Goal: Contribute content: Contribute content

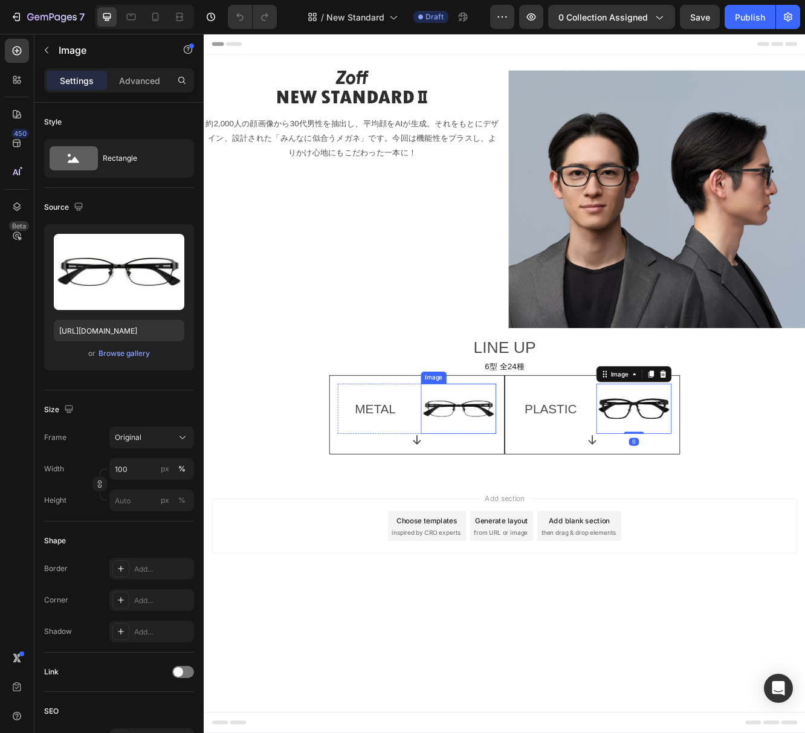
click at [528, 500] on img at bounding box center [510, 486] width 91 height 60
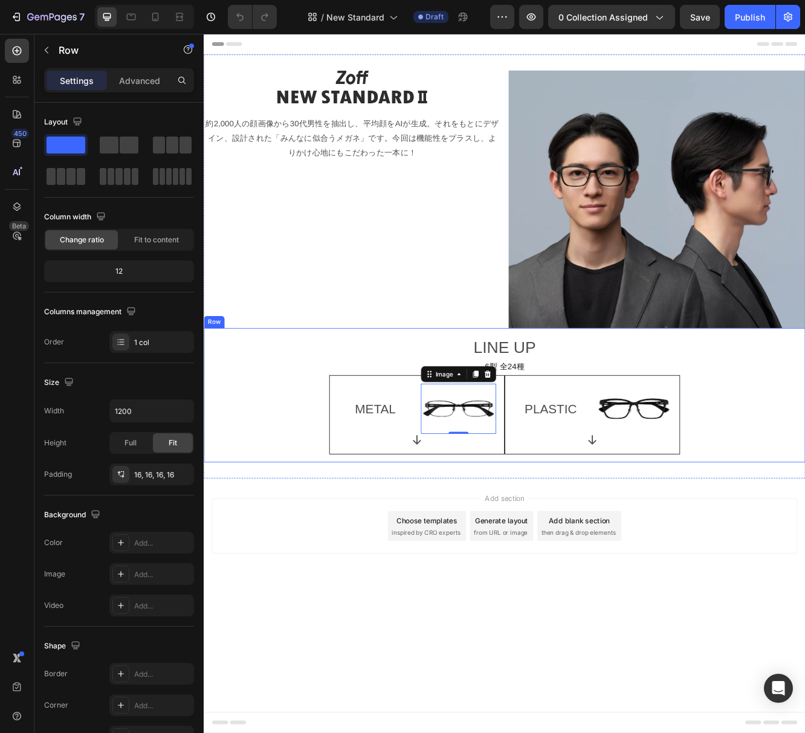
click at [805, 500] on div "LINE UP Text Block 6型 全24種 Text Block METAL Text Block Image 0 Row Icon Row PLA…" at bounding box center [566, 469] width 706 height 143
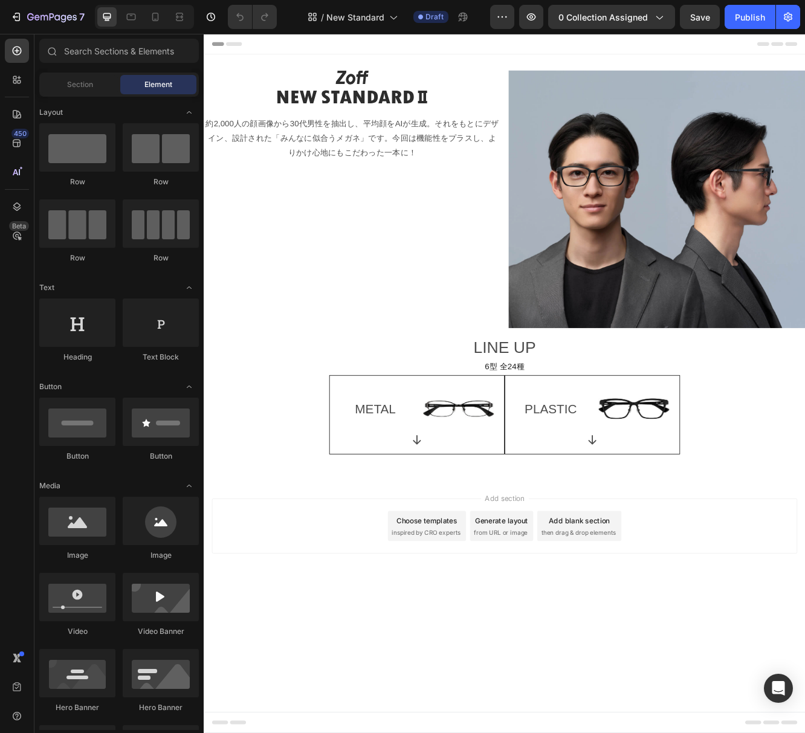
click at [805, 584] on div "Add section Choose templates inspired by CRO experts Generate layout from URL o…" at bounding box center [566, 644] width 725 height 149
click at [313, 627] on div "Add section Choose templates inspired by CRO experts Generate layout from URL o…" at bounding box center [566, 627] width 706 height 66
click at [537, 170] on p "約2,000人の顔画像から30代男性を抽出し、平均顔をAIが生成。それをもとにデザイン、設計された「みんなに似合うメガネ」です。今回は機能性をプラスし、よりか…" at bounding box center [382, 160] width 355 height 52
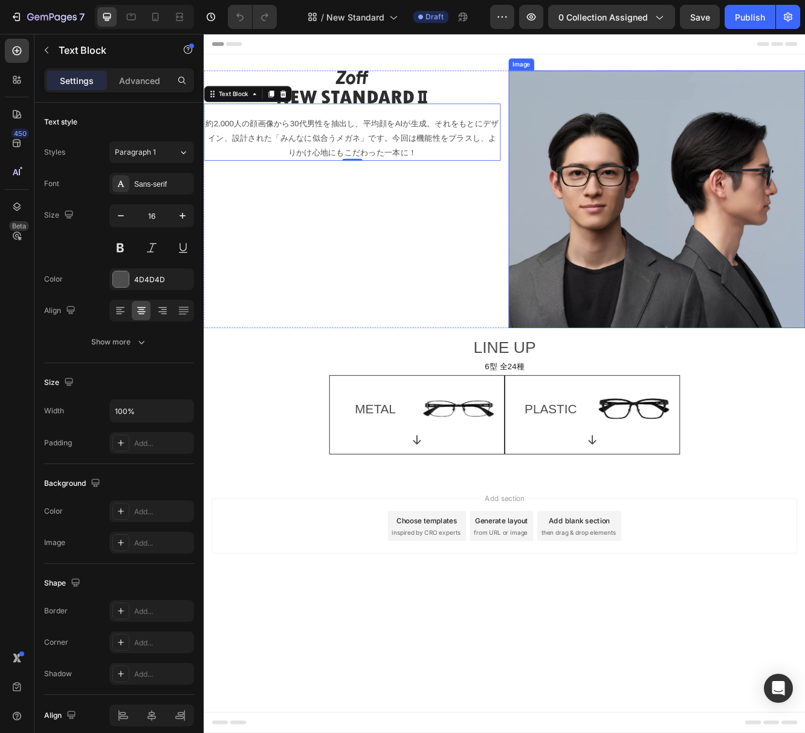
click at [624, 283] on img at bounding box center [750, 233] width 358 height 311
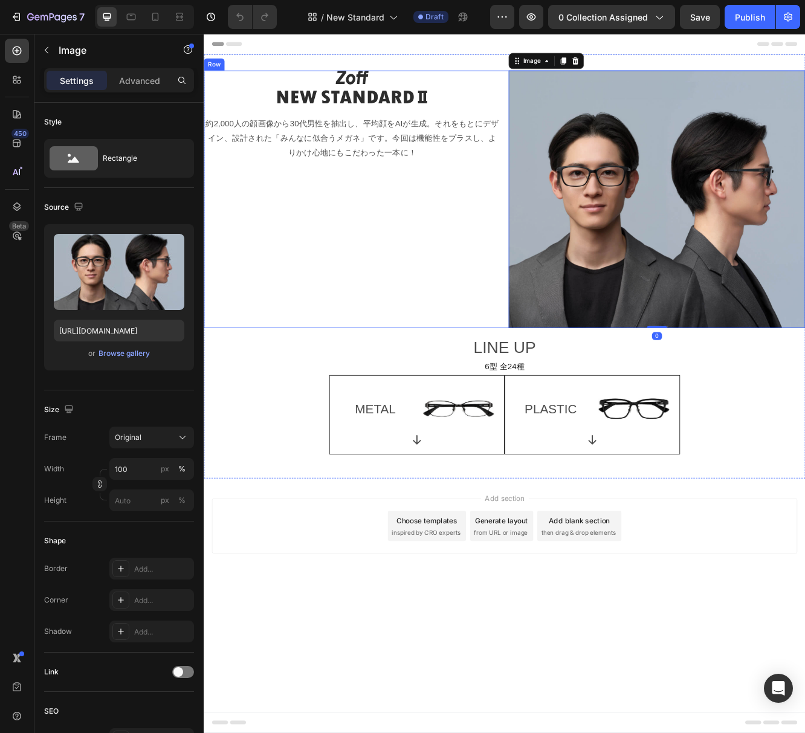
click at [425, 365] on div "Image 約2,000人の顔画像から30代男性を抽出し、平均顔をAIが生成。それをもとにデザイン、設計された「みんなに似合うメガネ」です。今回は機能性をプラ…" at bounding box center [383, 233] width 358 height 311
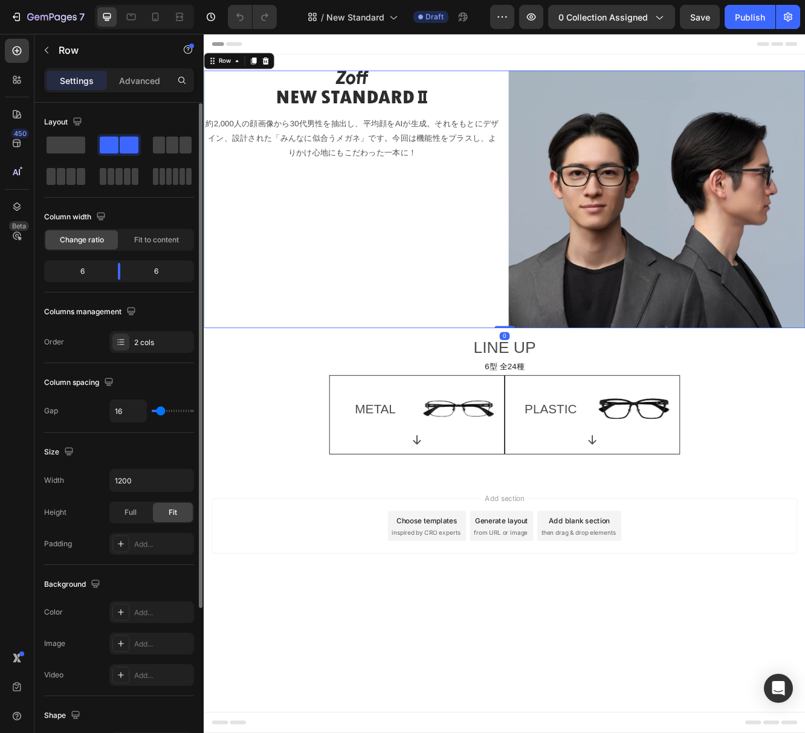
scroll to position [2, 0]
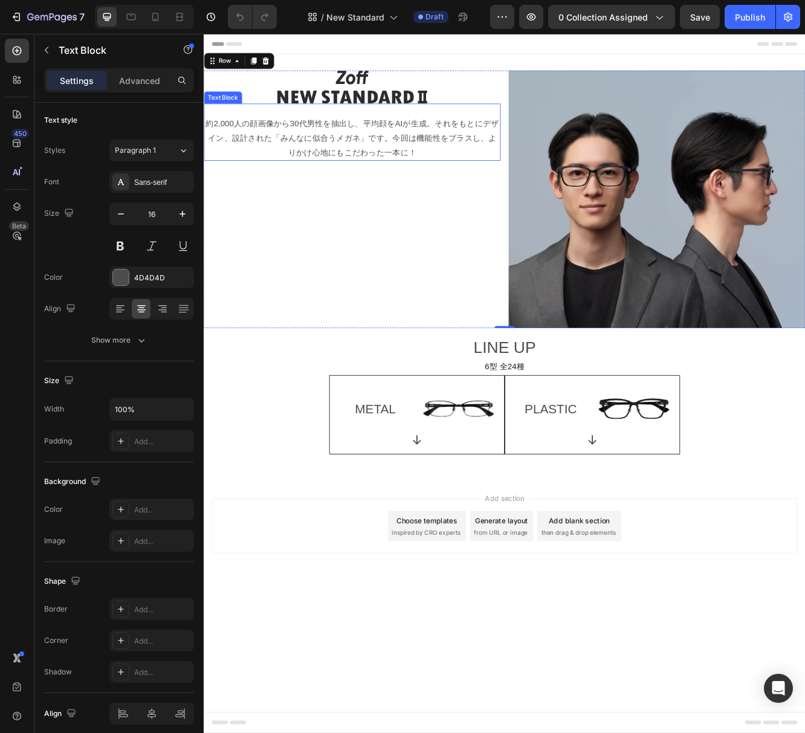
click at [321, 148] on p "約2,000人の顔画像から30代男性を抽出し、平均顔をAIが生成。それをもとにデザイン、設計された「みんなに似合うメガネ」です。今回は機能性をプラスし、よりか…" at bounding box center [382, 160] width 355 height 52
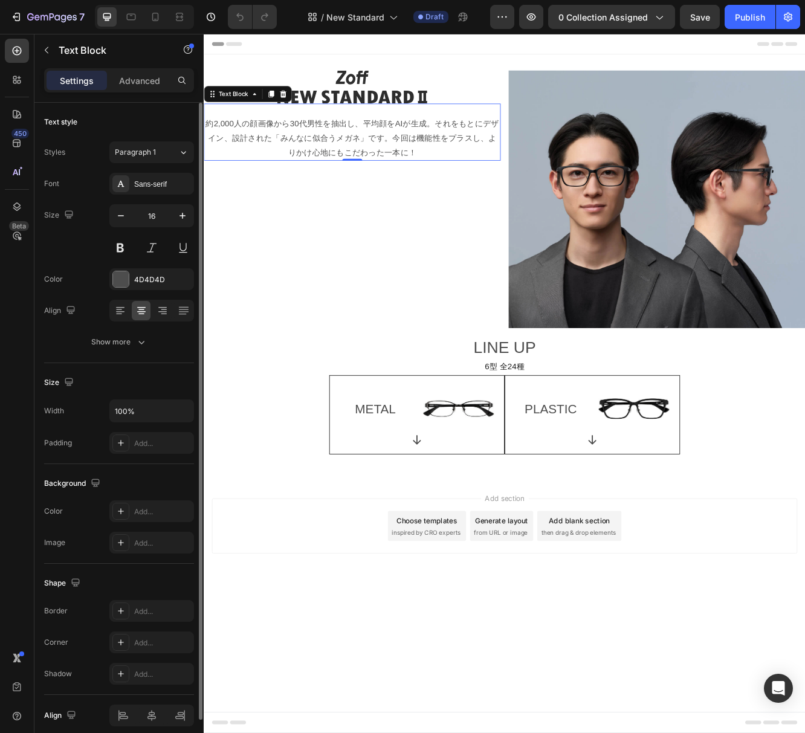
click at [258, 143] on p "約2,000人の顔画像から30代男性を抽出し、平均顔をAIが生成。それをもとにデザイン、設計された「みんなに似合うメガネ」です。今回は機能性をプラスし、よりか…" at bounding box center [382, 160] width 355 height 52
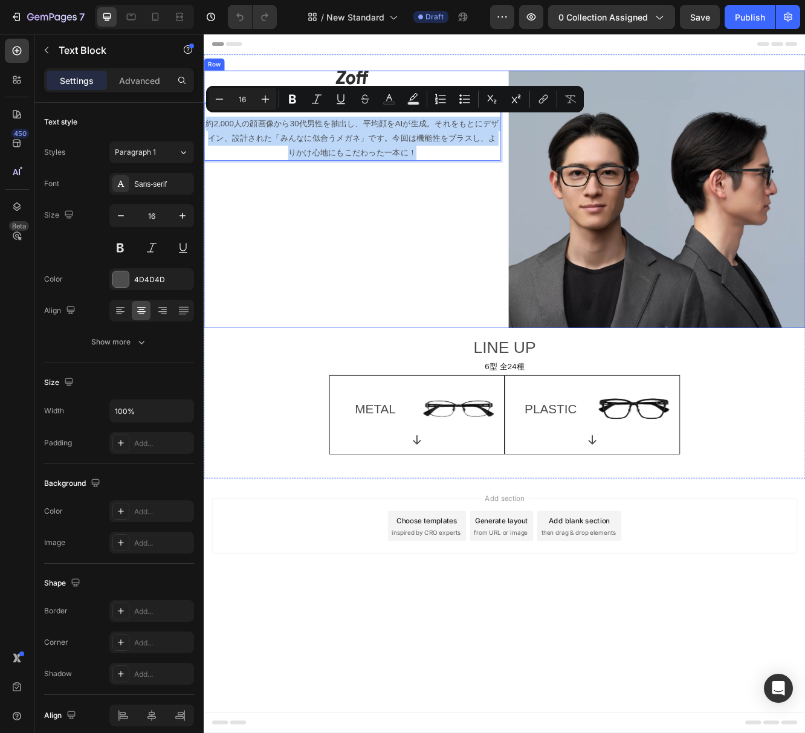
drag, startPoint x: 211, startPoint y: 141, endPoint x: 481, endPoint y: 198, distance: 276.0
click at [481, 198] on div "Image 約2,000人の顔画像から30代男性を抽出し、平均顔をAIが生成。それをもとにデザイン、設計された「みんなに似合うメガネ」です。今回は機能性をプラ…" at bounding box center [383, 233] width 358 height 311
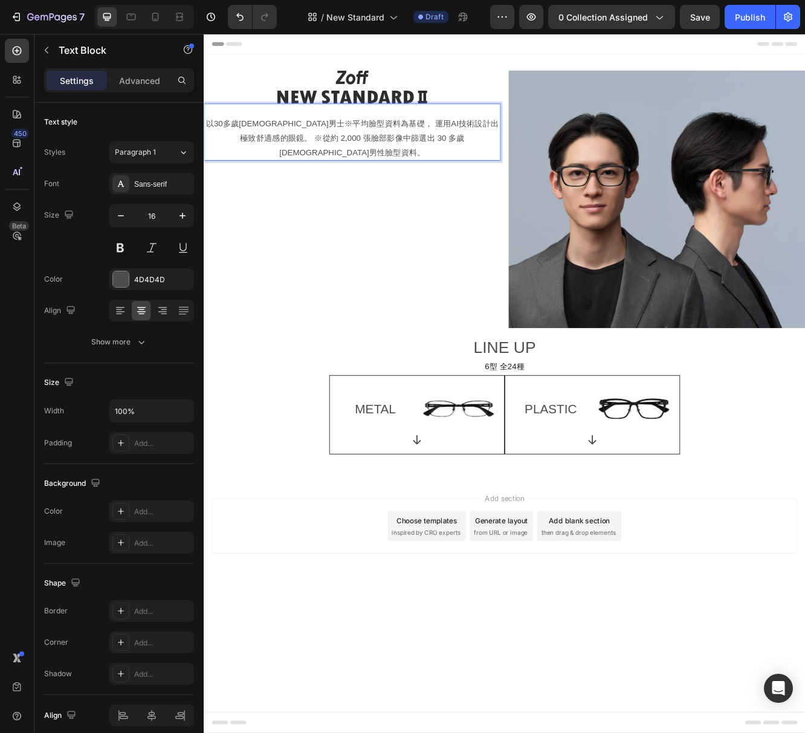
click at [340, 141] on p "以30多歲[DEMOGRAPHIC_DATA]男士※平均臉型資料為基礎， 運用AI技術設計出極致舒適感的眼鏡。 ※從約 2,000 張臉部影像中篩選出 30 …" at bounding box center [382, 160] width 355 height 52
click at [329, 274] on div "Image 以30多歲日本男士※平均臉型資料為基礎， 運用AI技術設計出極致舒適感的眼鏡。 ※從約 2,000 張臉部影像中篩選出 30 多歲日本男性臉型資料…" at bounding box center [383, 233] width 358 height 311
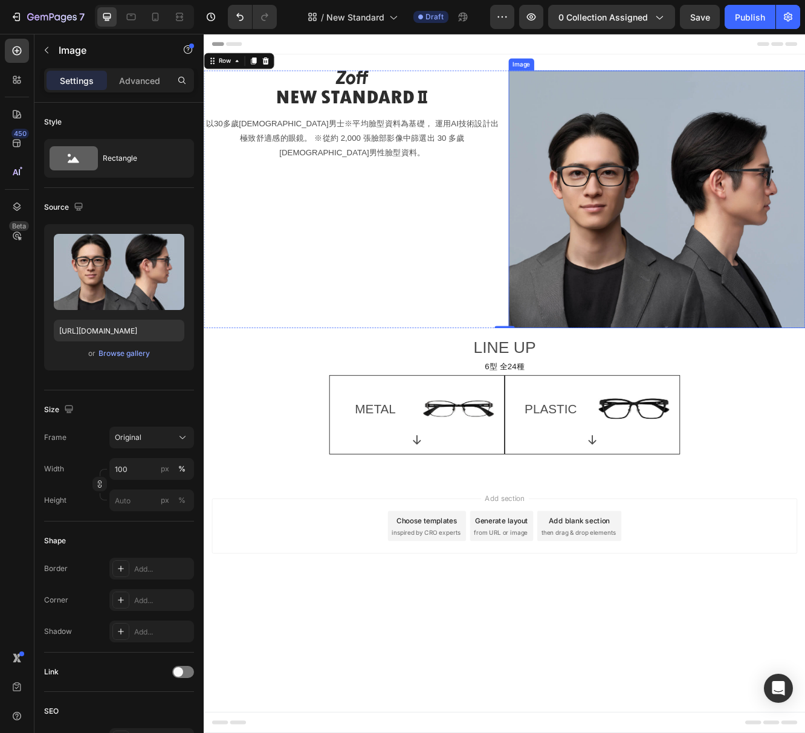
click at [704, 332] on img at bounding box center [750, 233] width 358 height 311
click at [470, 311] on div "Image 以30多歲日本男士※平均臉型資料為基礎， 運用AI技術設計出極致舒適感的眼鏡。 ※從約 2,000 張臉部影像中篩選出 30 多歲日本男性臉型資料…" at bounding box center [383, 233] width 358 height 311
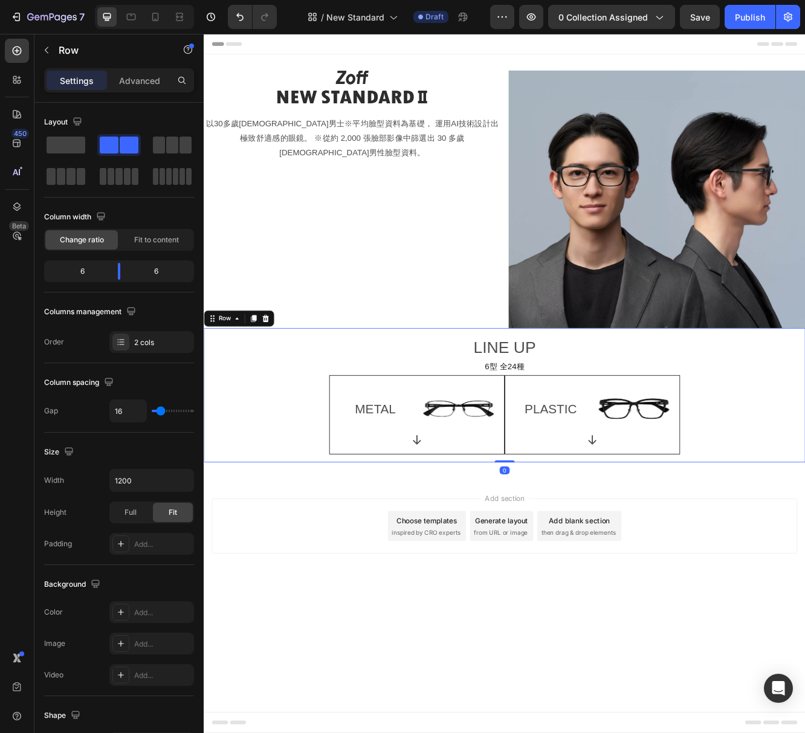
click at [284, 496] on div "LINE UP Text Block 6型 全24種 Text Block METAL Text Block Image Row Icon Row PLAST…" at bounding box center [566, 469] width 706 height 143
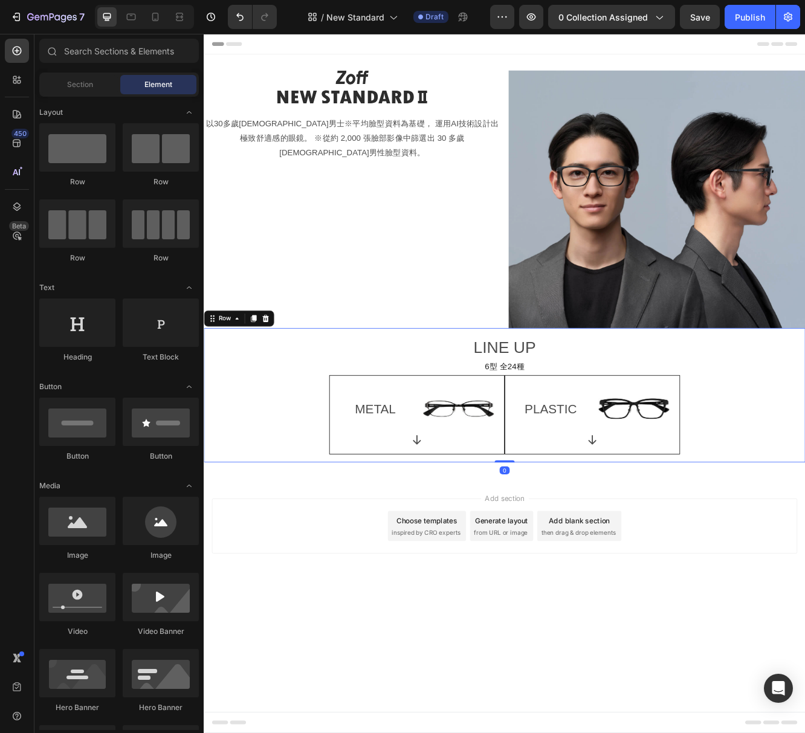
click at [270, 582] on div "Add section Choose templates inspired by CRO experts Generate layout from URL o…" at bounding box center [566, 644] width 725 height 149
click at [302, 497] on div "LINE UP Text Block 6型 全24種 Text Block METAL Text Block Image Row Icon Row PLAST…" at bounding box center [566, 469] width 706 height 143
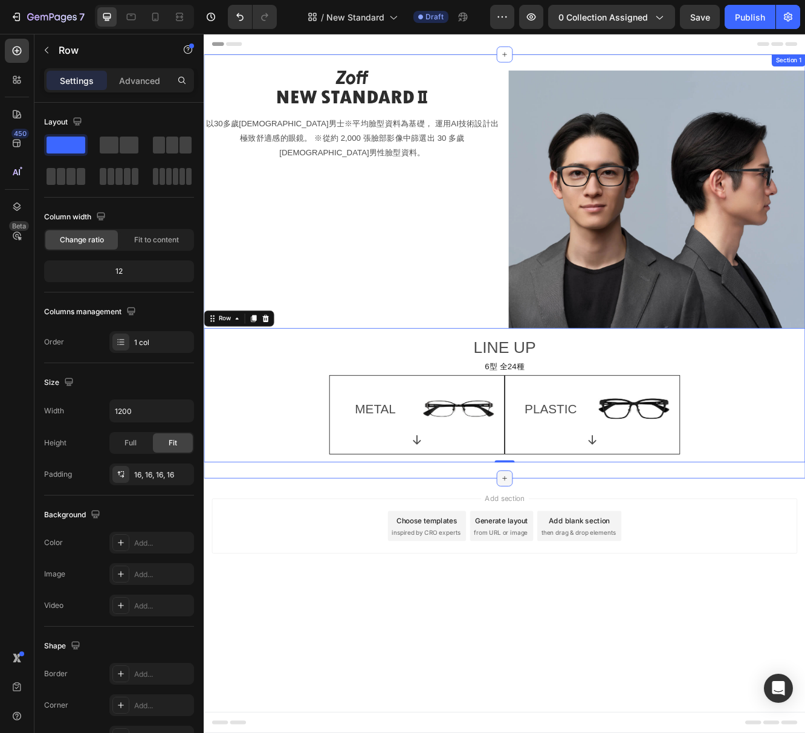
click at [566, 569] on icon at bounding box center [566, 570] width 5 height 5
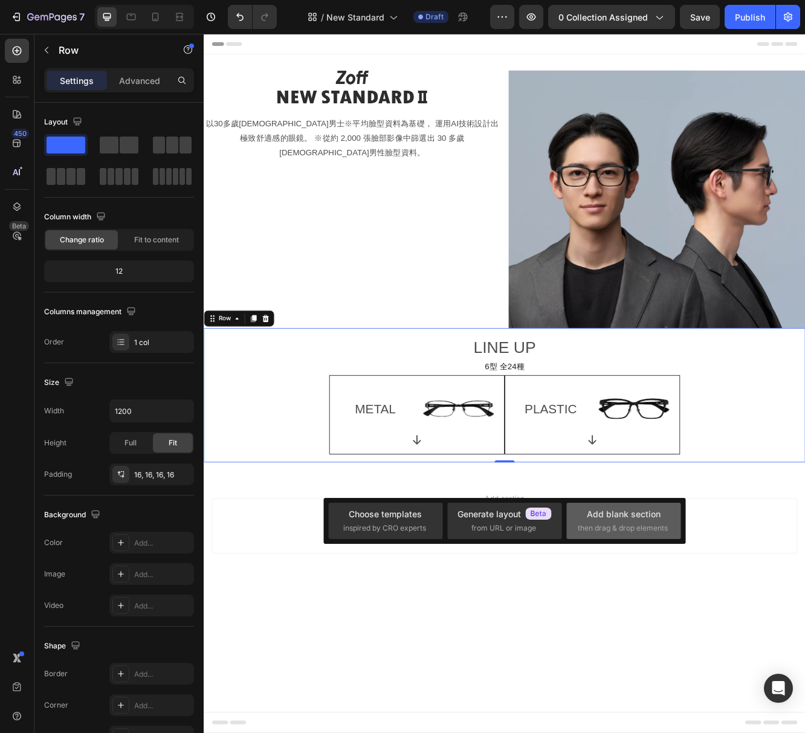
click at [623, 521] on div "Add blank section then drag & drop elements" at bounding box center [624, 521] width 92 height 26
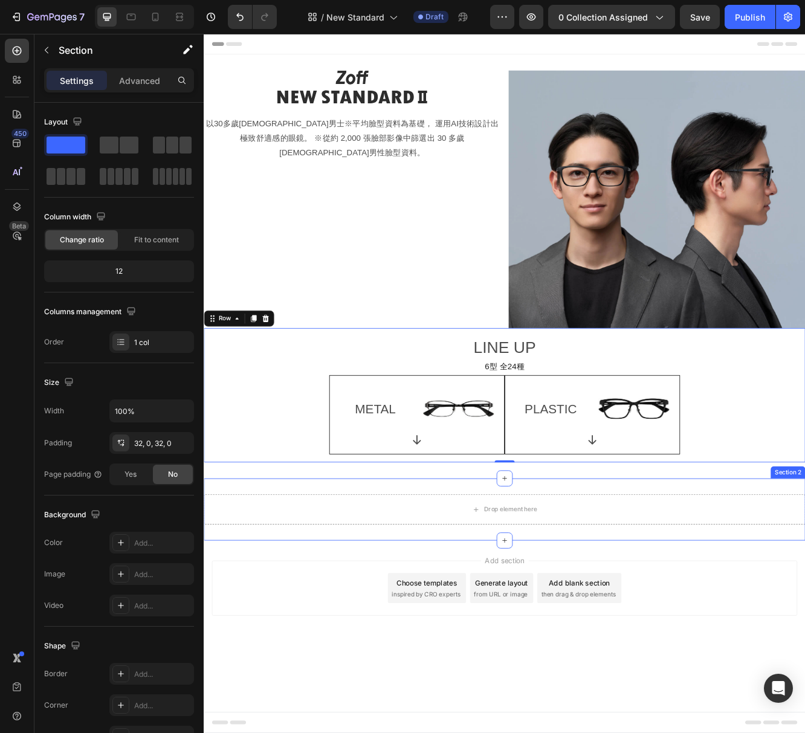
click at [610, 583] on div "Drop element here Section 2" at bounding box center [566, 607] width 725 height 75
click at [612, 598] on div "Drop element here" at bounding box center [566, 607] width 98 height 19
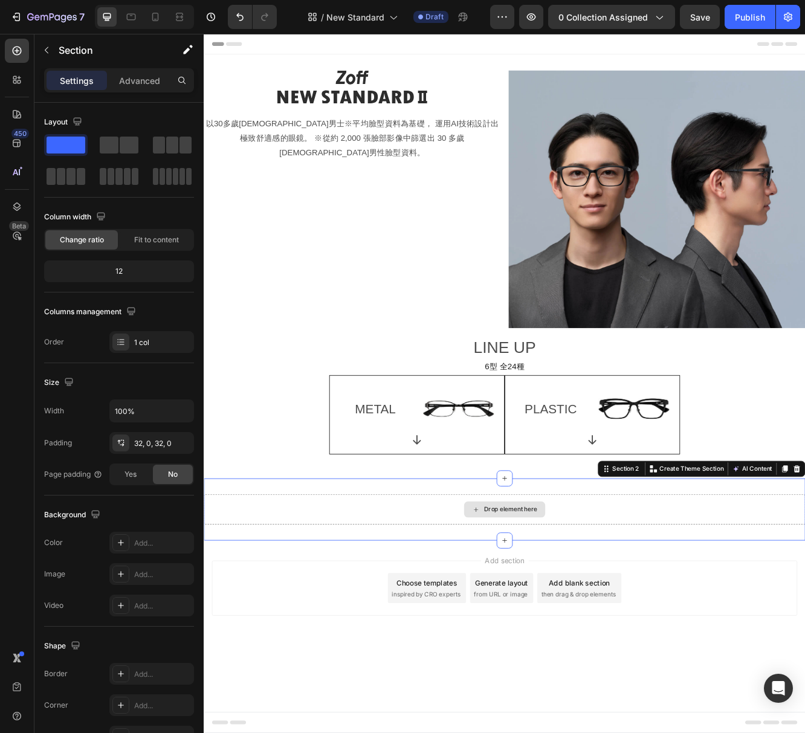
click at [236, 609] on div "Drop element here" at bounding box center [566, 607] width 725 height 36
click at [272, 583] on div "Drop element here Section 2 You can create reusable sections Create Theme Secti…" at bounding box center [566, 607] width 725 height 75
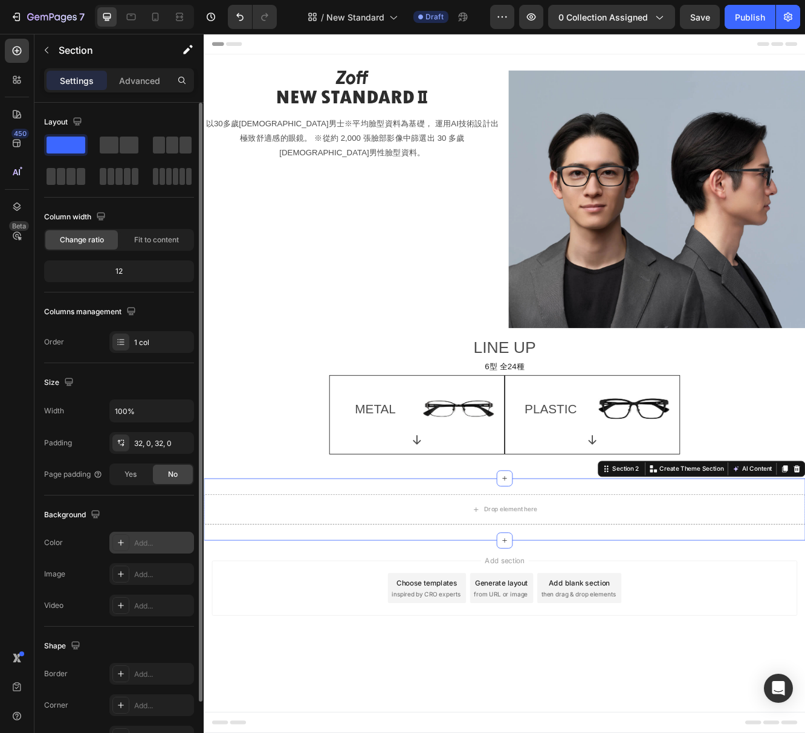
click at [137, 545] on div "Add..." at bounding box center [162, 543] width 57 height 11
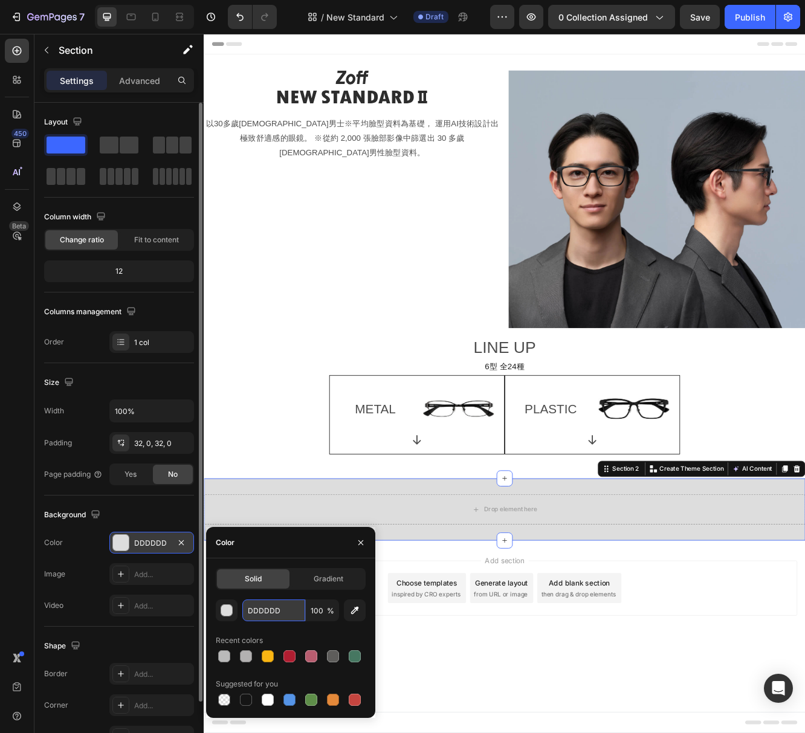
click at [262, 609] on input "DDDDDD" at bounding box center [273, 611] width 63 height 22
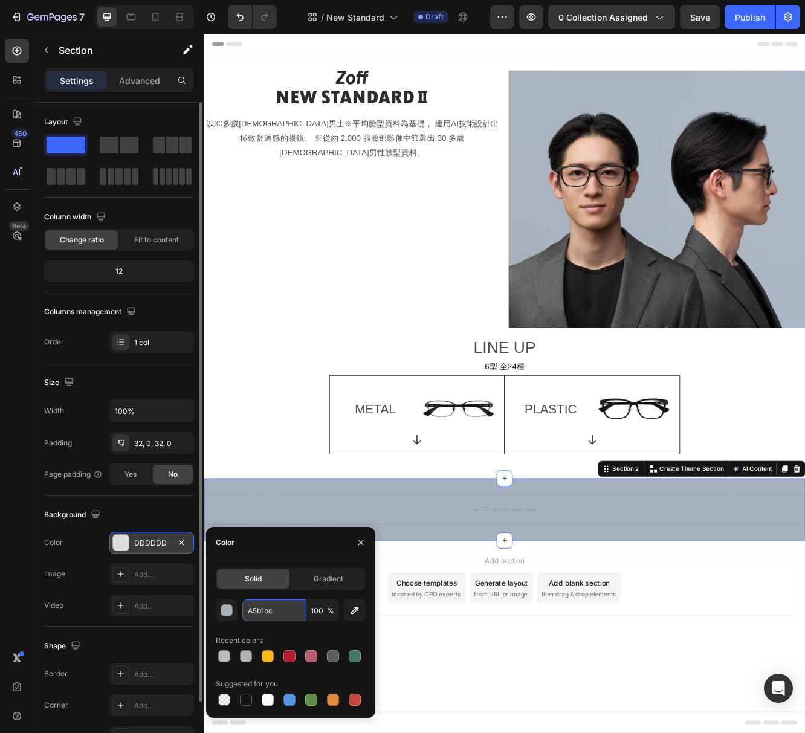
type input "A5B1BC"
click at [261, 534] on div "LINE UP Text Block 6型 全24種 Text Block METAL Text Block Image Row Icon Row PLAST…" at bounding box center [566, 469] width 706 height 143
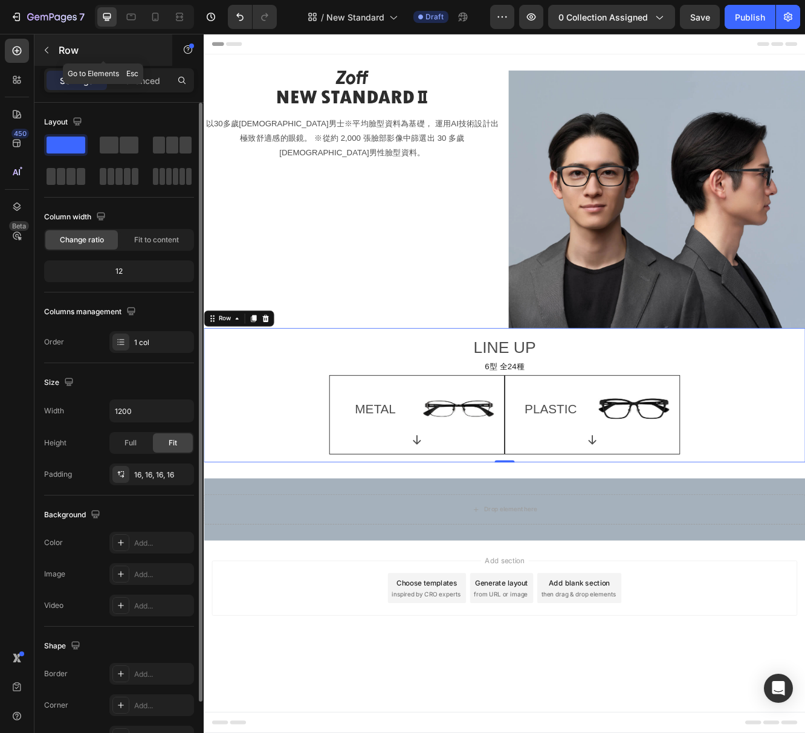
click at [48, 48] on icon "button" at bounding box center [47, 50] width 10 height 10
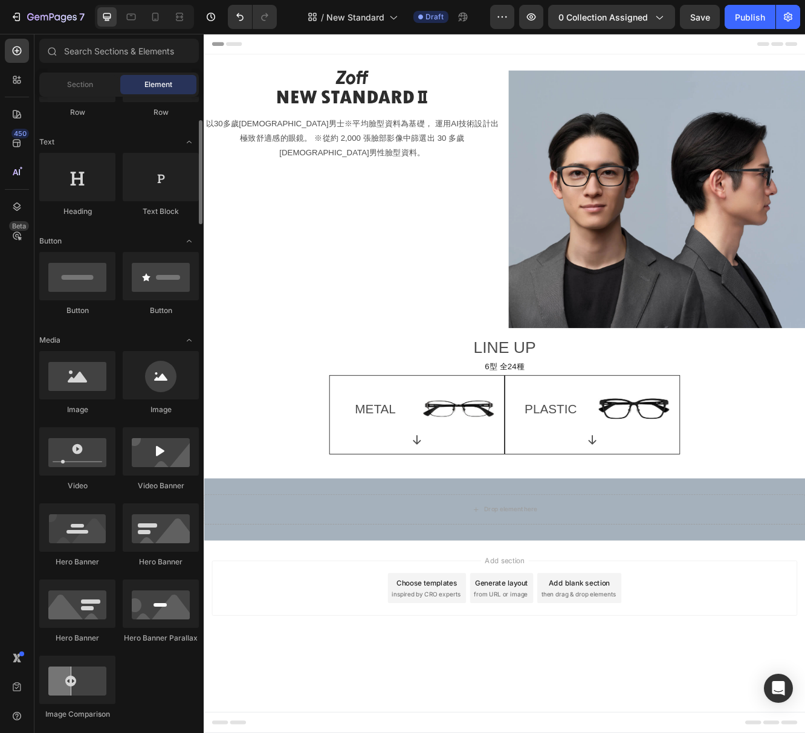
scroll to position [155, 0]
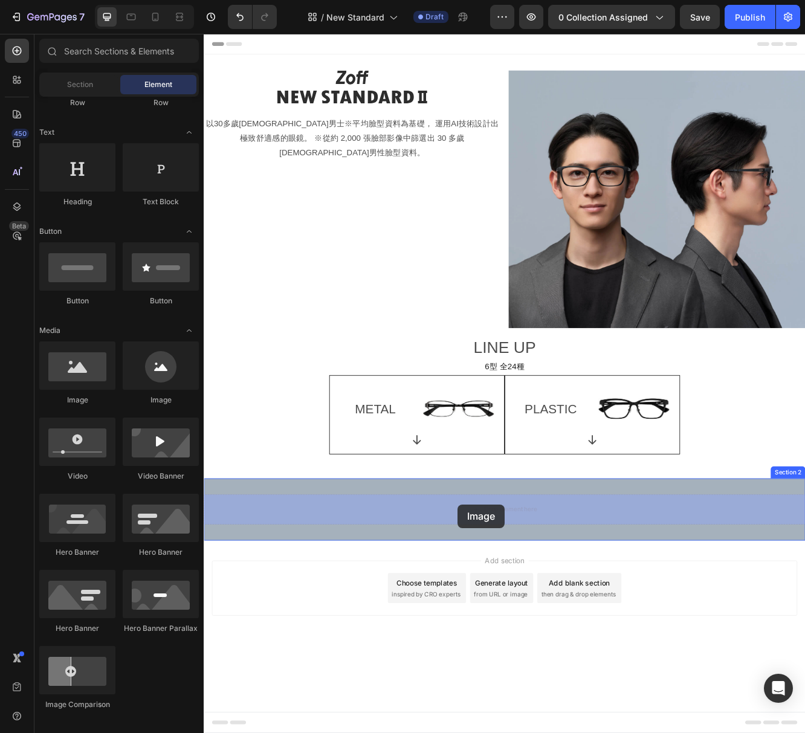
drag, startPoint x: 280, startPoint y: 400, endPoint x: 493, endPoint y: 614, distance: 300.9
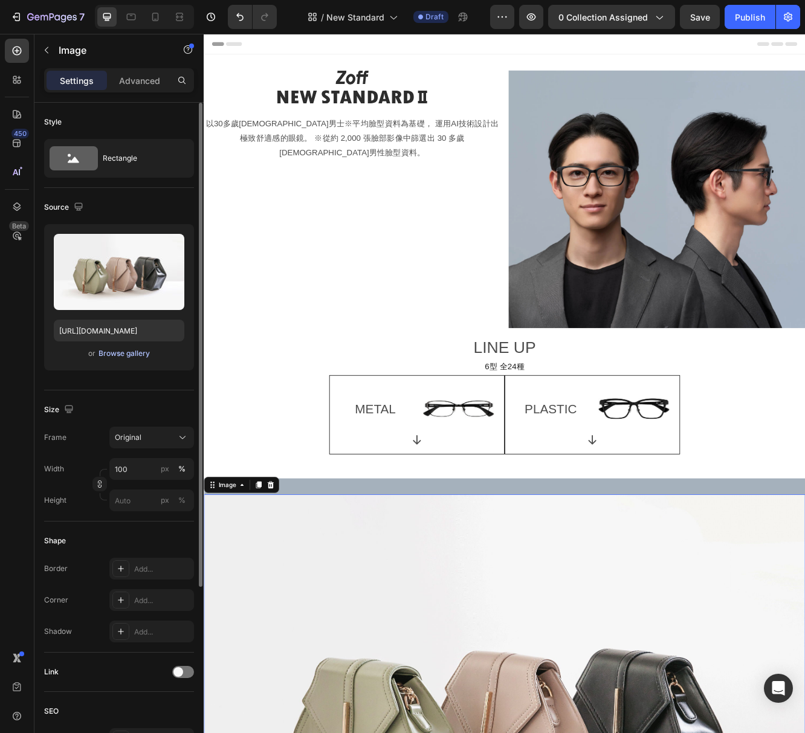
click at [134, 356] on div "Browse gallery" at bounding box center [124, 353] width 51 height 11
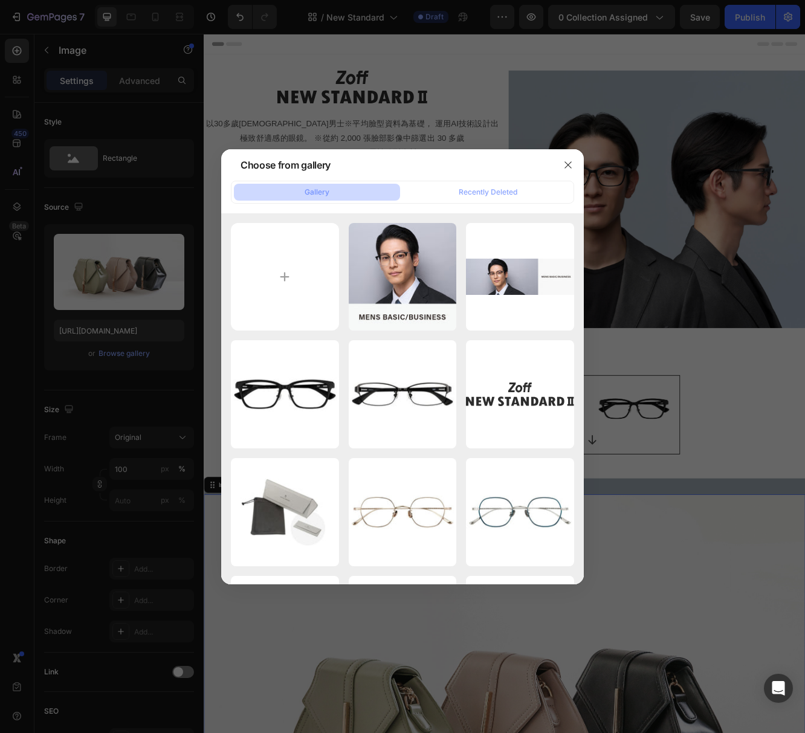
type input "C:\fakepath\about_logo.svg"
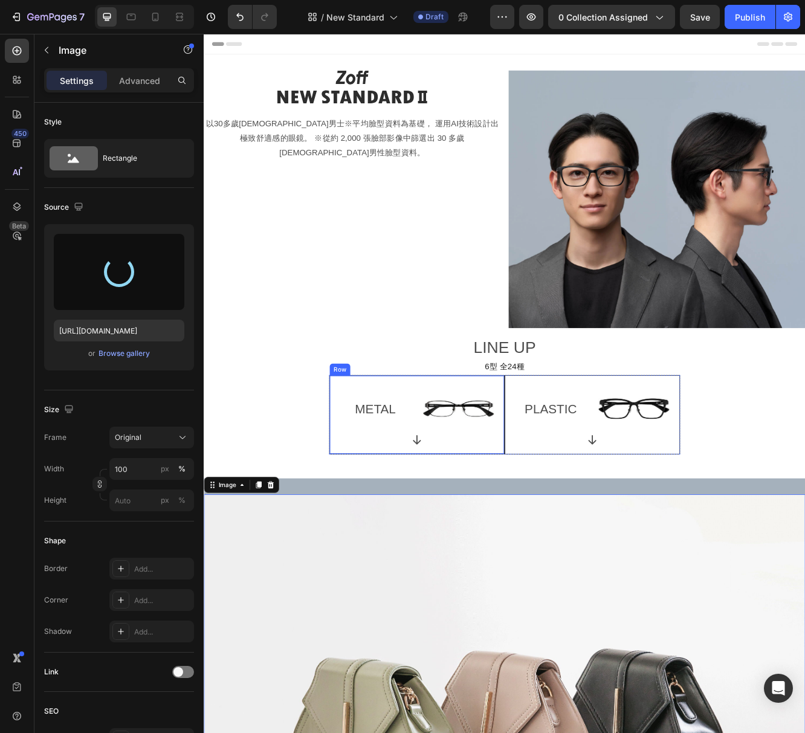
type input "[URL][DOMAIN_NAME]"
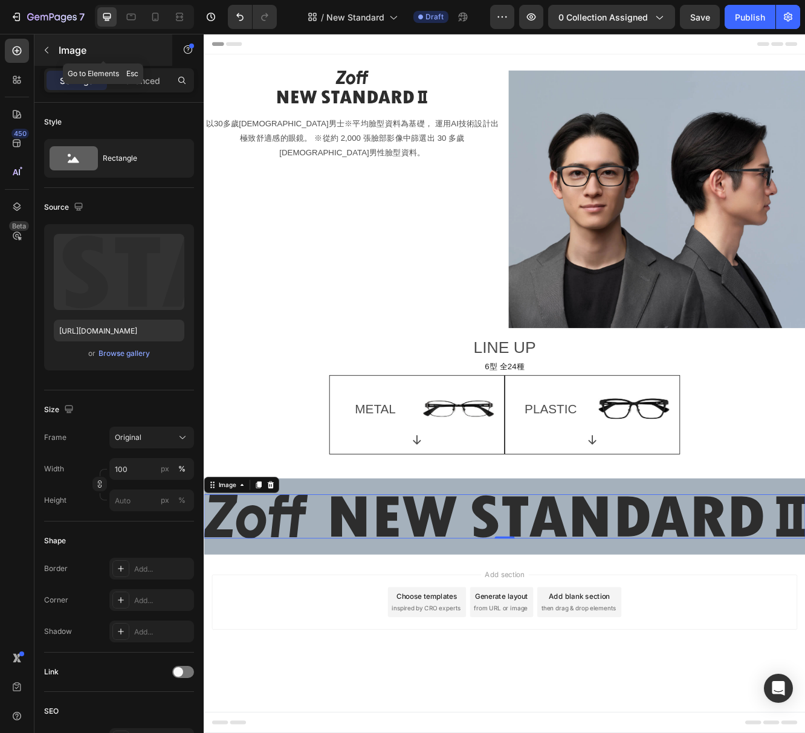
click at [48, 48] on icon "button" at bounding box center [47, 50] width 10 height 10
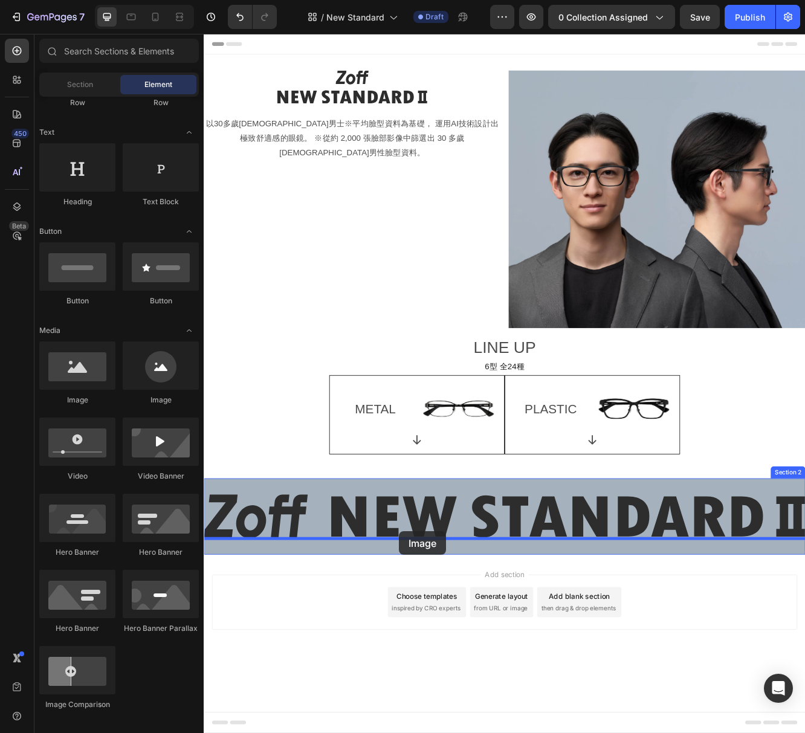
drag, startPoint x: 276, startPoint y: 409, endPoint x: 435, endPoint y: 635, distance: 276.4
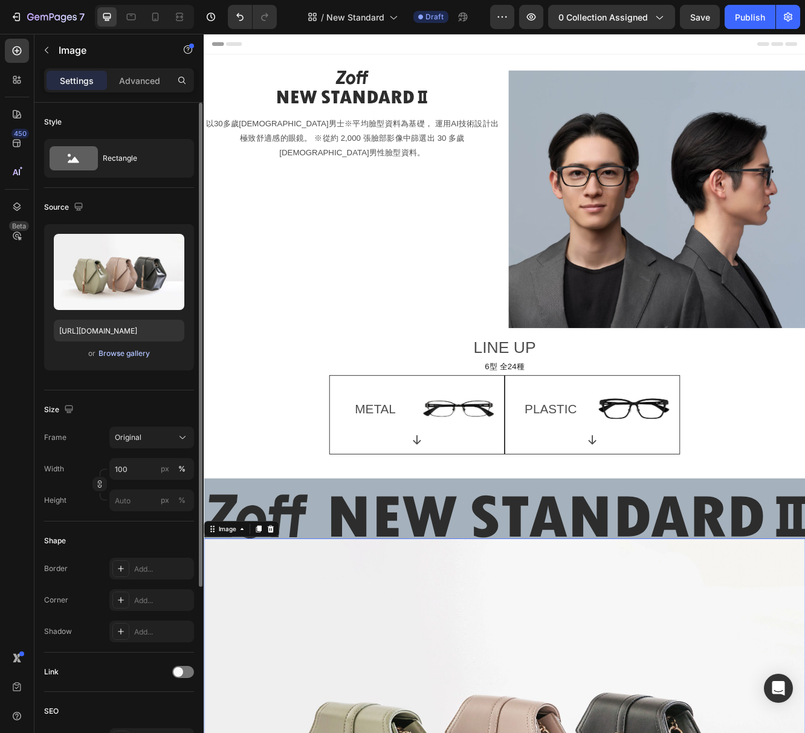
click at [136, 353] on div "Browse gallery" at bounding box center [124, 353] width 51 height 11
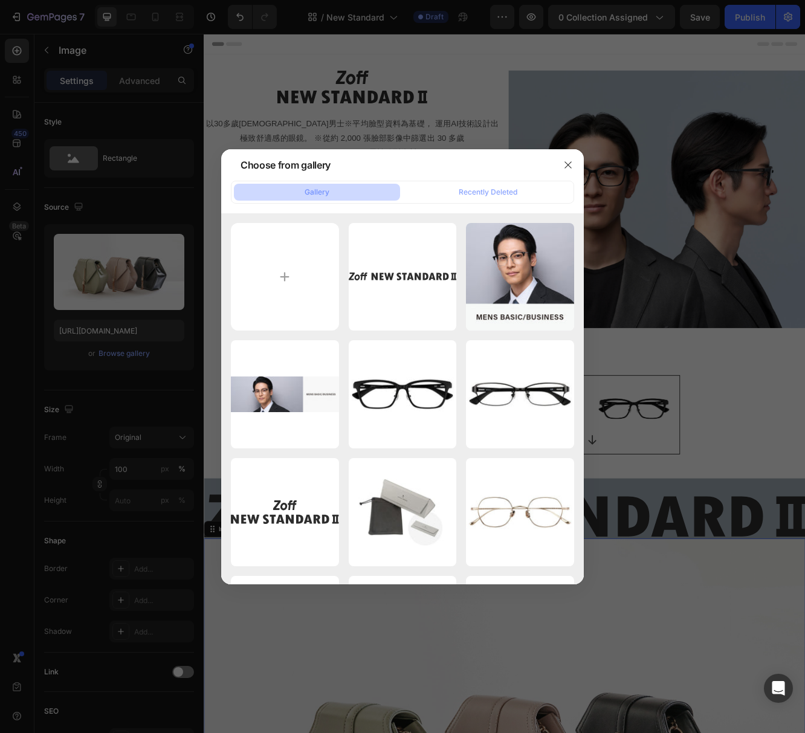
type input "C:\fakepath\about_front_pc.png"
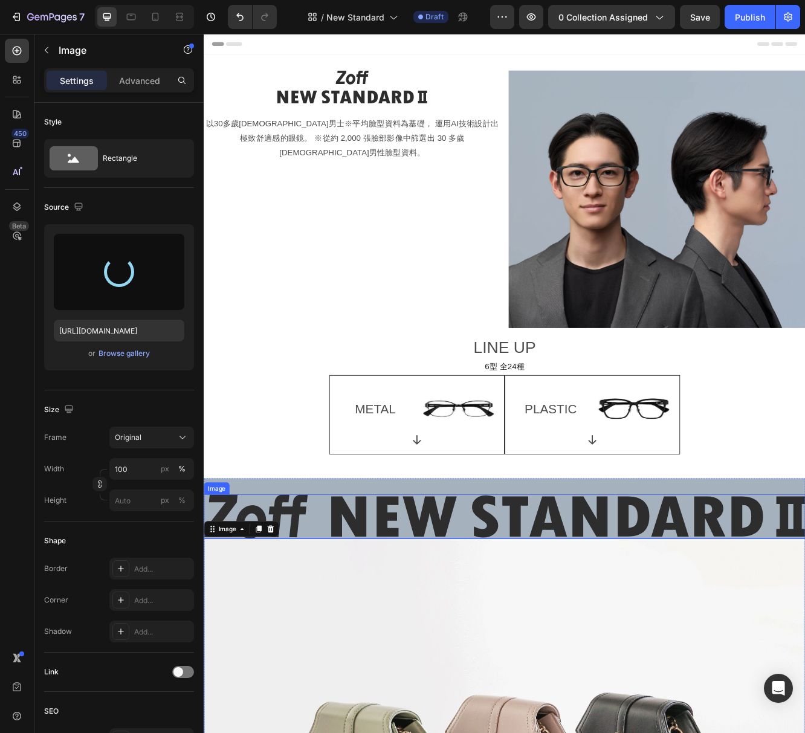
type input "[URL][DOMAIN_NAME]"
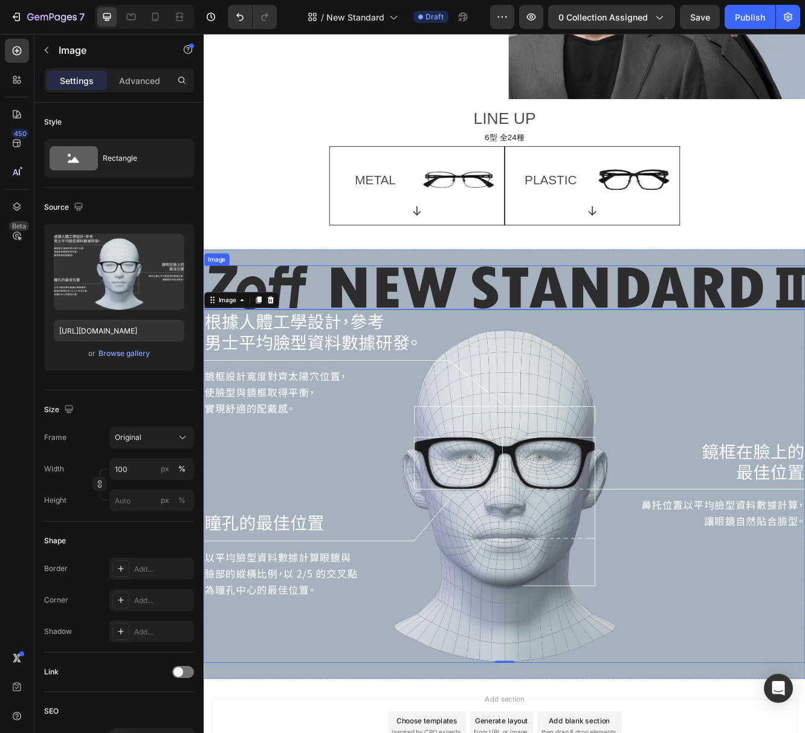
scroll to position [384, 0]
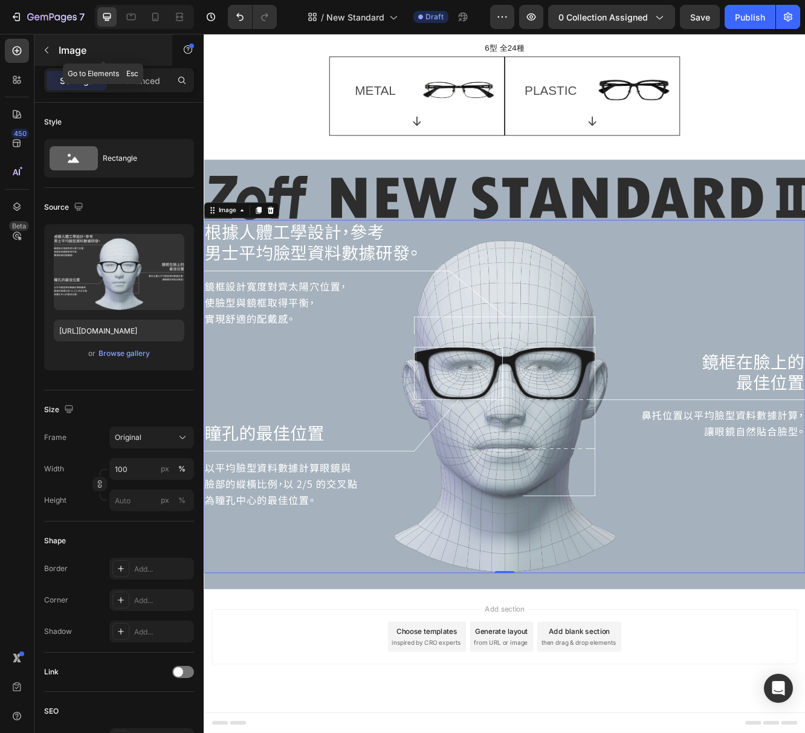
click at [47, 49] on icon "button" at bounding box center [47, 50] width 10 height 10
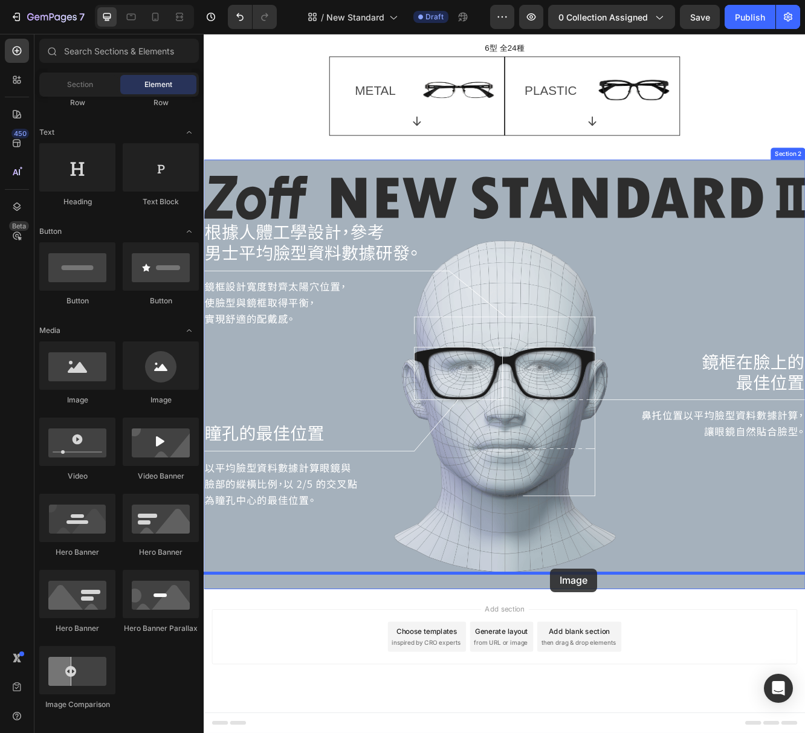
drag, startPoint x: 280, startPoint y: 409, endPoint x: 621, endPoint y: 679, distance: 435.5
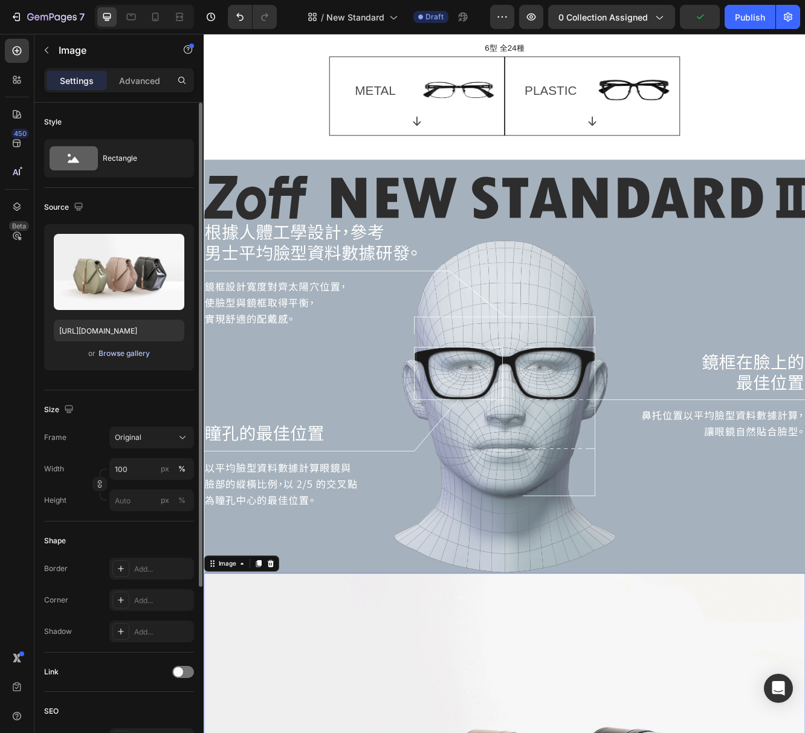
click at [123, 357] on div "Browse gallery" at bounding box center [124, 353] width 51 height 11
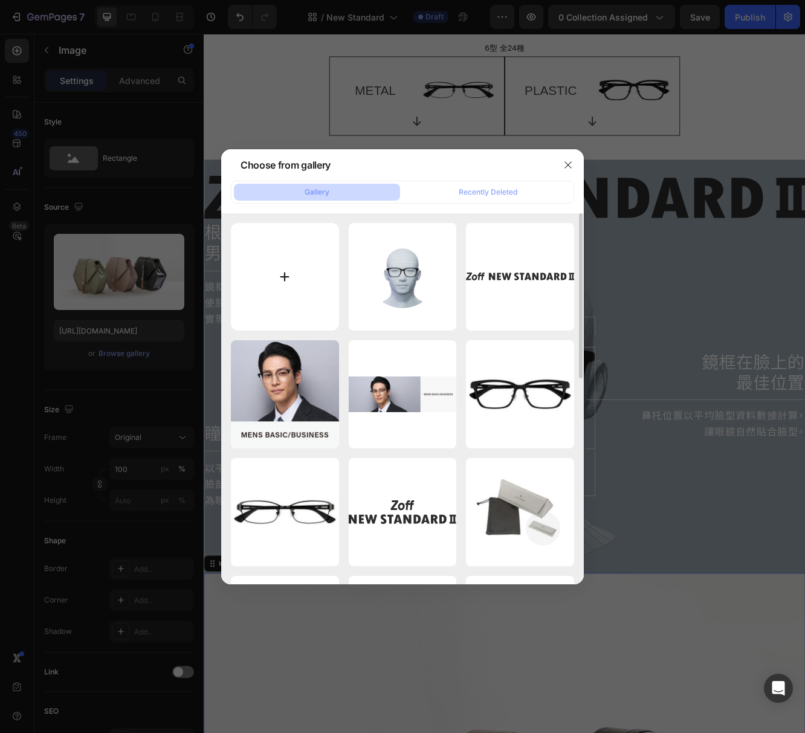
type input "C:\fakepath\about_side_pc.png"
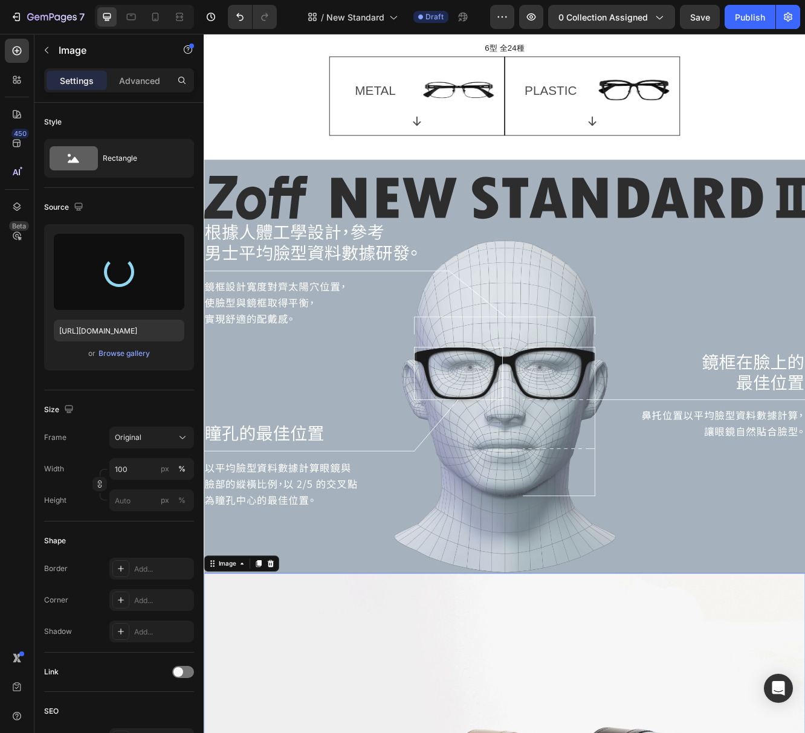
type input "[URL][DOMAIN_NAME]"
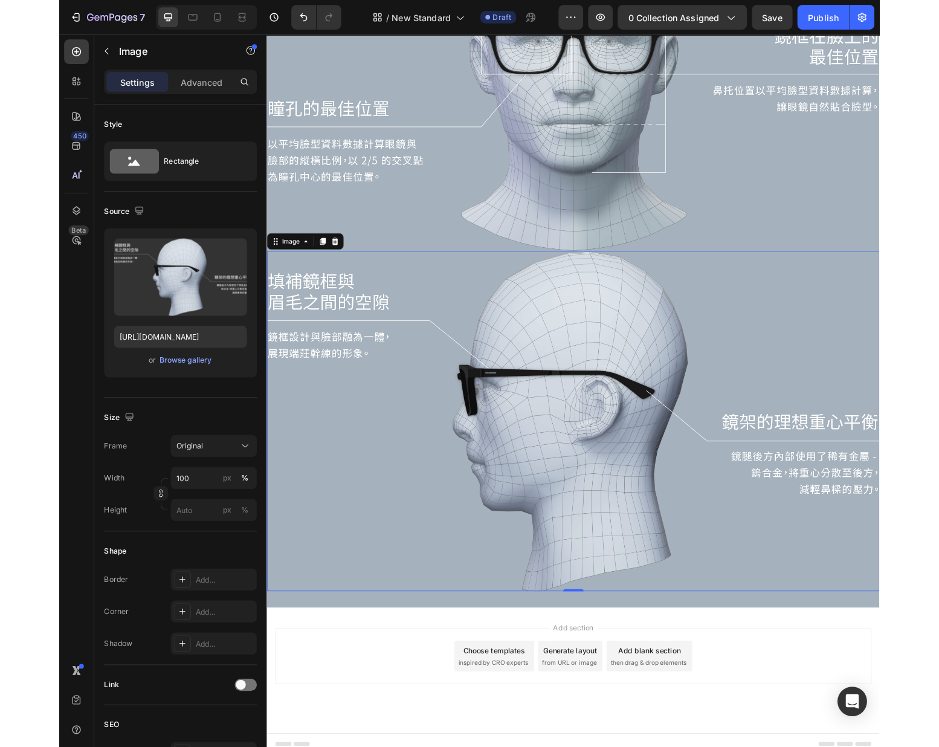
scroll to position [782, 0]
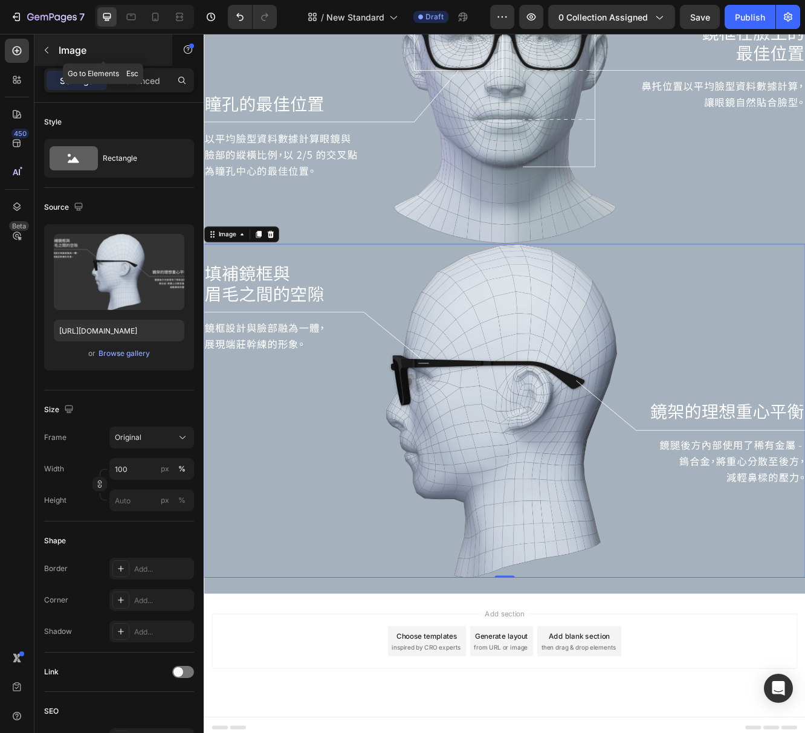
click at [48, 49] on icon "button" at bounding box center [47, 50] width 10 height 10
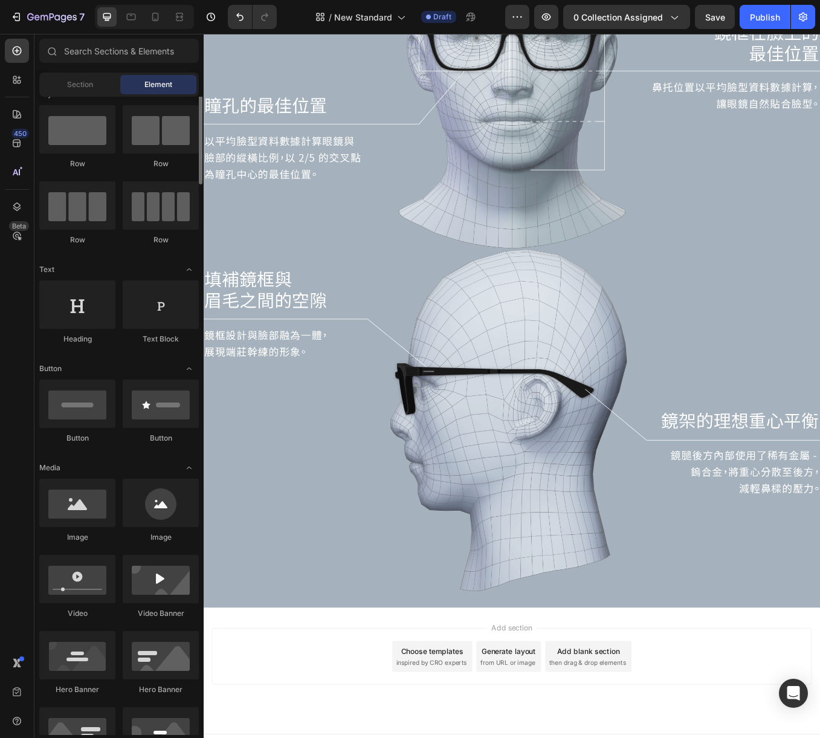
scroll to position [0, 0]
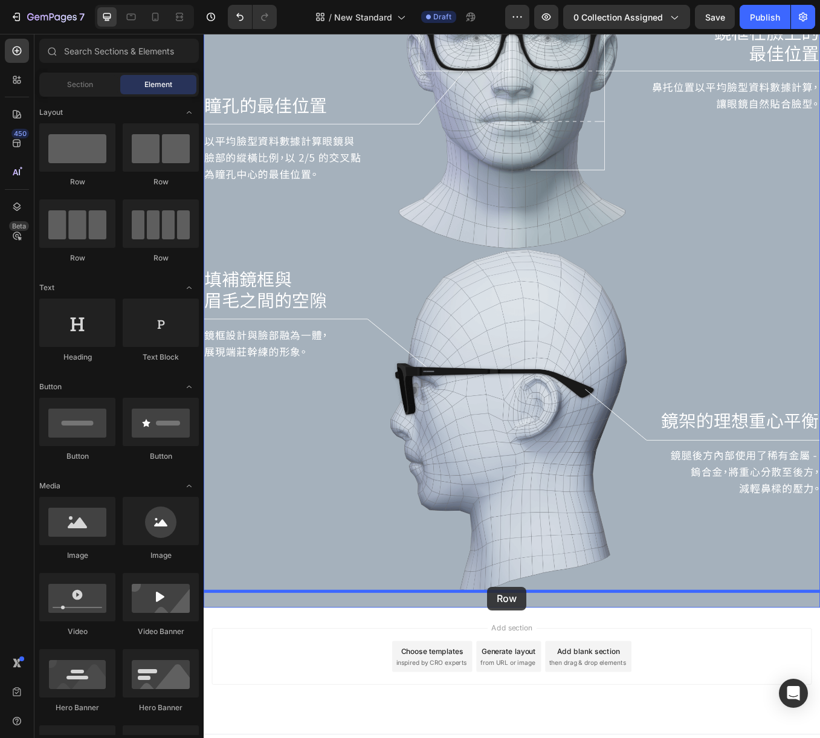
drag, startPoint x: 273, startPoint y: 183, endPoint x: 537, endPoint y: 684, distance: 567.0
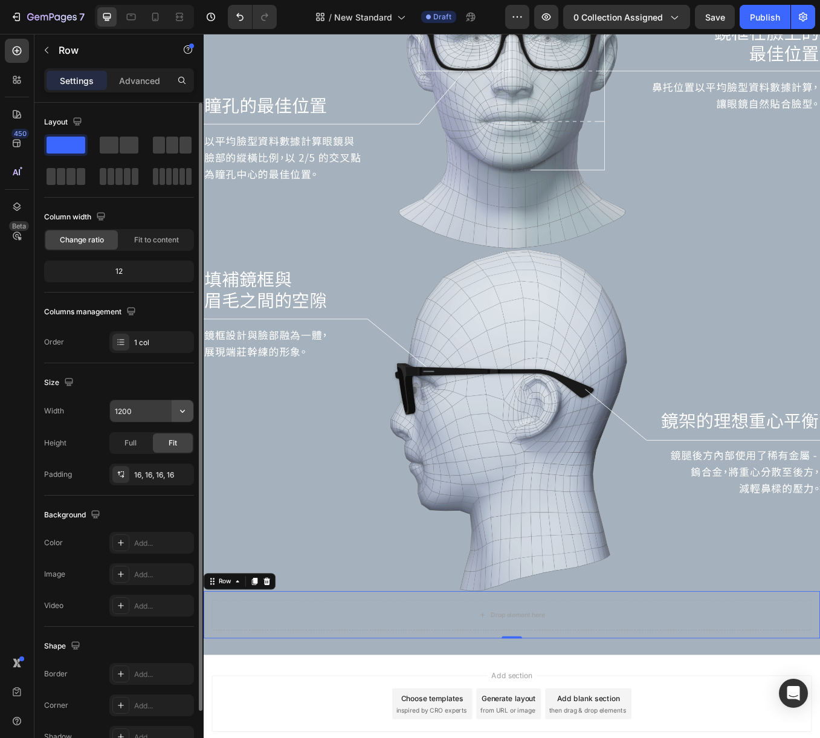
click at [180, 413] on icon "button" at bounding box center [182, 411] width 12 height 12
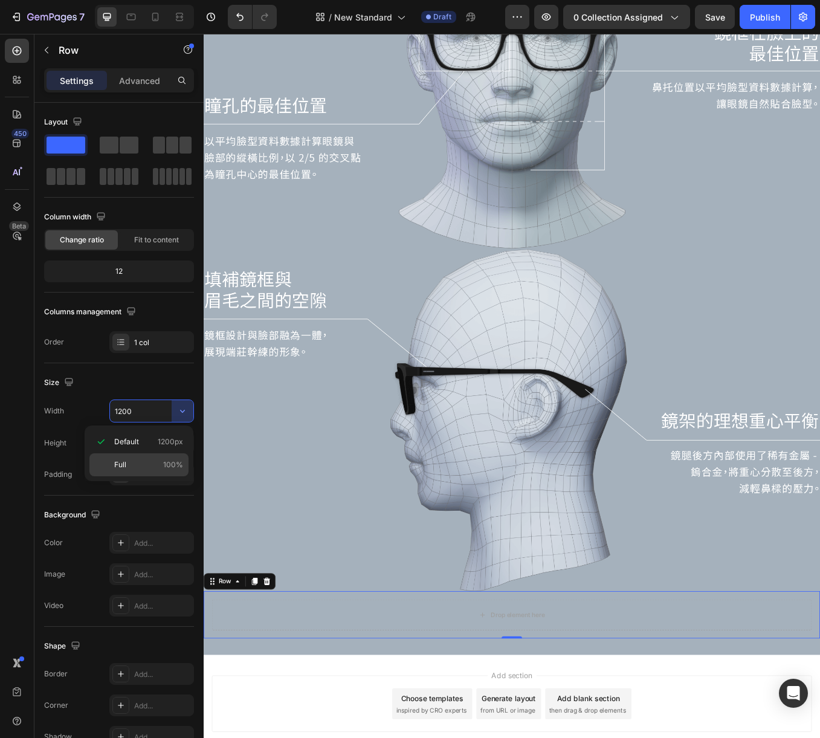
click at [157, 463] on p "Full 100%" at bounding box center [148, 464] width 69 height 11
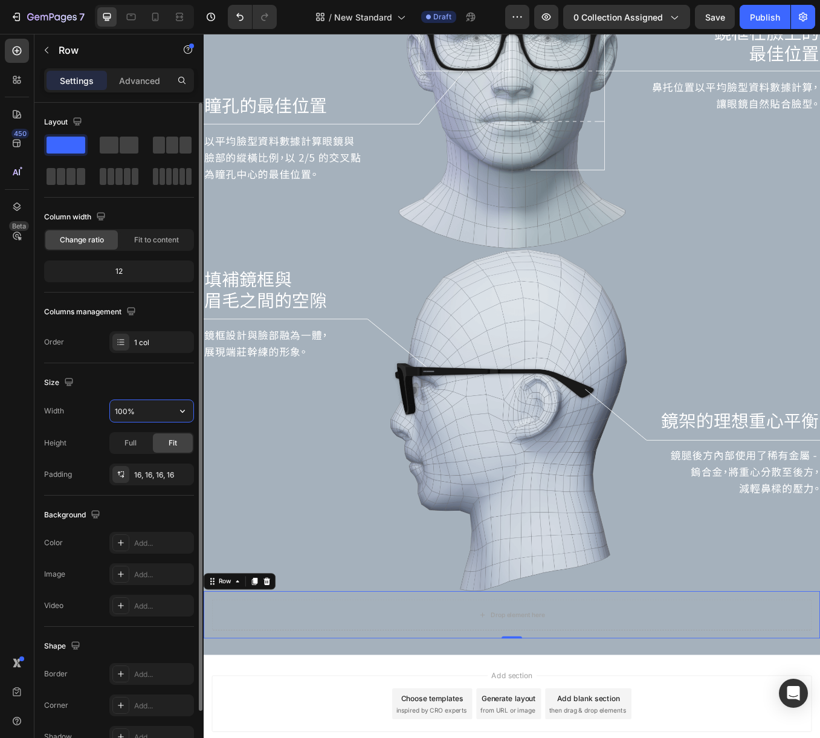
click at [147, 410] on input "100%" at bounding box center [151, 411] width 83 height 22
type input "80%"
click at [141, 542] on div "Add..." at bounding box center [162, 543] width 57 height 11
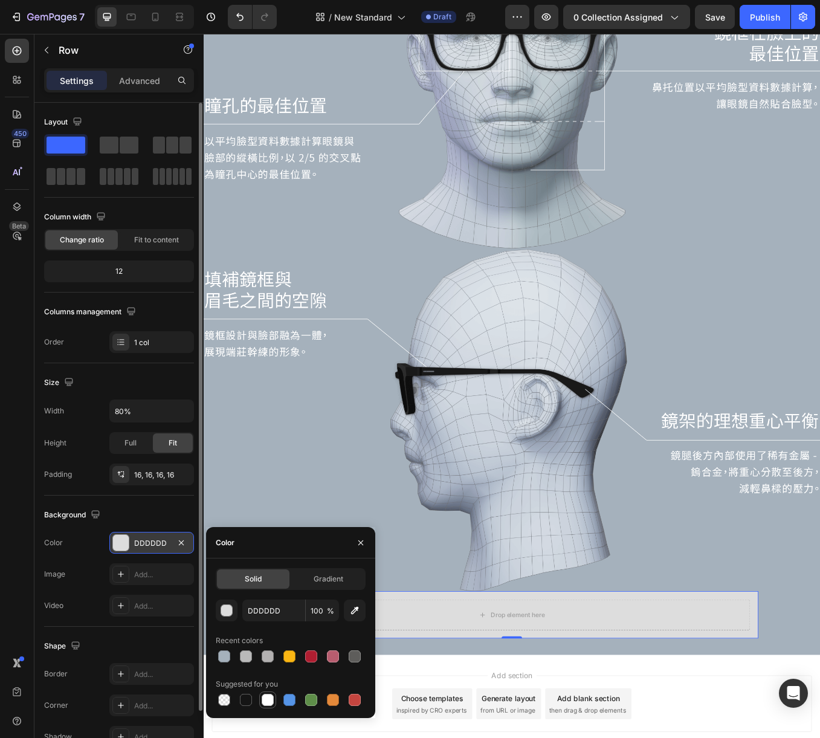
click at [267, 698] on div at bounding box center [268, 700] width 12 height 12
type input "FFFFFF"
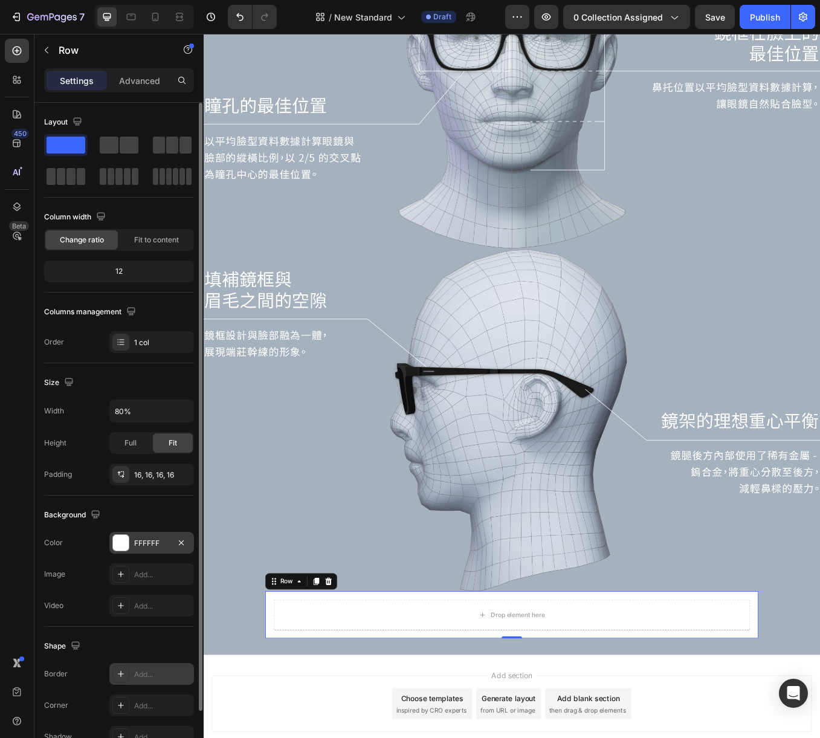
click at [138, 676] on div "Add..." at bounding box center [162, 674] width 57 height 11
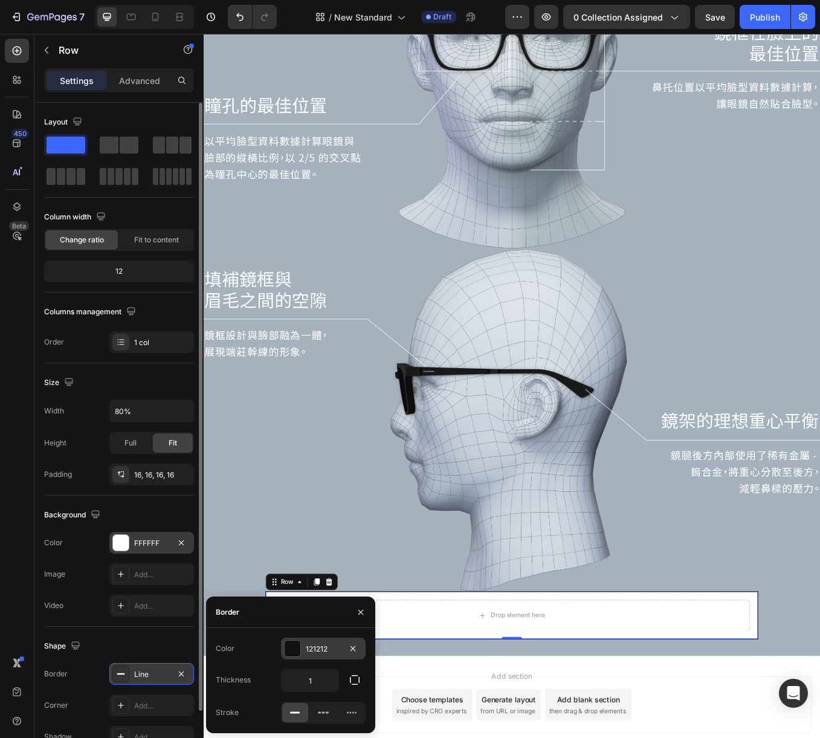
click at [294, 647] on div at bounding box center [293, 649] width 16 height 16
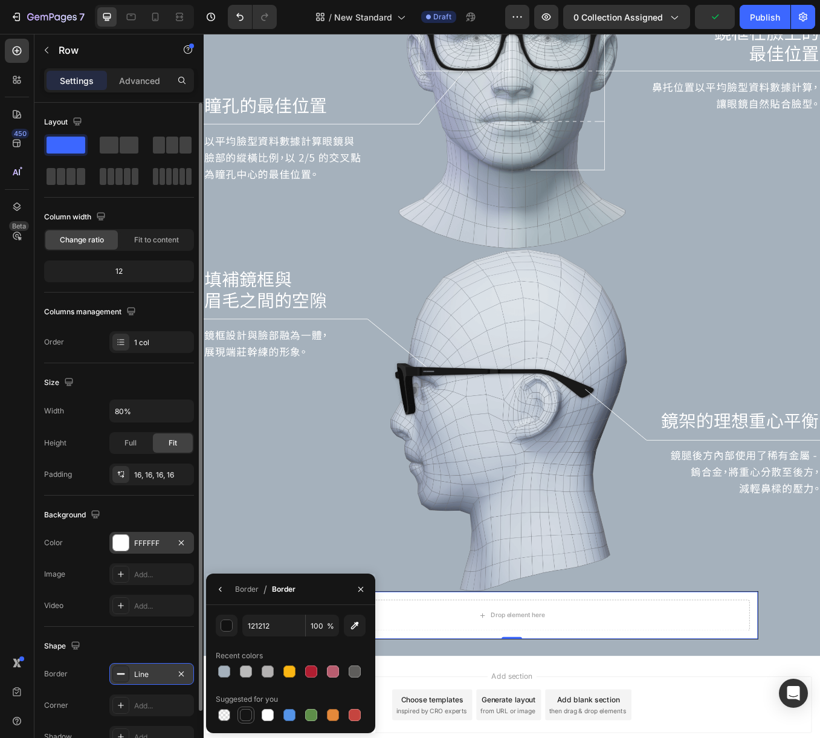
click at [244, 719] on div at bounding box center [246, 715] width 12 height 12
type input "151515"
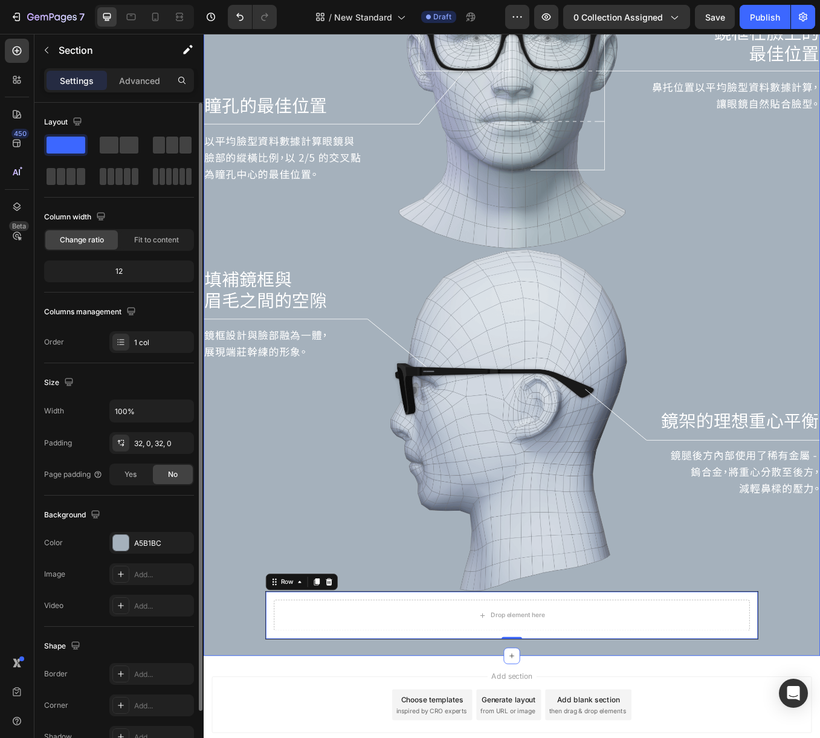
click at [805, 704] on div "Image Image Image Drop element here Row 0" at bounding box center [566, 277] width 725 height 939
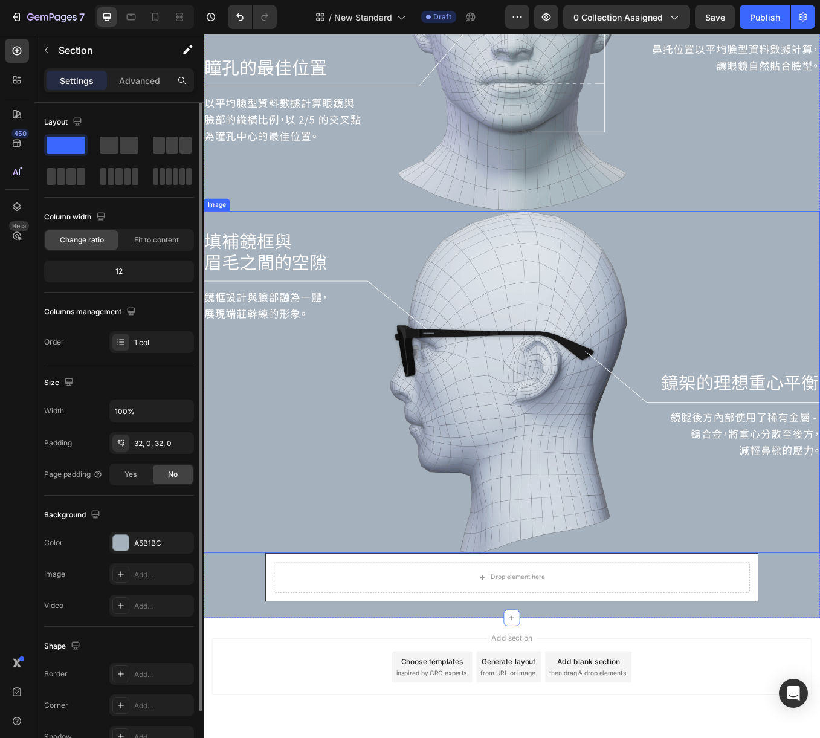
scroll to position [859, 0]
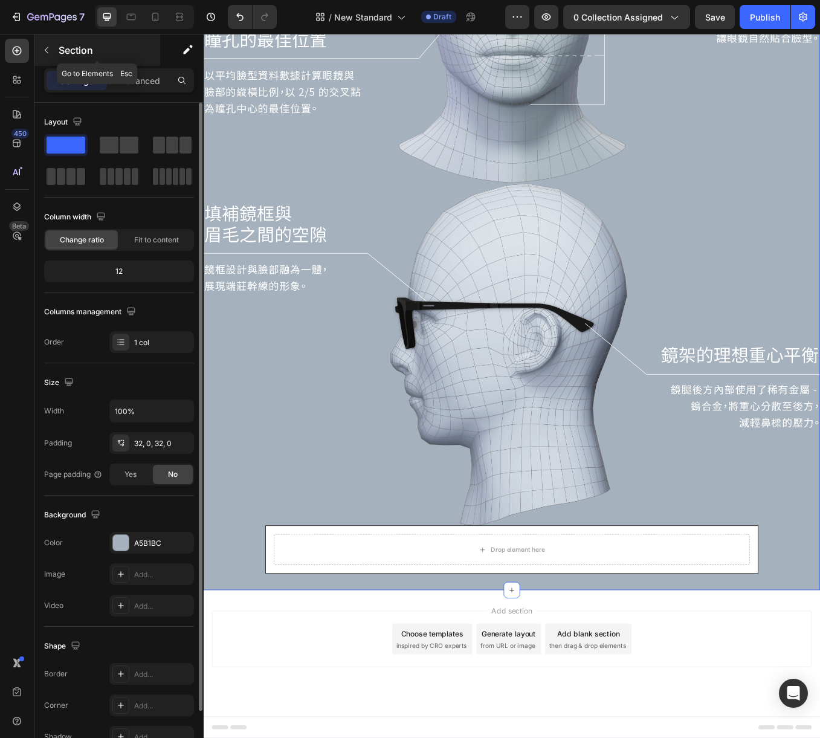
click at [46, 47] on icon "button" at bounding box center [47, 50] width 10 height 10
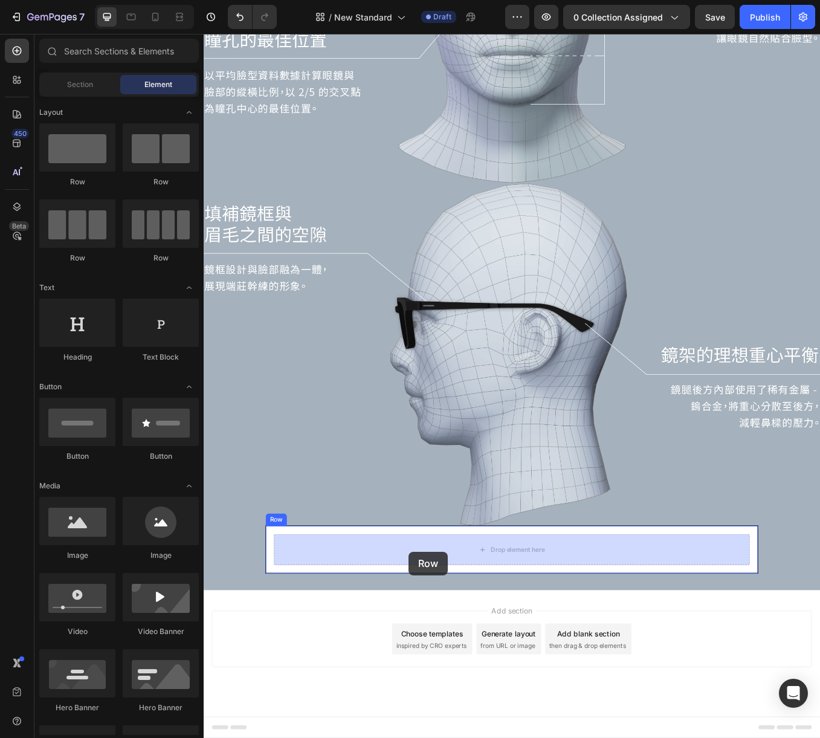
drag, startPoint x: 357, startPoint y: 188, endPoint x: 445, endPoint y: 643, distance: 463.5
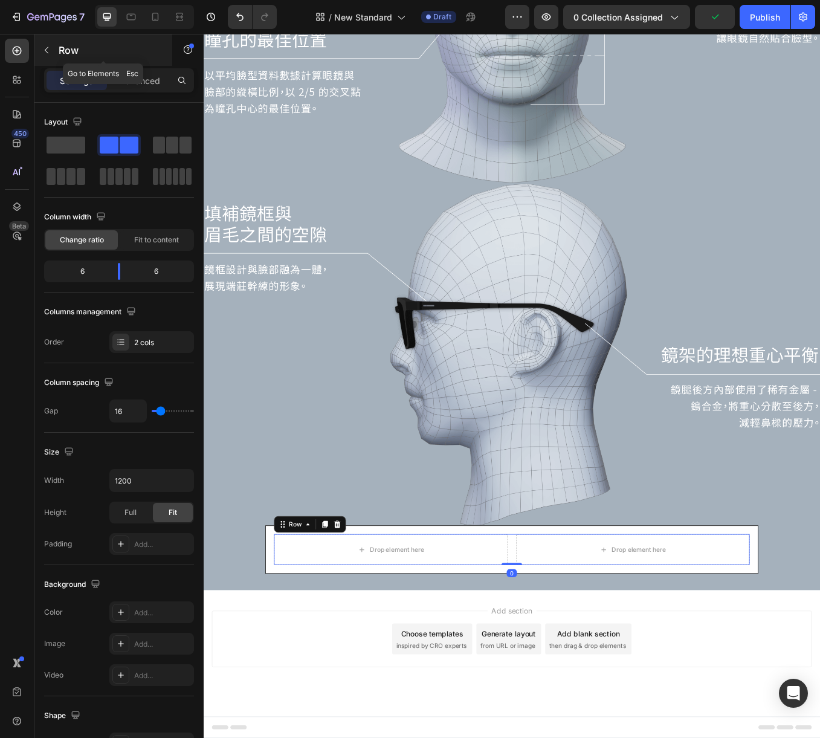
click at [45, 45] on icon "button" at bounding box center [47, 50] width 10 height 10
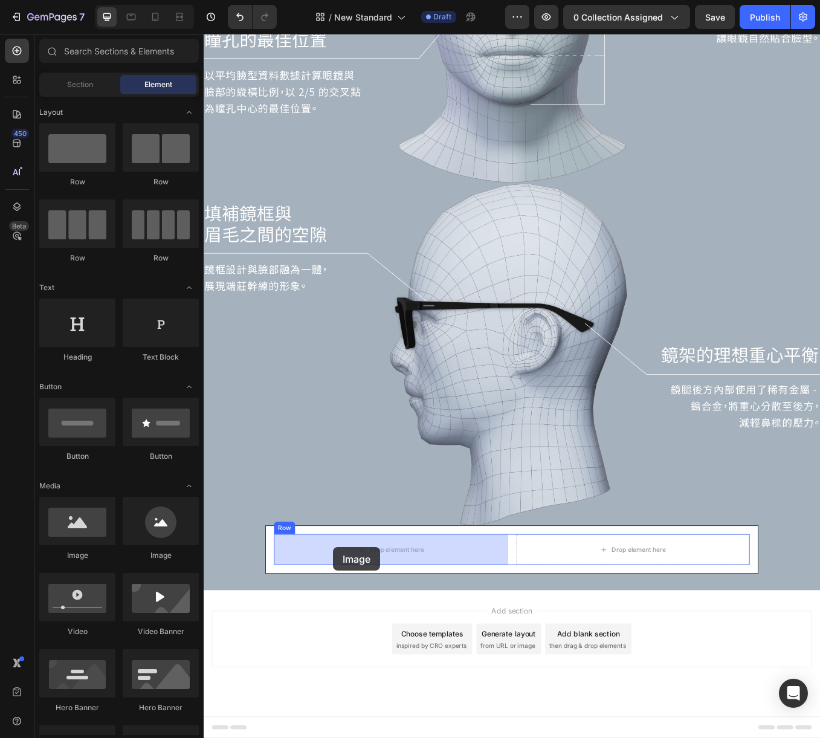
drag, startPoint x: 280, startPoint y: 555, endPoint x: 356, endPoint y: 638, distance: 112.1
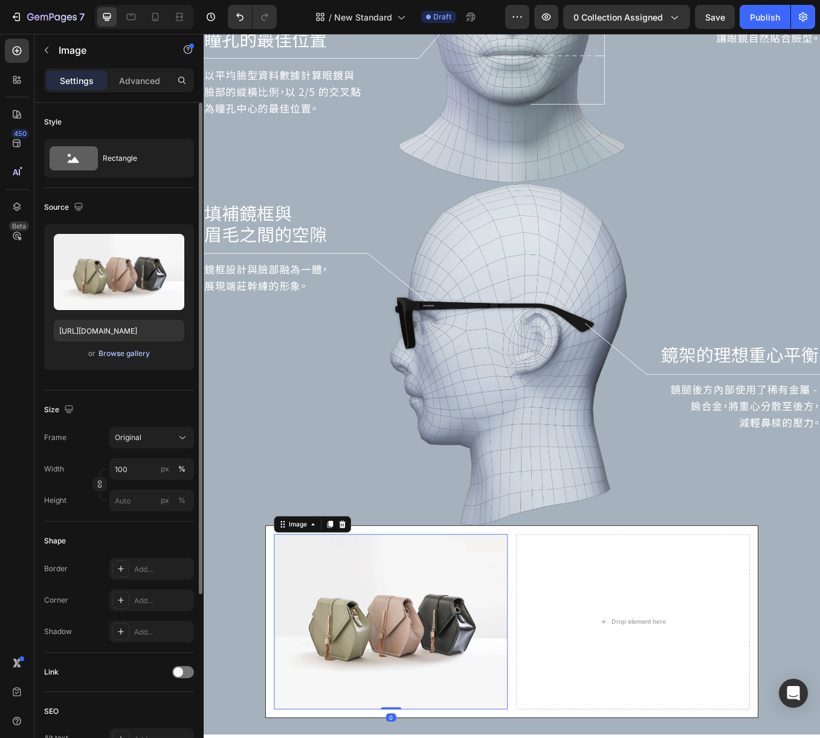
click at [119, 355] on div "Browse gallery" at bounding box center [124, 353] width 51 height 11
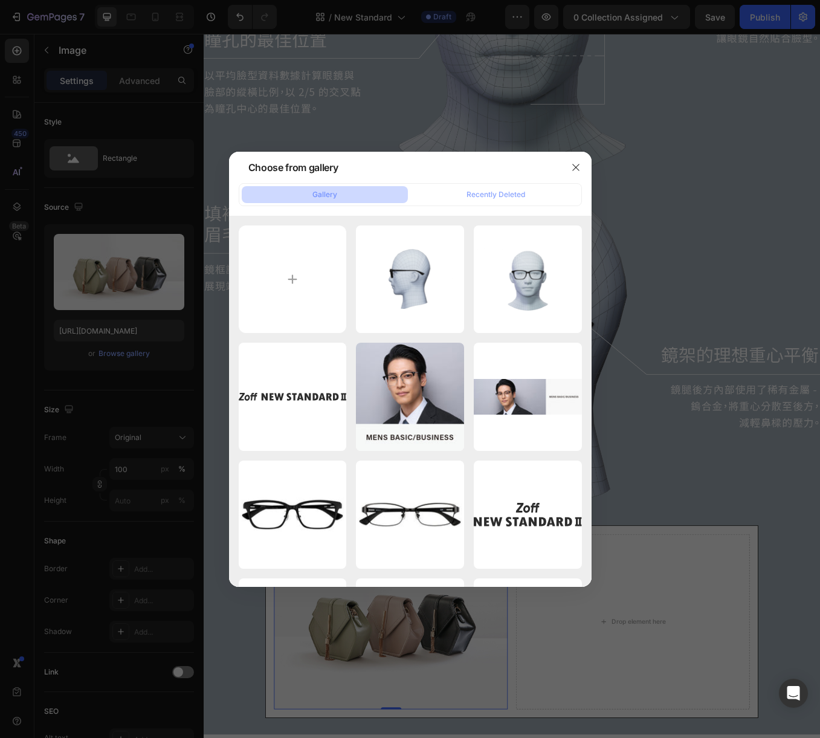
type input "C:\fakepath\about_tungsten.png"
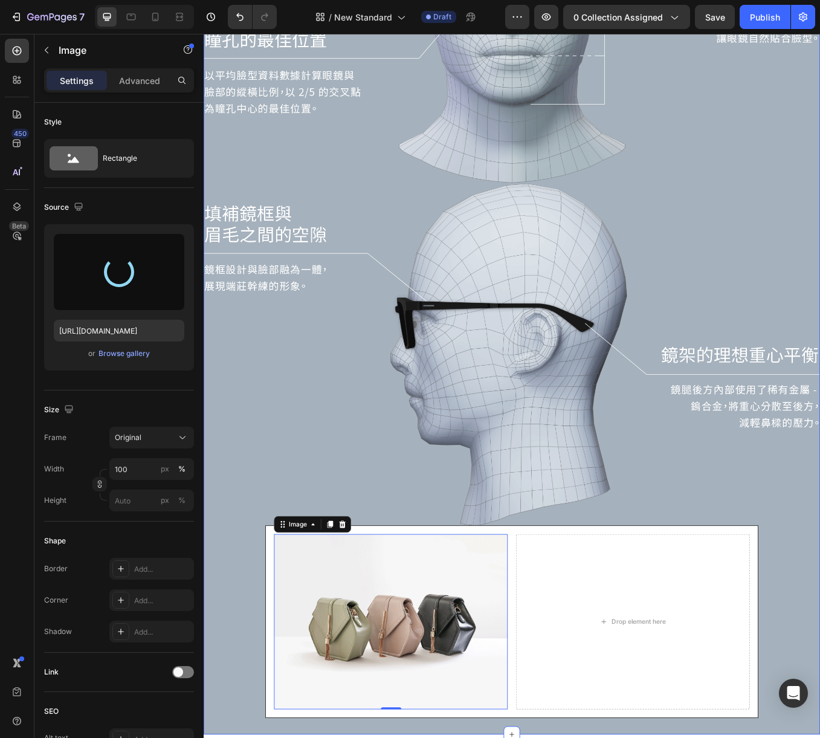
type input "[URL][DOMAIN_NAME]"
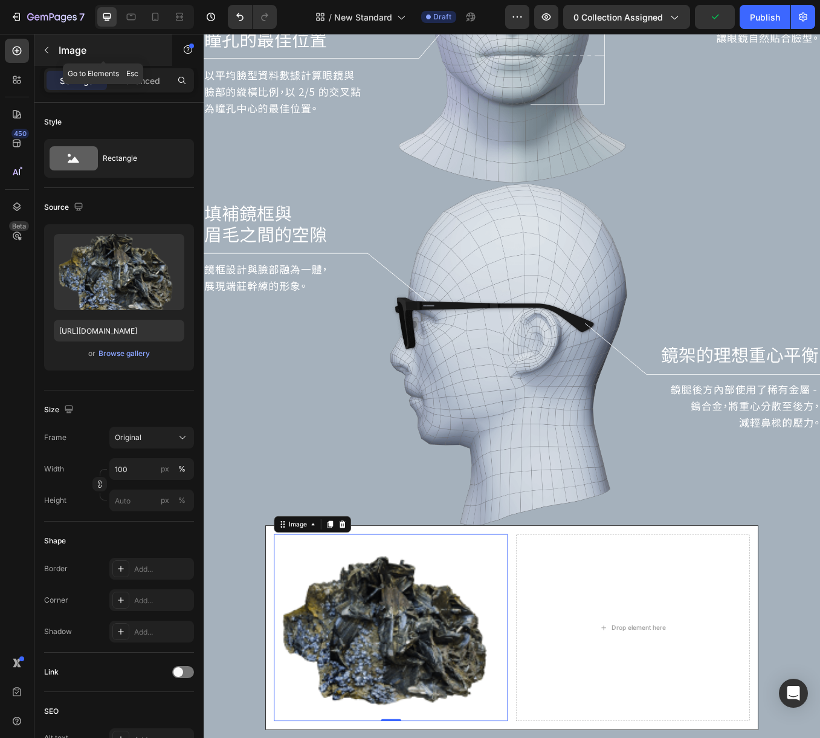
click at [45, 51] on icon "button" at bounding box center [47, 50] width 10 height 10
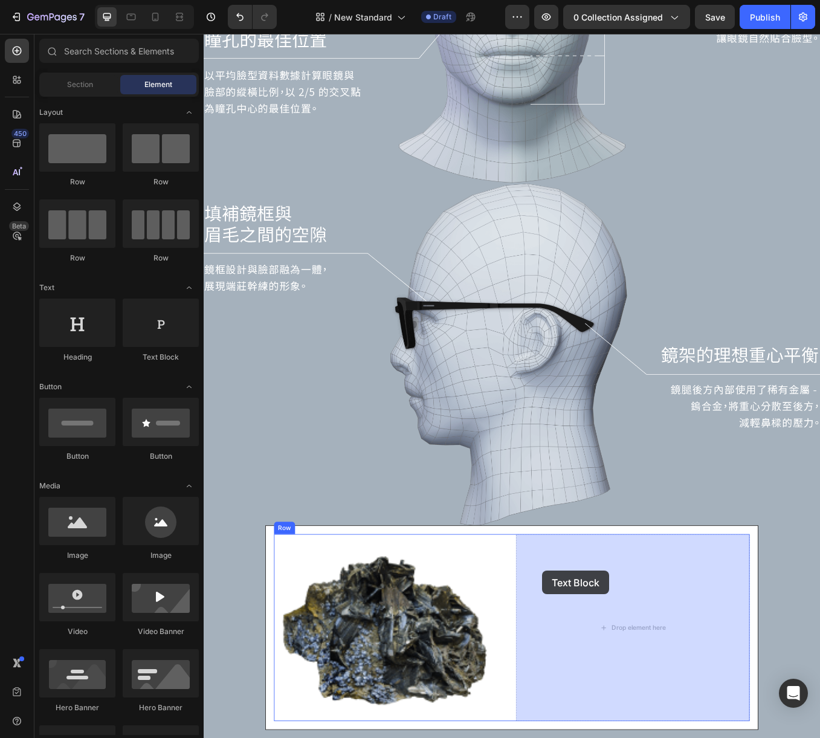
drag, startPoint x: 361, startPoint y: 363, endPoint x: 602, endPoint y: 665, distance: 386.7
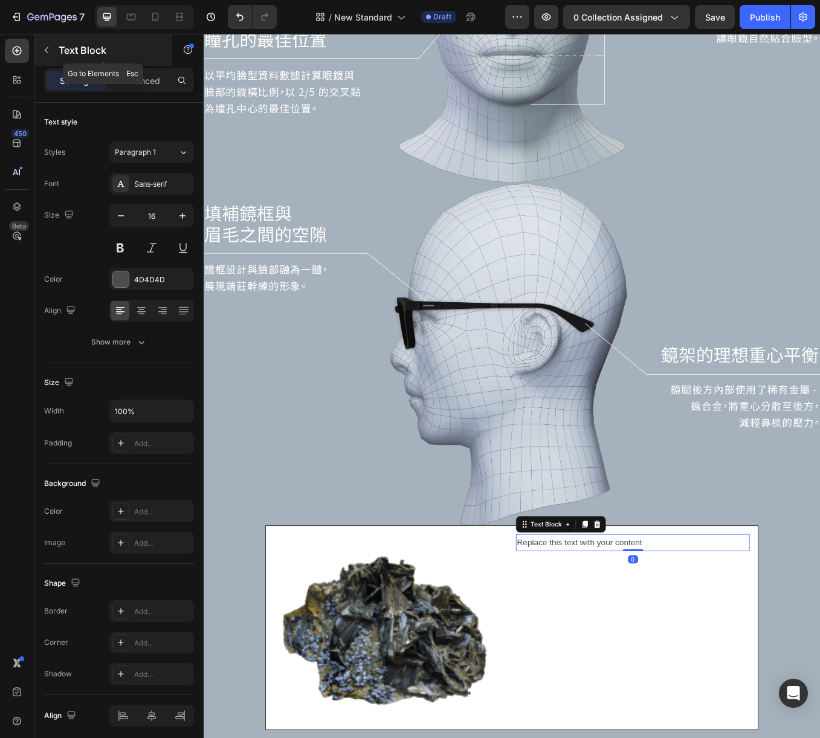
click at [51, 47] on button "button" at bounding box center [46, 49] width 19 height 19
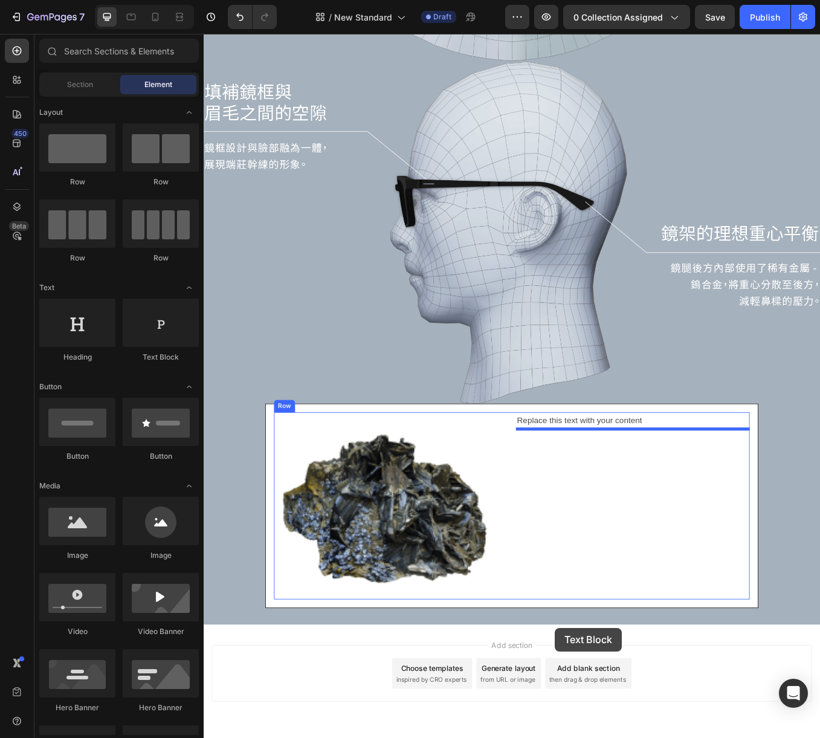
scroll to position [1043, 0]
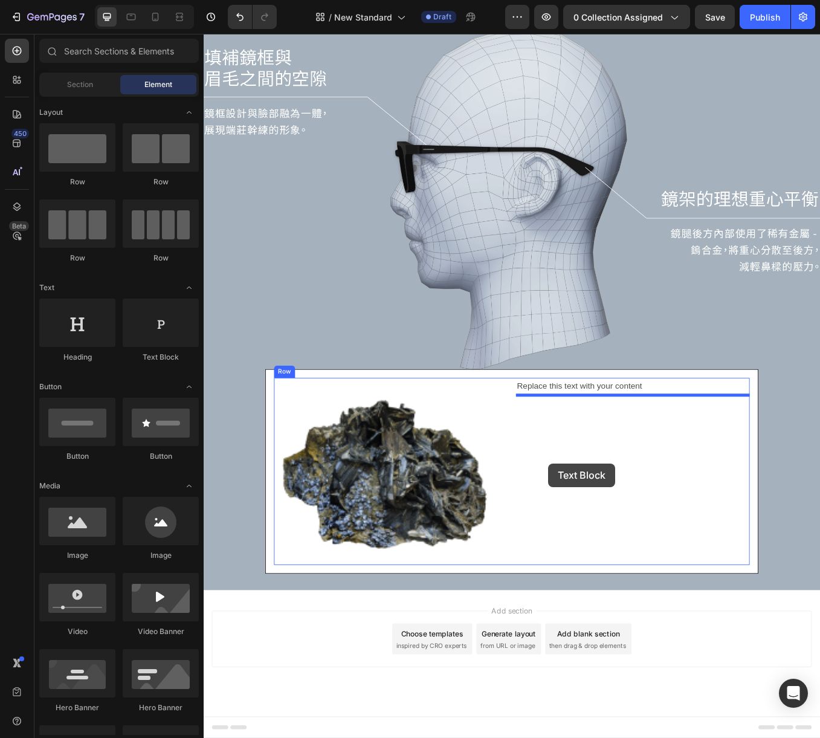
drag, startPoint x: 366, startPoint y: 364, endPoint x: 609, endPoint y: 539, distance: 300.1
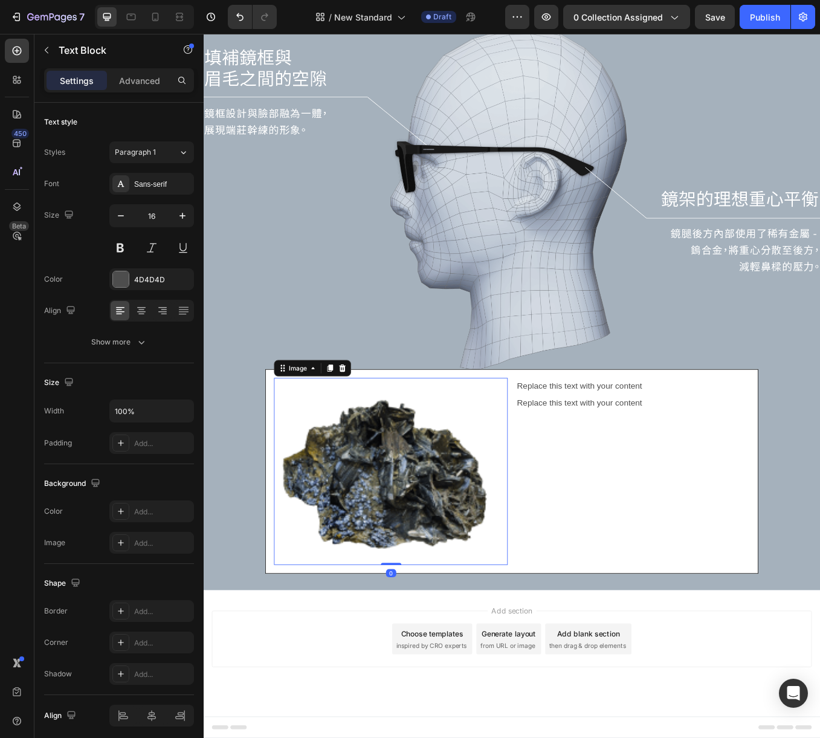
click at [456, 537] on img at bounding box center [424, 549] width 275 height 220
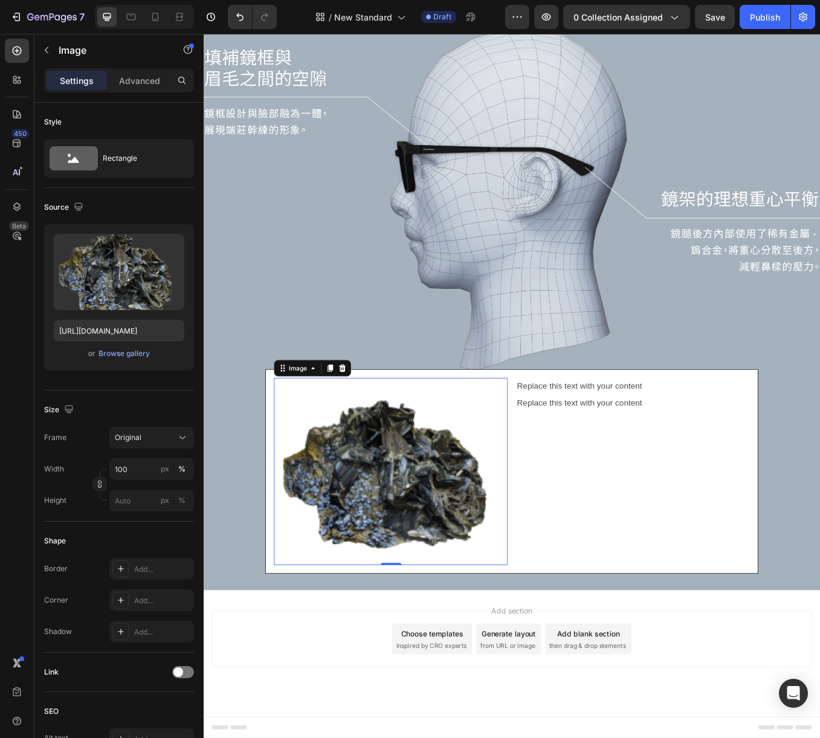
click at [487, 528] on img at bounding box center [424, 549] width 275 height 220
click at [313, 427] on div "Image" at bounding box center [315, 427] width 26 height 11
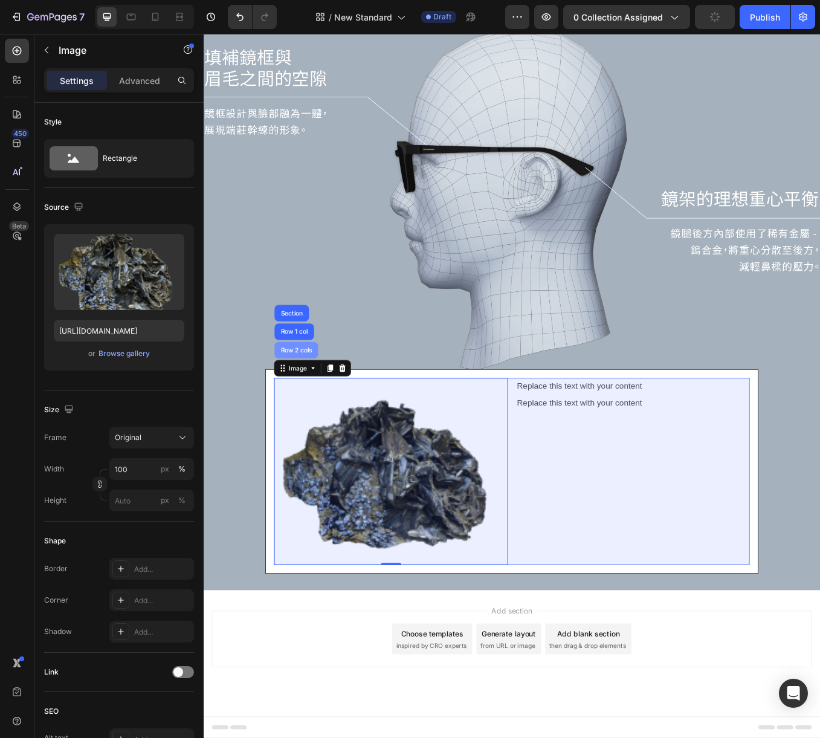
click at [312, 409] on div "Row 2 cols" at bounding box center [313, 406] width 42 height 7
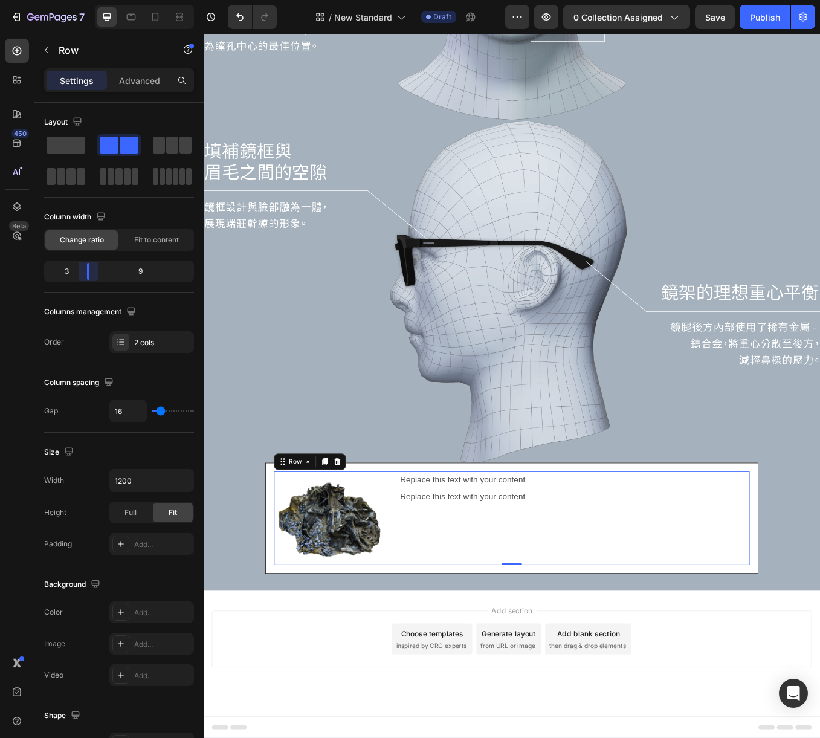
scroll to position [896, 0]
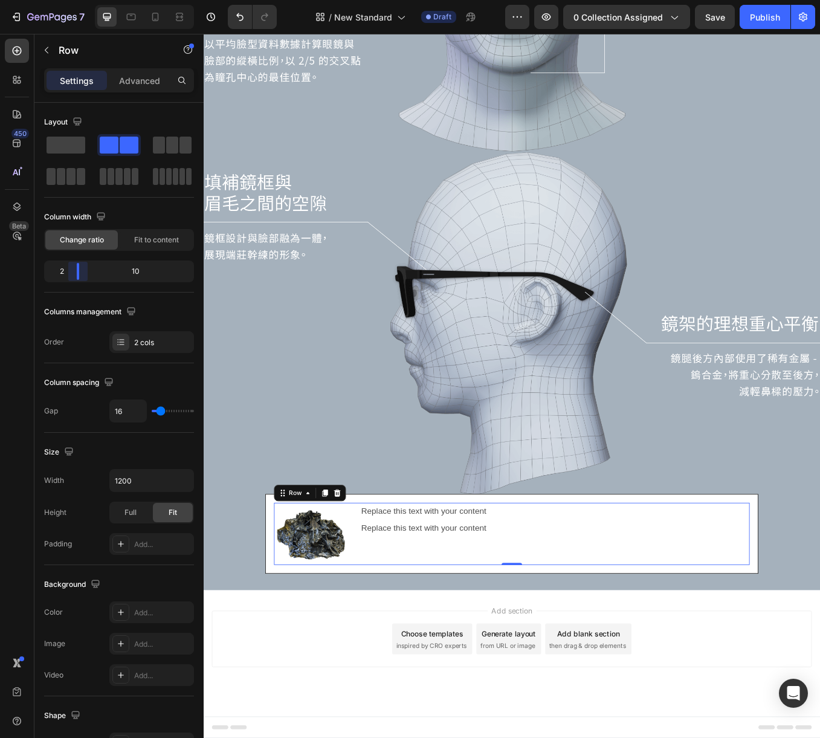
drag, startPoint x: 120, startPoint y: 272, endPoint x: 69, endPoint y: 272, distance: 50.8
click at [69, 0] on body "7 Version history / New Standard Draft Preview 0 collection assigned Save Publi…" at bounding box center [410, 0] width 820 height 0
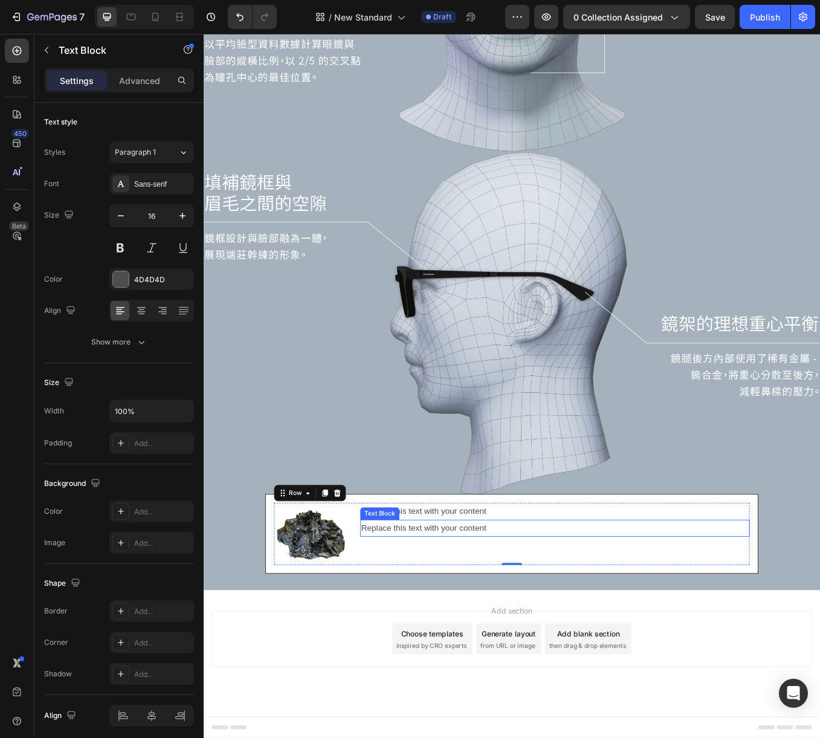
click at [476, 606] on div "Replace this text with your content" at bounding box center [617, 616] width 458 height 20
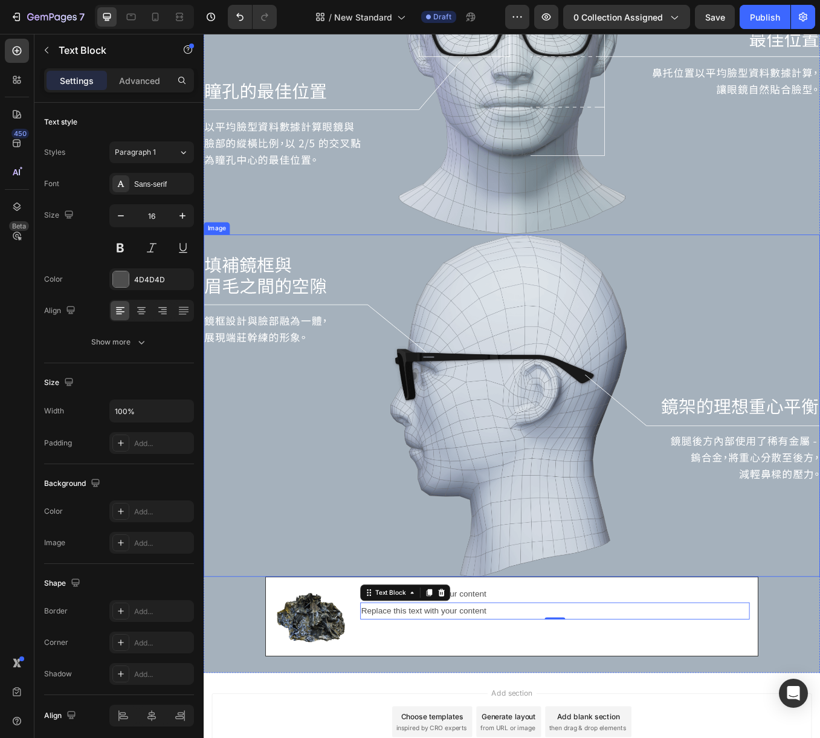
scroll to position [717, 0]
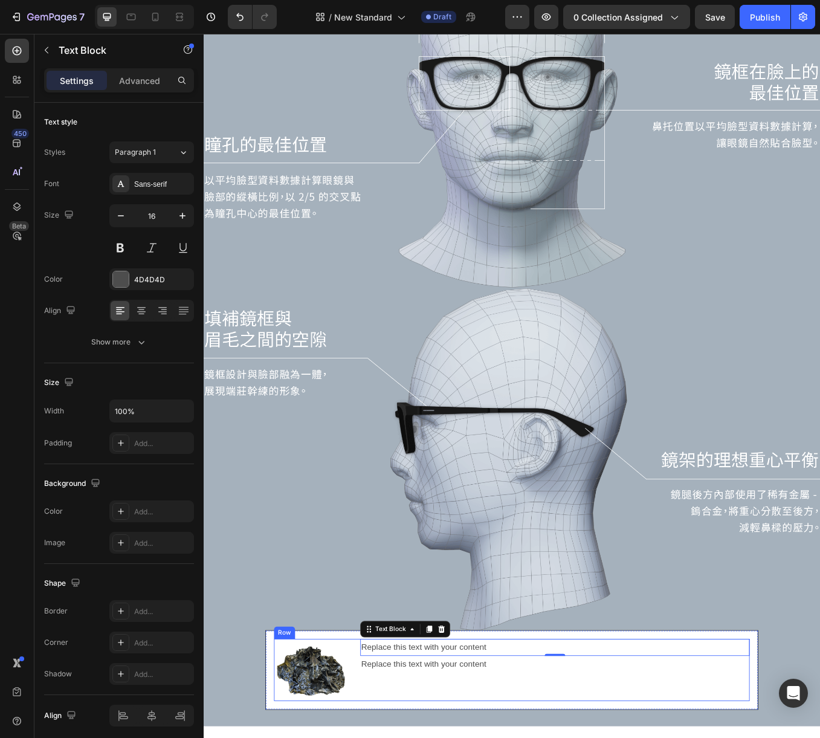
scroll to position [739, 0]
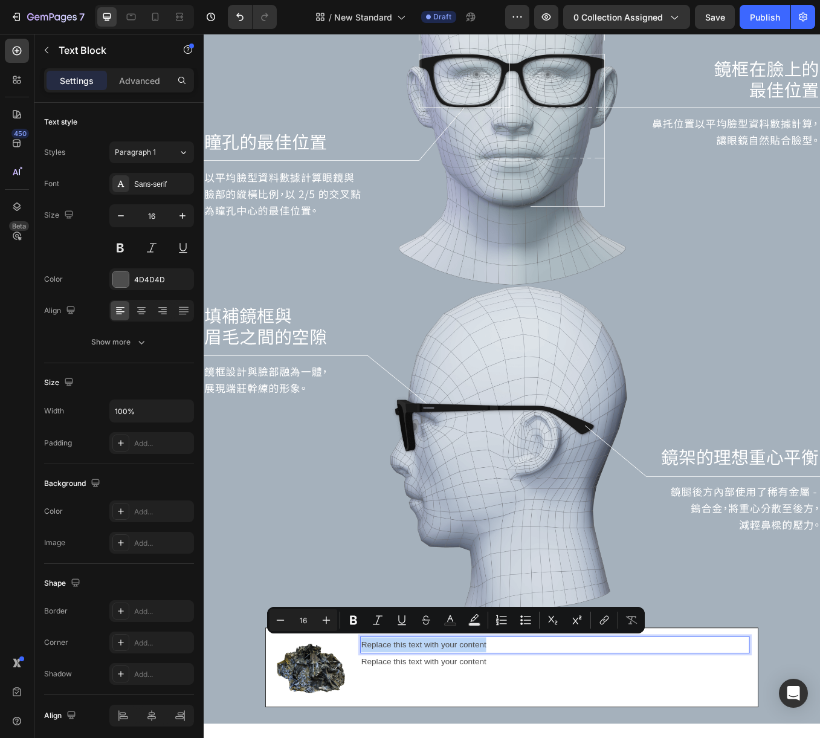
drag, startPoint x: 552, startPoint y: 752, endPoint x: 391, endPoint y: 754, distance: 160.8
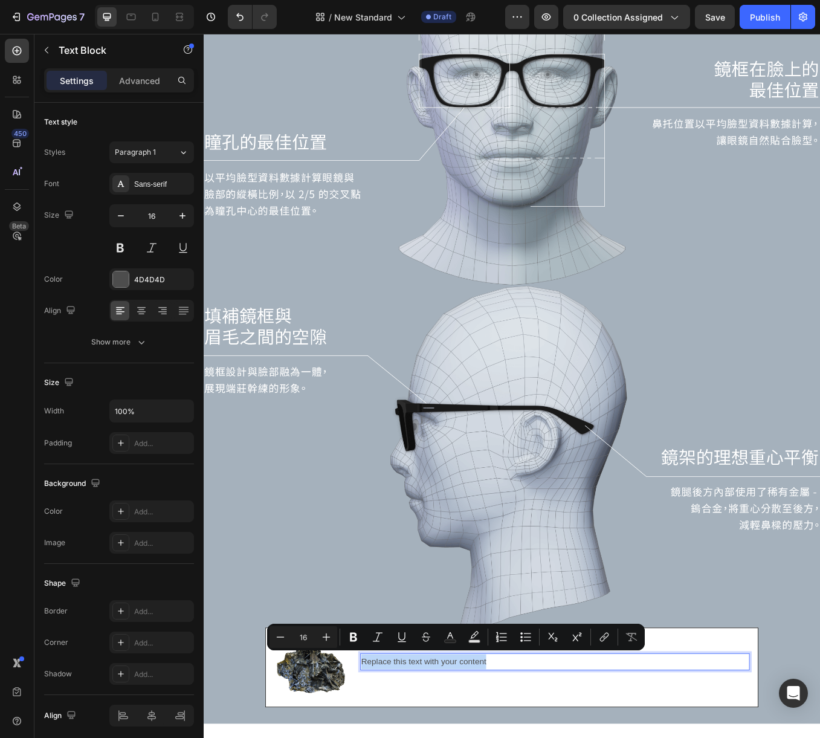
drag, startPoint x: 548, startPoint y: 772, endPoint x: 391, endPoint y: 777, distance: 157.2
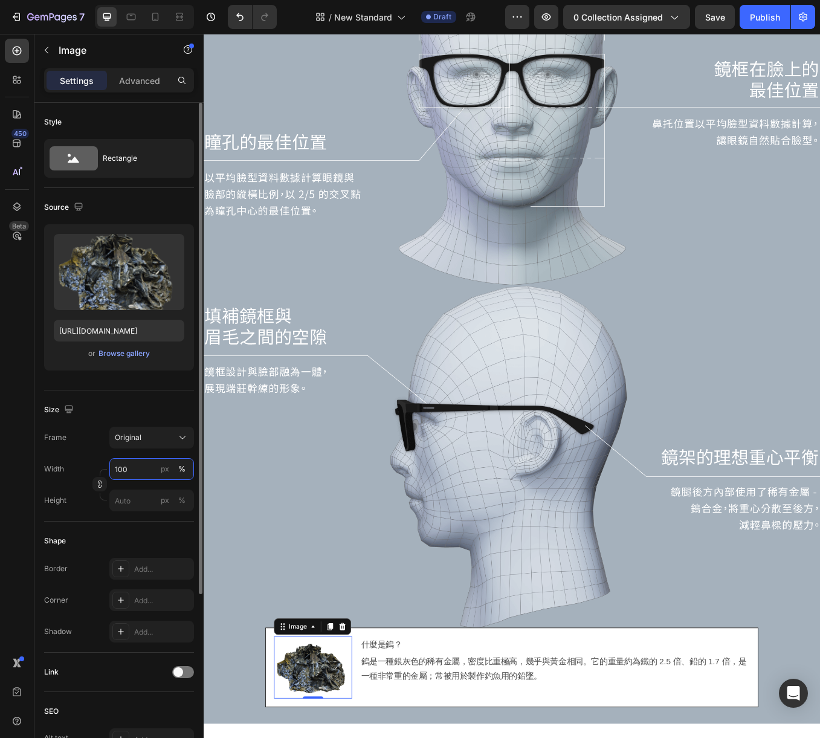
click at [137, 468] on input "100" at bounding box center [151, 469] width 85 height 22
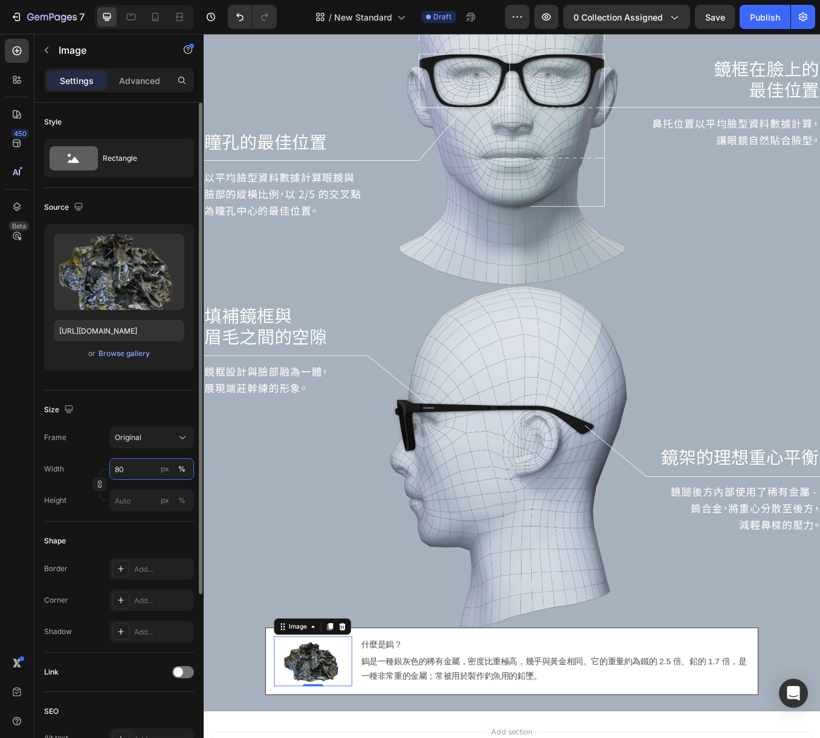
type input "80"
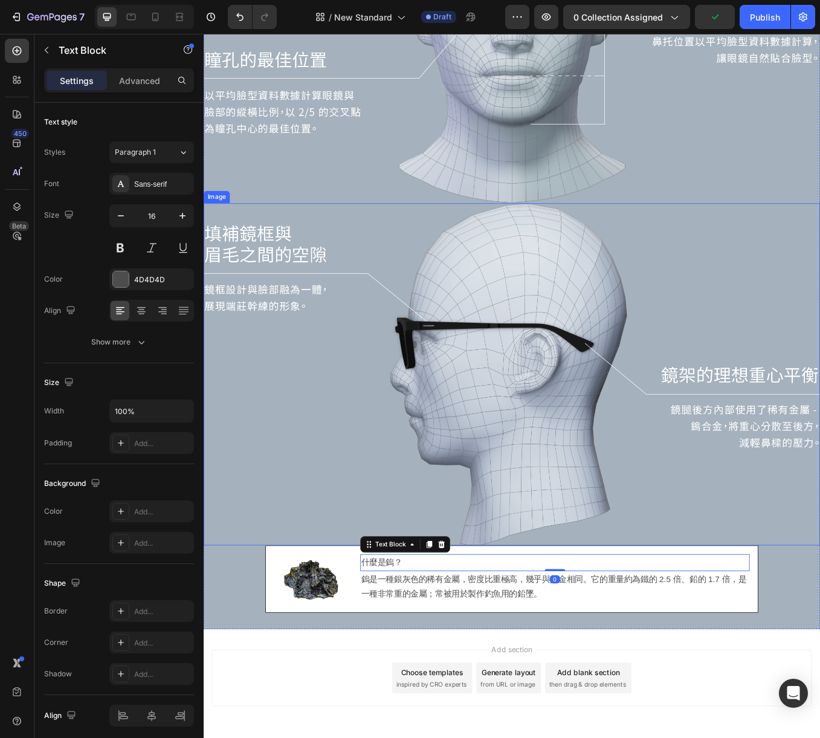
scroll to position [881, 0]
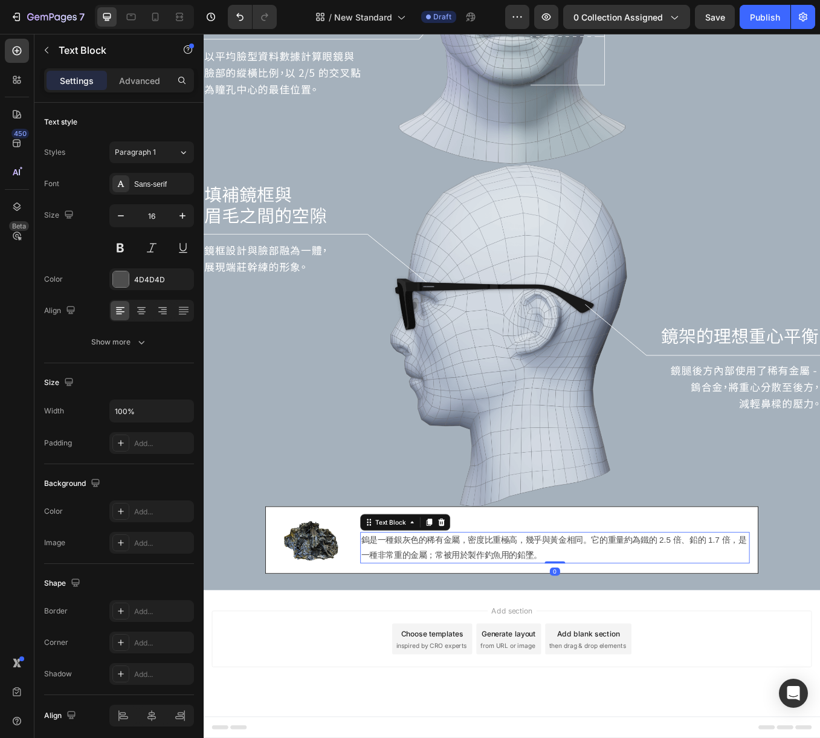
click at [519, 645] on p "鎢是一種銀灰色的稀有金屬，密度比重極高，幾乎與黃金相同。它的重量約為鐵的 2.5 倍、鉛的 1.7 倍，是一種非常重的金屬；常被用於製作釣魚用的鉛墜。" at bounding box center [617, 638] width 456 height 35
click at [539, 607] on p "什麼是鎢？" at bounding box center [617, 610] width 456 height 18
click at [603, 610] on p "什麼是鎢？" at bounding box center [617, 610] width 456 height 18
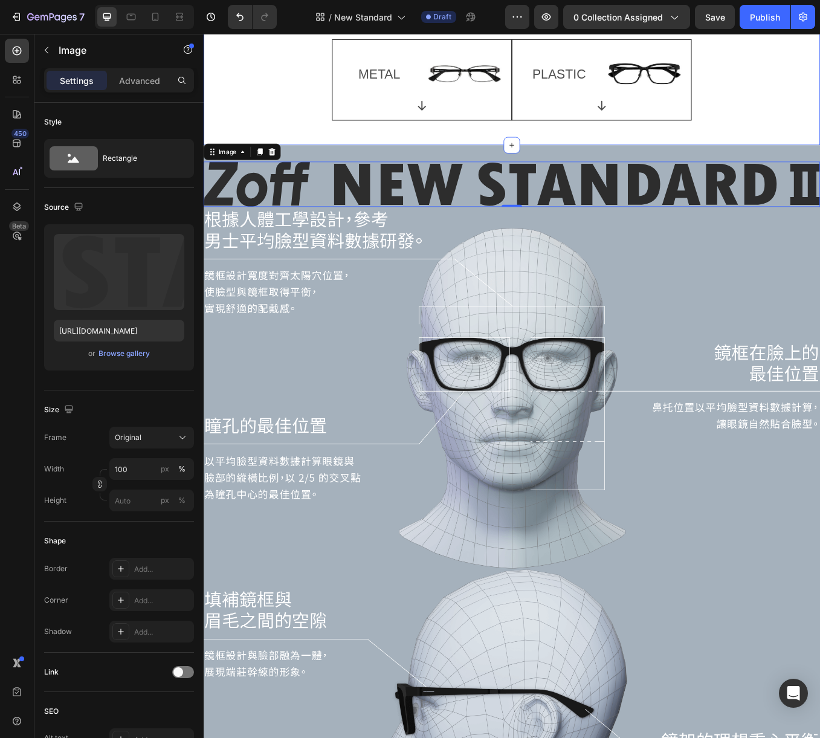
scroll to position [393, 0]
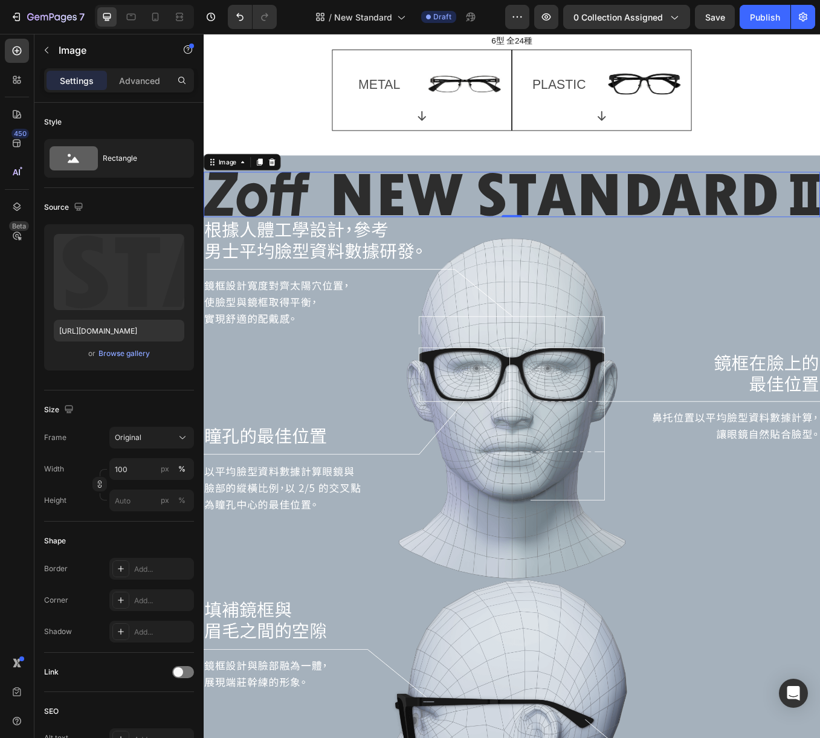
click at [387, 221] on img at bounding box center [566, 222] width 725 height 53
click at [144, 470] on input "100" at bounding box center [151, 469] width 85 height 22
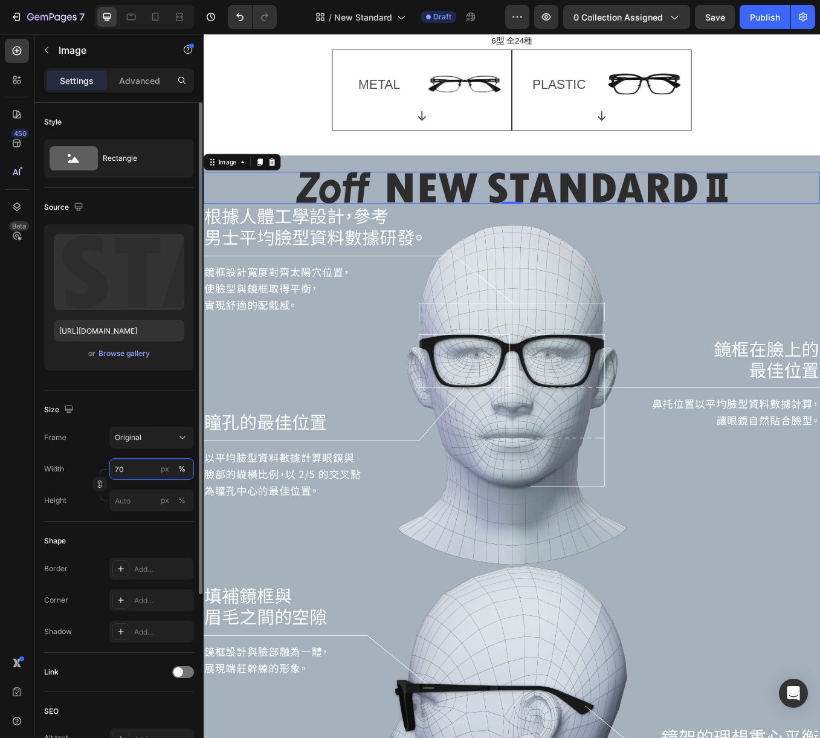
drag, startPoint x: 136, startPoint y: 471, endPoint x: 79, endPoint y: 464, distance: 57.9
click at [79, 464] on div "Width 70 px %" at bounding box center [119, 469] width 150 height 22
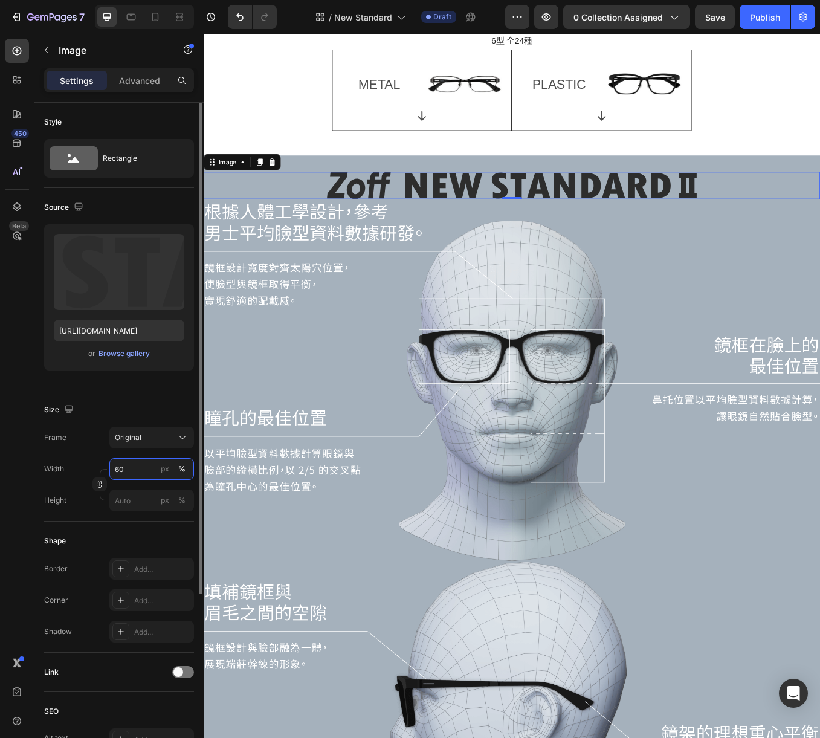
type input "60"
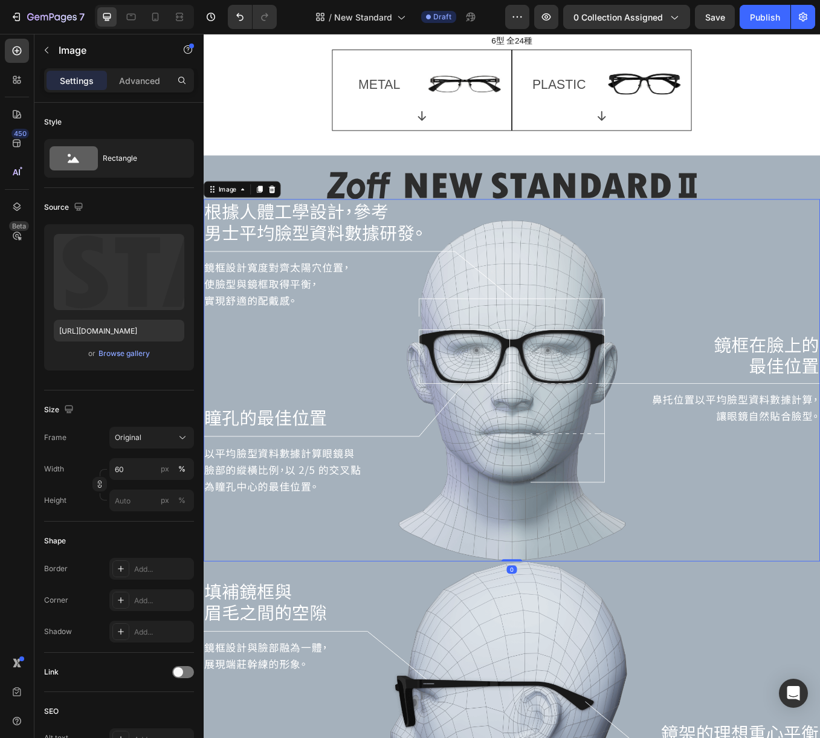
click at [300, 310] on img at bounding box center [566, 441] width 725 height 426
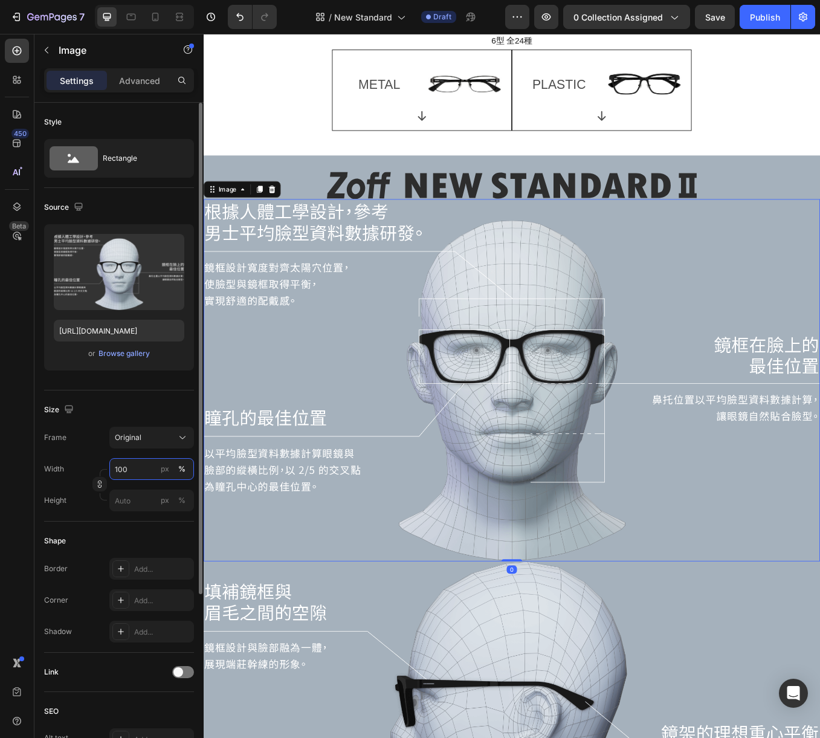
click at [147, 470] on input "100" at bounding box center [151, 469] width 85 height 22
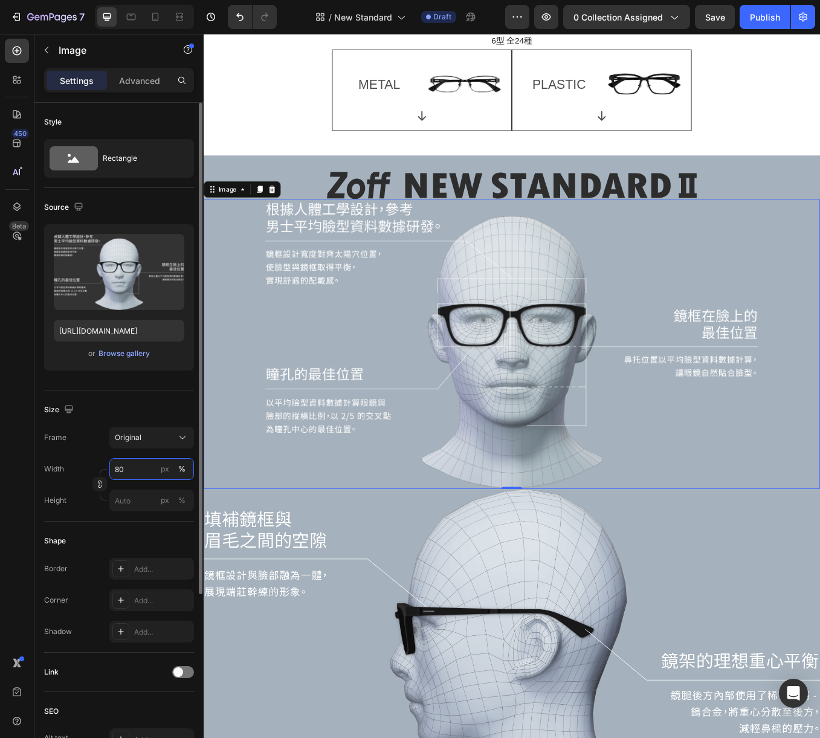
type input "80"
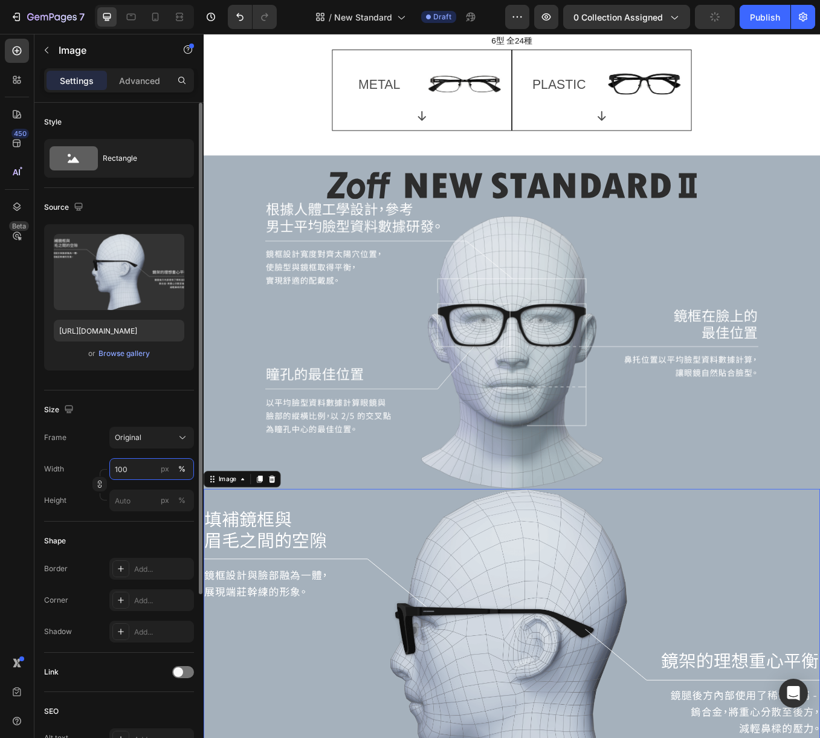
click at [138, 470] on input "100" at bounding box center [151, 469] width 85 height 22
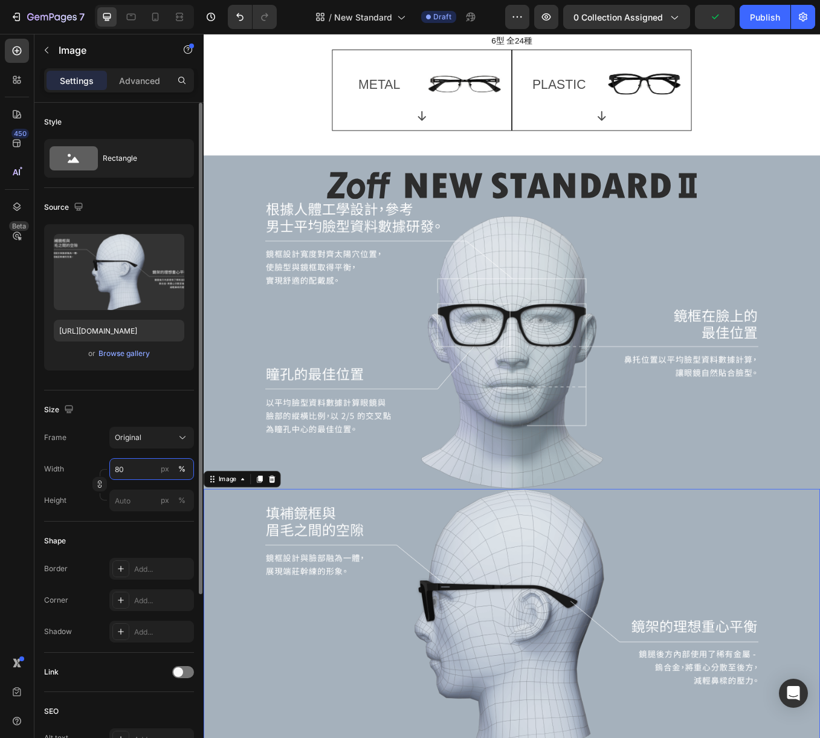
type input "80"
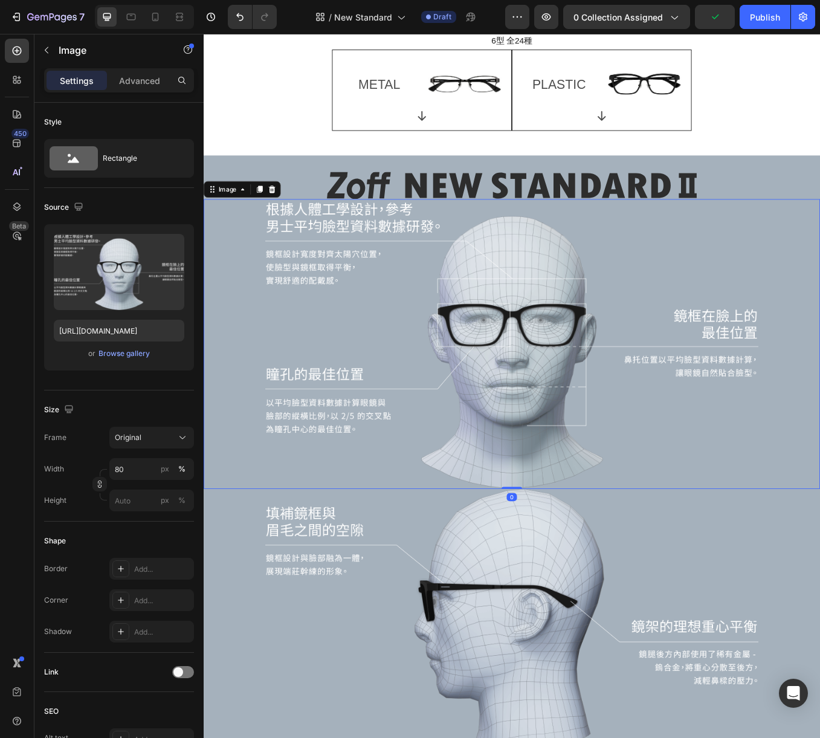
click at [566, 254] on img at bounding box center [566, 398] width 580 height 341
click at [576, 381] on img at bounding box center [566, 398] width 580 height 341
click at [138, 83] on p "Advanced" at bounding box center [139, 80] width 41 height 13
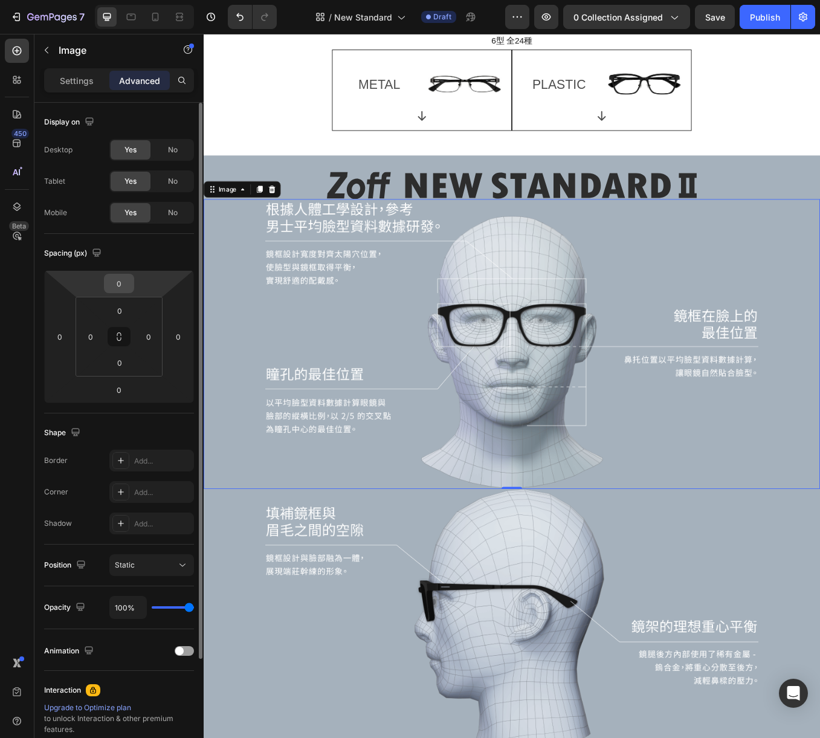
click at [121, 287] on input "0" at bounding box center [119, 283] width 24 height 18
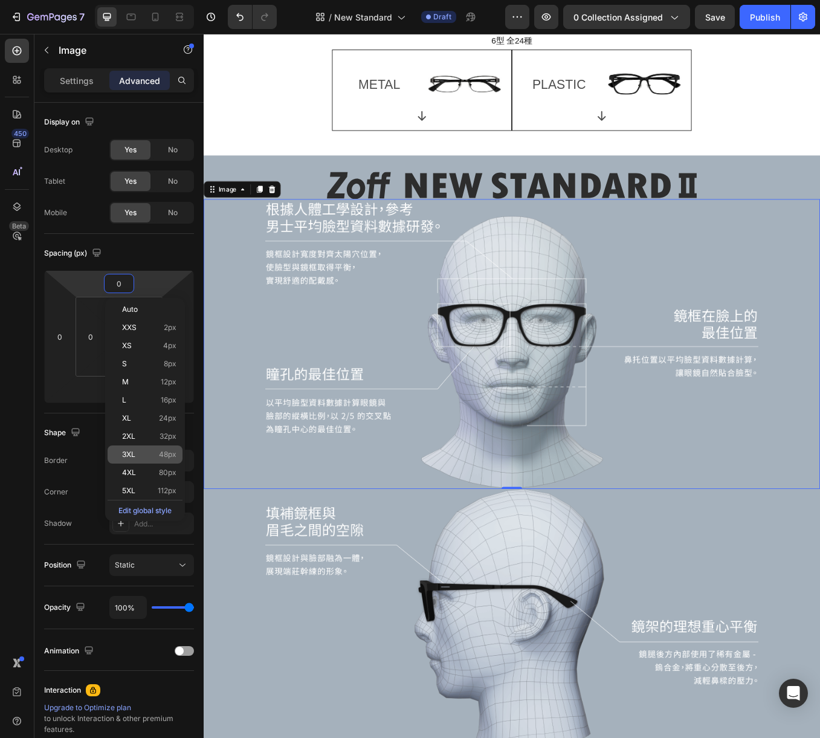
click at [146, 459] on div "3XL 48px" at bounding box center [145, 454] width 75 height 18
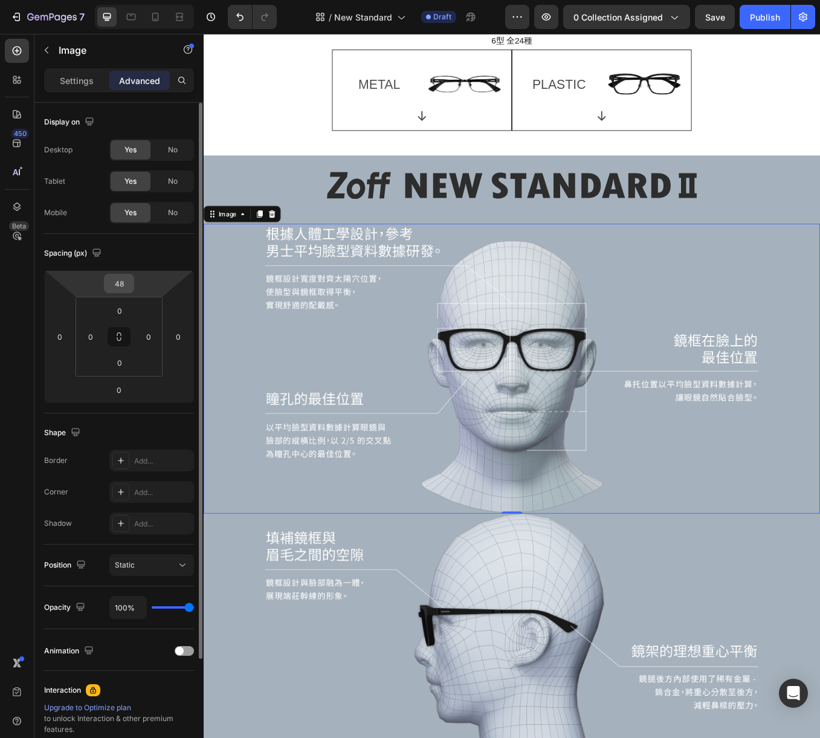
click at [120, 284] on input "48" at bounding box center [119, 283] width 24 height 18
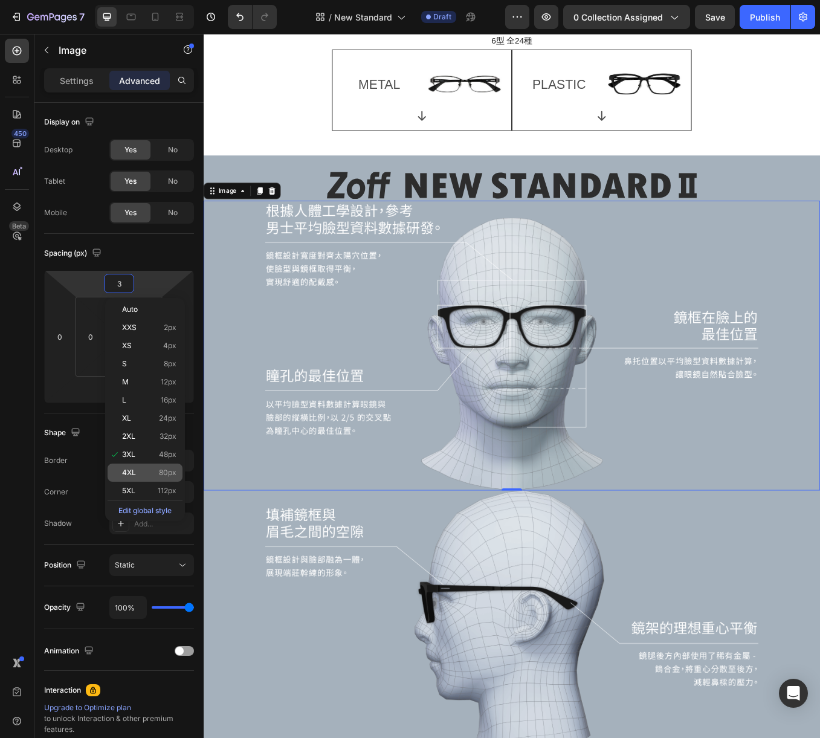
click at [152, 475] on p "4XL 80px" at bounding box center [149, 472] width 54 height 8
type input "80"
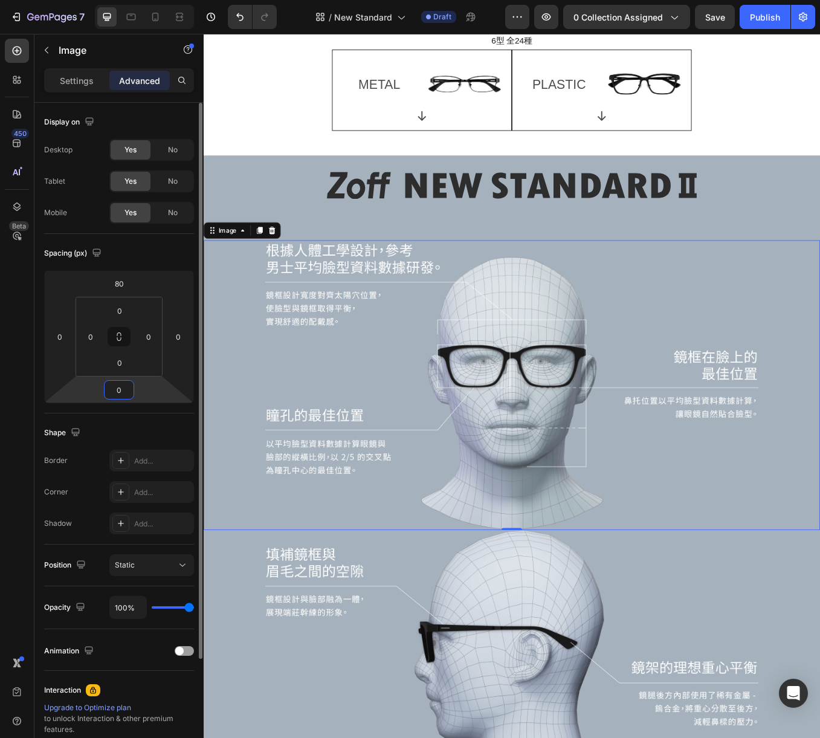
click at [126, 395] on input "0" at bounding box center [119, 390] width 24 height 18
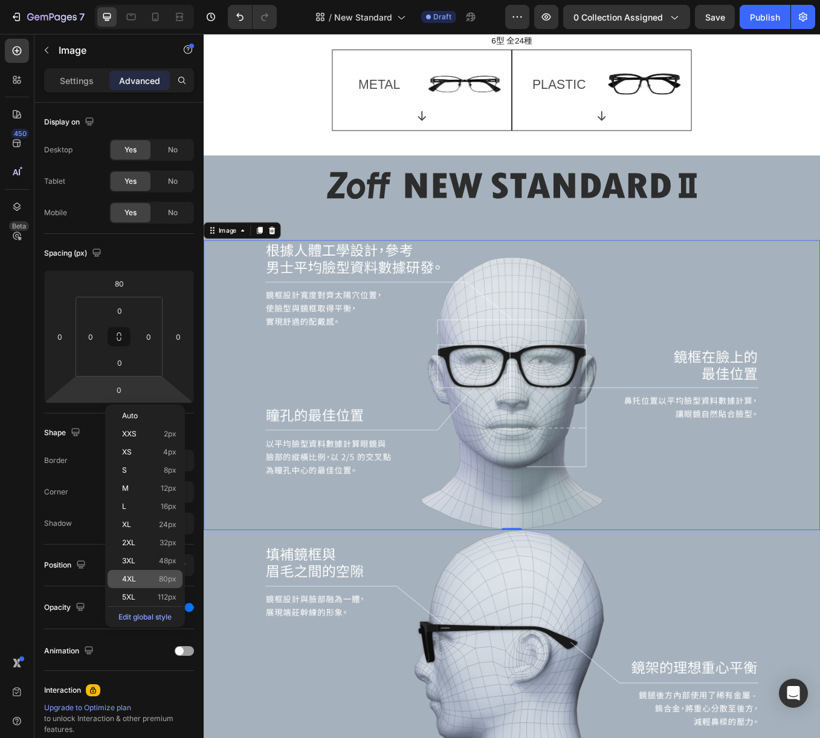
drag, startPoint x: 140, startPoint y: 585, endPoint x: 2, endPoint y: 656, distance: 156.0
click at [140, 585] on div "4XL 80px" at bounding box center [145, 579] width 75 height 18
type input "80"
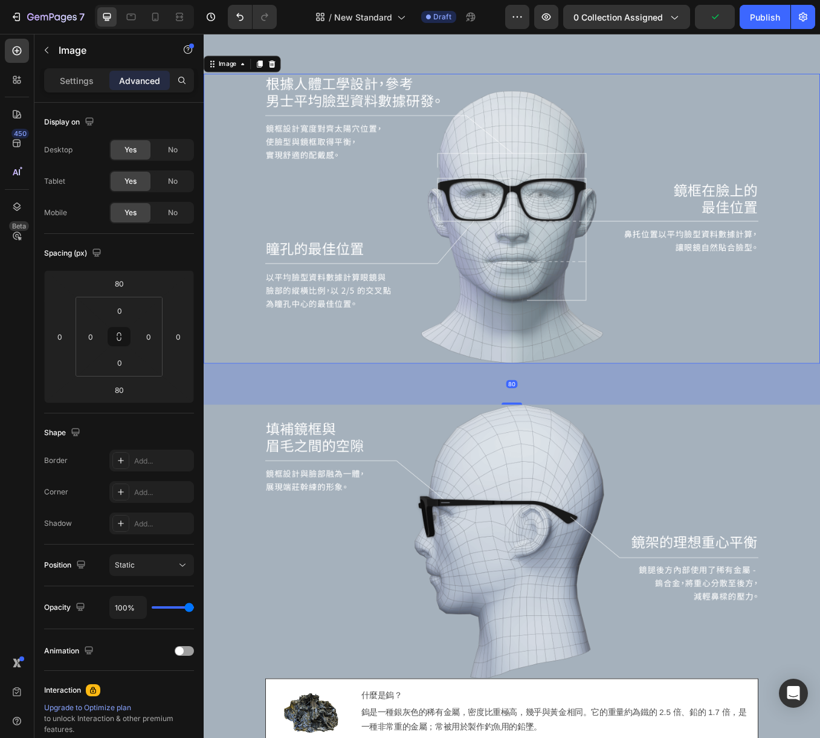
scroll to position [602, 0]
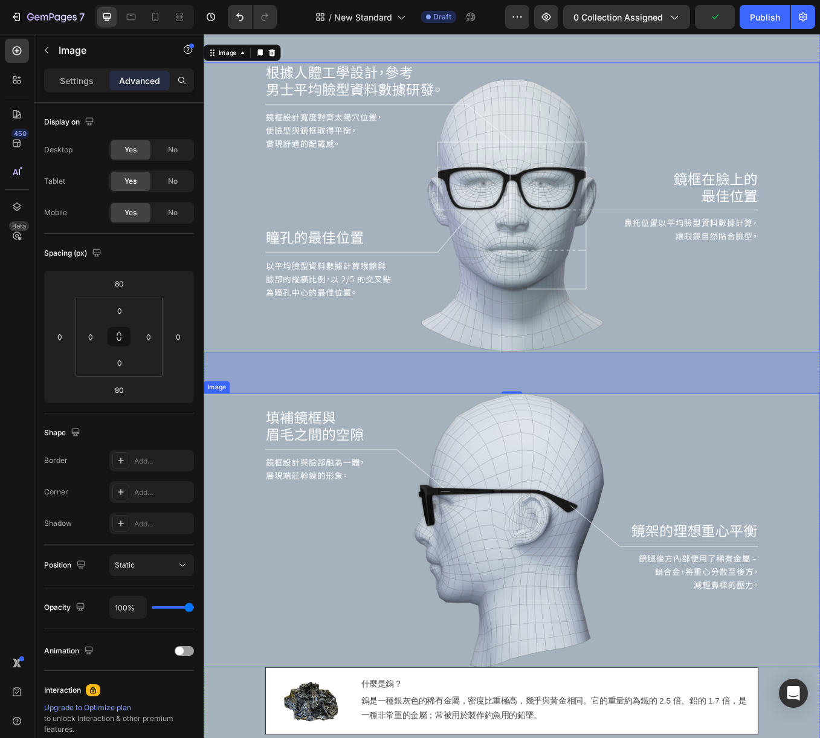
click at [541, 626] on img at bounding box center [566, 618] width 580 height 322
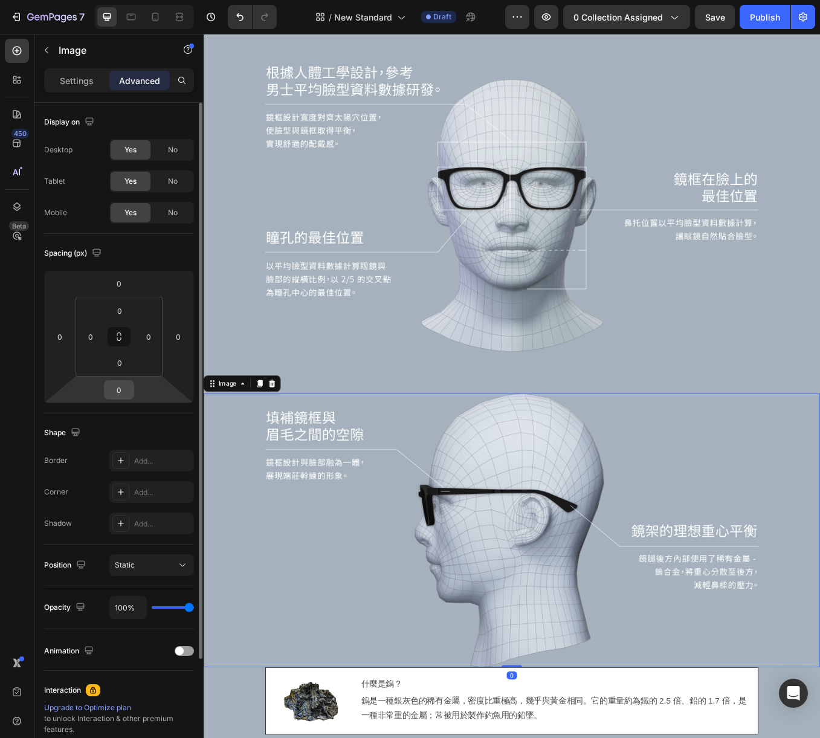
click at [125, 392] on input "0" at bounding box center [119, 390] width 24 height 18
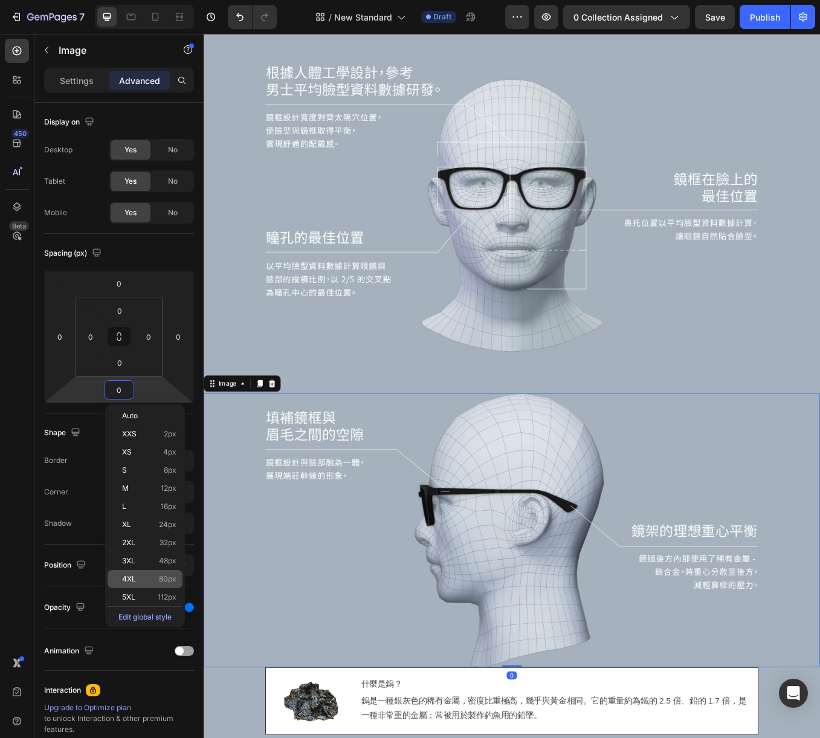
click at [165, 582] on span "80px" at bounding box center [168, 579] width 18 height 8
type input "80"
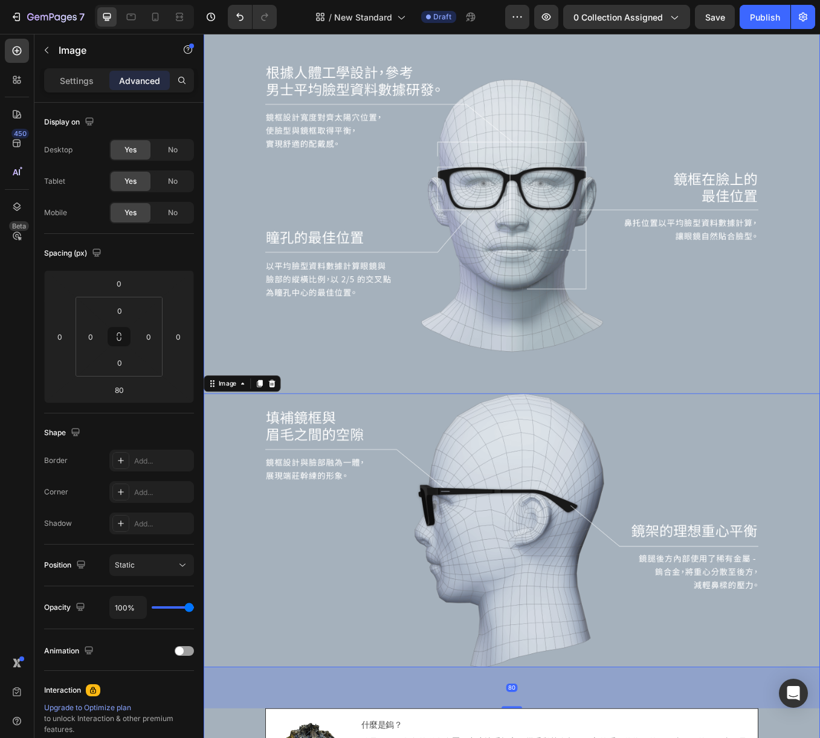
click at [669, 426] on div "Image Image Image 80 Image 什麼是鎢？ Text Block 鎢是一種銀灰色的稀有金屬，密度比重極高，幾乎與黃金相同。它的重量約為鐵…" at bounding box center [566, 446] width 725 height 919
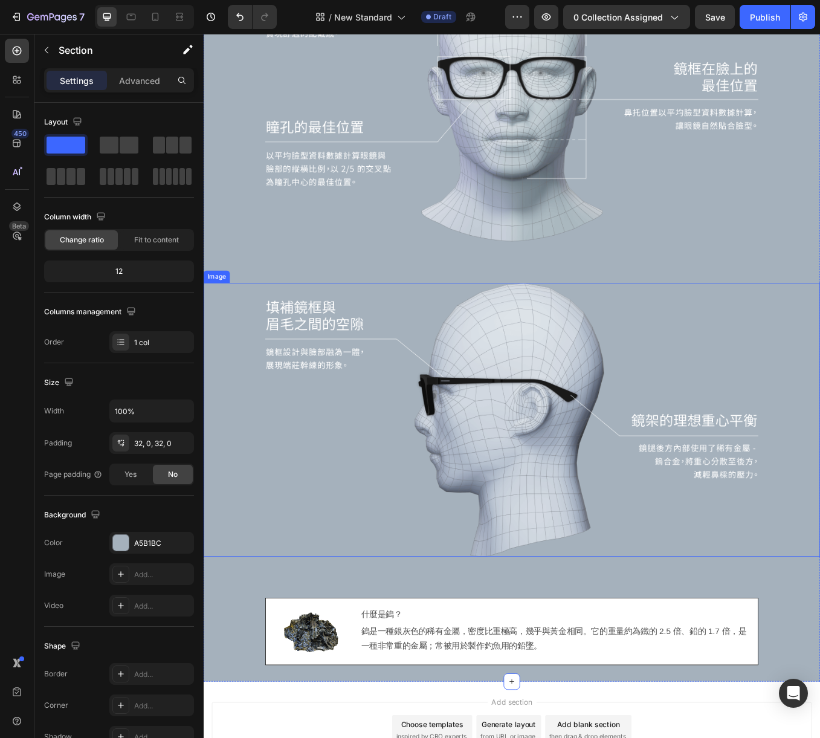
scroll to position [786, 0]
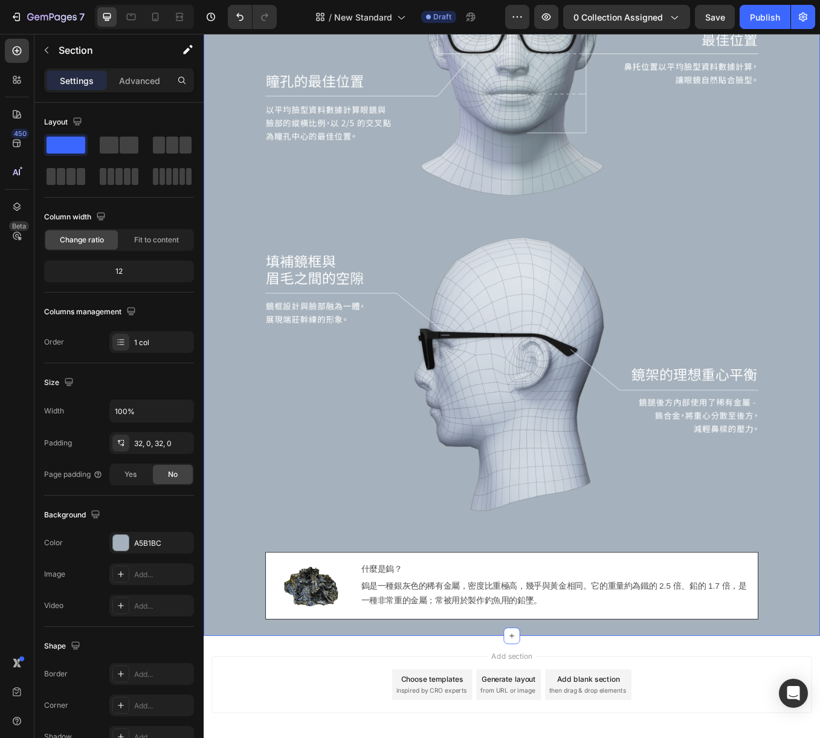
click at [805, 721] on div "Image Image Image Image 什麼是鎢？ Text Block 鎢是一種銀灰色的稀有金屬，密度比重極高，幾乎與黃金相同。它的重量約為鐵的 2…" at bounding box center [566, 263] width 725 height 919
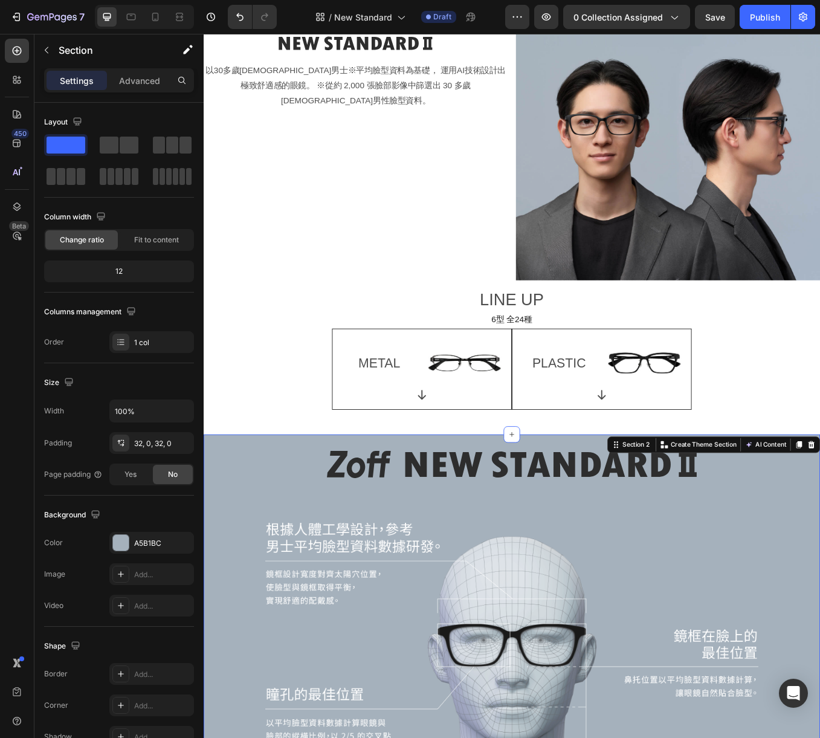
scroll to position [0, 0]
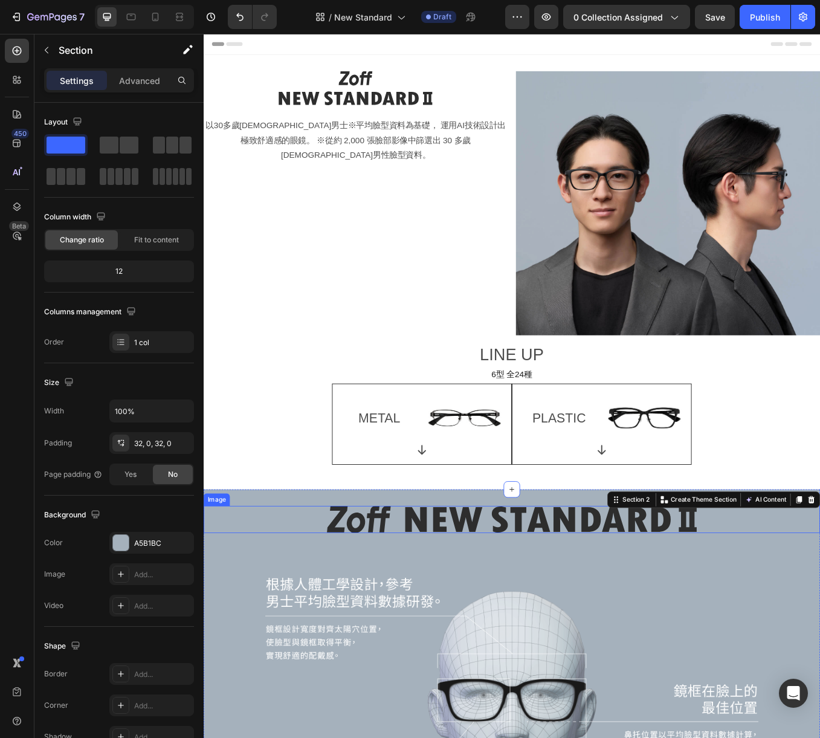
click at [517, 602] on img at bounding box center [566, 605] width 435 height 32
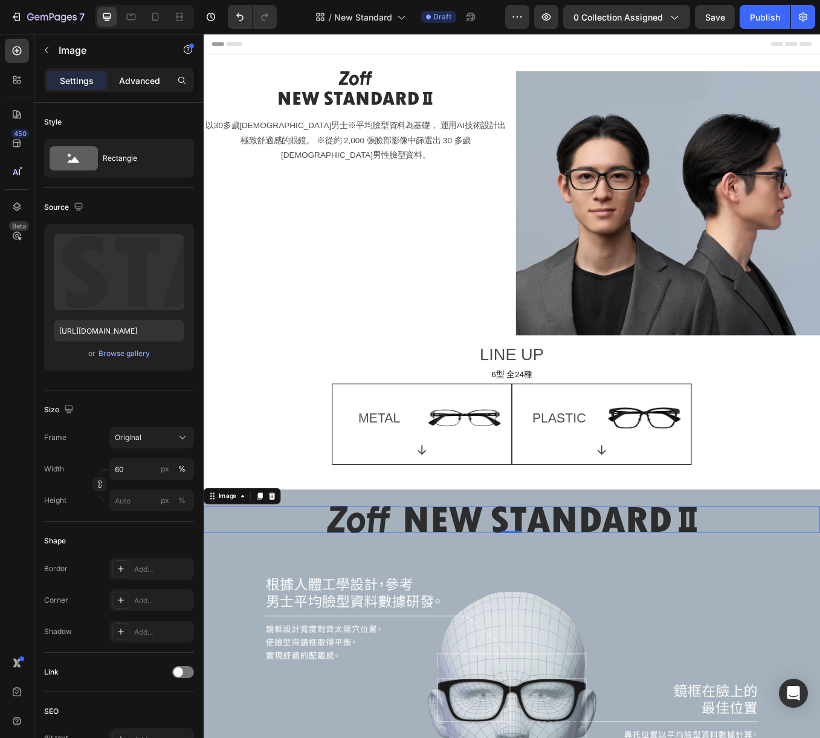
click at [149, 83] on p "Advanced" at bounding box center [139, 80] width 41 height 13
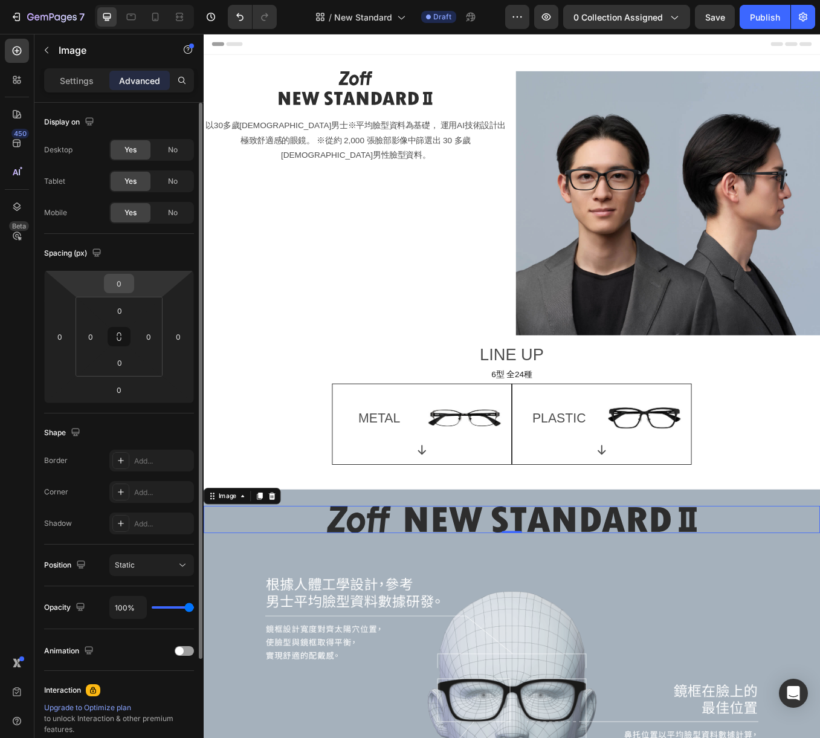
click at [121, 282] on input "0" at bounding box center [119, 283] width 24 height 18
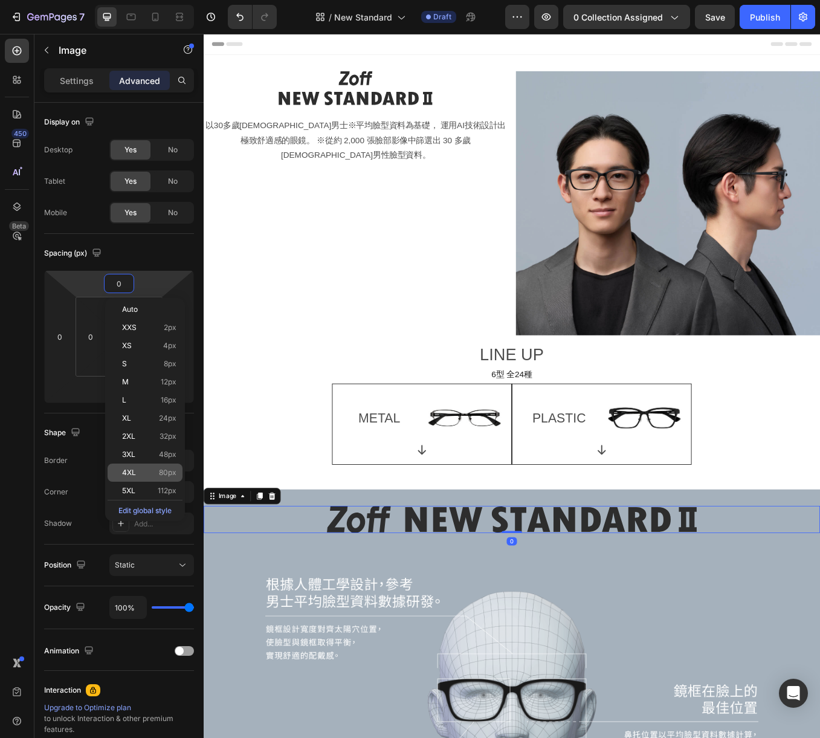
click at [147, 473] on p "4XL 80px" at bounding box center [149, 472] width 54 height 8
type input "80"
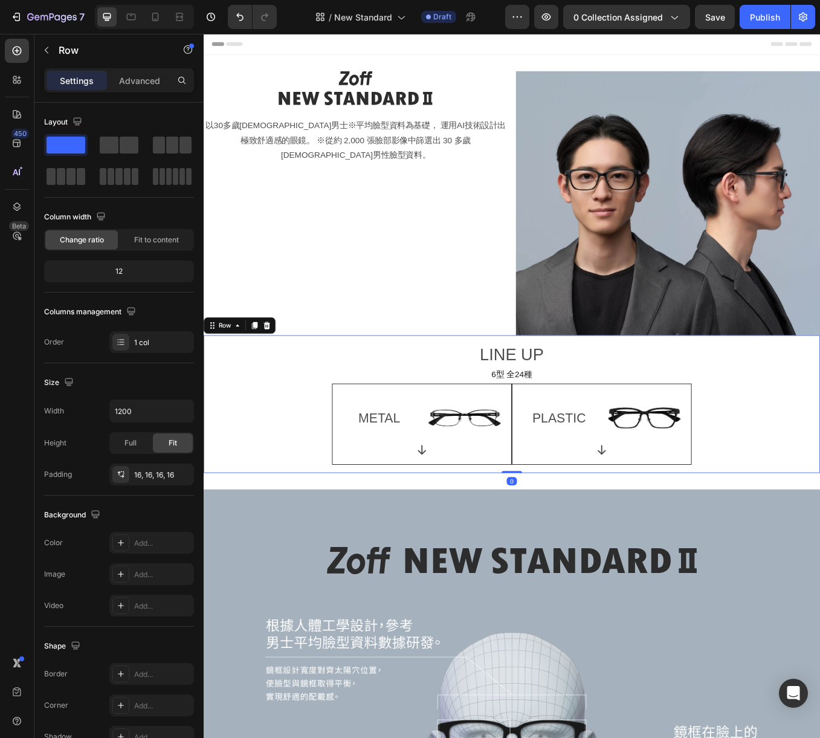
click at [805, 533] on div "LINE UP Text Block 6型 全24種 Text Block METAL Text Block Image Row Icon Row PLAST…" at bounding box center [566, 469] width 706 height 143
click at [461, 660] on img at bounding box center [566, 654] width 435 height 32
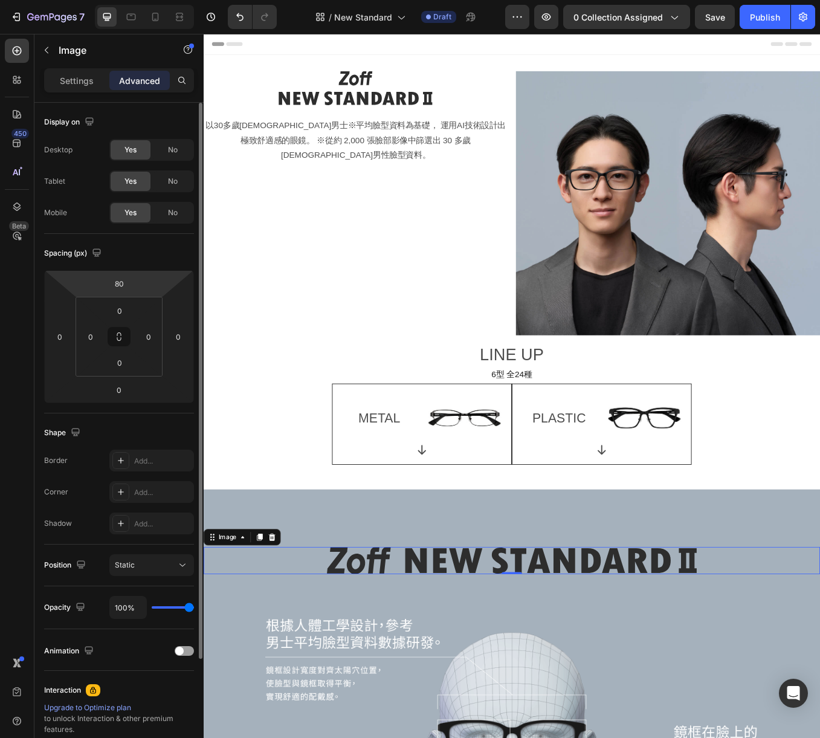
scroll to position [13, 0]
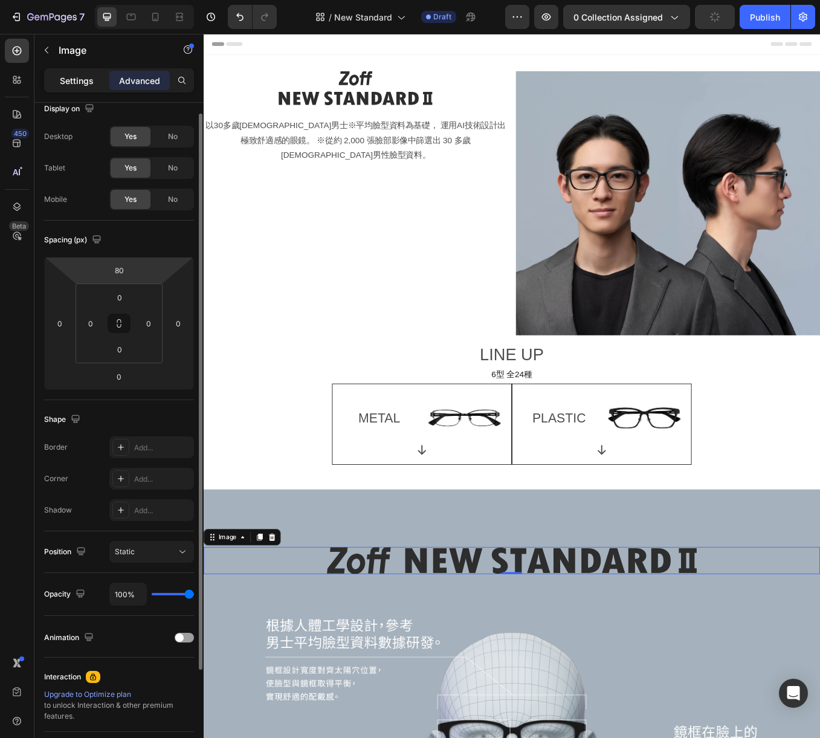
click at [74, 81] on p "Settings" at bounding box center [77, 80] width 34 height 13
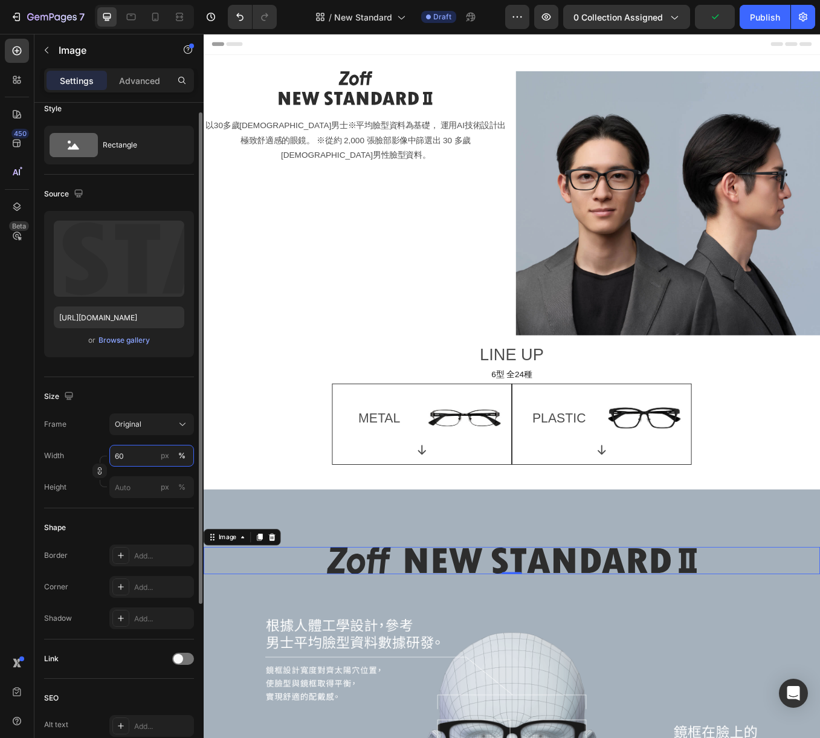
click at [132, 458] on input "60" at bounding box center [151, 456] width 85 height 22
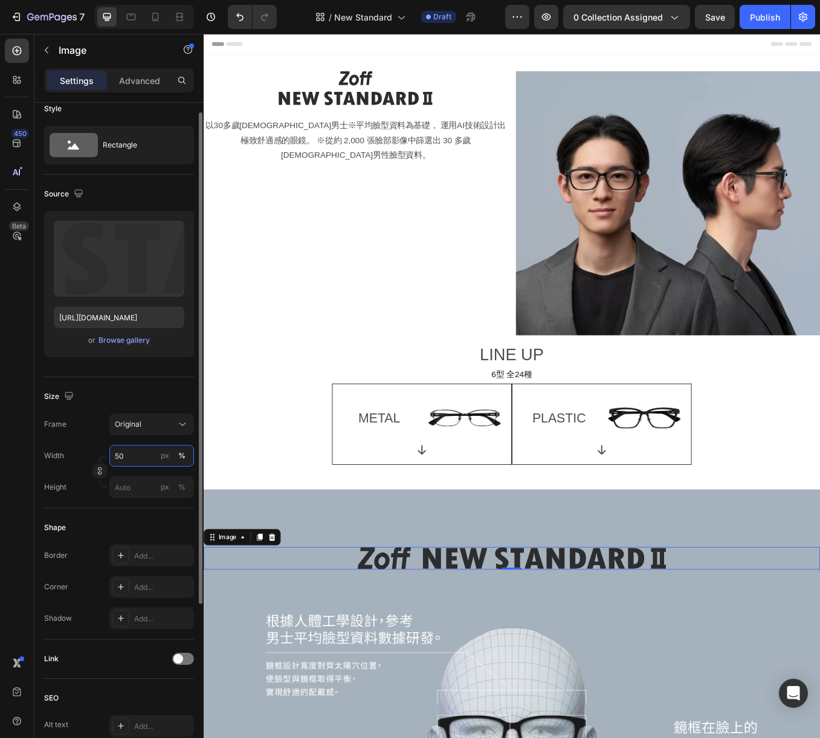
type input "50"
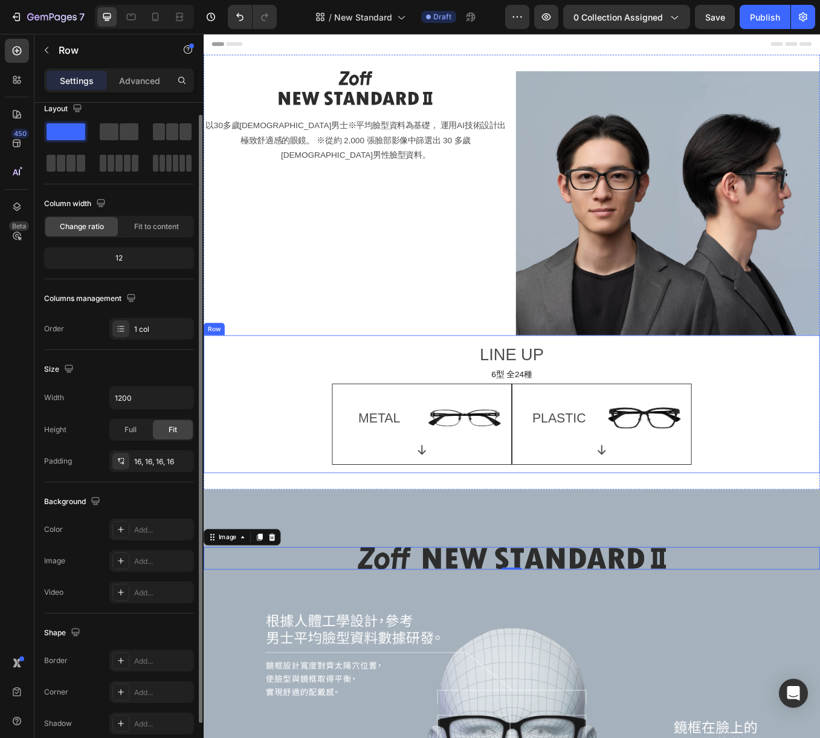
click at [285, 539] on div "LINE UP Text Block 6型 全24種 Text Block METAL Text Block Image Row Icon Row PLAST…" at bounding box center [566, 469] width 706 height 143
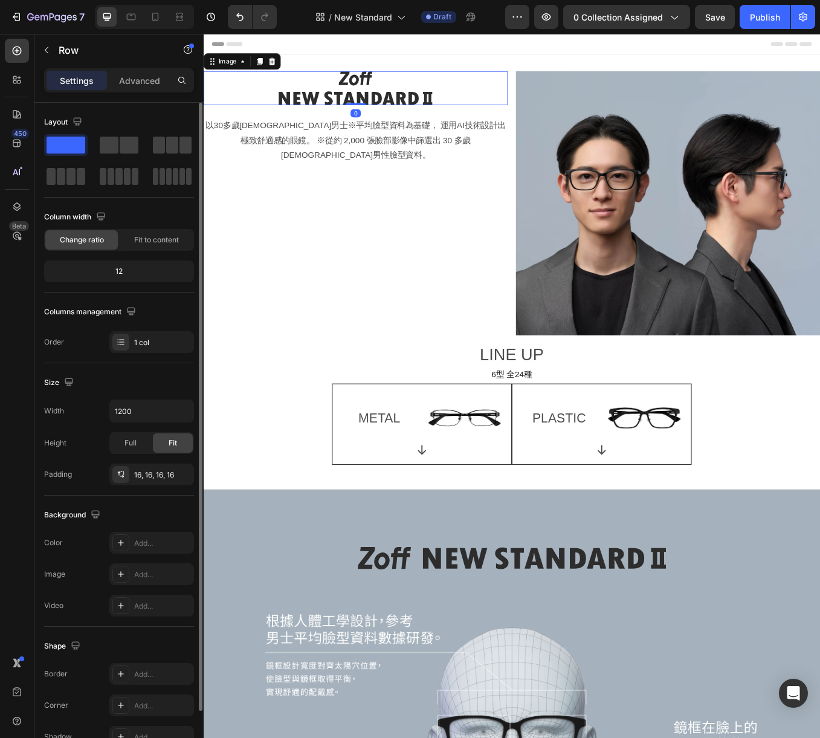
click at [377, 97] on img at bounding box center [382, 98] width 181 height 40
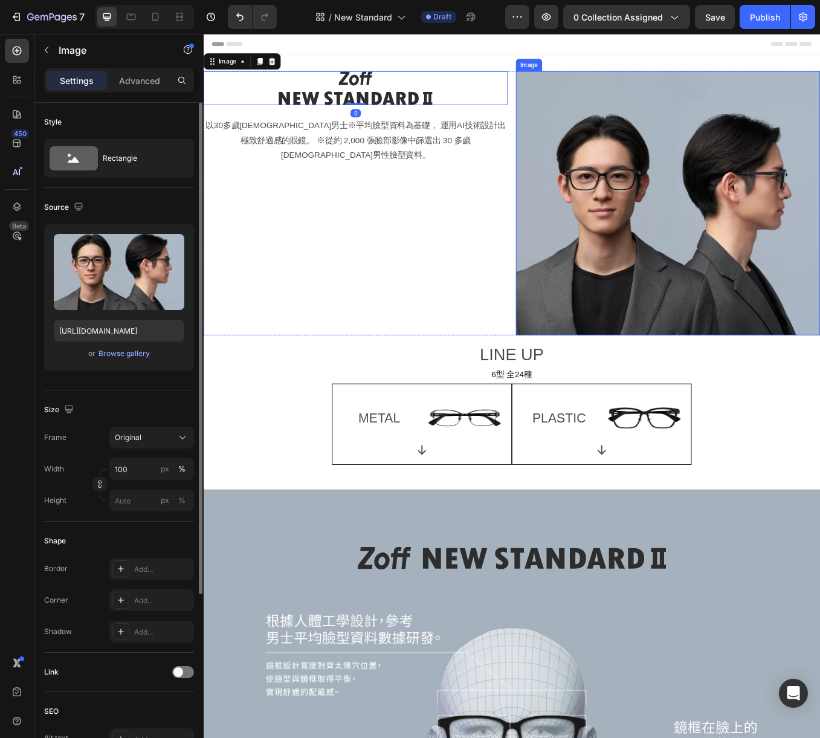
click at [754, 290] on img at bounding box center [750, 233] width 358 height 311
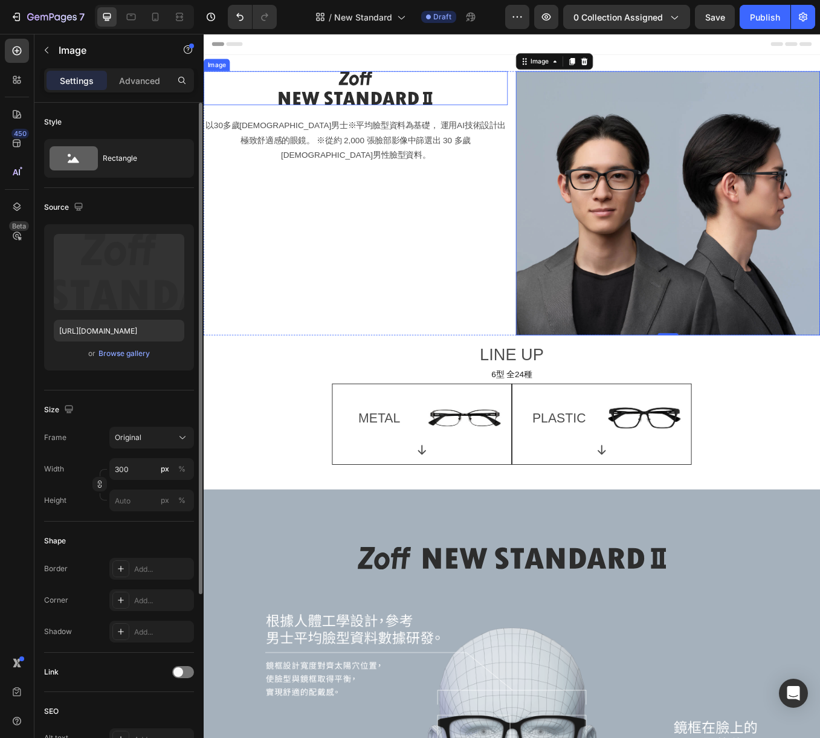
click at [430, 103] on img at bounding box center [382, 98] width 181 height 40
click at [143, 80] on p "Advanced" at bounding box center [139, 80] width 41 height 13
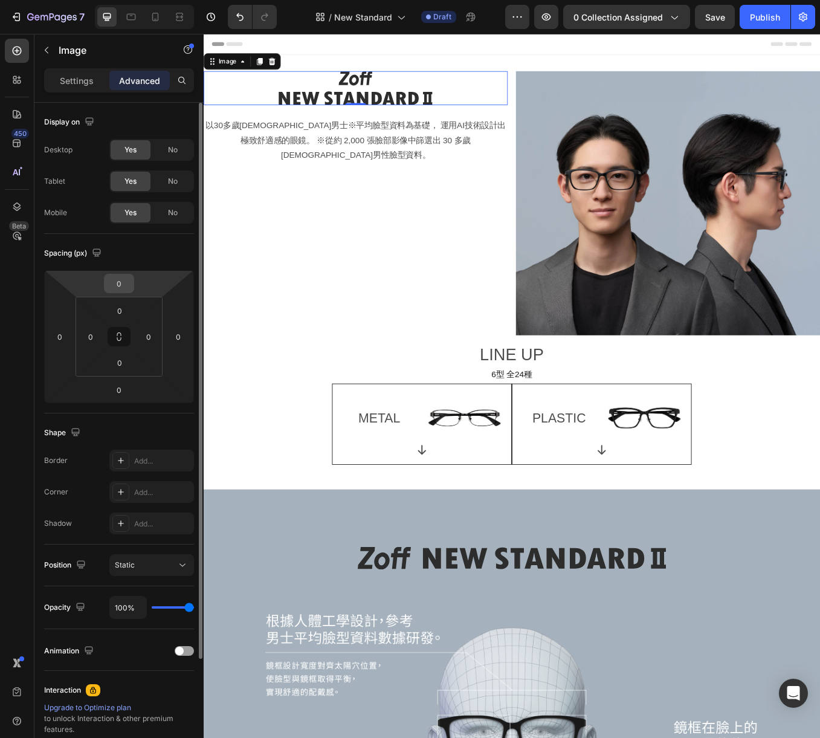
click at [121, 283] on input "0" at bounding box center [119, 283] width 24 height 18
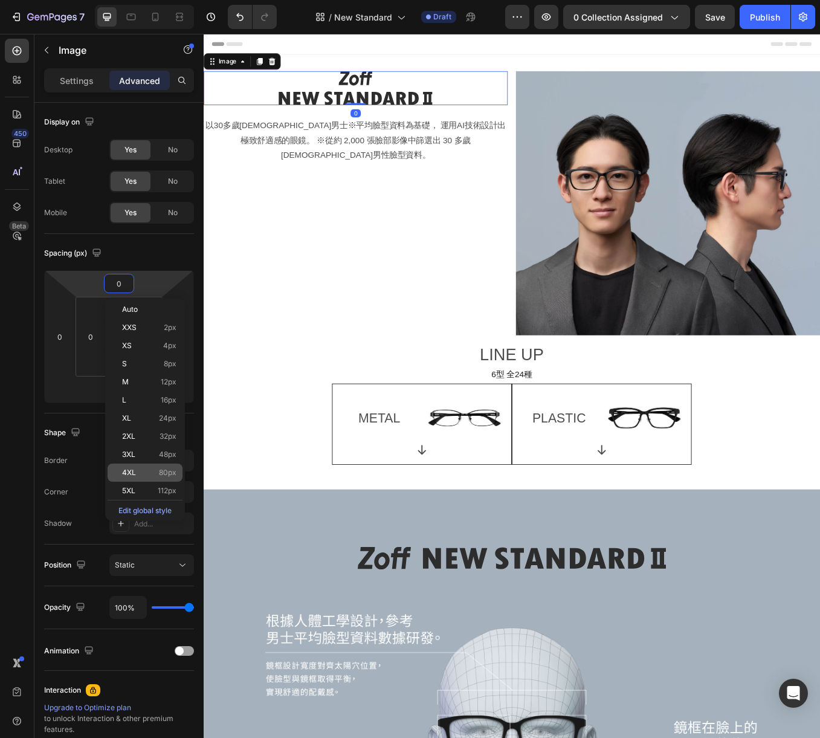
click at [160, 475] on span "80px" at bounding box center [168, 472] width 18 height 8
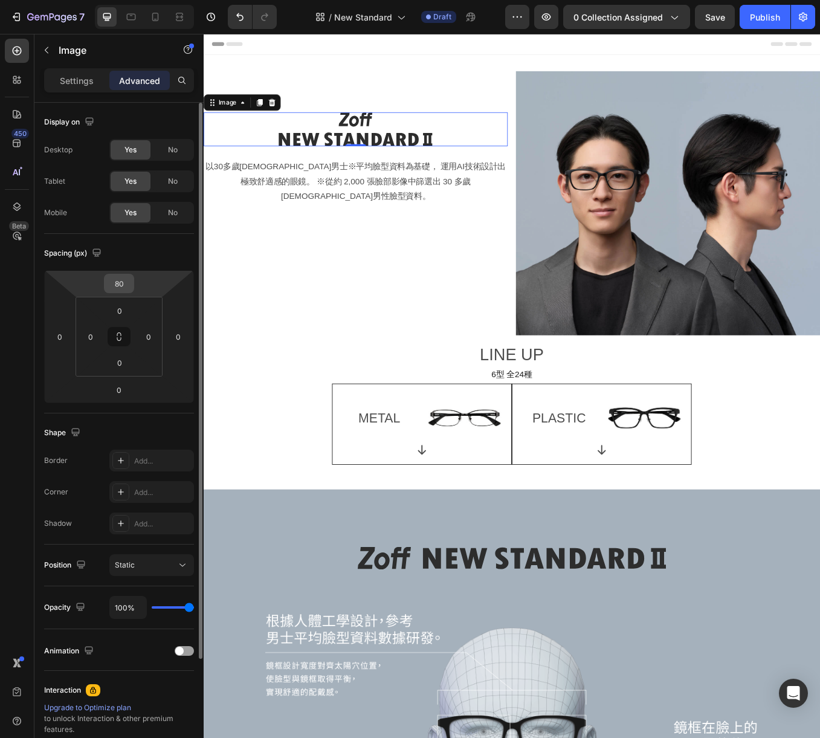
click at [121, 281] on input "80" at bounding box center [119, 283] width 24 height 18
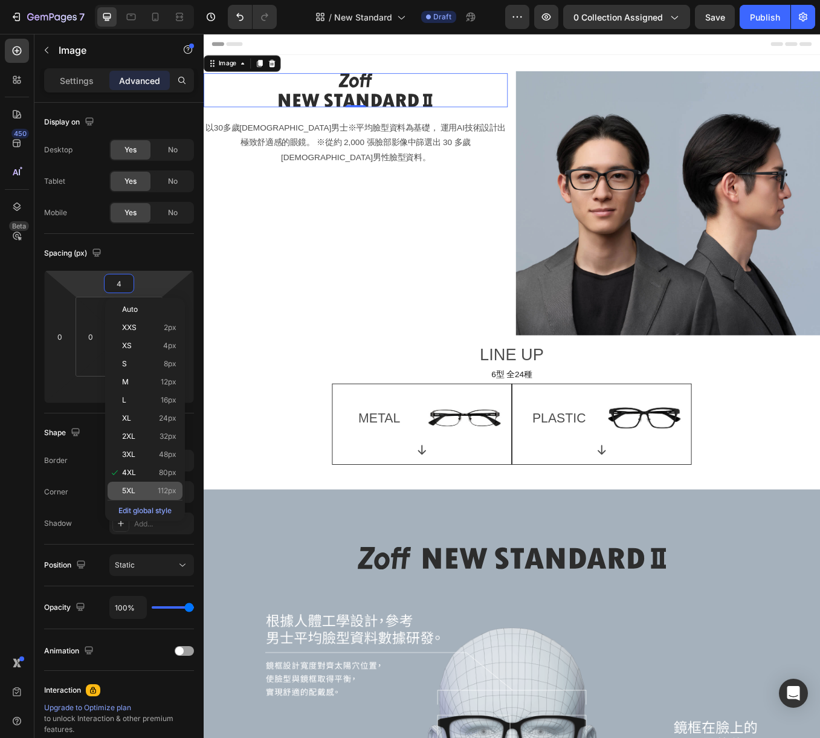
click at [153, 497] on div "5XL 112px" at bounding box center [145, 491] width 75 height 18
type input "112"
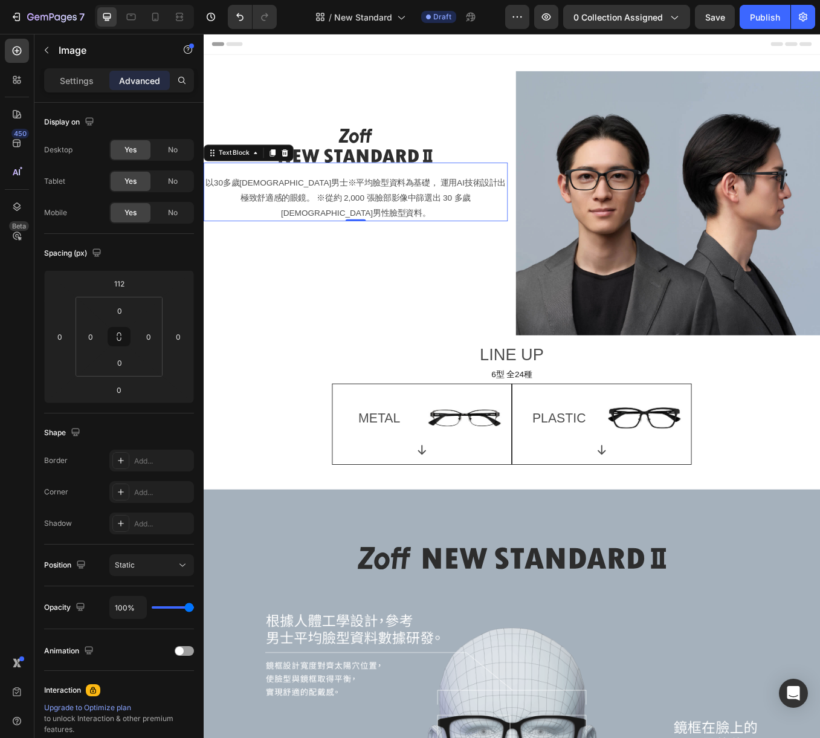
click at [371, 206] on p "以30多歲[DEMOGRAPHIC_DATA]男士※平均臉型資料為基礎， 運用AI技術設計出極致舒適感的眼鏡。 ※從約 2,000 張臉部影像中篩選出 30 …" at bounding box center [382, 227] width 355 height 52
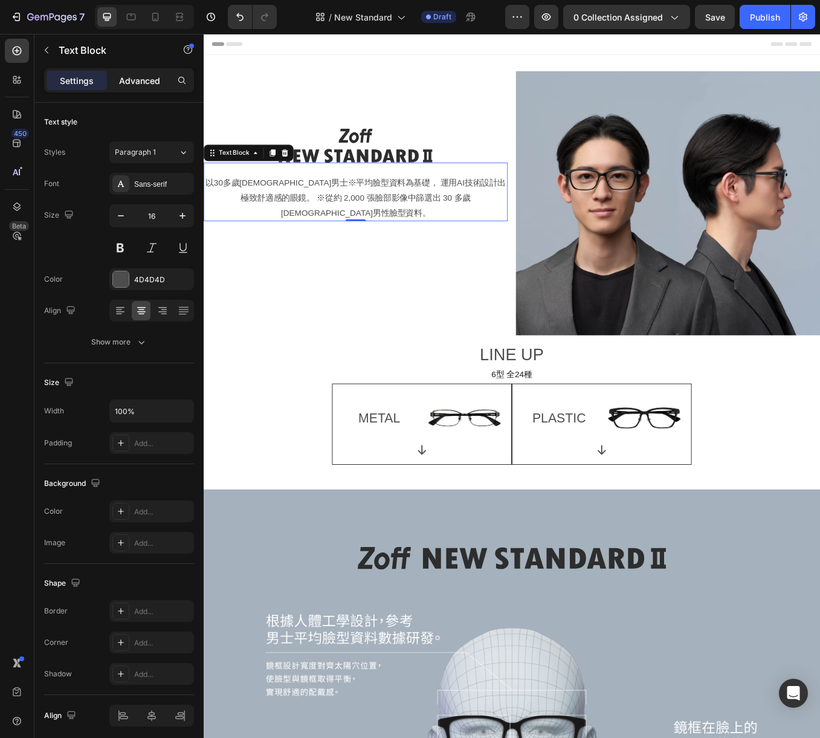
click at [137, 82] on p "Advanced" at bounding box center [139, 80] width 41 height 13
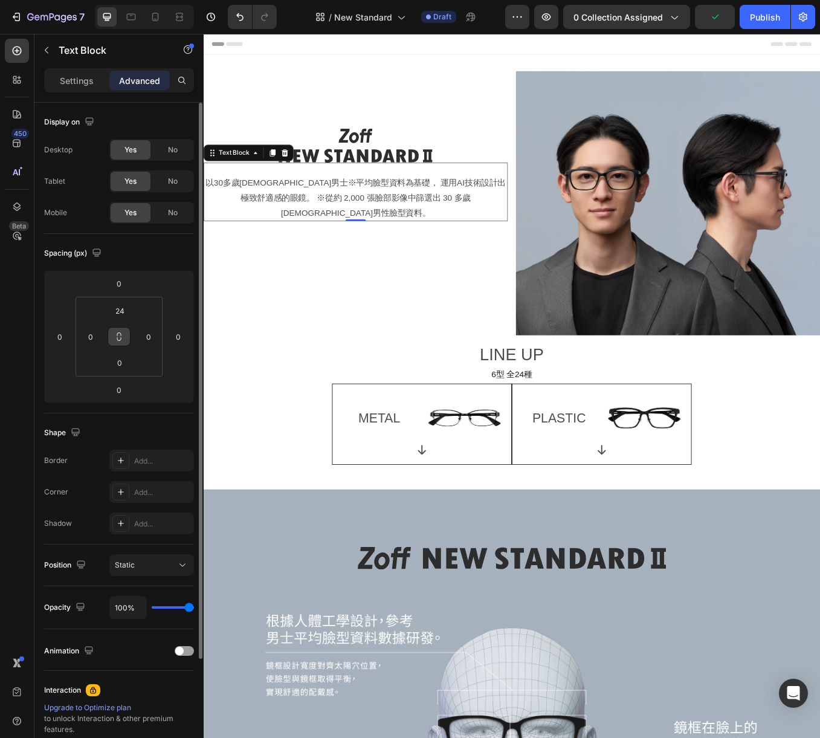
click at [118, 336] on icon at bounding box center [119, 337] width 10 height 10
click at [93, 338] on input "0" at bounding box center [91, 337] width 18 height 18
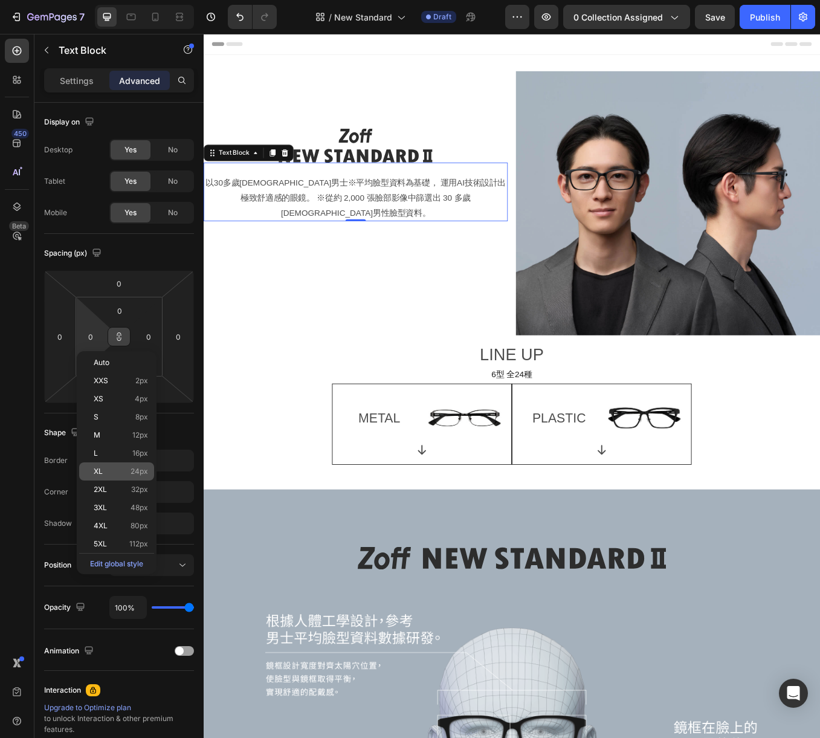
click at [141, 476] on div "XL 24px" at bounding box center [116, 471] width 75 height 18
type input "24"
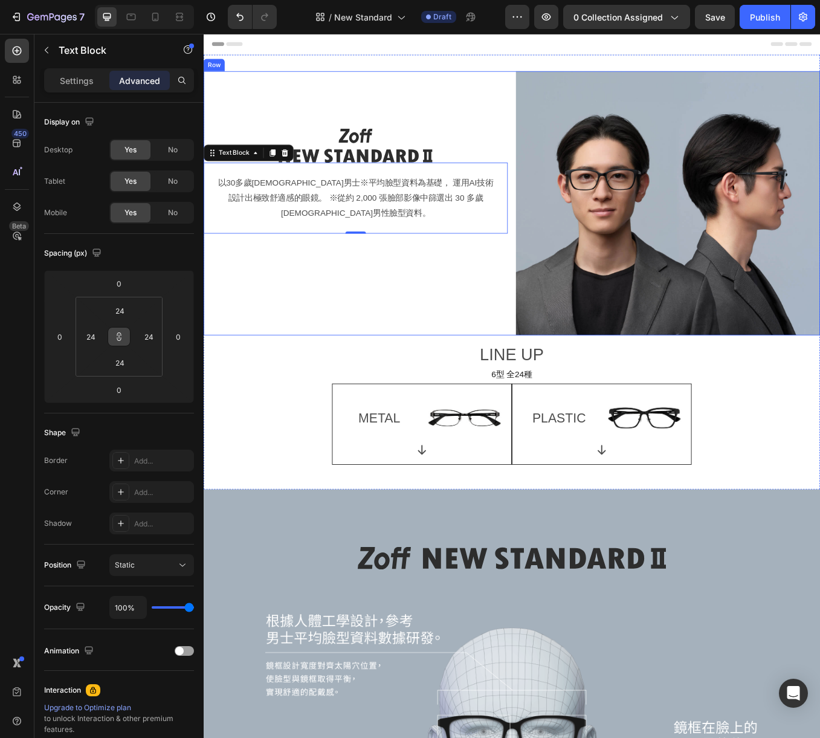
click at [404, 375] on div "Image 以30多歲日本男士※平均臉型資料為基礎， 運用AI技術設計出極致舒適感的眼鏡。 ※從約 2,000 張臉部影像中篩選出 30 多歲日本男性臉型資料…" at bounding box center [383, 233] width 358 height 311
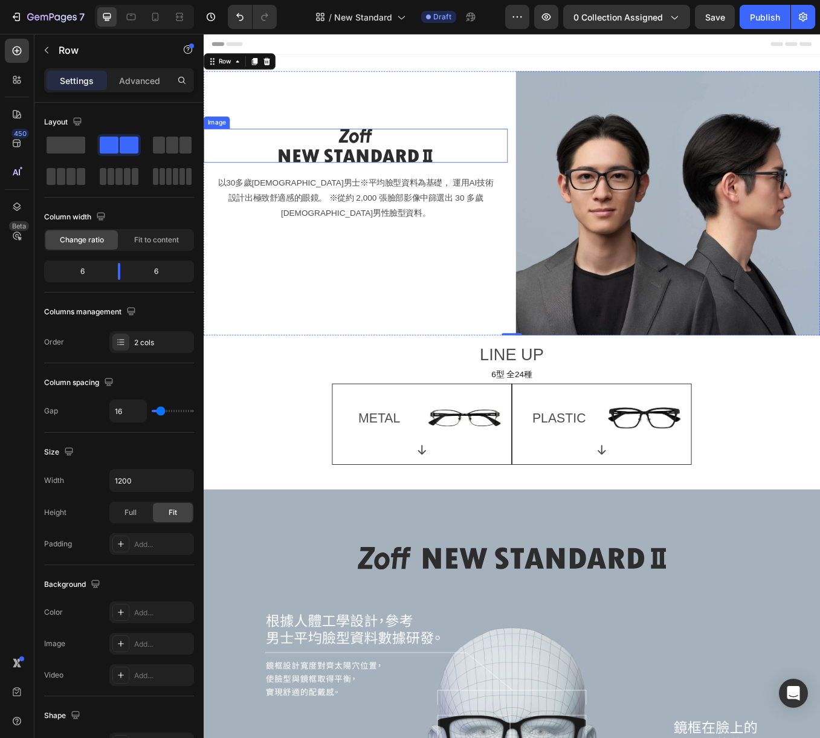
click at [427, 183] on img at bounding box center [382, 166] width 181 height 40
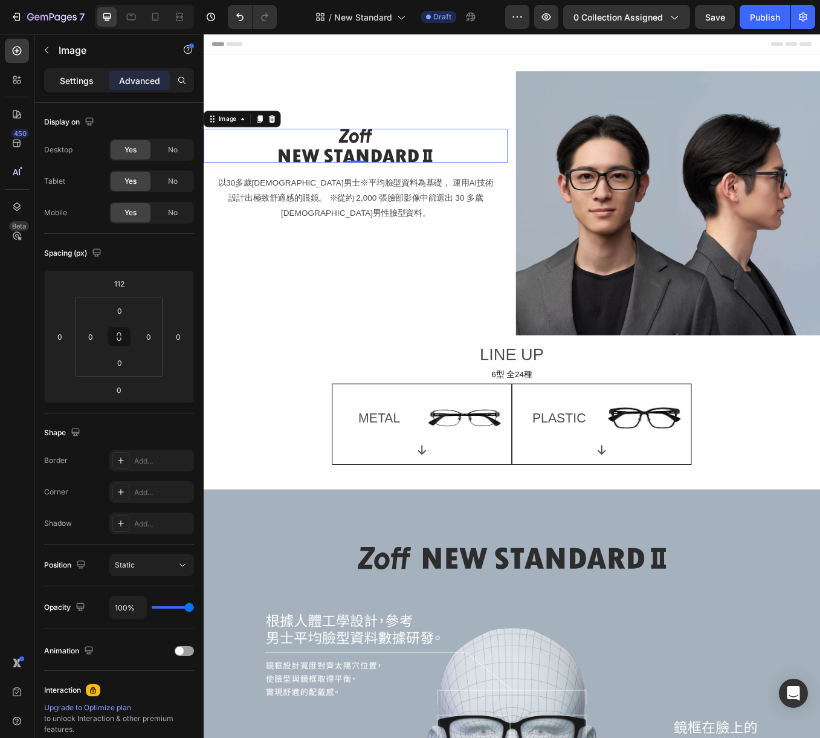
click at [71, 78] on p "Settings" at bounding box center [77, 80] width 34 height 13
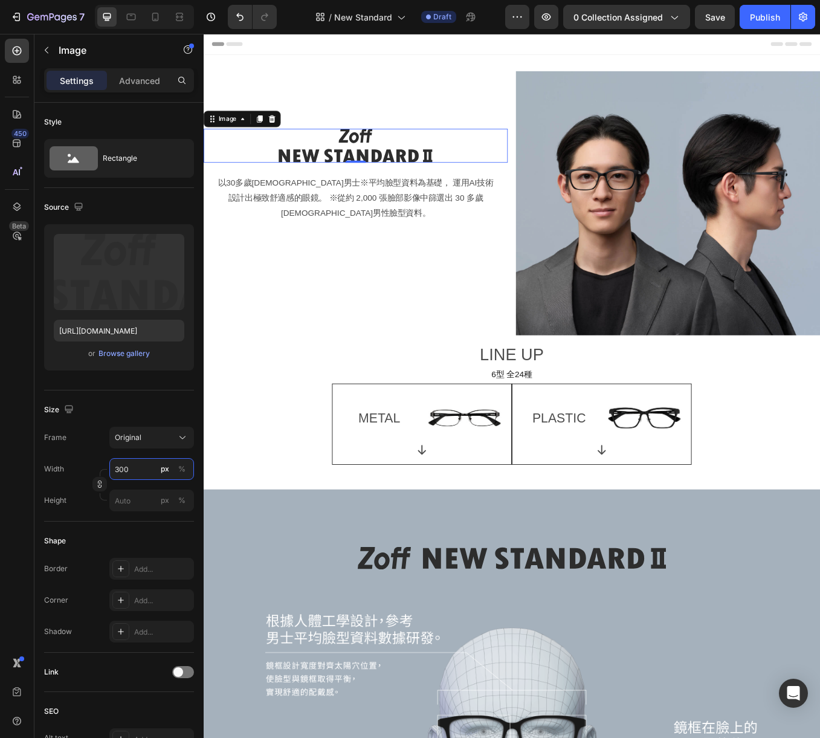
click at [141, 470] on input "300" at bounding box center [151, 469] width 85 height 22
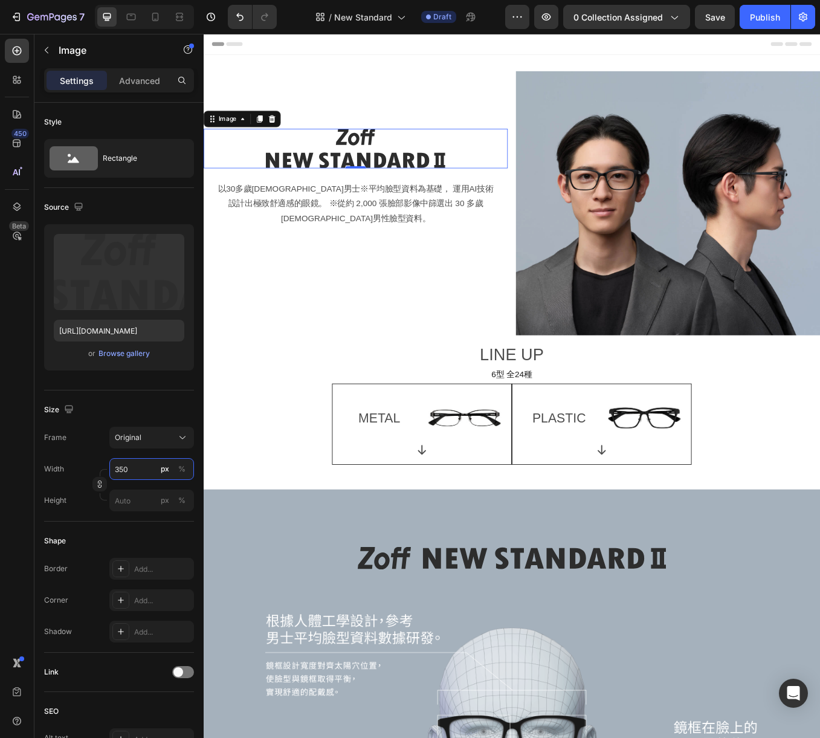
type input "350"
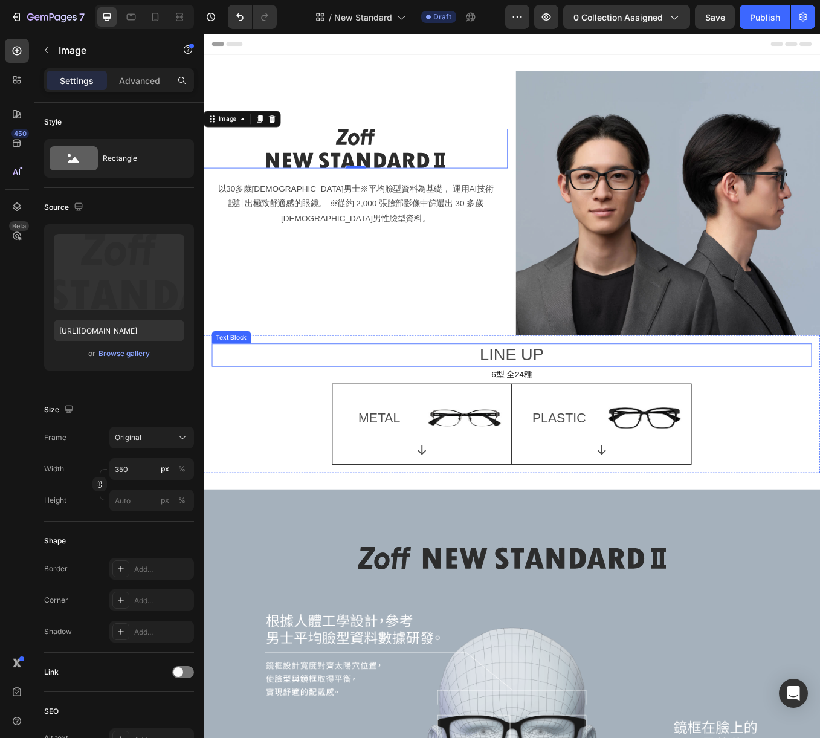
click at [805, 403] on p "LINE UP" at bounding box center [567, 412] width 704 height 25
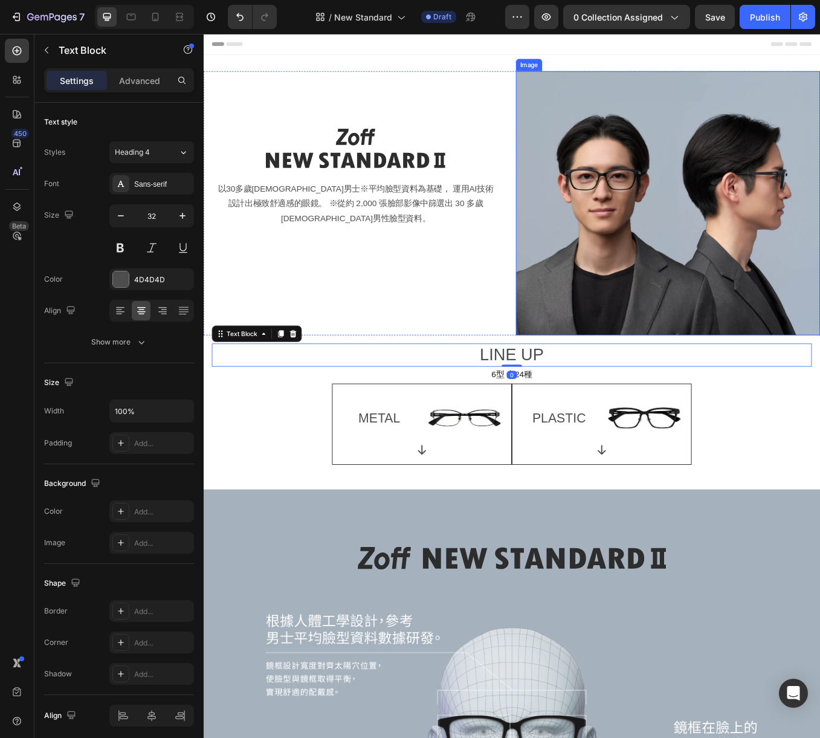
click at [772, 238] on img at bounding box center [750, 233] width 358 height 311
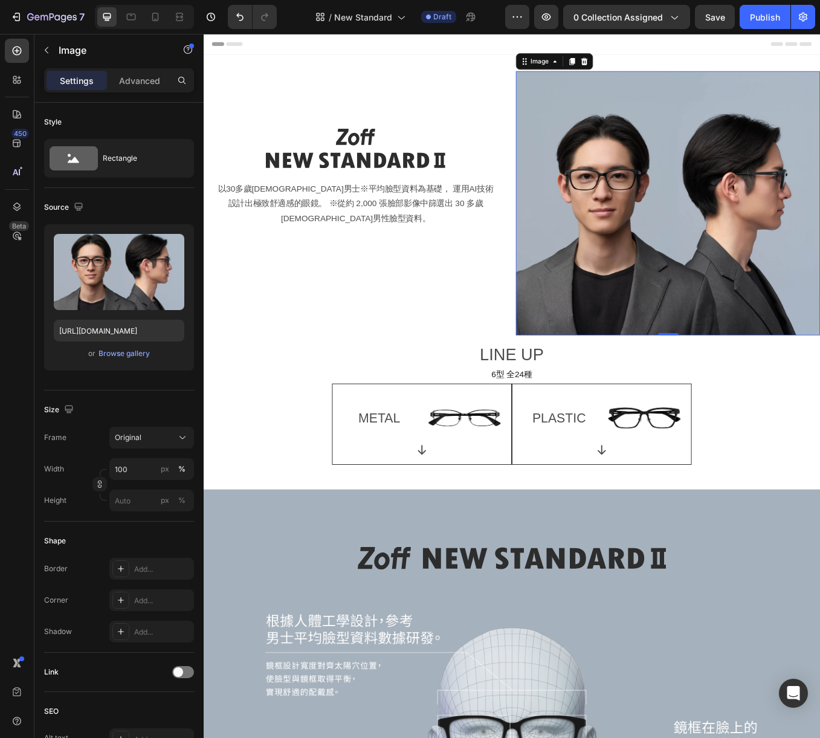
click at [642, 123] on img at bounding box center [750, 233] width 358 height 311
click at [45, 50] on icon "button" at bounding box center [47, 50] width 10 height 10
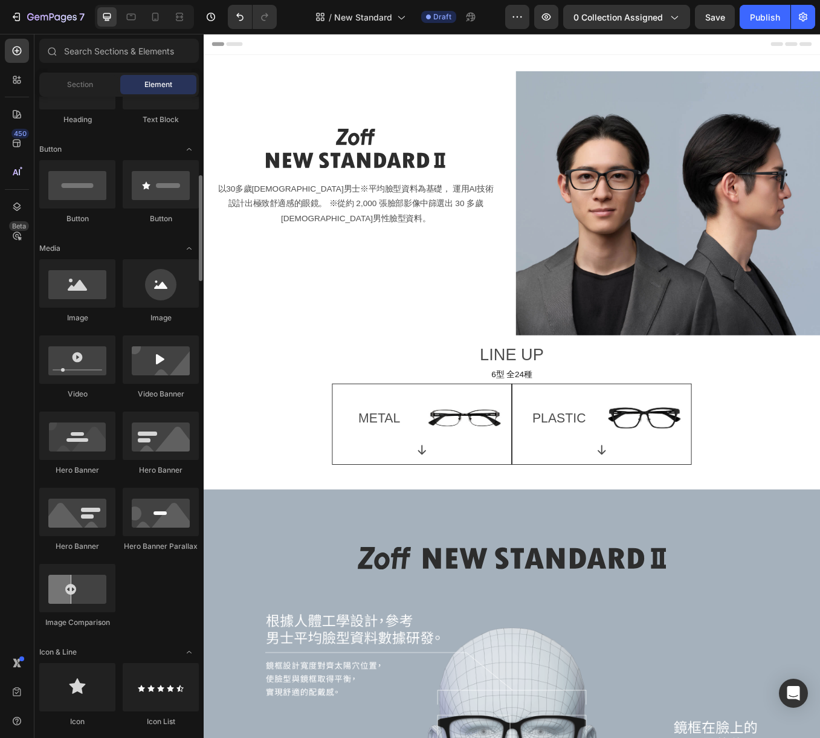
scroll to position [325, 0]
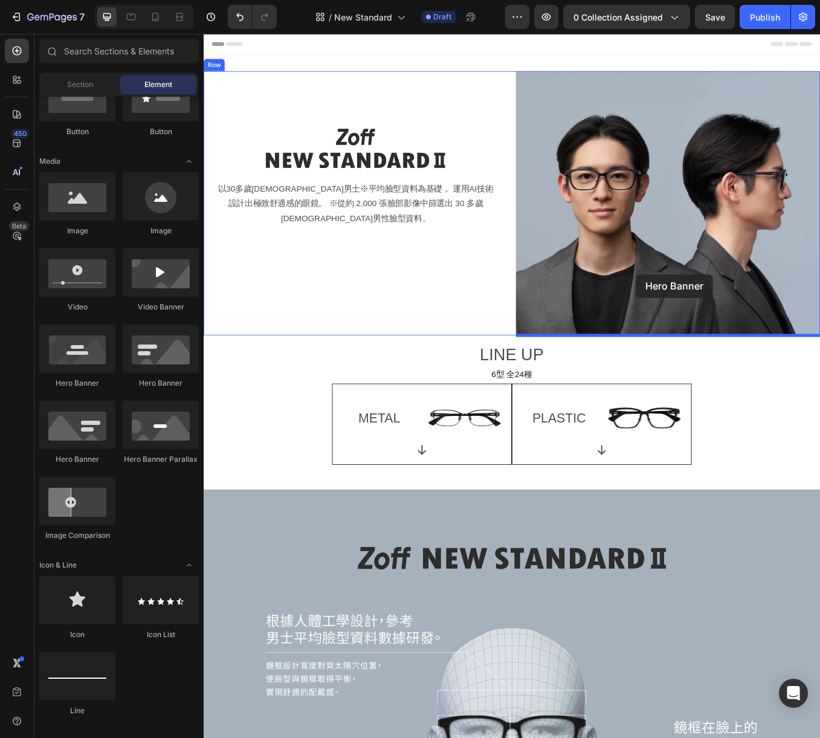
drag, startPoint x: 284, startPoint y: 390, endPoint x: 712, endPoint y: 317, distance: 434.2
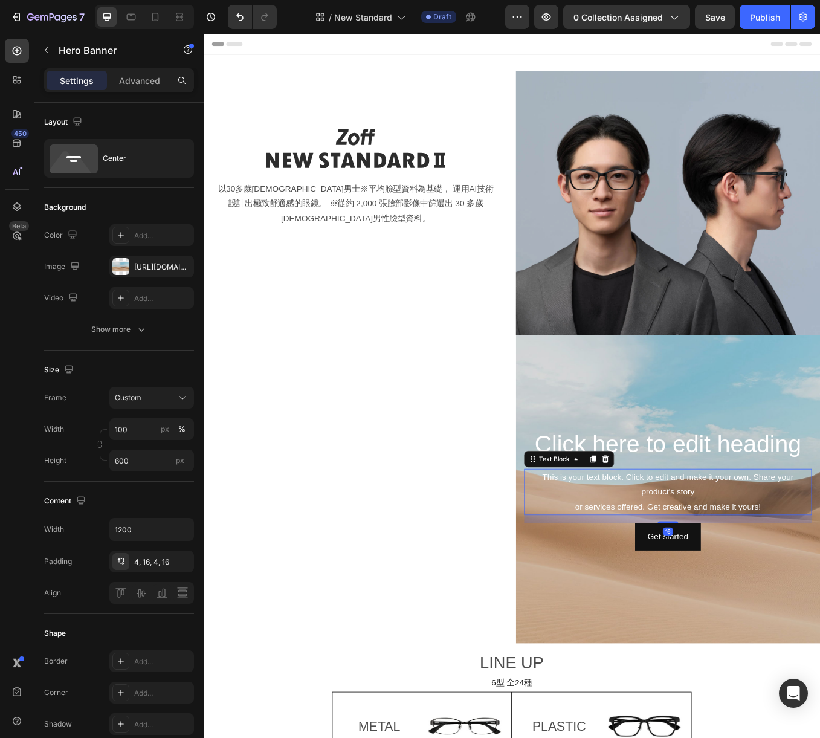
click at [740, 554] on div "This is your text block. Click to edit and make it your own. Share your product…" at bounding box center [750, 573] width 338 height 54
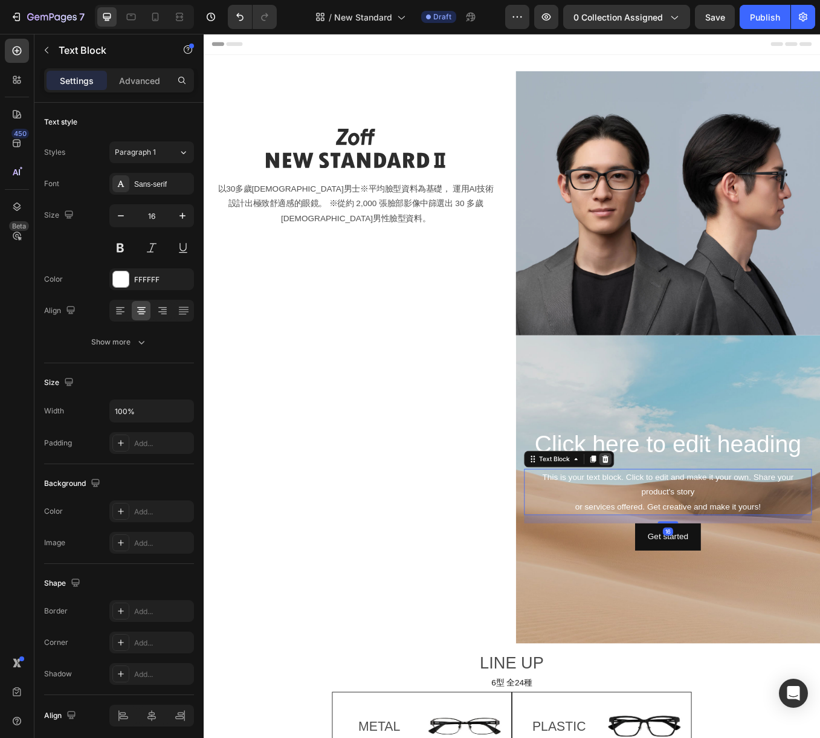
click at [679, 537] on icon at bounding box center [677, 534] width 10 height 10
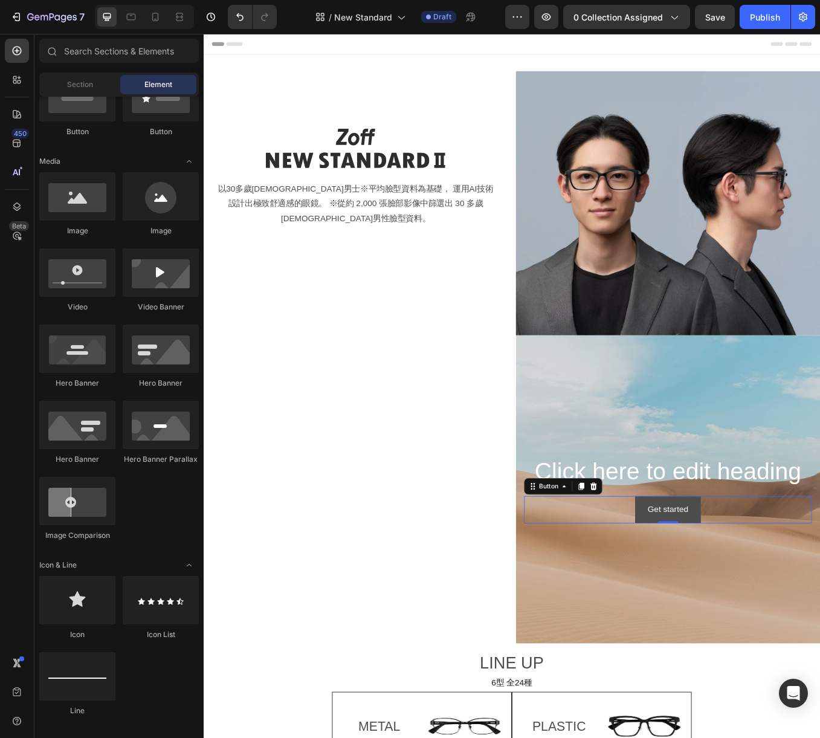
click at [786, 603] on button "Get started" at bounding box center [749, 594] width 77 height 32
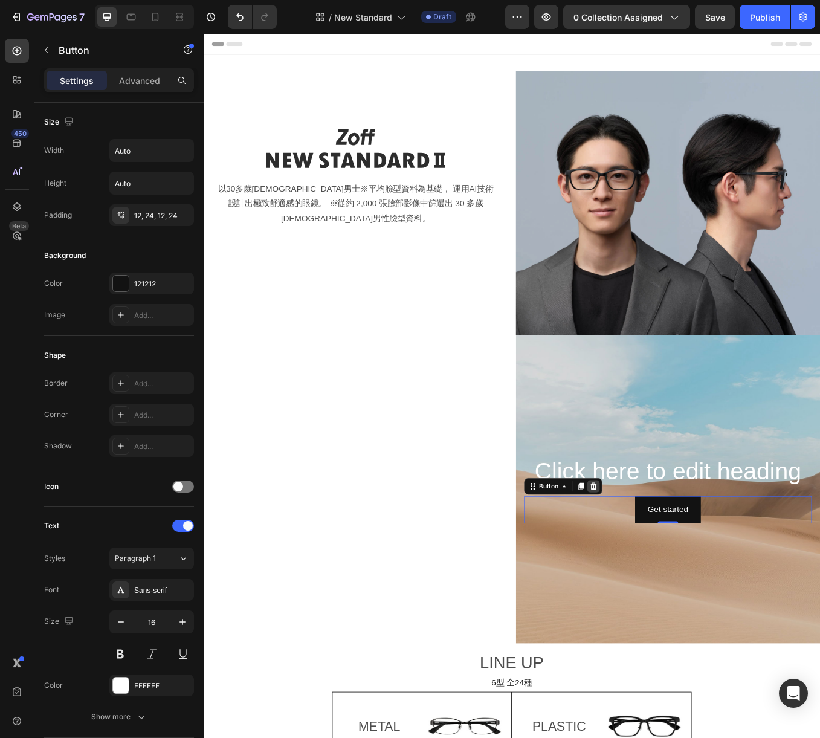
click at [665, 565] on icon at bounding box center [663, 566] width 8 height 8
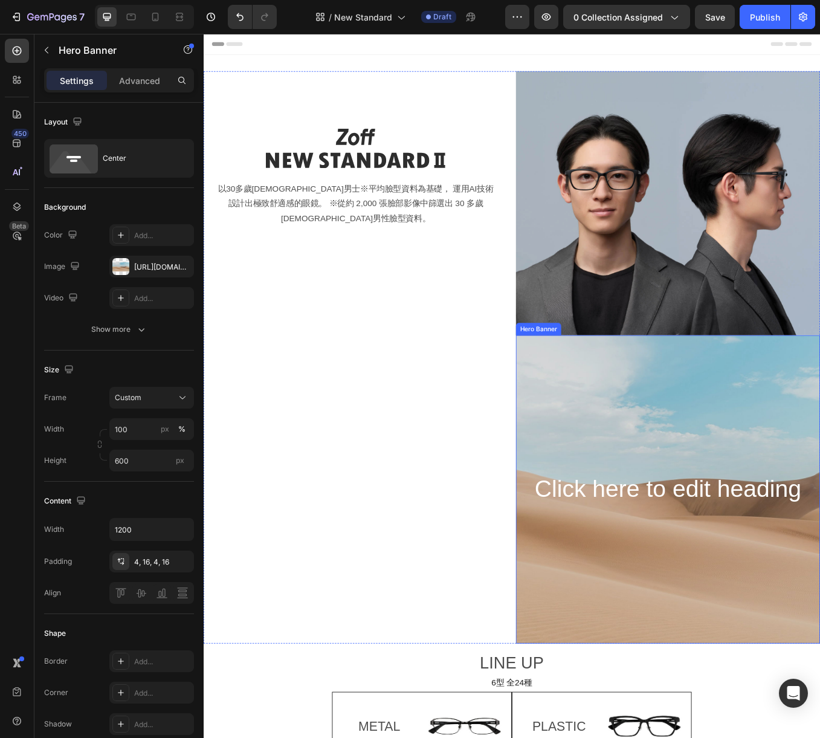
click at [673, 506] on div "Background Image" at bounding box center [750, 570] width 358 height 363
click at [152, 267] on div "https://cdn.shopify.com/s/files/1/2005/9307/files/background_settings.jpg" at bounding box center [151, 267] width 35 height 11
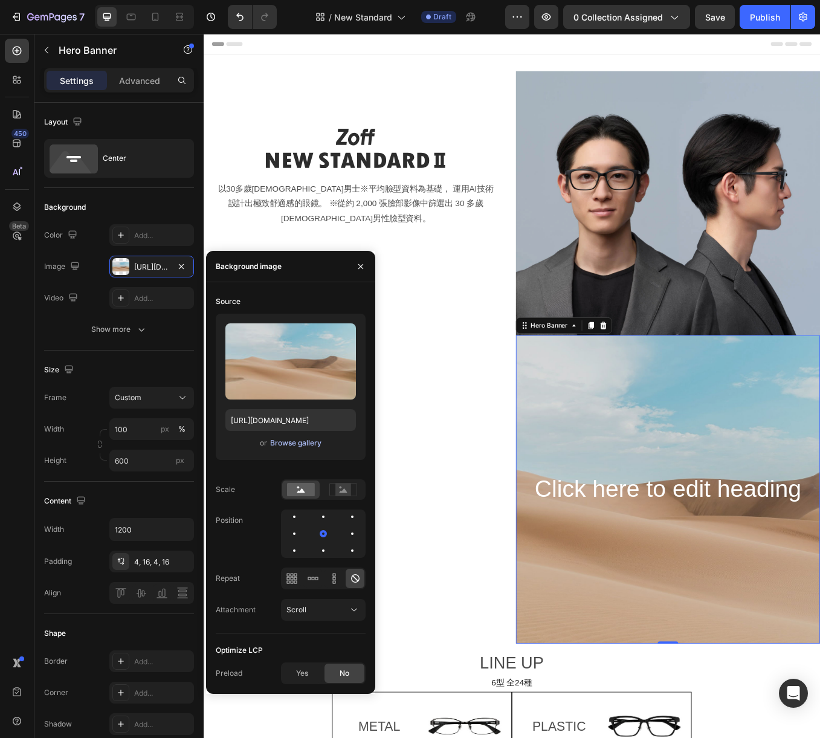
click at [306, 447] on div "Browse gallery" at bounding box center [295, 443] width 51 height 11
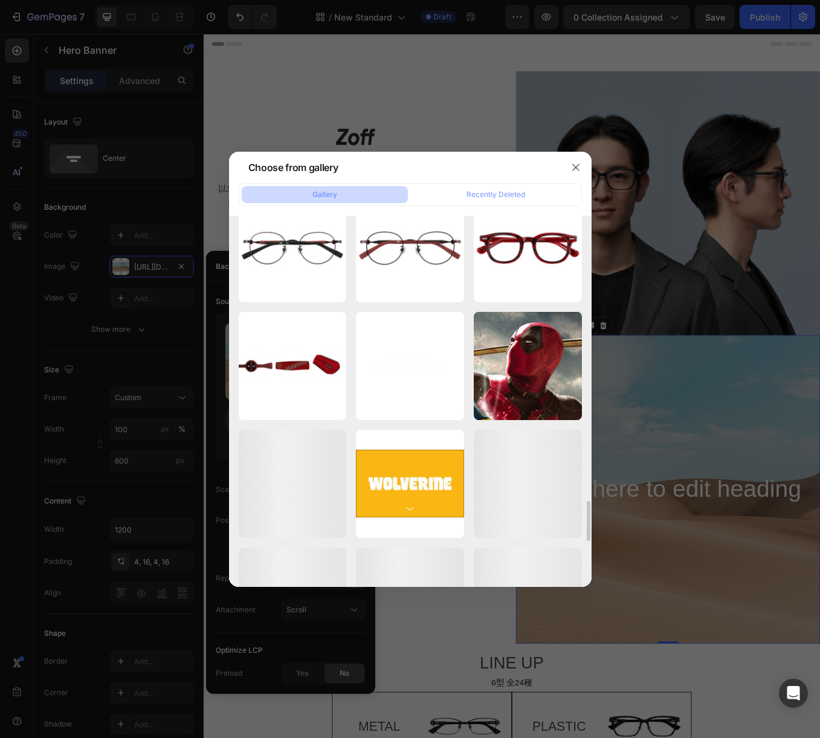
scroll to position [2597, 0]
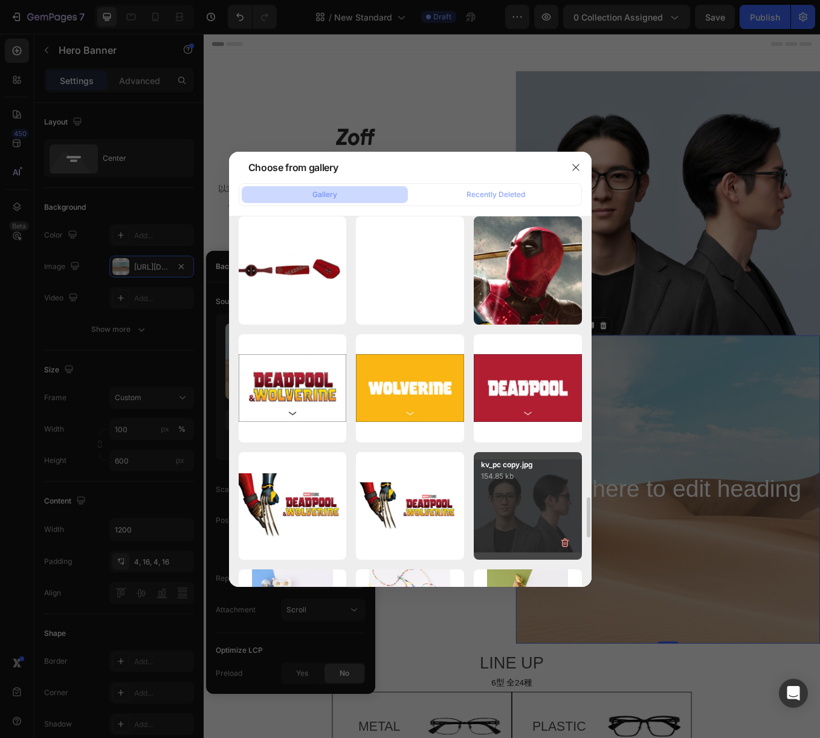
click at [528, 505] on div "kv_pc copy.jpg 154.85 kb" at bounding box center [528, 506] width 108 height 108
type input "[URL][DOMAIN_NAME]"
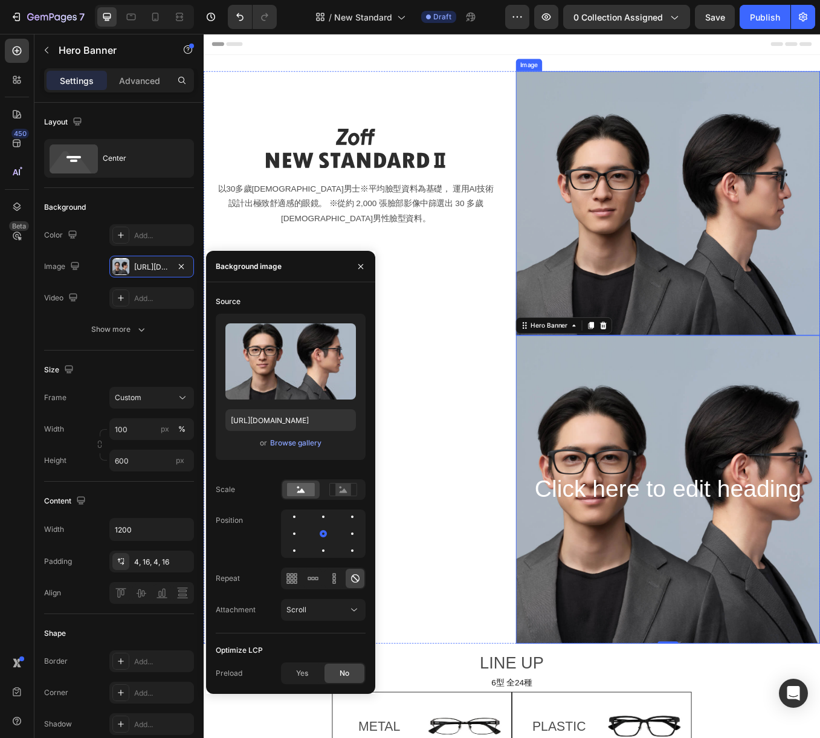
click at [661, 276] on img at bounding box center [750, 233] width 358 height 311
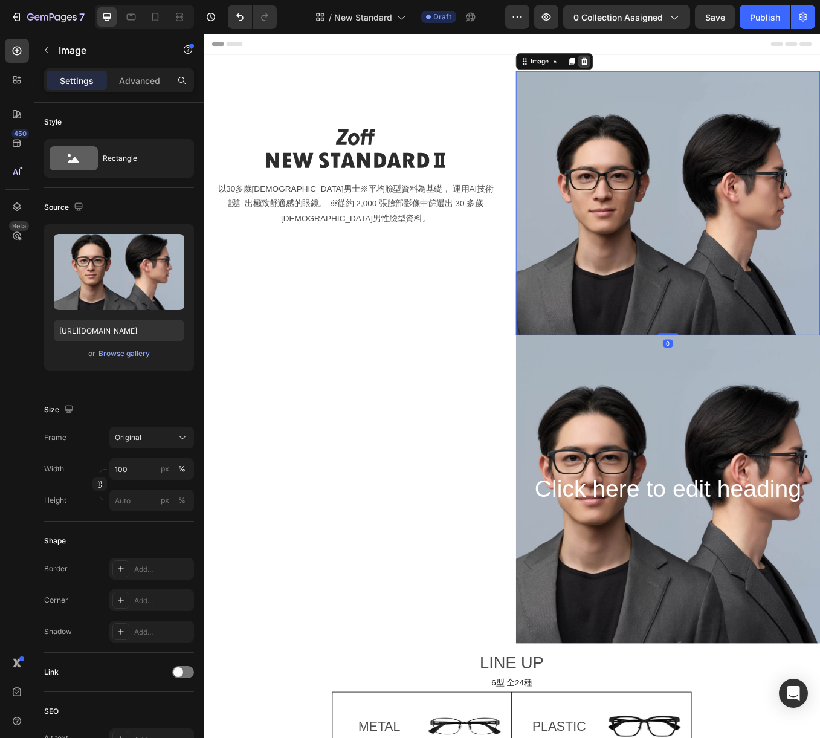
click at [651, 65] on icon at bounding box center [652, 66] width 8 height 8
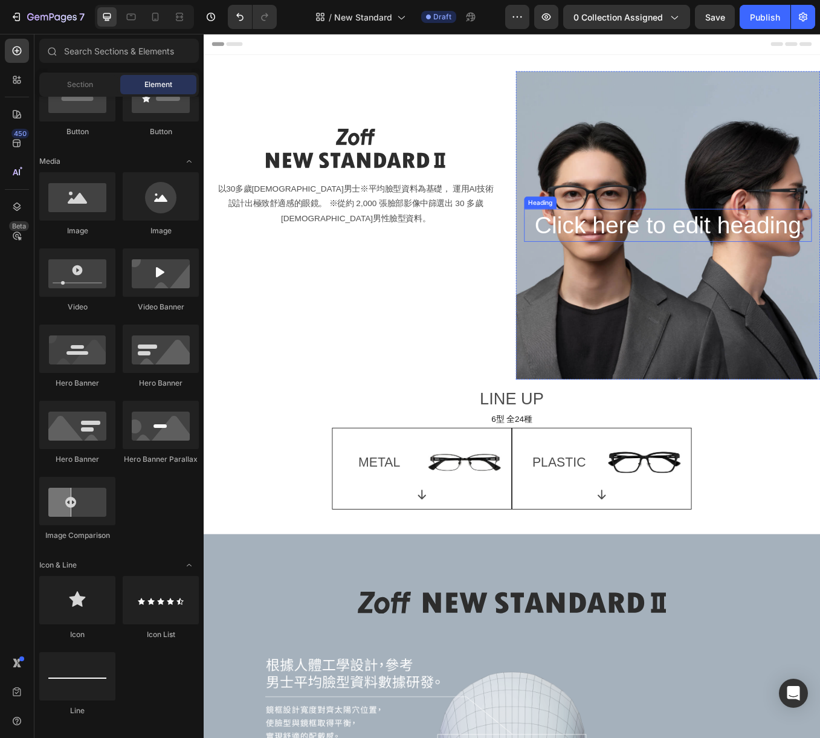
click at [705, 274] on h2 "Click here to edit heading" at bounding box center [750, 259] width 338 height 39
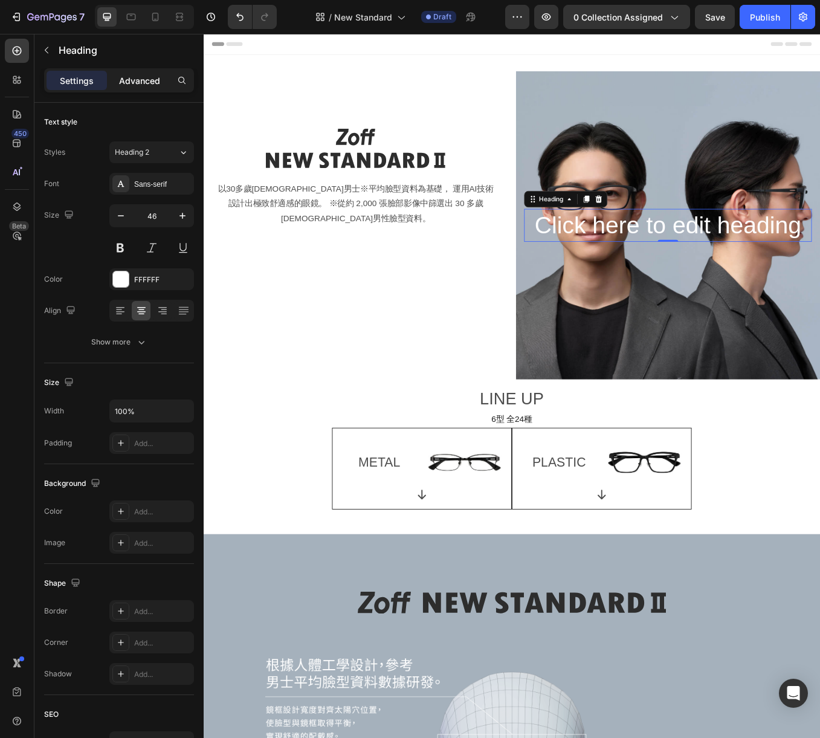
click at [144, 82] on p "Advanced" at bounding box center [139, 80] width 41 height 13
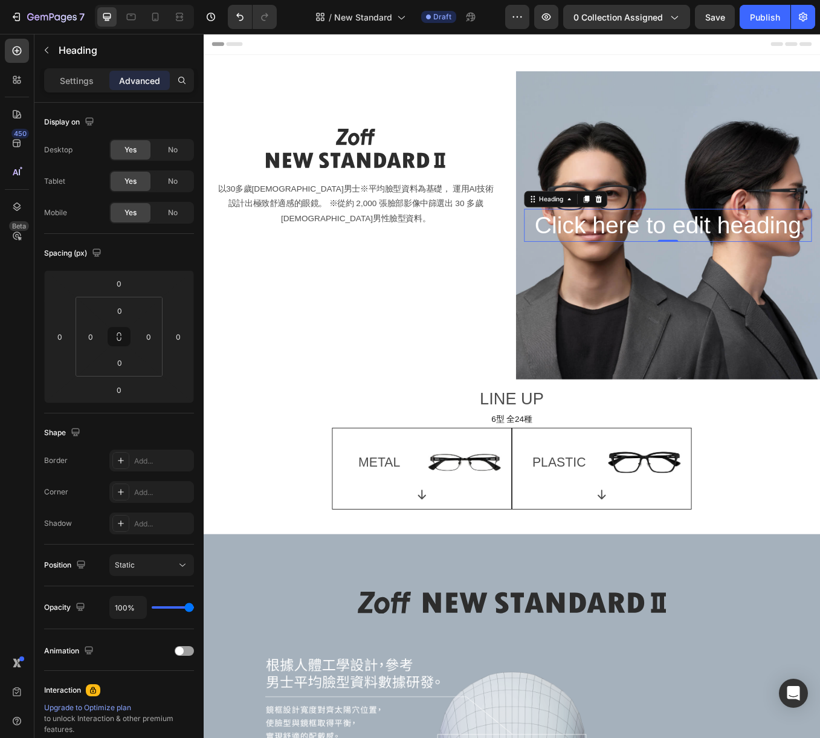
click at [641, 261] on h2 "Click here to edit heading" at bounding box center [750, 259] width 338 height 39
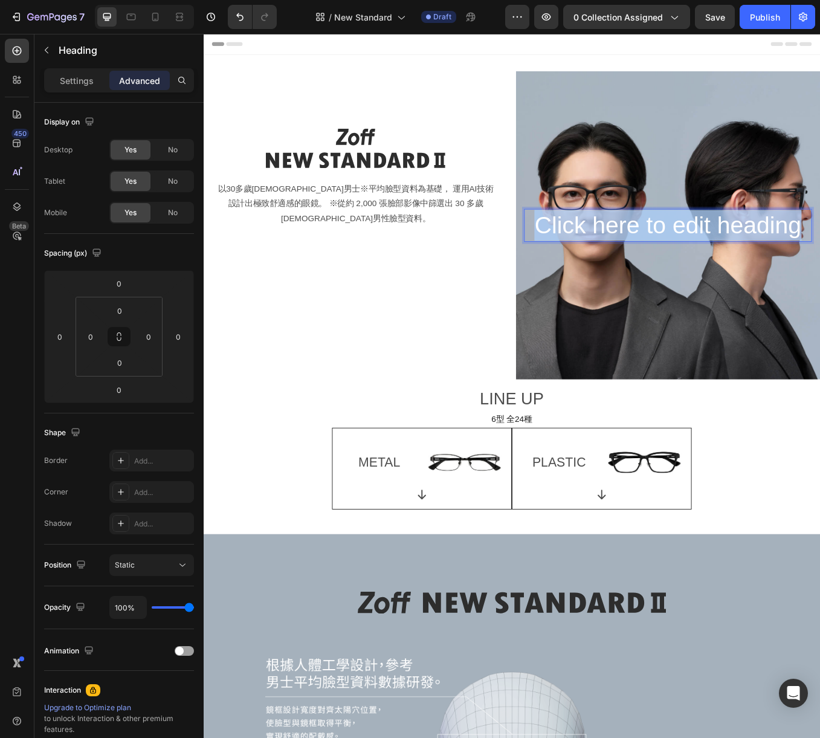
drag, startPoint x: 588, startPoint y: 264, endPoint x: 913, endPoint y: 261, distance: 324.6
click at [805, 261] on p "Click here to edit heading" at bounding box center [750, 259] width 336 height 36
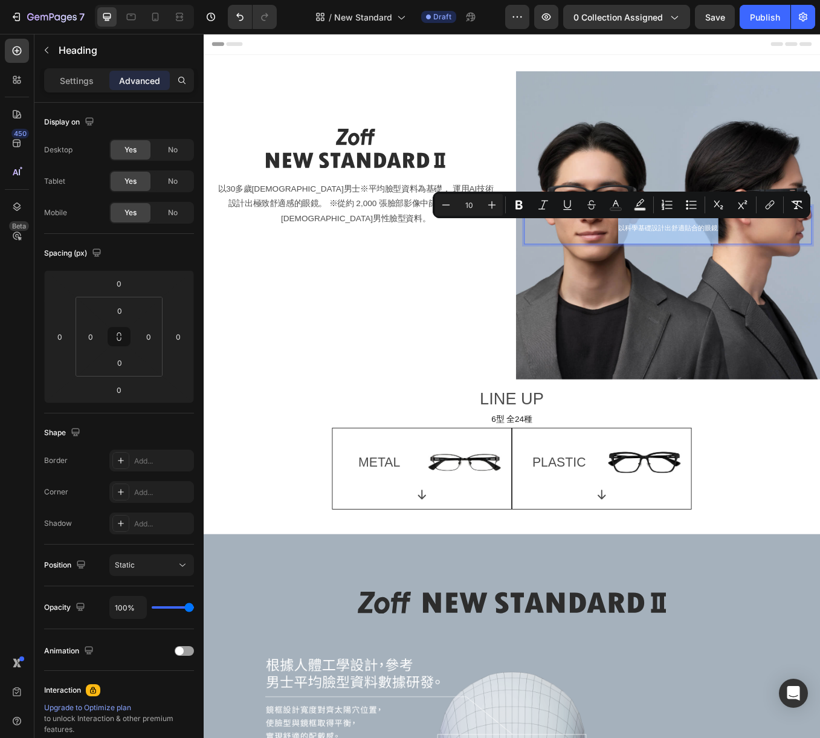
drag, startPoint x: 815, startPoint y: 265, endPoint x: 684, endPoint y: 266, distance: 130.6
click at [684, 266] on p "以科學基礎設計出舒適貼合的眼鏡" at bounding box center [750, 259] width 336 height 43
click at [70, 82] on p "Settings" at bounding box center [77, 80] width 34 height 13
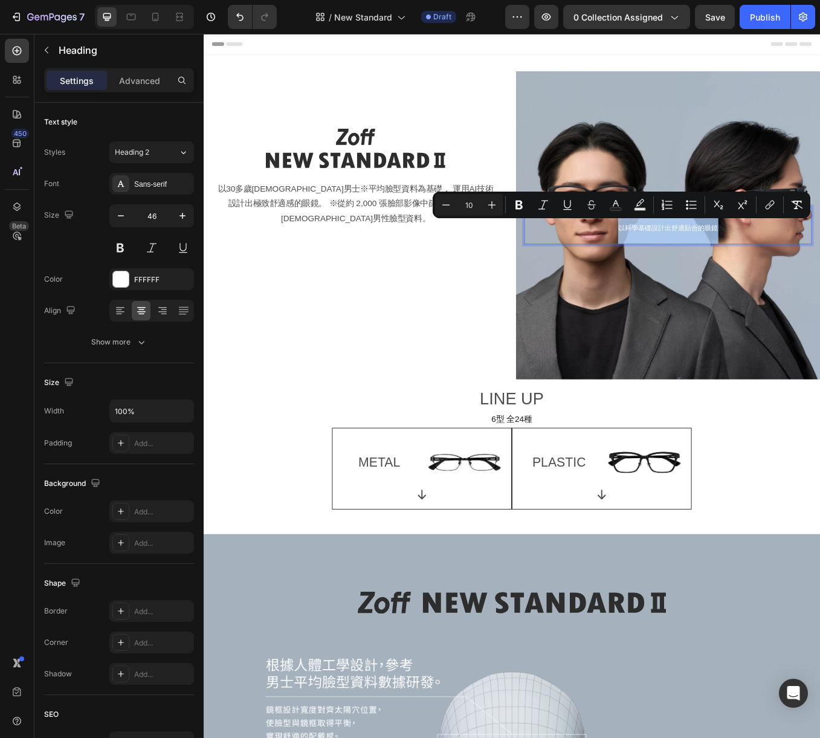
drag, startPoint x: 689, startPoint y: 266, endPoint x: 858, endPoint y: 262, distance: 168.7
click at [805, 262] on p "以科學基礎設計出舒適貼合的眼鏡" at bounding box center [750, 259] width 336 height 43
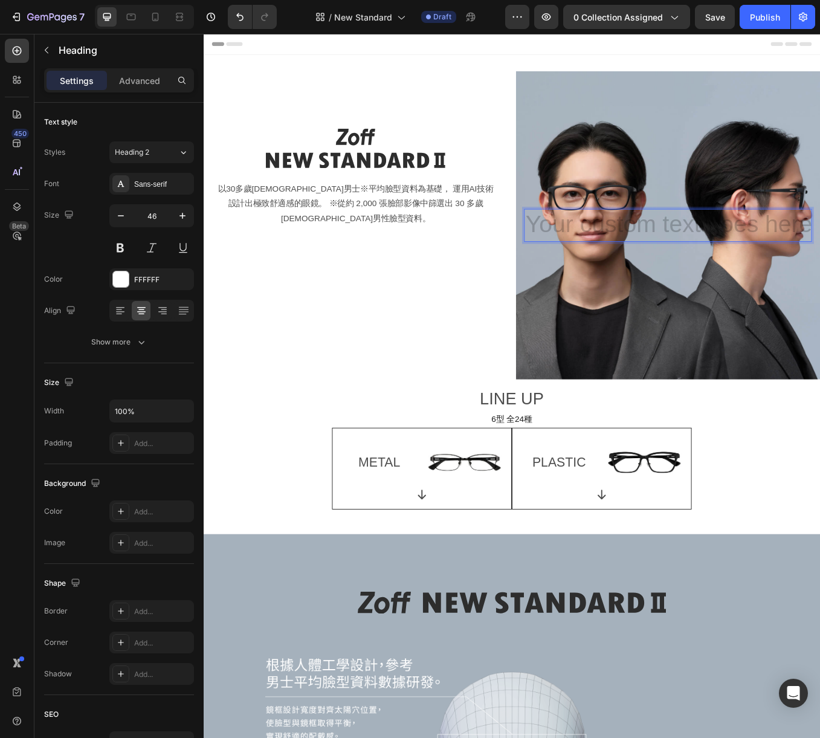
click at [773, 254] on h2 "Rich Text Editor. Editing area: main" at bounding box center [750, 259] width 338 height 39
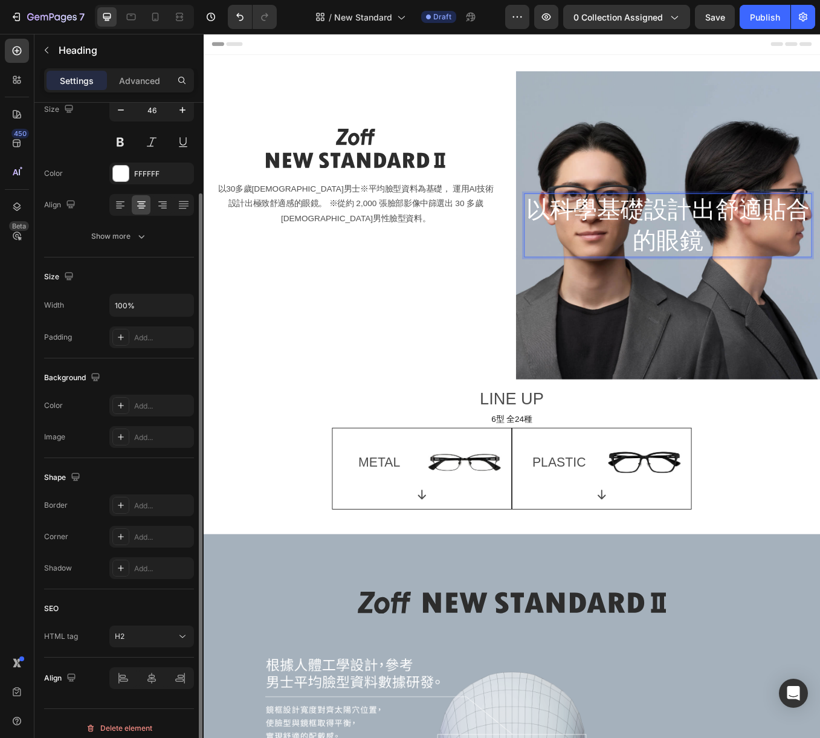
scroll to position [0, 0]
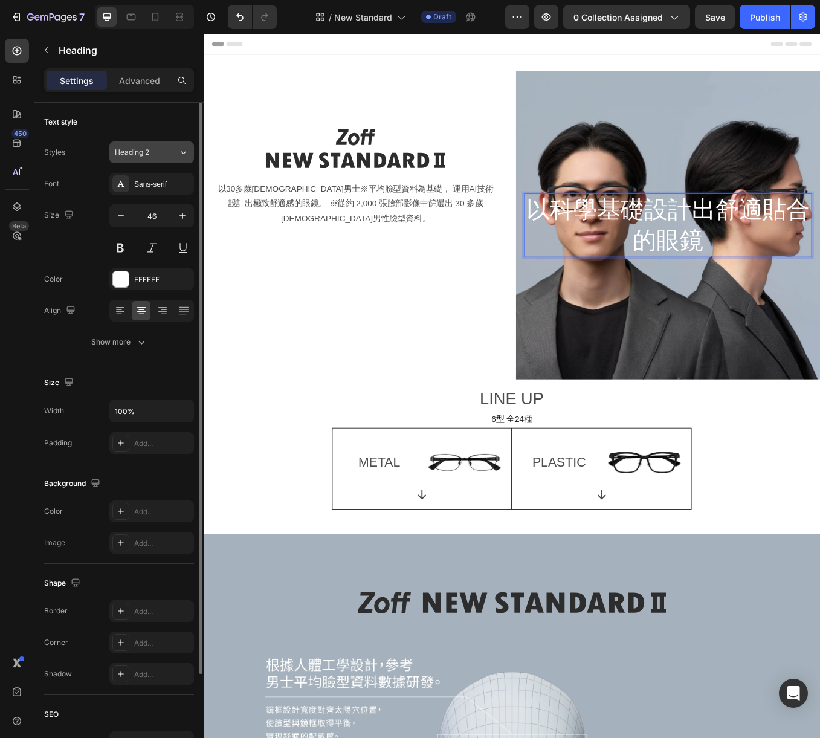
click at [157, 151] on div "Heading 2" at bounding box center [139, 152] width 49 height 11
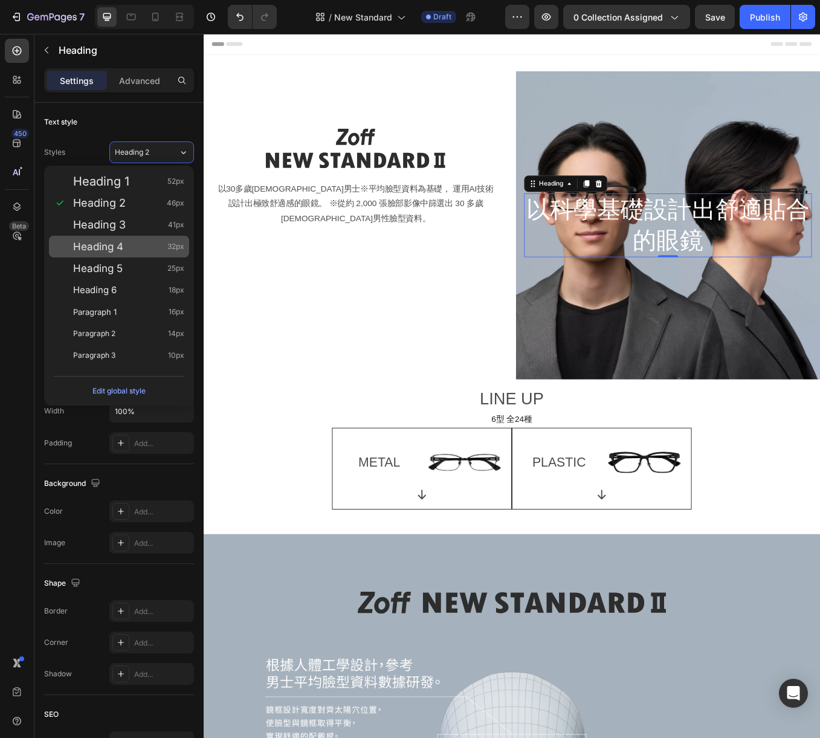
click at [113, 251] on span "Heading 4" at bounding box center [98, 247] width 50 height 12
type input "32"
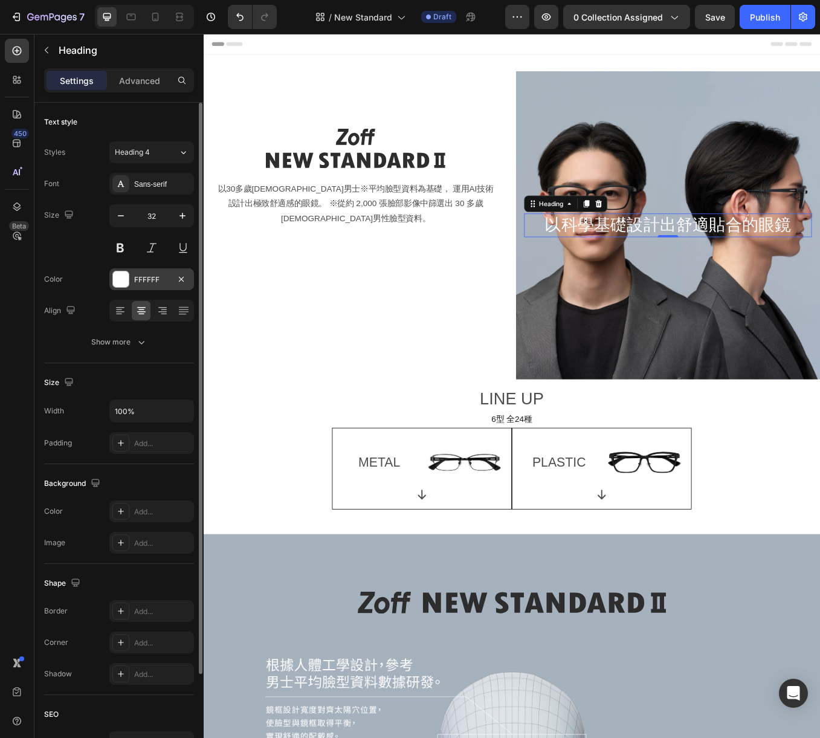
click at [157, 279] on div "FFFFFF" at bounding box center [151, 279] width 35 height 11
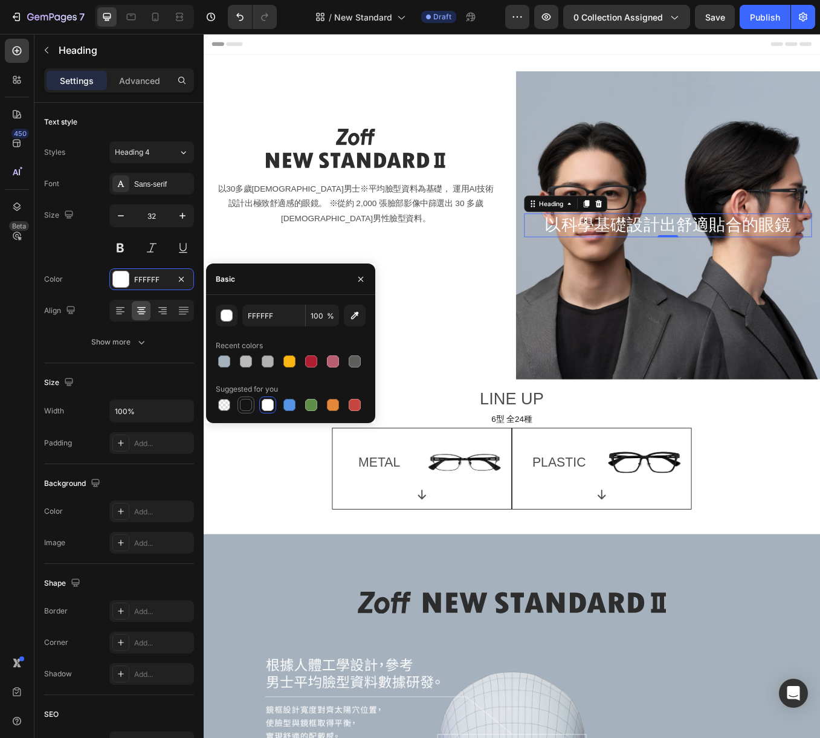
click at [244, 401] on div at bounding box center [246, 405] width 12 height 12
type input "151515"
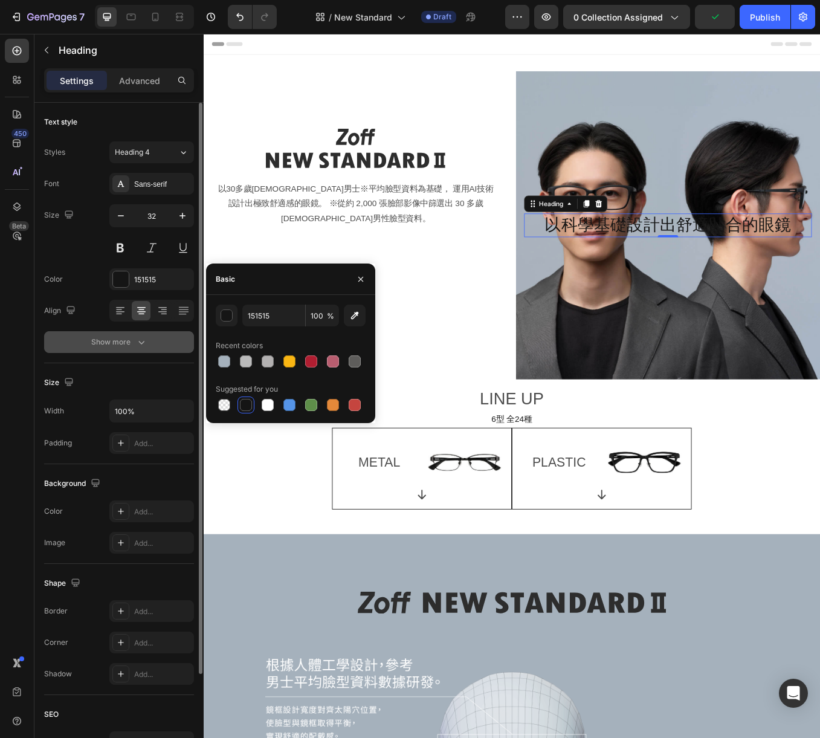
click at [119, 345] on div "Show more" at bounding box center [119, 342] width 56 height 12
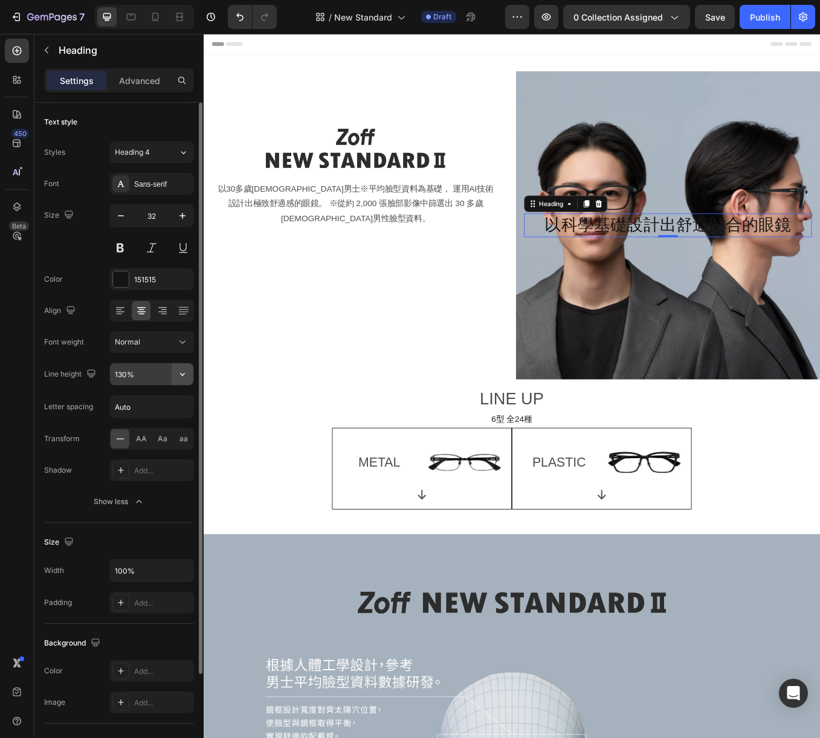
click at [181, 374] on icon "button" at bounding box center [182, 374] width 5 height 3
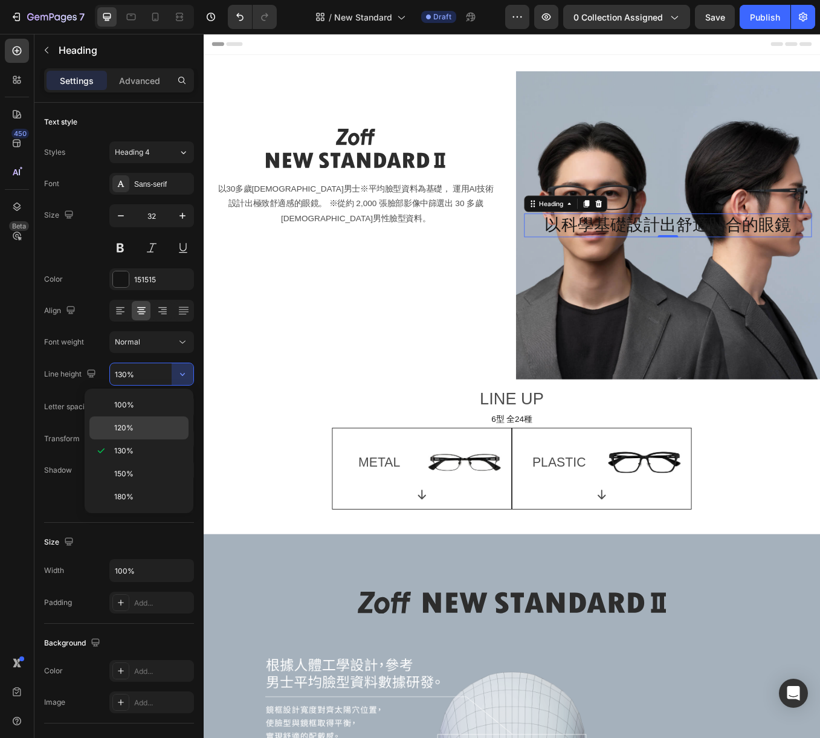
click at [125, 426] on span "120%" at bounding box center [123, 428] width 19 height 11
type input "120%"
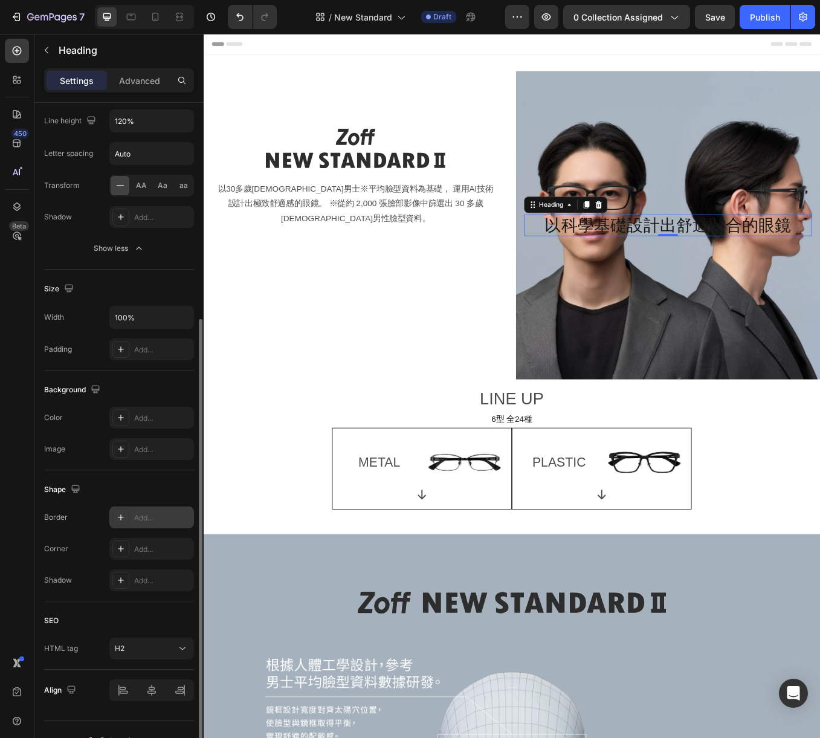
scroll to position [274, 0]
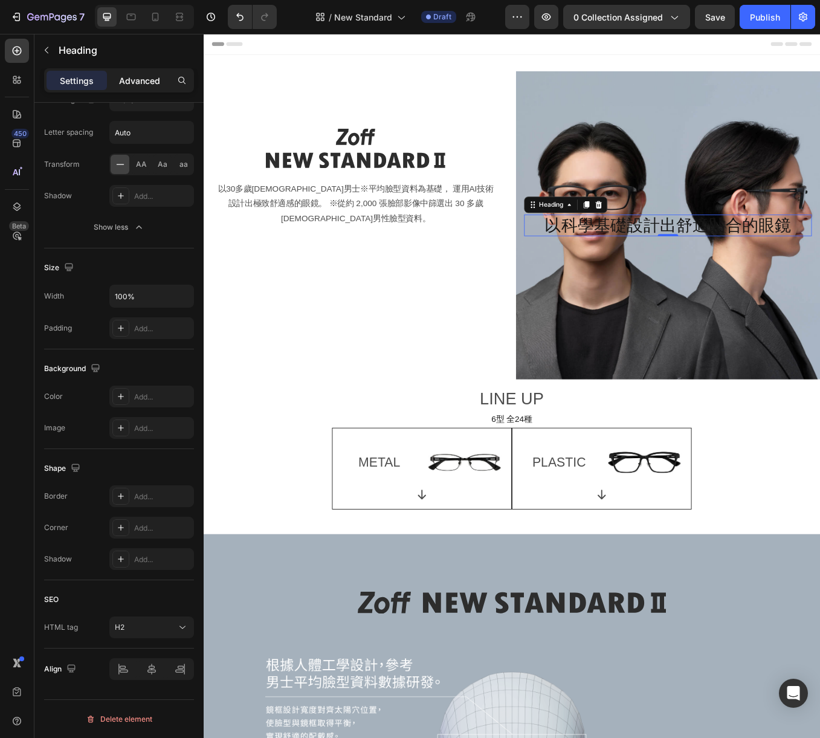
click at [149, 81] on p "Advanced" at bounding box center [139, 80] width 41 height 13
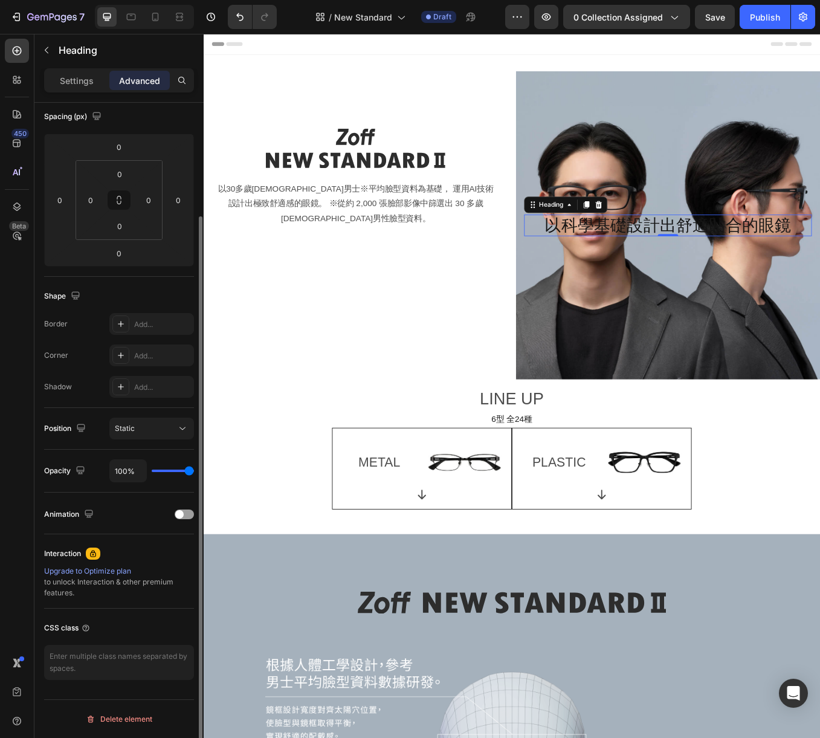
scroll to position [137, 0]
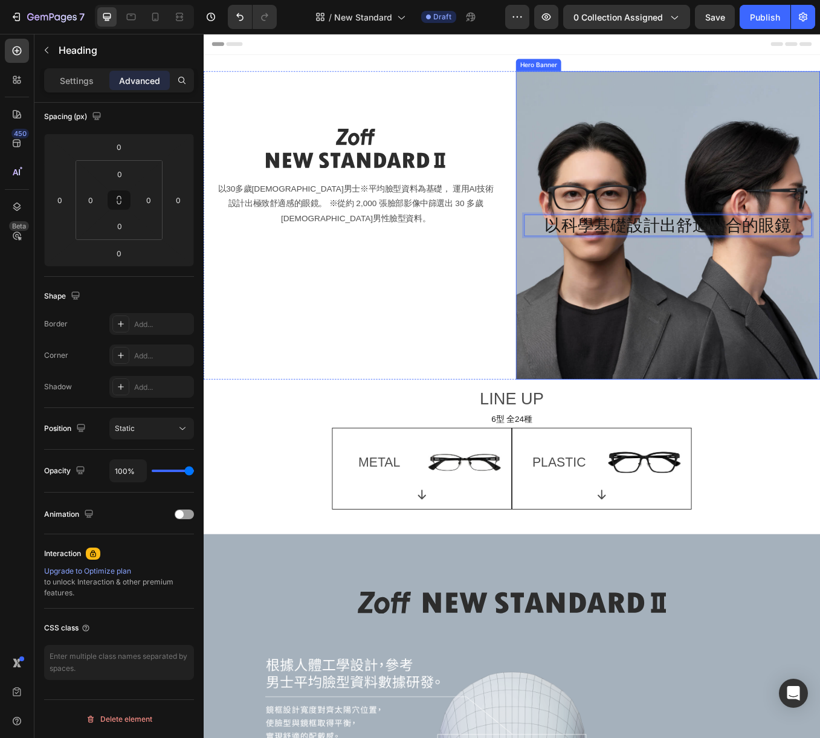
click at [671, 303] on div "Background Image" at bounding box center [750, 259] width 358 height 363
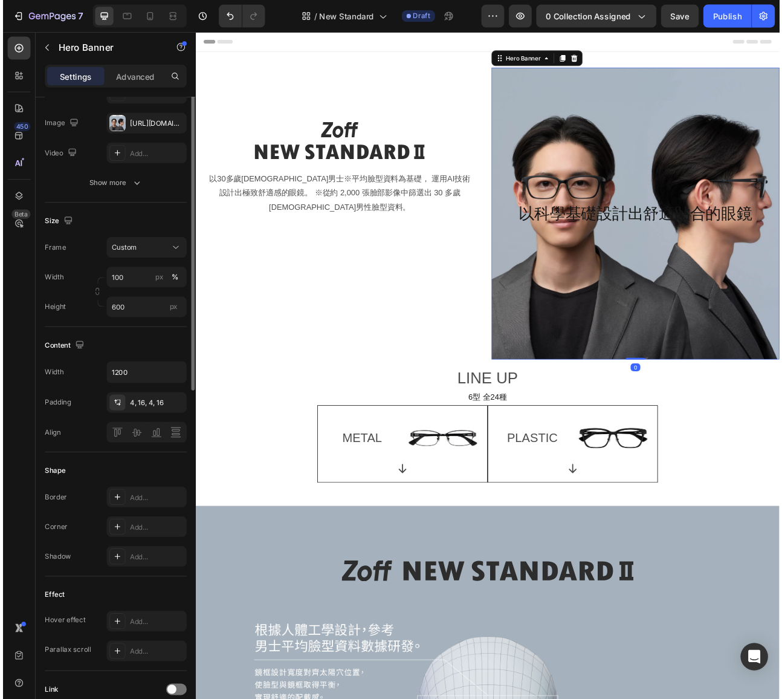
scroll to position [0, 0]
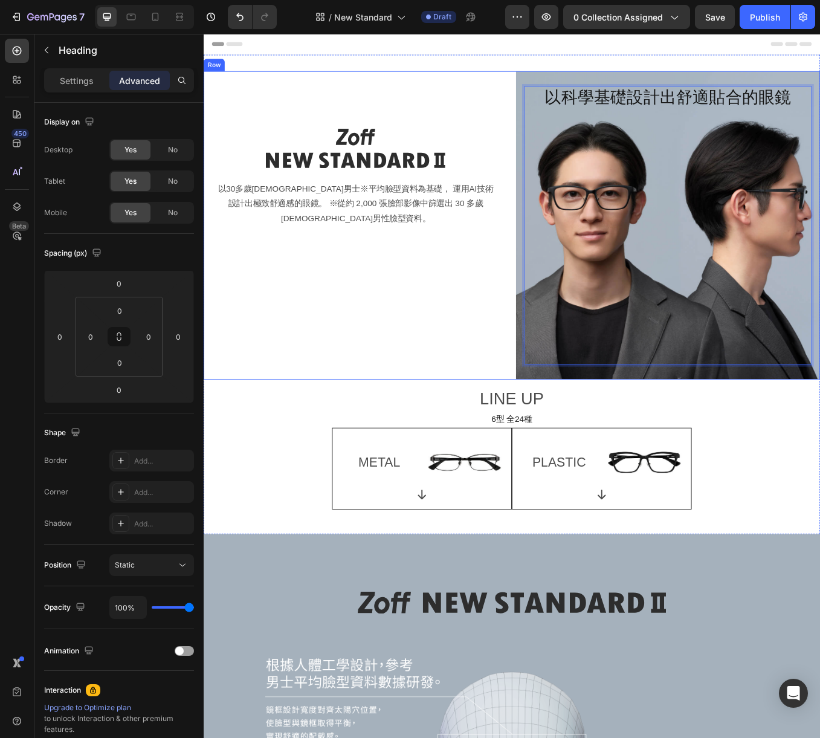
click at [460, 117] on div "Image 以30多歲日本男士※平均臉型資料為基礎， 運用AI技術設計出極致舒適感的眼鏡。 ※從約 2,000 張臉部影像中篩選出 30 多歲日本男性臉型資料…" at bounding box center [383, 259] width 358 height 363
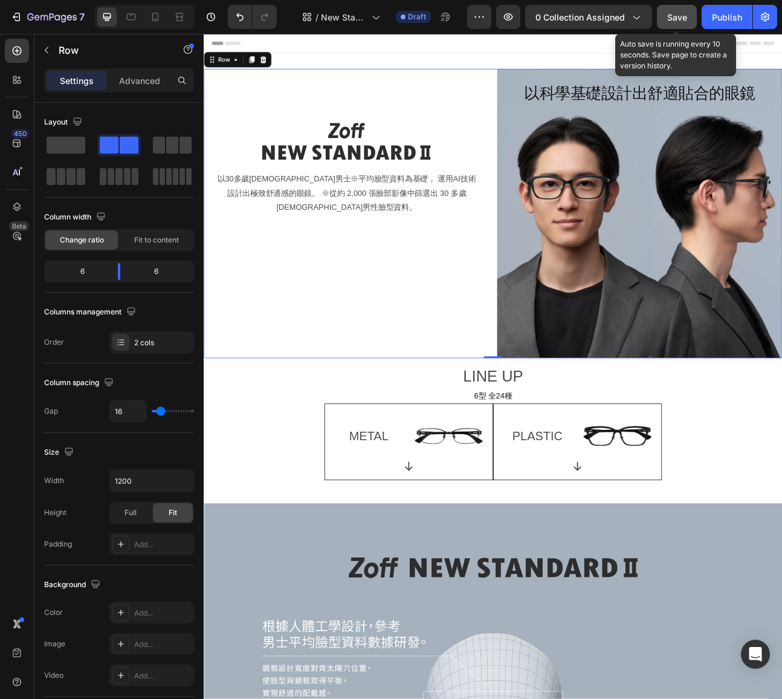
click at [676, 17] on span "Save" at bounding box center [677, 17] width 20 height 10
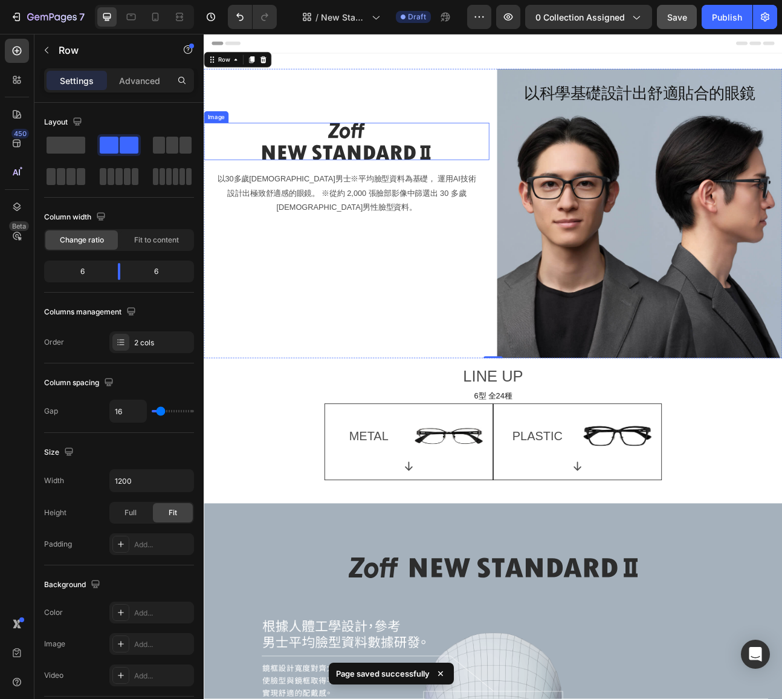
click at [399, 167] on img at bounding box center [383, 169] width 212 height 47
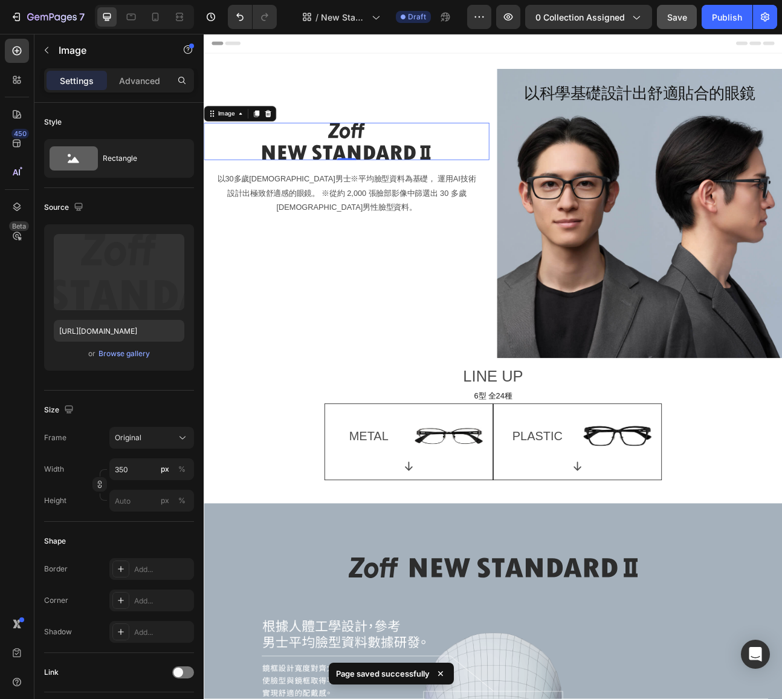
click at [399, 168] on img at bounding box center [383, 169] width 212 height 47
click at [474, 172] on img at bounding box center [383, 169] width 212 height 47
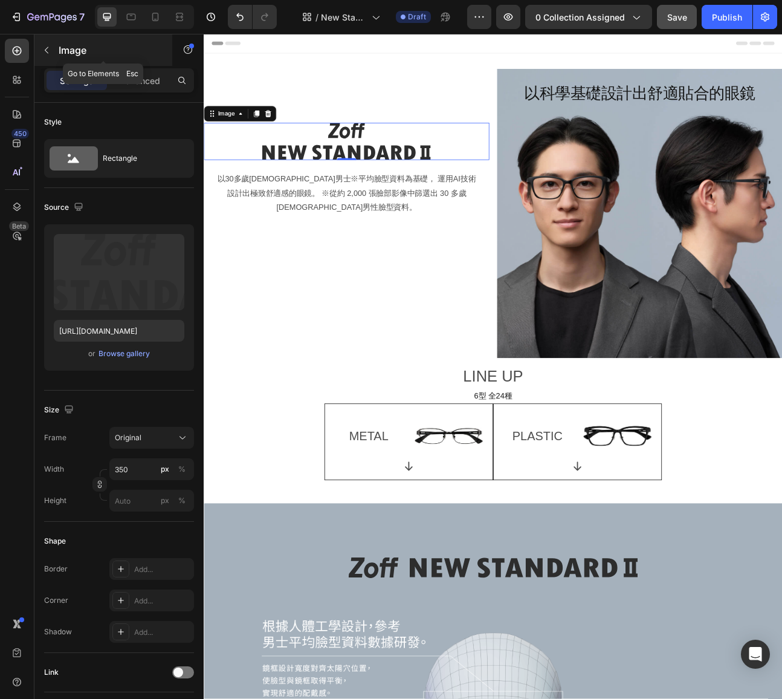
click at [45, 51] on icon "button" at bounding box center [47, 50] width 10 height 10
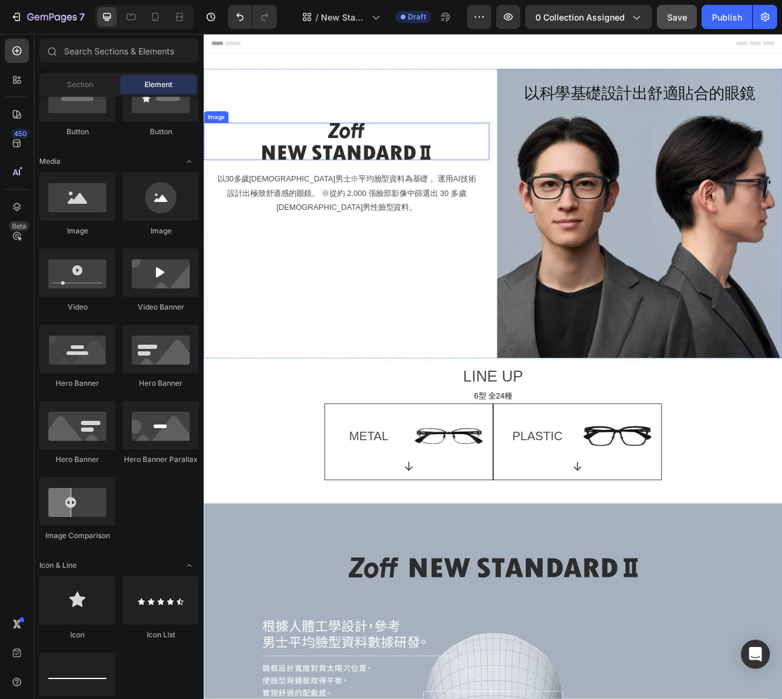
click at [388, 163] on img at bounding box center [383, 169] width 212 height 47
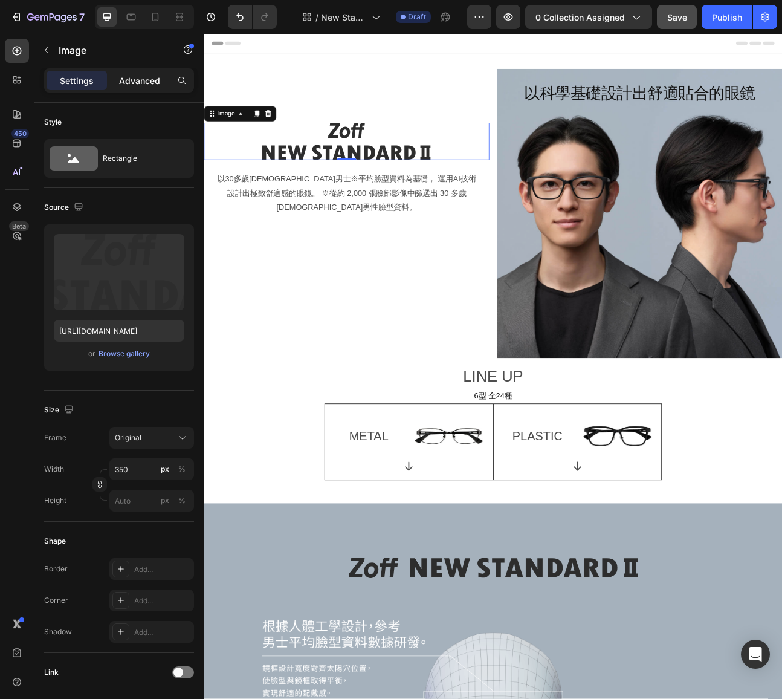
click at [137, 76] on p "Advanced" at bounding box center [139, 80] width 41 height 13
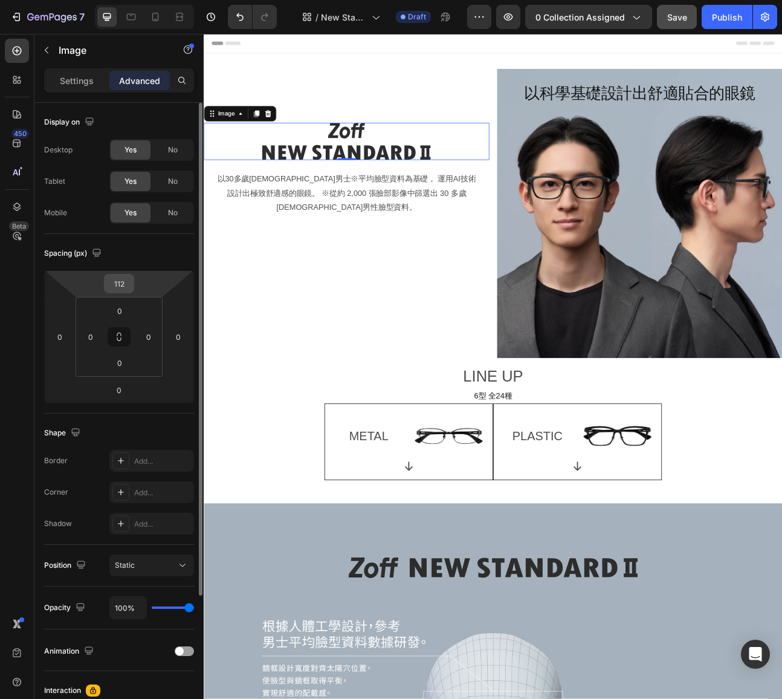
click at [123, 286] on input "112" at bounding box center [119, 283] width 24 height 18
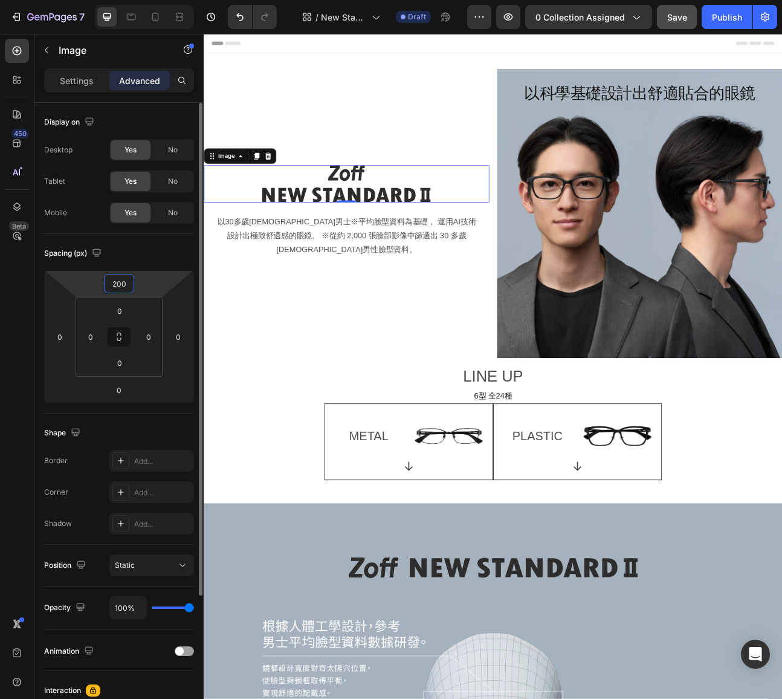
type input "200"
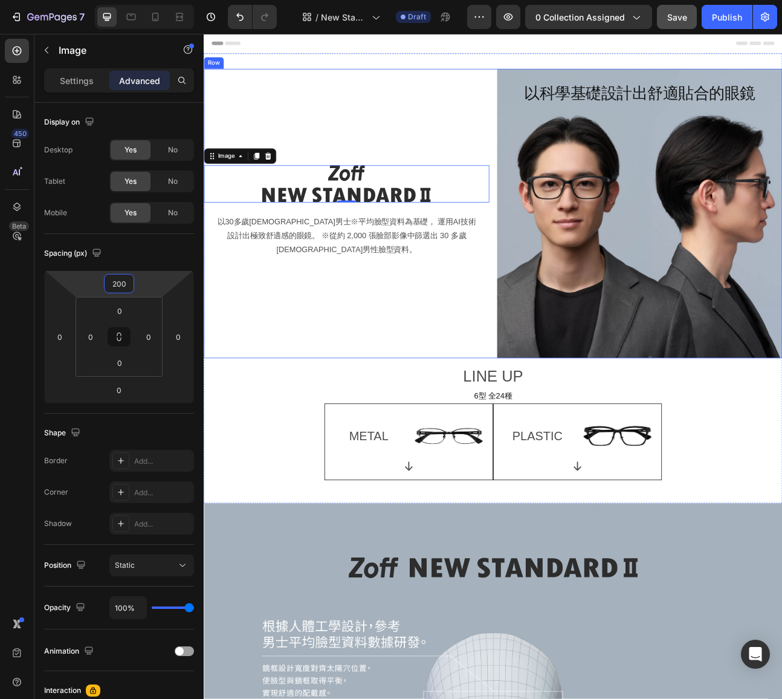
click at [382, 355] on div "Image 0 以30多歲日本男士※平均臉型資料為基礎， 運用AI技術設計出極致舒適感的眼鏡。 ※從約 2,000 張臉部影像中篩選出 30 多歲日本男性臉型…" at bounding box center [383, 259] width 358 height 363
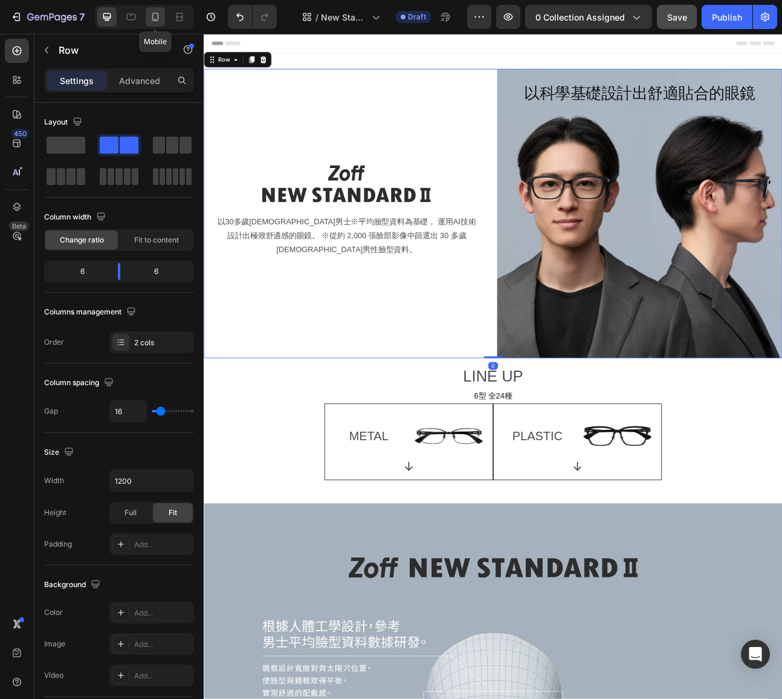
click at [159, 18] on icon at bounding box center [155, 17] width 12 height 12
type input "100%"
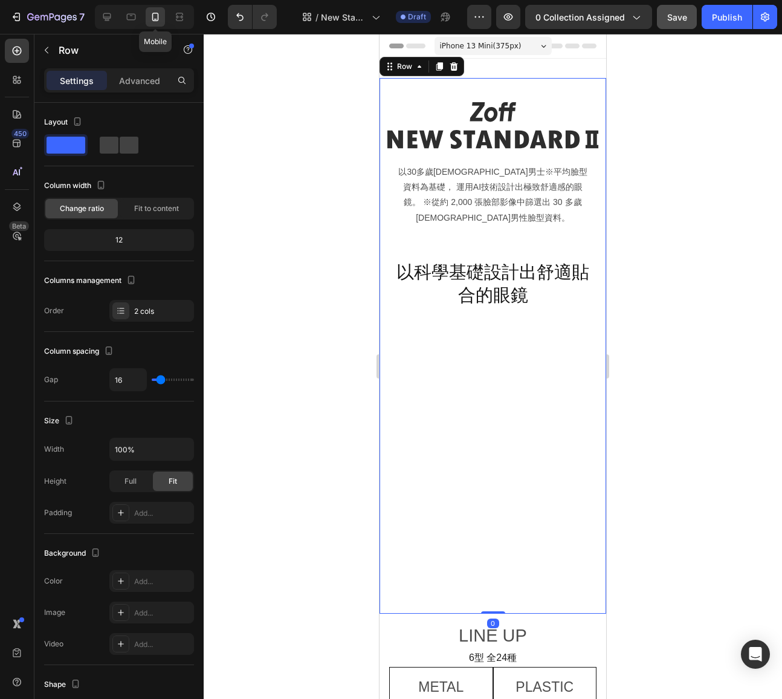
scroll to position [2, 0]
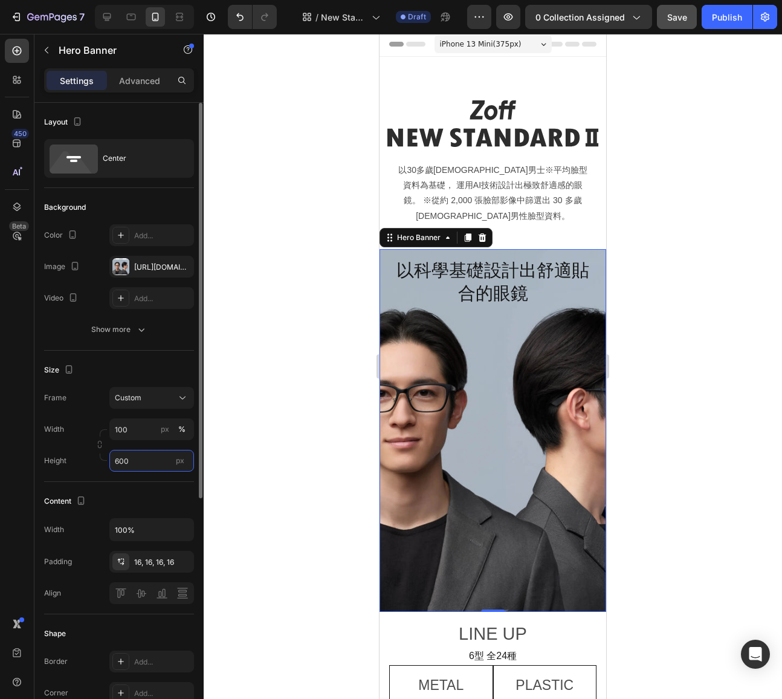
click at [150, 463] on input "600" at bounding box center [151, 461] width 85 height 22
drag, startPoint x: 146, startPoint y: 461, endPoint x: 48, endPoint y: 453, distance: 97.6
click at [60, 455] on div "Height 600 px" at bounding box center [119, 461] width 150 height 22
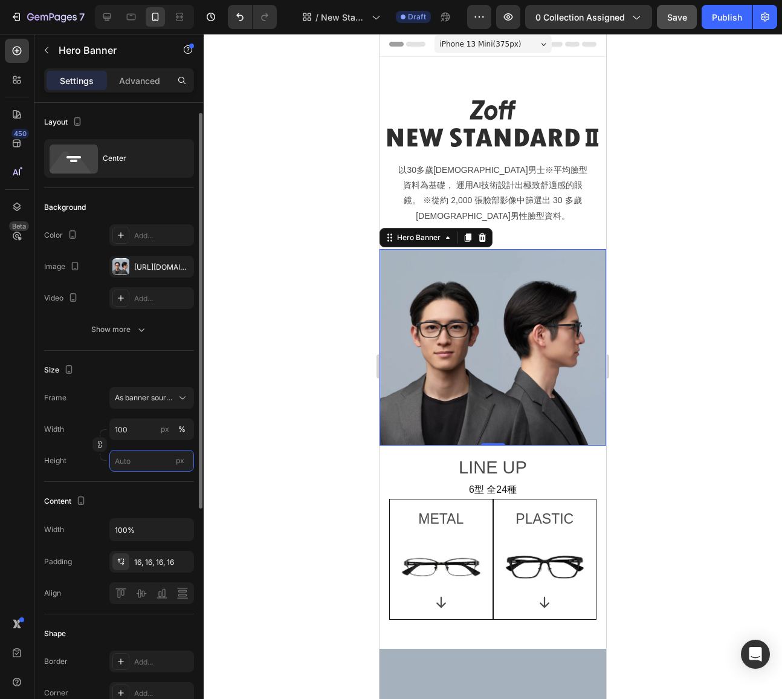
scroll to position [0, 0]
click at [497, 359] on h2 "以科學基礎設計出舒適貼合的眼鏡" at bounding box center [492, 347] width 207 height 345
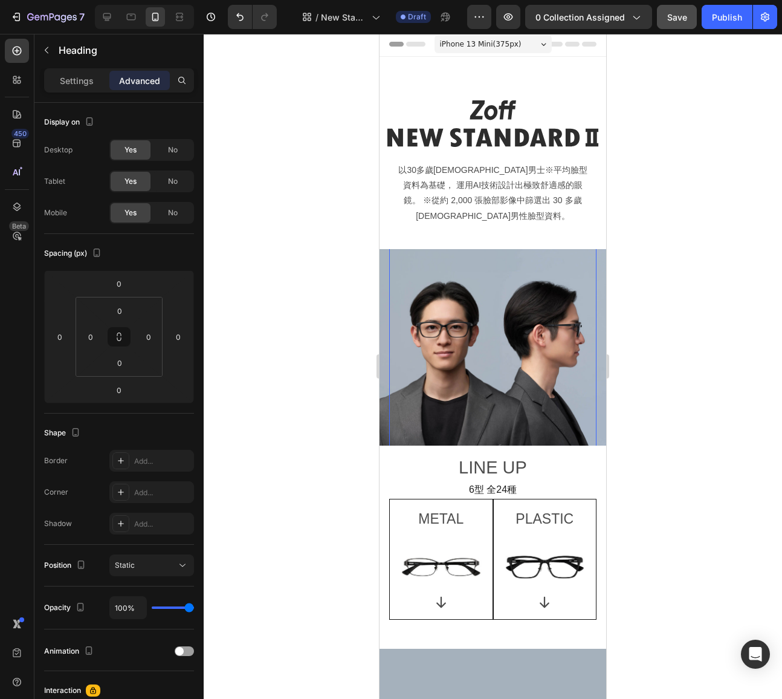
click at [499, 326] on h2 "以科學基礎設計出舒適貼合的眼鏡" at bounding box center [492, 347] width 207 height 345
click at [499, 326] on p "以科學基礎設計出舒適貼合的眼鏡 ⁠⁠⁠⁠⁠⁠⁠" at bounding box center [492, 347] width 205 height 342
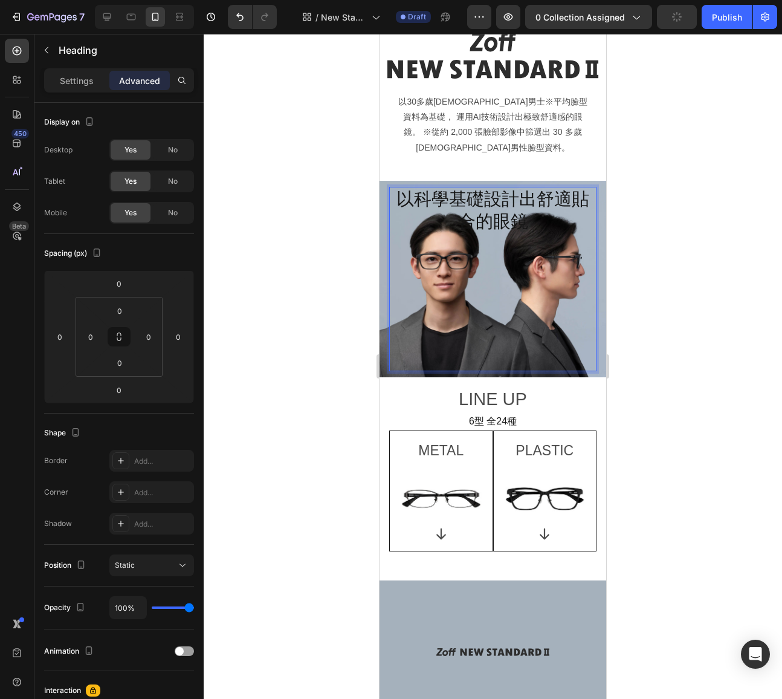
scroll to position [82, 0]
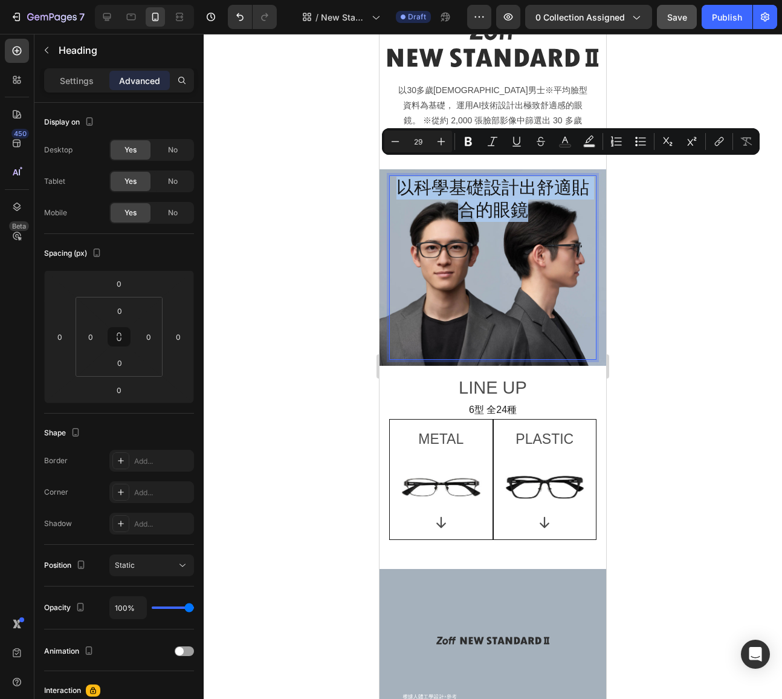
drag, startPoint x: 398, startPoint y: 173, endPoint x: 542, endPoint y: 195, distance: 144.9
click at [542, 195] on p "以科學基礎設計出舒適貼合的眼鏡" at bounding box center [492, 267] width 205 height 183
click at [71, 80] on p "Settings" at bounding box center [77, 80] width 34 height 13
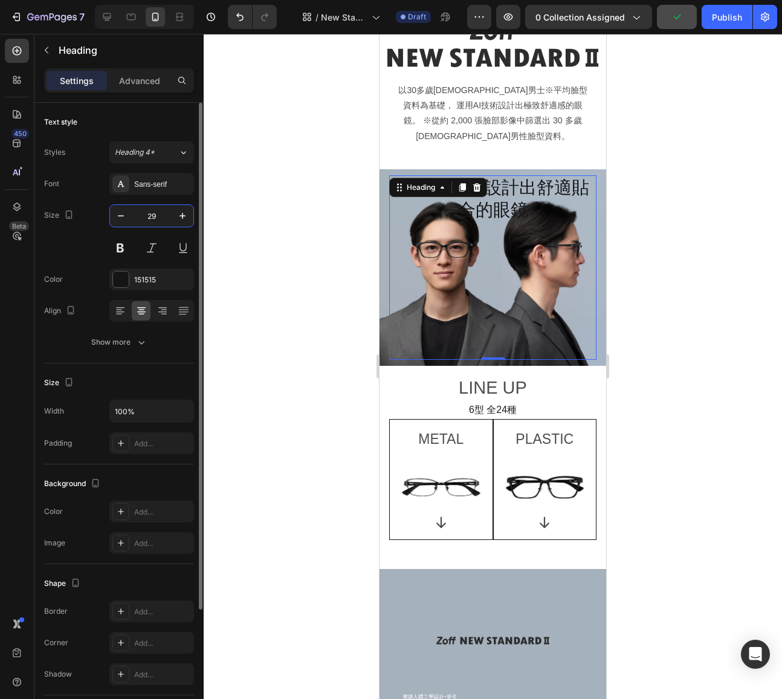
click at [164, 216] on input "29" at bounding box center [152, 216] width 40 height 22
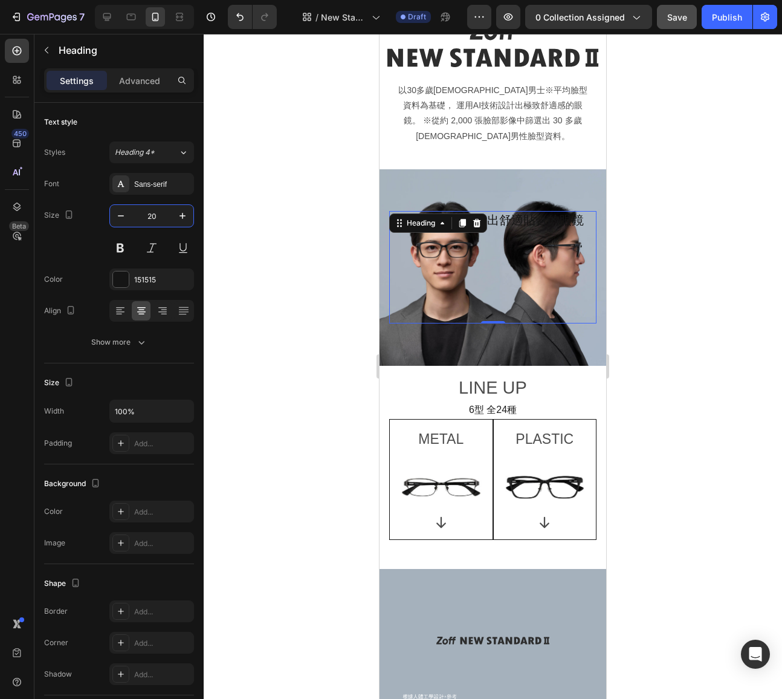
type input "20"
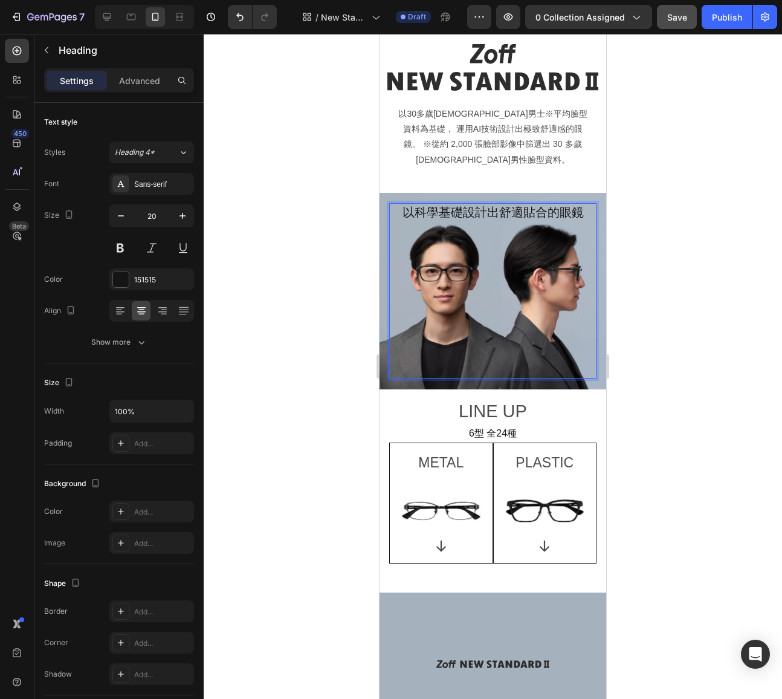
scroll to position [50, 0]
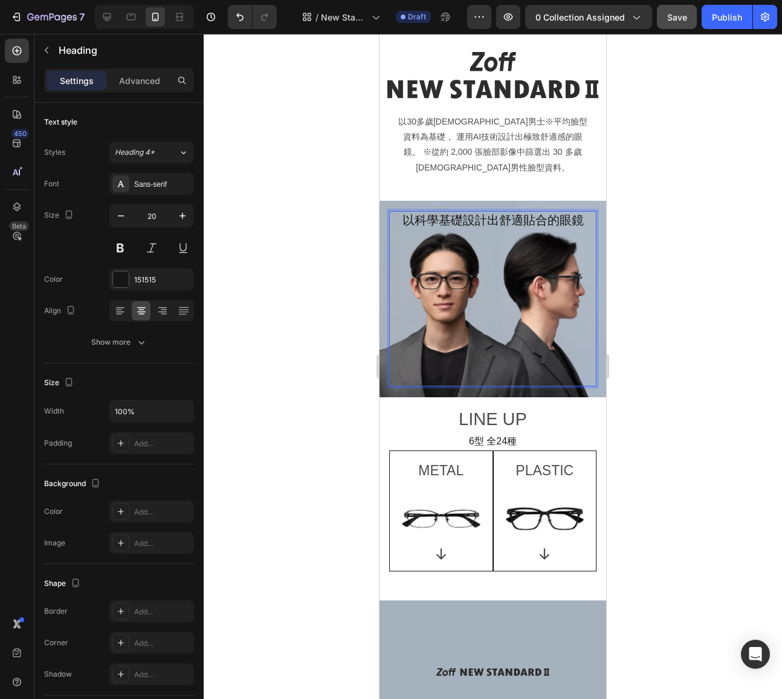
click at [289, 215] on div at bounding box center [493, 366] width 578 height 665
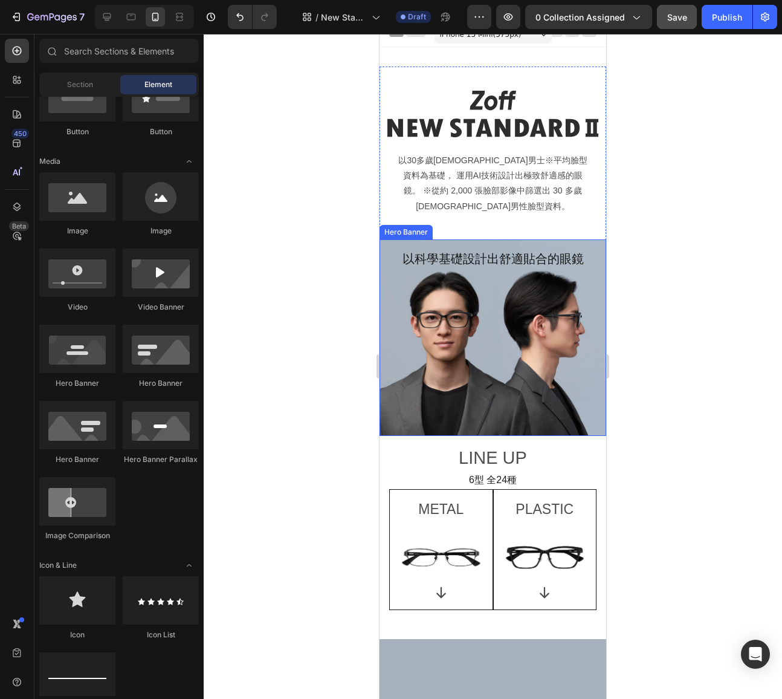
scroll to position [0, 0]
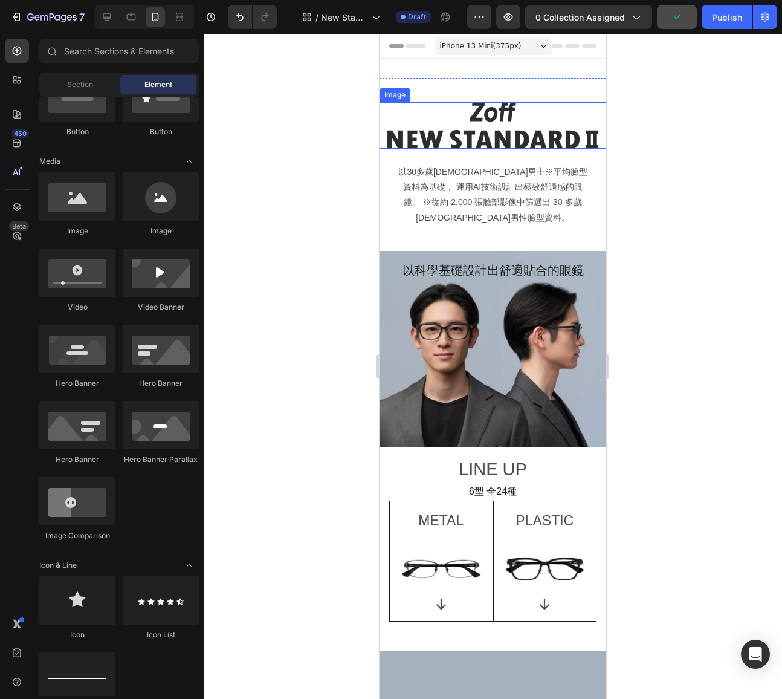
click at [497, 115] on img at bounding box center [493, 125] width 212 height 47
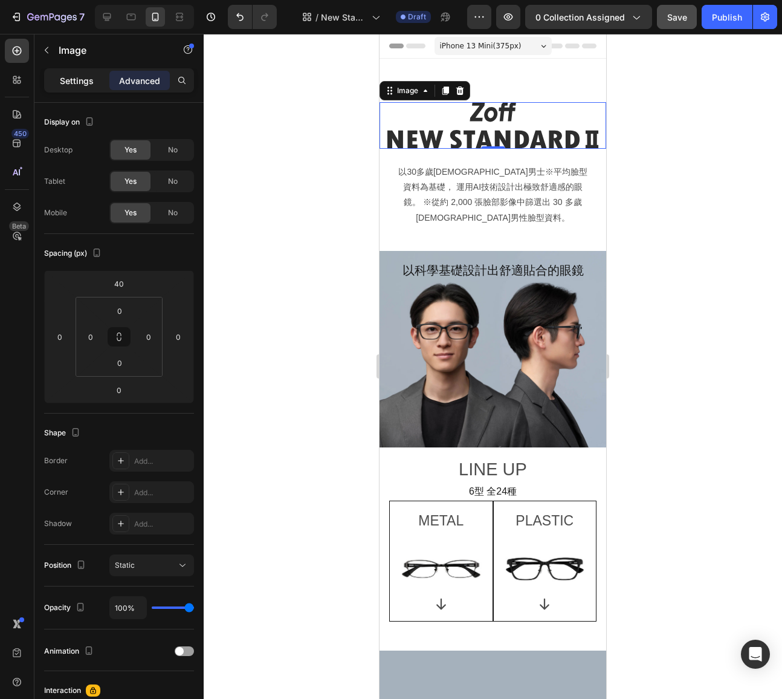
click at [68, 85] on p "Settings" at bounding box center [77, 80] width 34 height 13
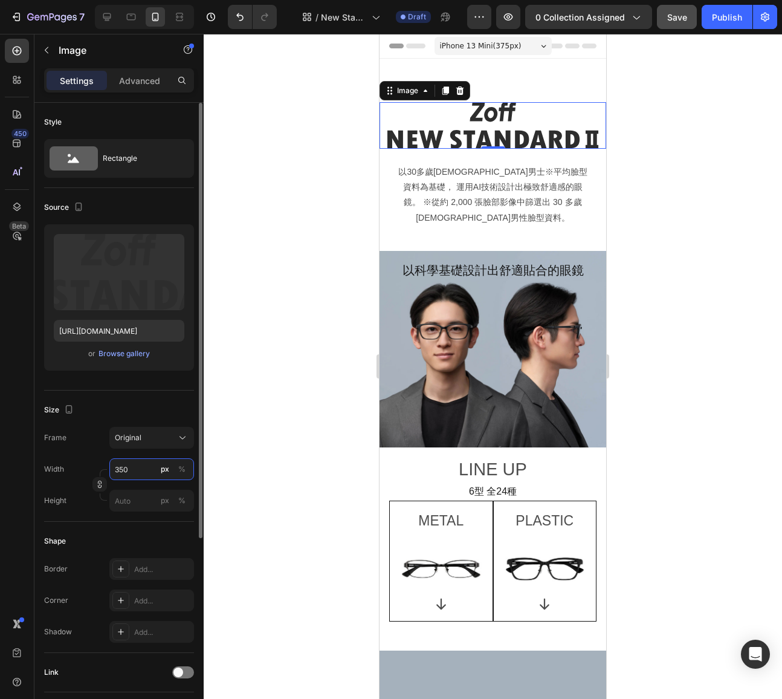
click at [135, 467] on input "350" at bounding box center [151, 469] width 85 height 22
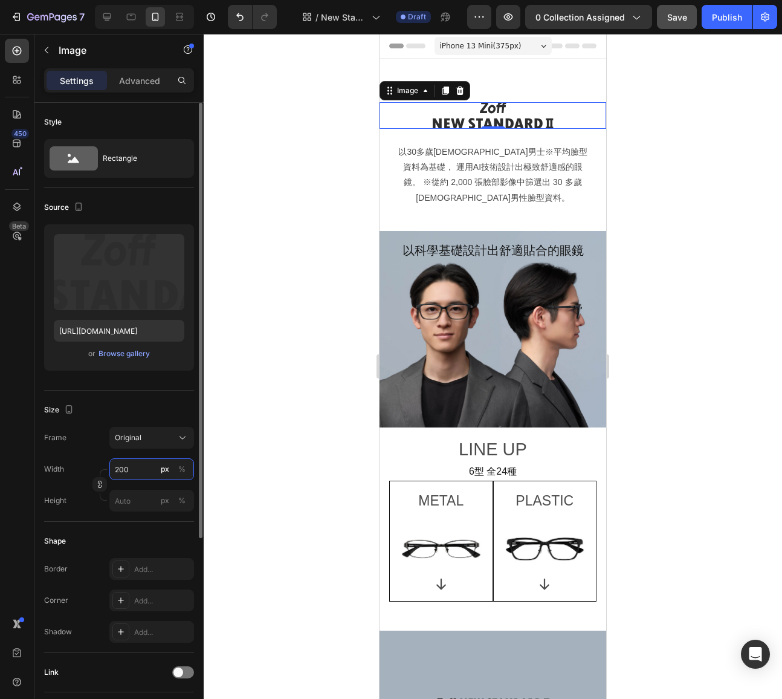
drag, startPoint x: 141, startPoint y: 470, endPoint x: 69, endPoint y: 463, distance: 72.8
click at [69, 463] on div "Width 200 px %" at bounding box center [119, 469] width 150 height 22
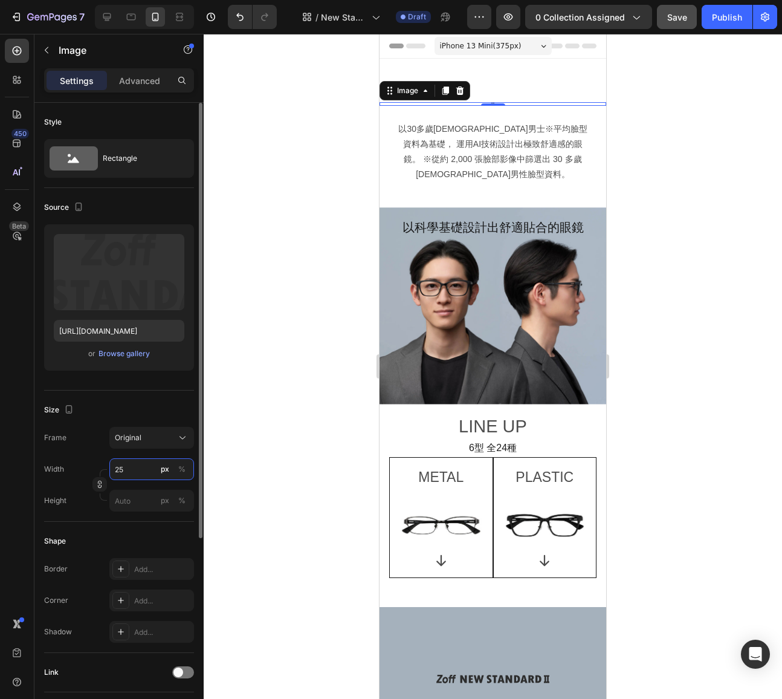
type input "250"
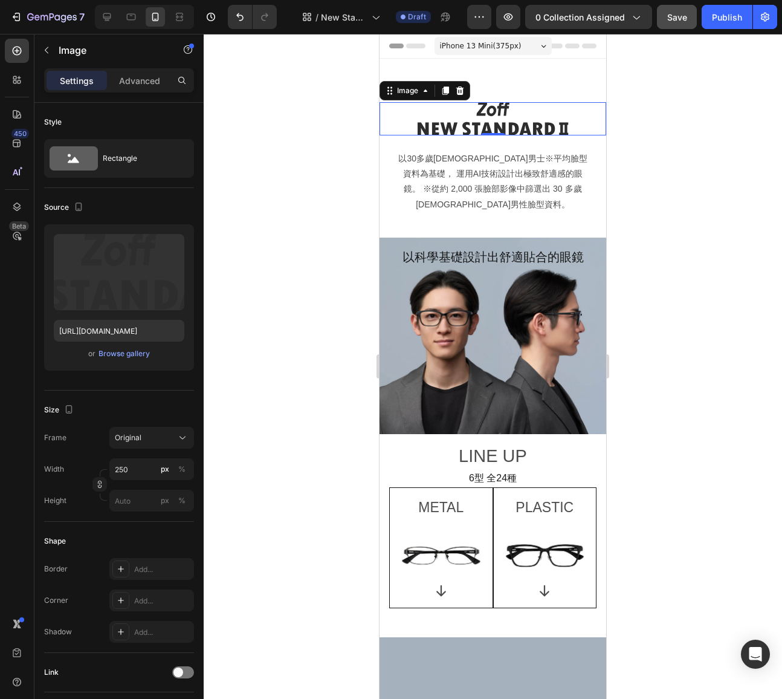
click at [340, 229] on div at bounding box center [493, 366] width 578 height 665
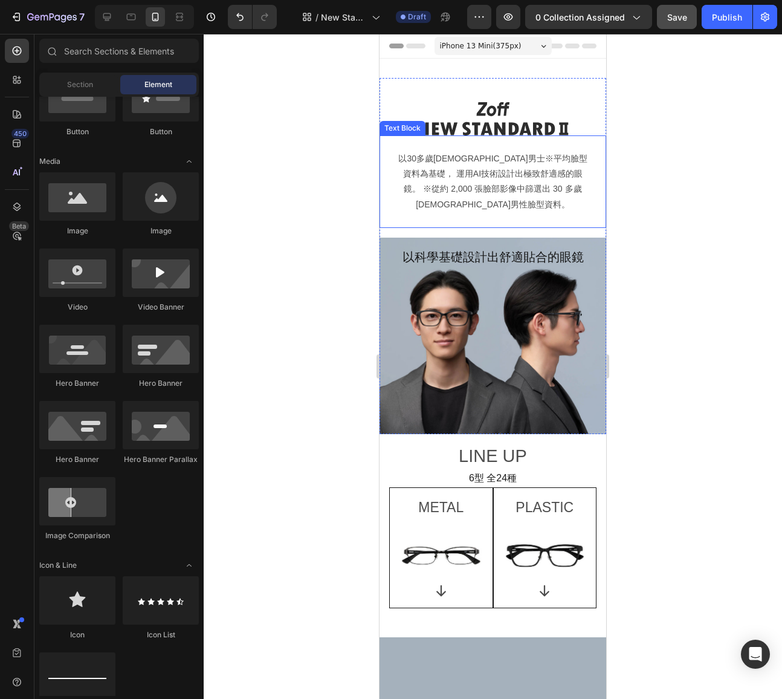
click at [471, 170] on p "以30多歲[DEMOGRAPHIC_DATA]男士※平均臉型資料為基礎， 運用AI技術設計出極致舒適感的眼鏡。 ※從約 2,000 張臉部影像中篩選出 30 …" at bounding box center [492, 181] width 195 height 61
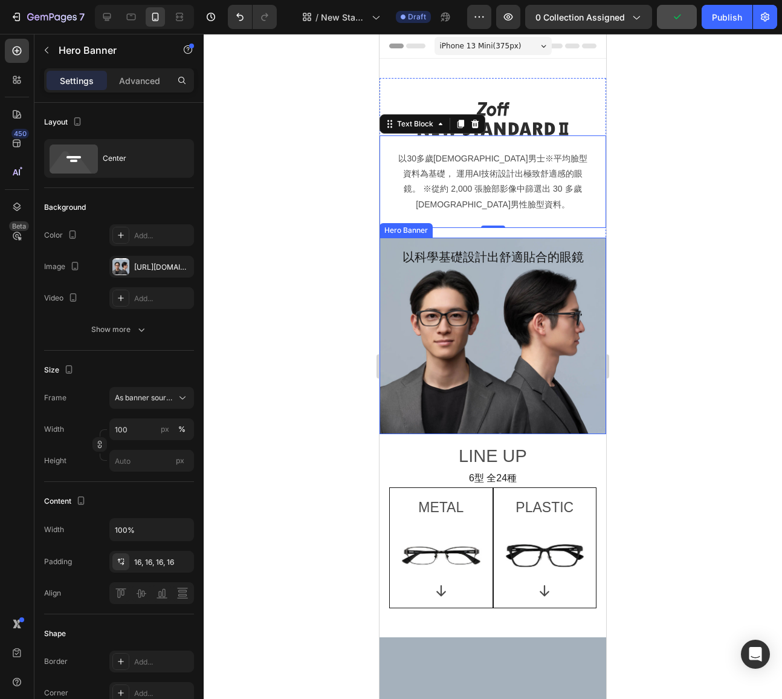
click at [386, 238] on div "以科學基礎設計出舒適貼合的眼鏡 Heading" at bounding box center [493, 335] width 227 height 195
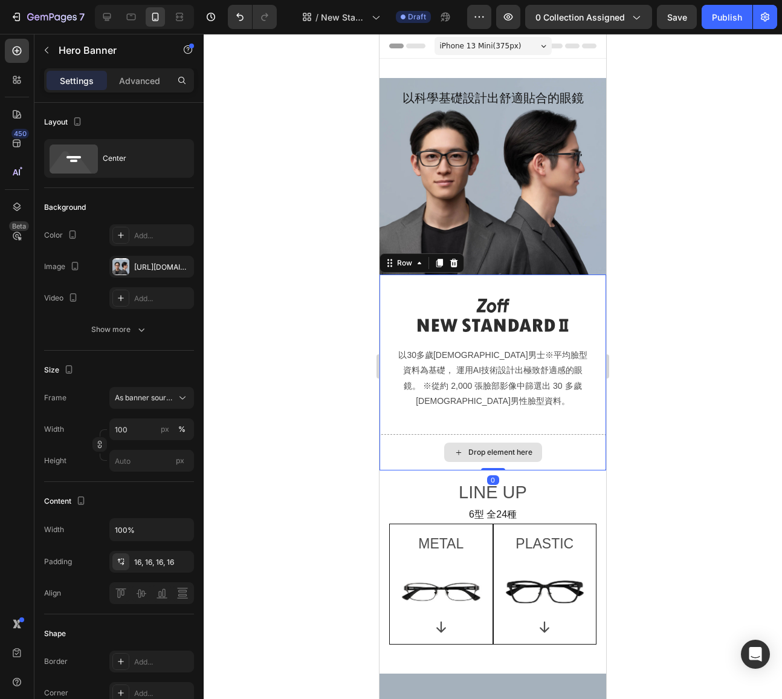
click at [575, 436] on div "Drop element here" at bounding box center [493, 452] width 227 height 36
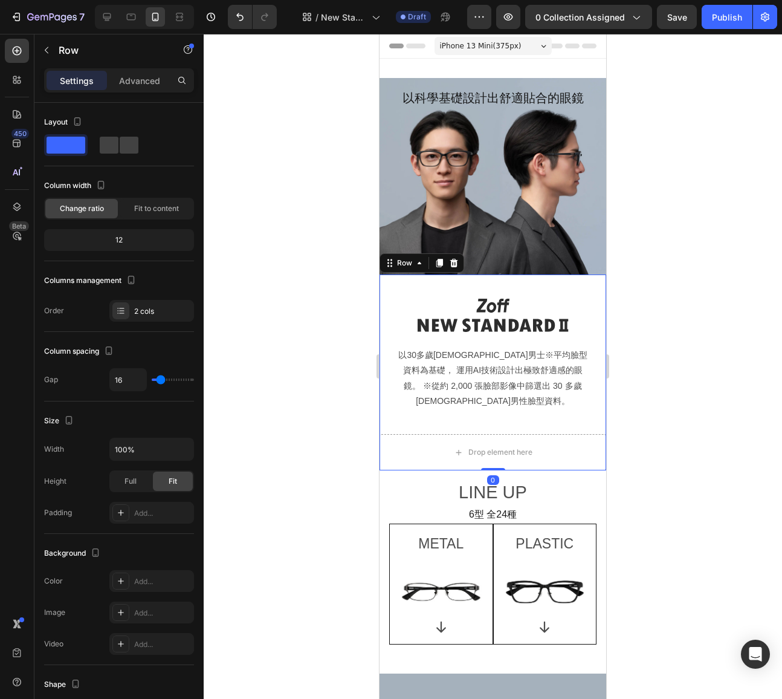
click at [356, 418] on div at bounding box center [493, 366] width 578 height 665
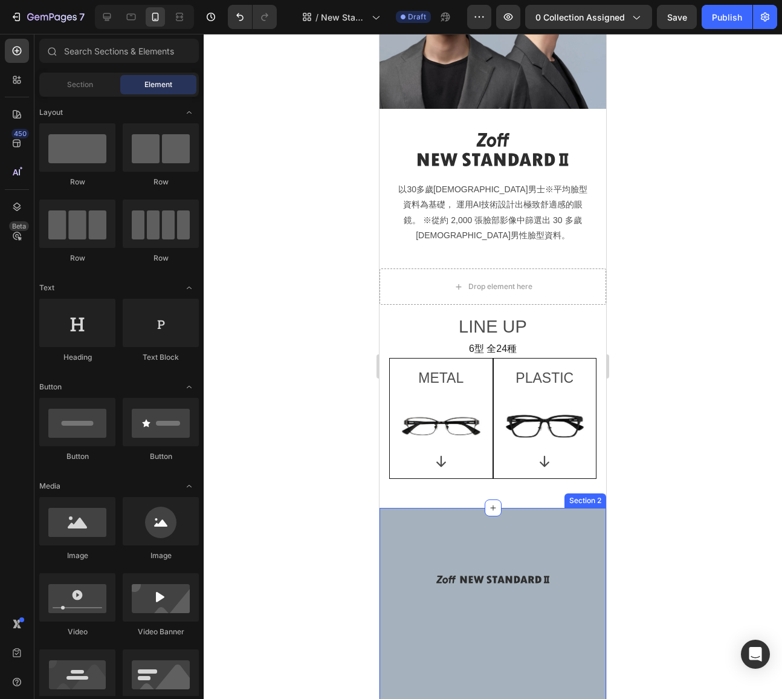
scroll to position [195, 0]
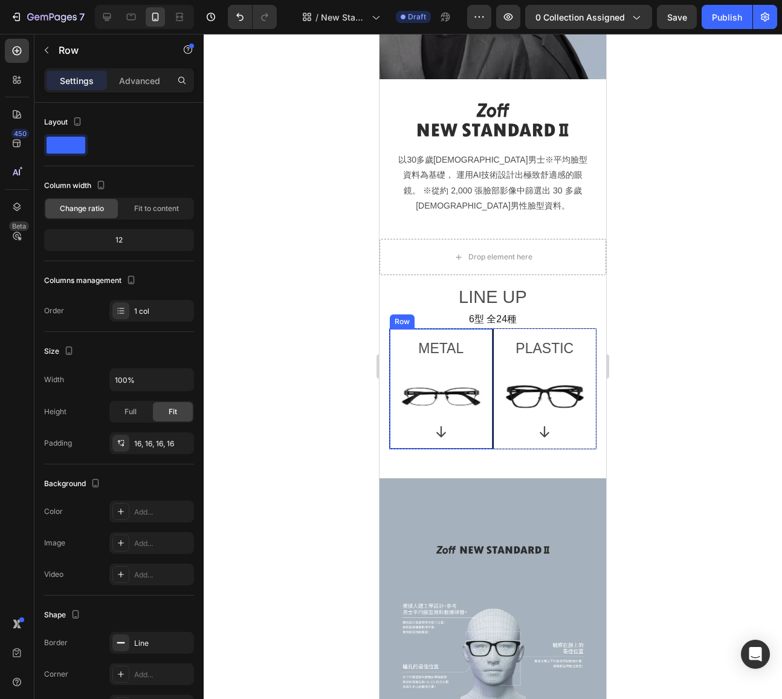
click at [394, 335] on div "METAL Text Block Image Row Icon Row" at bounding box center [441, 388] width 104 height 121
click at [414, 312] on div "Row" at bounding box center [415, 317] width 20 height 11
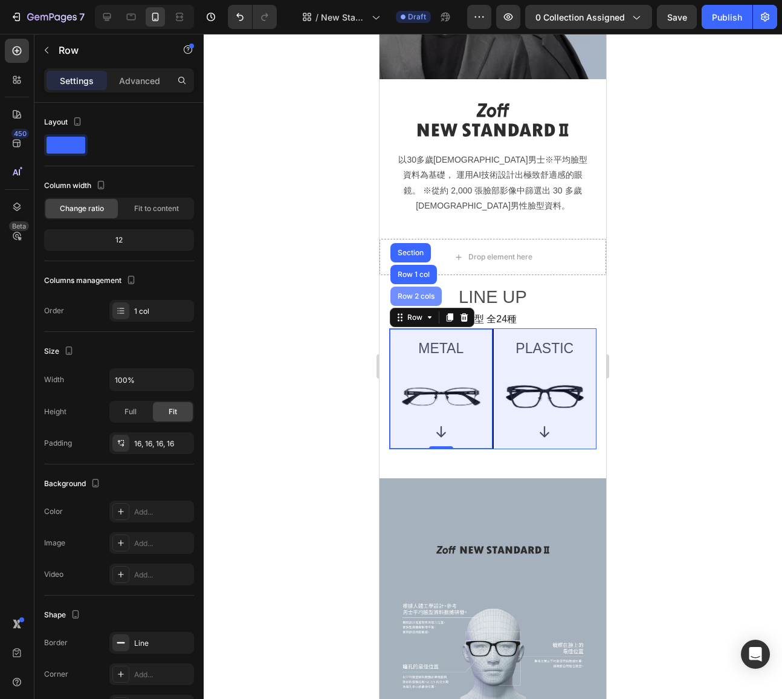
click at [414, 293] on div "Row 2 cols" at bounding box center [416, 296] width 42 height 7
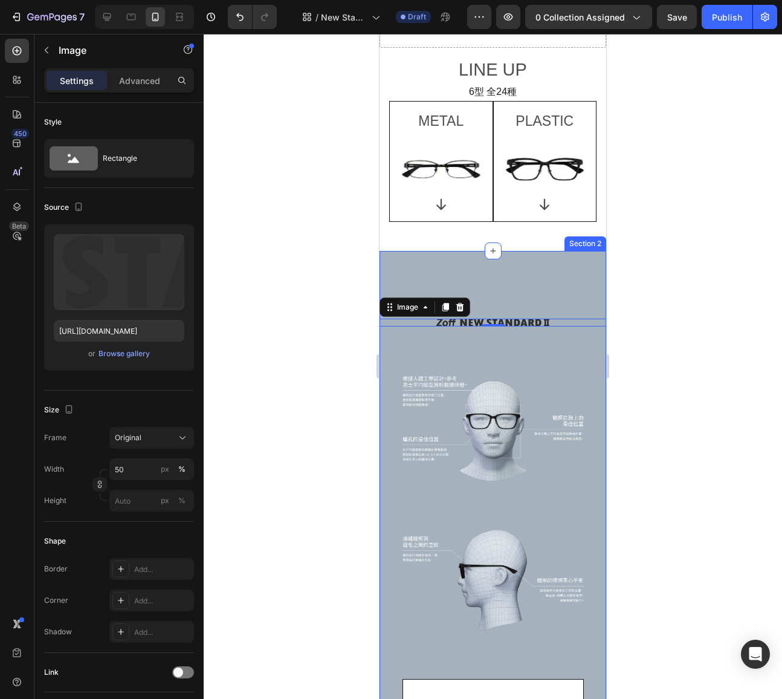
scroll to position [427, 0]
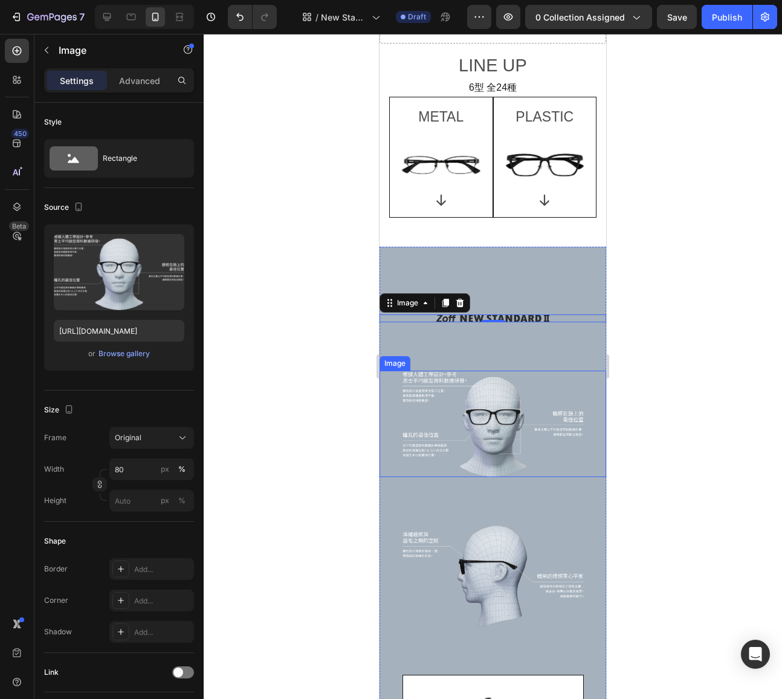
click at [487, 404] on img at bounding box center [493, 424] width 181 height 106
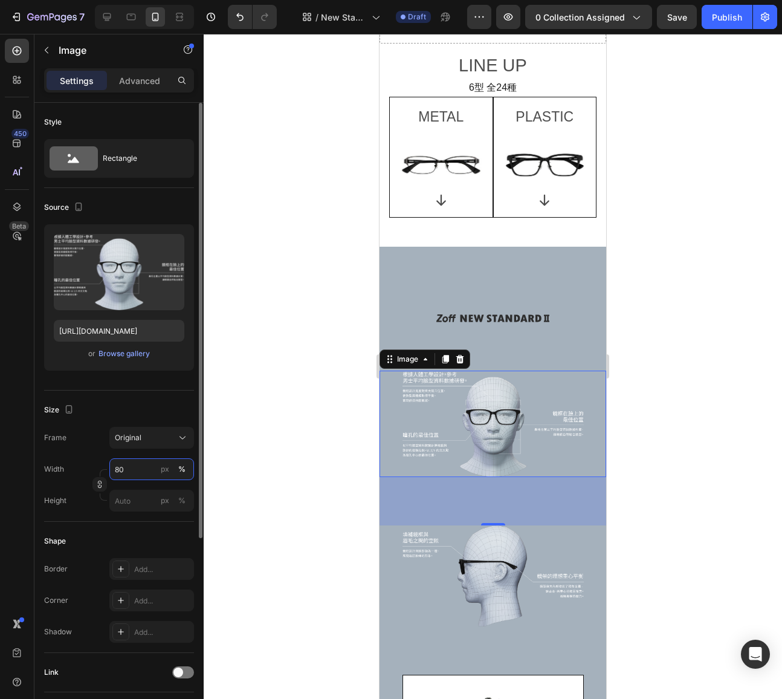
click at [143, 468] on input "80" at bounding box center [151, 469] width 85 height 22
click at [166, 496] on span "100%" at bounding box center [174, 498] width 20 height 11
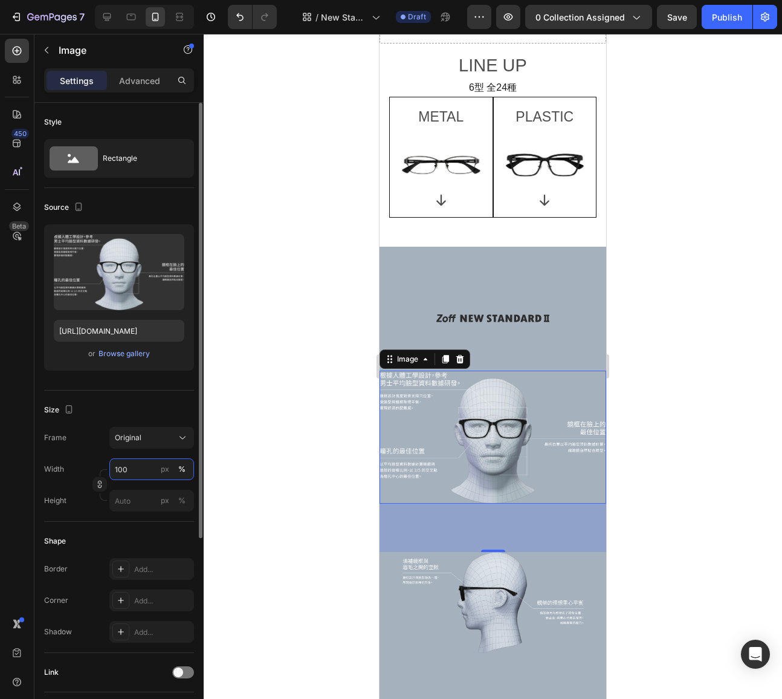
click at [142, 471] on input "100" at bounding box center [151, 469] width 85 height 22
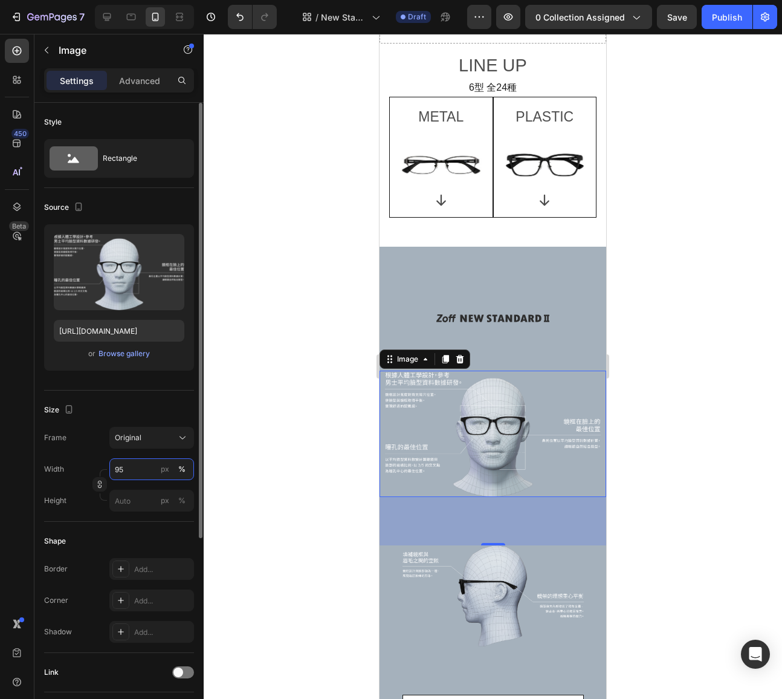
type input "95"
click at [536, 552] on img at bounding box center [493, 595] width 181 height 101
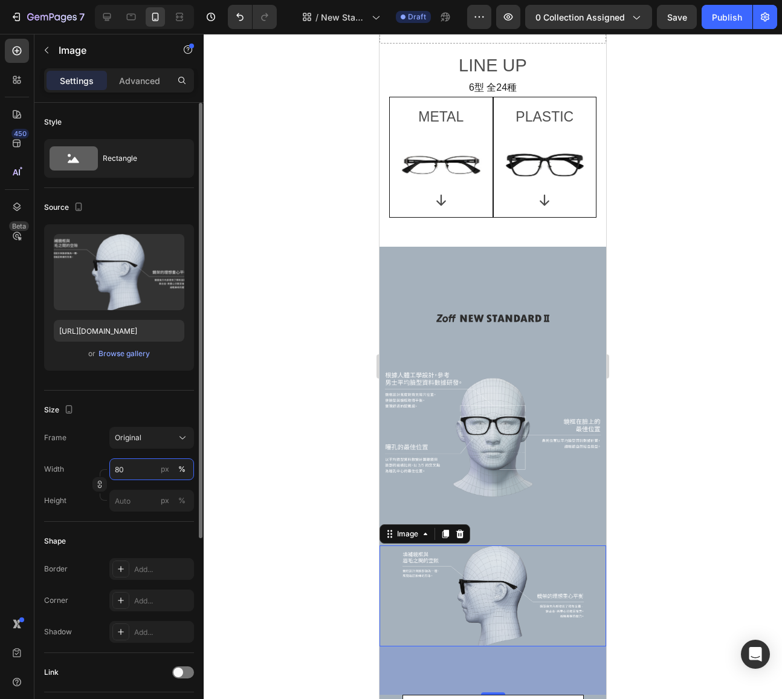
click at [137, 463] on input "80" at bounding box center [151, 469] width 85 height 22
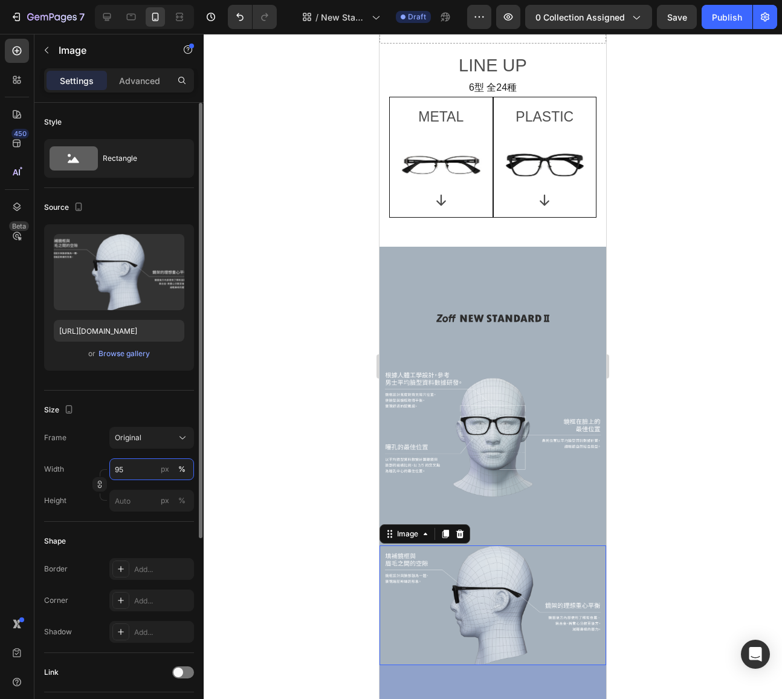
type input "95"
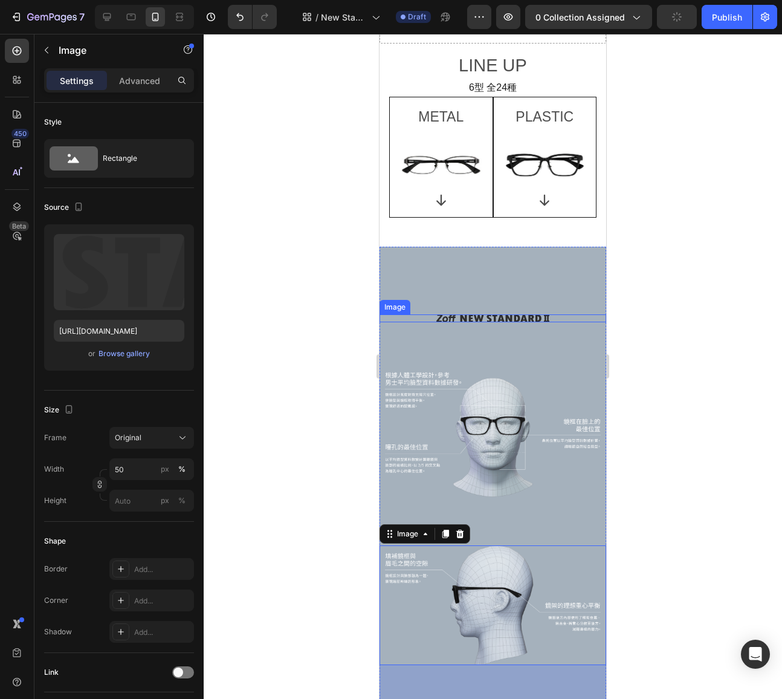
click at [481, 314] on img at bounding box center [493, 318] width 114 height 8
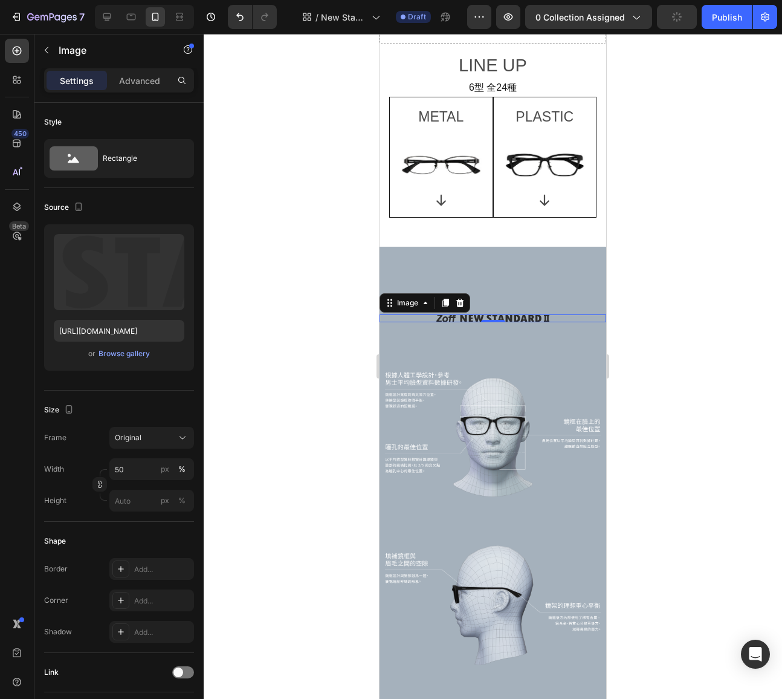
scroll to position [426, 0]
click at [136, 470] on input "50" at bounding box center [151, 469] width 85 height 22
click at [155, 82] on p "Advanced" at bounding box center [139, 80] width 41 height 13
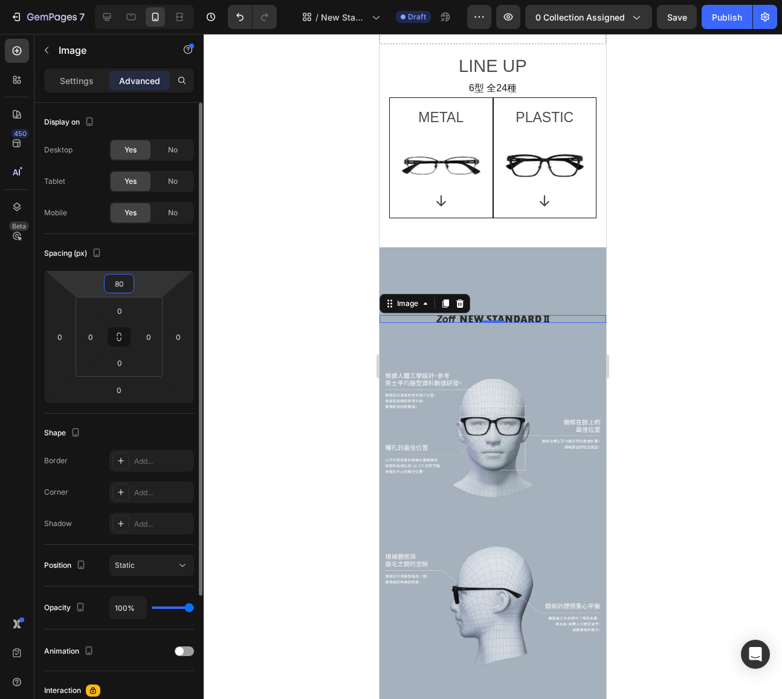
click at [129, 282] on input "80" at bounding box center [119, 283] width 24 height 18
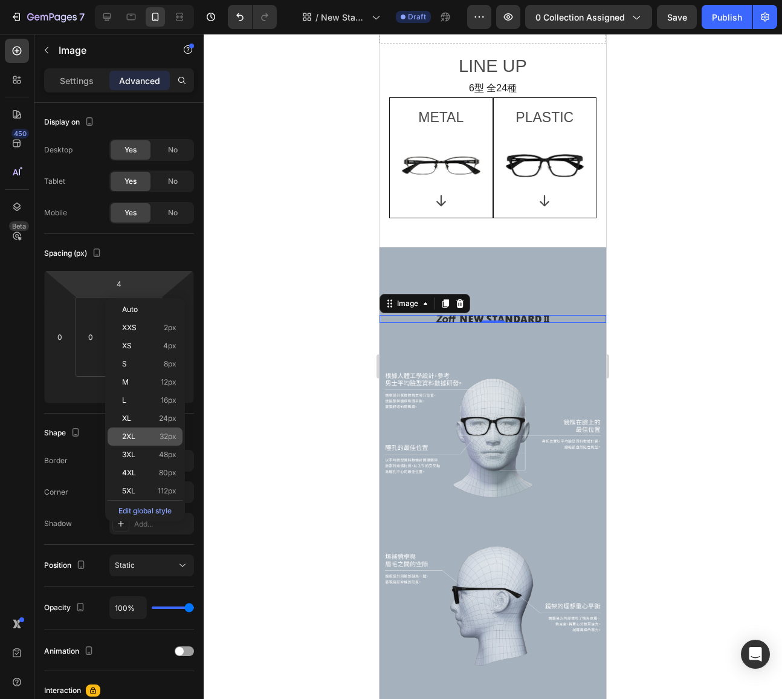
click at [157, 436] on p "2XL 32px" at bounding box center [149, 436] width 54 height 8
type input "32"
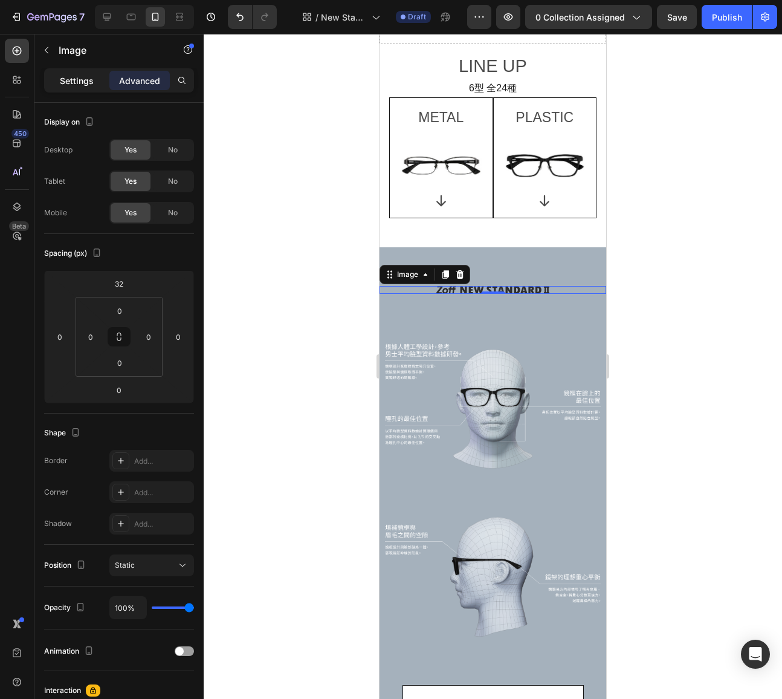
click at [69, 77] on p "Settings" at bounding box center [77, 80] width 34 height 13
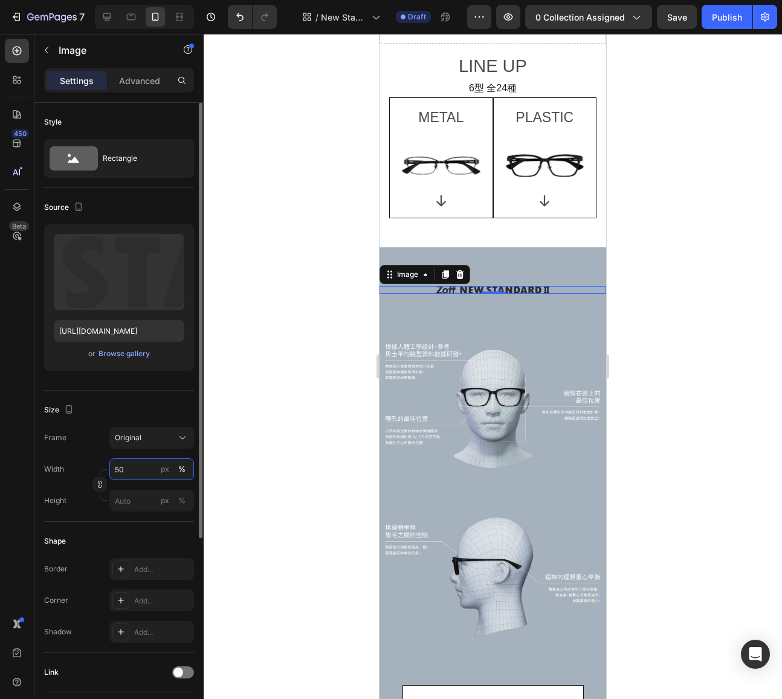
click at [132, 468] on input "50" at bounding box center [151, 469] width 85 height 22
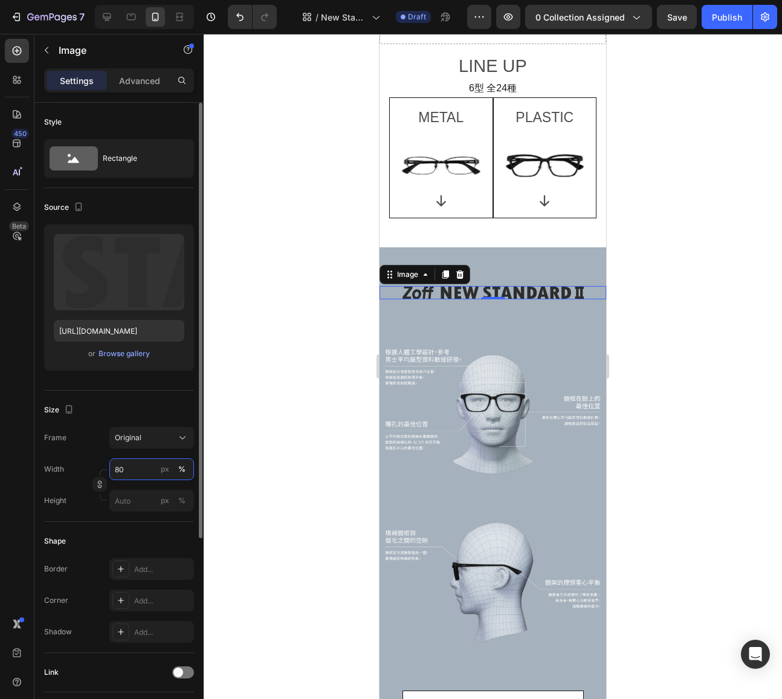
type input "80"
click at [491, 363] on img at bounding box center [492, 411] width 215 height 126
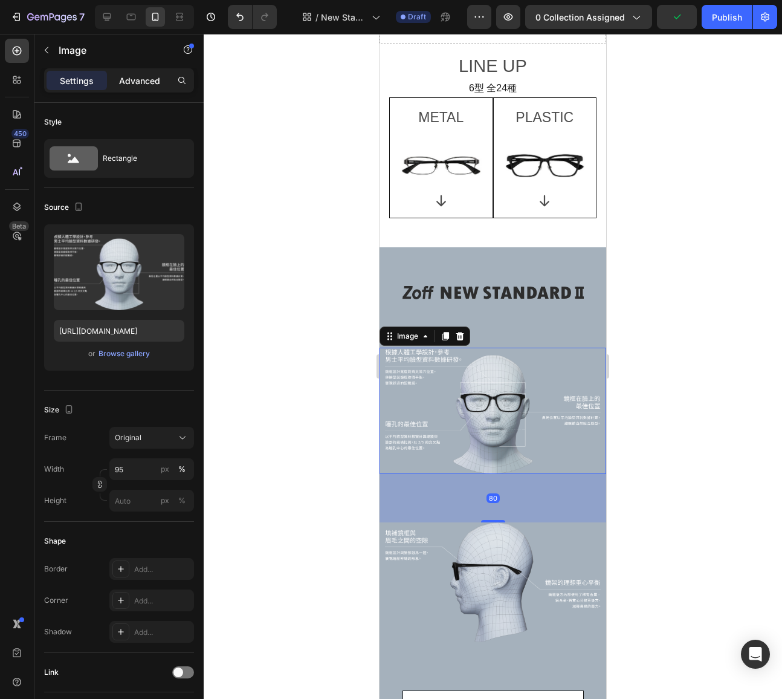
click at [153, 76] on p "Advanced" at bounding box center [139, 80] width 41 height 13
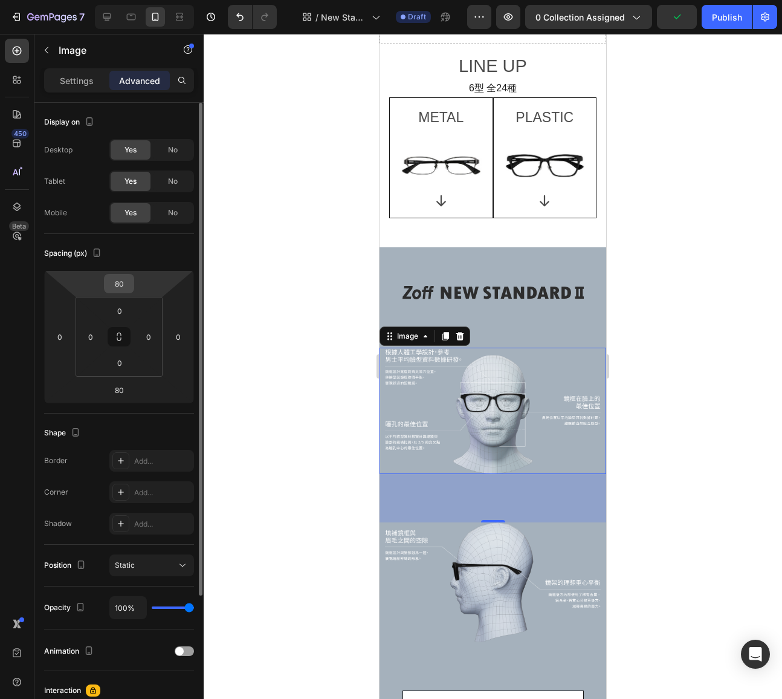
click at [126, 286] on input "80" at bounding box center [119, 283] width 24 height 18
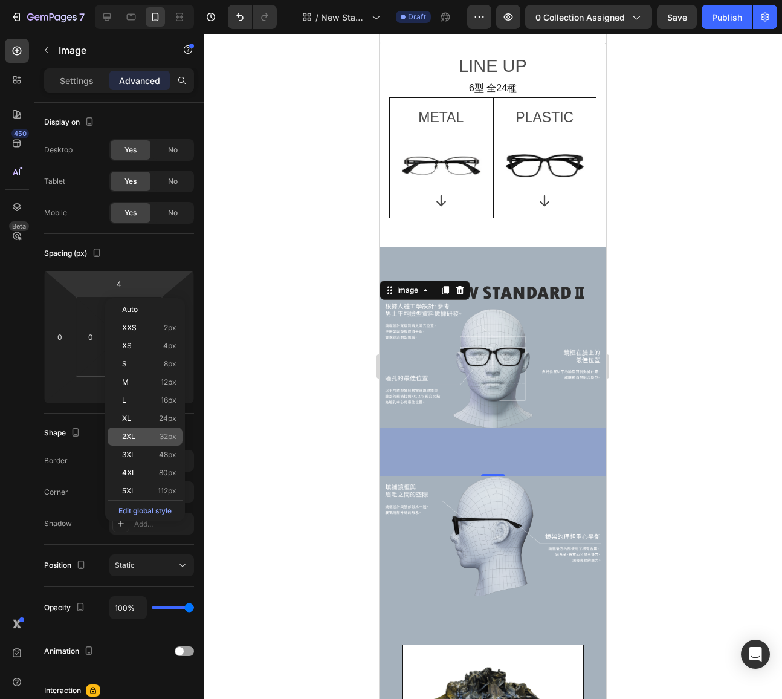
click at [146, 437] on p "2XL 32px" at bounding box center [149, 436] width 54 height 8
type input "32"
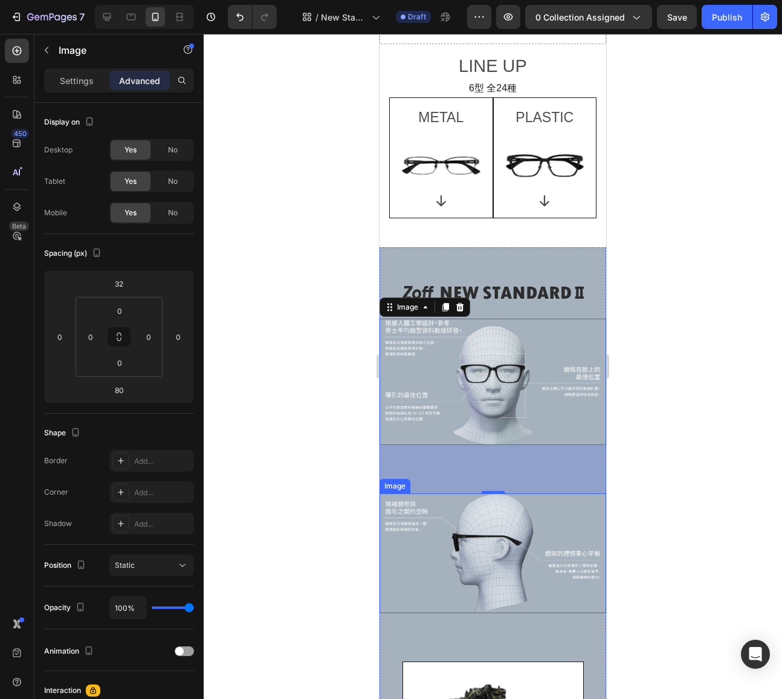
click at [568, 507] on img at bounding box center [492, 553] width 215 height 120
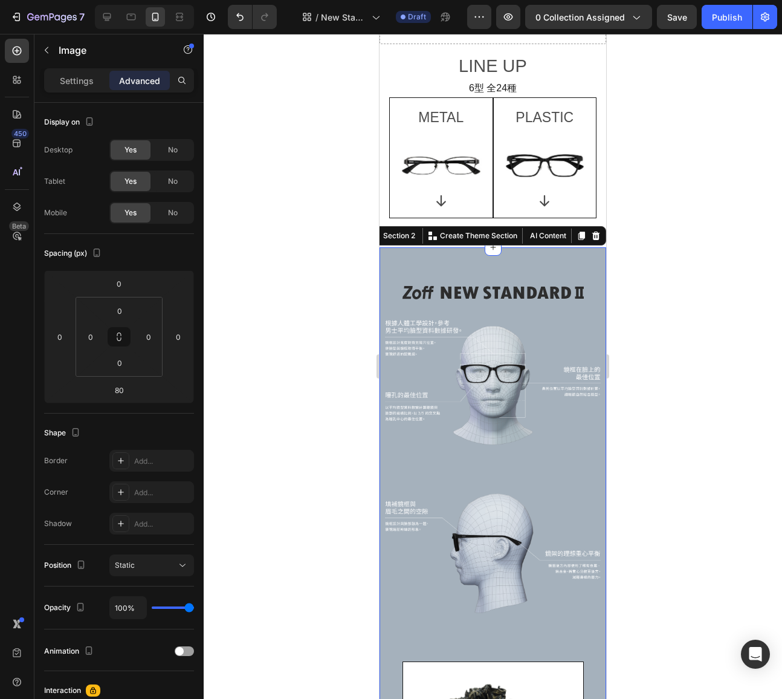
click at [542, 447] on div "Image Image Image Image 什麼是鎢？ Text Block 鎢是一種銀灰色的稀有金屬，密度比重極高，幾乎與黃金相同。它的重量約為鐵的 2…" at bounding box center [493, 571] width 227 height 609
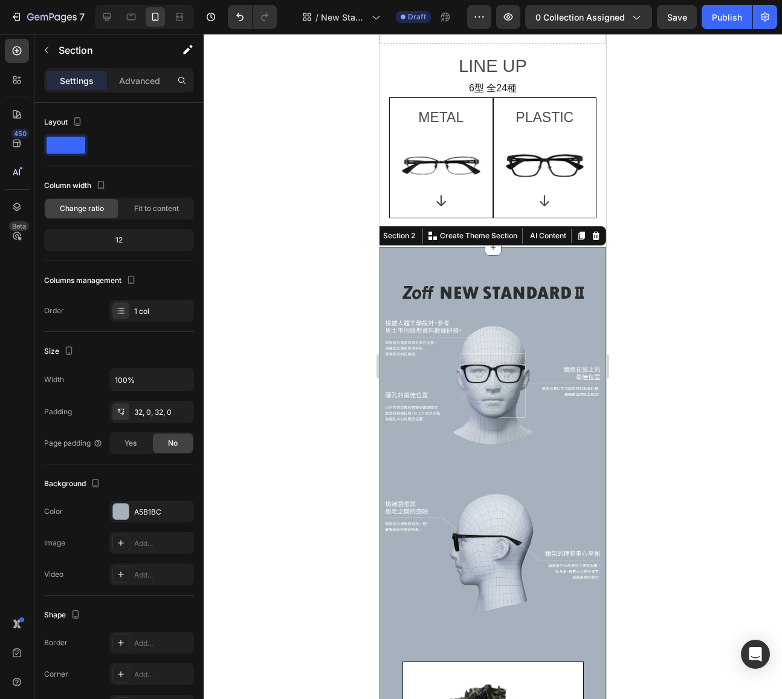
click at [533, 384] on img at bounding box center [492, 382] width 215 height 126
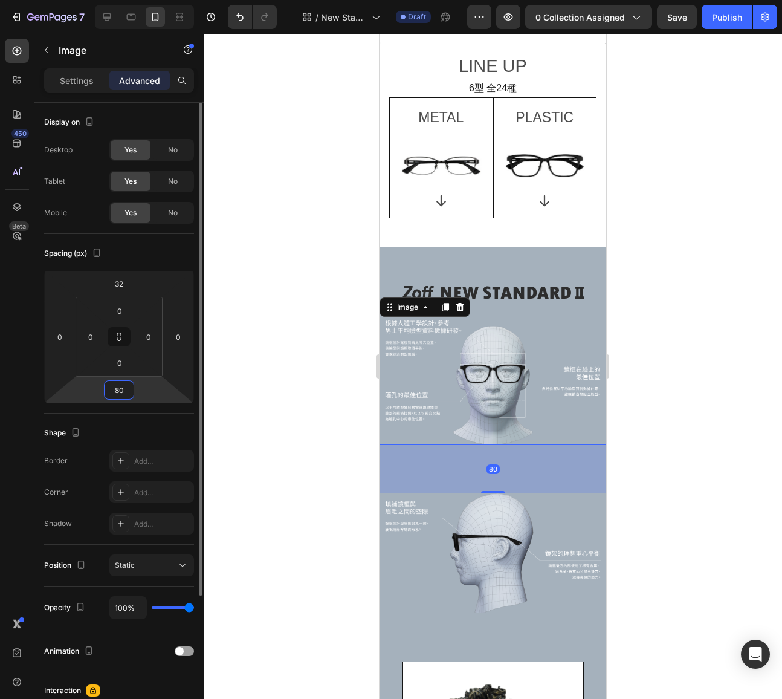
click at [125, 391] on input "80" at bounding box center [119, 390] width 24 height 18
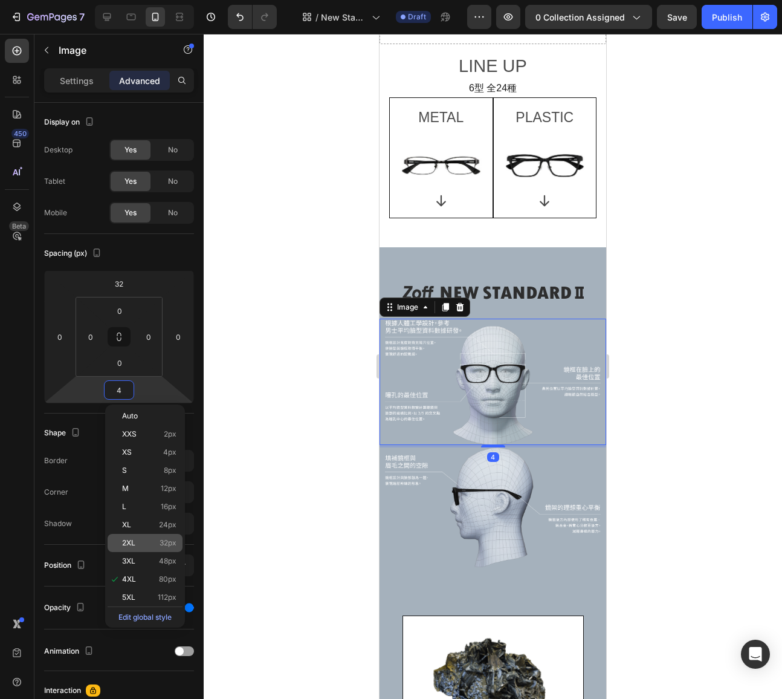
click at [165, 539] on span "32px" at bounding box center [168, 543] width 17 height 8
type input "32"
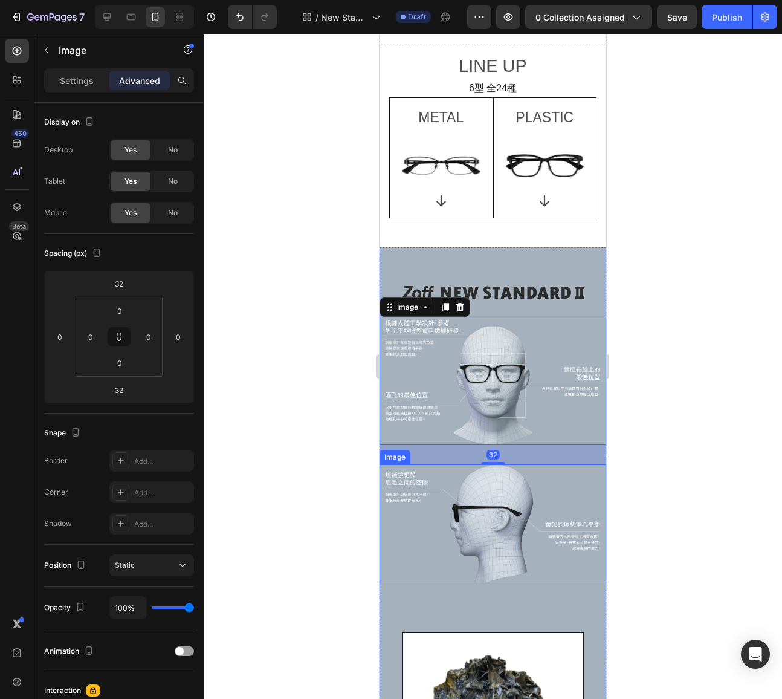
click at [497, 509] on img at bounding box center [492, 524] width 215 height 120
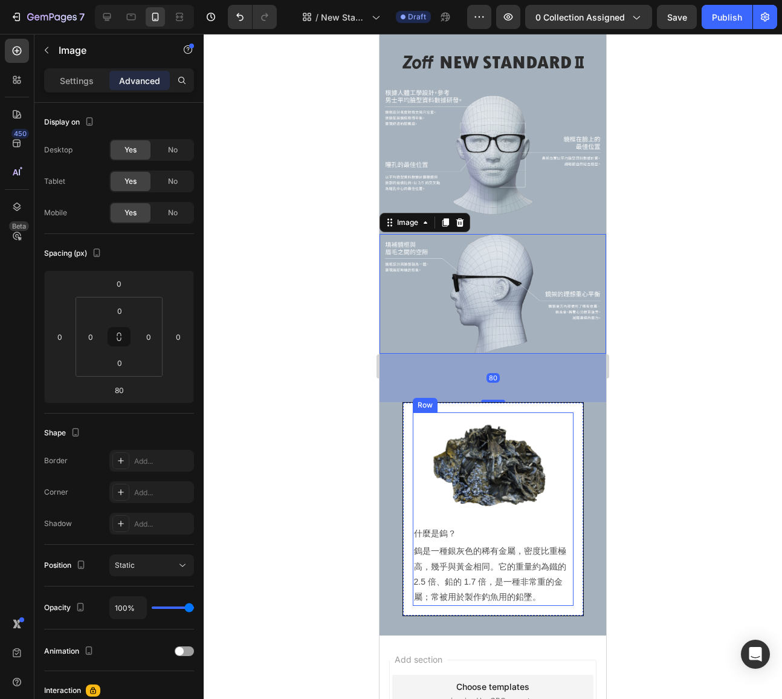
scroll to position [658, 0]
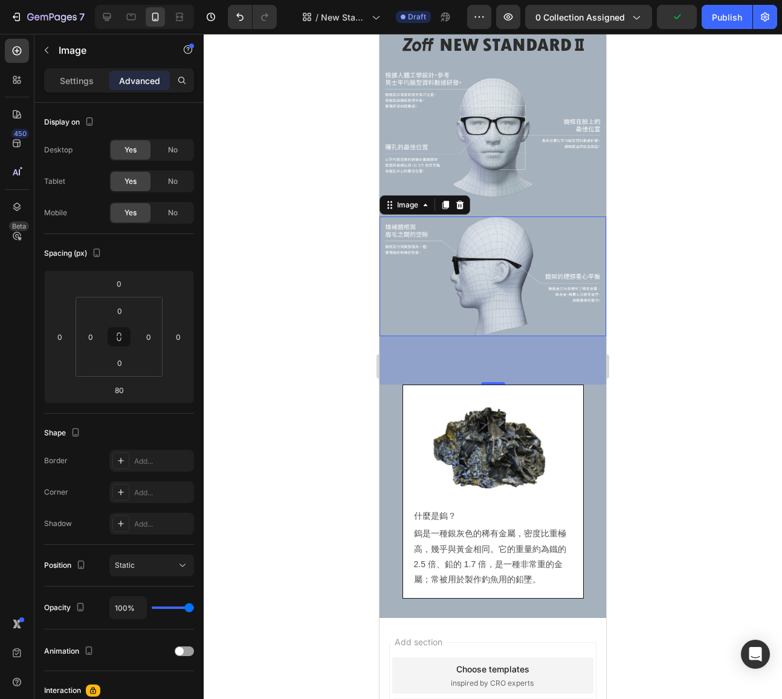
click at [524, 363] on div "80" at bounding box center [493, 360] width 227 height 48
click at [130, 391] on input "80" at bounding box center [119, 390] width 24 height 18
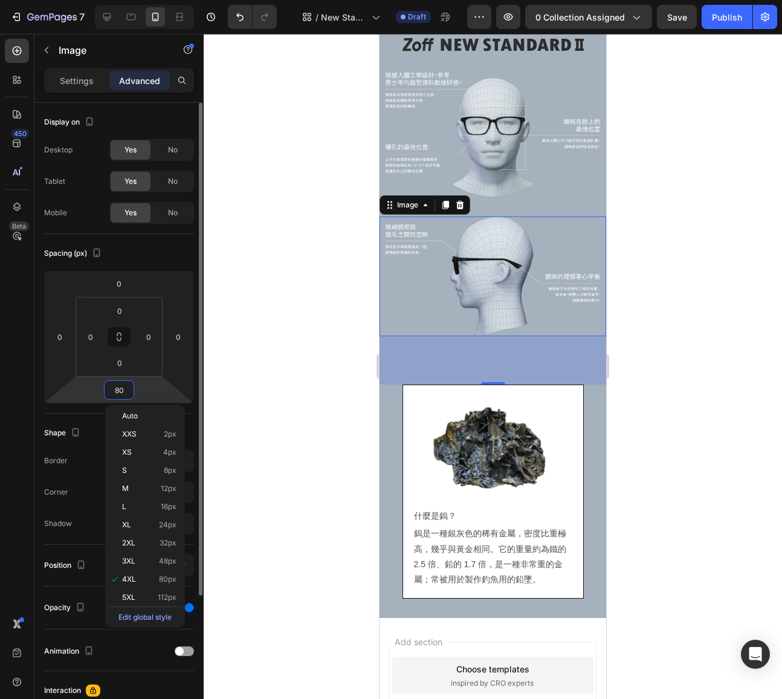
click at [160, 540] on span "32px" at bounding box center [168, 543] width 17 height 8
type input "32"
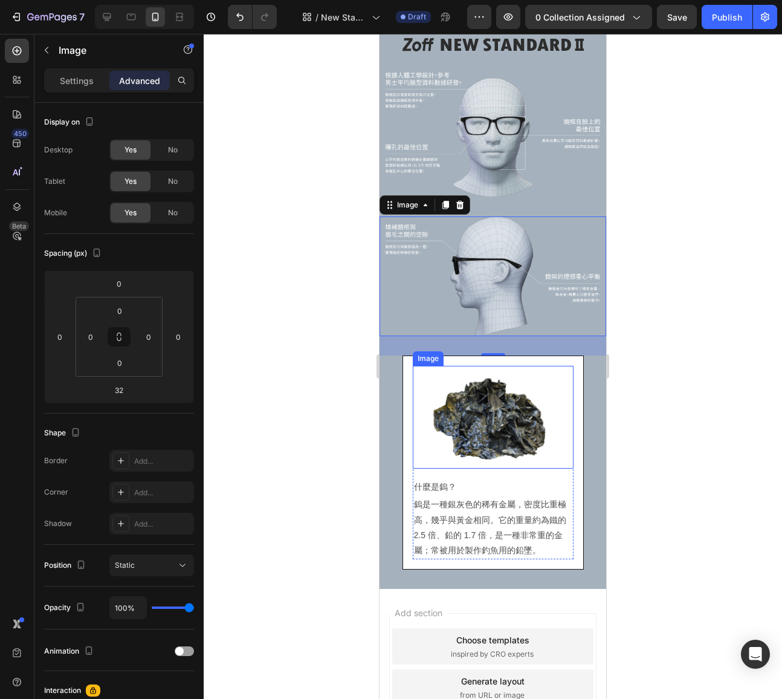
click at [495, 413] on img at bounding box center [493, 417] width 129 height 103
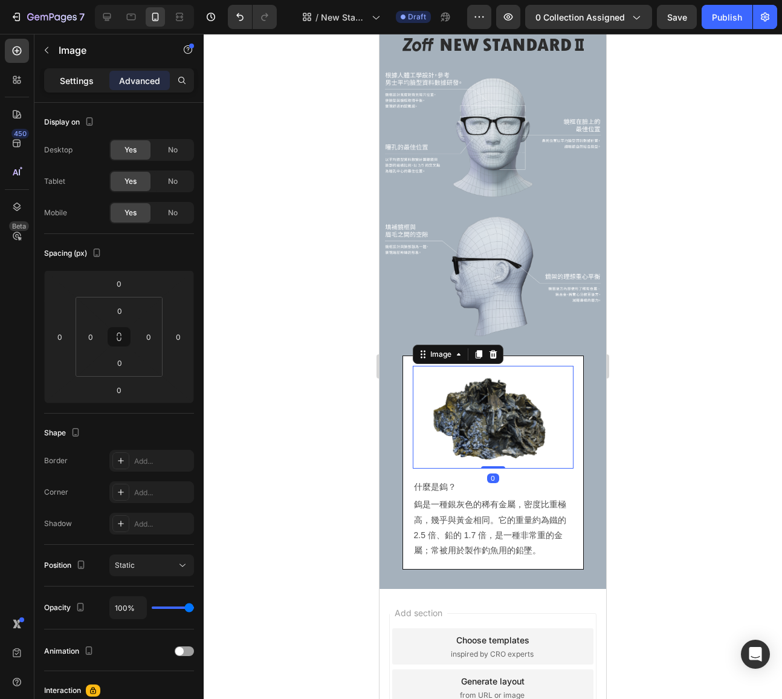
click at [71, 78] on p "Settings" at bounding box center [77, 80] width 34 height 13
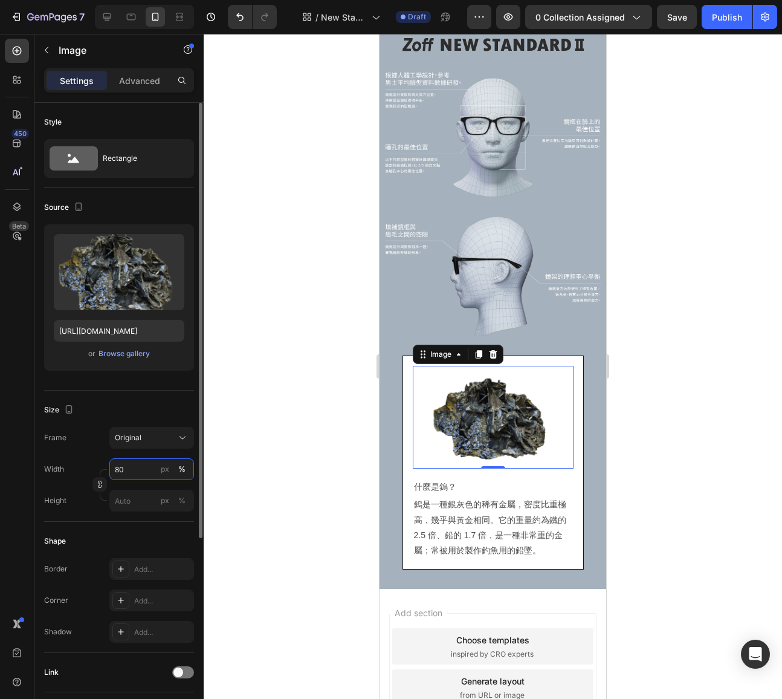
click at [136, 466] on input "80" at bounding box center [151, 469] width 85 height 22
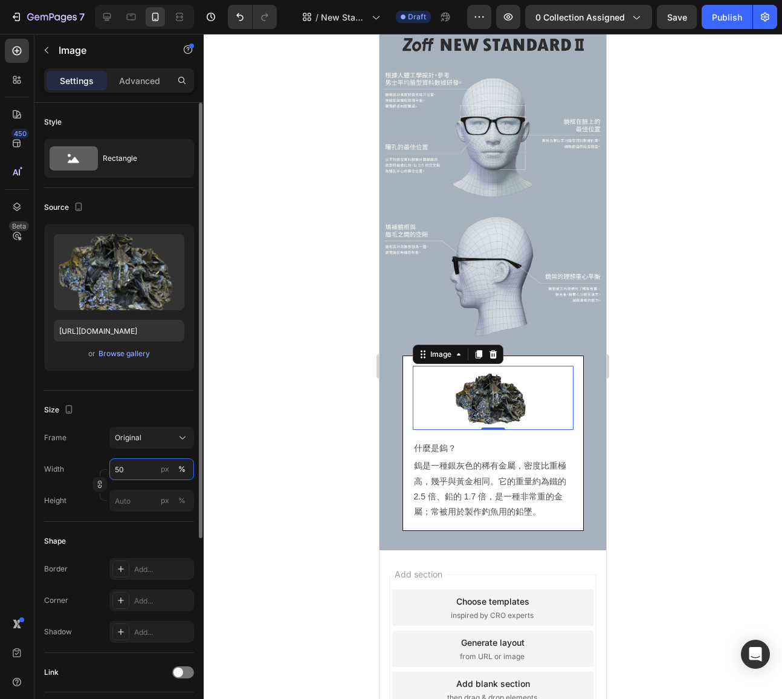
type input "50"
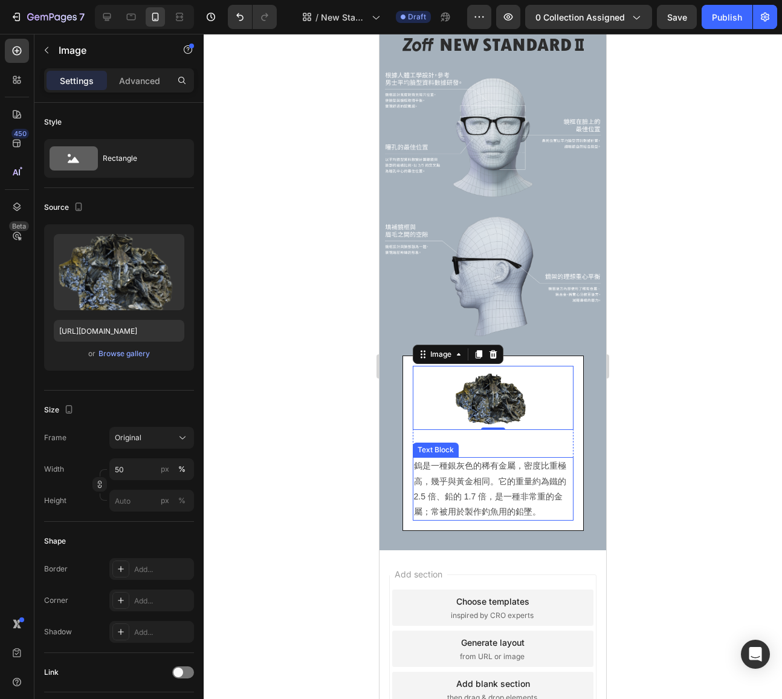
click at [495, 507] on p "鎢是一種銀灰色的稀有金屬，密度比重極高，幾乎與黃金相同。它的重量約為鐵的 2.5 倍、鉛的 1.7 倍，是一種非常重的金屬；常被用於製作釣魚用的鉛墜。" at bounding box center [493, 488] width 158 height 61
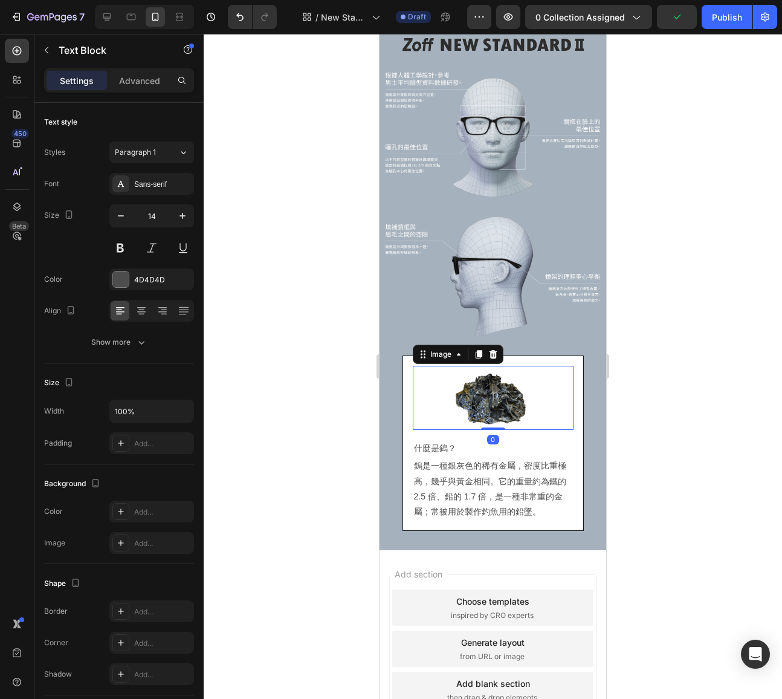
click at [568, 400] on div at bounding box center [493, 398] width 161 height 64
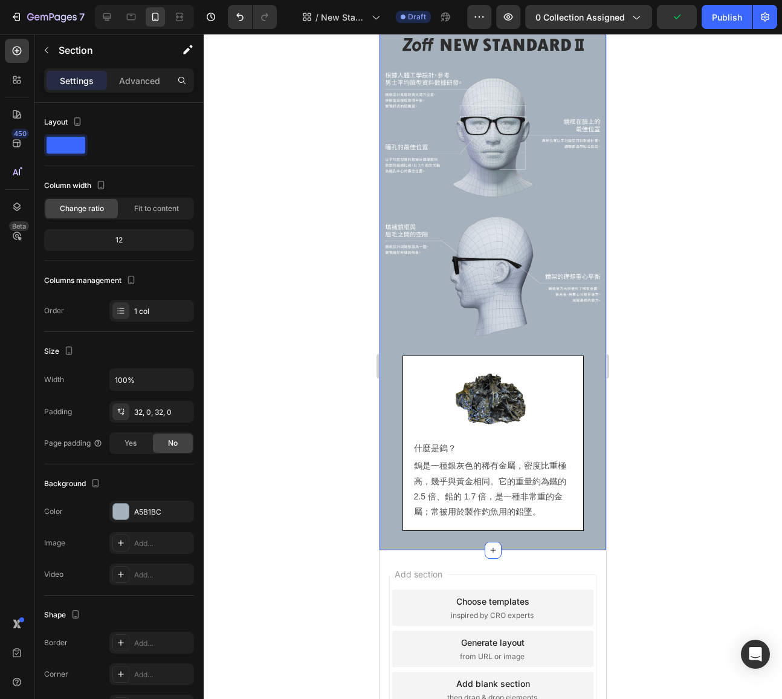
click at [584, 400] on div "Image Image Image Image 什麼是鎢？ Text Block 鎢是一種銀灰色的稀有金屬，密度比重極高，幾乎與黃金相同。它的重量約為鐵的 2…" at bounding box center [493, 275] width 227 height 512
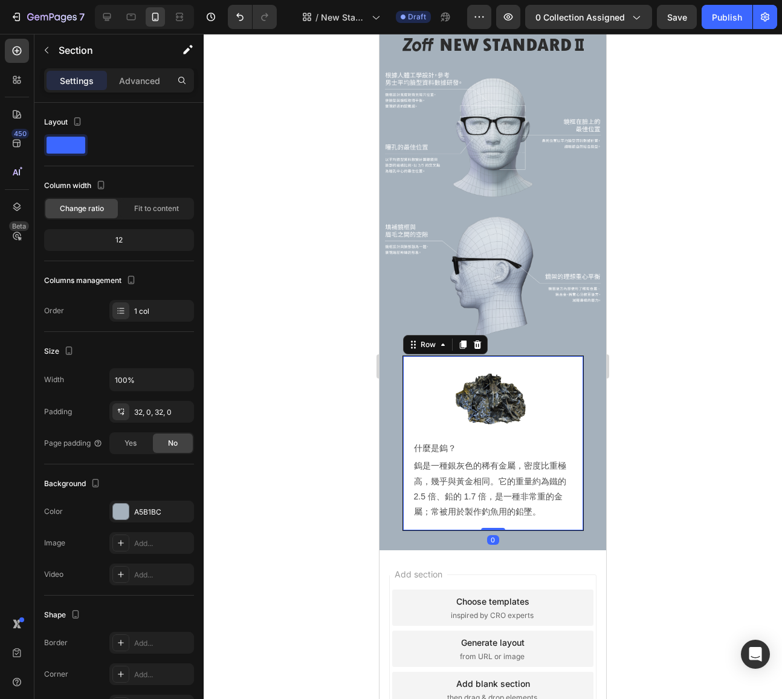
click at [582, 400] on div "Image 什麼是鎢？ Text Block 鎢是一種銀灰色的稀有金屬，密度比重極高，幾乎與黃金相同。它的重量約為鐵的 2.5 倍、鉛的 1.7 倍，是一種非…" at bounding box center [493, 442] width 181 height 175
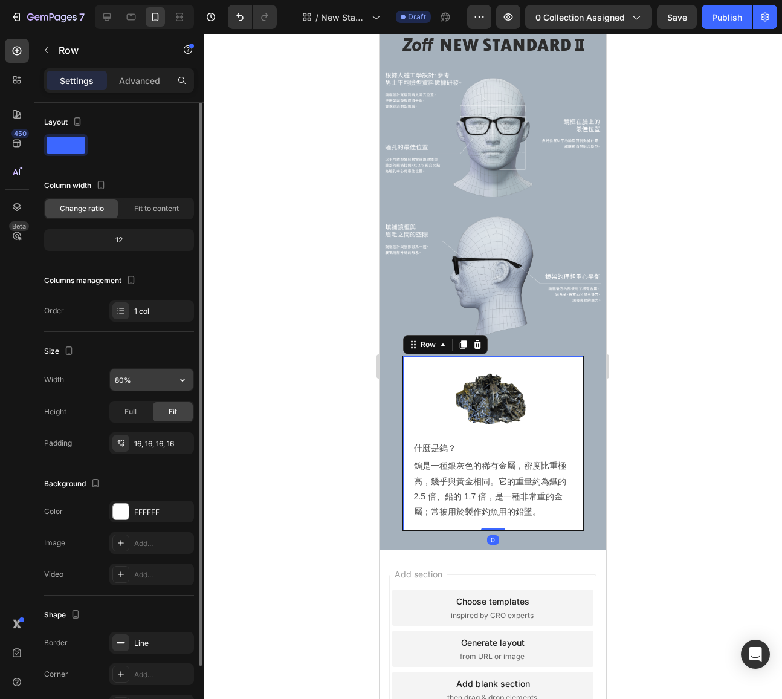
click at [145, 380] on input "80%" at bounding box center [151, 380] width 83 height 22
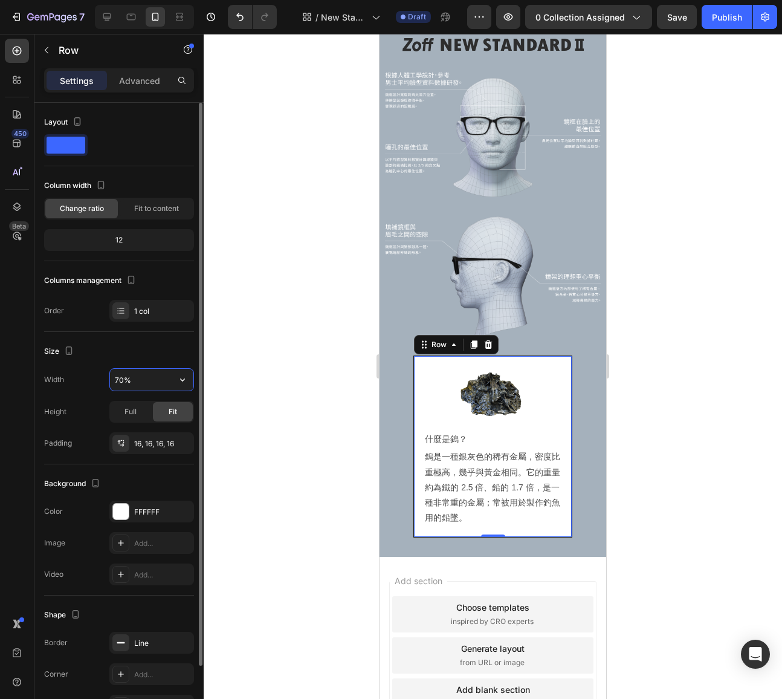
type input "70%"
click at [393, 540] on div "Image Image Image Image 什麼是鎢？ Text Block 鎢是一種銀灰色的稀有金屬，密度比重極高，幾乎與黃金相同。它的重量約為鐵的 2…" at bounding box center [493, 277] width 227 height 557
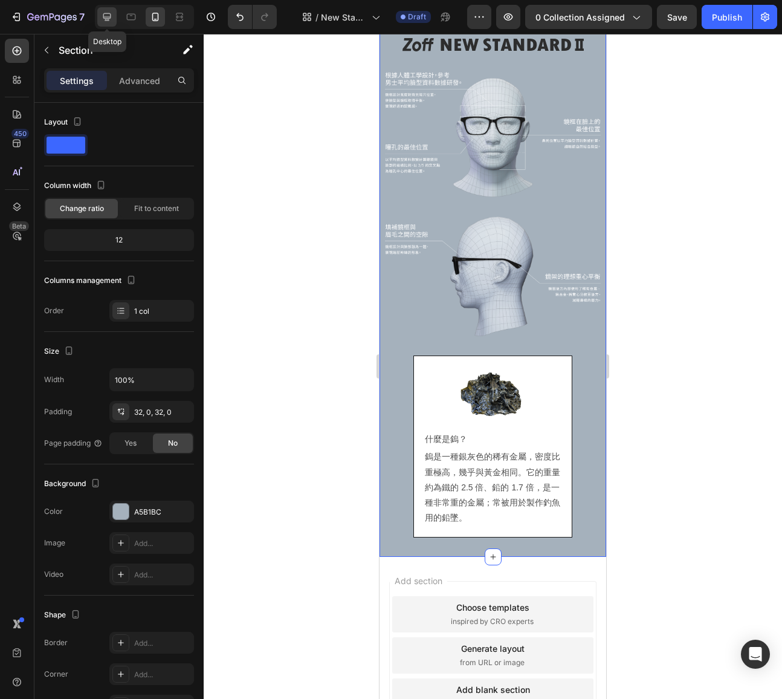
click at [111, 19] on icon at bounding box center [107, 17] width 12 height 12
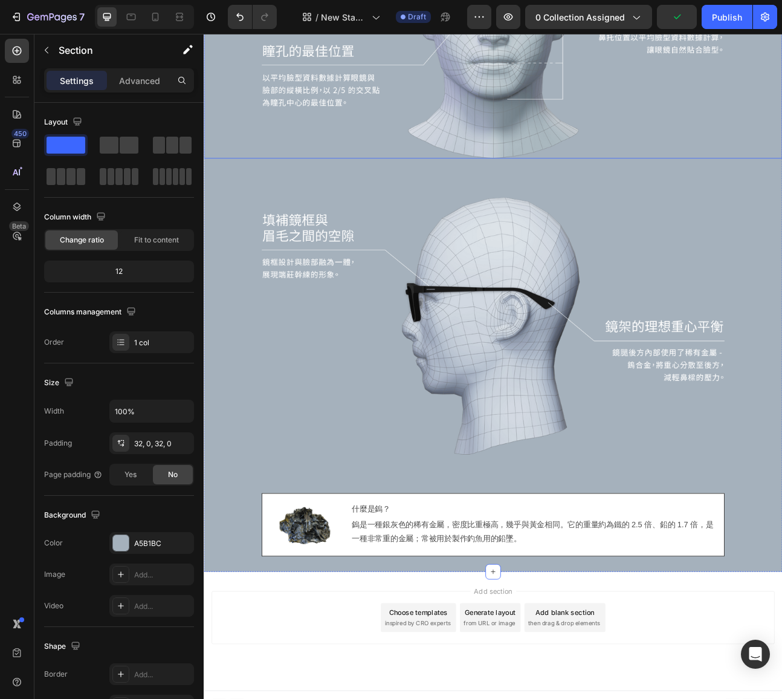
scroll to position [1163, 0]
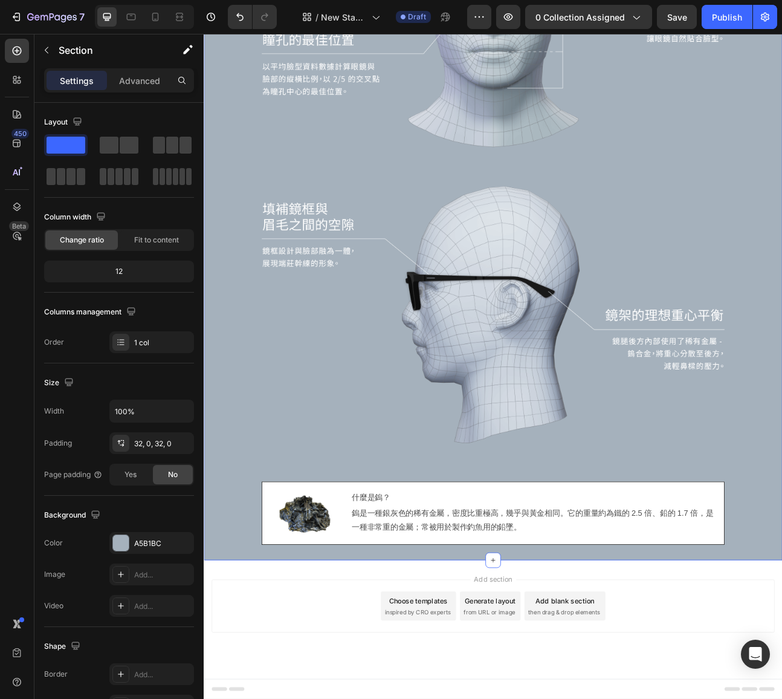
click at [546, 691] on div "Image Image Image Image 什麼是鎢？ Text Block 鎢是一種銀灰色的稀有金屬，密度比重極高，幾乎與黃金相同。它的重量約為鐵的 2…" at bounding box center [566, 193] width 725 height 1001
click at [569, 694] on icon at bounding box center [567, 694] width 10 height 10
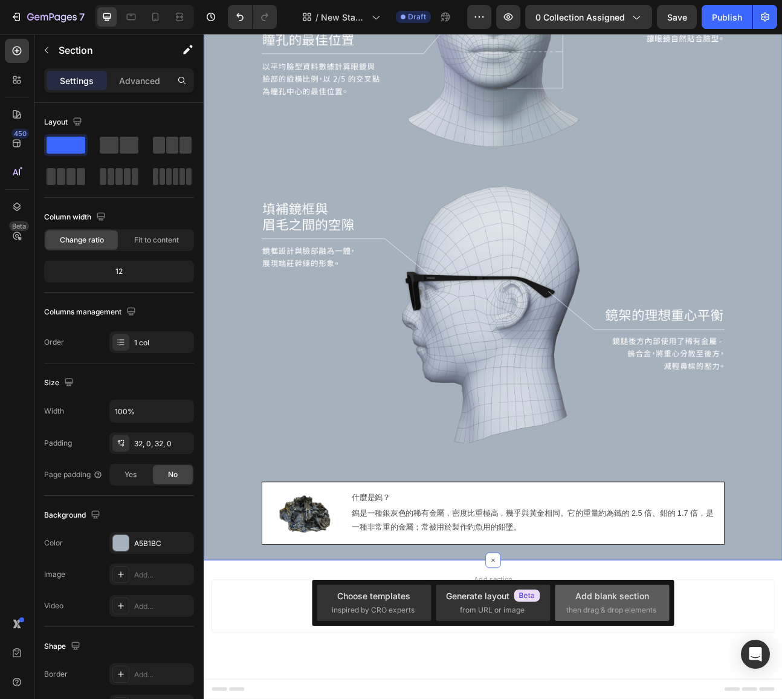
click at [609, 603] on div "Add blank section then drag & drop elements" at bounding box center [612, 602] width 92 height 26
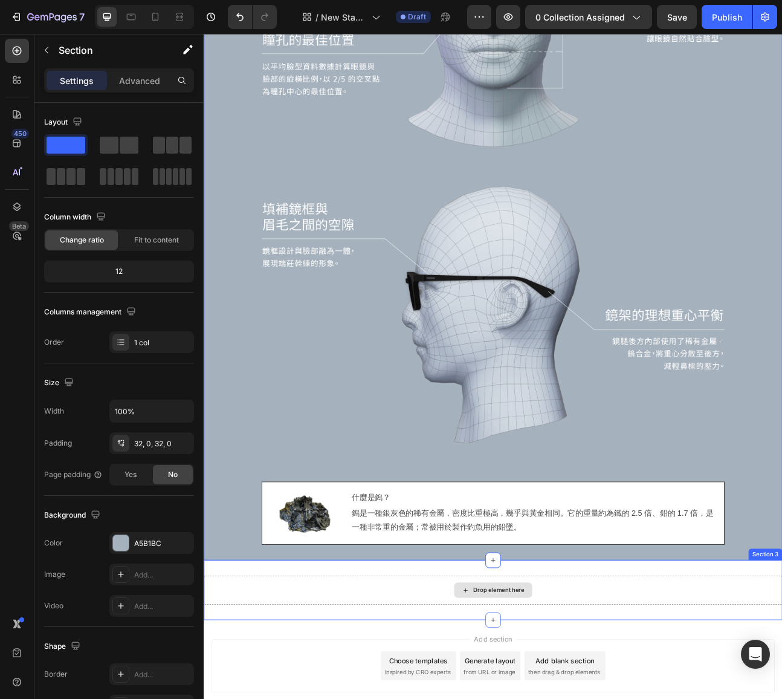
scroll to position [1238, 0]
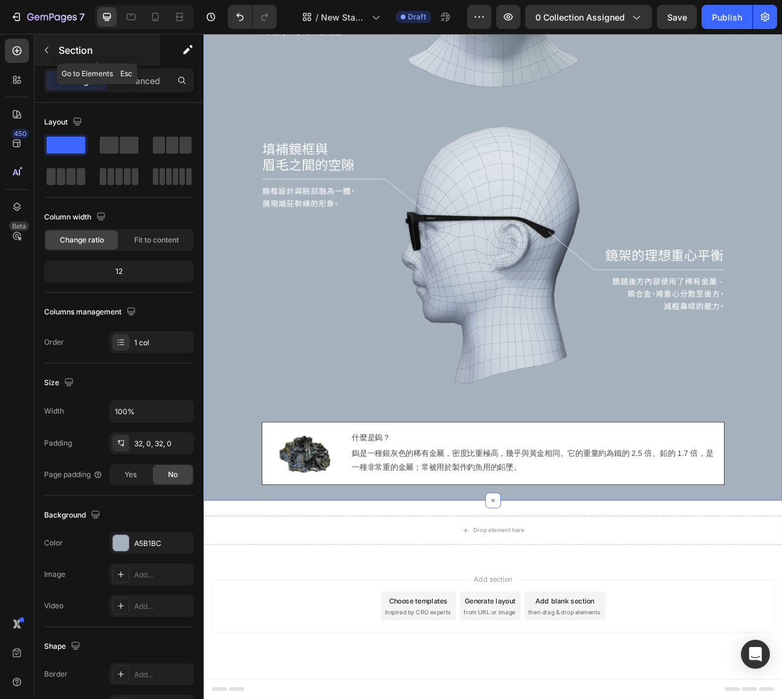
click at [51, 46] on icon "button" at bounding box center [47, 50] width 10 height 10
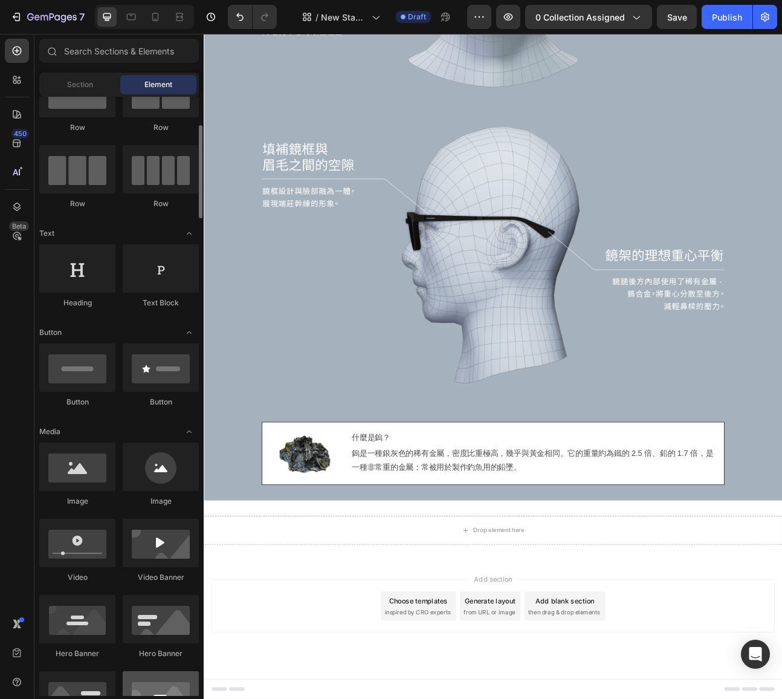
scroll to position [0, 0]
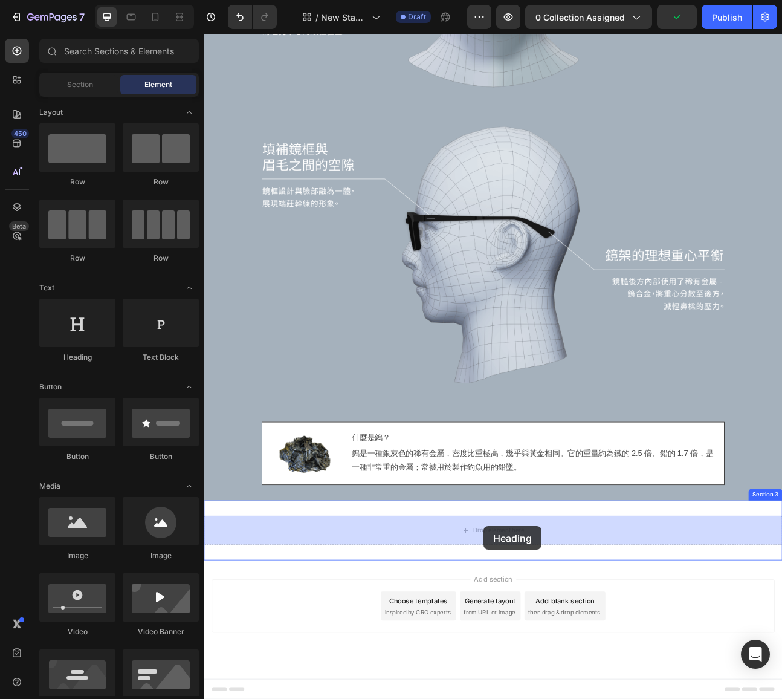
drag, startPoint x: 282, startPoint y: 369, endPoint x: 555, endPoint y: 651, distance: 392.4
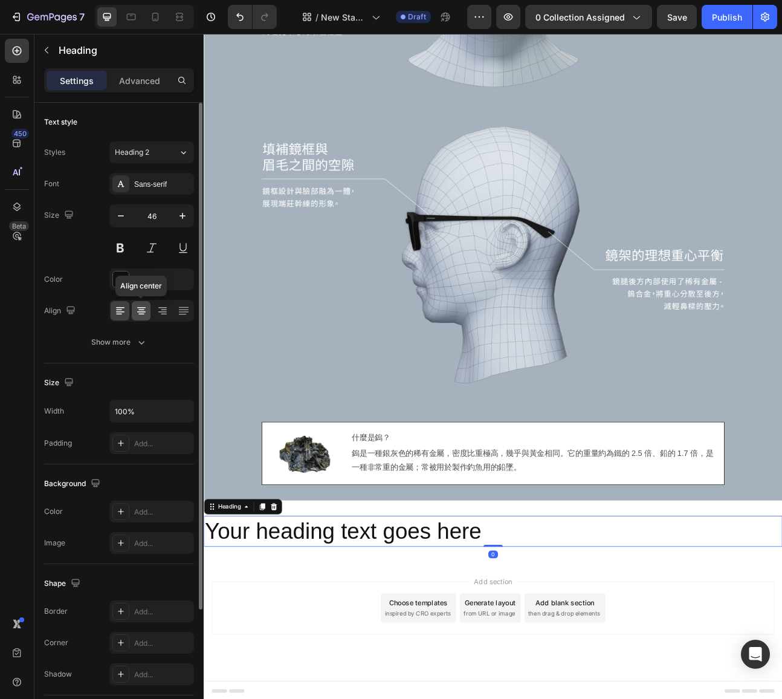
click at [138, 305] on icon at bounding box center [141, 311] width 12 height 12
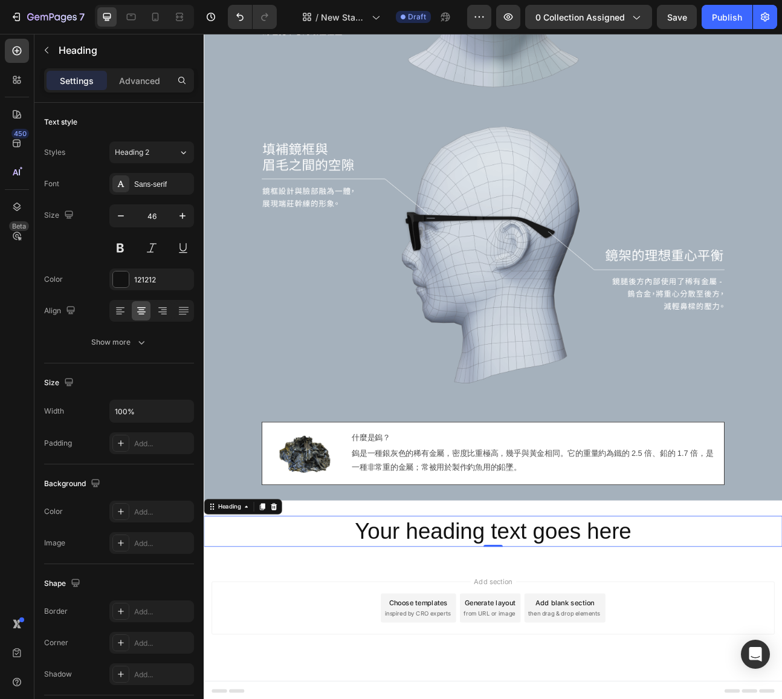
click at [702, 658] on h2 "Your heading text goes here" at bounding box center [566, 657] width 725 height 39
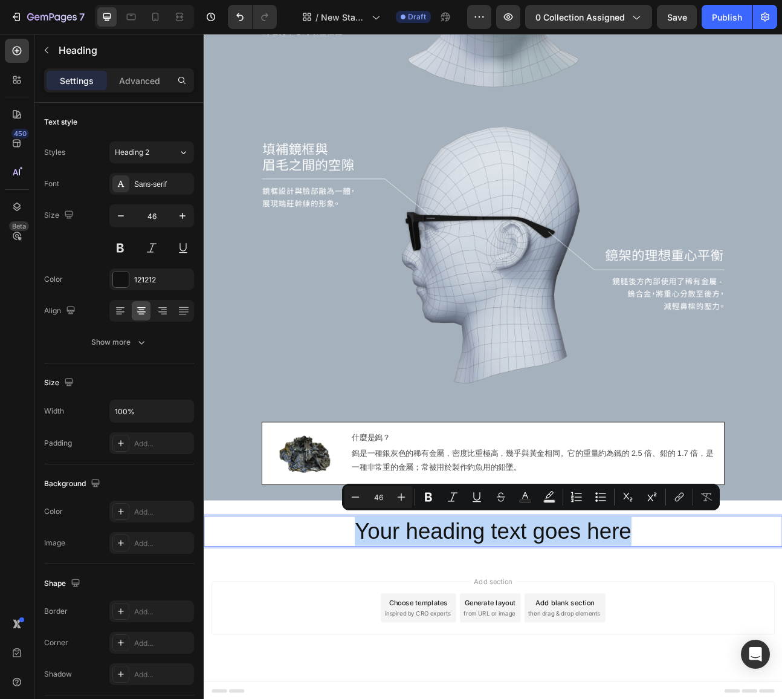
drag, startPoint x: 387, startPoint y: 654, endPoint x: 827, endPoint y: 660, distance: 440.7
click at [782, 660] on p "Your heading text goes here" at bounding box center [566, 658] width 723 height 36
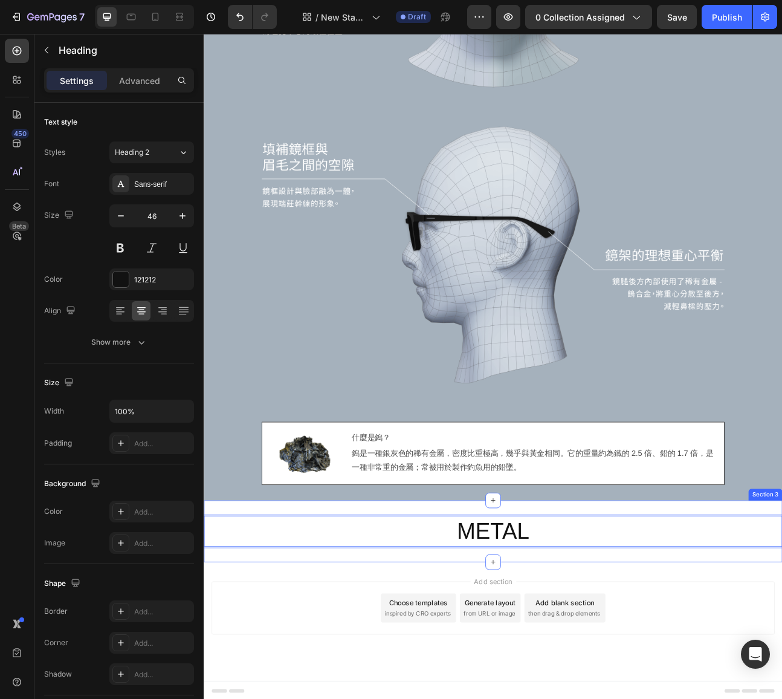
click at [493, 686] on div "METAL Heading 0 Section 3" at bounding box center [566, 657] width 725 height 77
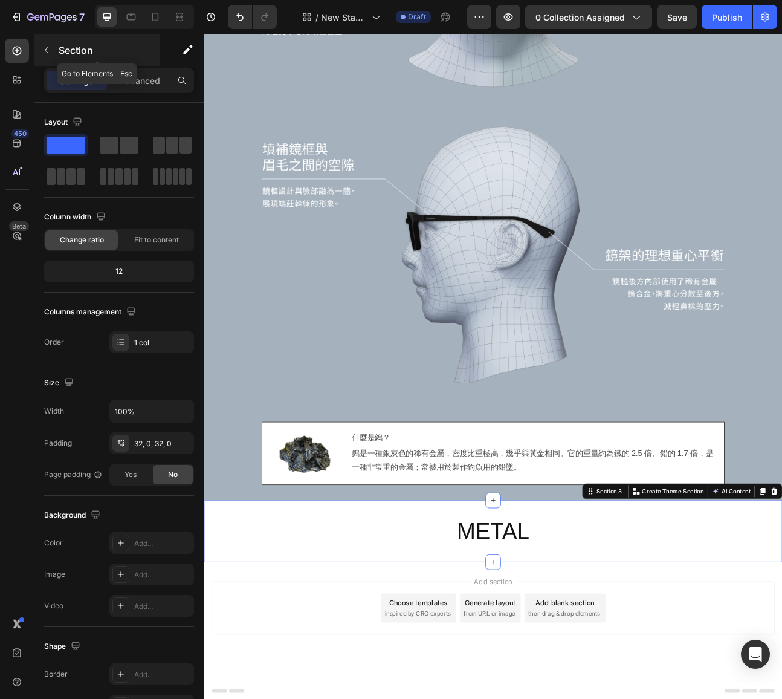
click at [49, 48] on icon "button" at bounding box center [47, 50] width 10 height 10
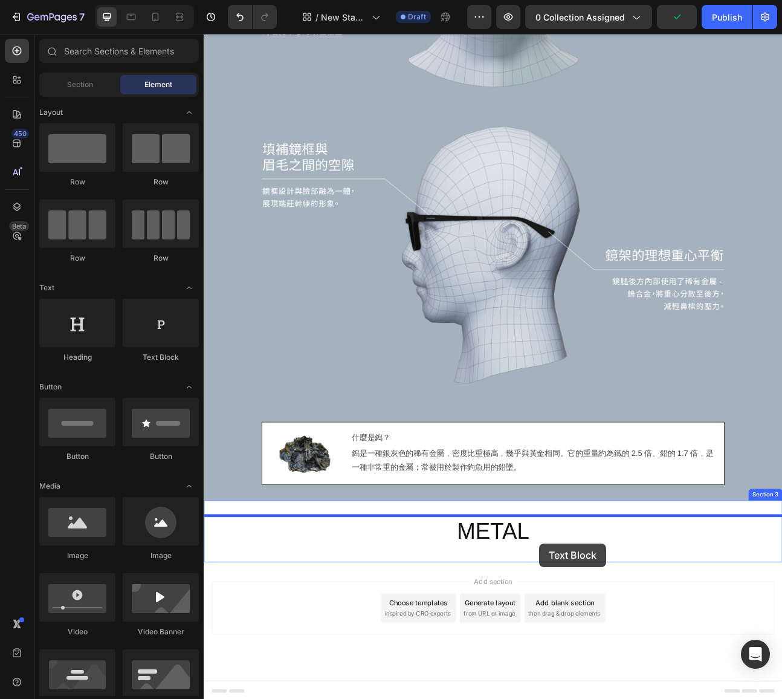
scroll to position [1240, 0]
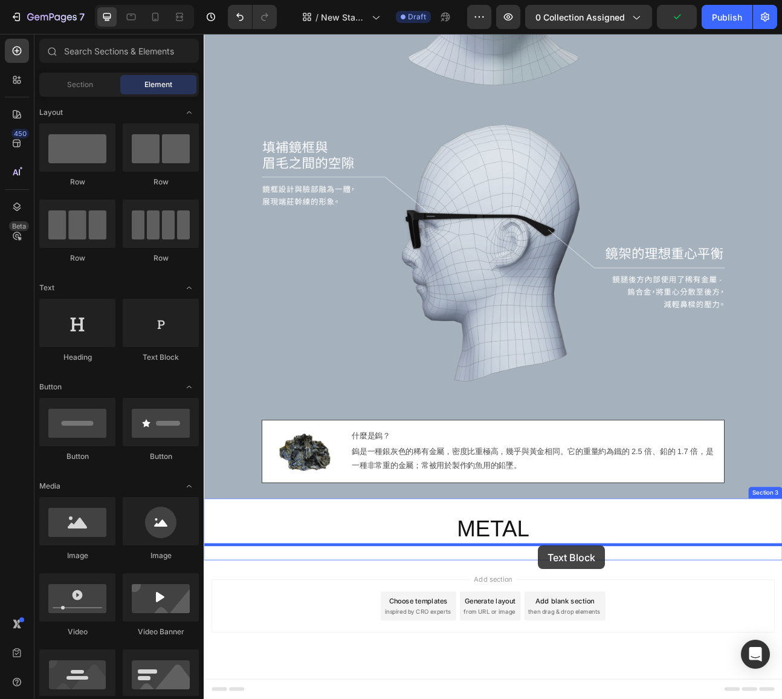
drag, startPoint x: 366, startPoint y: 367, endPoint x: 623, endPoint y: 675, distance: 400.9
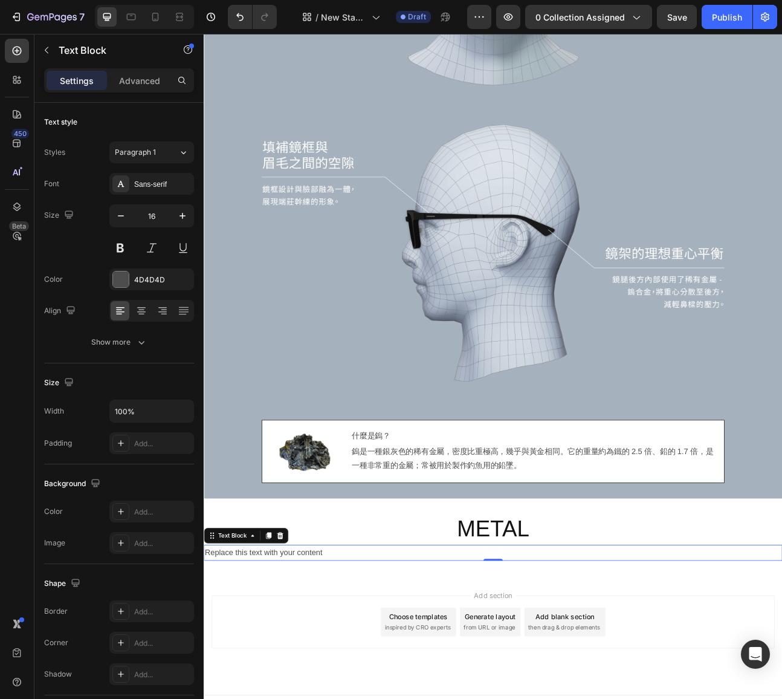
click at [371, 682] on div "Replace this text with your content" at bounding box center [566, 685] width 725 height 20
click at [148, 313] on div at bounding box center [141, 310] width 19 height 19
drag, startPoint x: 643, startPoint y: 684, endPoint x: 503, endPoint y: 682, distance: 139.6
click at [640, 684] on p "Replace this text with your content" at bounding box center [566, 685] width 723 height 18
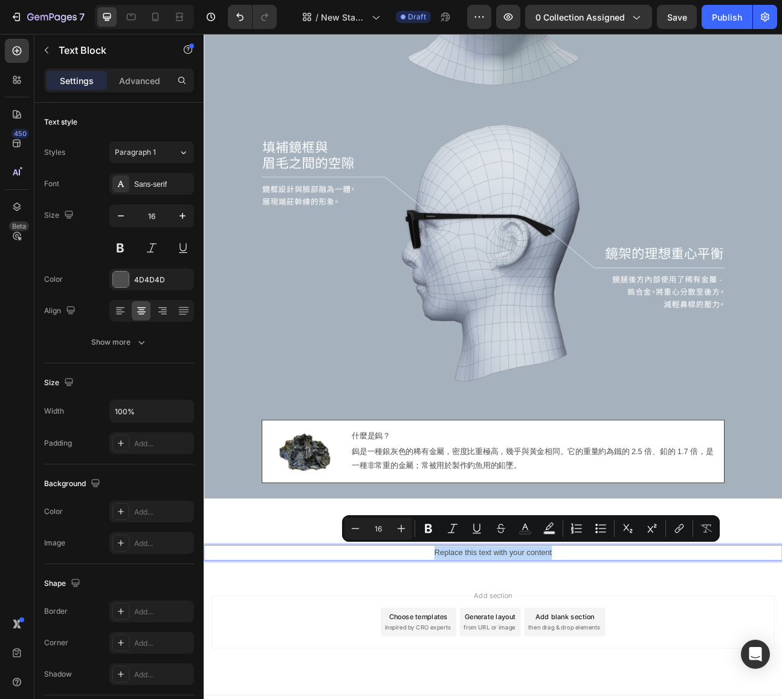
drag, startPoint x: 489, startPoint y: 683, endPoint x: 651, endPoint y: 685, distance: 162.0
click at [651, 685] on p "Replace this text with your content" at bounding box center [566, 685] width 723 height 18
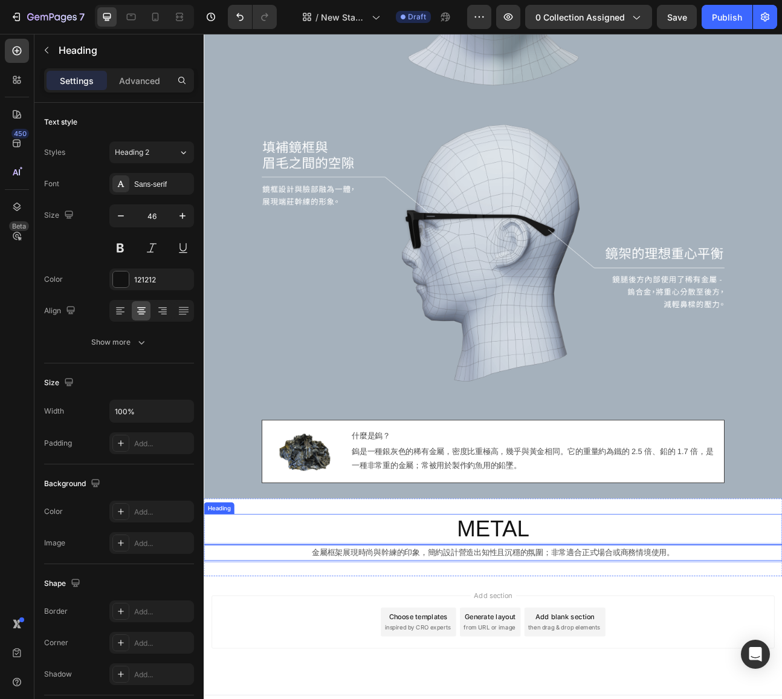
click at [782, 653] on p "METAL" at bounding box center [566, 655] width 723 height 36
click at [708, 685] on p "金屬框架展現時尚與幹練的印象，簡約設計營造出知性且沉穩的氛圍；非常適合正式場合或商務情境使用。" at bounding box center [566, 685] width 723 height 18
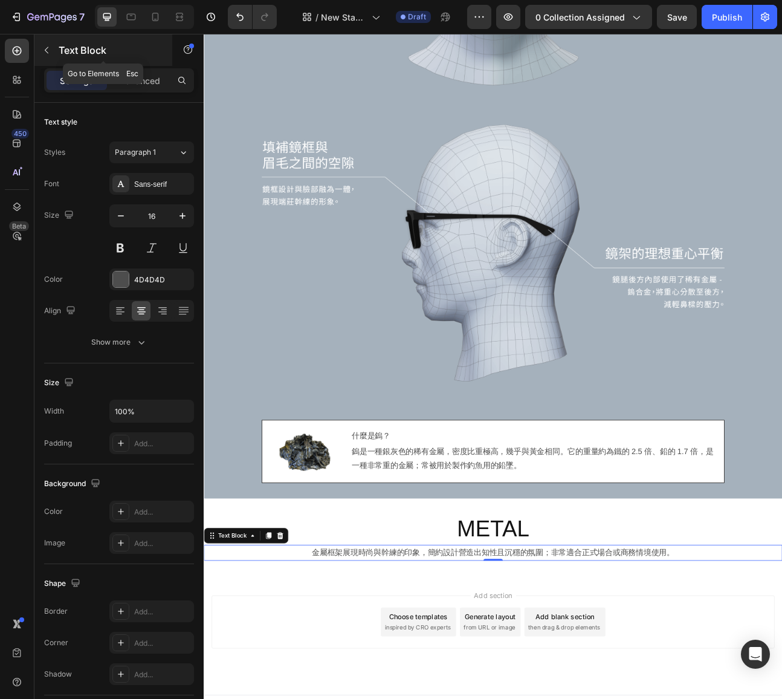
click at [45, 48] on icon "button" at bounding box center [47, 50] width 10 height 10
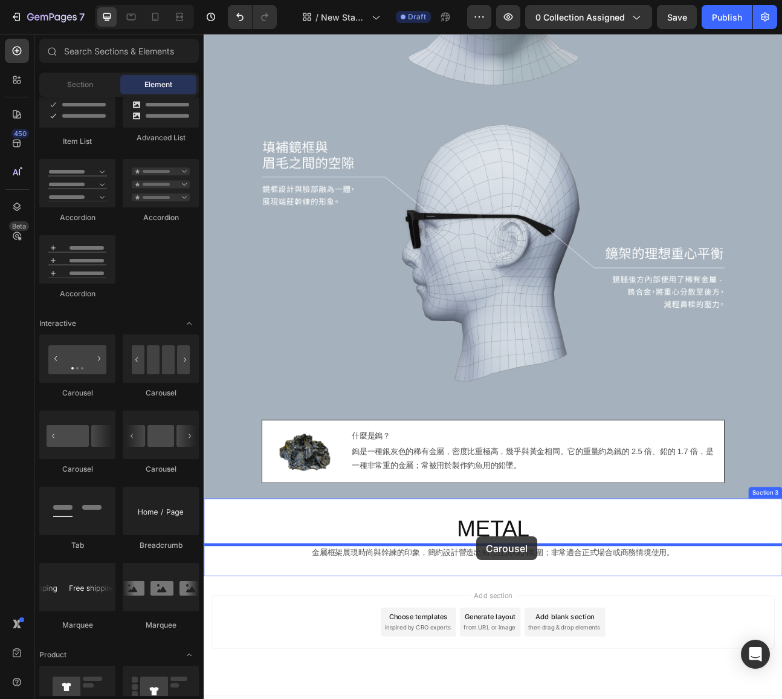
scroll to position [1260, 0]
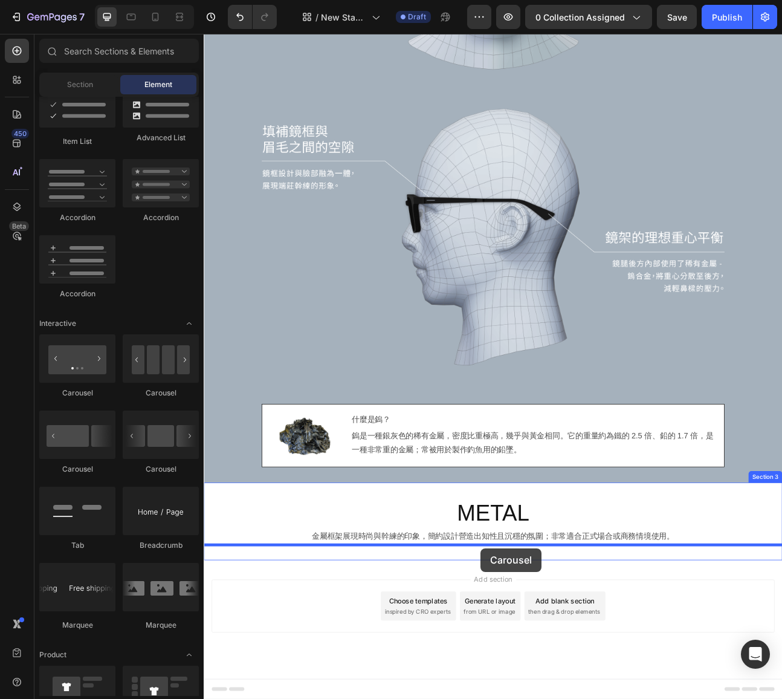
drag, startPoint x: 281, startPoint y: 396, endPoint x: 551, endPoint y: 679, distance: 390.8
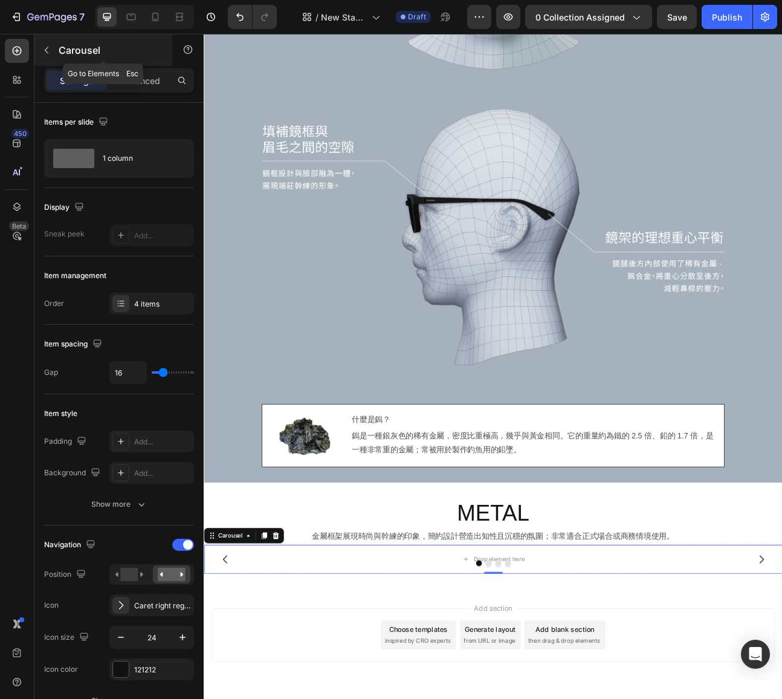
click at [46, 50] on icon "button" at bounding box center [47, 50] width 10 height 10
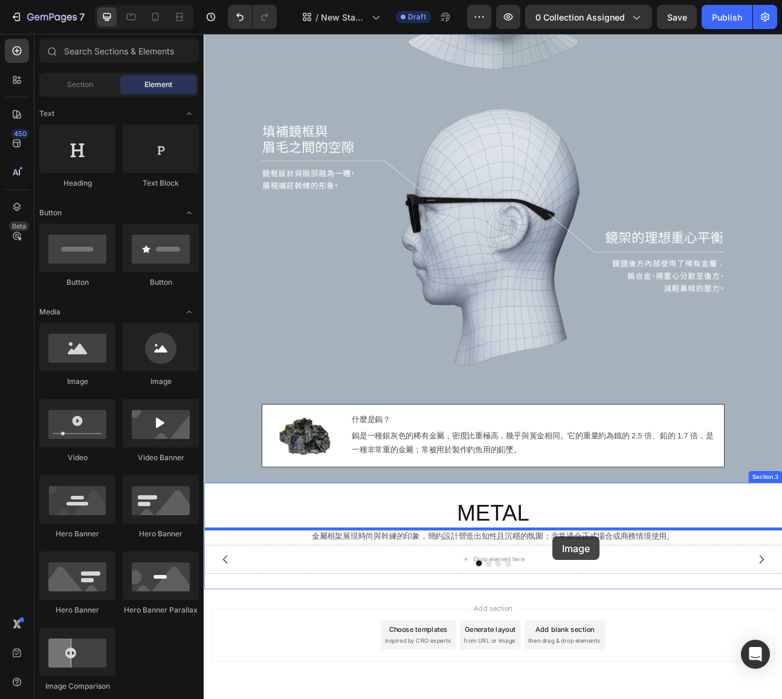
scroll to position [1297, 0]
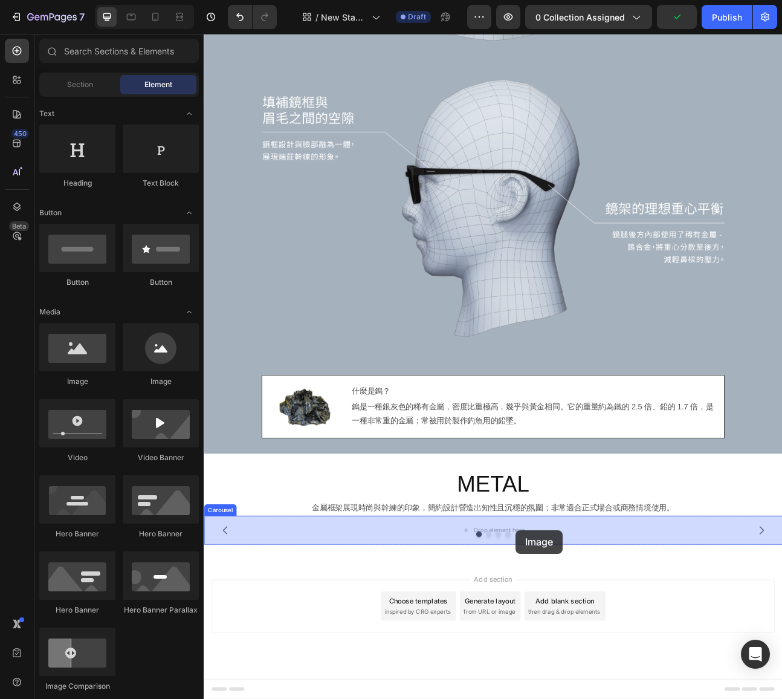
drag, startPoint x: 280, startPoint y: 383, endPoint x: 595, endPoint y: 656, distance: 416.1
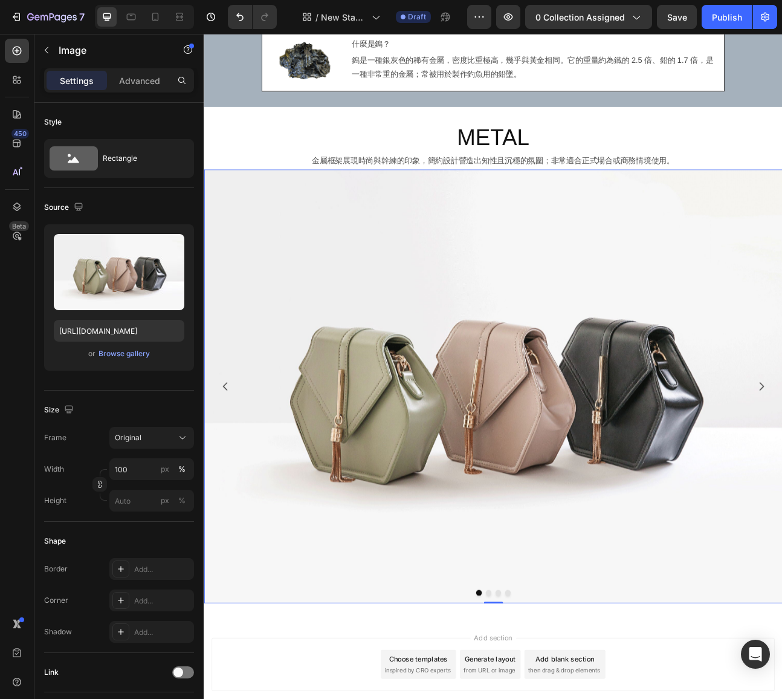
scroll to position [1804, 0]
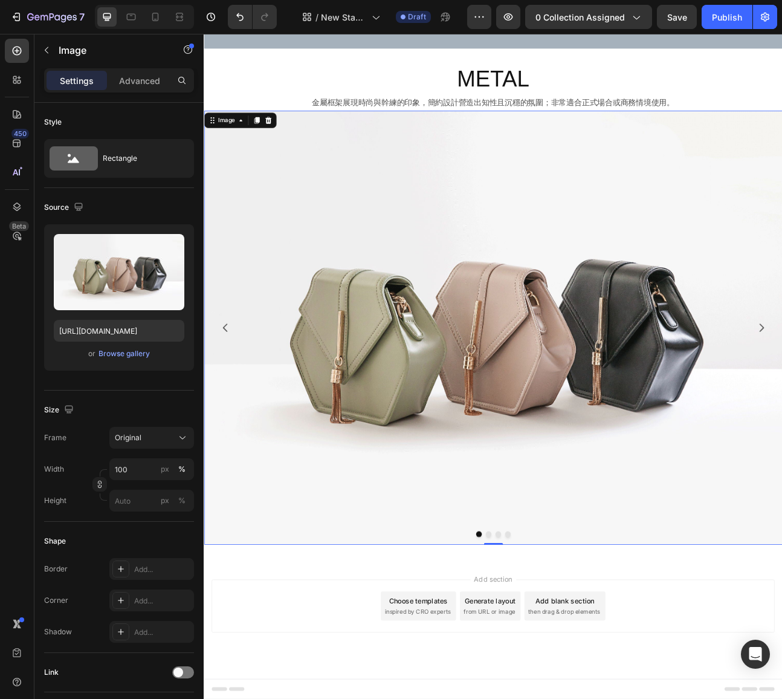
click at [520, 383] on img at bounding box center [566, 403] width 725 height 544
click at [132, 355] on div "Browse gallery" at bounding box center [124, 353] width 51 height 11
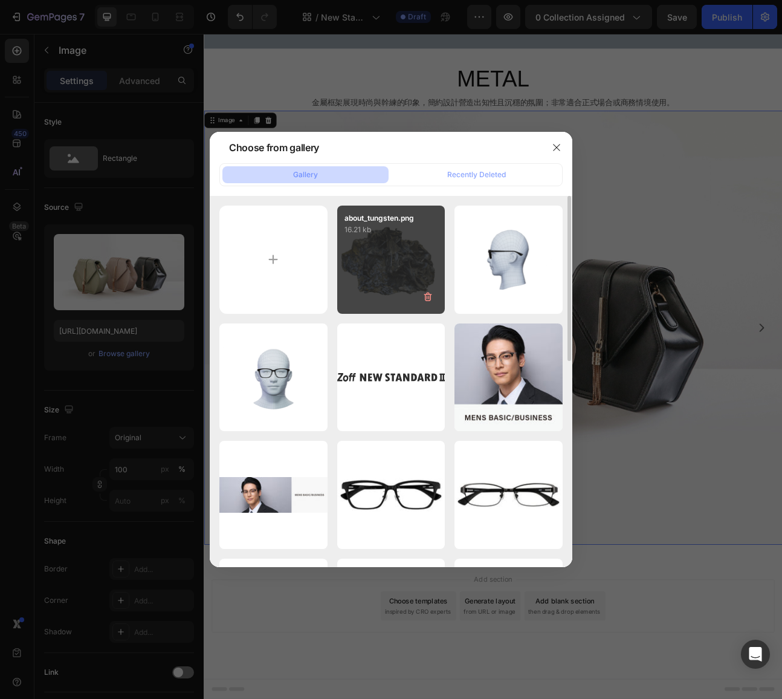
type input "C:\fakepath\metal_gallery01_image01.jpg"
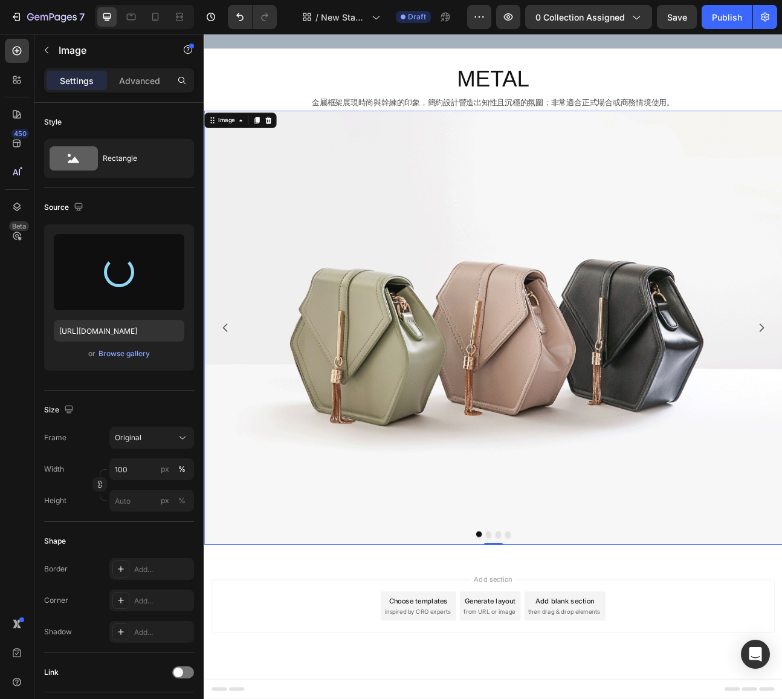
type input "[URL][DOMAIN_NAME]"
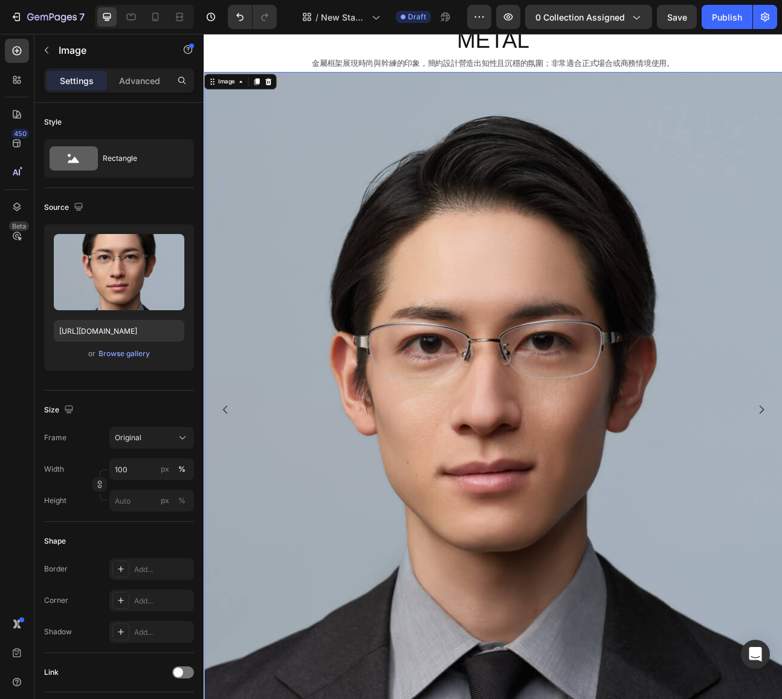
scroll to position [1771, 0]
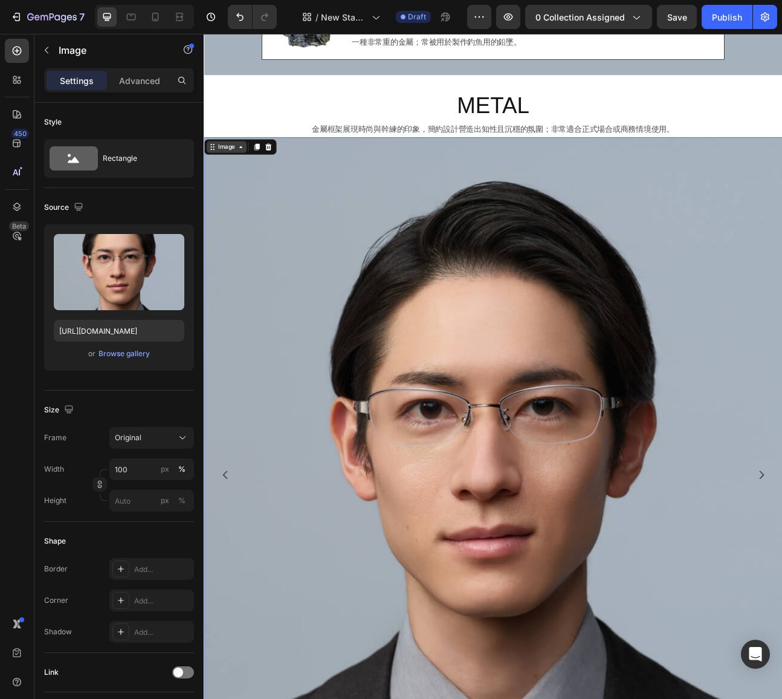
click at [236, 179] on div "Image" at bounding box center [232, 175] width 26 height 11
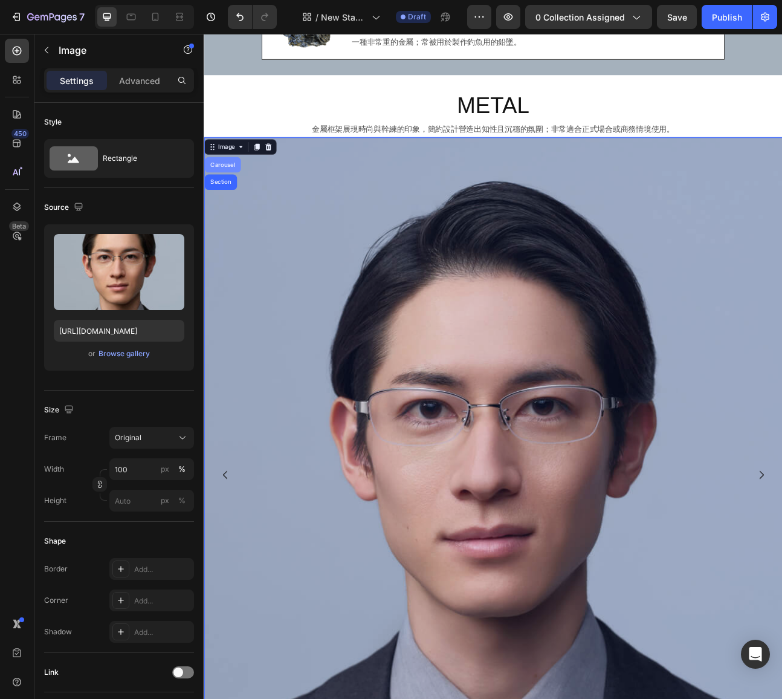
click at [232, 196] on div "Carousel" at bounding box center [227, 198] width 36 height 7
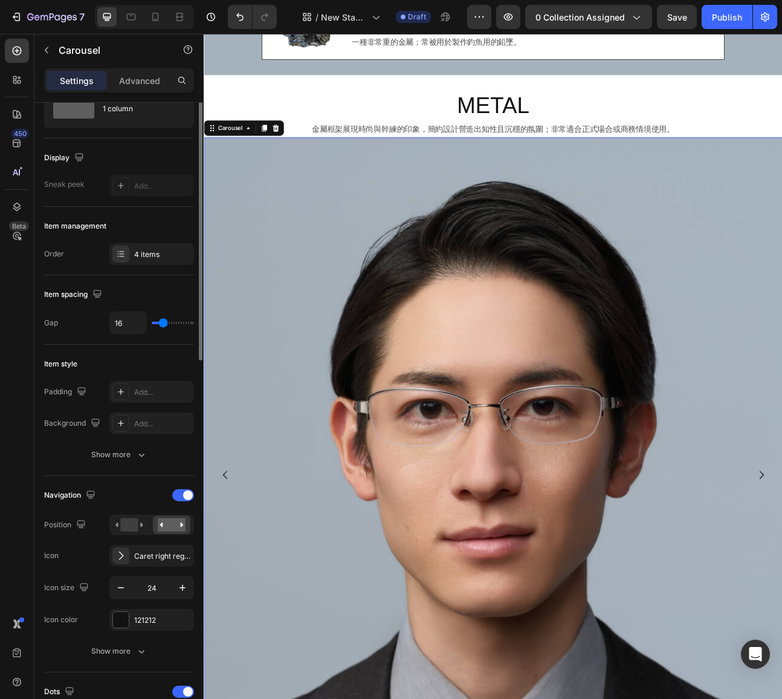
scroll to position [0, 0]
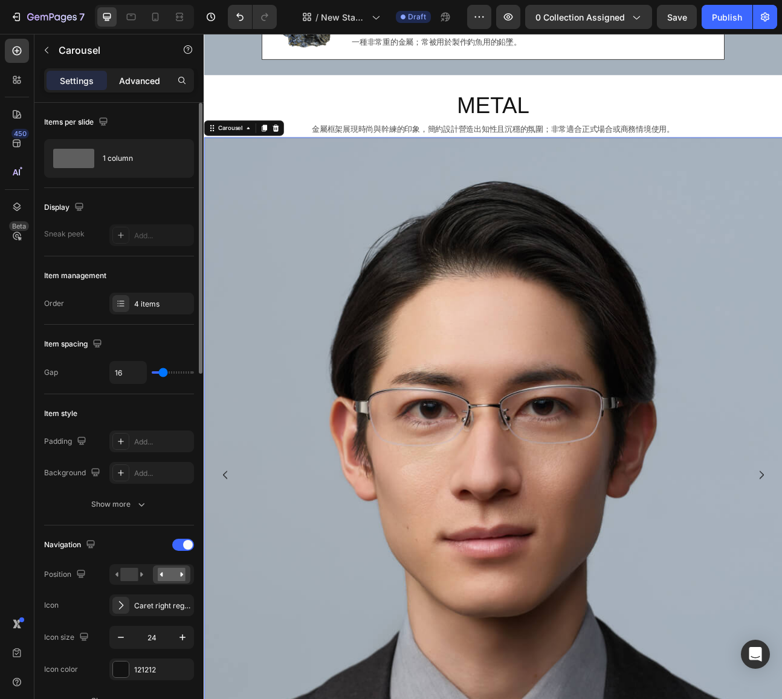
click at [141, 81] on p "Advanced" at bounding box center [139, 80] width 41 height 13
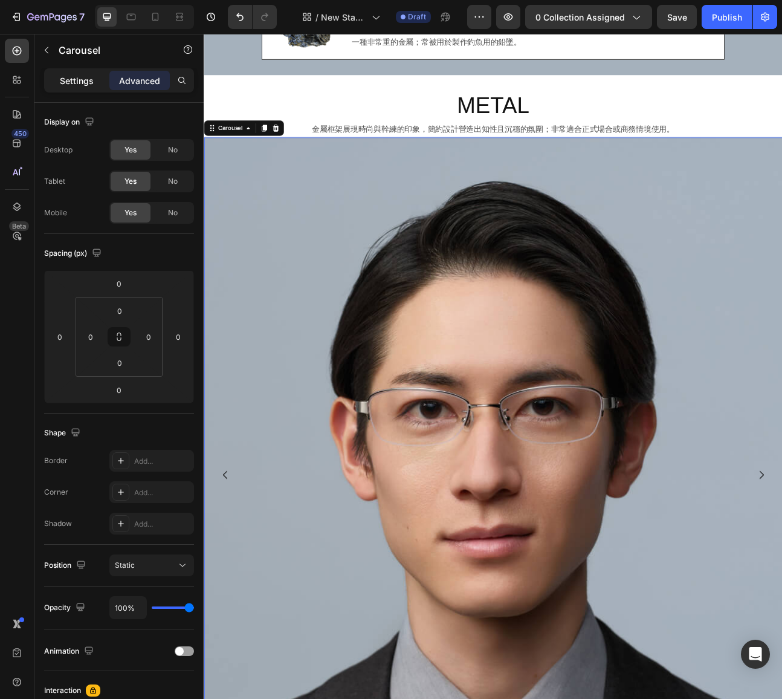
click at [62, 77] on p "Settings" at bounding box center [77, 80] width 34 height 13
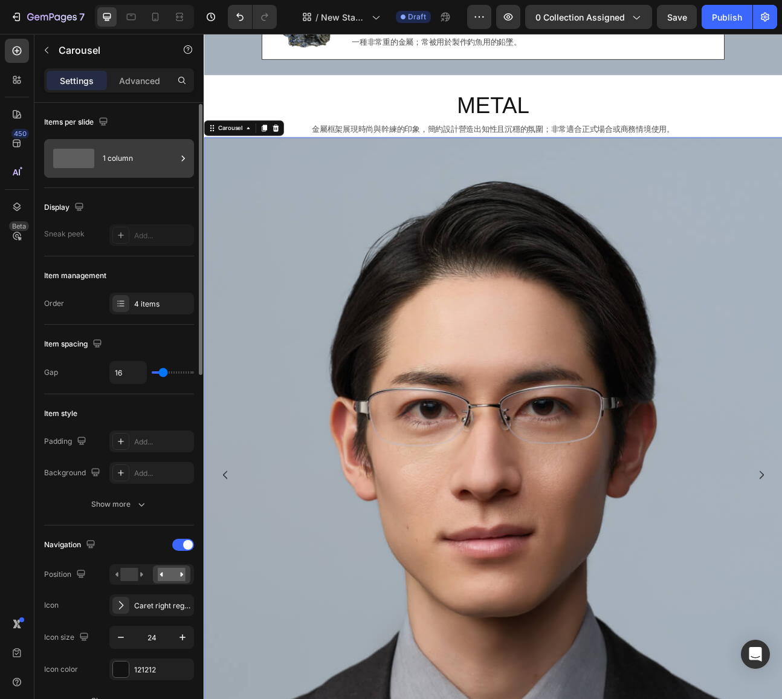
scroll to position [1, 0]
click at [241, 153] on div "Carousel" at bounding box center [237, 152] width 36 height 11
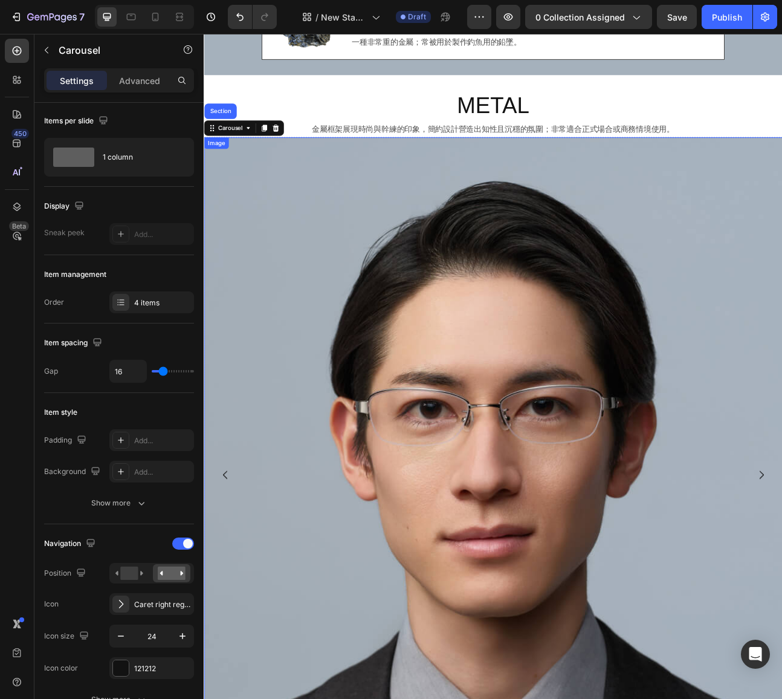
click at [425, 661] on img at bounding box center [566, 587] width 725 height 846
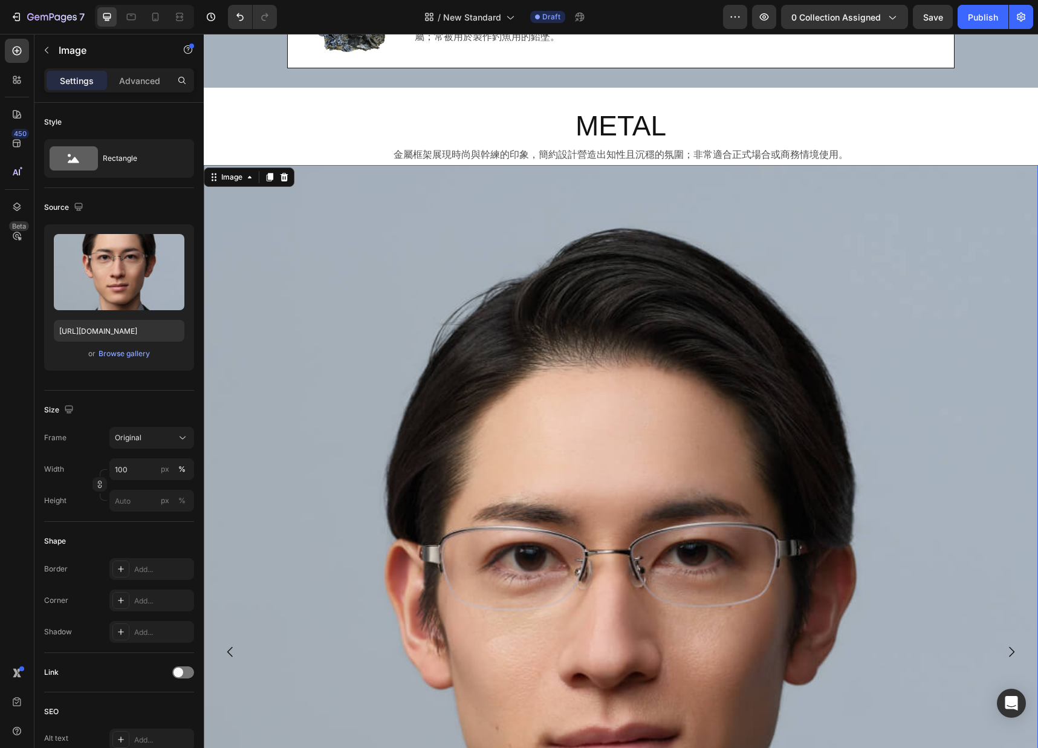
scroll to position [1882, 0]
click at [143, 468] on input "100" at bounding box center [151, 469] width 85 height 22
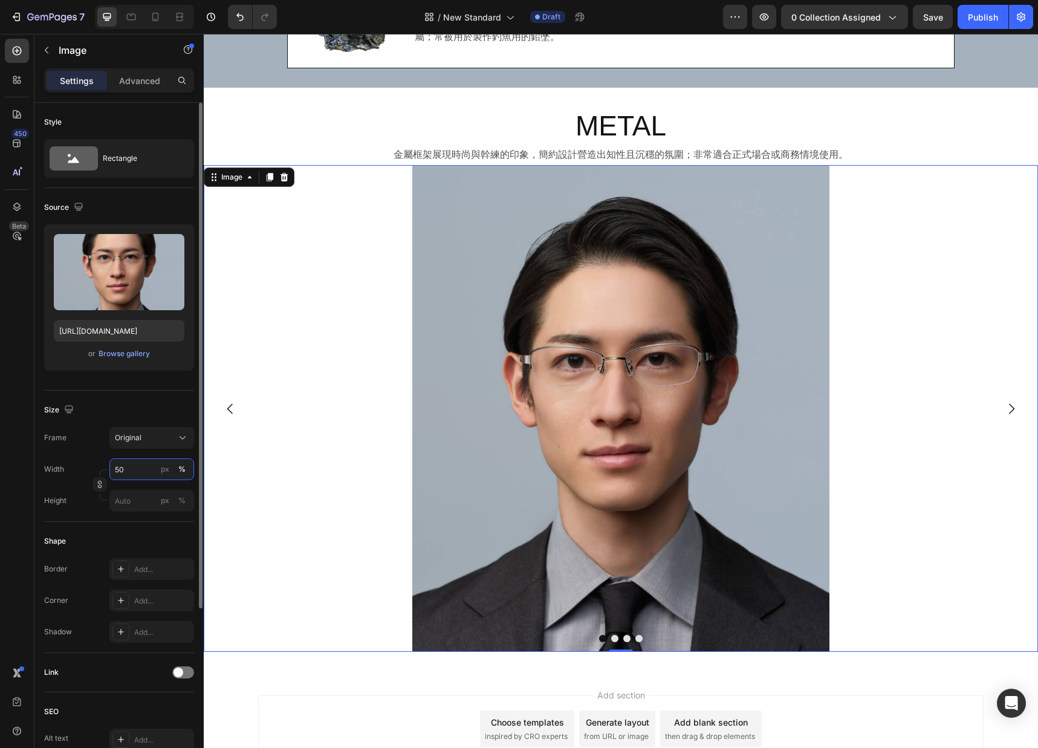
type input "50"
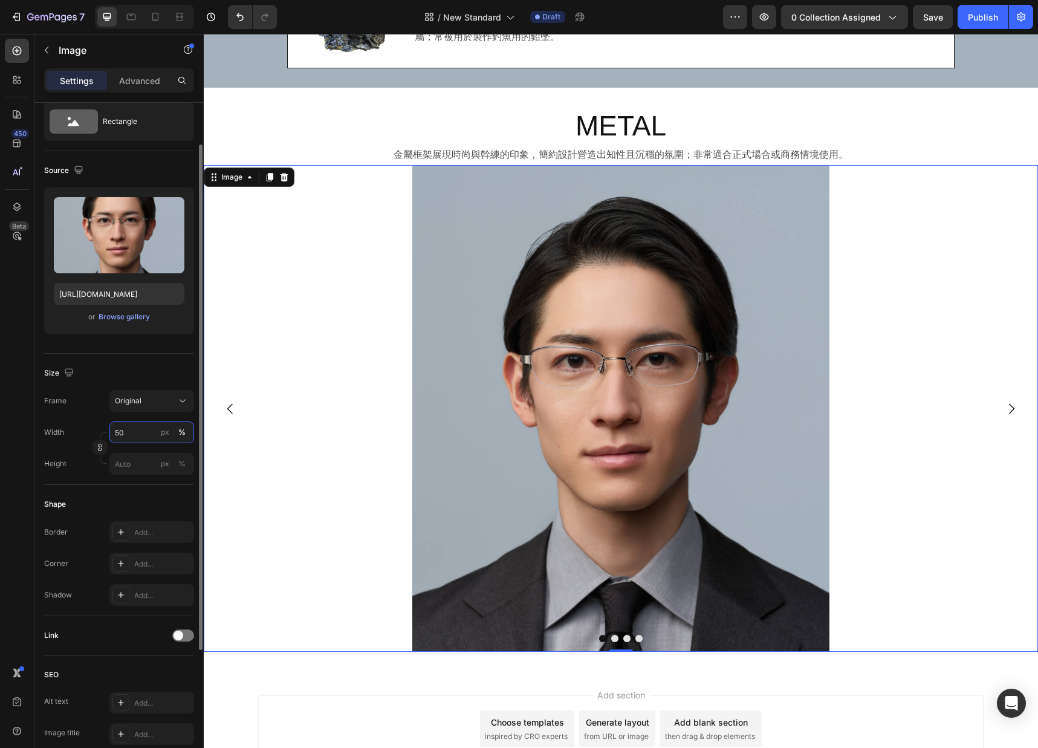
scroll to position [40, 0]
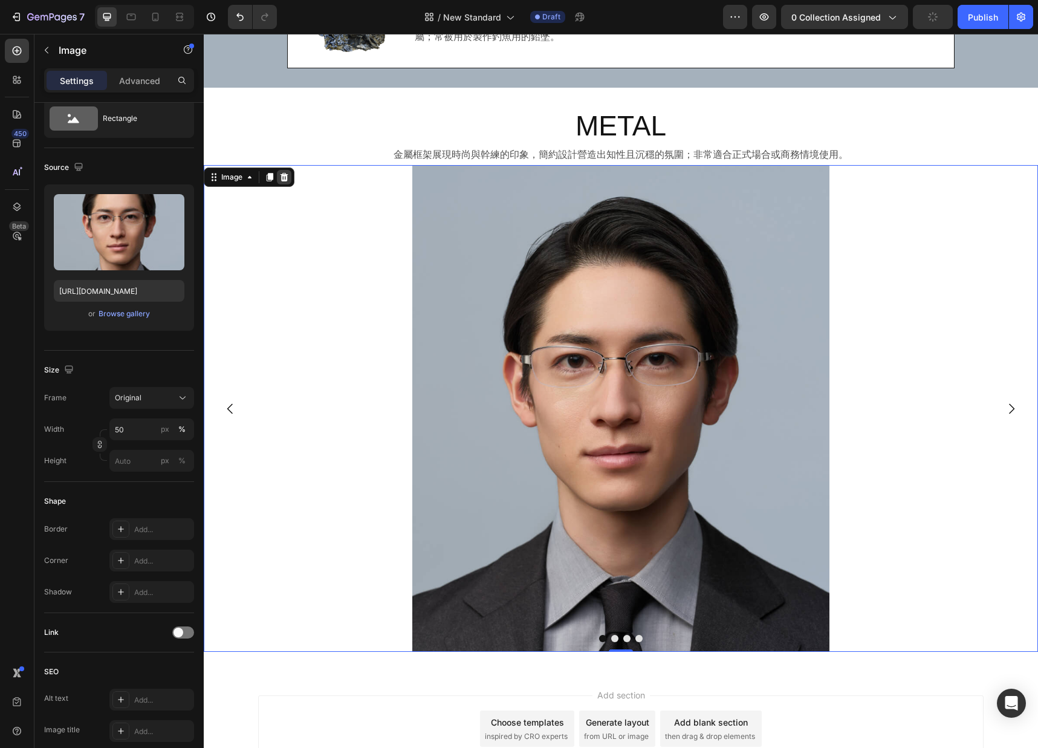
click at [285, 177] on icon at bounding box center [284, 177] width 8 height 8
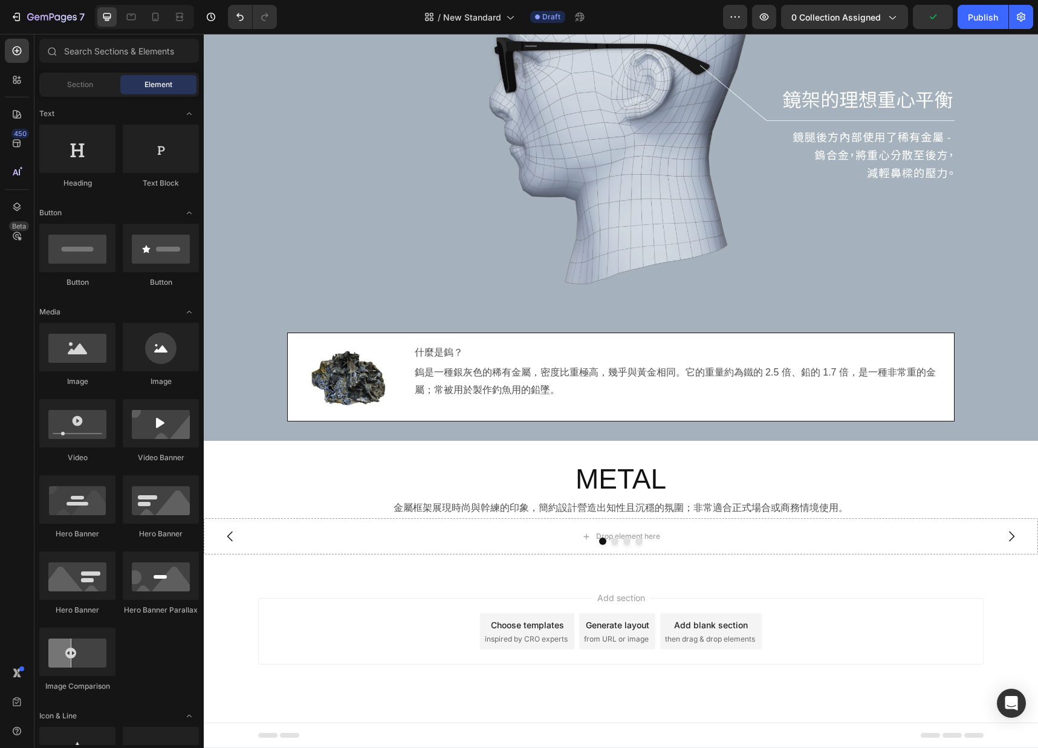
scroll to position [1529, 0]
click at [342, 533] on div "Drop element here" at bounding box center [621, 536] width 834 height 36
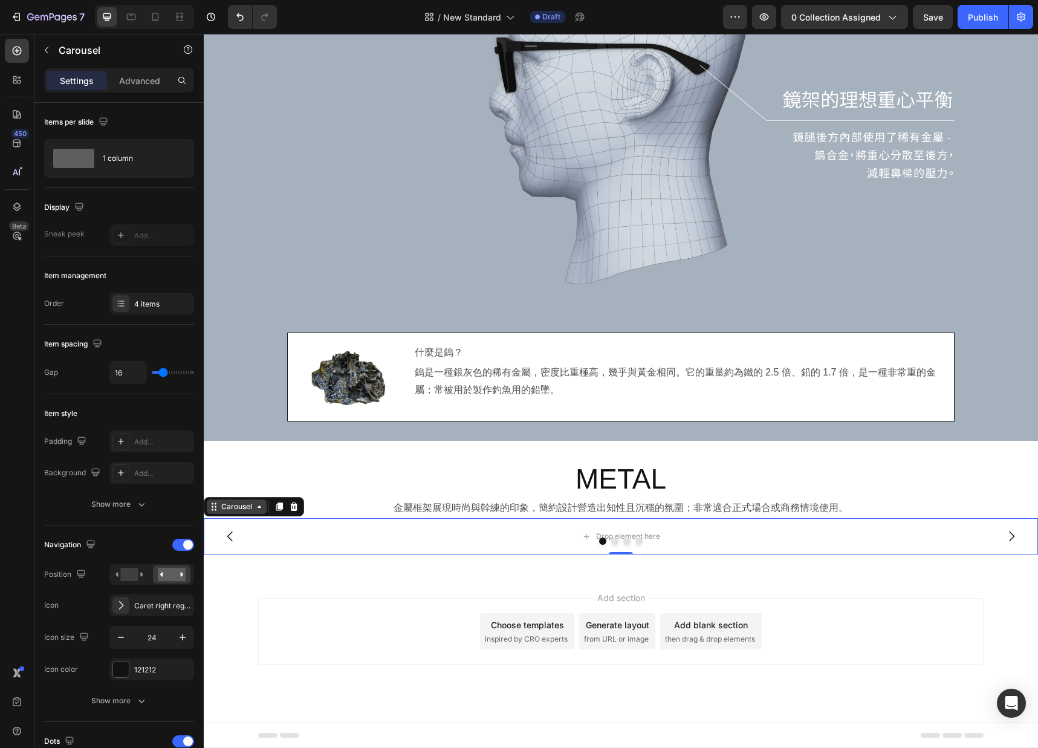
click at [242, 505] on div "Carousel" at bounding box center [237, 506] width 36 height 11
click at [294, 508] on icon at bounding box center [294, 506] width 8 height 8
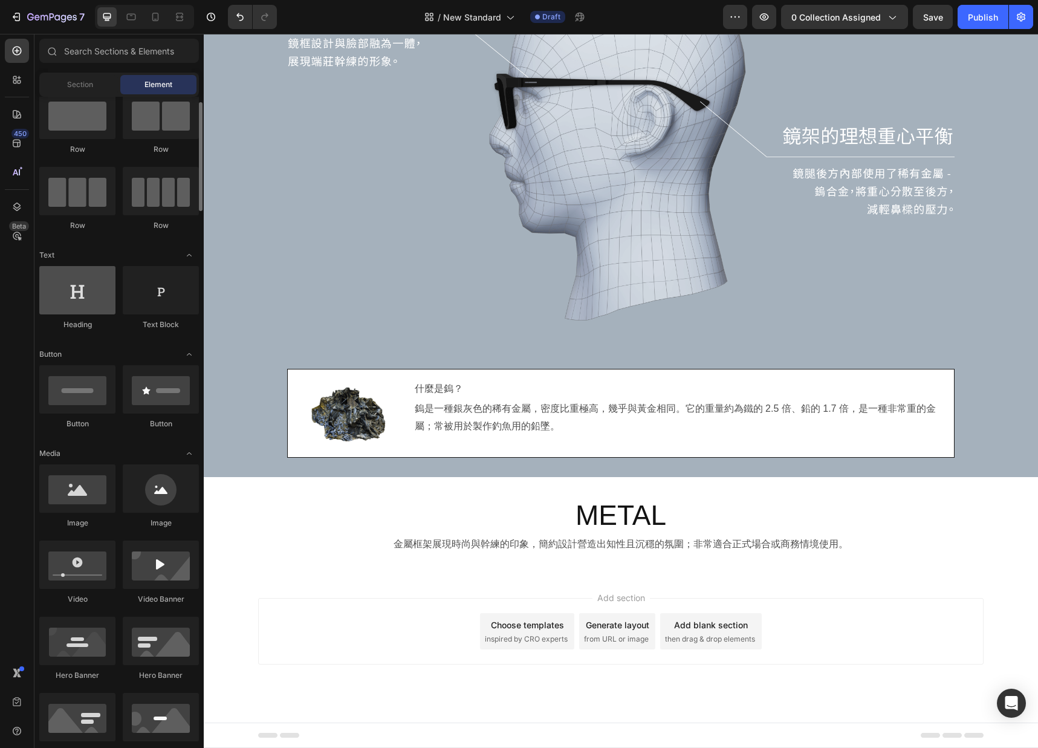
scroll to position [0, 0]
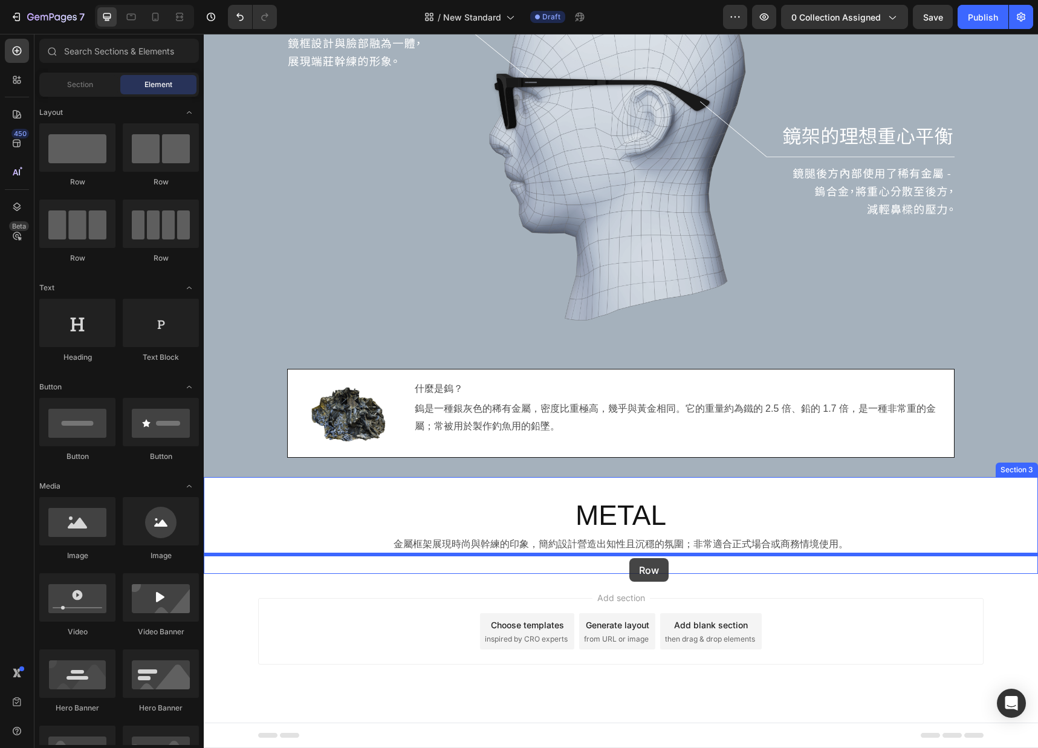
drag, startPoint x: 283, startPoint y: 182, endPoint x: 629, endPoint y: 558, distance: 511.2
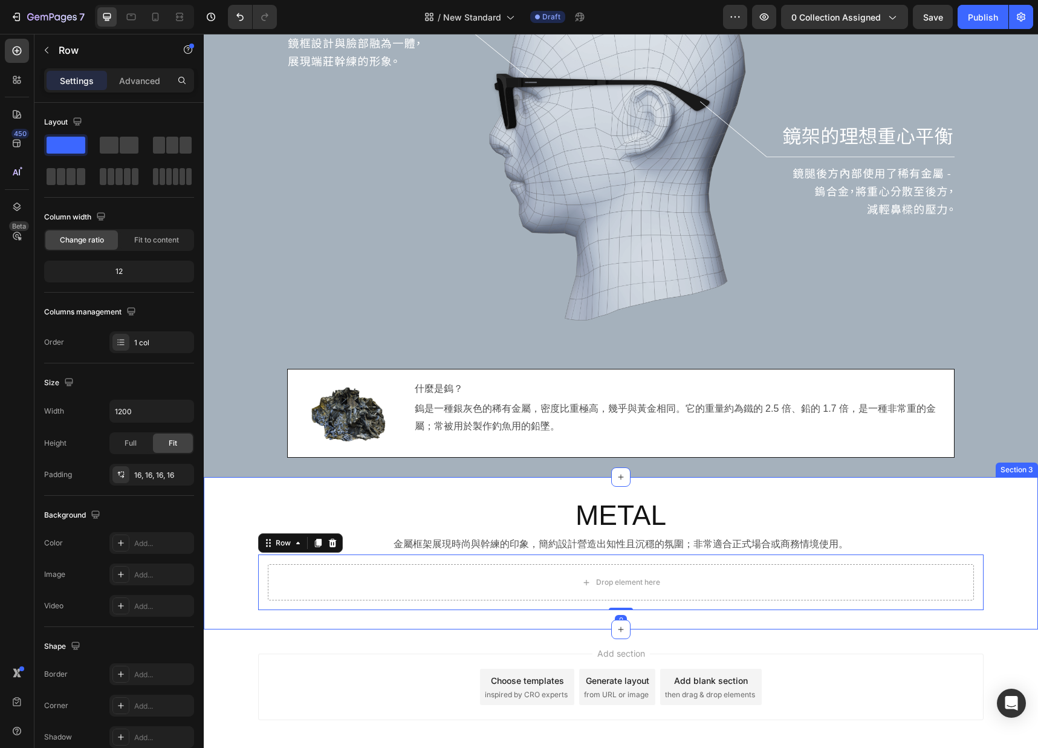
scroll to position [1549, 0]
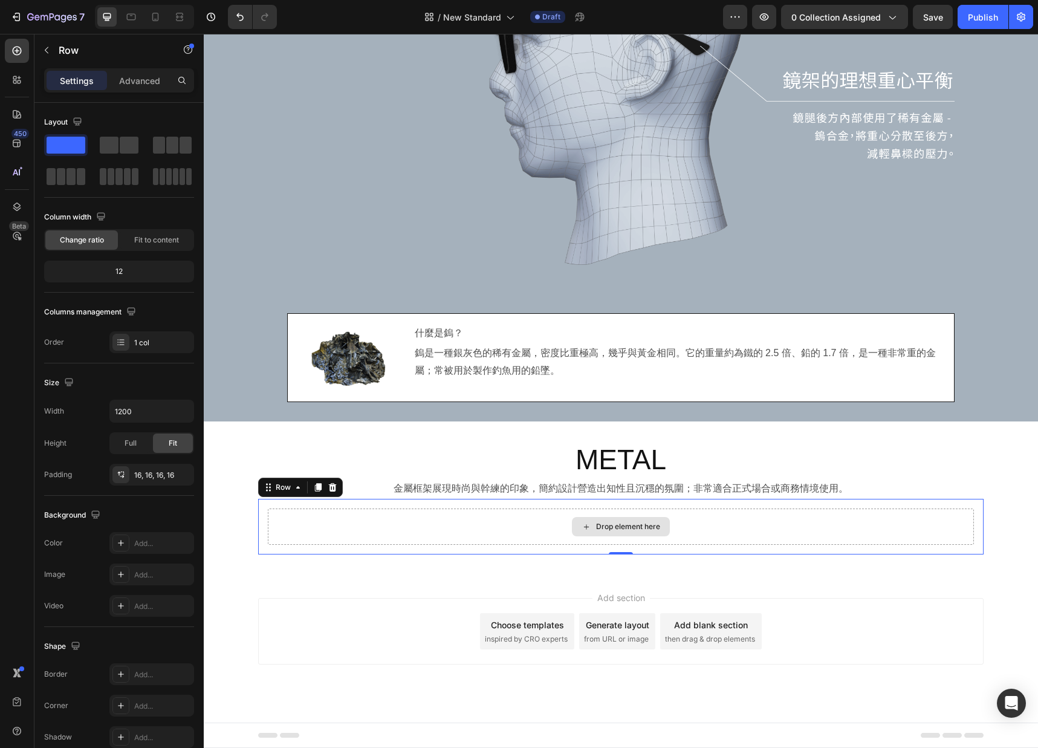
click at [386, 528] on div "Drop element here" at bounding box center [621, 526] width 706 height 36
click at [48, 48] on icon "button" at bounding box center [47, 50] width 10 height 10
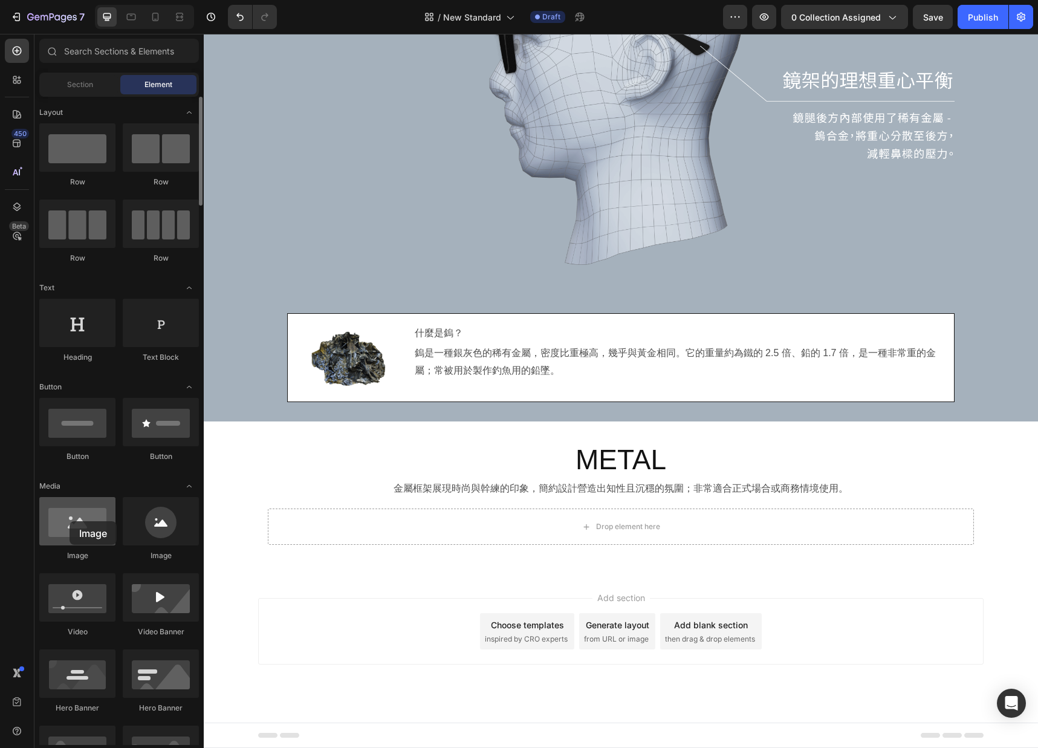
drag, startPoint x: 76, startPoint y: 526, endPoint x: 70, endPoint y: 521, distance: 7.7
click at [70, 521] on div at bounding box center [77, 521] width 76 height 48
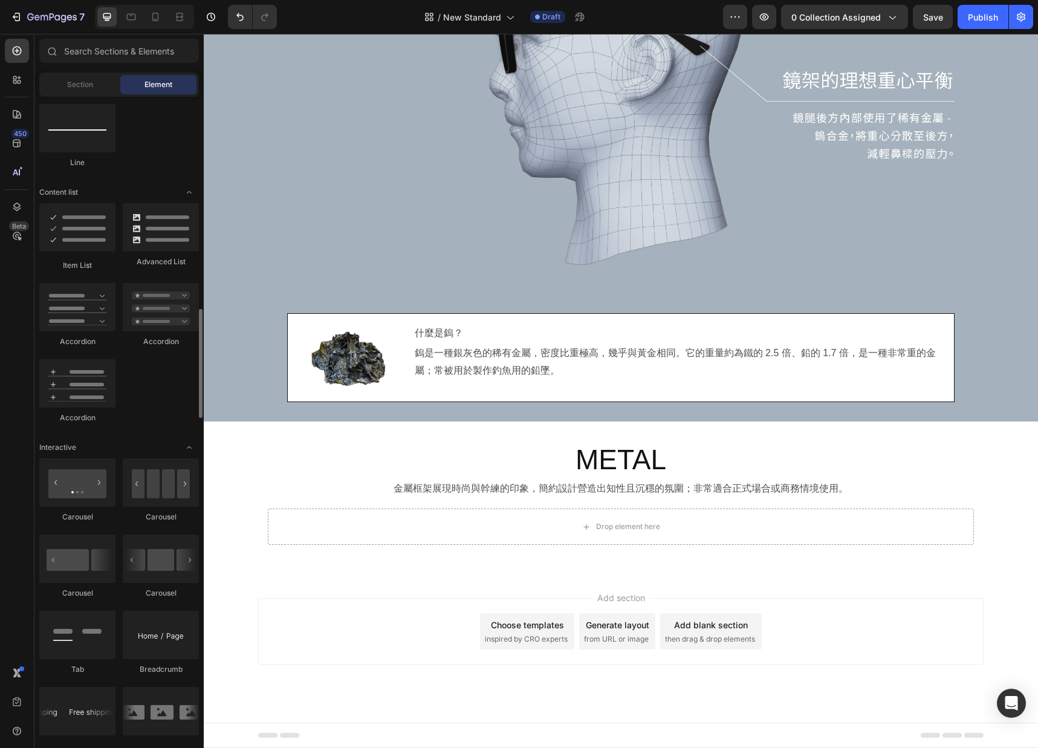
scroll to position [977, 0]
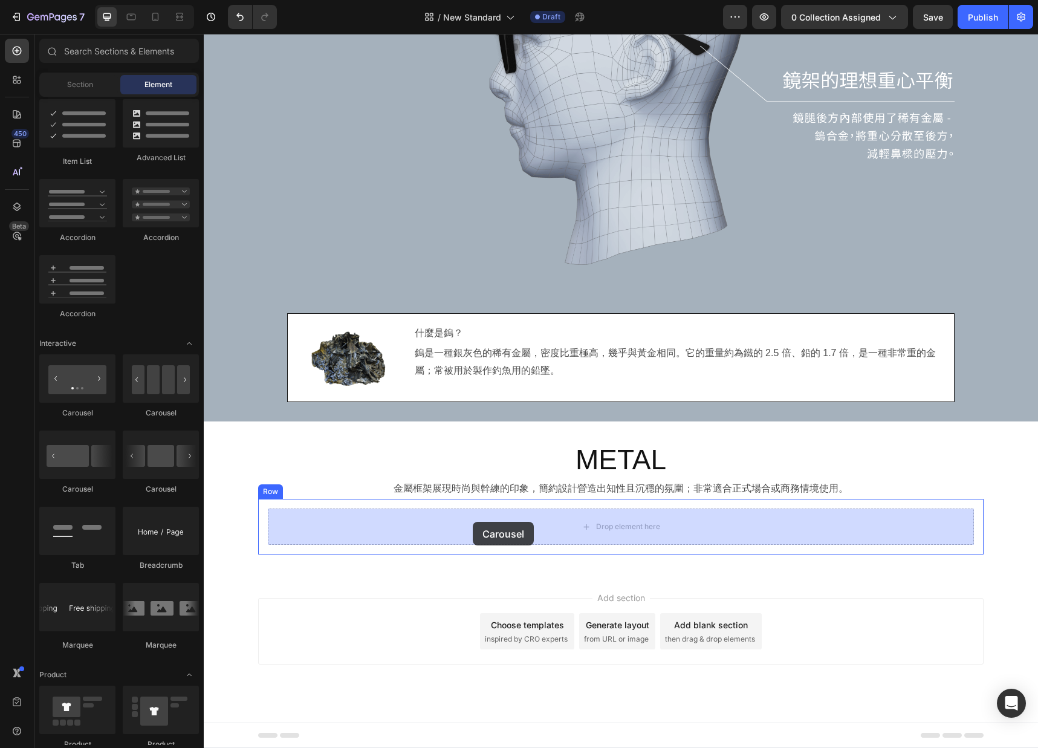
drag, startPoint x: 276, startPoint y: 418, endPoint x: 473, endPoint y: 522, distance: 222.3
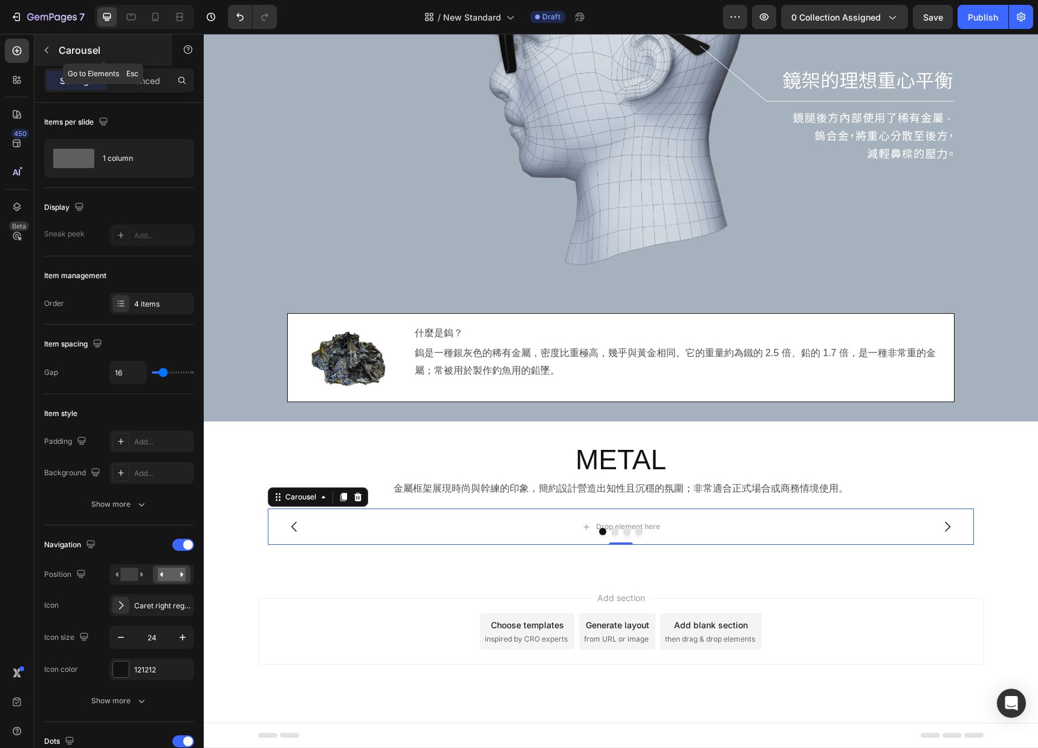
click at [50, 48] on icon "button" at bounding box center [47, 50] width 10 height 10
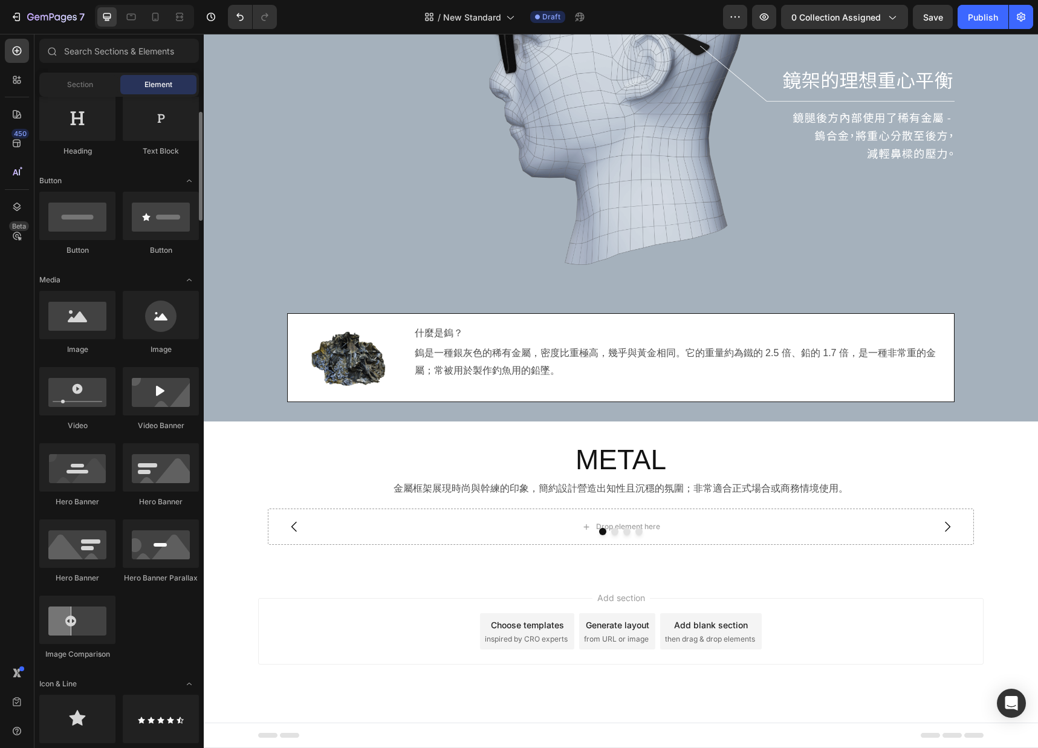
scroll to position [75, 0]
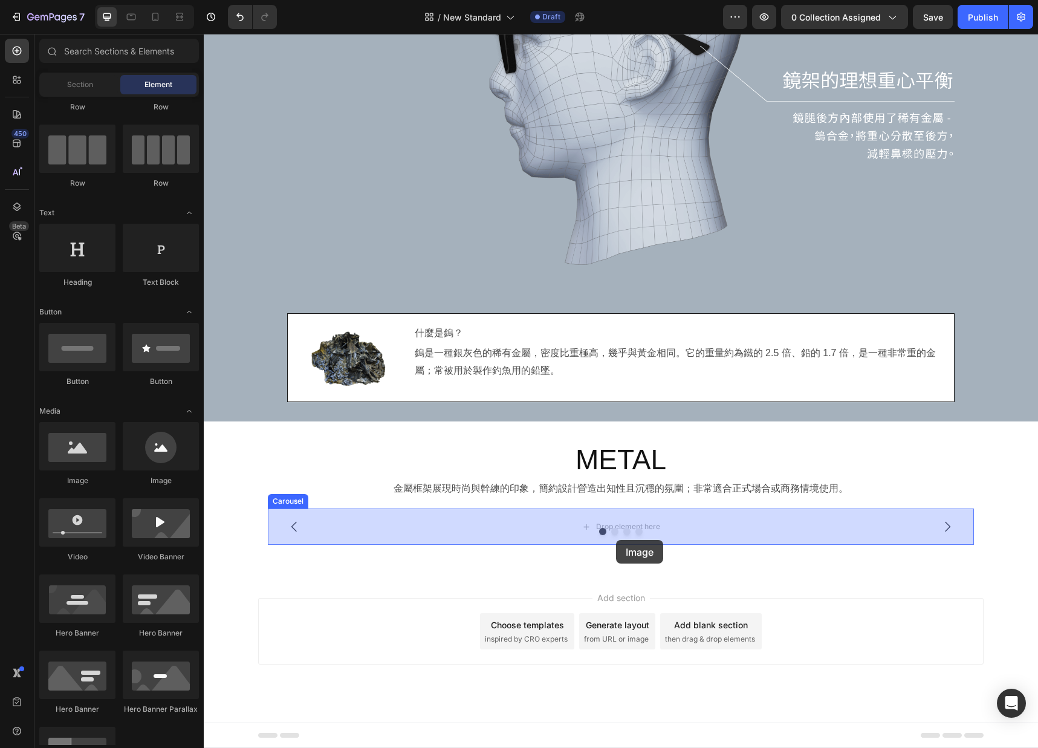
drag, startPoint x: 280, startPoint y: 485, endPoint x: 616, endPoint y: 540, distance: 340.4
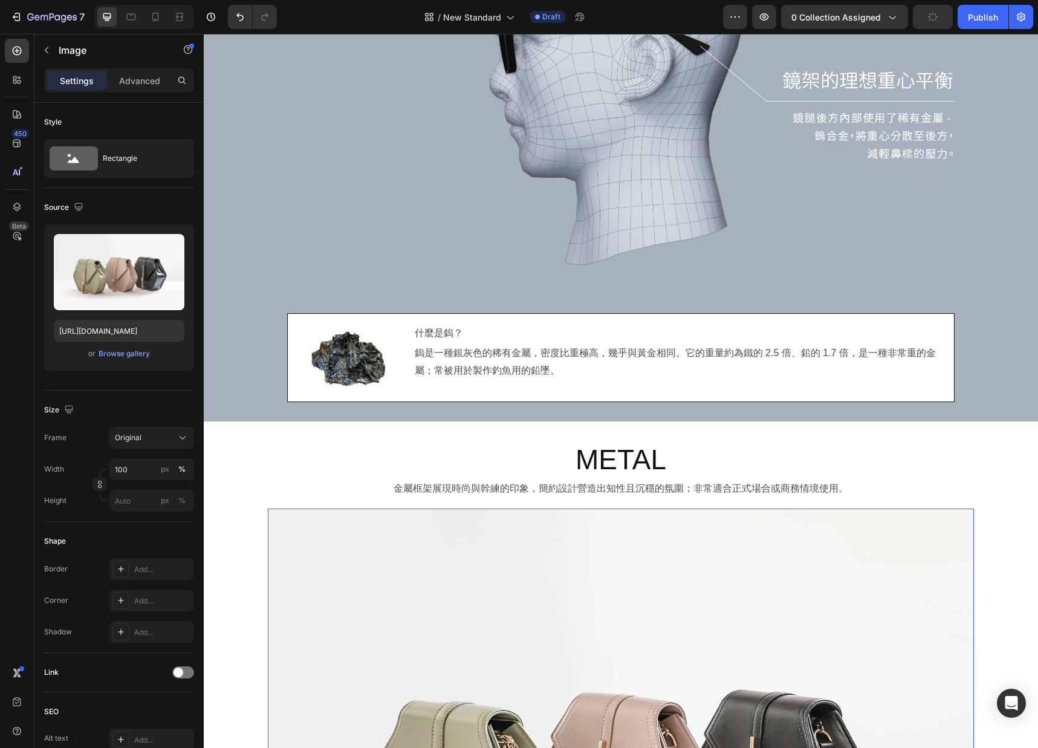
scroll to position [1882, 0]
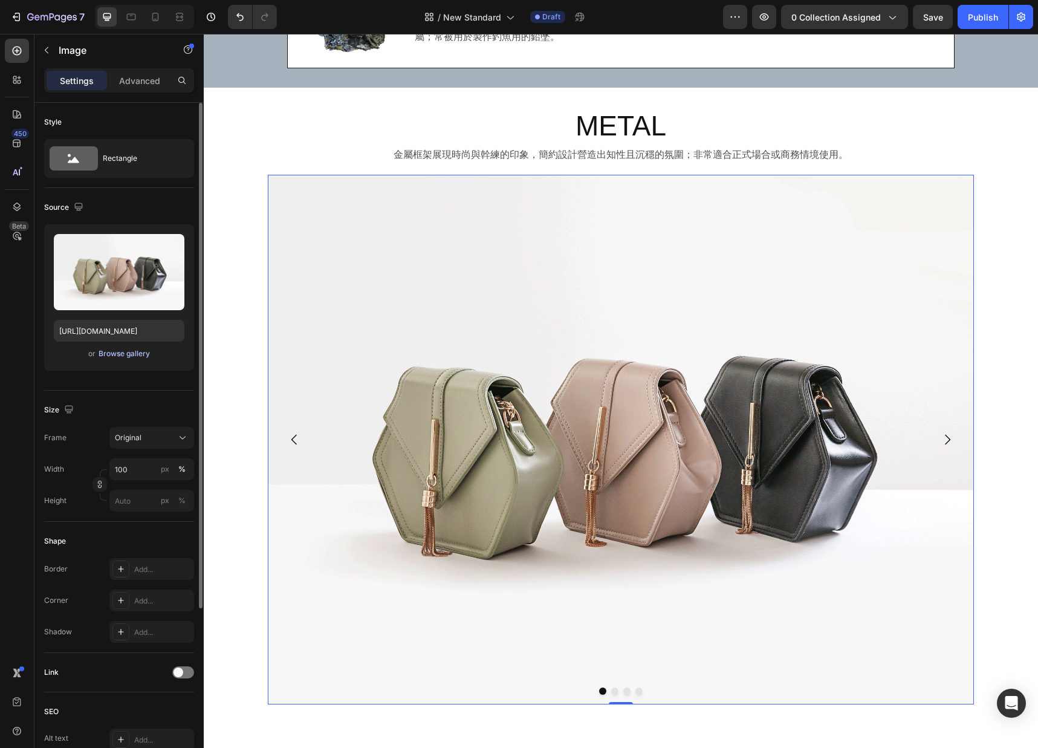
click at [134, 355] on div "Browse gallery" at bounding box center [124, 353] width 51 height 11
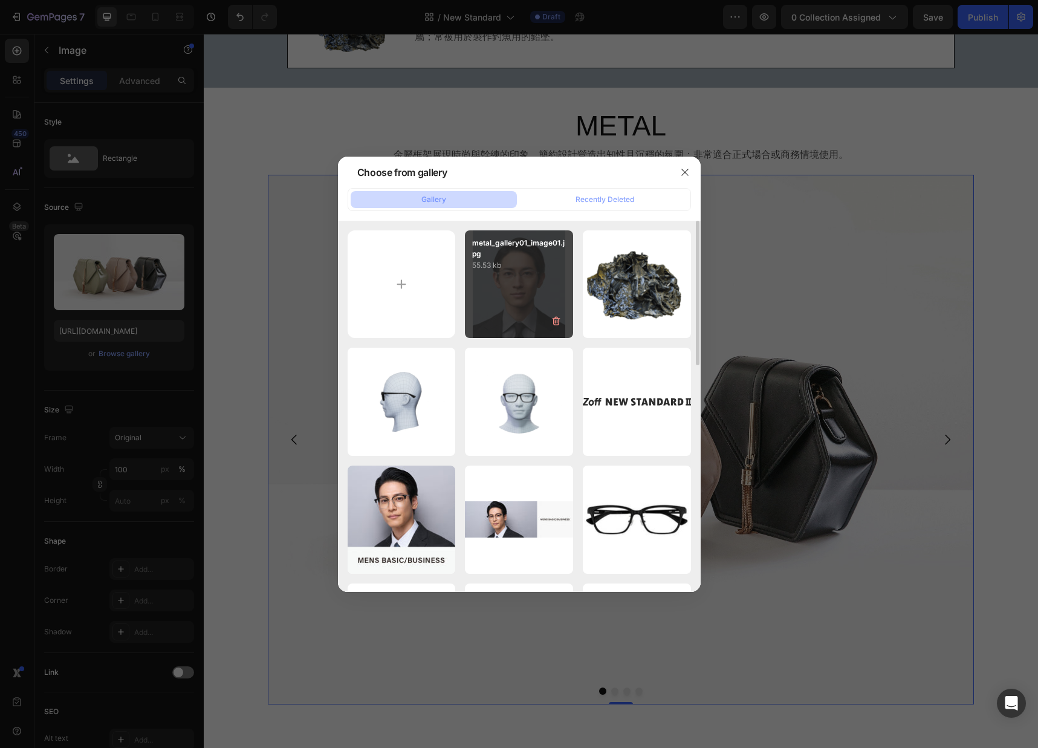
click at [497, 294] on div "metal_gallery01_image01.jpg 55.53 kb" at bounding box center [519, 284] width 108 height 108
type input "[URL][DOMAIN_NAME]"
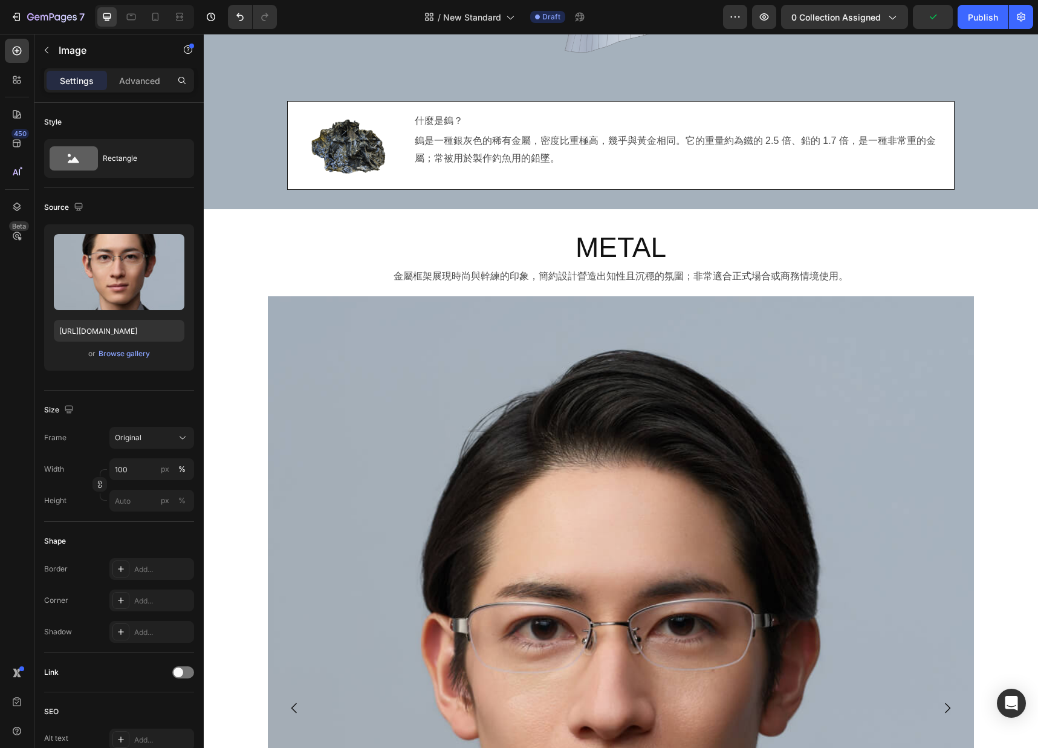
scroll to position [1770, 0]
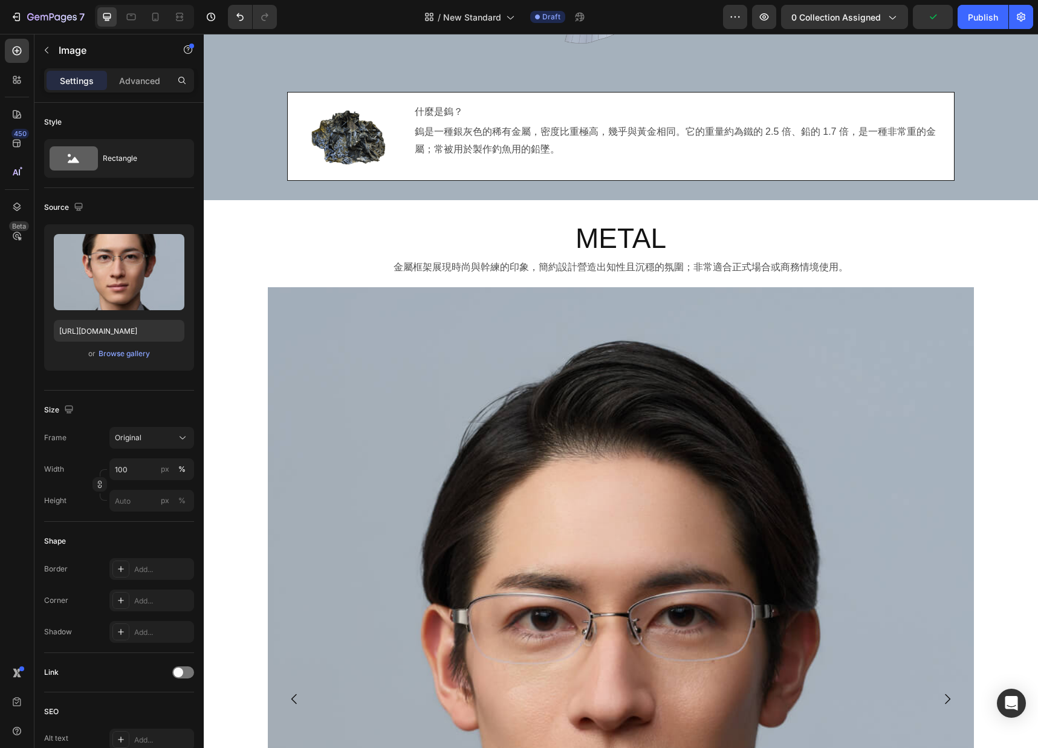
click at [396, 409] on img at bounding box center [621, 699] width 706 height 824
click at [295, 299] on div "Image" at bounding box center [296, 299] width 26 height 11
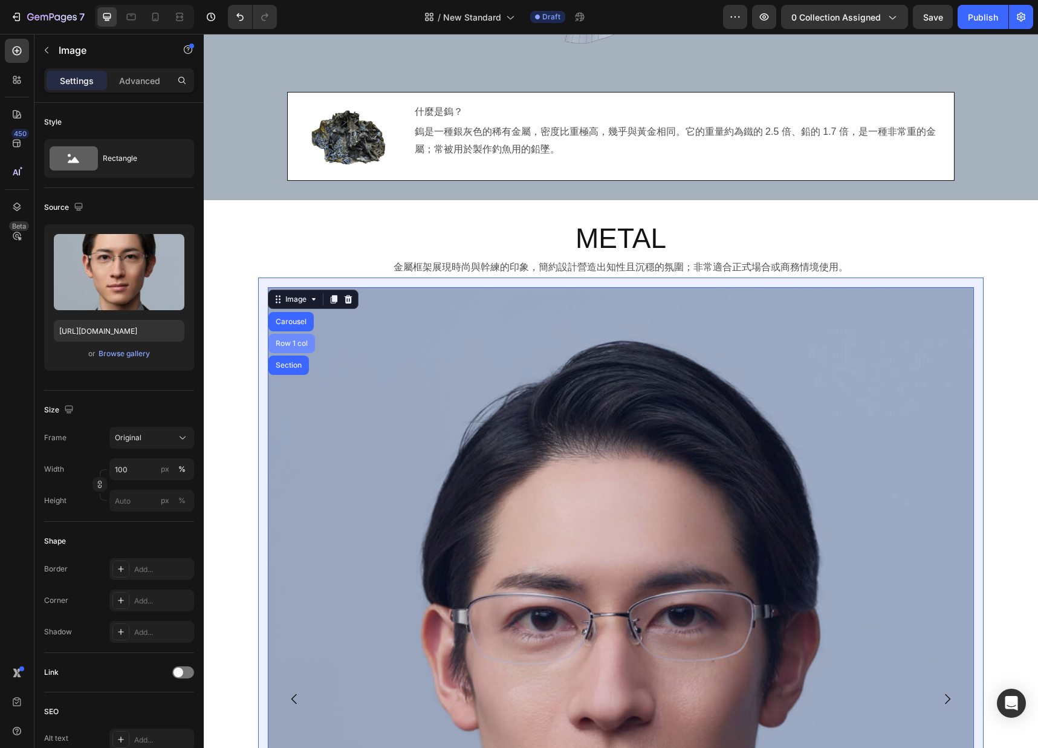
click at [296, 344] on div "Row 1 col" at bounding box center [291, 343] width 37 height 7
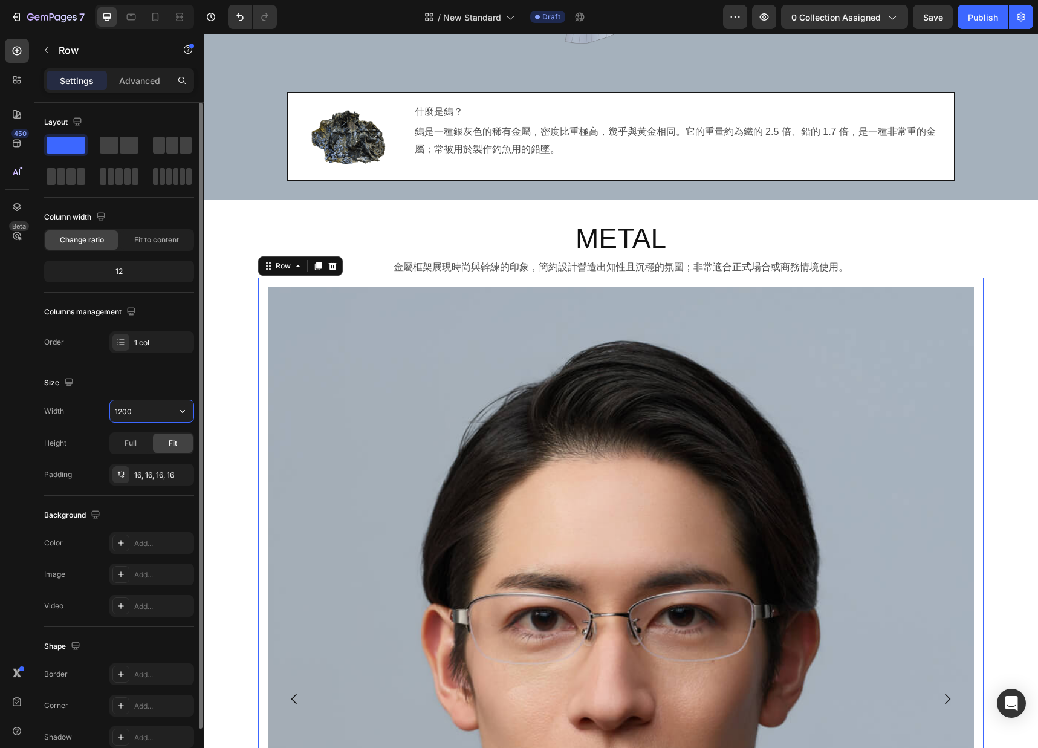
click at [147, 410] on input "1200" at bounding box center [151, 411] width 83 height 22
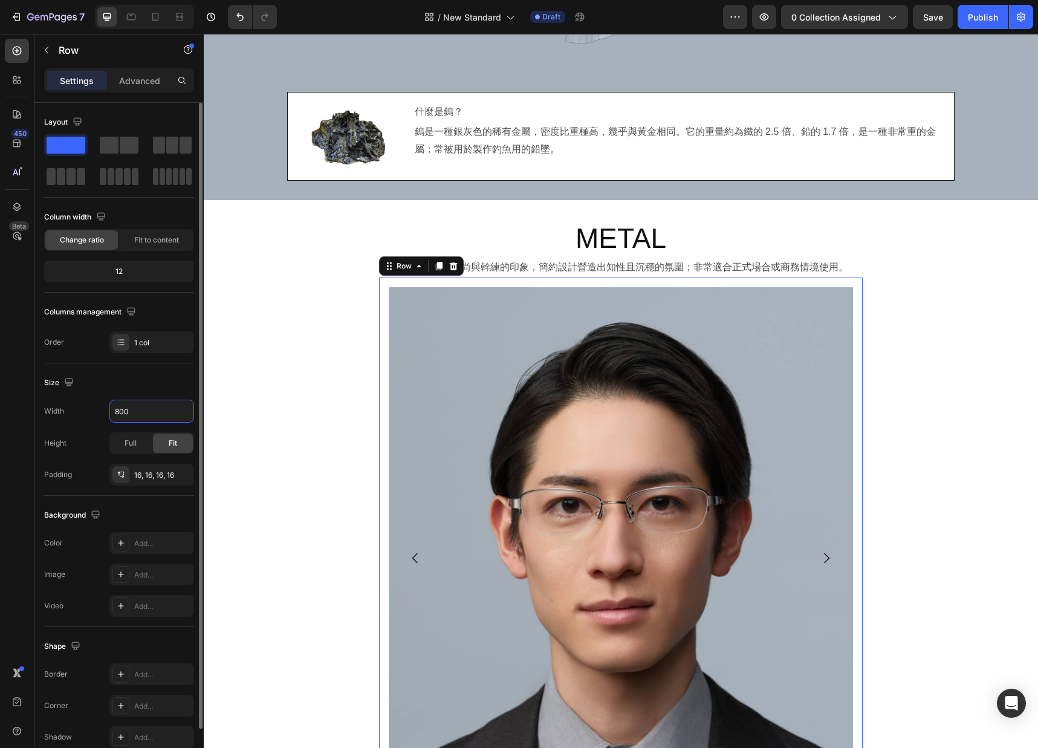
drag, startPoint x: 147, startPoint y: 410, endPoint x: 51, endPoint y: 403, distance: 97.0
click at [51, 403] on div "Width 800" at bounding box center [119, 411] width 150 height 23
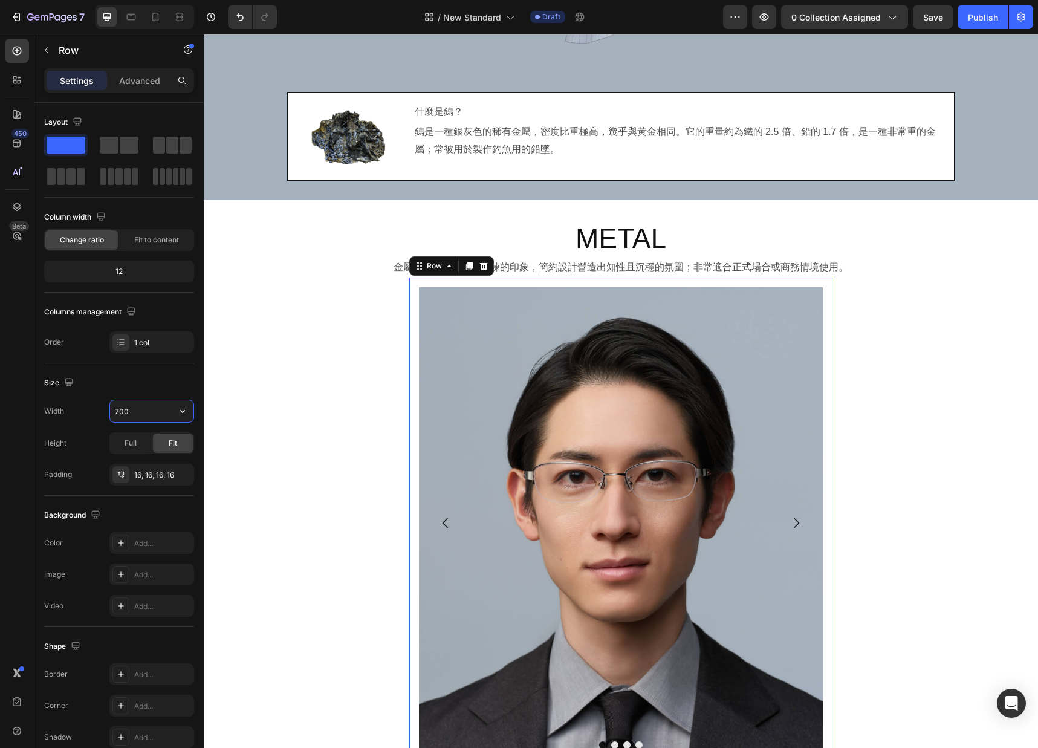
drag, startPoint x: 148, startPoint y: 411, endPoint x: 31, endPoint y: 401, distance: 117.1
click at [31, 401] on div "450 Beta Sections(18) Elements(88) Section Element Hero Section Product Detail …" at bounding box center [102, 391] width 204 height 714
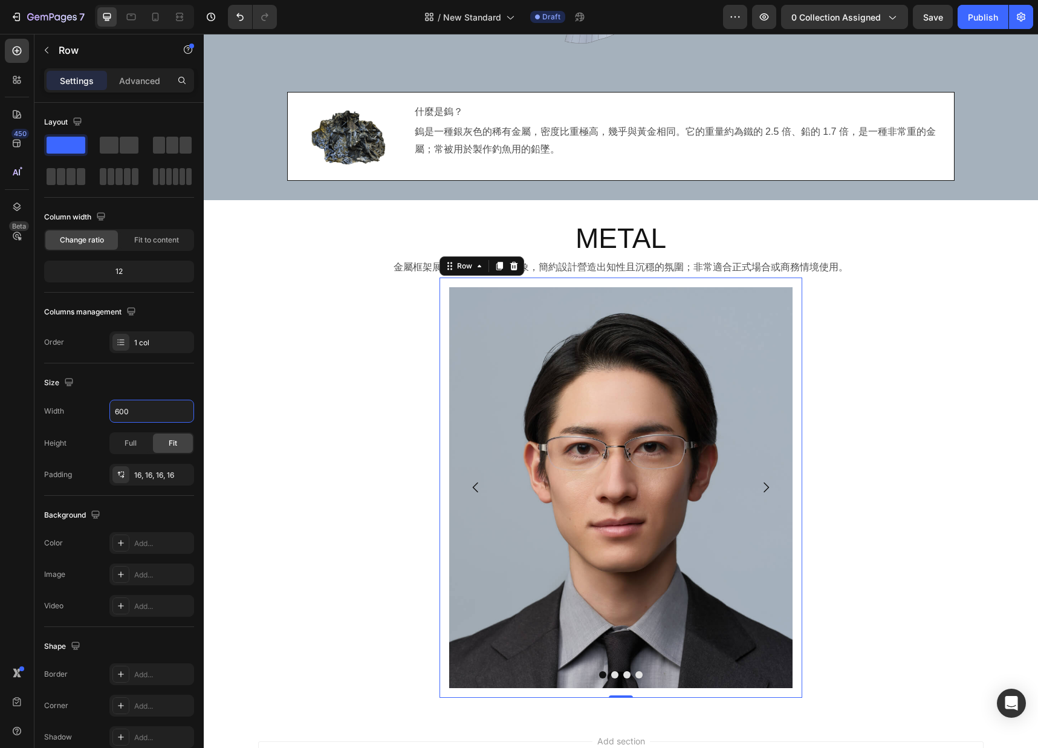
type input "600"
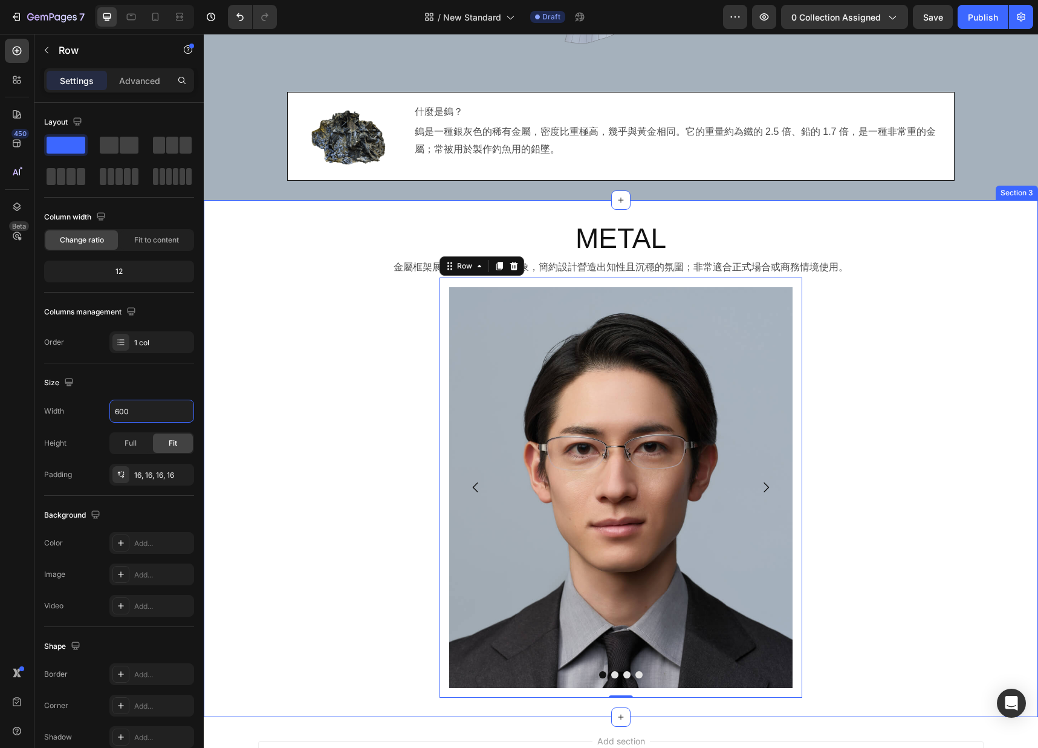
click at [363, 474] on div "METAL Heading 金屬框架展現時尚與幹練的印象，簡約設計營造出知性且沉穩的氛圍；非常適合正式場合或商務情境使用。 Text Block Image …" at bounding box center [621, 458] width 834 height 478
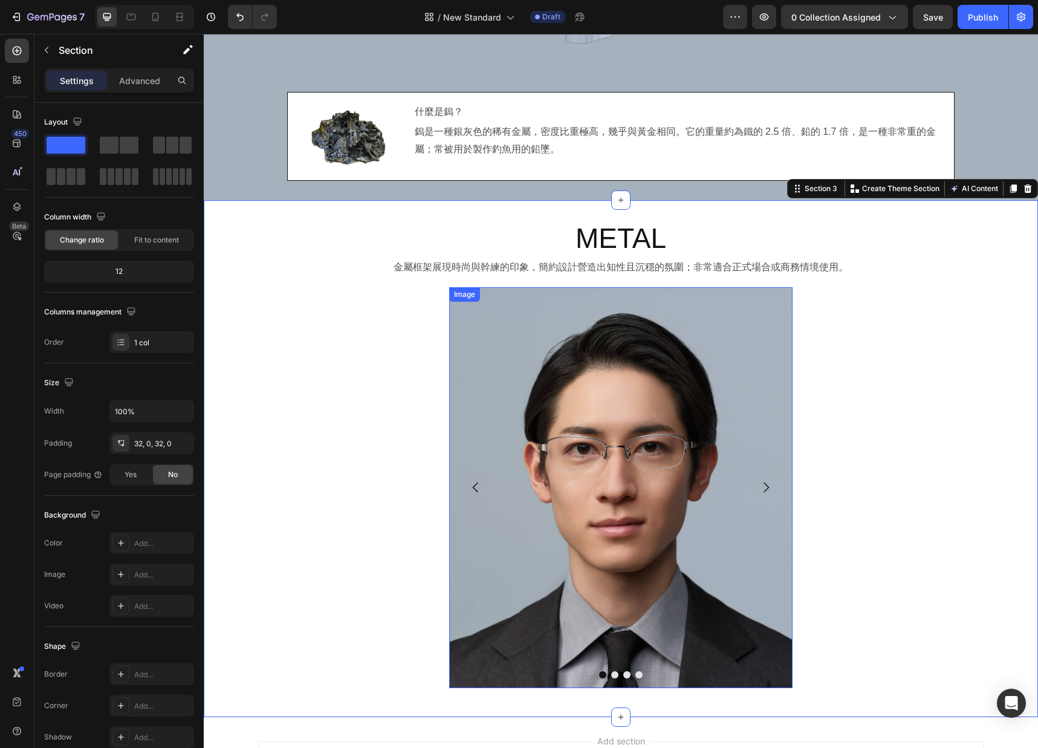
click at [735, 453] on img at bounding box center [620, 487] width 343 height 401
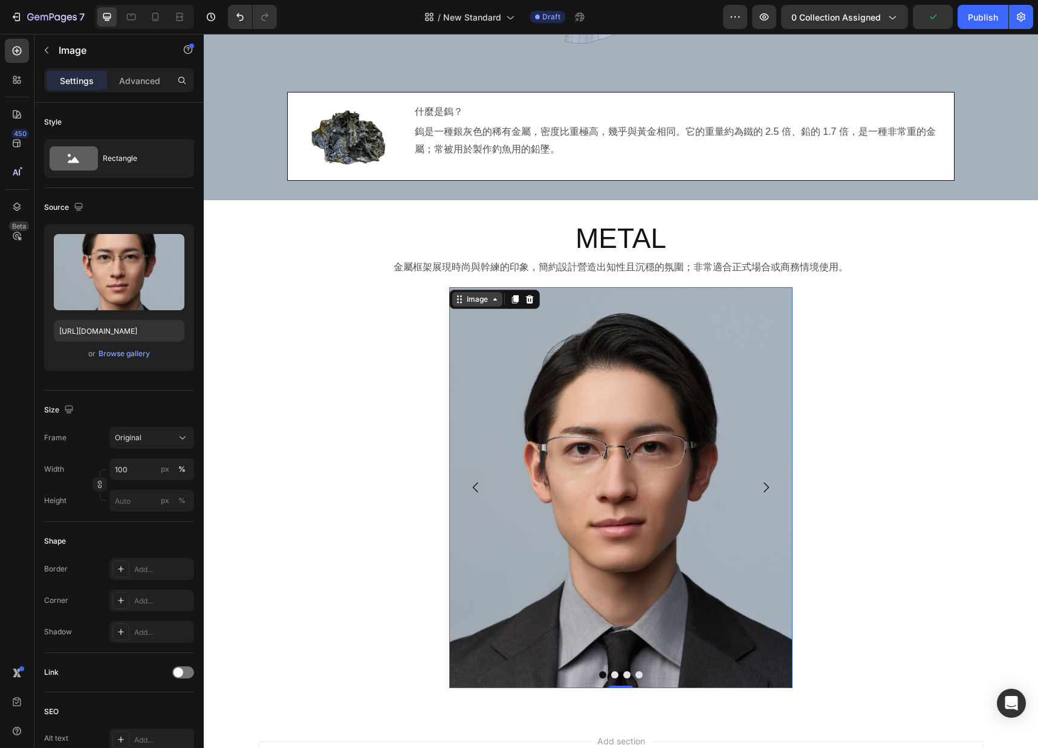
click at [482, 303] on div "Image" at bounding box center [477, 299] width 26 height 11
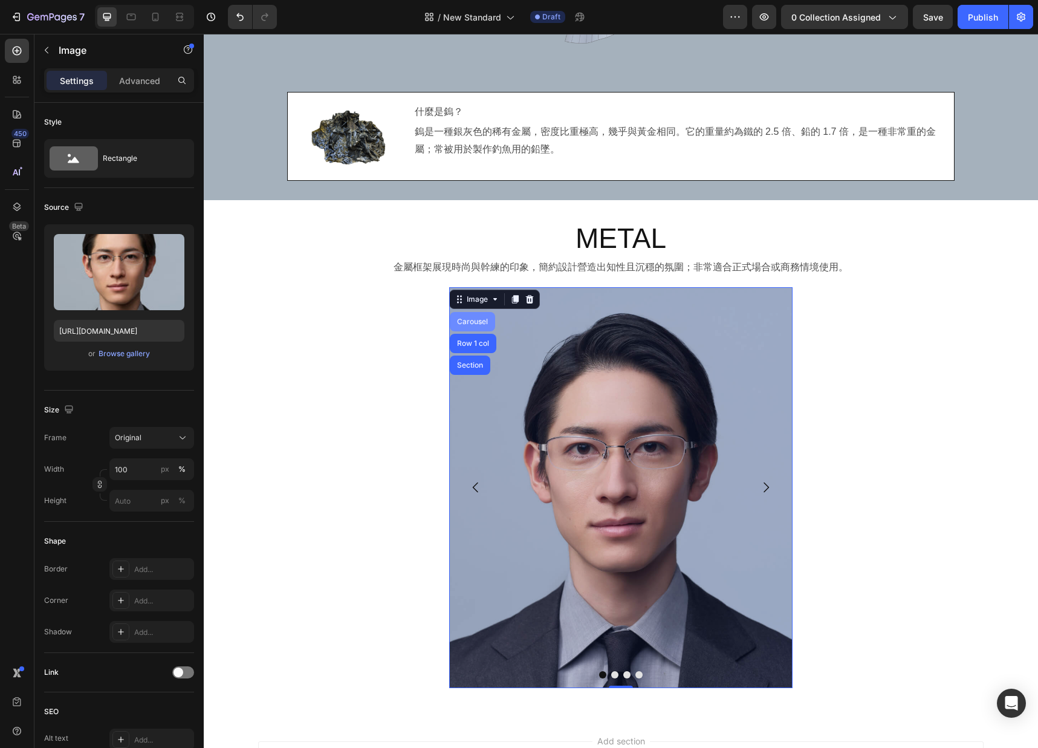
click at [471, 320] on div "Carousel" at bounding box center [473, 321] width 36 height 7
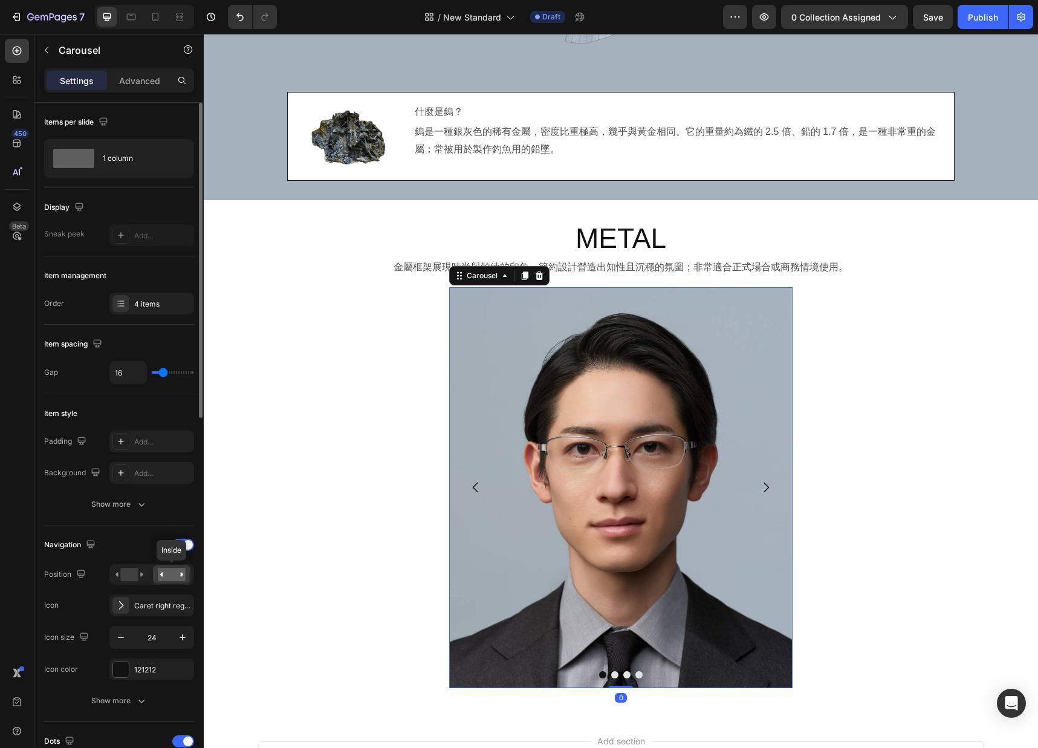
click at [169, 572] on rect at bounding box center [172, 574] width 28 height 13
click at [128, 574] on rect at bounding box center [129, 574] width 18 height 13
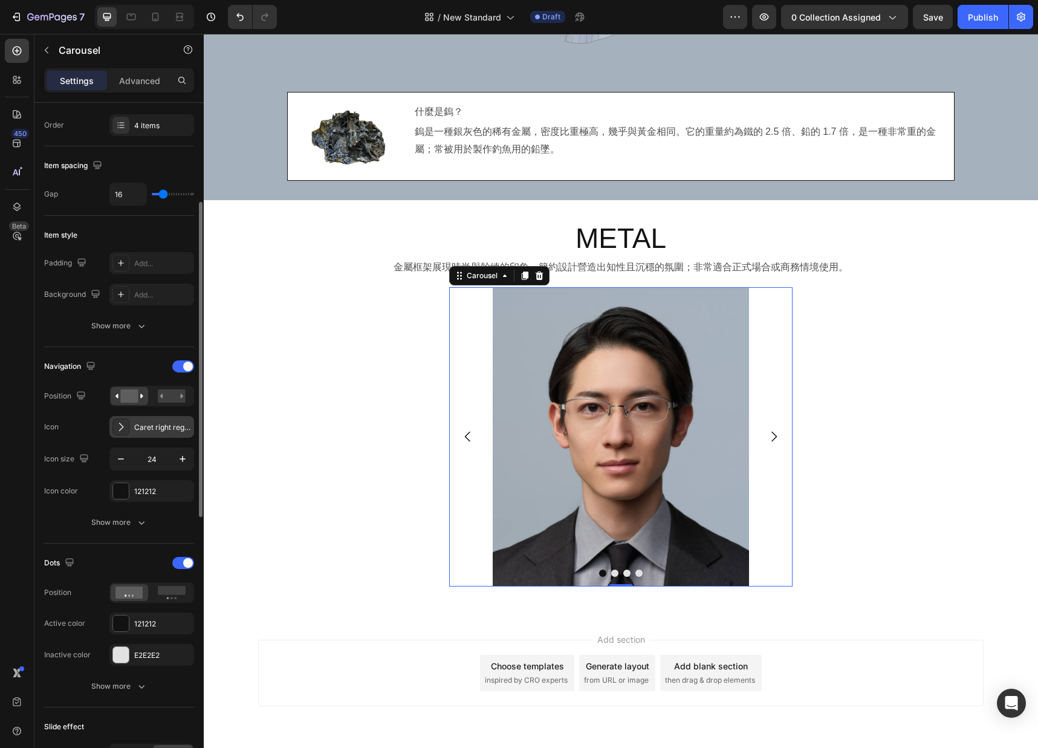
scroll to position [209, 0]
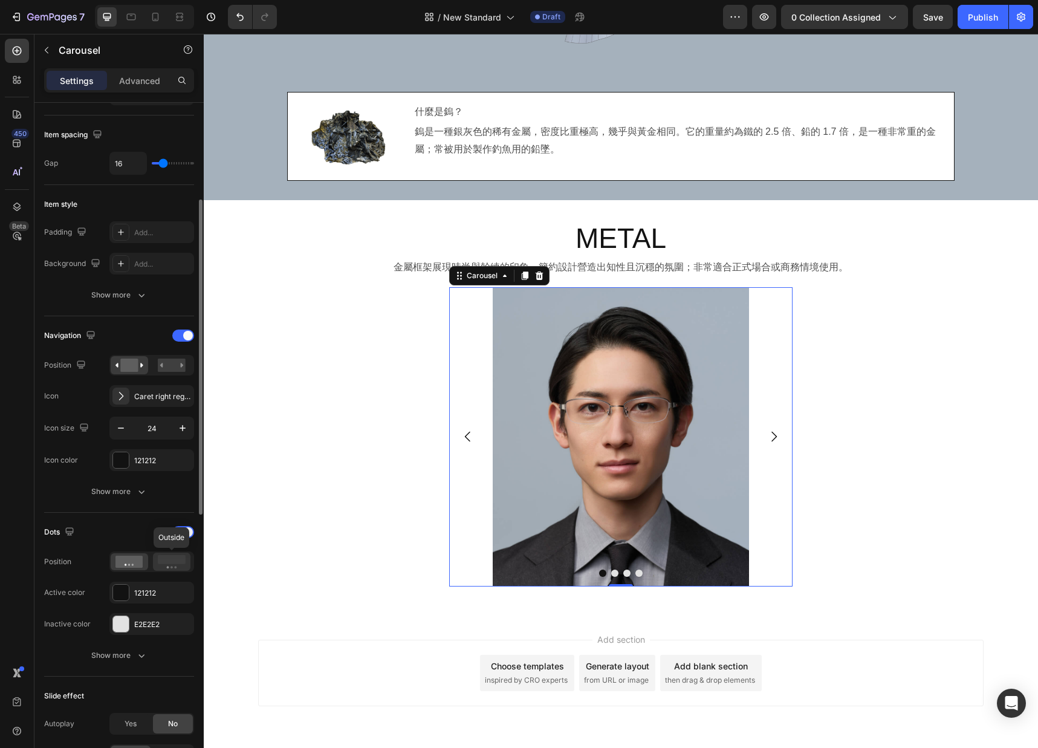
click at [170, 560] on rect at bounding box center [172, 559] width 28 height 9
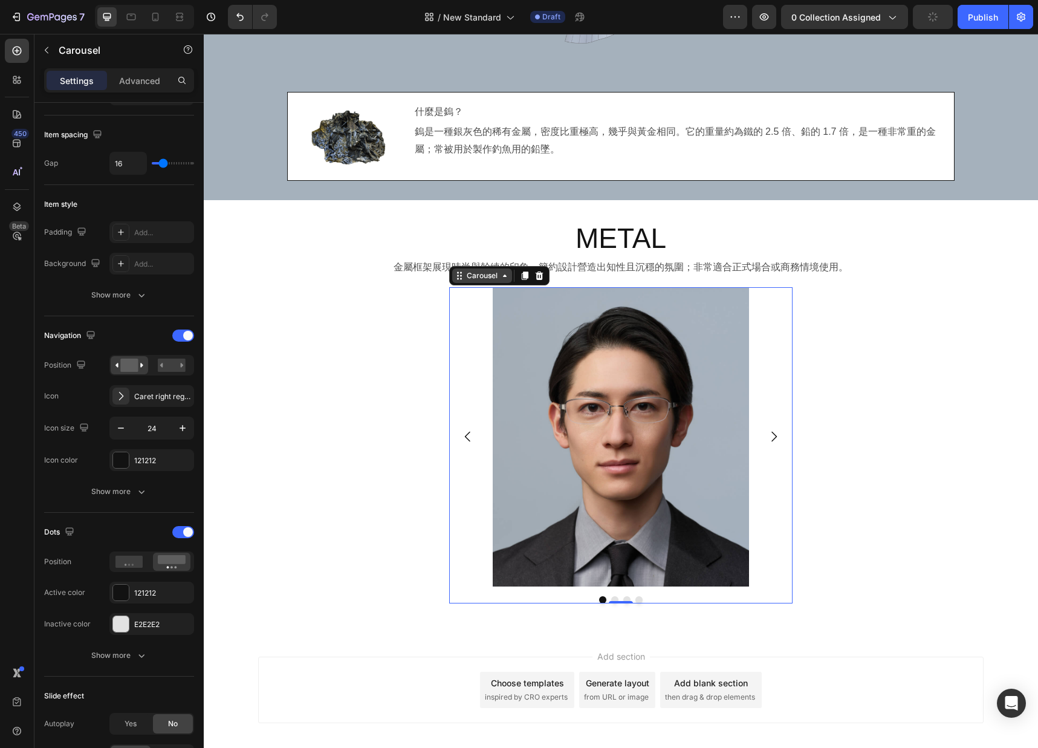
click at [481, 278] on div "Carousel" at bounding box center [482, 275] width 36 height 11
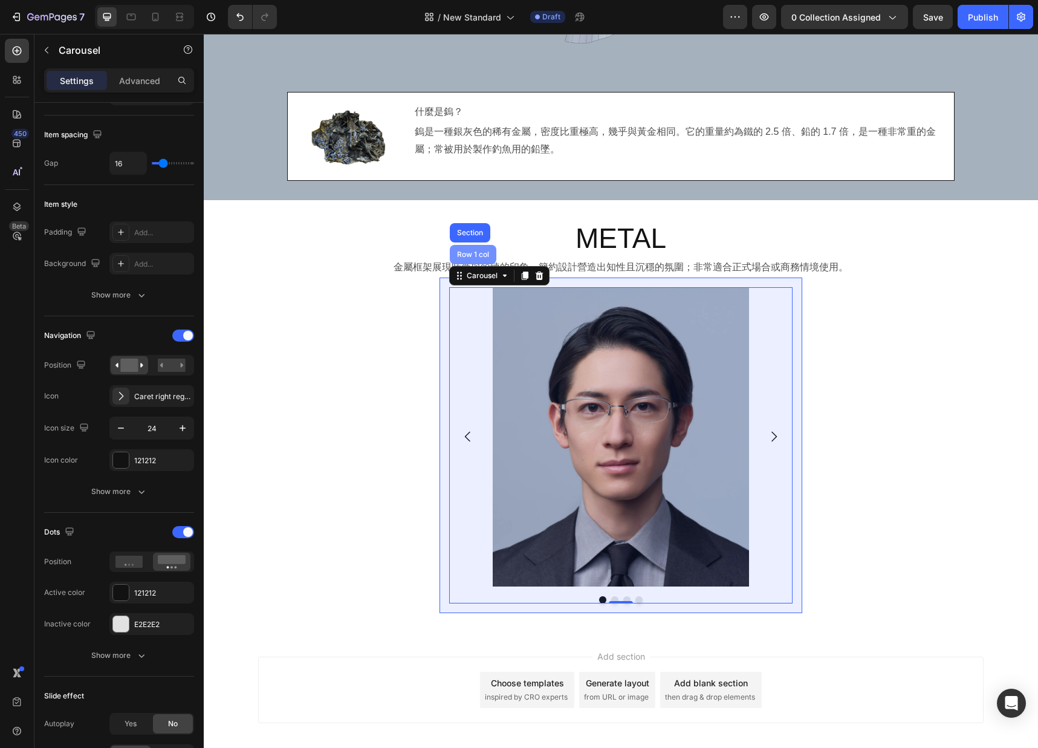
click at [478, 254] on div "Row 1 col" at bounding box center [473, 254] width 37 height 7
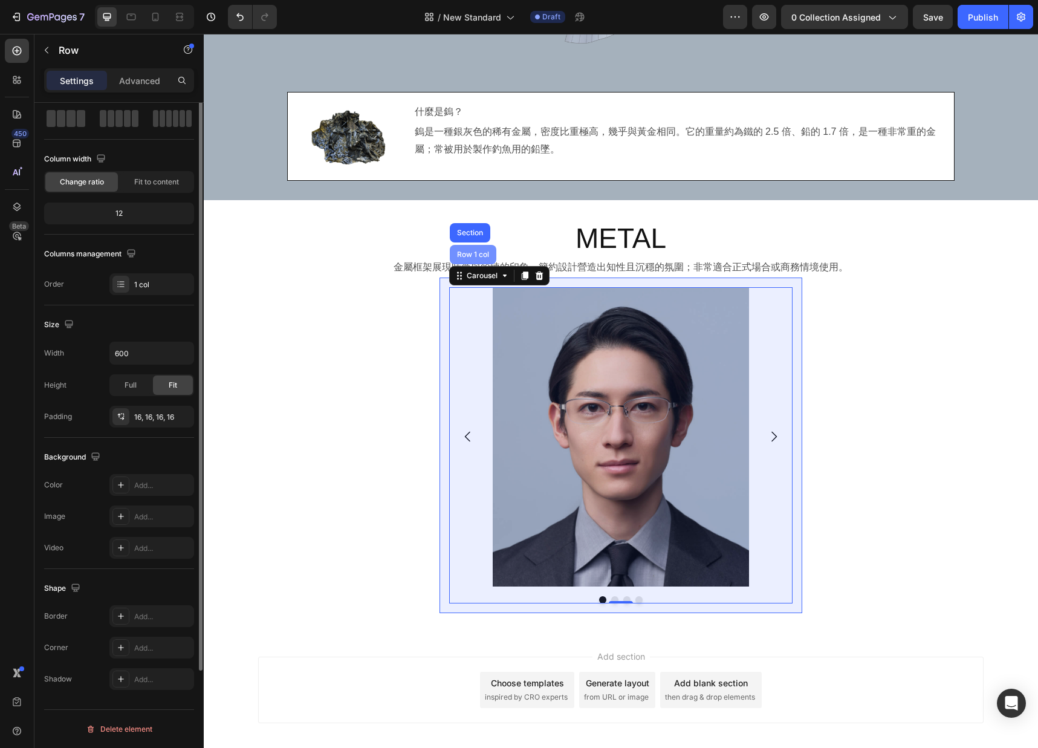
scroll to position [0, 0]
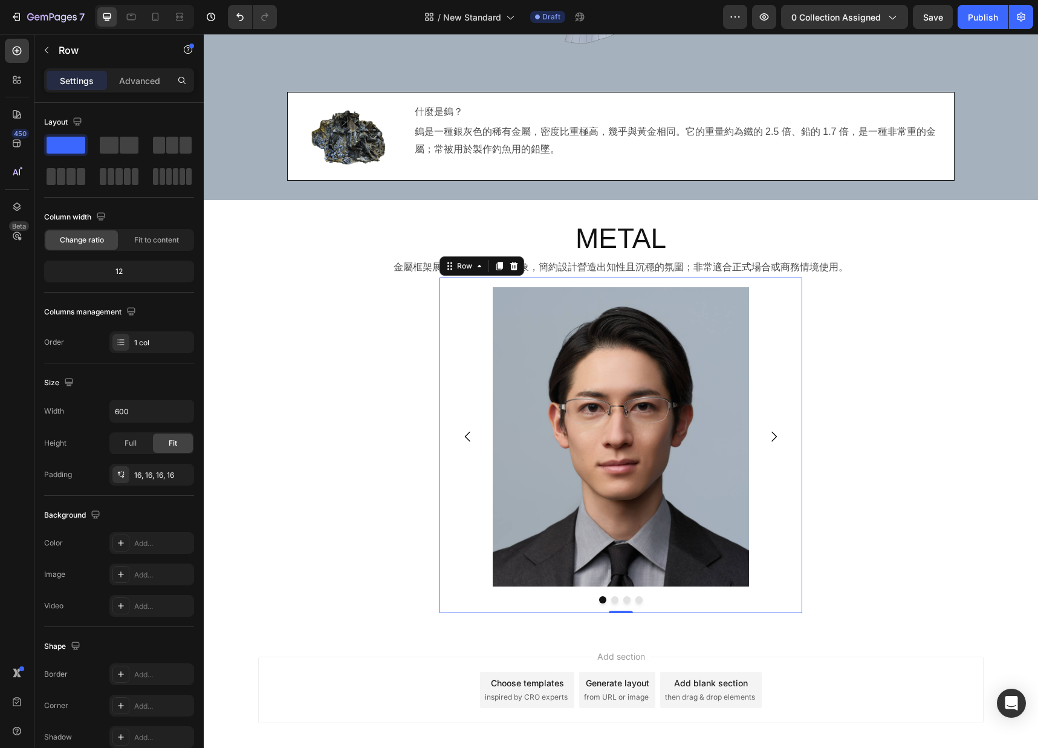
click at [782, 411] on div "Image Drop element here Drop element here Drop element here Carousel Row 0" at bounding box center [620, 444] width 363 height 335
click at [587, 591] on div "Image Drop element here Drop element here Drop element here [GEOGRAPHIC_DATA]" at bounding box center [620, 445] width 343 height 316
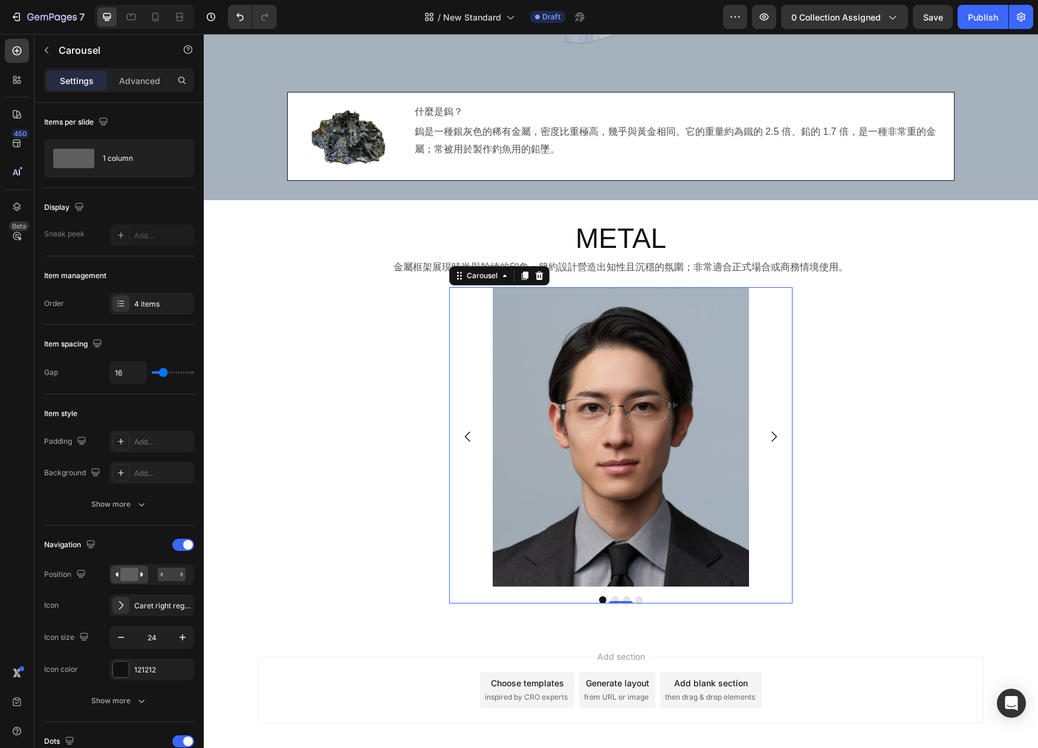
click at [485, 591] on div "Image Drop element here Drop element here Drop element here Carousel 0" at bounding box center [620, 445] width 343 height 316
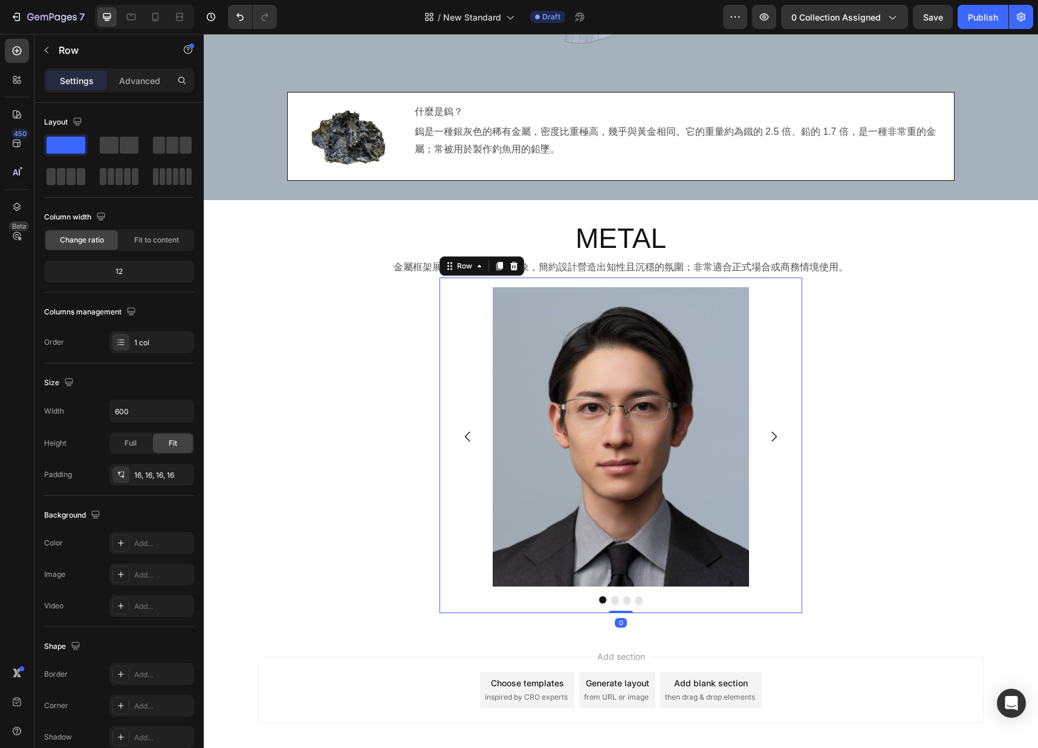
click at [782, 594] on div "Image Drop element here Drop element here Drop element here Carousel Row 0" at bounding box center [620, 444] width 363 height 335
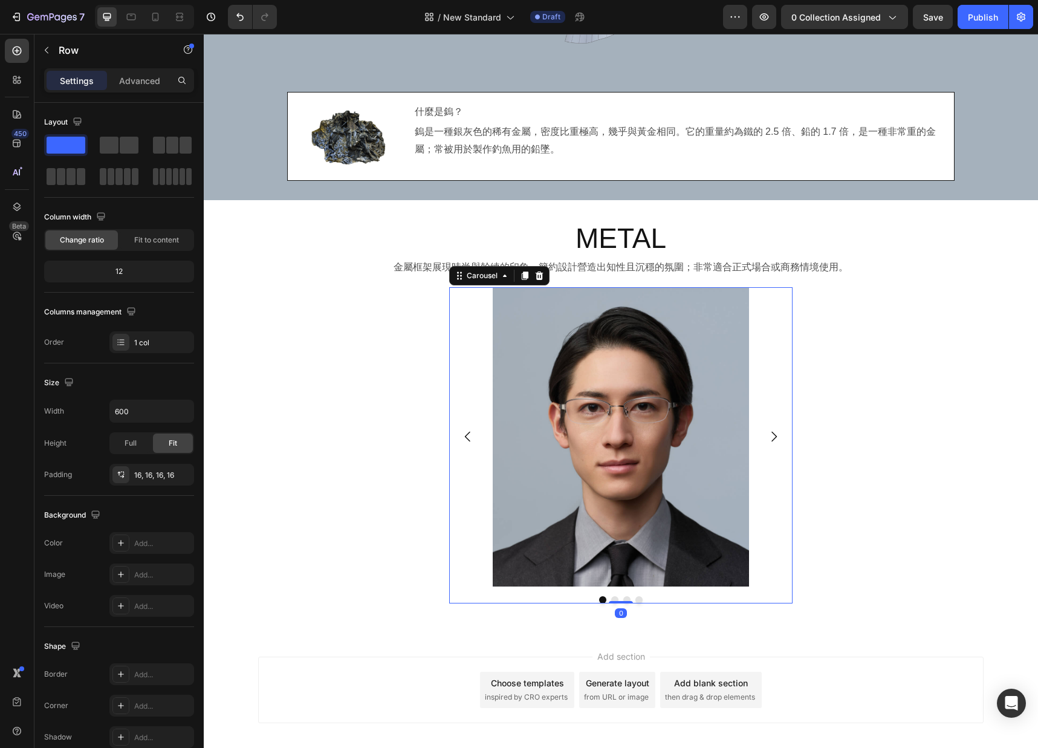
click at [776, 597] on div at bounding box center [620, 599] width 343 height 7
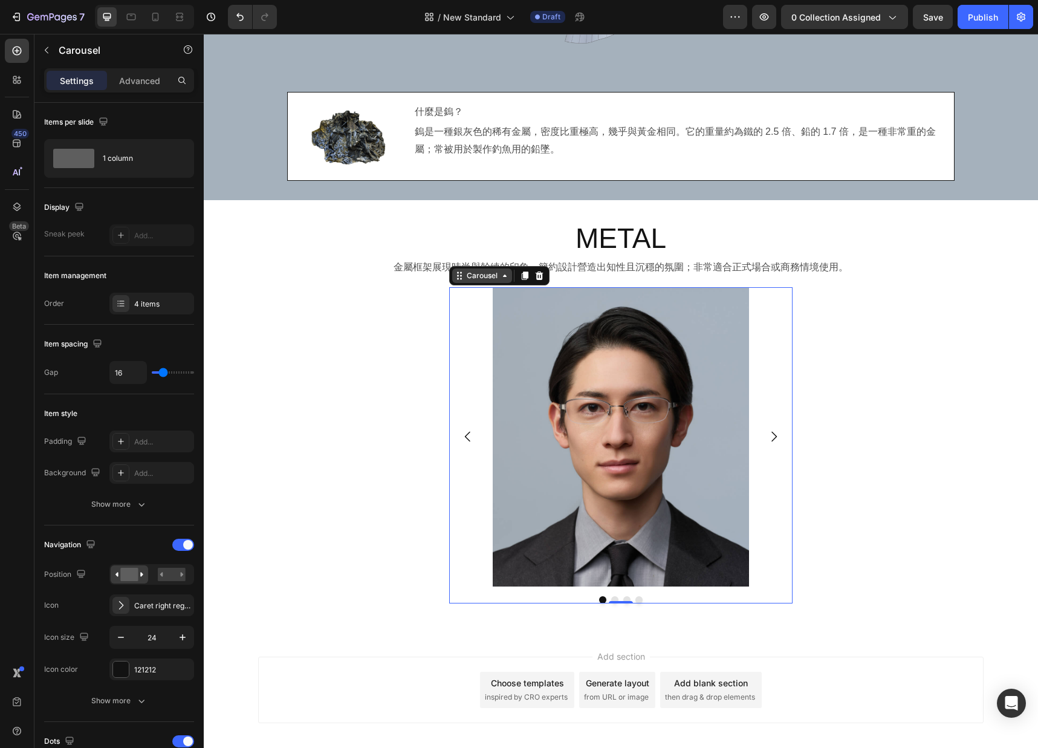
click at [487, 279] on div "Carousel" at bounding box center [482, 275] width 36 height 11
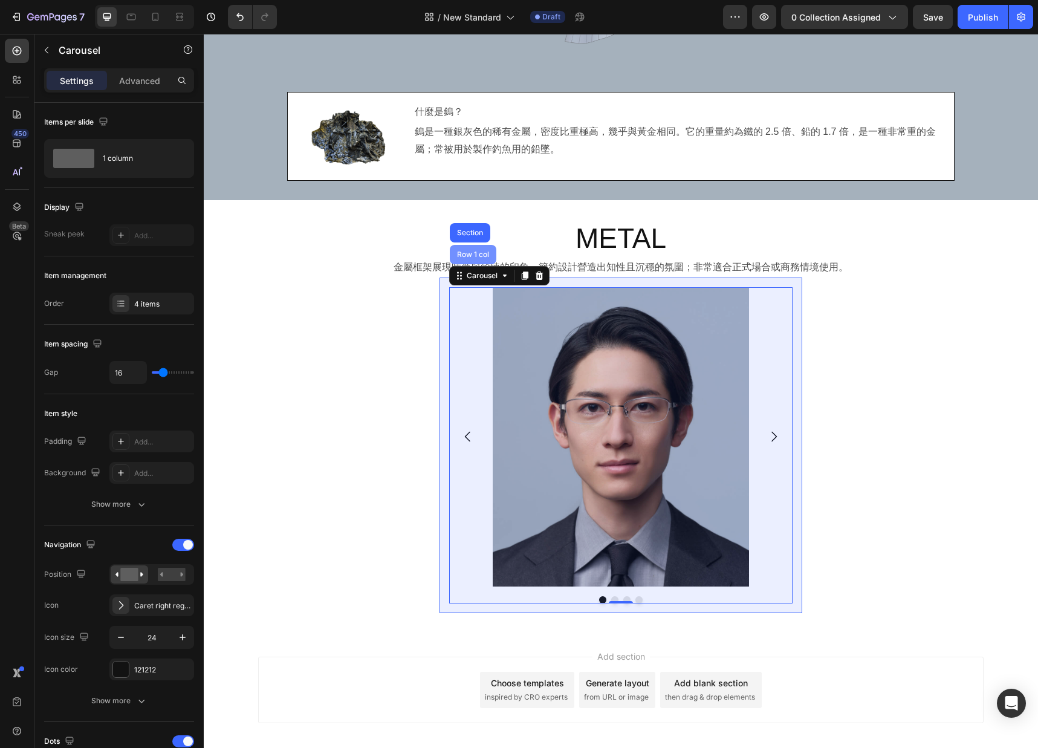
click at [465, 252] on div "Row 1 col" at bounding box center [473, 254] width 37 height 7
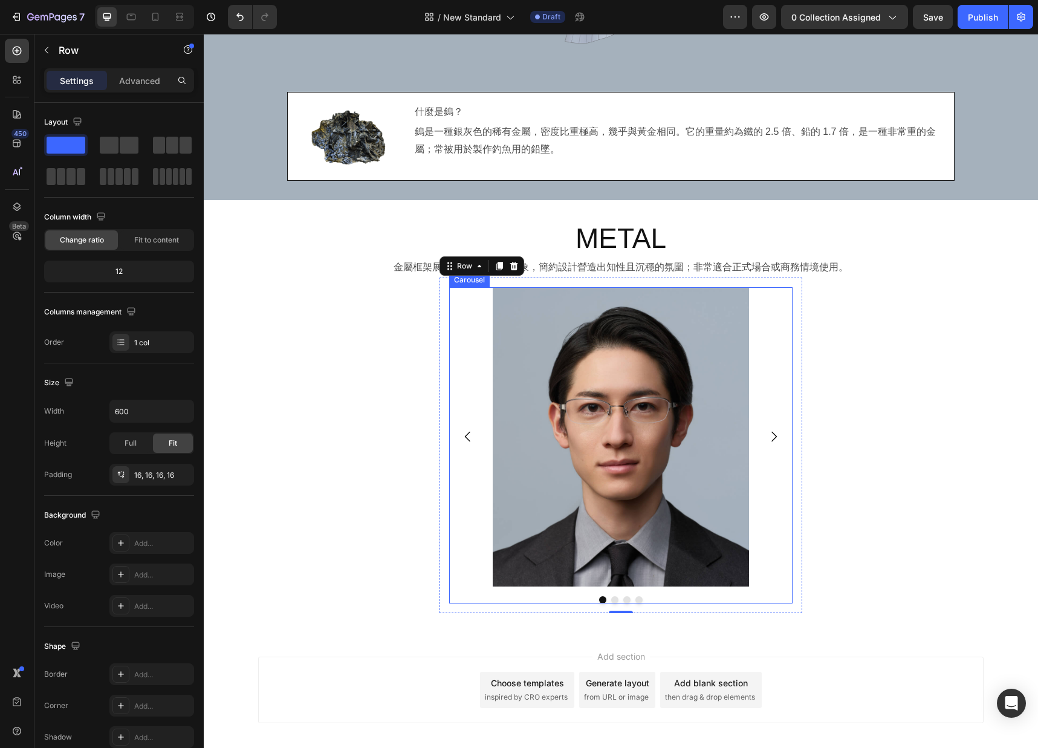
click at [484, 302] on div "Image Drop element here Drop element here Drop element here" at bounding box center [620, 436] width 343 height 299
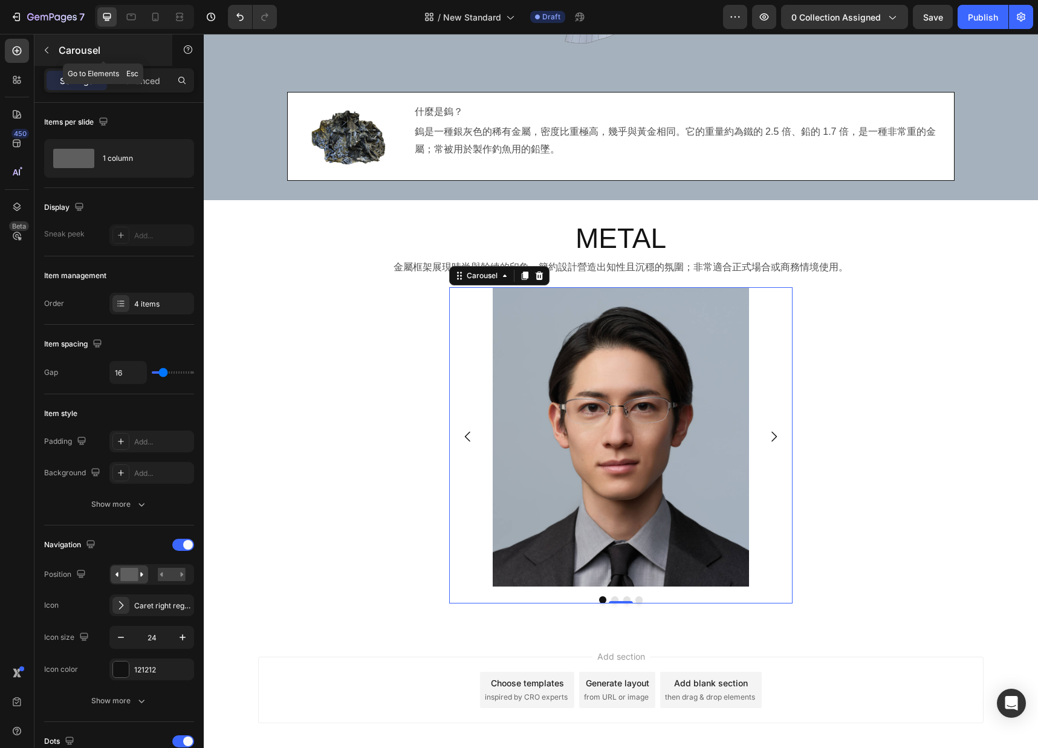
click at [48, 49] on icon "button" at bounding box center [47, 50] width 10 height 10
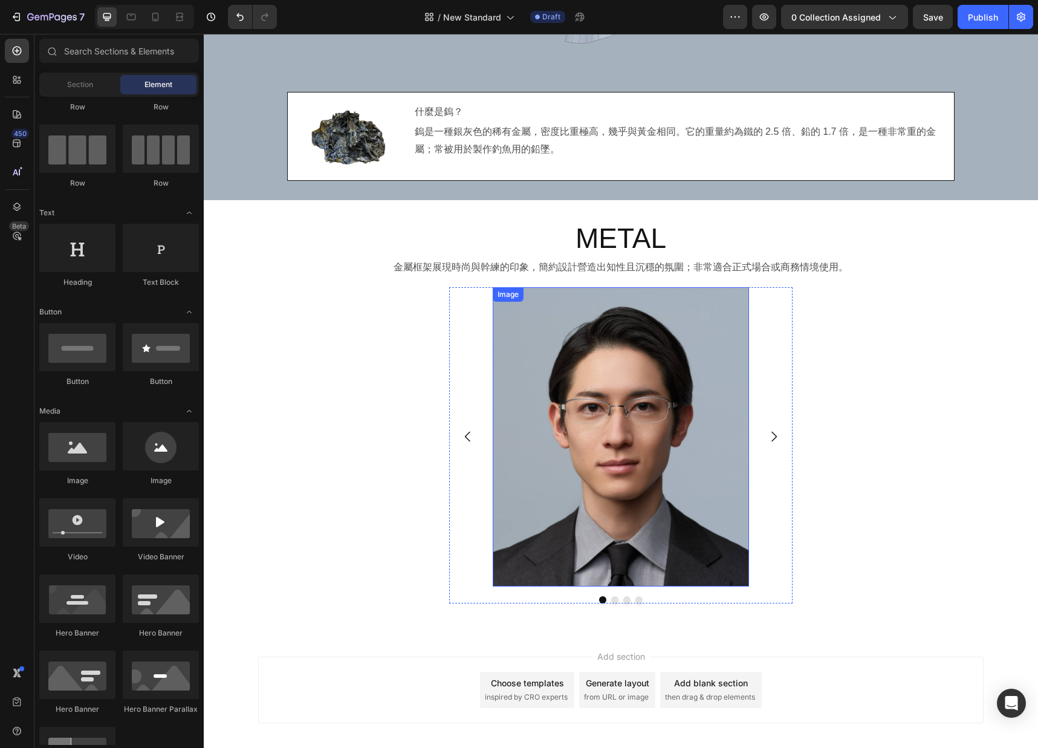
click at [601, 460] on img at bounding box center [621, 436] width 256 height 299
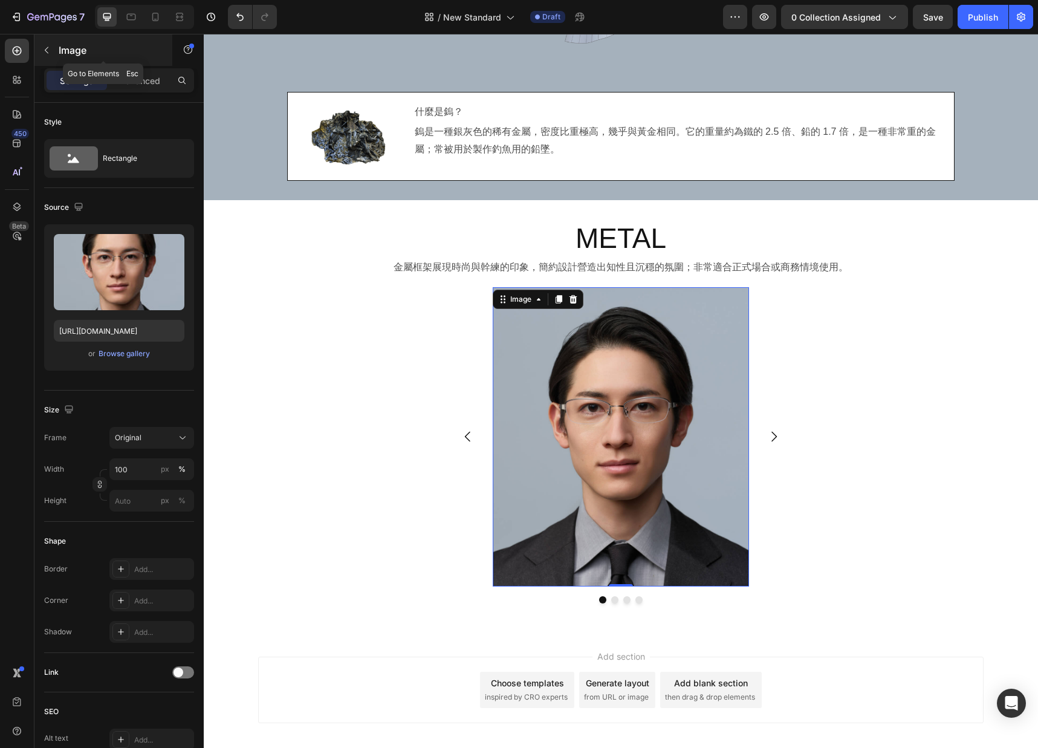
click at [45, 50] on icon "button" at bounding box center [47, 50] width 4 height 7
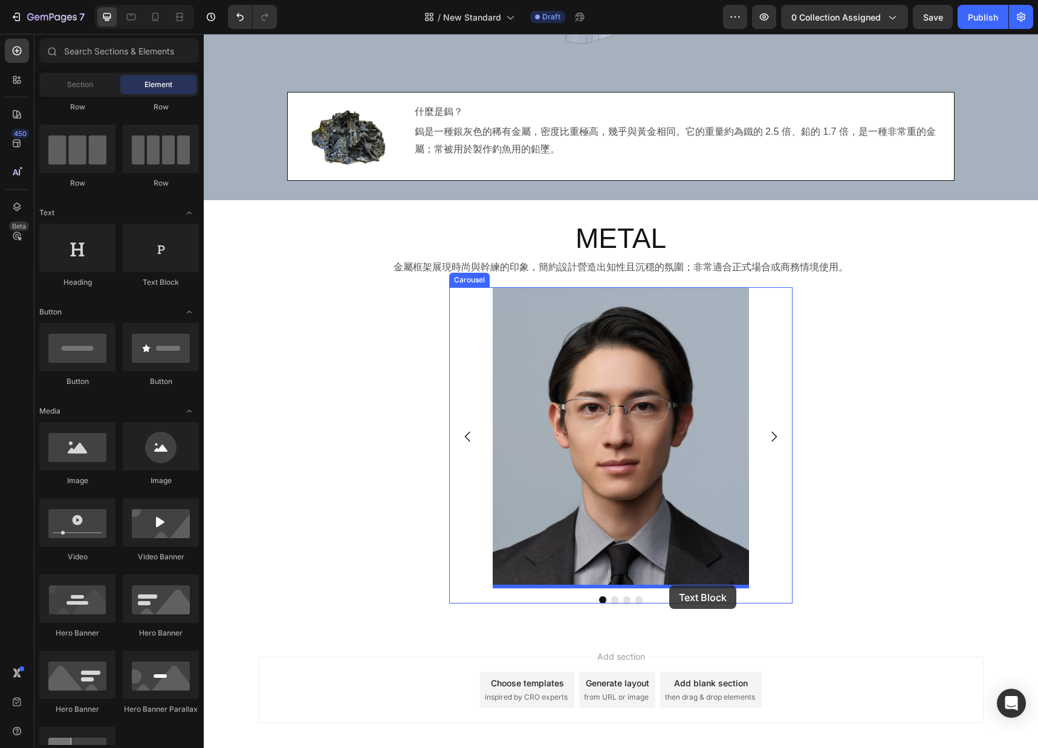
drag, startPoint x: 368, startPoint y: 287, endPoint x: 669, endPoint y: 585, distance: 424.4
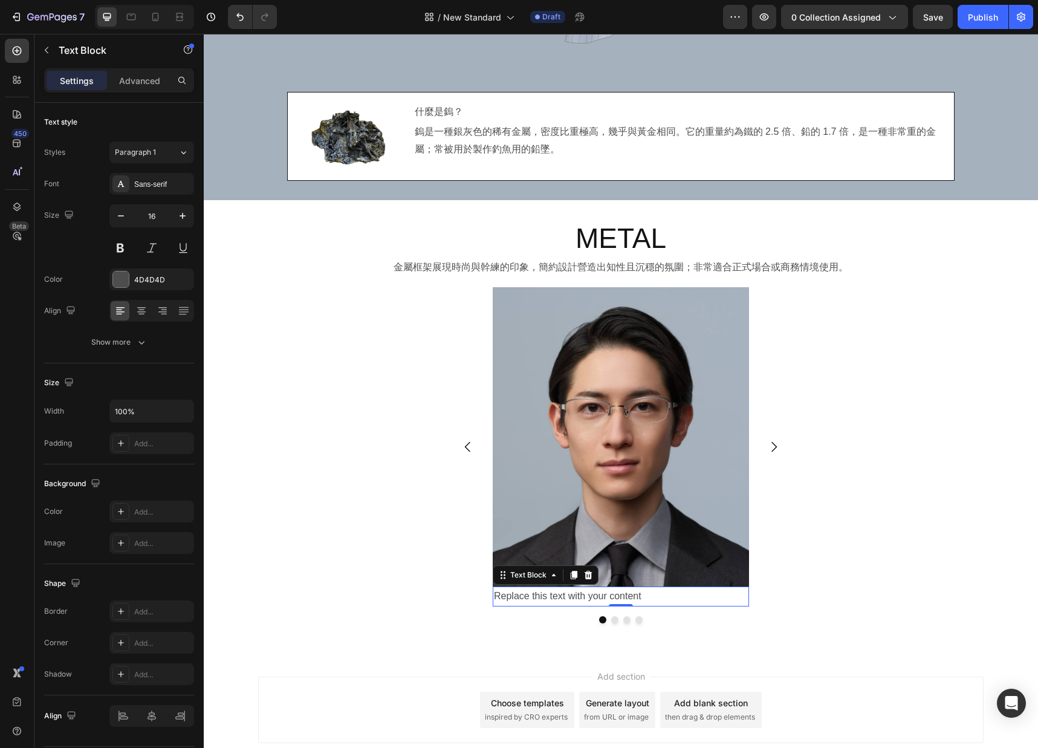
click at [663, 598] on div "Replace this text with your content" at bounding box center [621, 596] width 256 height 20
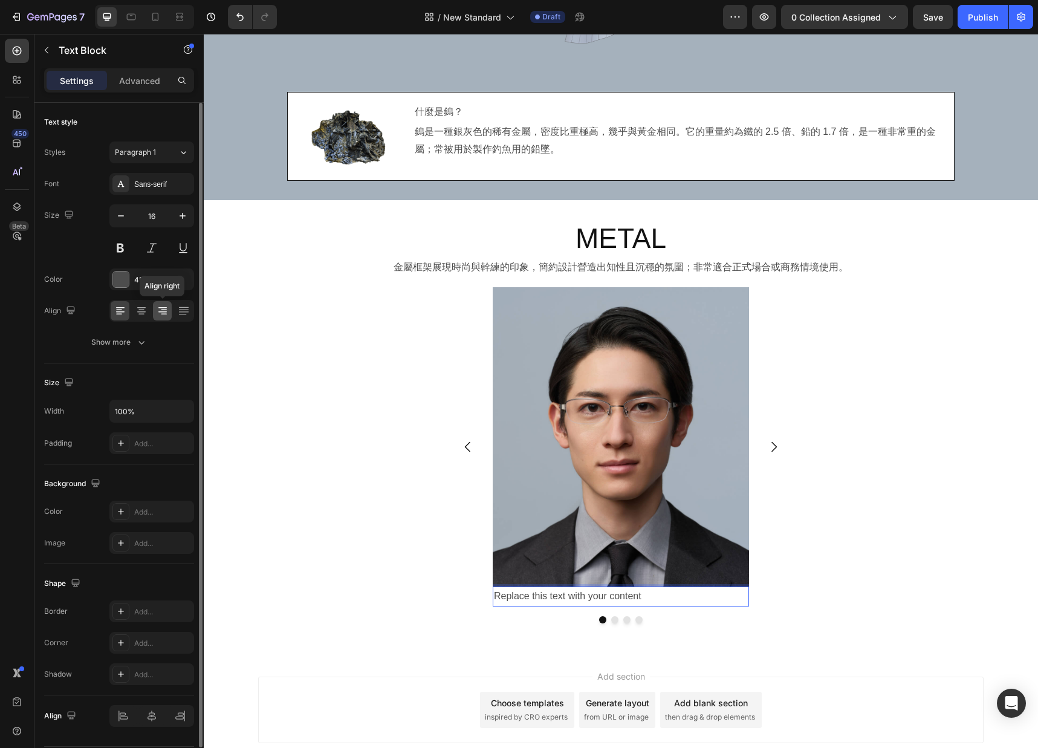
click at [161, 308] on icon at bounding box center [163, 311] width 12 height 12
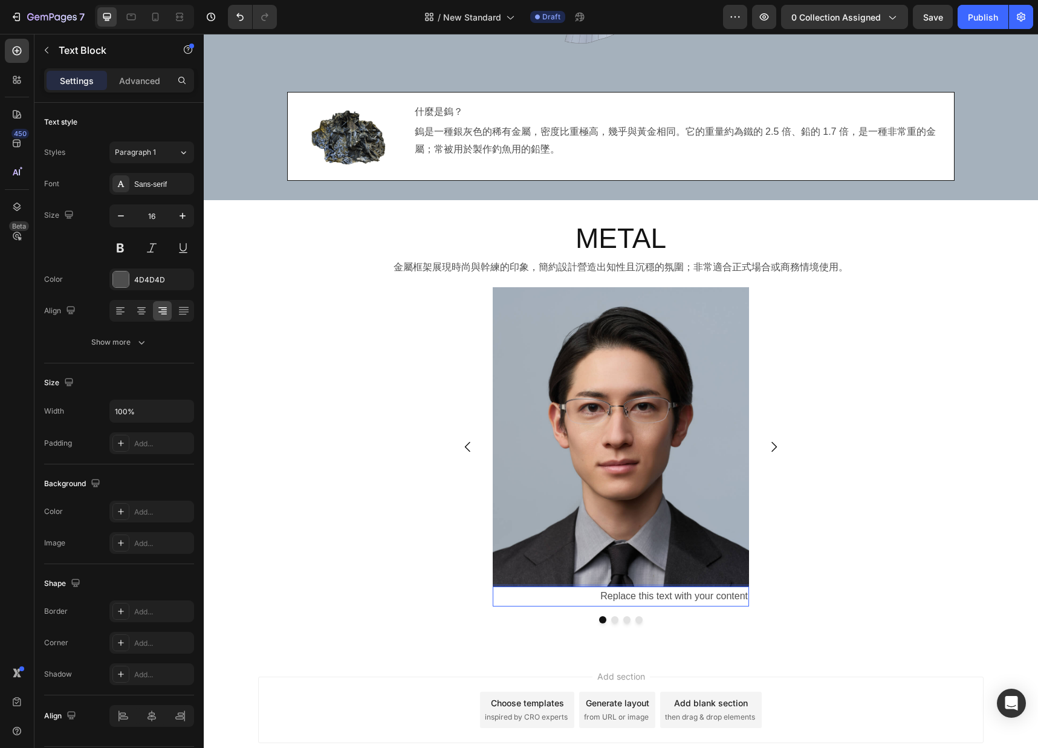
drag, startPoint x: 609, startPoint y: 594, endPoint x: 595, endPoint y: 595, distance: 14.0
click at [609, 594] on p "Replace this text with your content" at bounding box center [621, 597] width 254 height 18
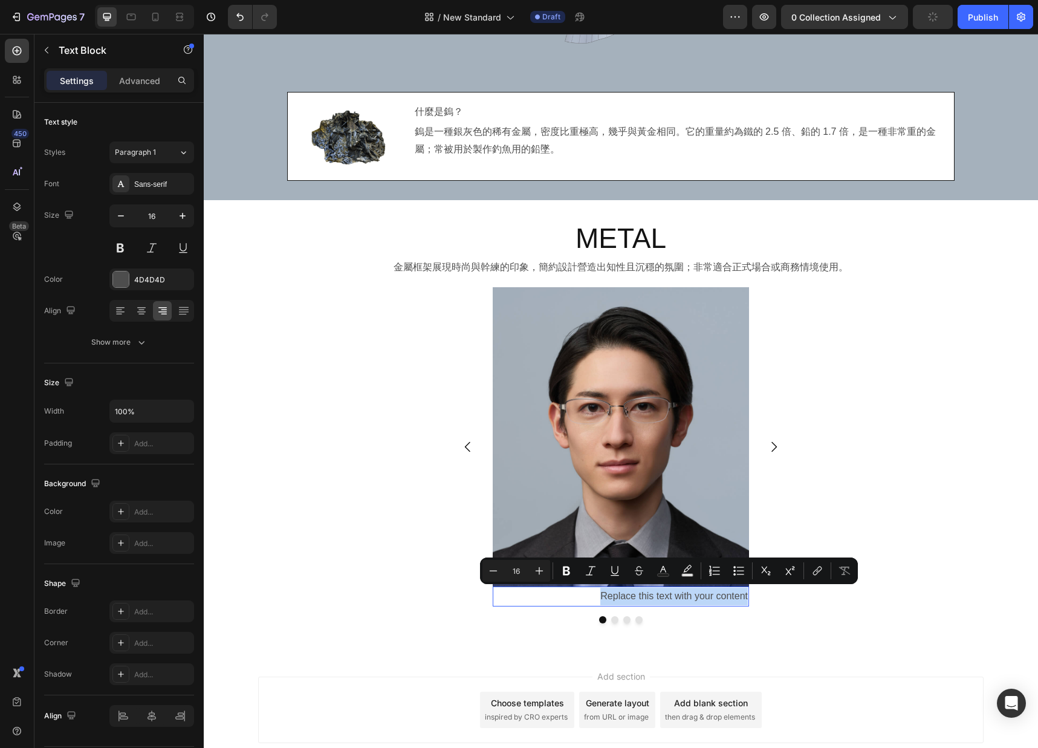
drag, startPoint x: 589, startPoint y: 595, endPoint x: 746, endPoint y: 597, distance: 157.2
click at [746, 597] on p "Replace this text with your content" at bounding box center [621, 597] width 254 height 18
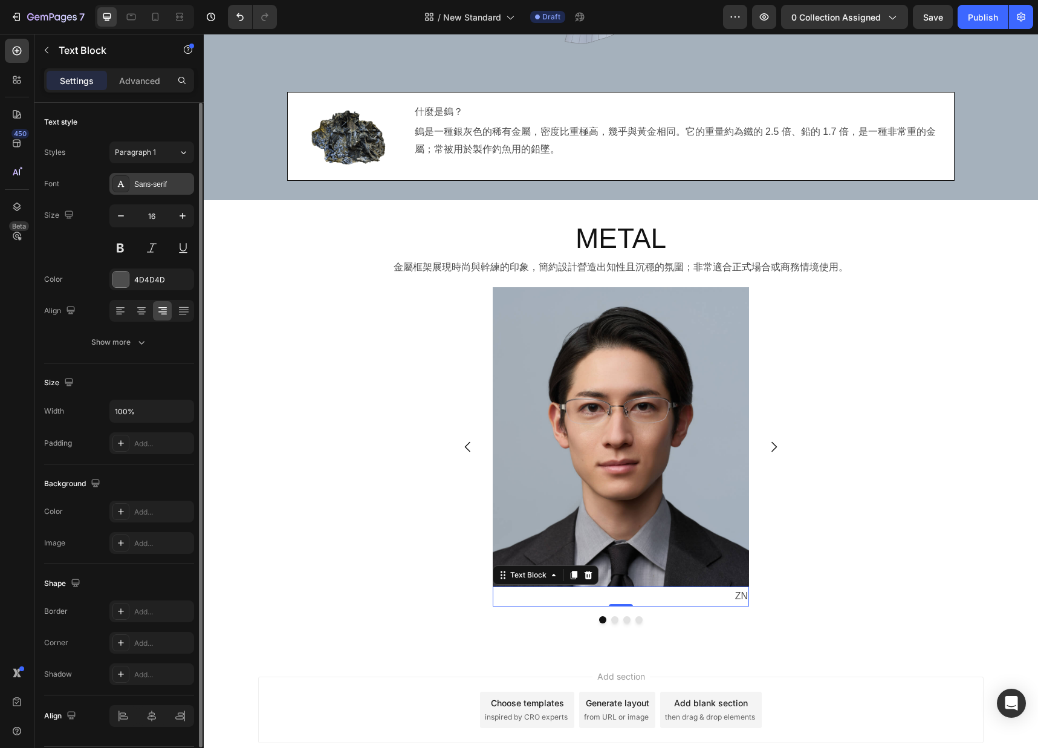
scroll to position [1794, 0]
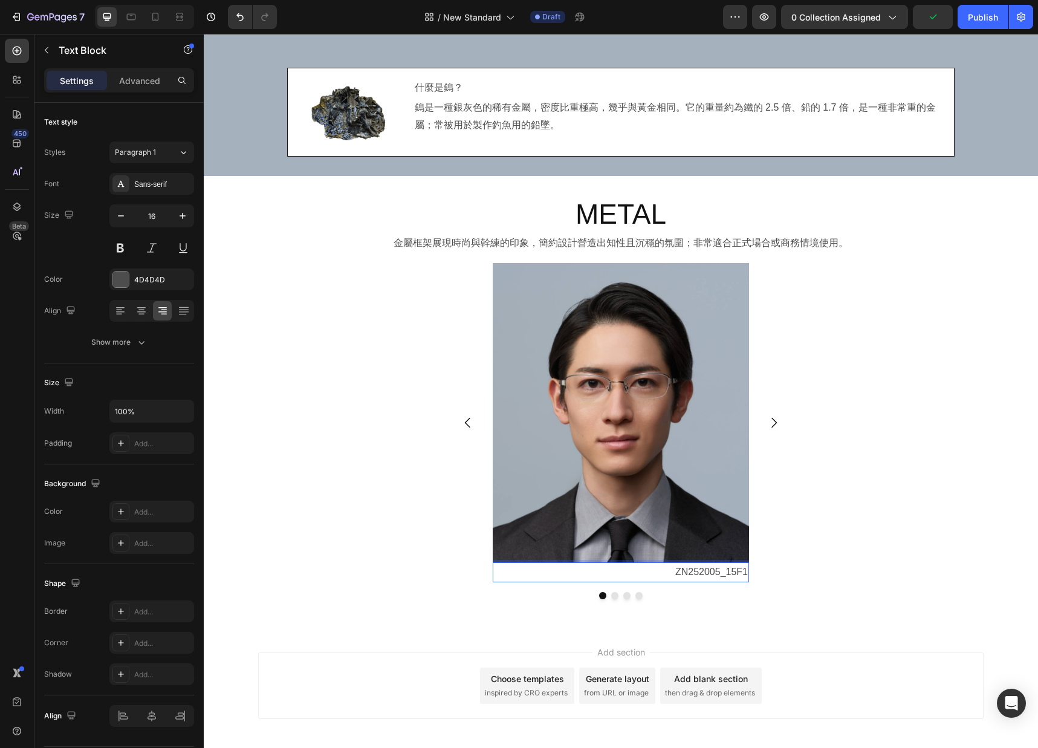
click at [782, 578] on div "METAL Heading 金屬框架展現時尚與幹練的印象，簡約設計營造出知性且沉穩的氛圍；非常適合正式場合或商務情境使用。 Text Block Image …" at bounding box center [621, 401] width 834 height 413
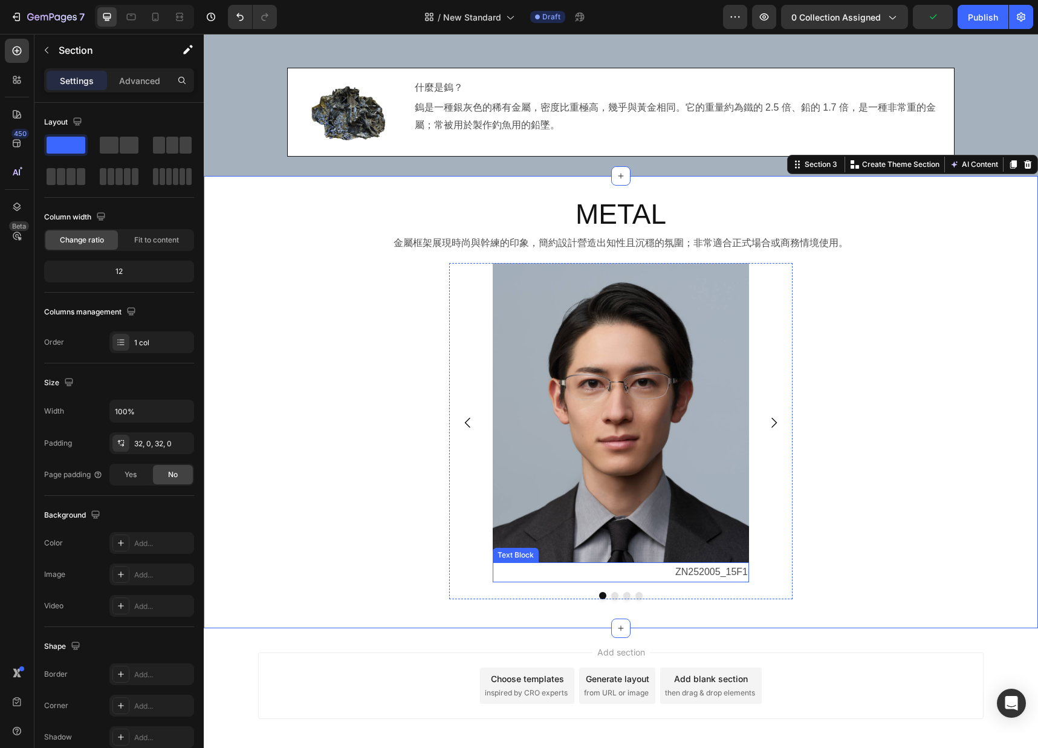
click at [685, 571] on p "ZN252005_15F1" at bounding box center [621, 572] width 254 height 18
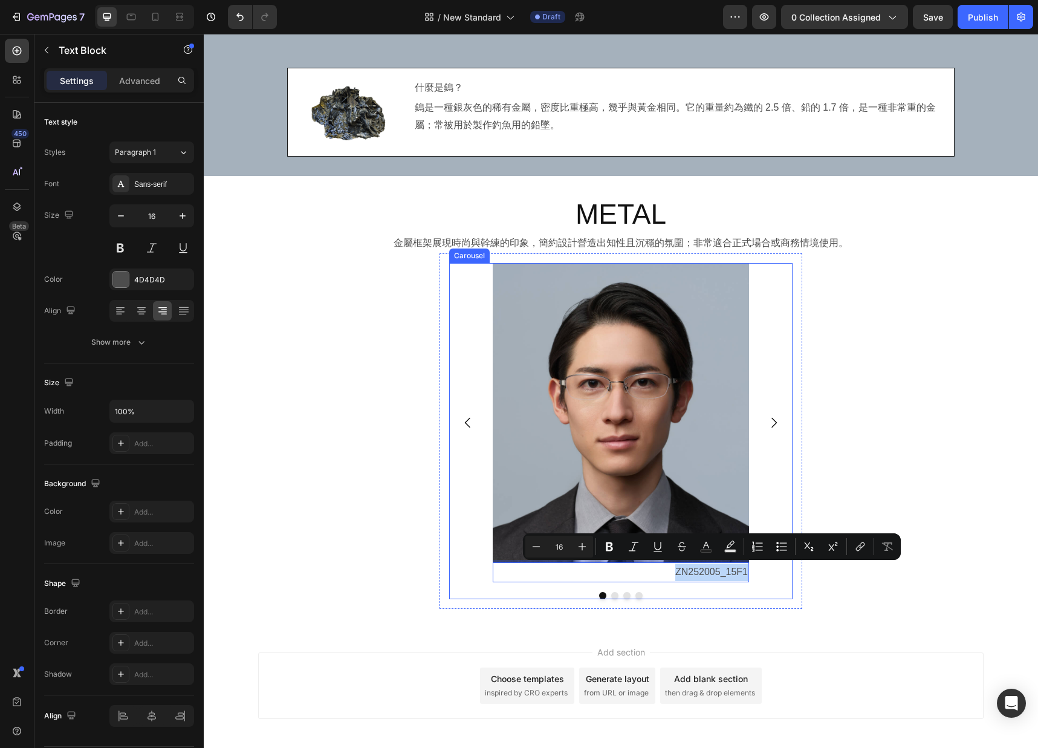
drag, startPoint x: 675, startPoint y: 574, endPoint x: 756, endPoint y: 574, distance: 81.6
click at [756, 574] on div "Image ZN252005_15F1 Text Block 0 Drop element here Drop element here Drop eleme…" at bounding box center [620, 422] width 343 height 319
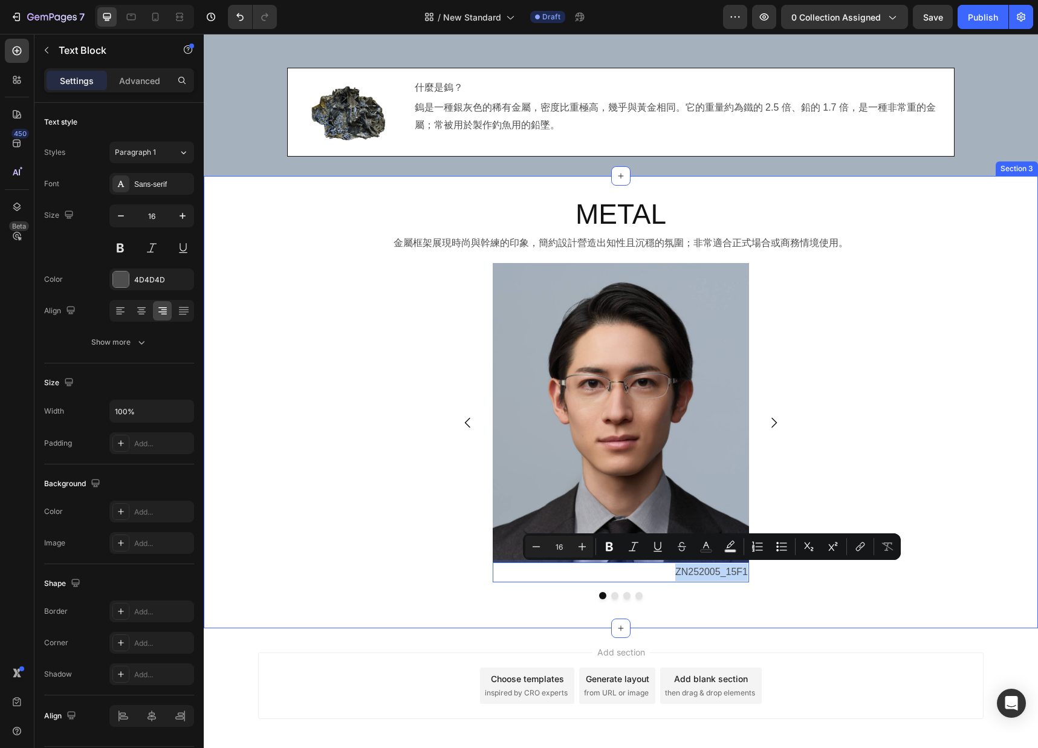
copy p "ZN252005_15F1"
click at [782, 414] on div "METAL Heading 金屬框架展現時尚與幹練的印象，簡約設計營造出知性且沉穩的氛圍；非常適合正式場合或商務情境使用。 Text Block Image …" at bounding box center [621, 401] width 834 height 413
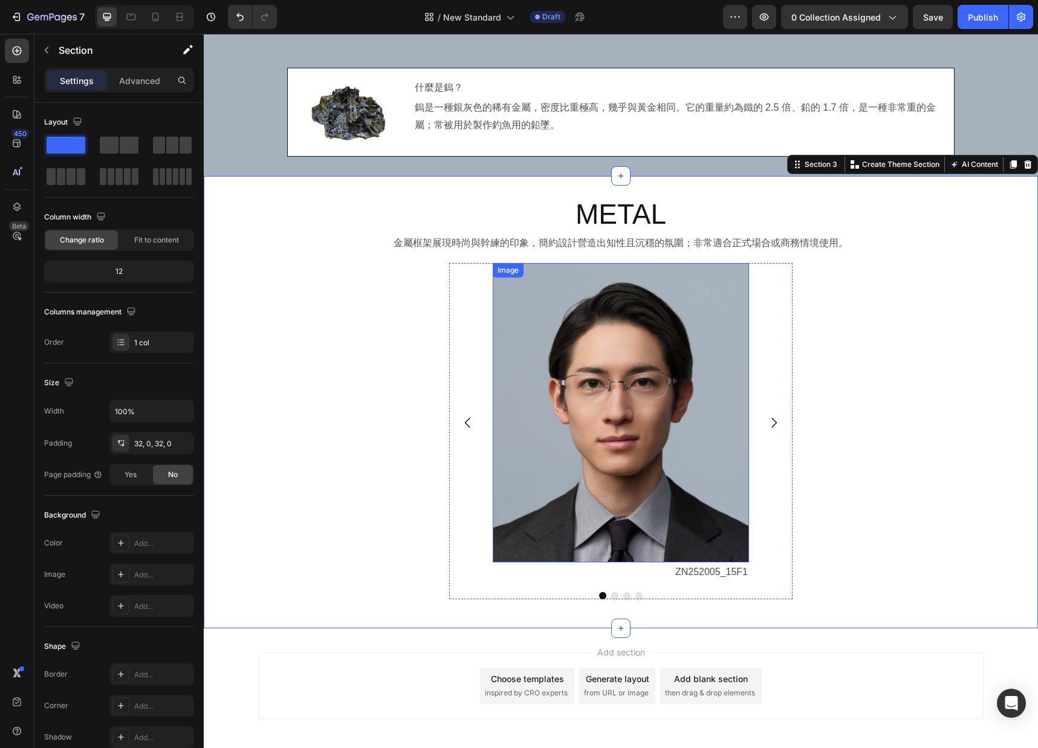
click at [583, 321] on img at bounding box center [621, 412] width 256 height 299
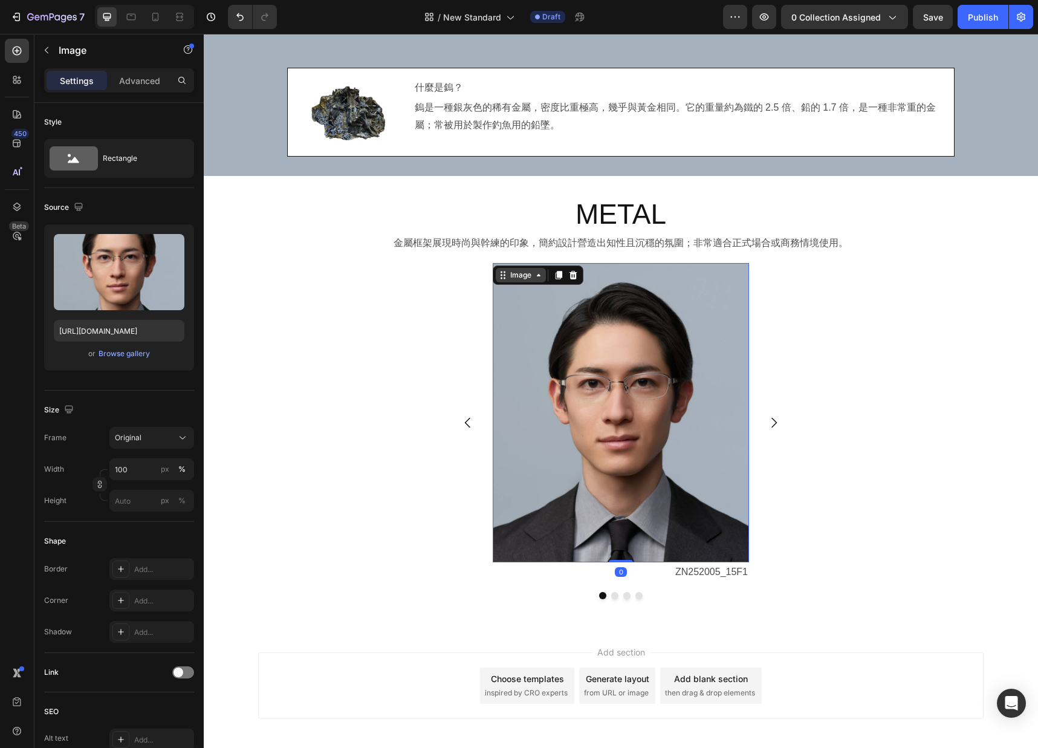
click at [514, 271] on div "Image" at bounding box center [521, 275] width 26 height 11
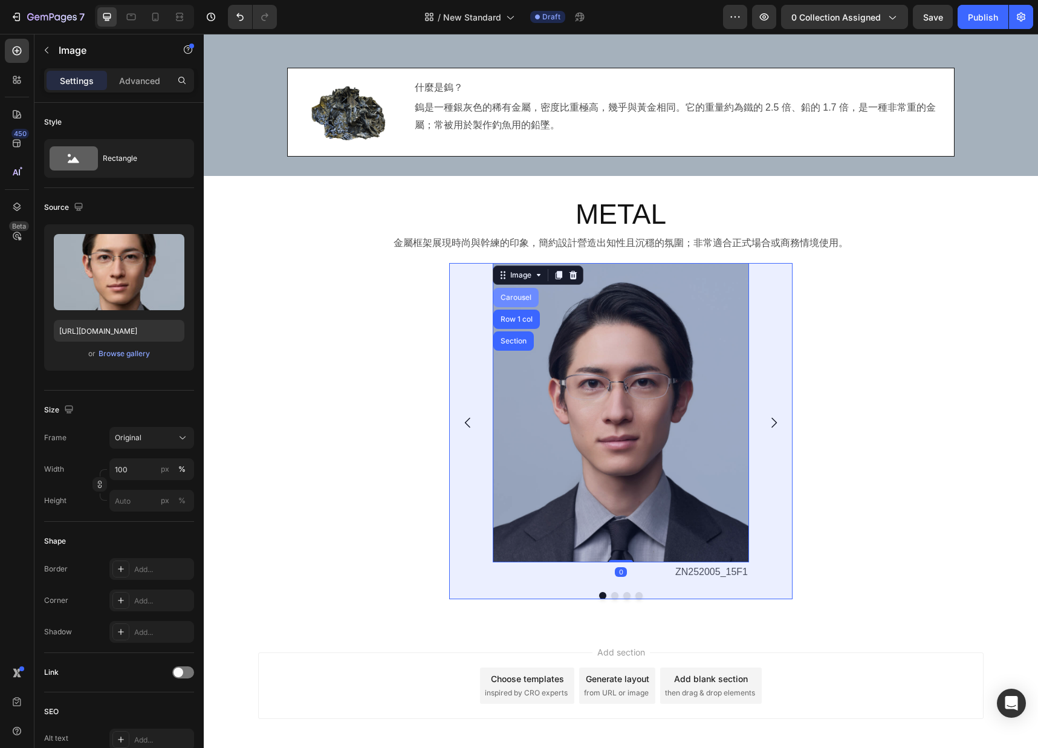
click at [513, 297] on div "Carousel" at bounding box center [516, 297] width 36 height 7
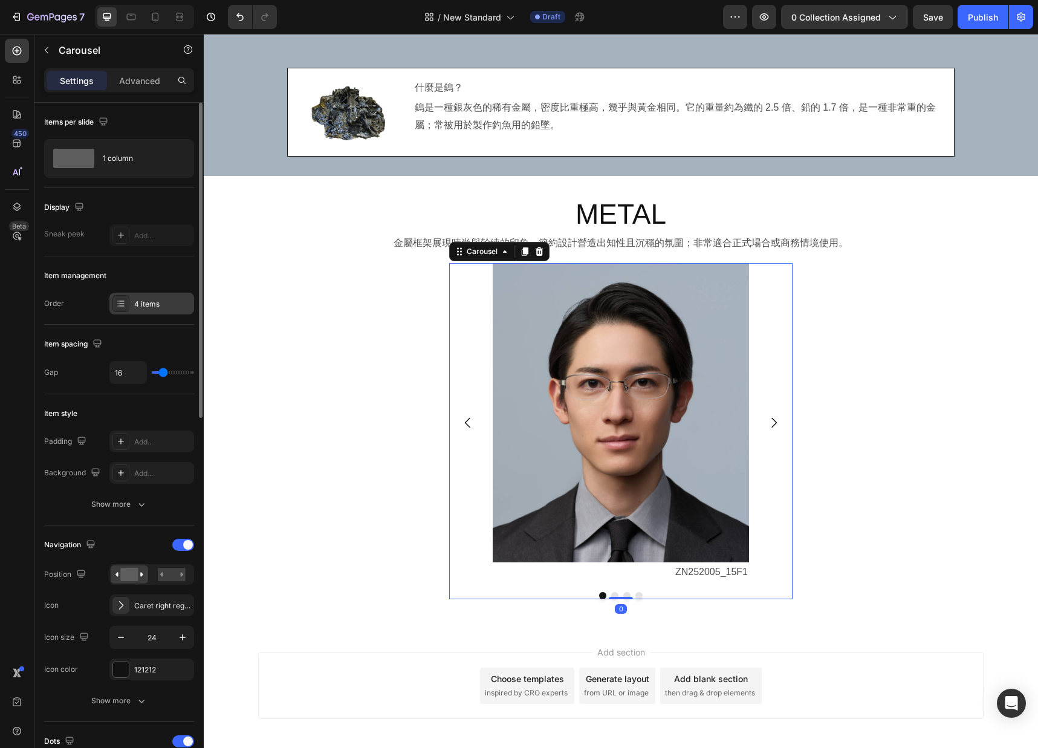
click at [176, 306] on div "4 items" at bounding box center [162, 304] width 57 height 11
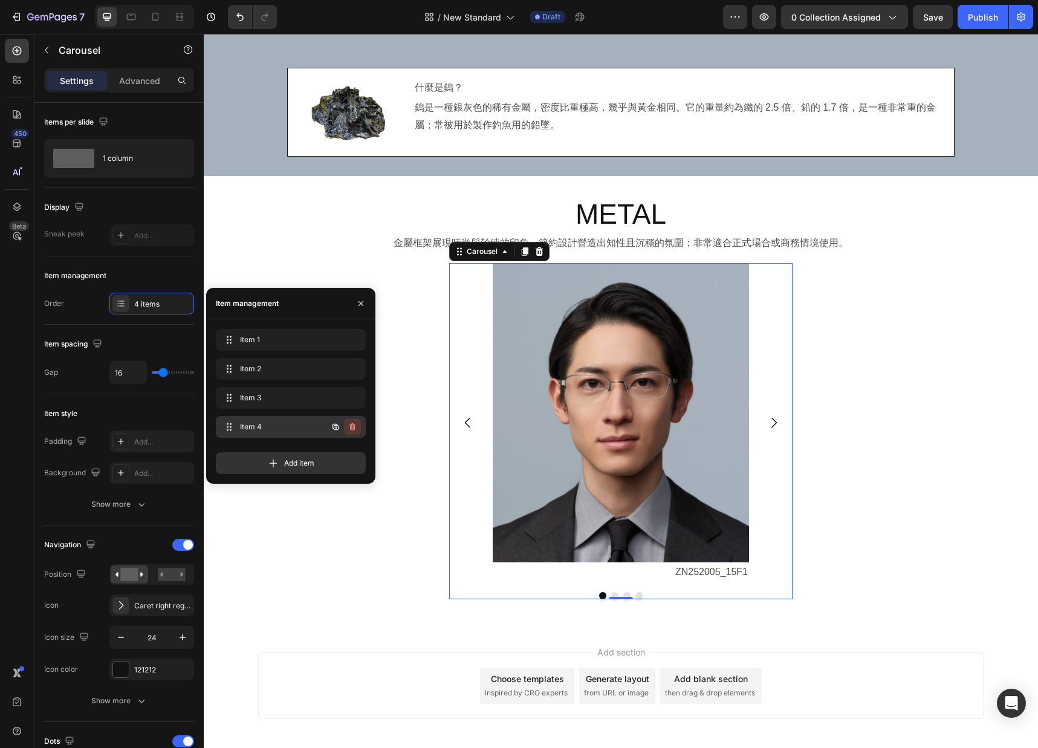
click at [355, 427] on icon "button" at bounding box center [353, 427] width 10 height 10
click at [355, 427] on button "Delete" at bounding box center [344, 426] width 33 height 17
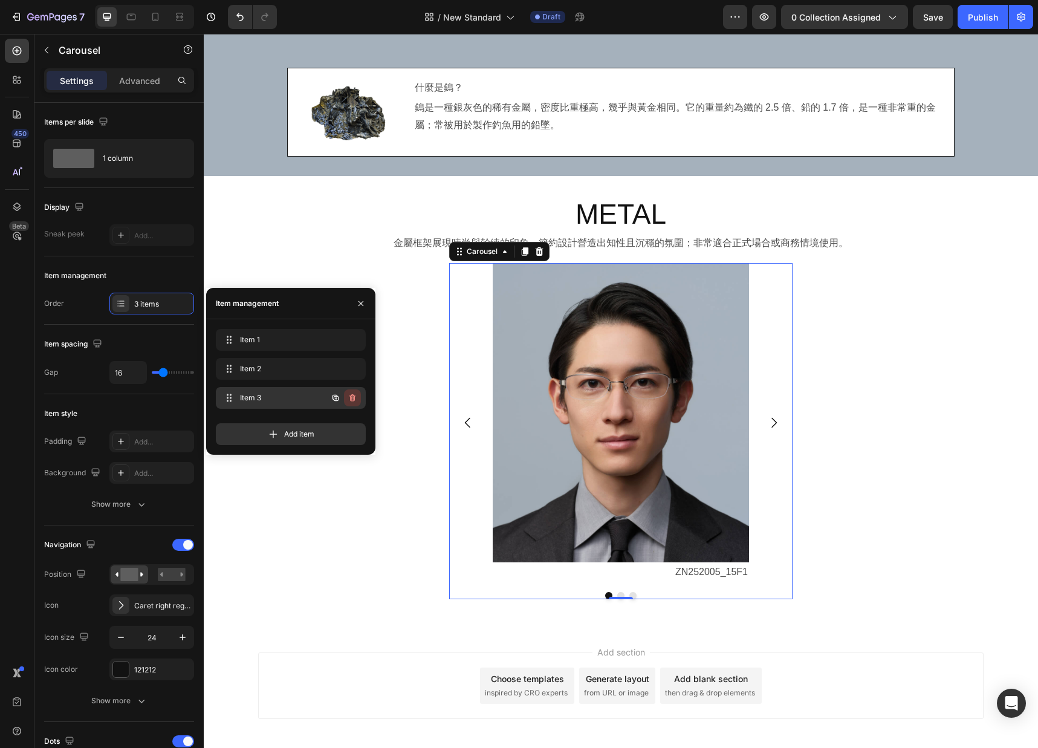
click at [351, 397] on icon "button" at bounding box center [353, 398] width 10 height 10
click at [341, 397] on div "Delete" at bounding box center [344, 397] width 22 height 11
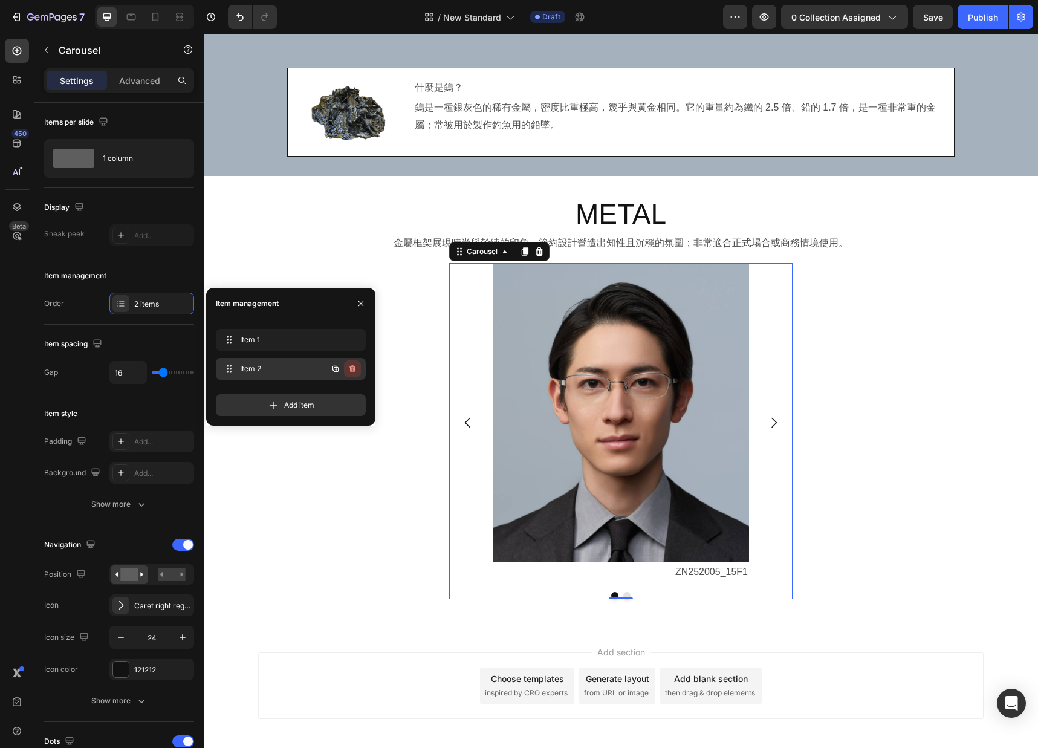
click at [348, 367] on icon "button" at bounding box center [353, 369] width 10 height 10
click at [346, 367] on div "Delete" at bounding box center [344, 368] width 22 height 11
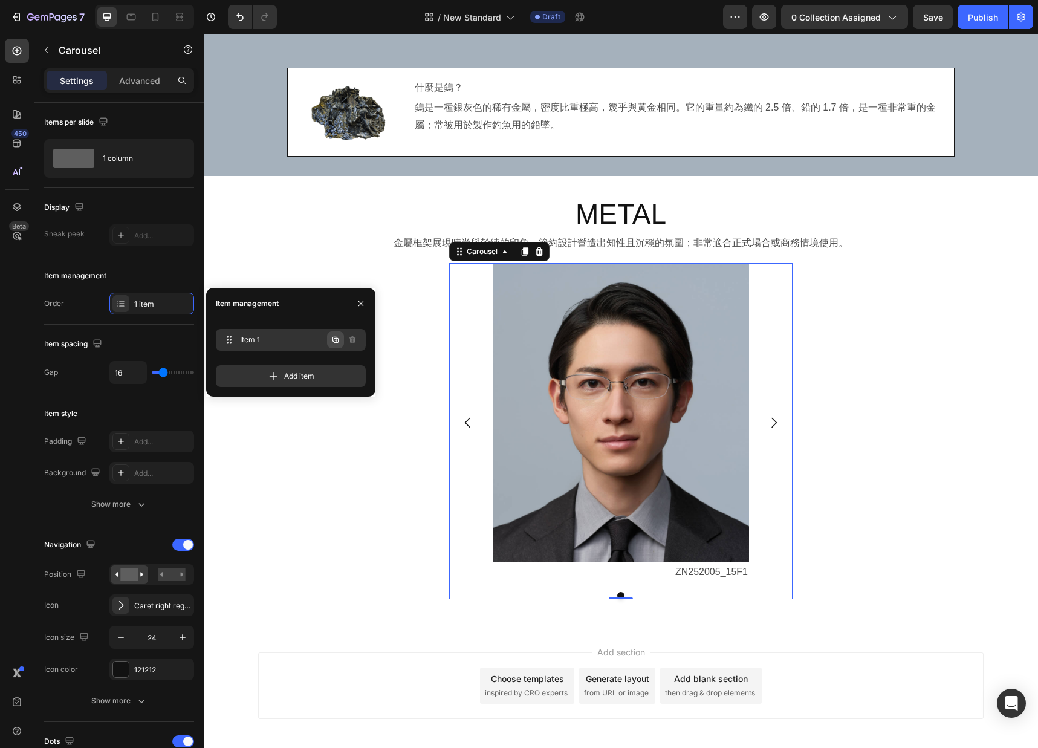
click at [337, 340] on icon "button" at bounding box center [336, 340] width 10 height 10
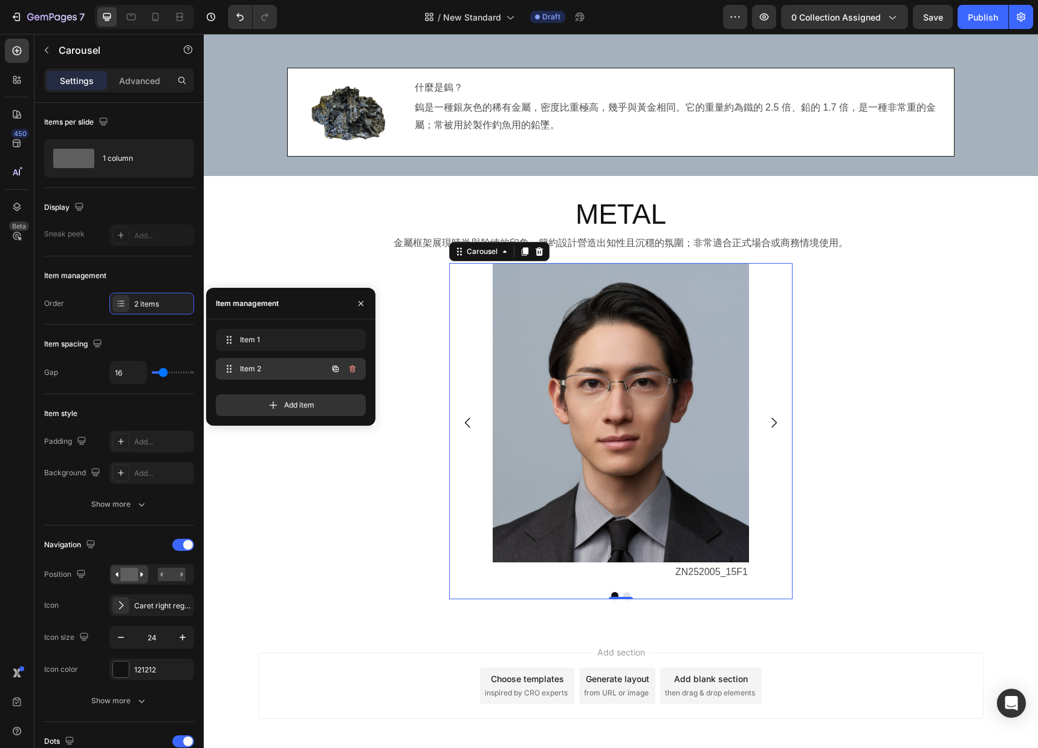
click at [288, 368] on span "Item 2" at bounding box center [274, 368] width 68 height 11
click at [643, 414] on img at bounding box center [621, 412] width 256 height 299
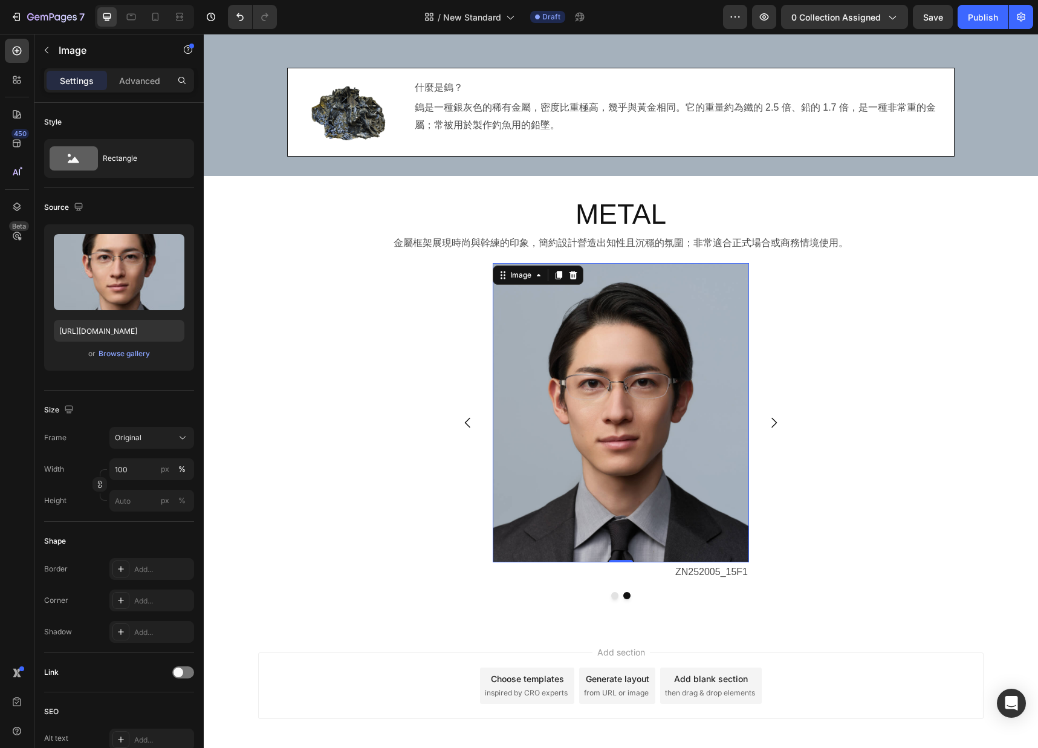
click at [622, 404] on img at bounding box center [621, 412] width 256 height 299
click at [123, 352] on div "Browse gallery" at bounding box center [124, 353] width 51 height 11
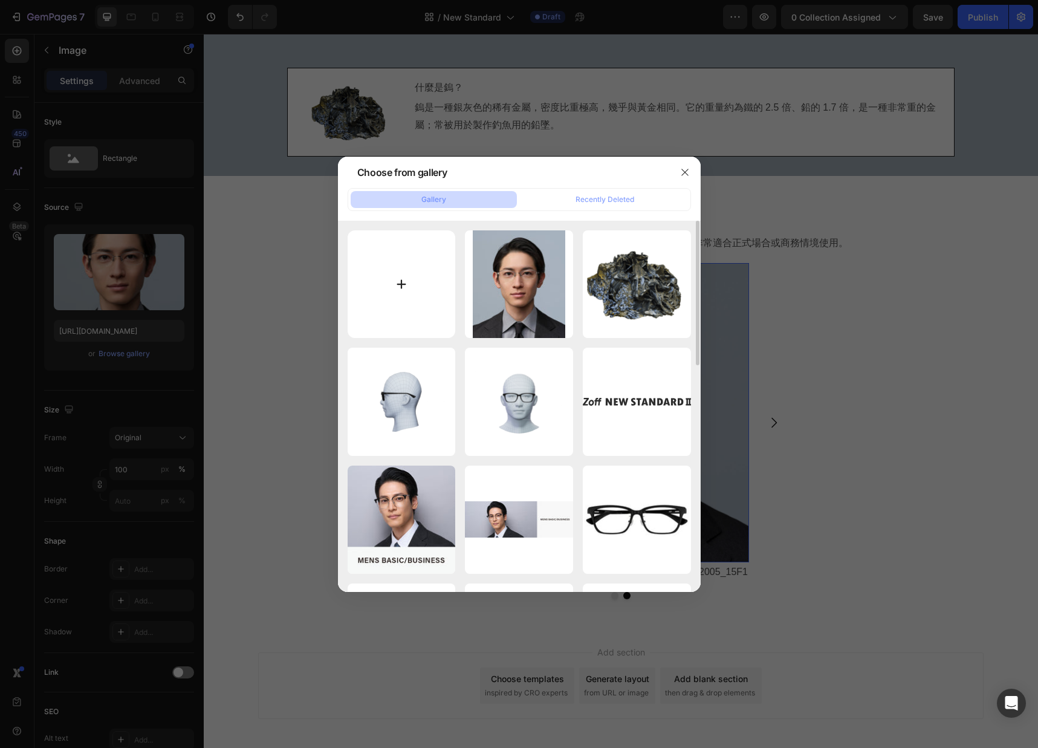
type input "C:\fakepath\metal_gallery01_image02.jpg"
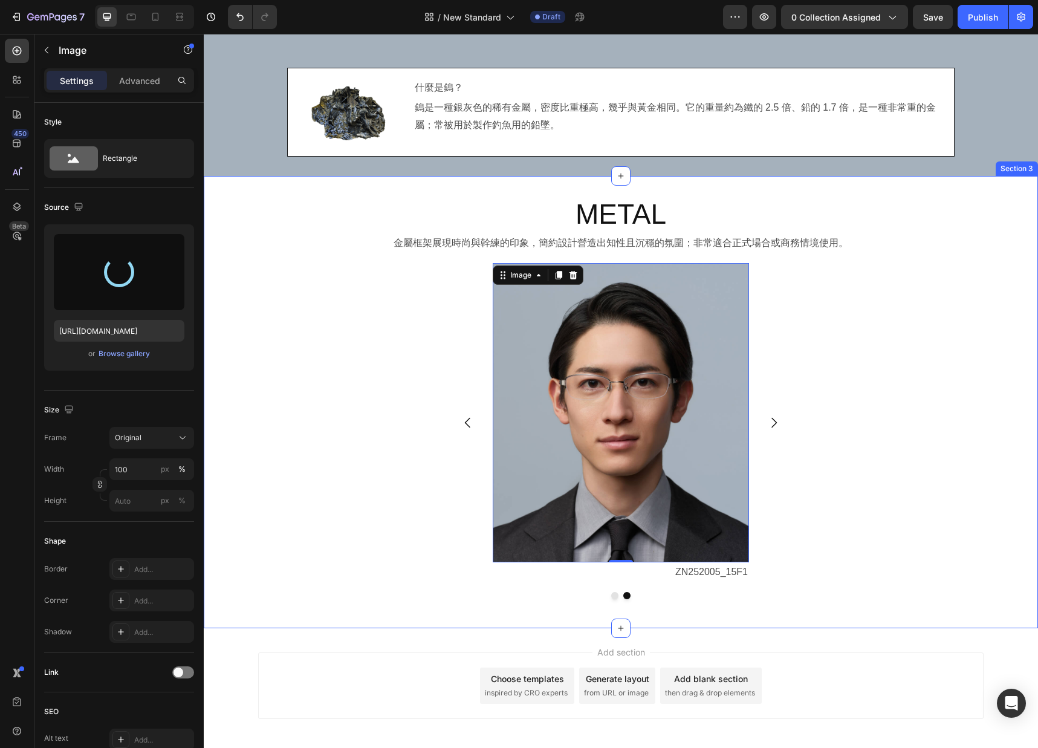
type input "[URL][DOMAIN_NAME]"
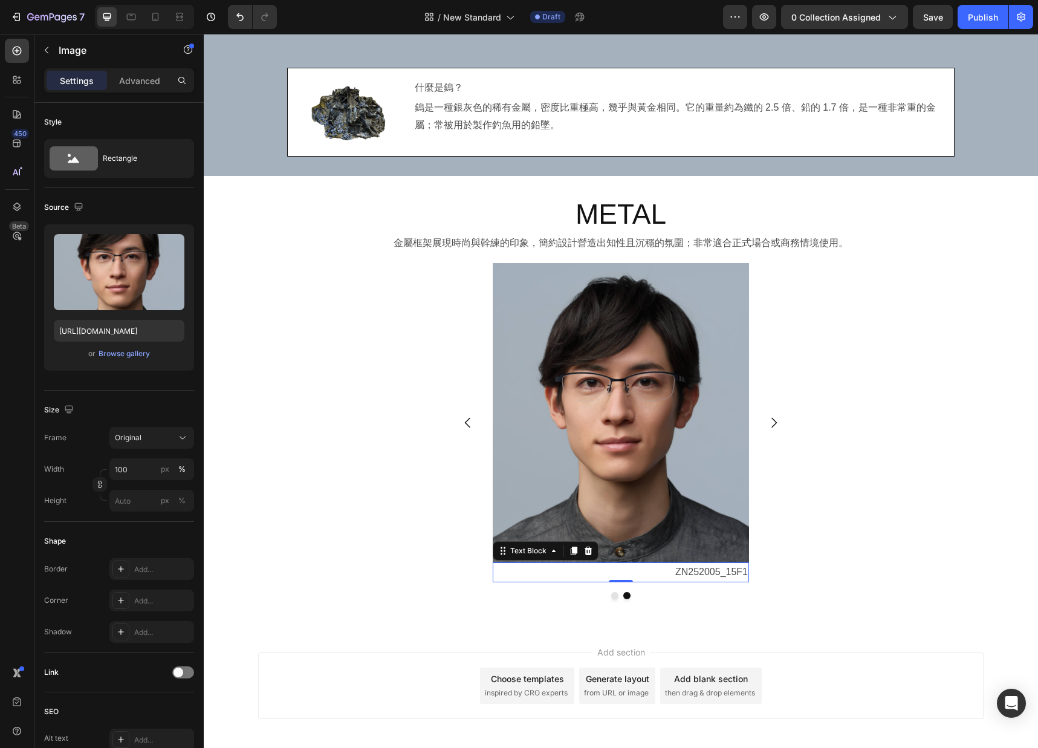
click at [711, 568] on p "ZN252005_15F1" at bounding box center [621, 572] width 254 height 18
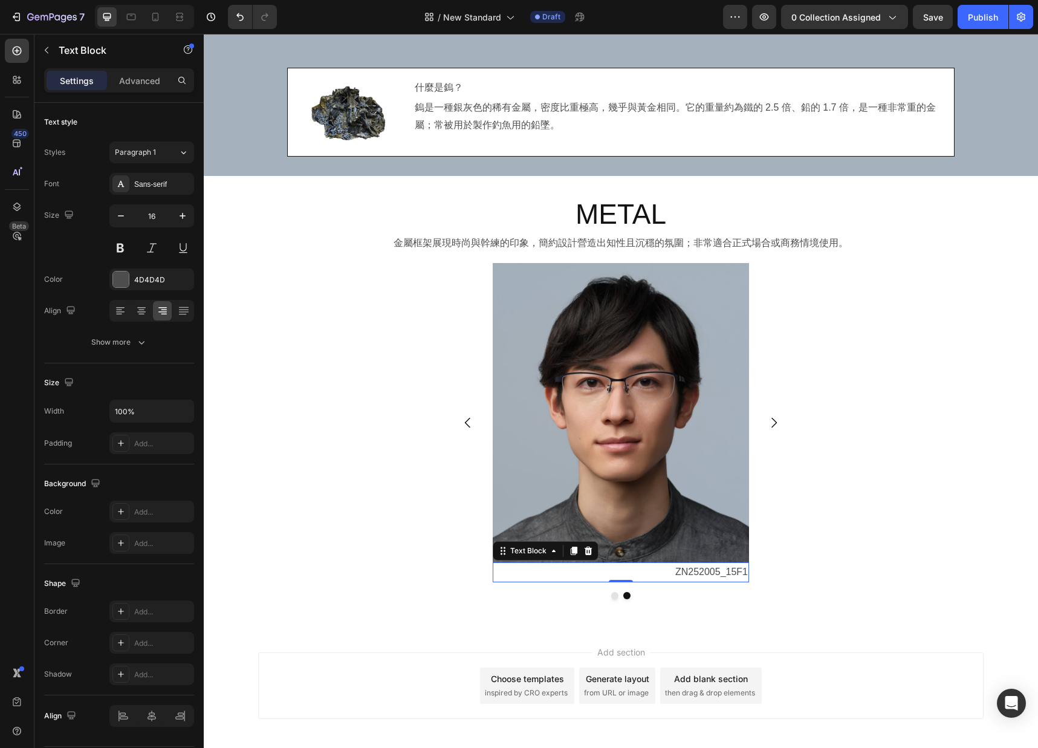
click at [695, 574] on p "ZN252005_15F1" at bounding box center [621, 572] width 254 height 18
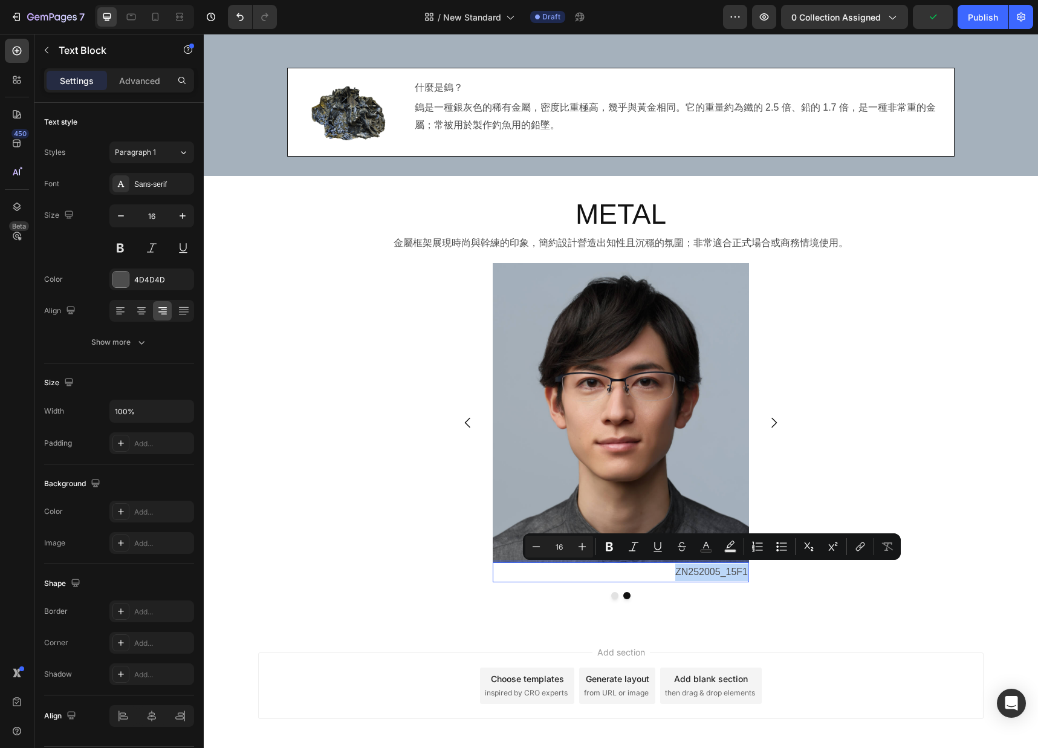
click at [493, 562] on span at bounding box center [493, 562] width 0 height 0
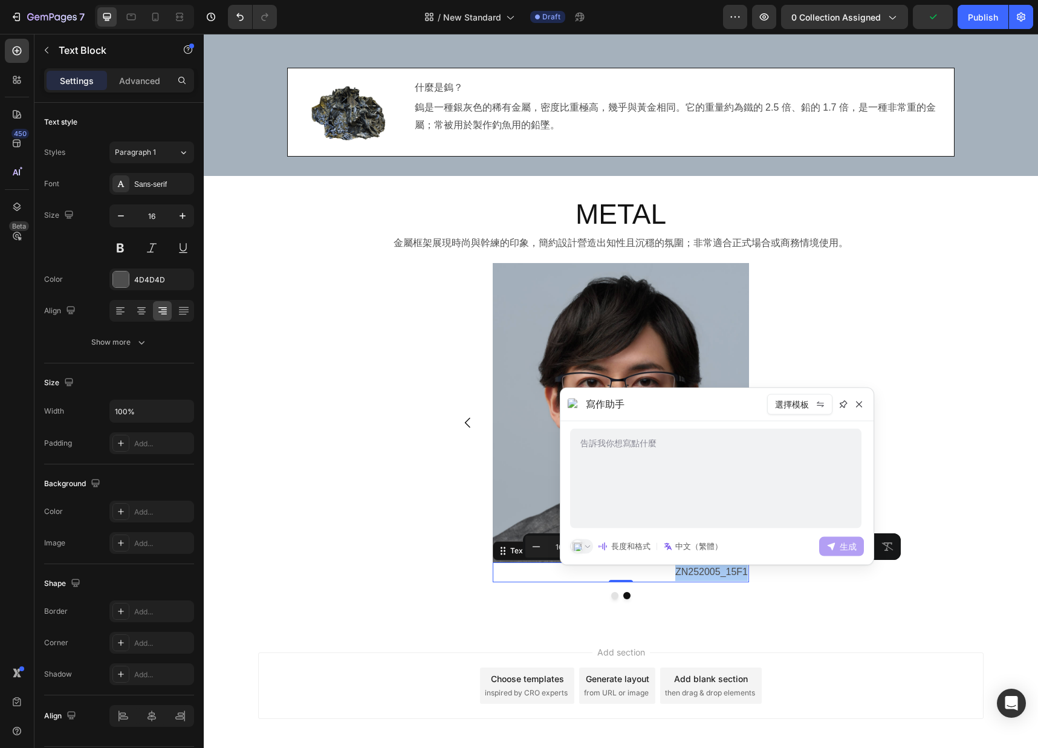
scroll to position [0, 0]
click at [782, 402] on icon at bounding box center [859, 405] width 10 height 10
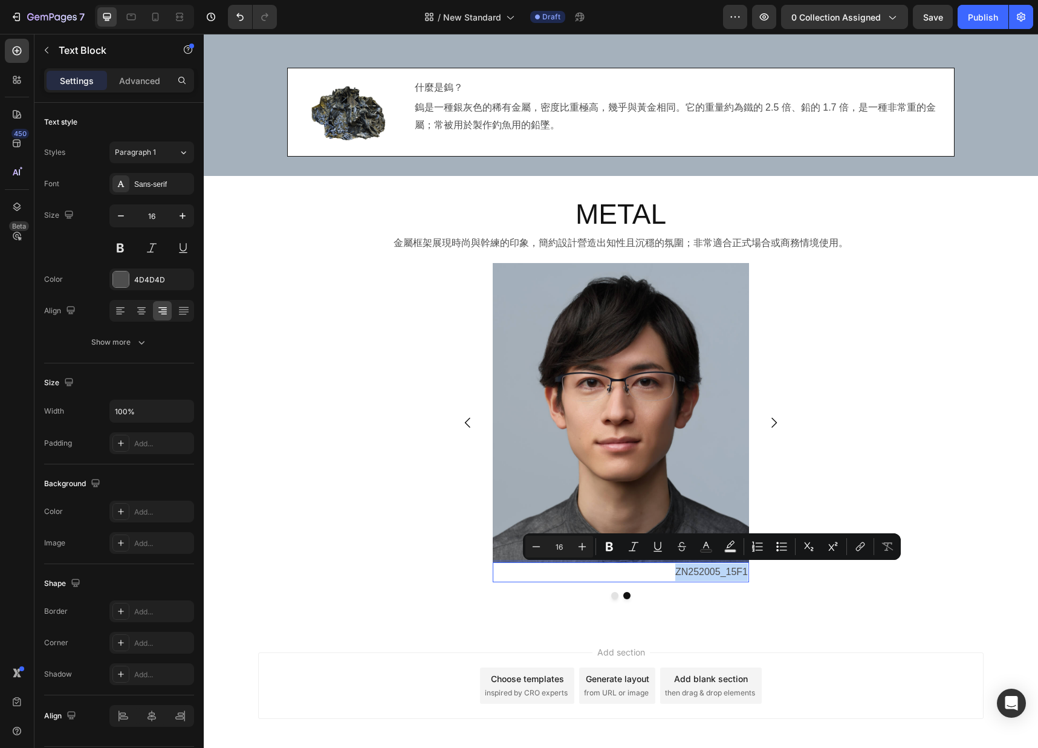
click at [722, 571] on p "ZN252005_15F1" at bounding box center [621, 572] width 254 height 18
click at [722, 574] on p "ZN252005_15F1" at bounding box center [621, 572] width 254 height 18
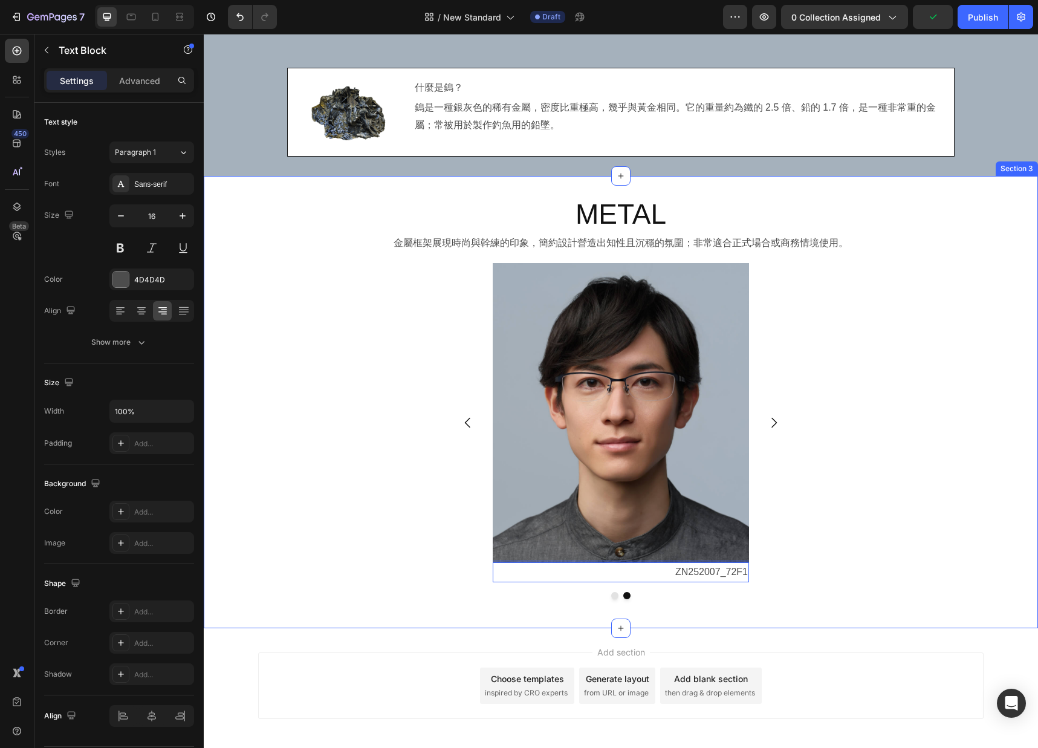
click at [782, 512] on div "METAL Heading 金屬框架展現時尚與幹練的印象，簡約設計營造出知性且沉穩的氛圍；非常適合正式場合或商務情境使用。 Text Block Image …" at bounding box center [621, 401] width 834 height 413
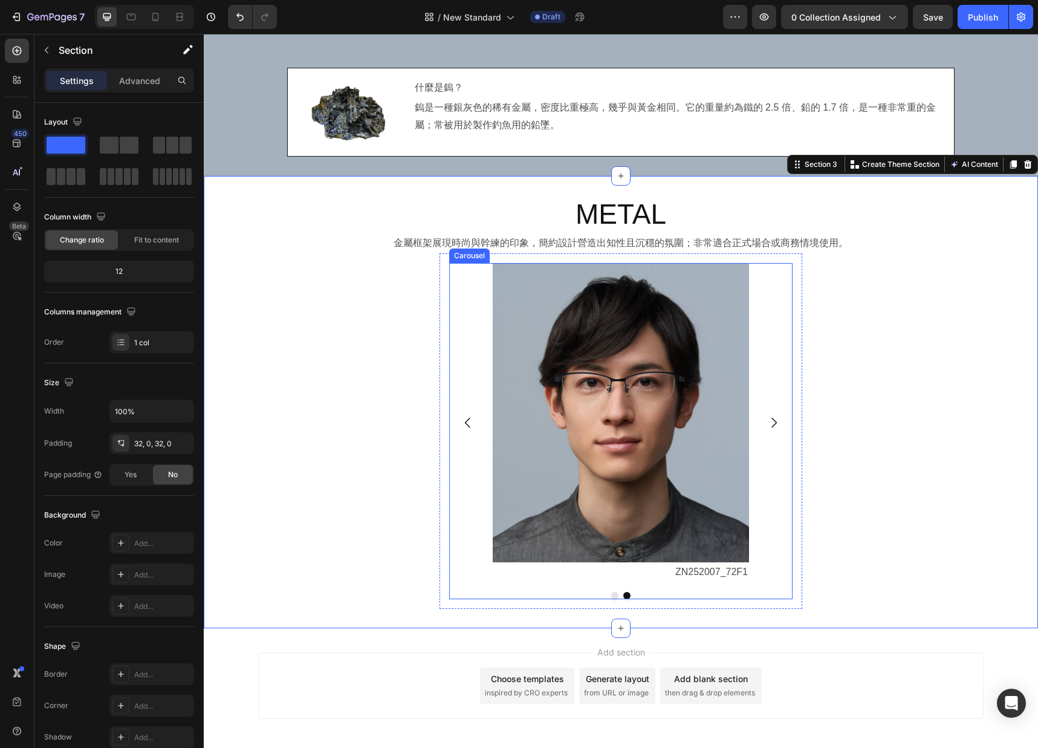
click at [472, 422] on icon "Carousel Back Arrow" at bounding box center [468, 422] width 15 height 15
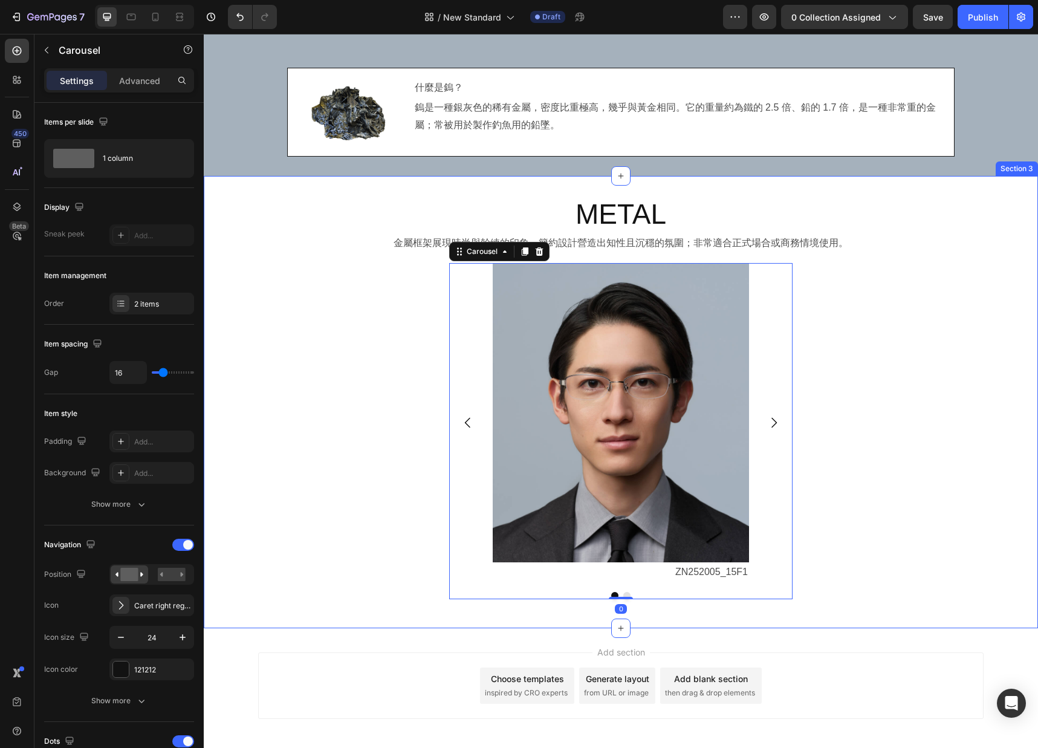
click at [309, 441] on div "METAL Heading 金屬框架展現時尚與幹練的印象，簡約設計營造出知性且沉穩的氛圍；非常適合正式場合或商務情境使用。 Text Block Image …" at bounding box center [621, 401] width 834 height 413
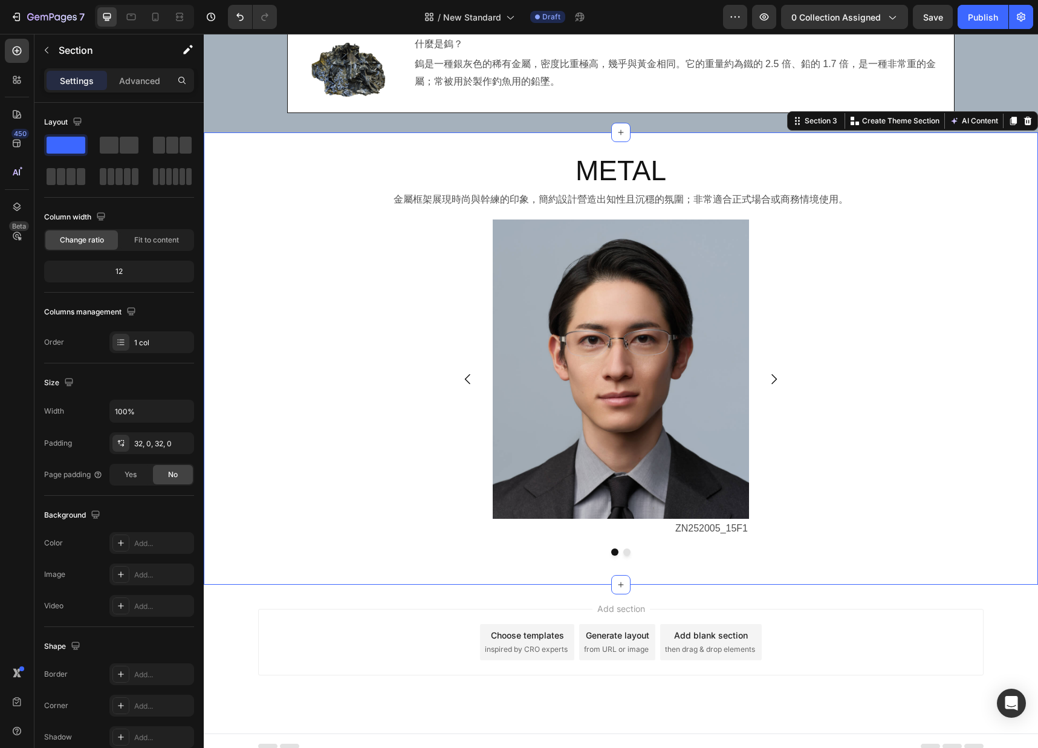
scroll to position [1848, 0]
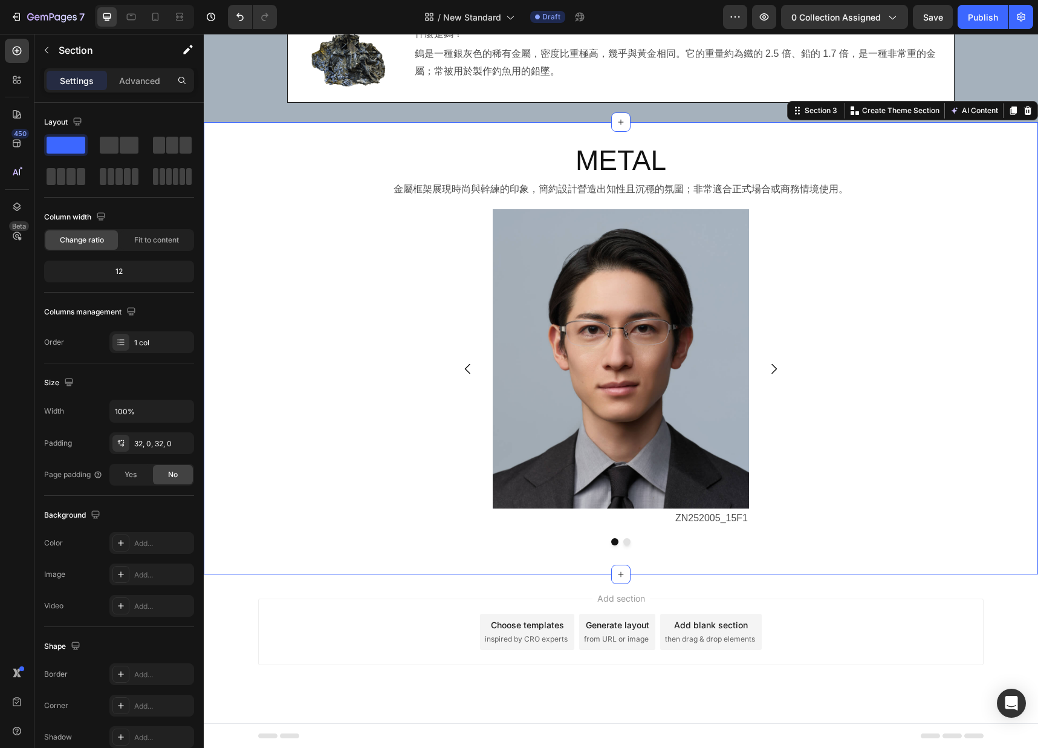
click at [782, 481] on div "METAL Heading 金屬框架展現時尚與幹練的印象，簡約設計營造出知性且沉穩的氛圍；非常適合正式場合或商務情境使用。 Text Block Image …" at bounding box center [621, 347] width 834 height 413
click at [782, 16] on span "Save" at bounding box center [933, 17] width 20 height 10
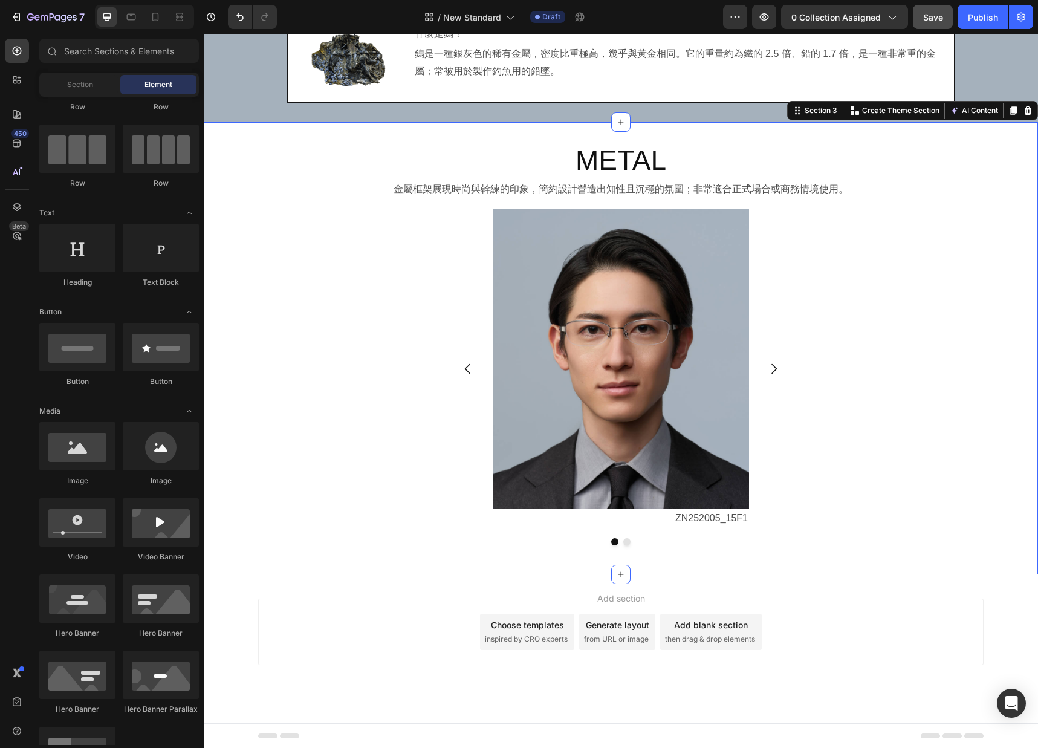
click at [782, 587] on div "Add section Choose templates inspired by CRO experts Generate layout from URL o…" at bounding box center [621, 648] width 834 height 149
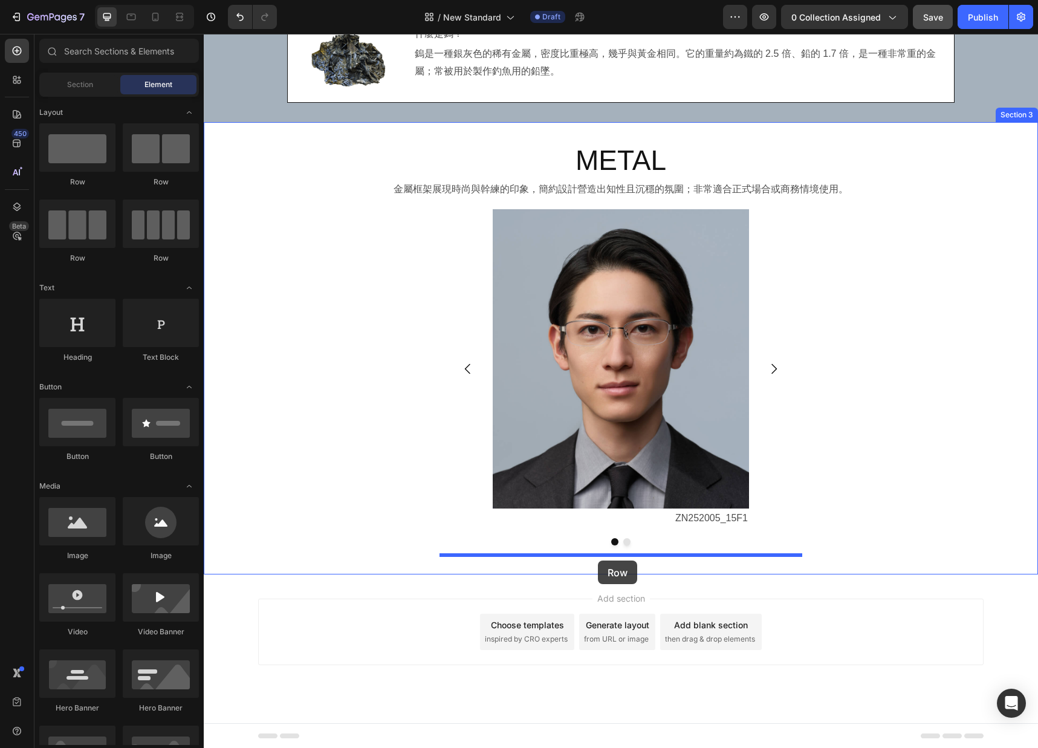
drag, startPoint x: 358, startPoint y: 184, endPoint x: 598, endPoint y: 560, distance: 445.7
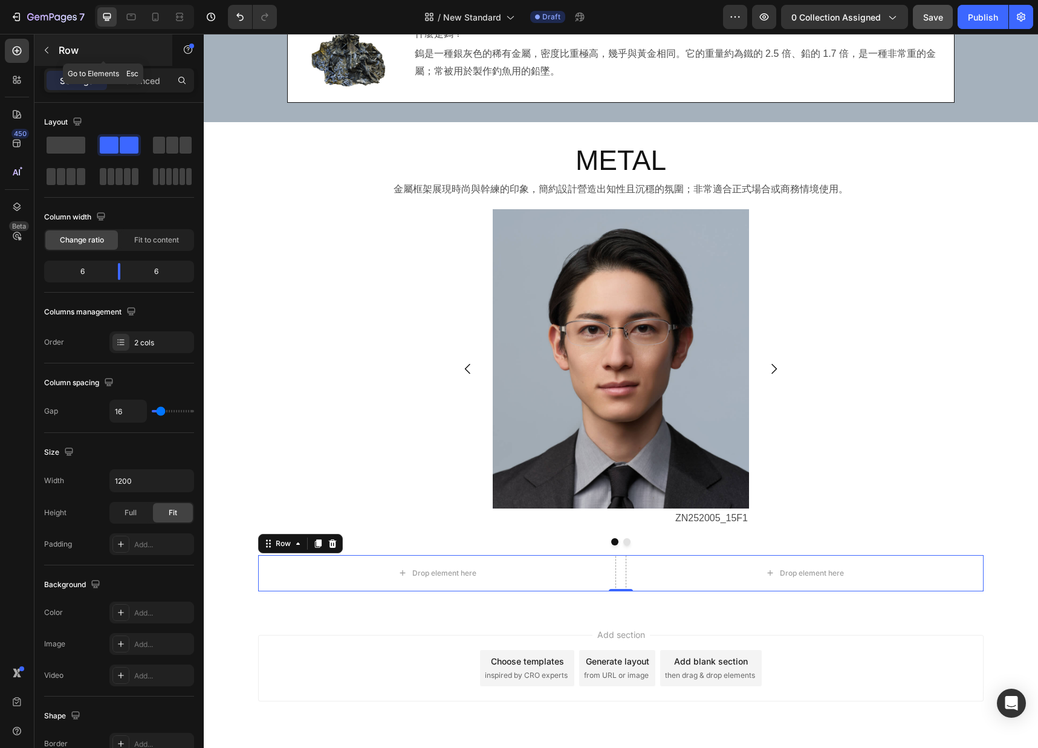
click at [45, 52] on icon "button" at bounding box center [47, 50] width 10 height 10
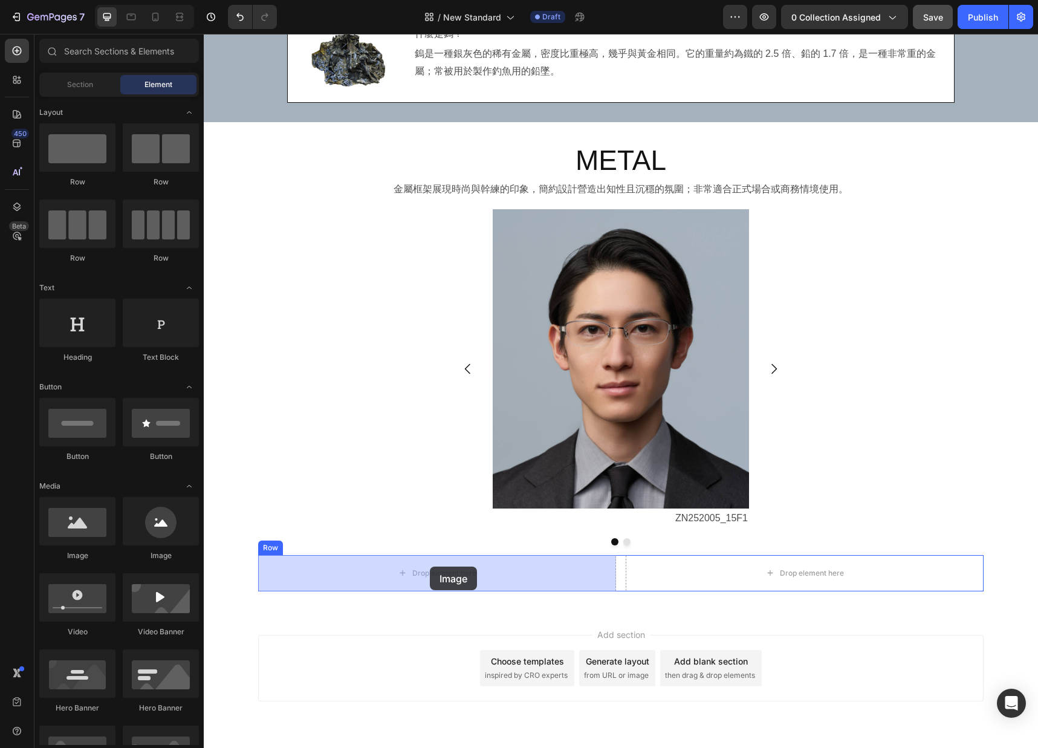
drag, startPoint x: 276, startPoint y: 561, endPoint x: 430, endPoint y: 566, distance: 153.6
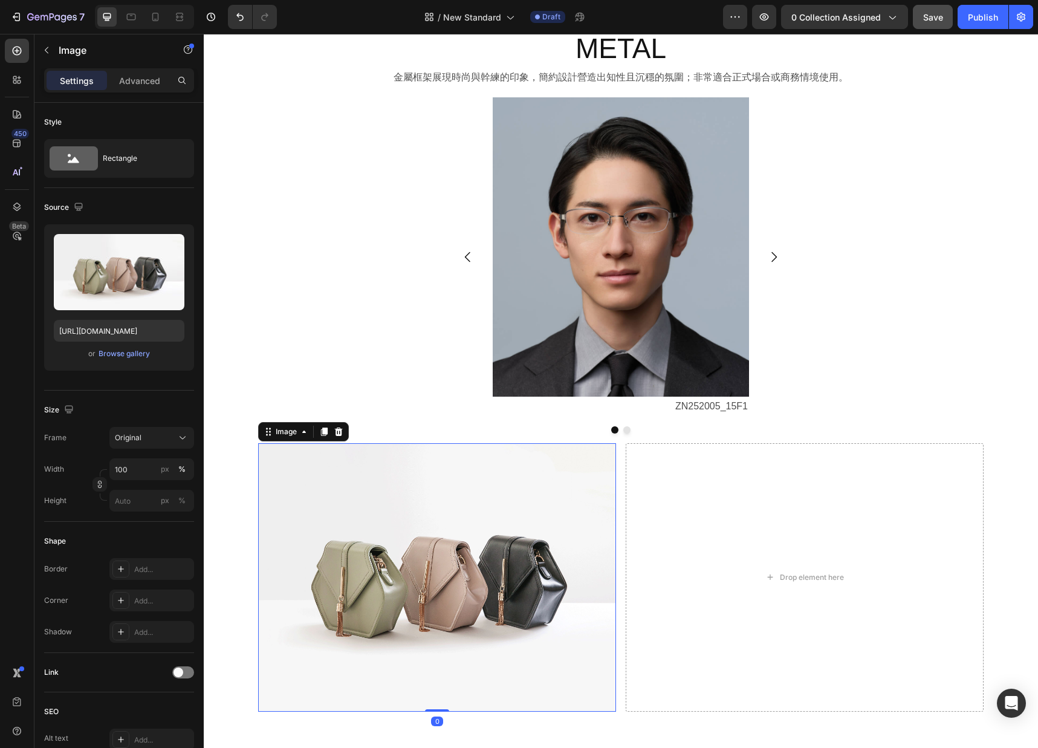
scroll to position [2116, 0]
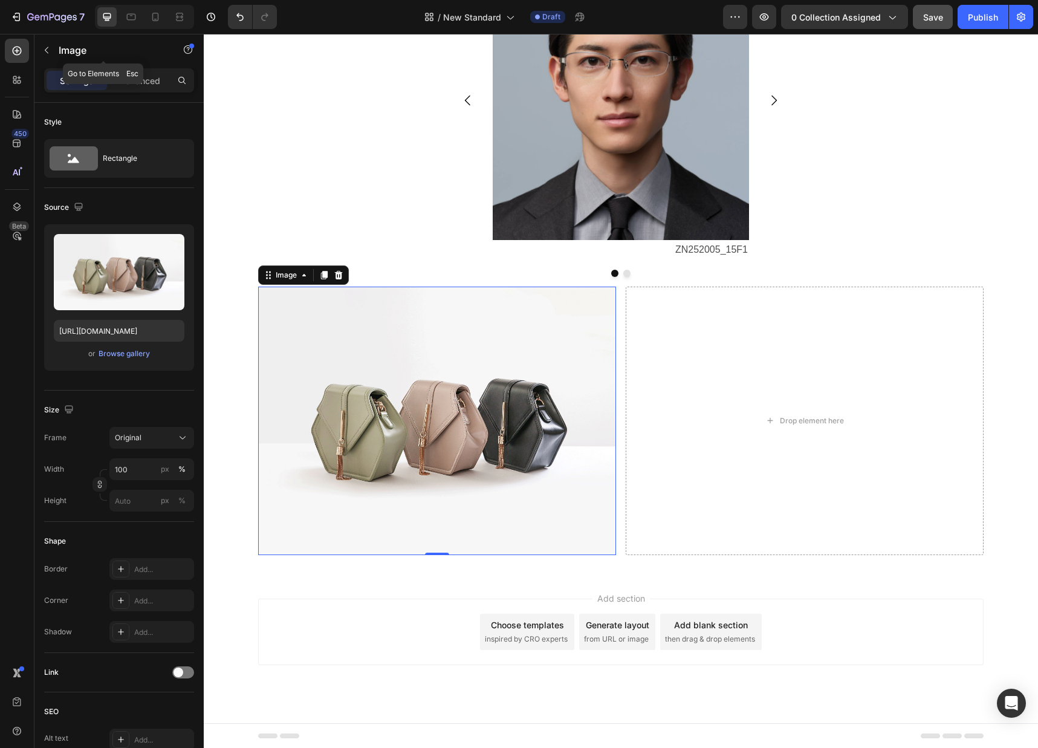
drag, startPoint x: 45, startPoint y: 51, endPoint x: 50, endPoint y: 56, distance: 7.3
click at [45, 51] on icon "button" at bounding box center [47, 50] width 4 height 7
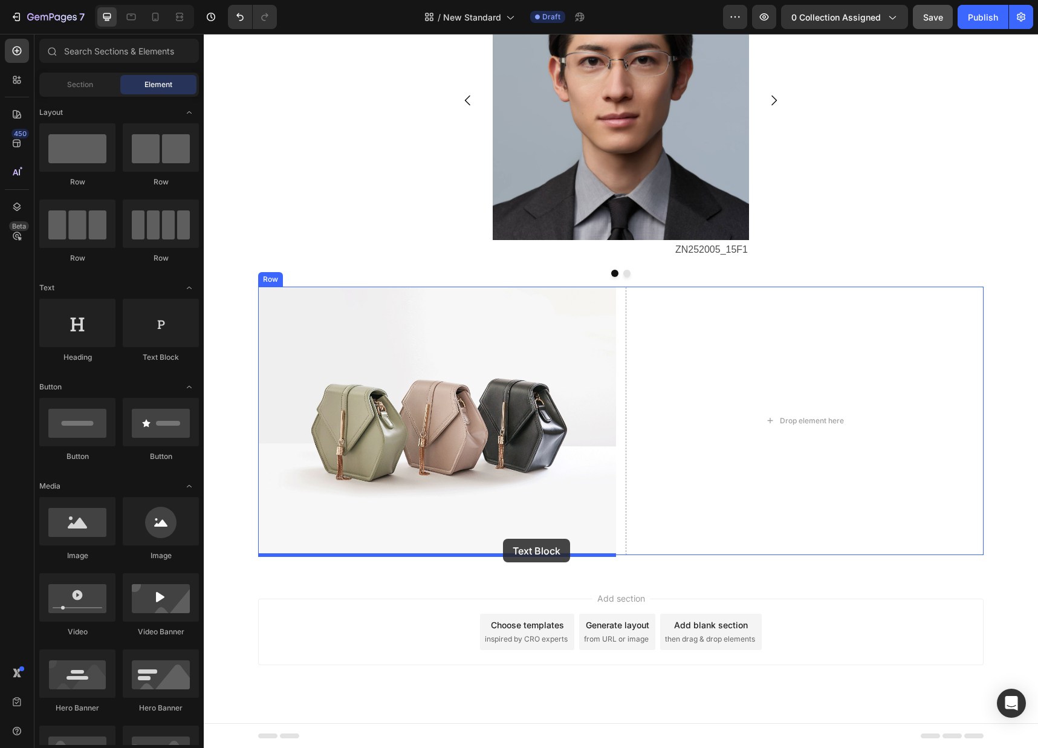
drag, startPoint x: 358, startPoint y: 362, endPoint x: 503, endPoint y: 539, distance: 228.1
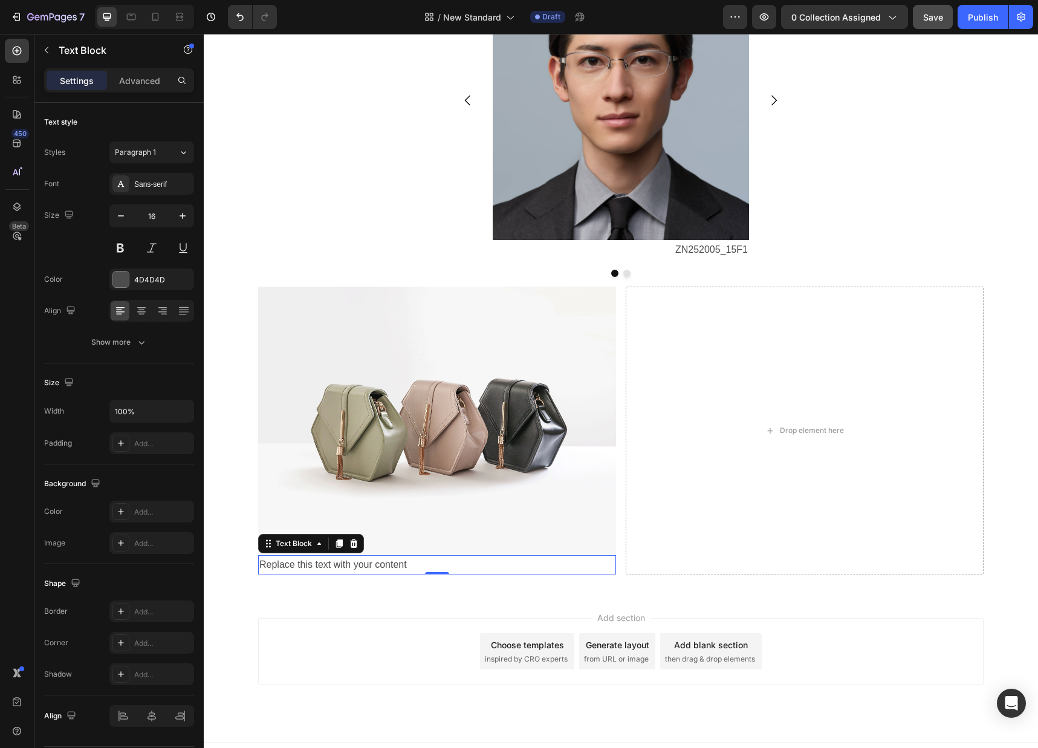
click at [455, 565] on div "Replace this text with your content" at bounding box center [437, 565] width 358 height 20
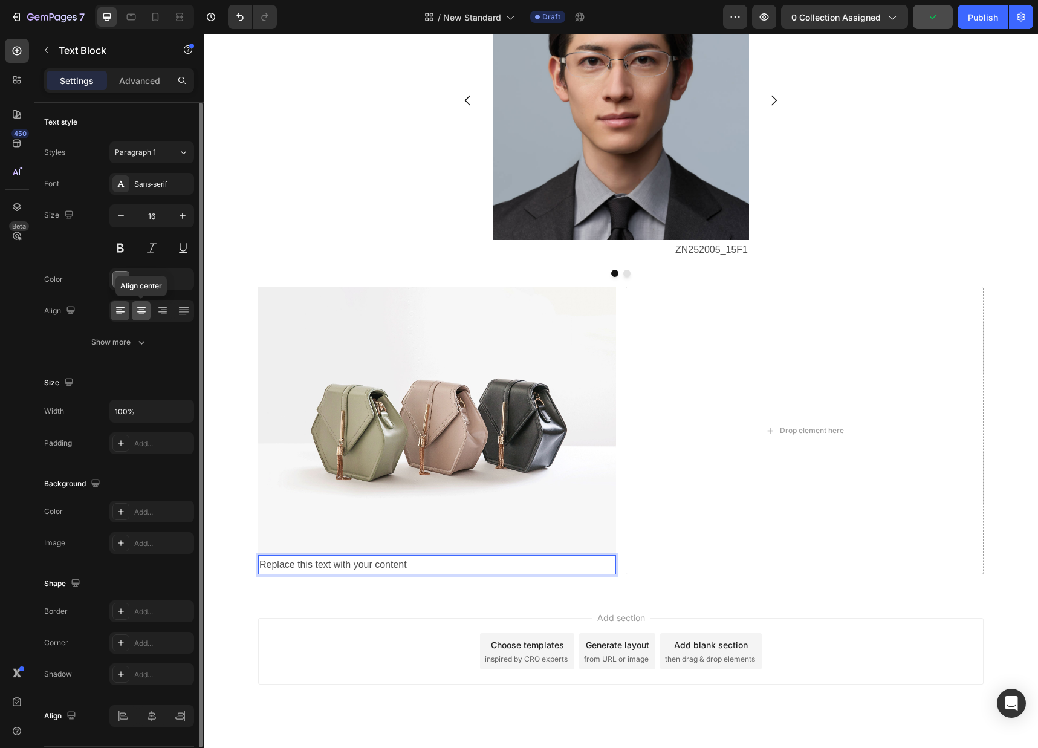
click at [140, 309] on icon at bounding box center [141, 309] width 6 height 1
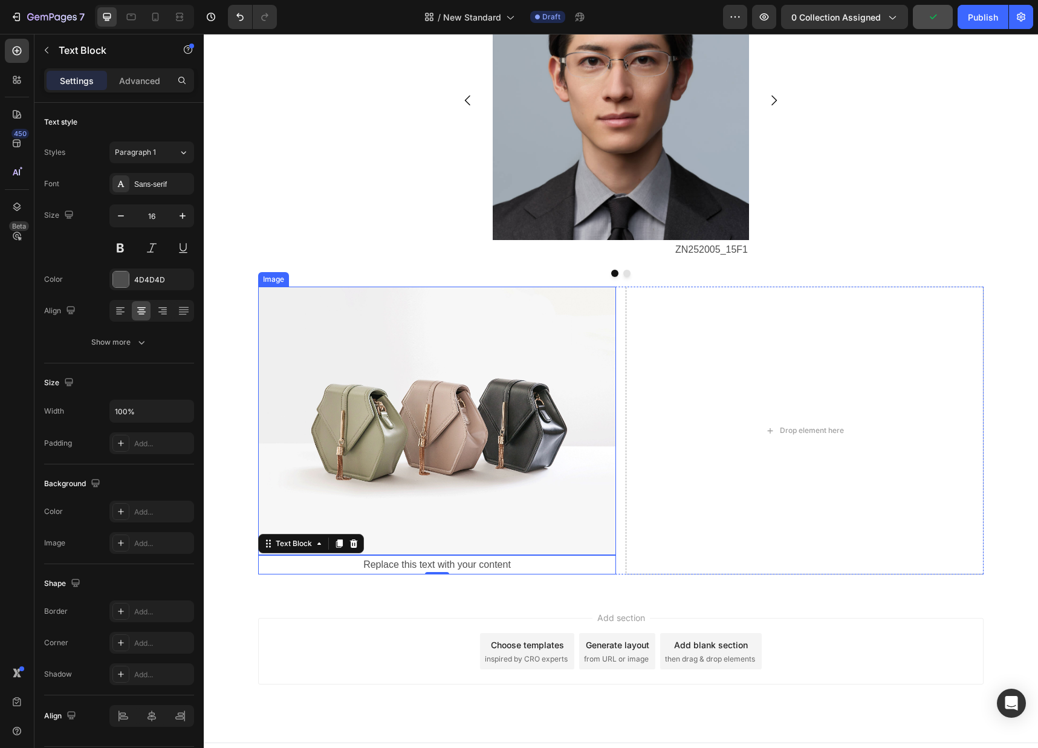
click at [459, 465] on img at bounding box center [437, 421] width 358 height 268
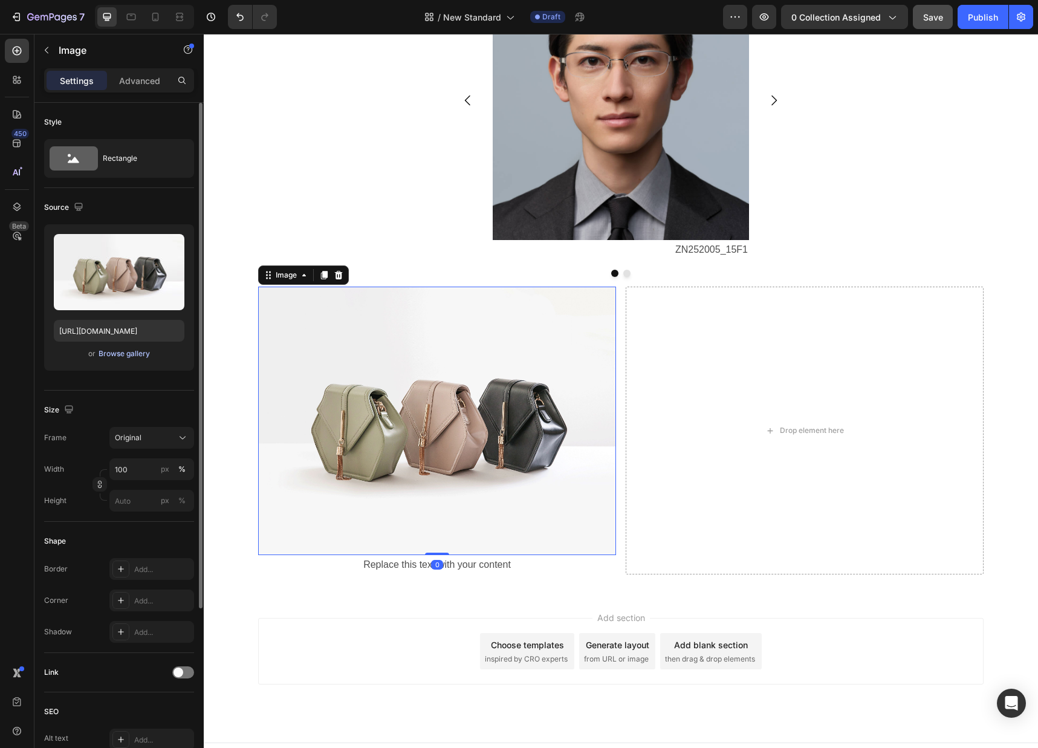
click at [134, 355] on div "Browse gallery" at bounding box center [124, 353] width 51 height 11
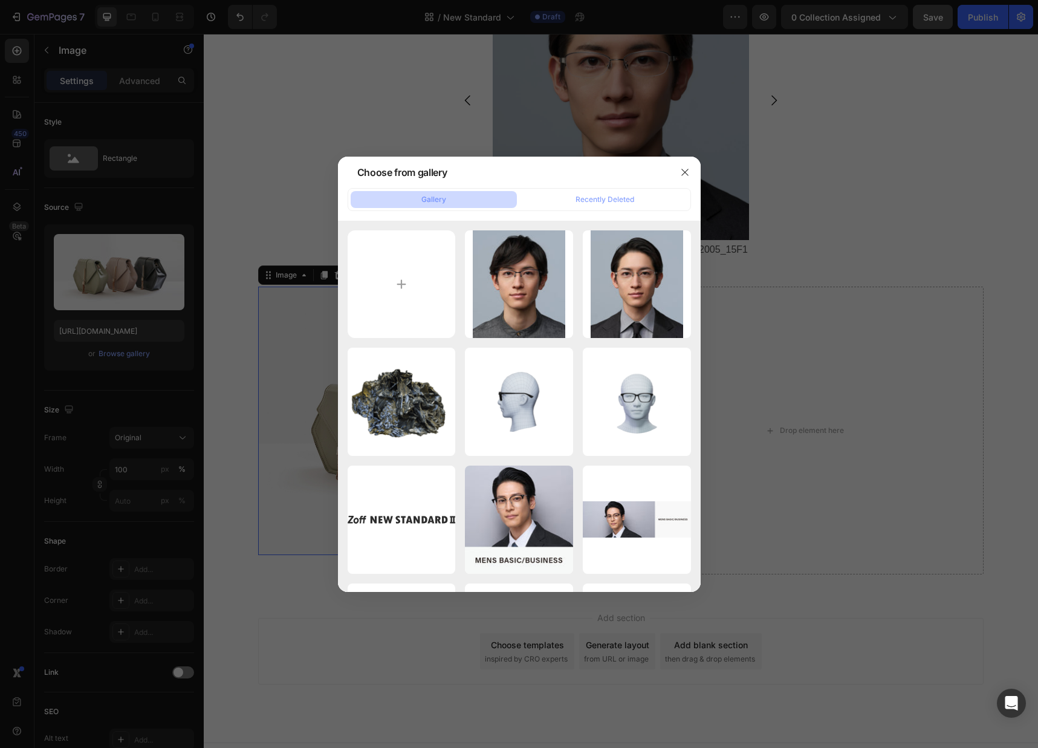
type input "C:\fakepath\ZN252005_15F1.png"
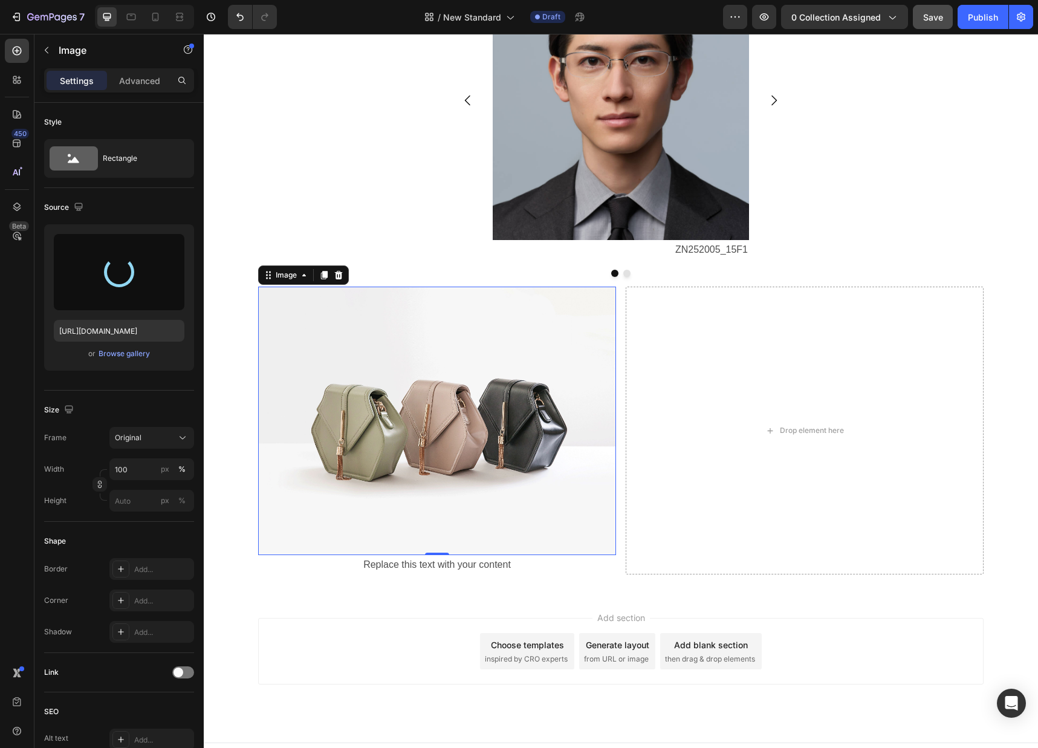
type input "[URL][DOMAIN_NAME]"
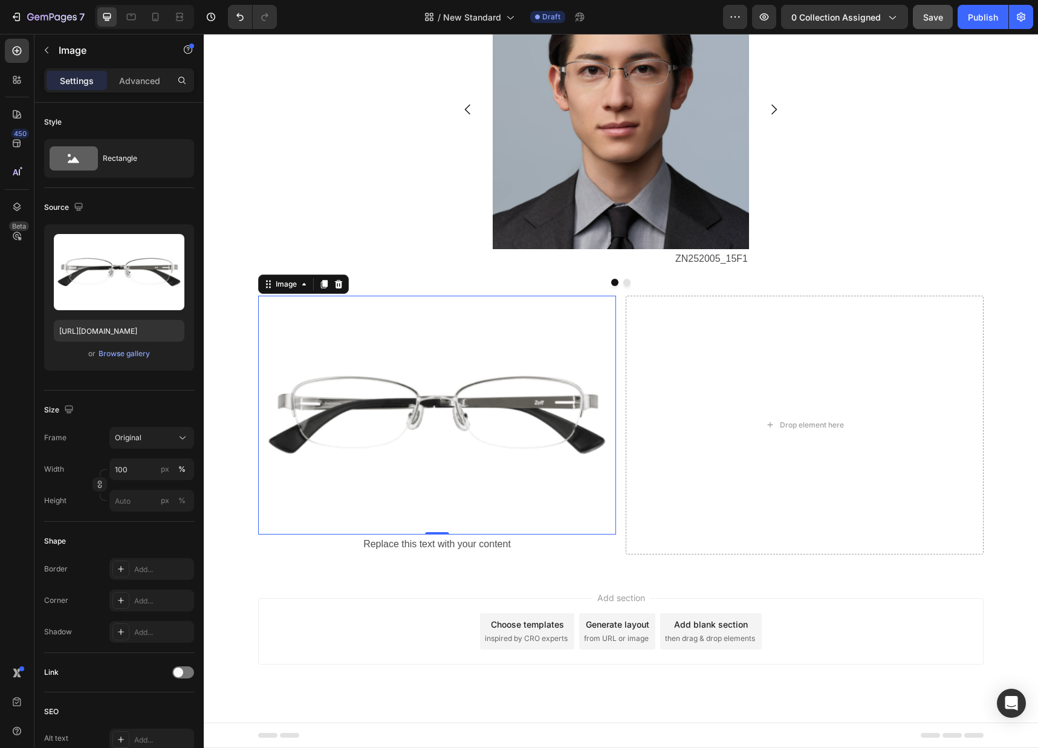
scroll to position [2107, 0]
click at [418, 548] on p "Replace this text with your content" at bounding box center [436, 545] width 355 height 18
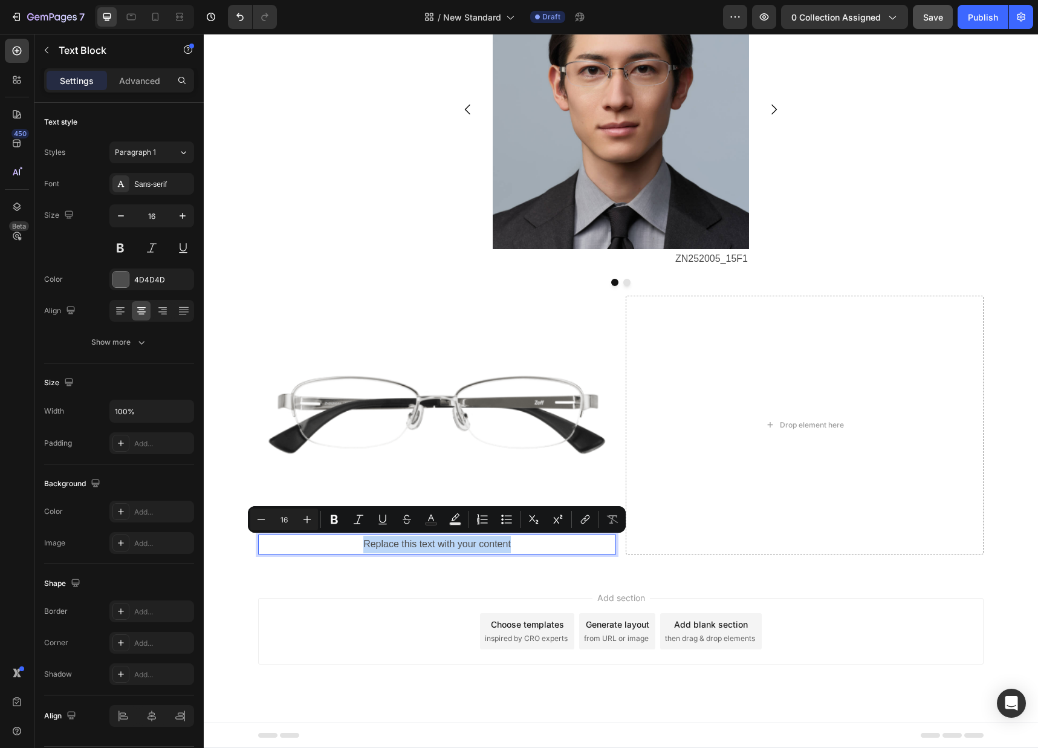
drag, startPoint x: 358, startPoint y: 545, endPoint x: 563, endPoint y: 543, distance: 204.9
click at [580, 547] on p "Replace this text with your content" at bounding box center [436, 545] width 355 height 18
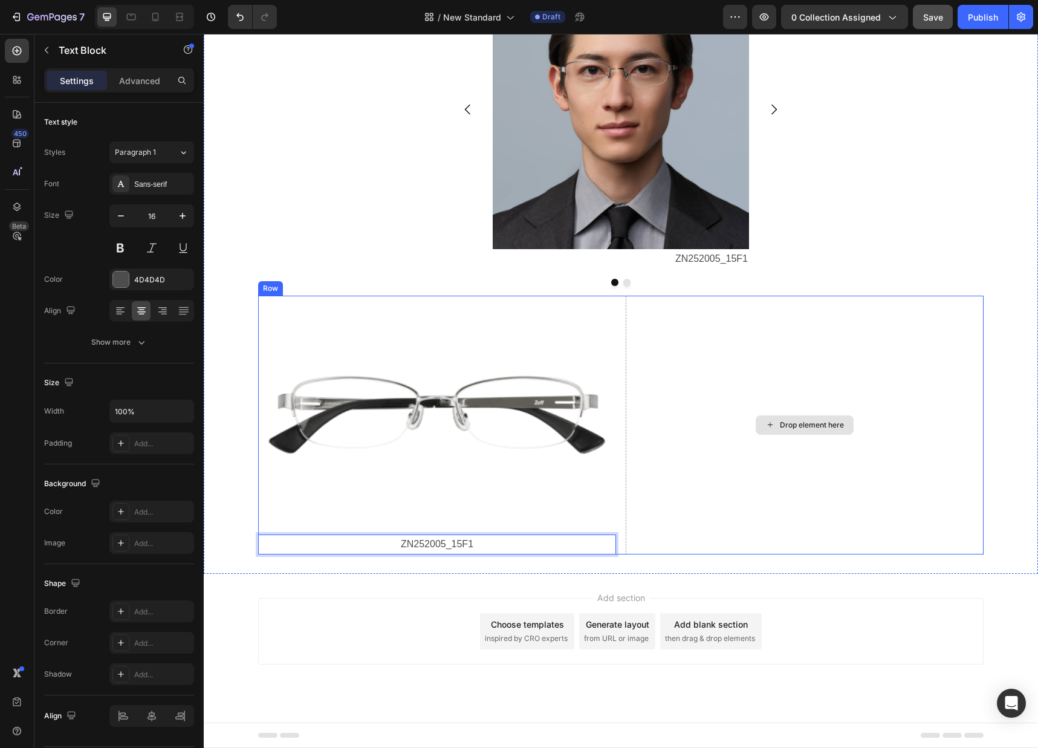
click at [782, 478] on div "Drop element here" at bounding box center [805, 425] width 358 height 259
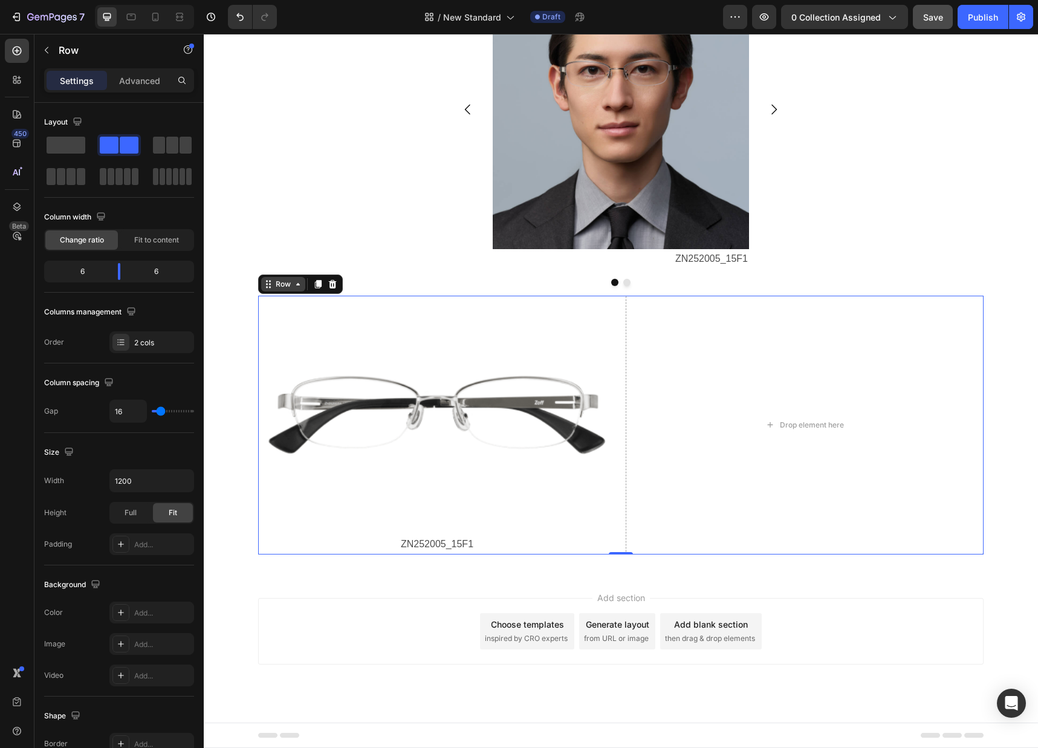
click at [288, 283] on div "Row" at bounding box center [283, 284] width 20 height 11
click at [161, 347] on div "2 cols" at bounding box center [162, 342] width 57 height 11
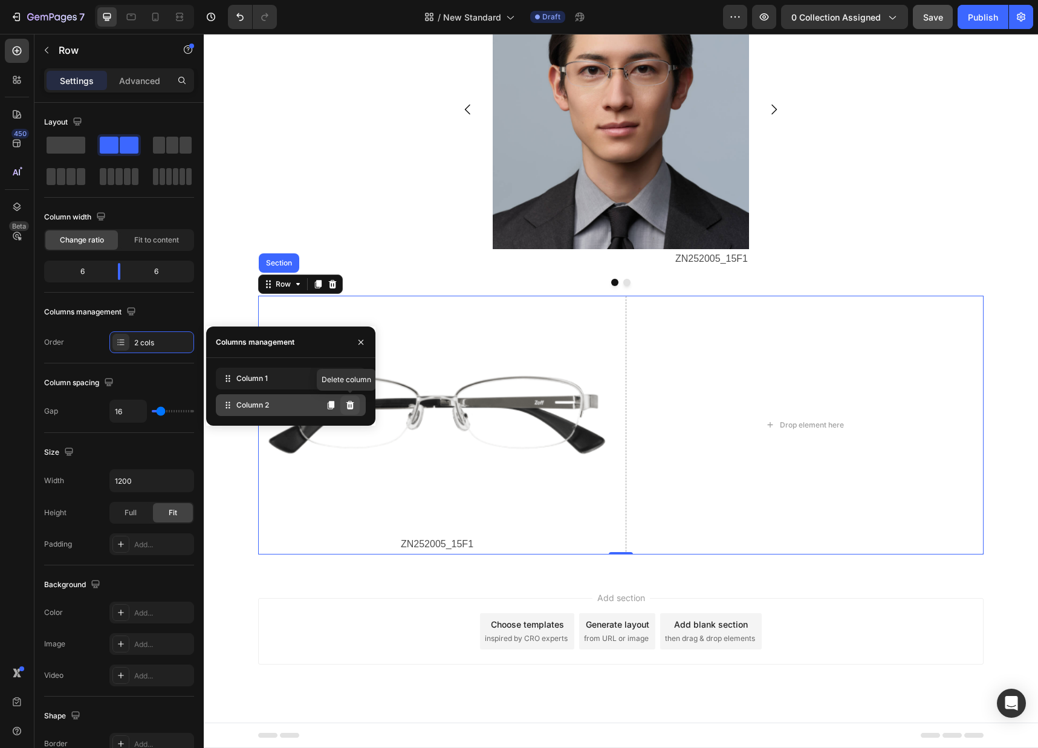
click at [352, 408] on icon at bounding box center [350, 405] width 8 height 8
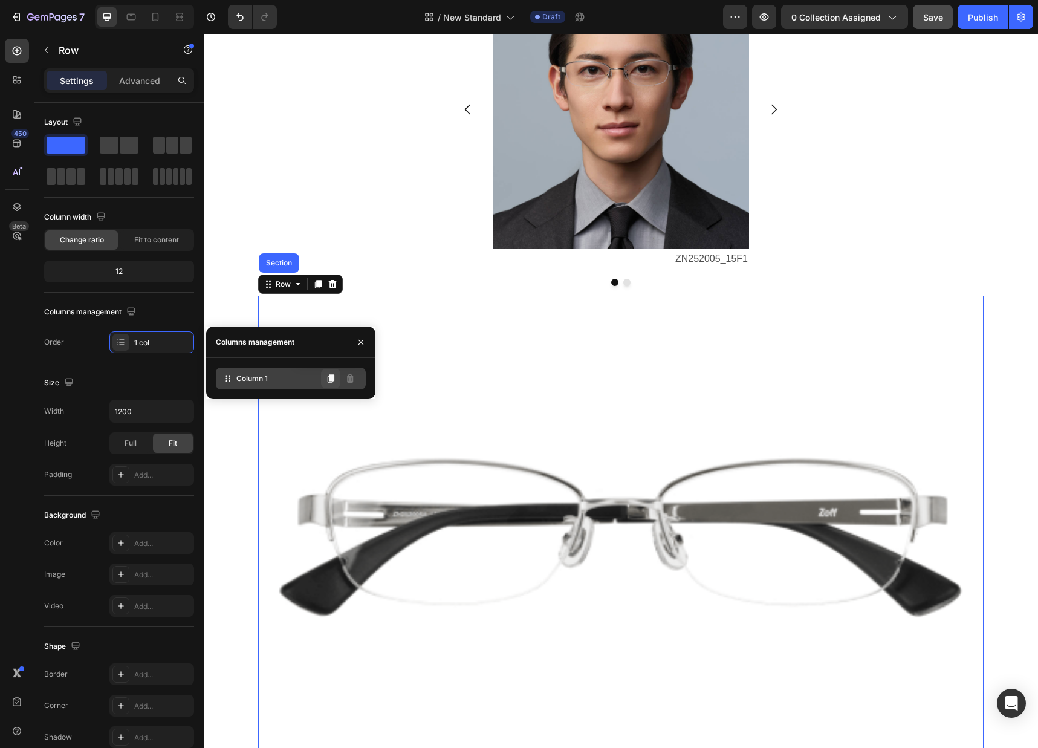
click at [335, 381] on button at bounding box center [330, 378] width 19 height 19
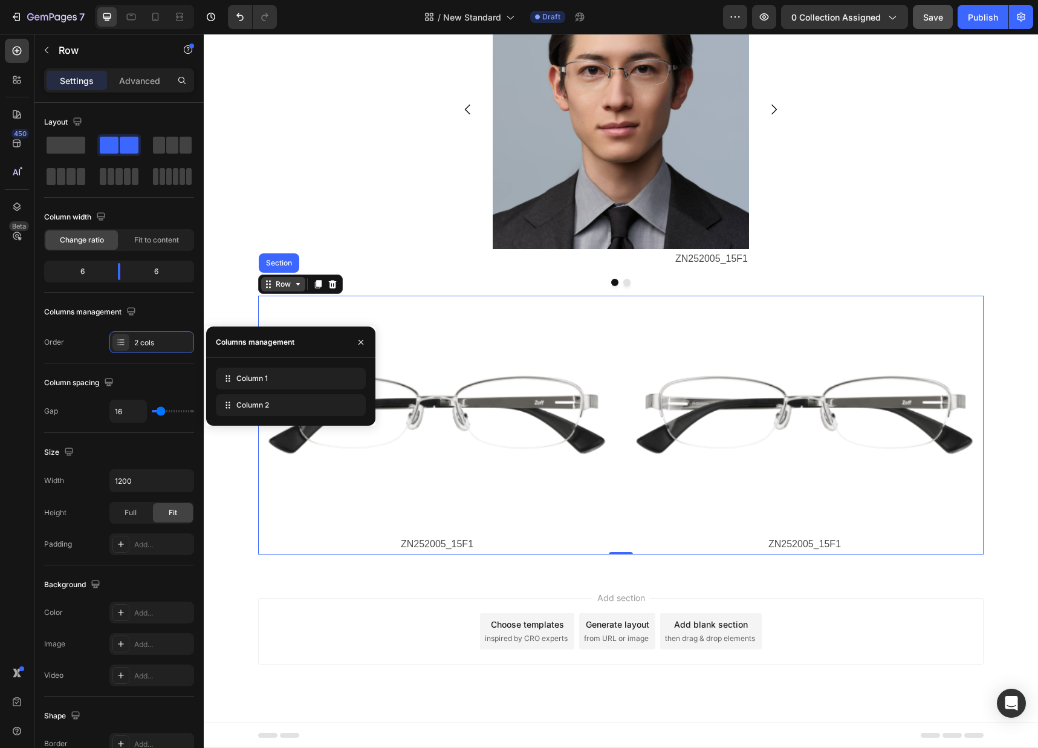
click at [294, 288] on icon at bounding box center [298, 284] width 10 height 10
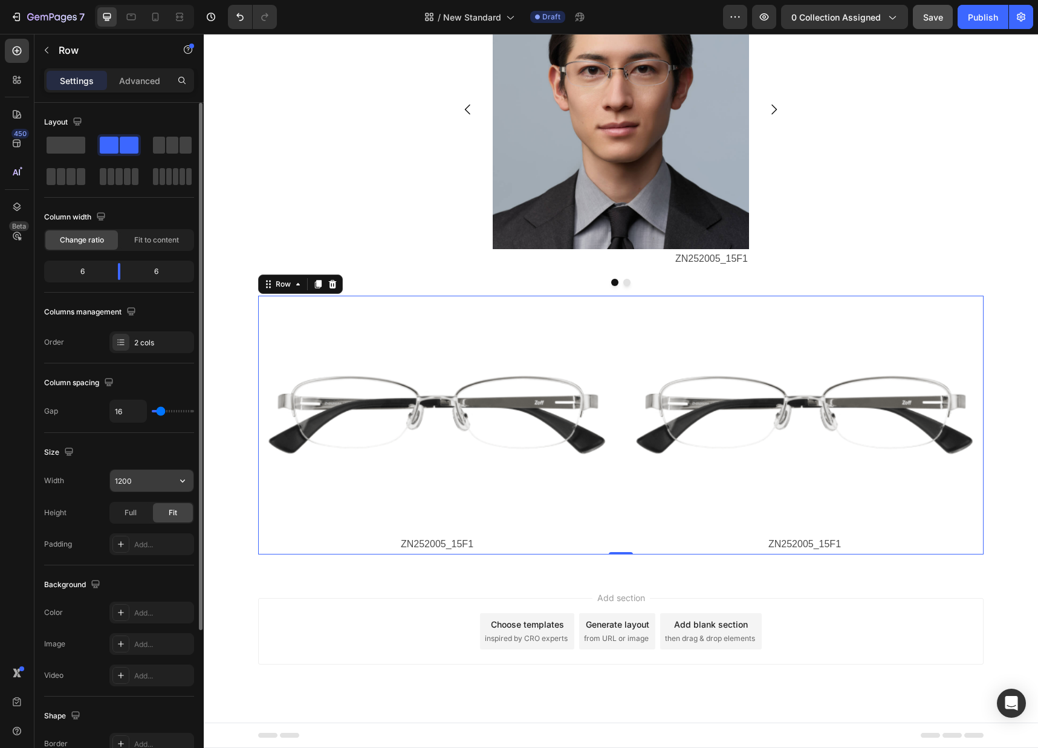
click at [138, 480] on input "1200" at bounding box center [151, 481] width 83 height 22
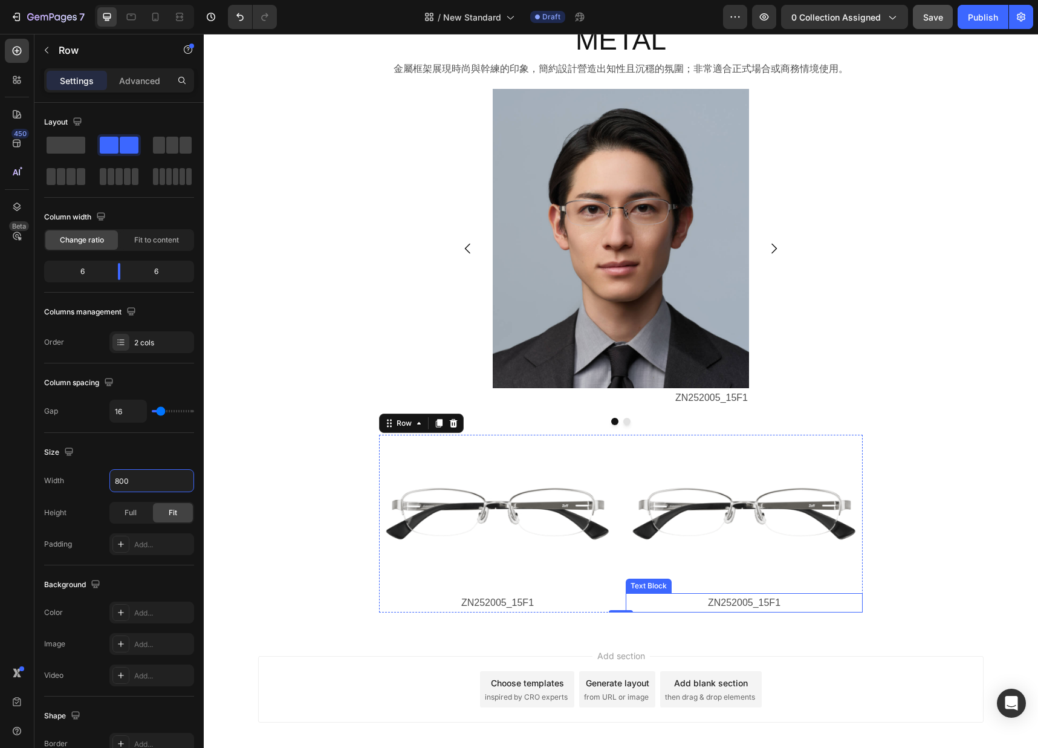
scroll to position [2026, 0]
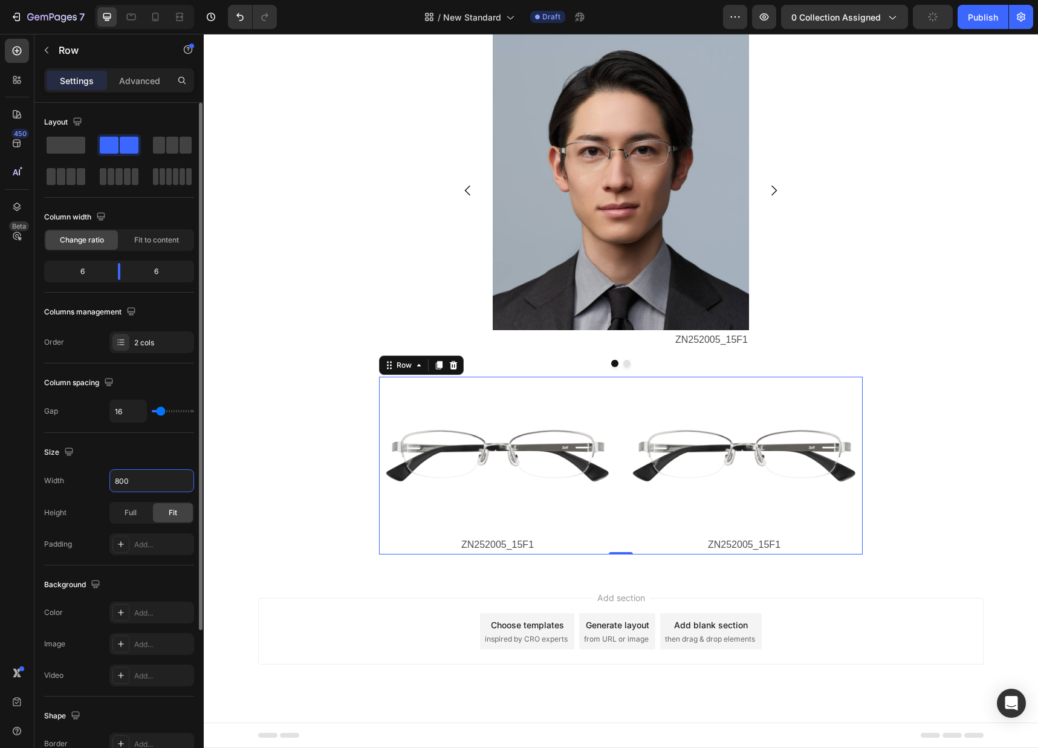
drag, startPoint x: 134, startPoint y: 476, endPoint x: 51, endPoint y: 468, distance: 83.2
click at [54, 468] on div "Size Width 800 Height Full Fit Padding Add..." at bounding box center [119, 499] width 150 height 132
drag, startPoint x: 144, startPoint y: 481, endPoint x: 70, endPoint y: 470, distance: 75.7
click at [70, 470] on div "Width 800" at bounding box center [119, 480] width 150 height 23
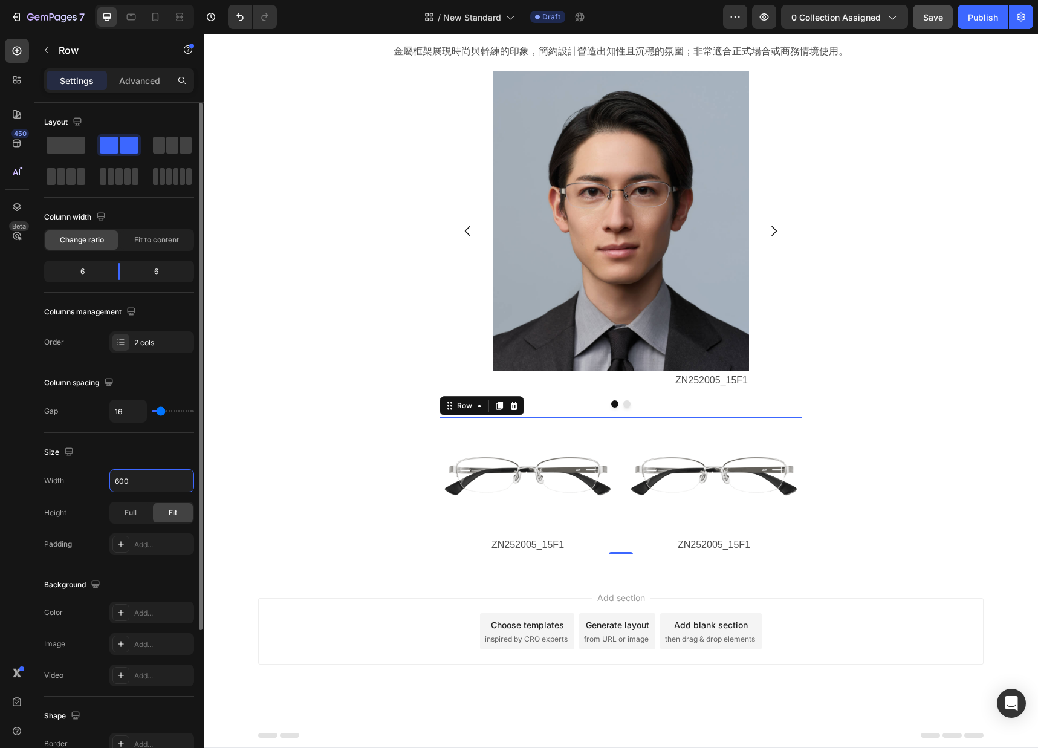
scroll to position [1986, 0]
type input "600"
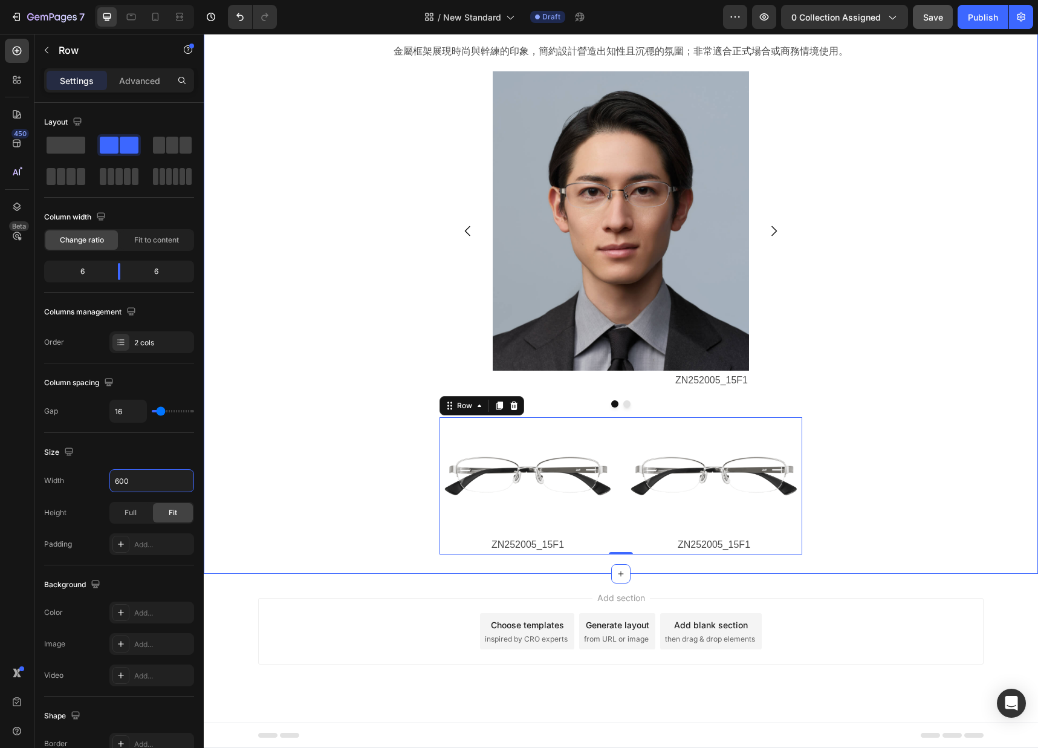
click at [782, 470] on div "METAL Heading 金屬框架展現時尚與幹練的印象，簡約設計營造出知性且沉穩的氛圍；非常適合正式場合或商務情境使用。 Text Block Image …" at bounding box center [621, 279] width 834 height 551
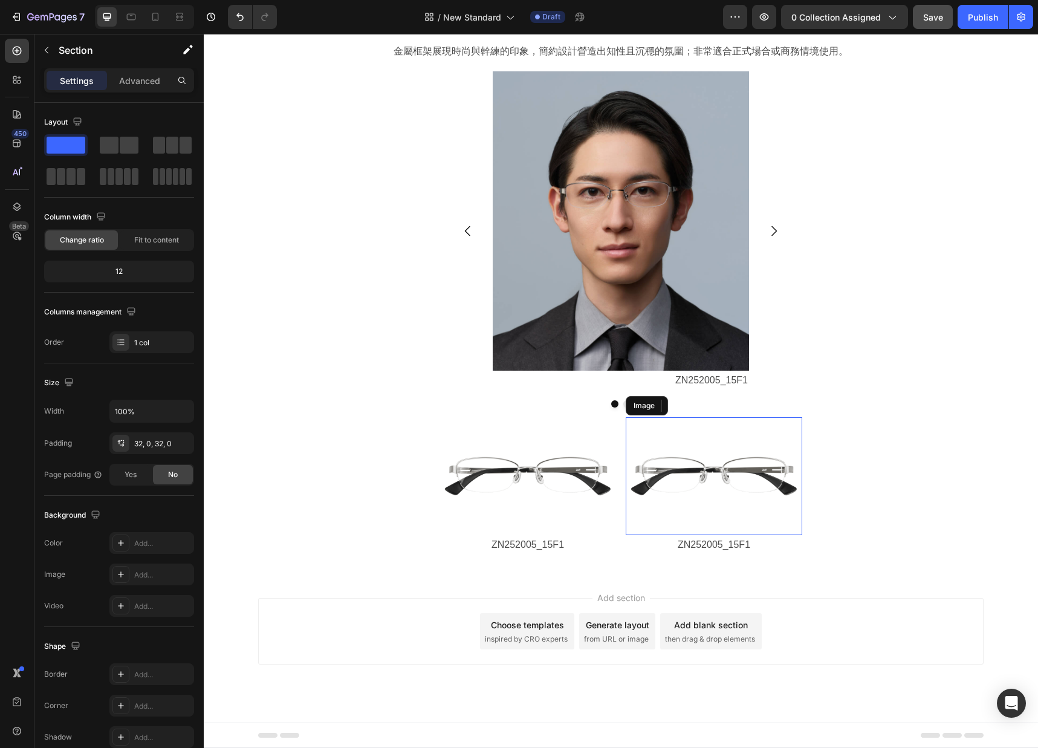
click at [711, 488] on img at bounding box center [714, 476] width 176 height 118
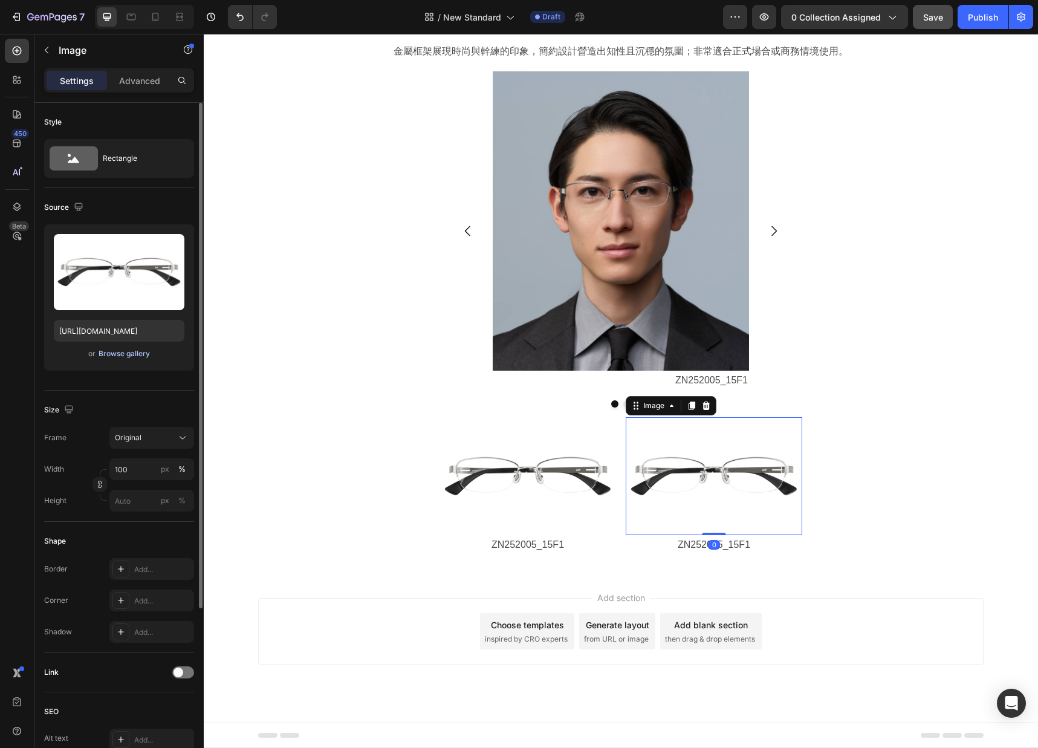
click at [120, 354] on div "Browse gallery" at bounding box center [124, 353] width 51 height 11
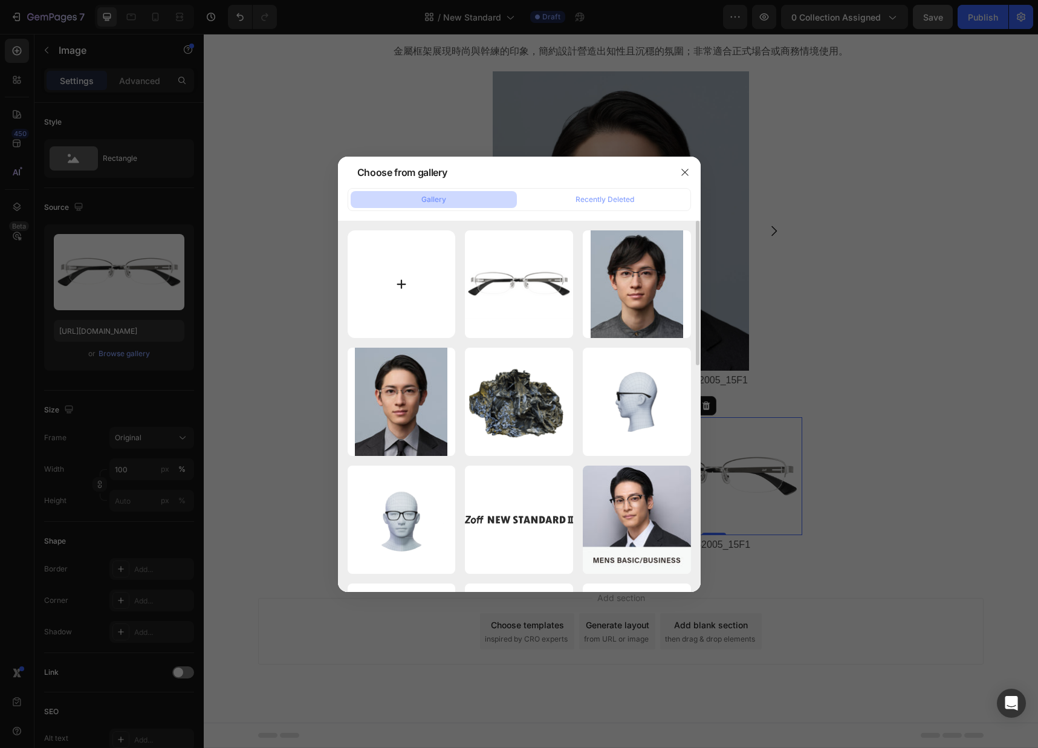
type input "C:\fakepath\ZY252007_72F1.png"
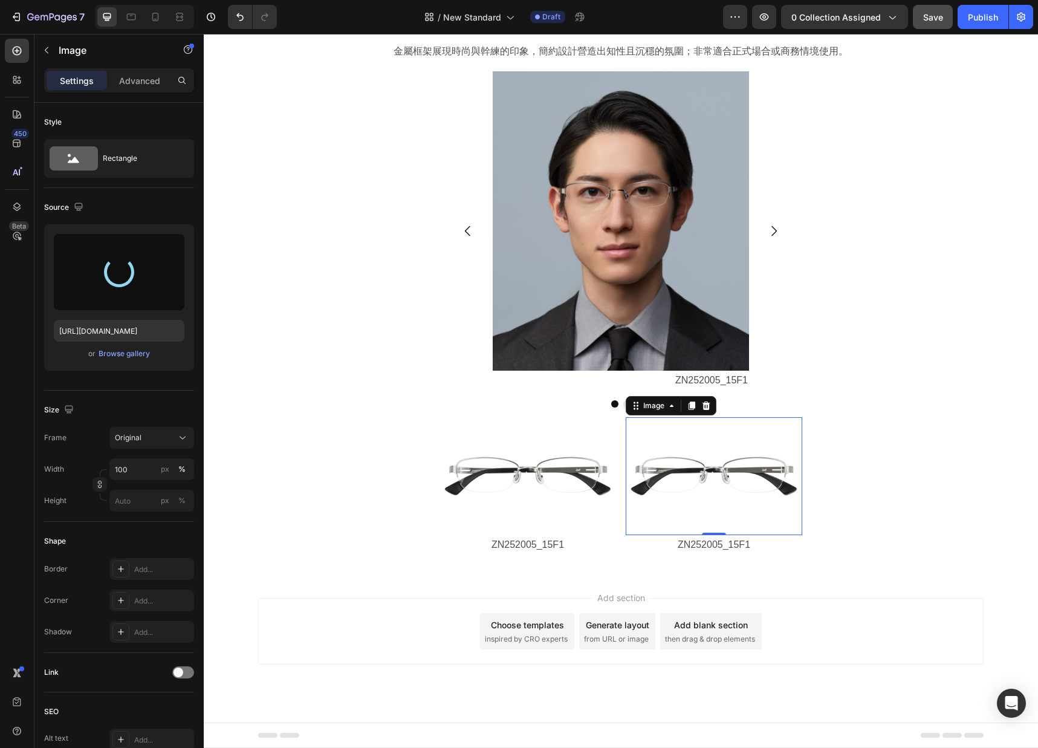
type input "[URL][DOMAIN_NAME]"
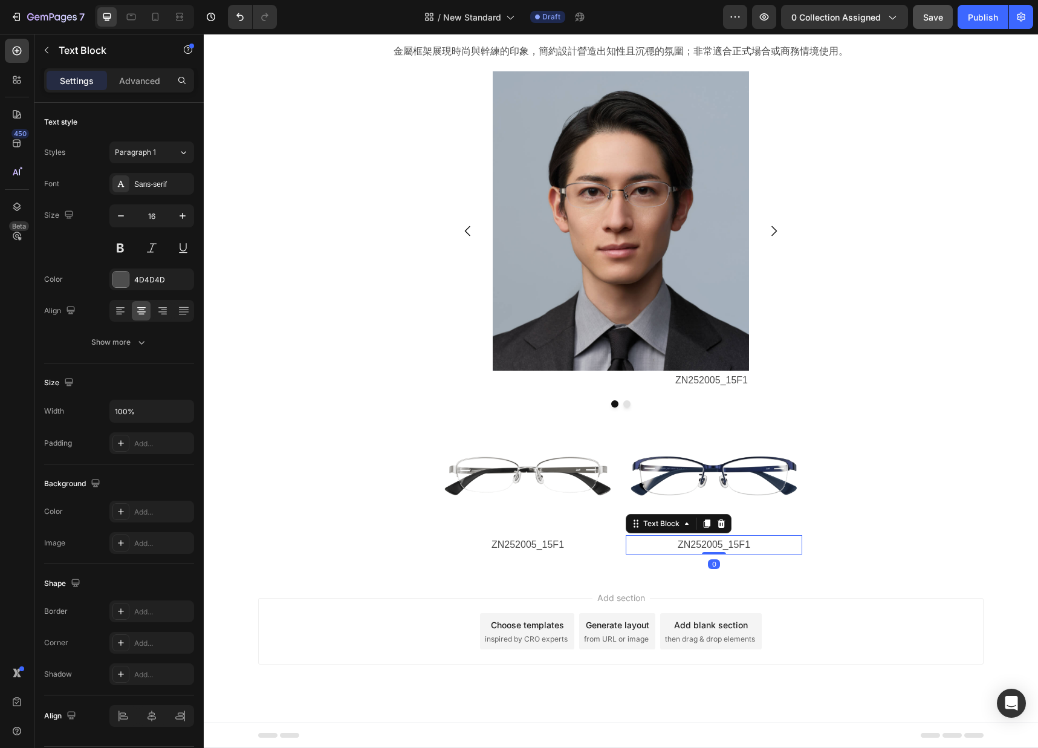
click at [728, 545] on p "ZN252005_15F1" at bounding box center [714, 545] width 174 height 18
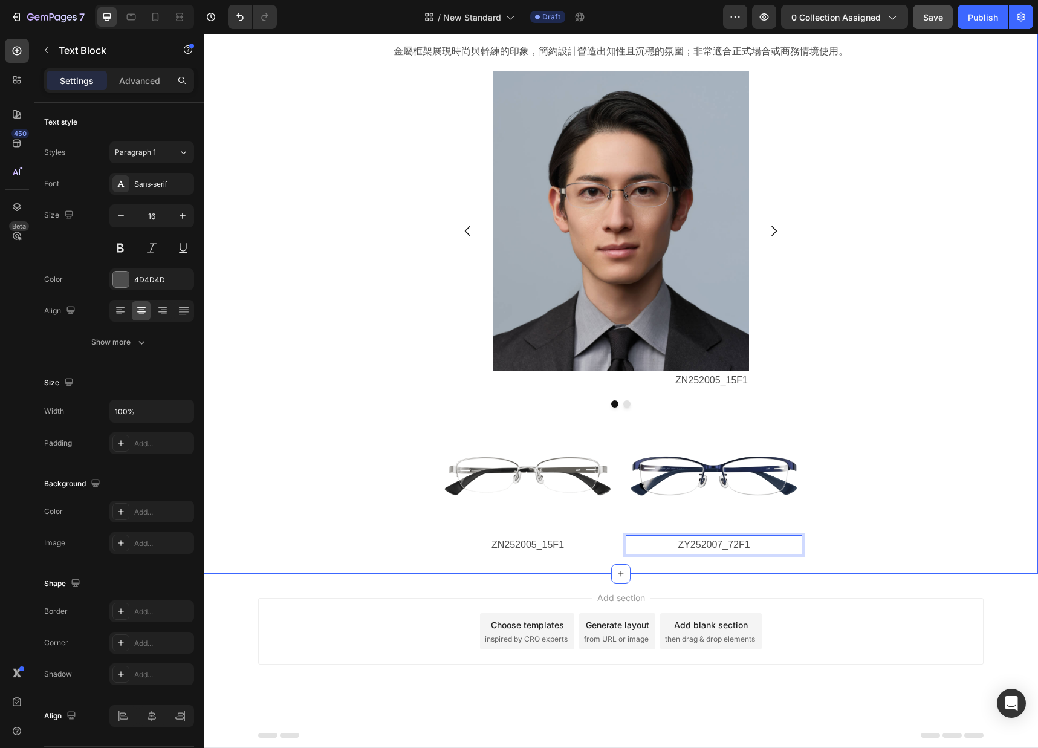
click at [386, 548] on div "METAL Heading 金屬框架展現時尚與幹練的印象，簡約設計營造出知性且沉穩的氛圍；非常適合正式場合或商務情境使用。 Text Block Image …" at bounding box center [621, 279] width 834 height 551
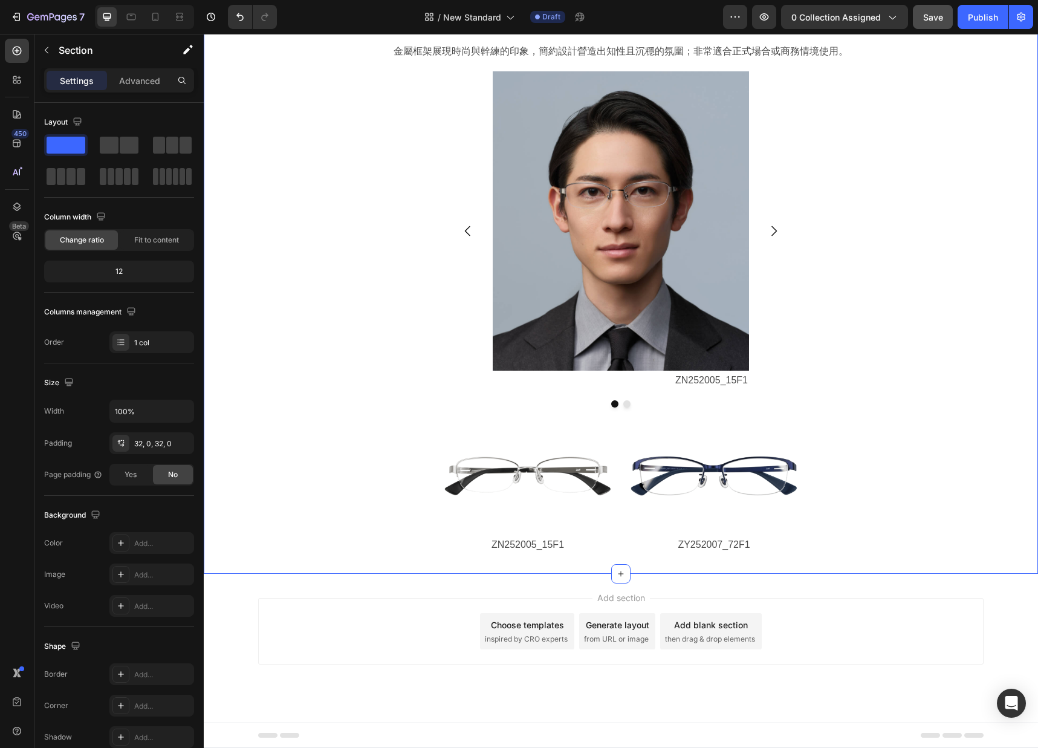
click at [782, 492] on div "METAL Heading 金屬框架展現時尚與幹練的印象，簡約設計營造出知性且沉穩的氛圍；非常適合正式場合或商務情境使用。 Text Block Image …" at bounding box center [621, 279] width 834 height 551
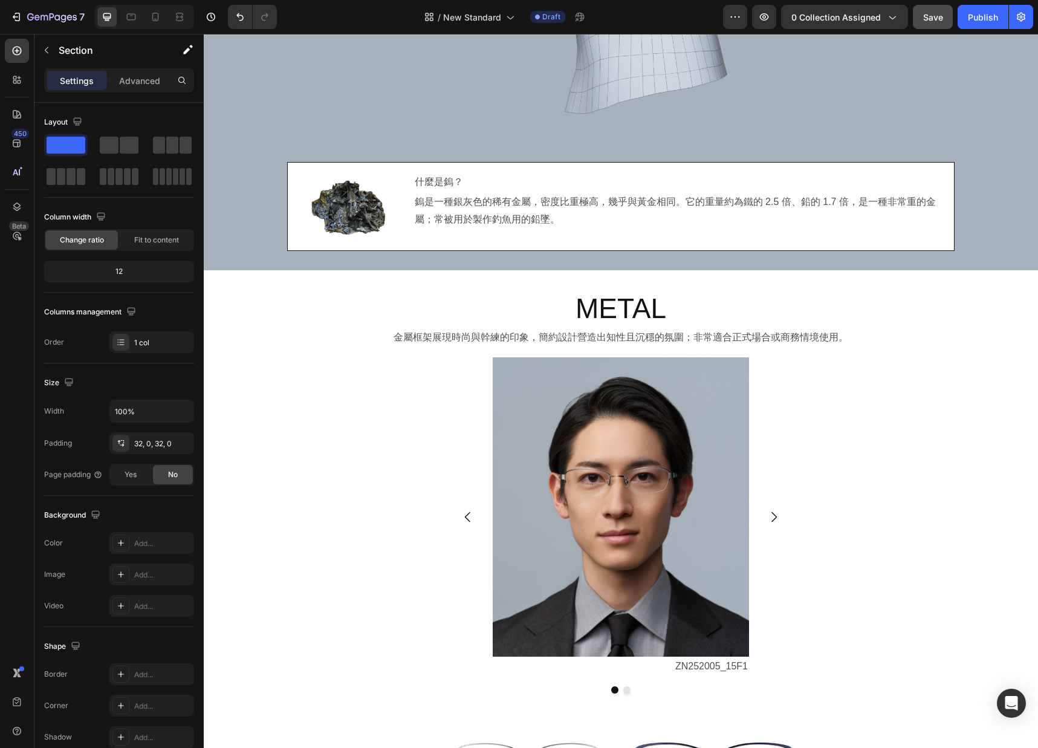
scroll to position [1909, 0]
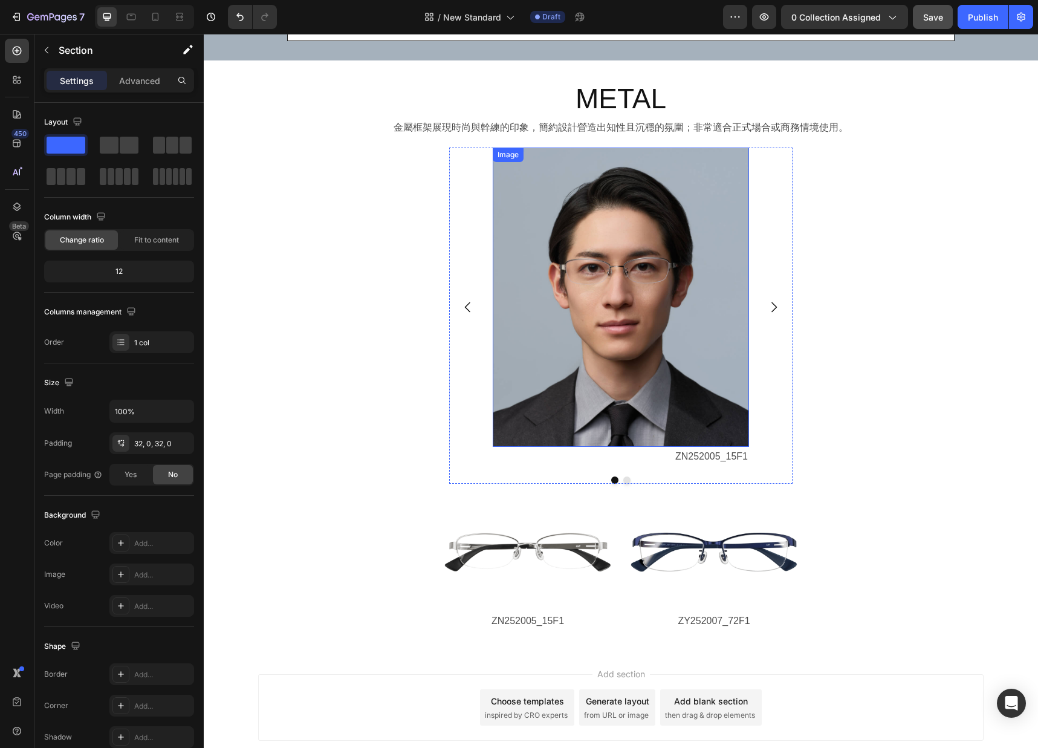
click at [633, 204] on img at bounding box center [621, 296] width 256 height 299
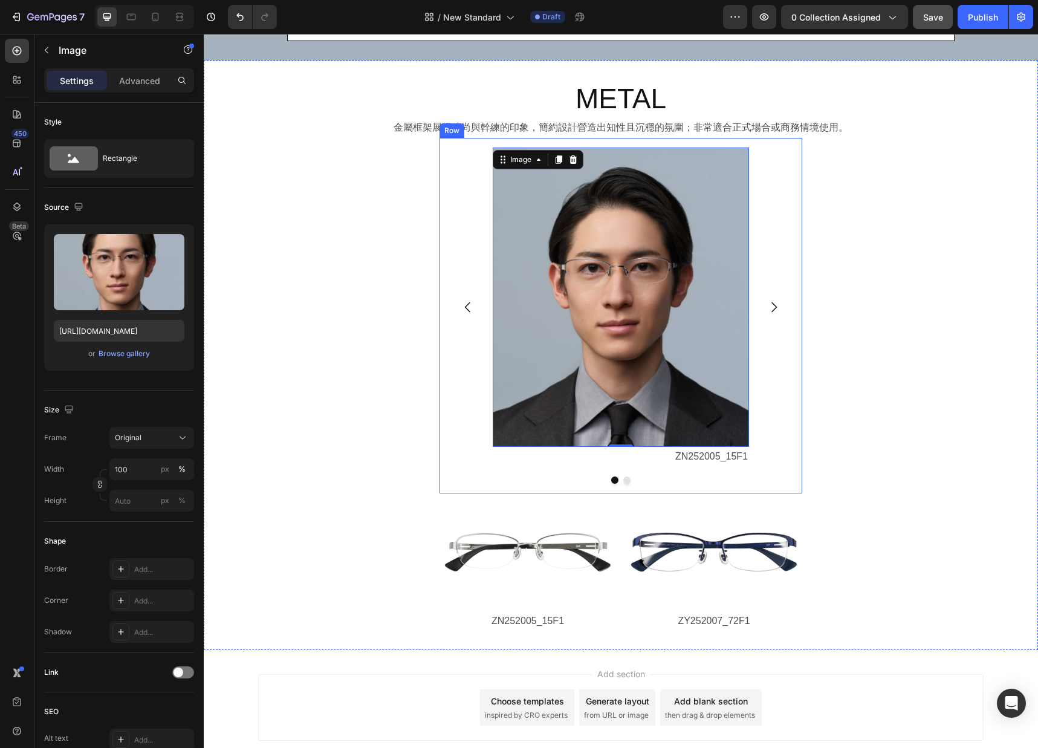
click at [782, 404] on div "Image 0 ZN252005_15F1 Text Block Image ZN252007_72F1 Text Block [GEOGRAPHIC_DAT…" at bounding box center [620, 315] width 363 height 355
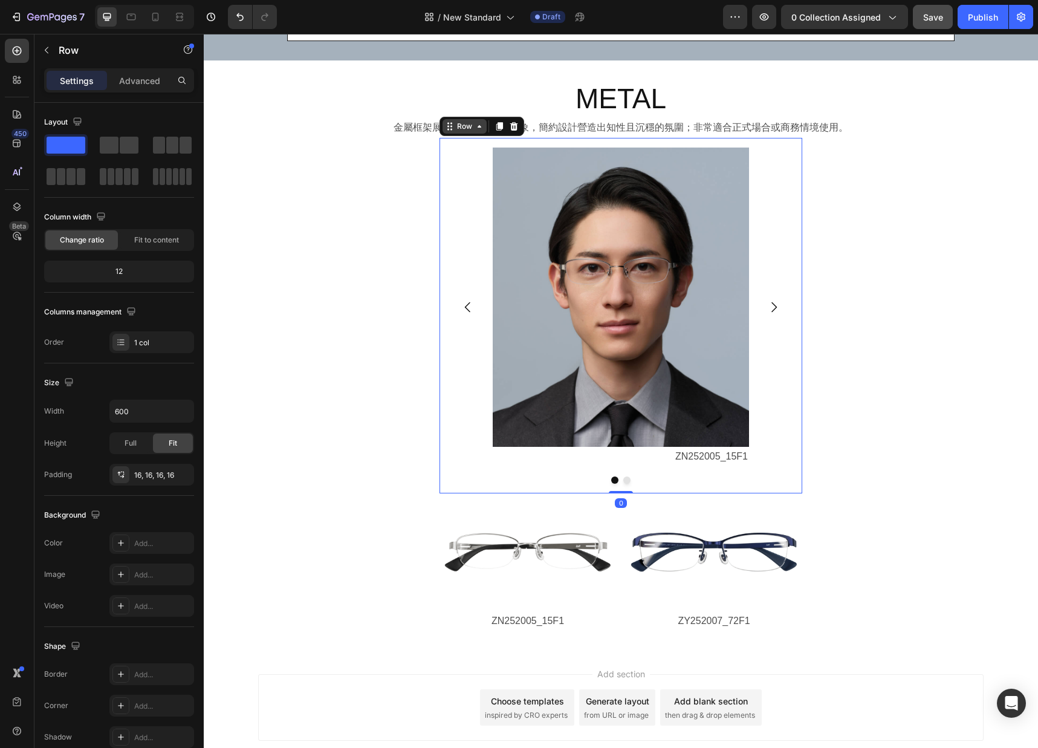
click at [483, 132] on div "Row" at bounding box center [464, 126] width 44 height 15
click at [464, 129] on div "Row" at bounding box center [465, 126] width 20 height 11
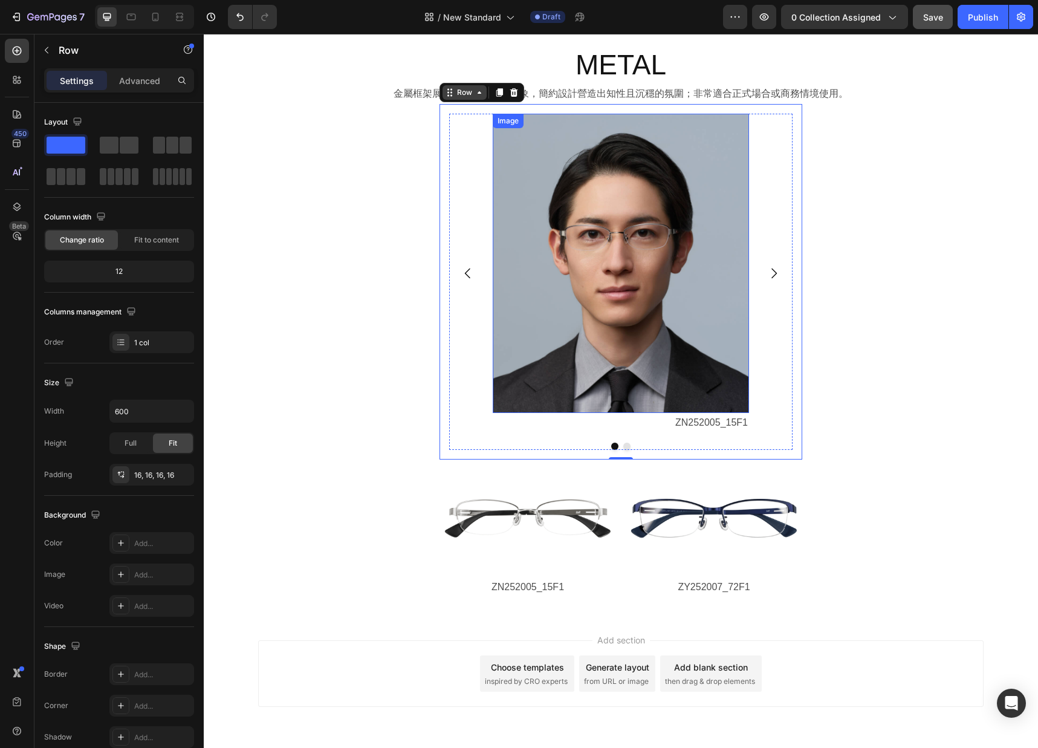
scroll to position [1986, 0]
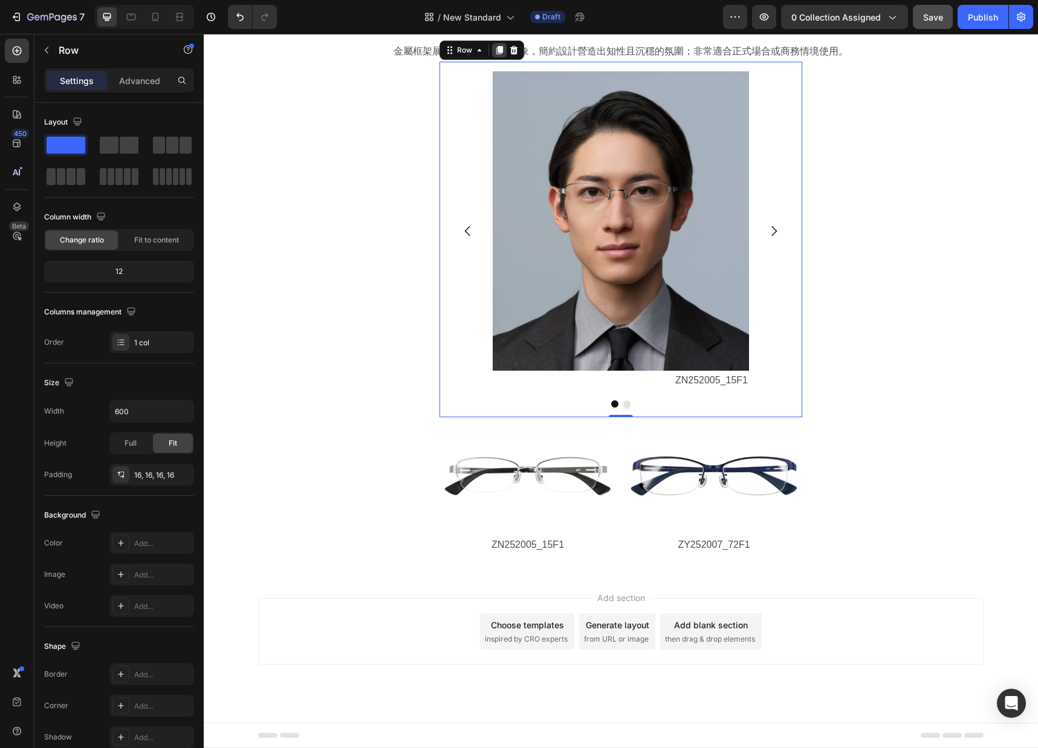
click at [499, 50] on icon at bounding box center [499, 50] width 7 height 8
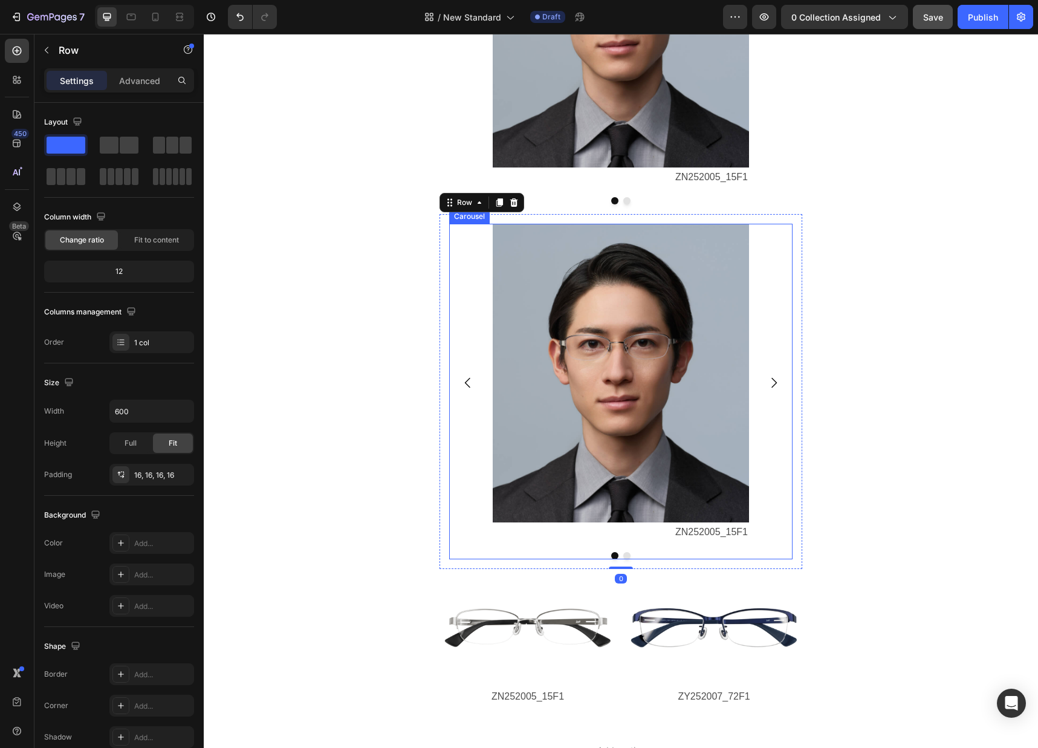
scroll to position [2241, 0]
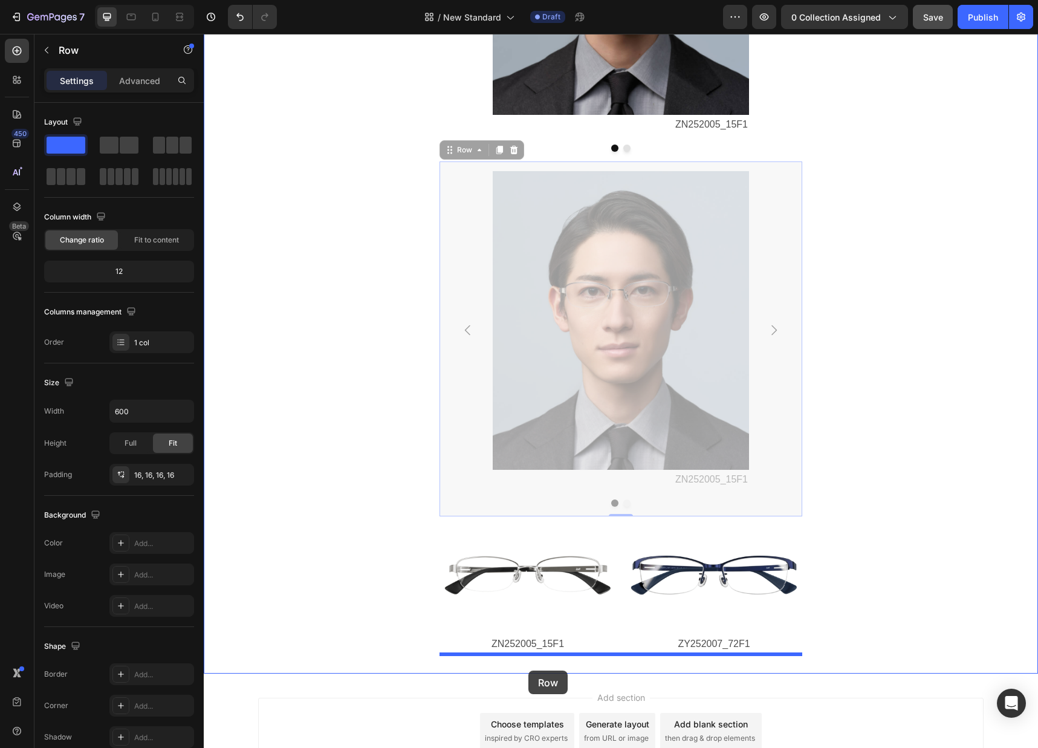
drag, startPoint x: 461, startPoint y: 149, endPoint x: 529, endPoint y: 670, distance: 525.5
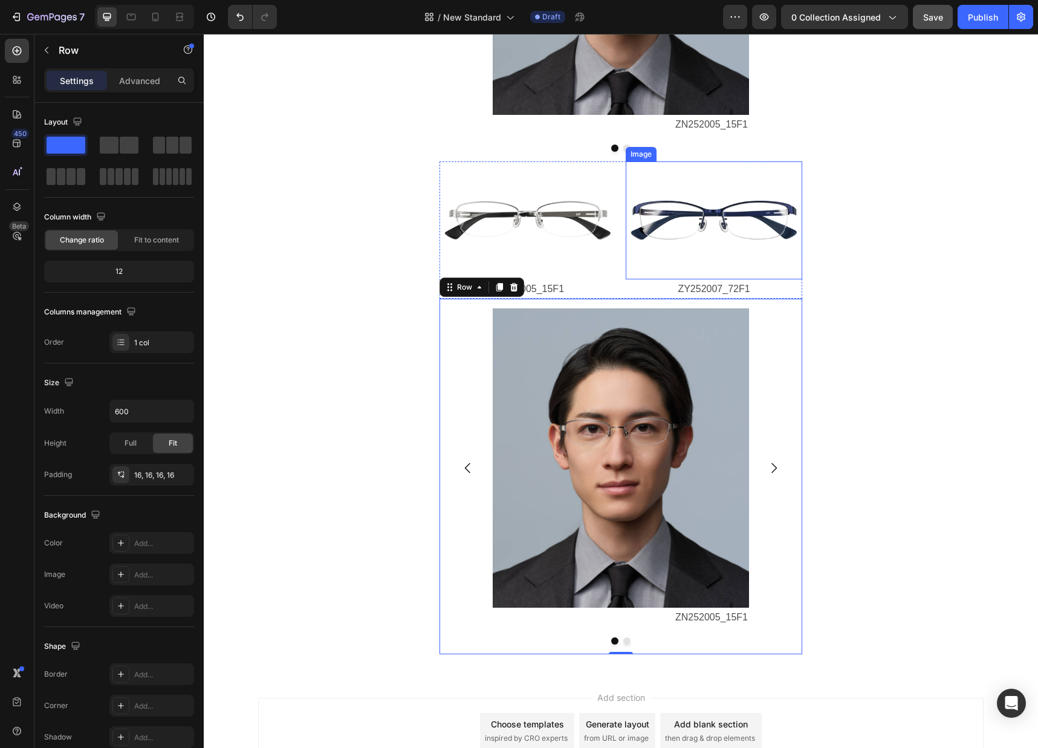
click at [682, 208] on img at bounding box center [714, 220] width 176 height 118
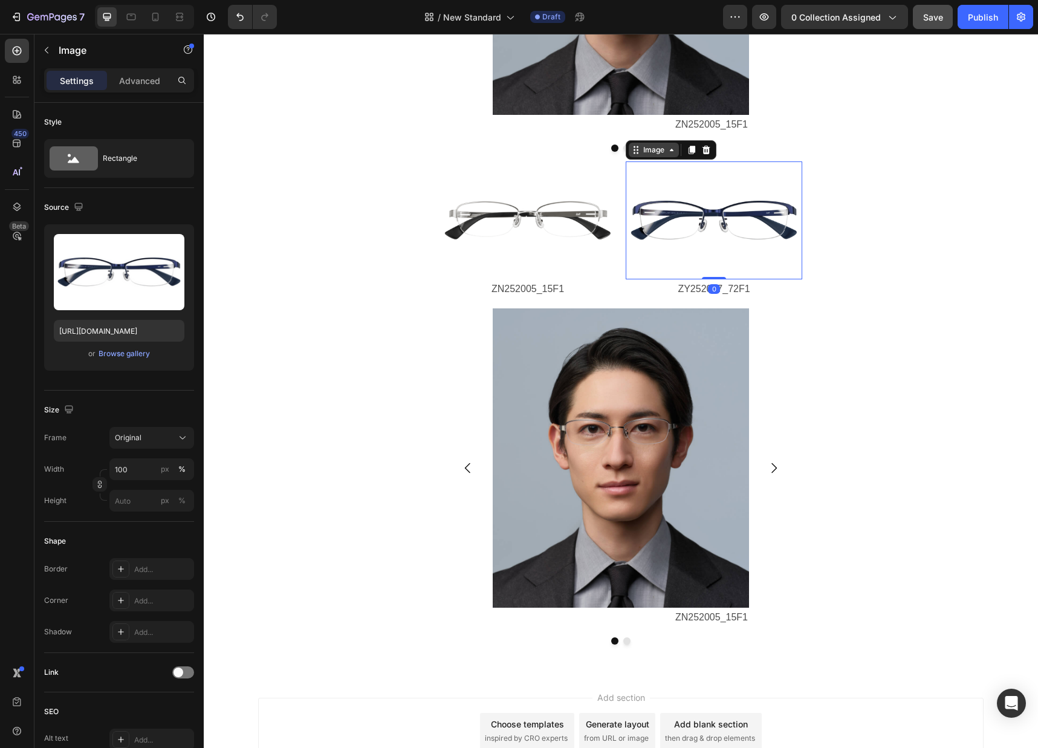
click at [657, 150] on div "Image" at bounding box center [654, 149] width 26 height 11
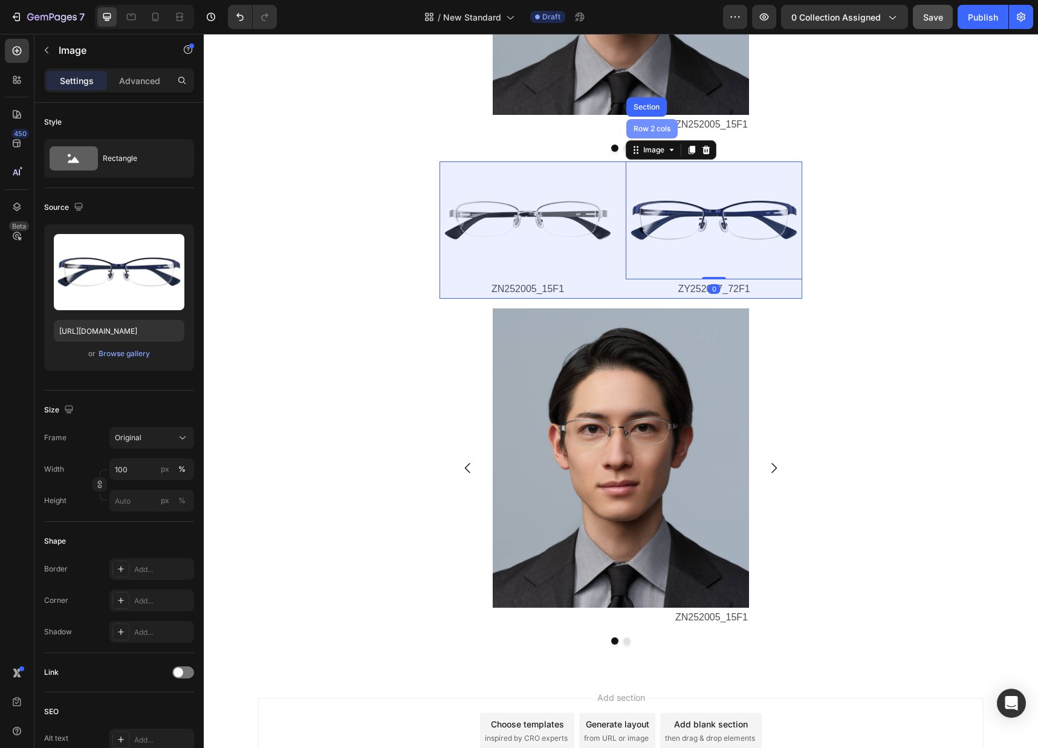
click at [655, 126] on div "Row 2 cols" at bounding box center [652, 128] width 42 height 7
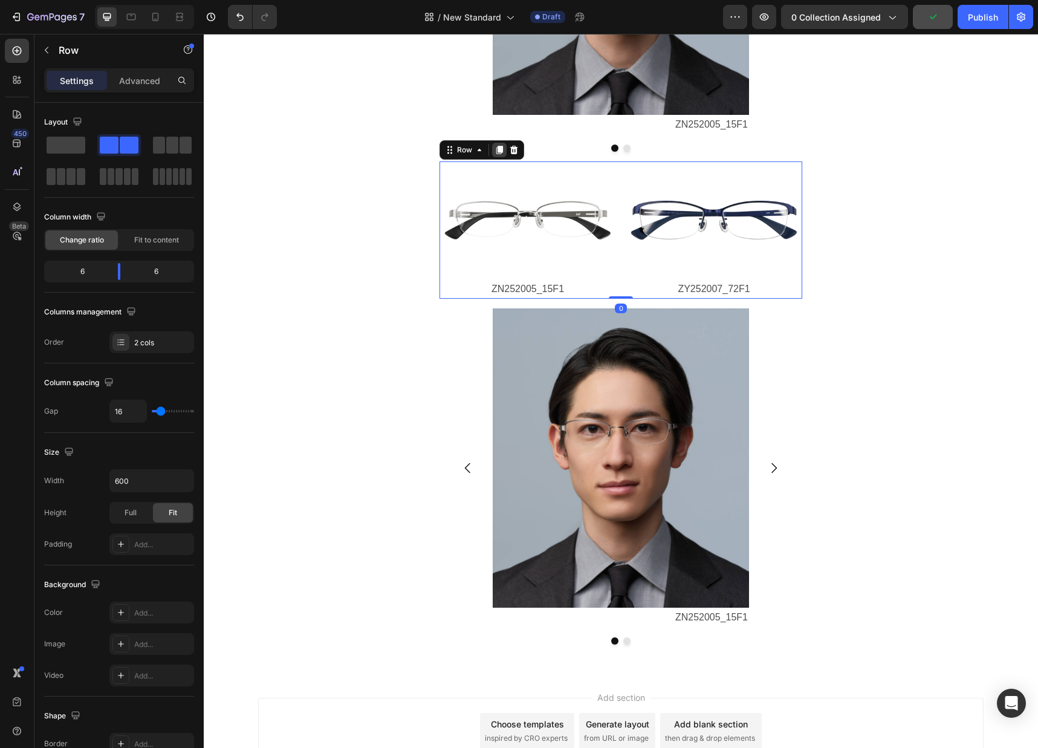
click at [500, 148] on icon at bounding box center [499, 150] width 7 height 8
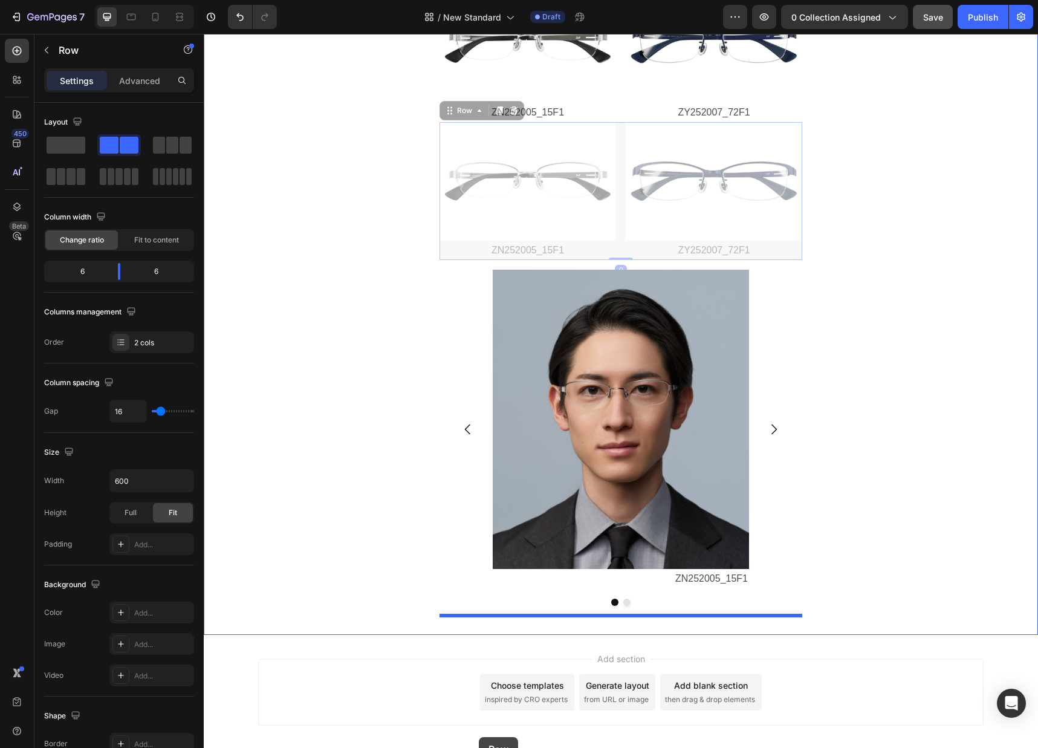
scroll to position [2479, 0]
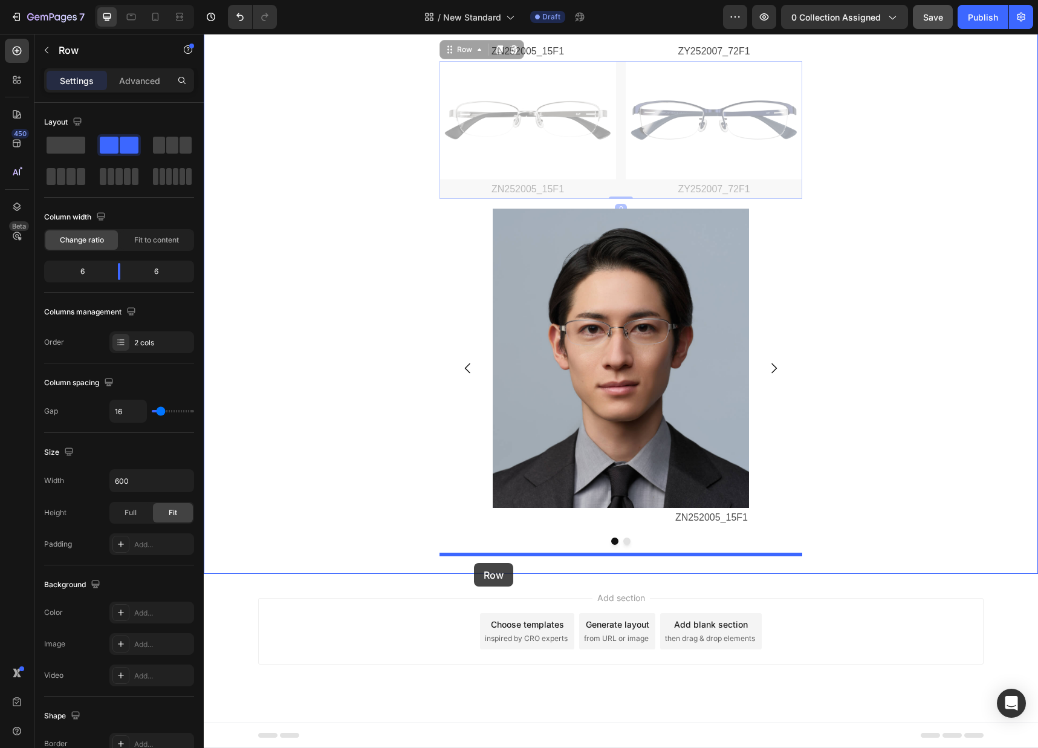
drag, startPoint x: 463, startPoint y: 287, endPoint x: 474, endPoint y: 563, distance: 275.8
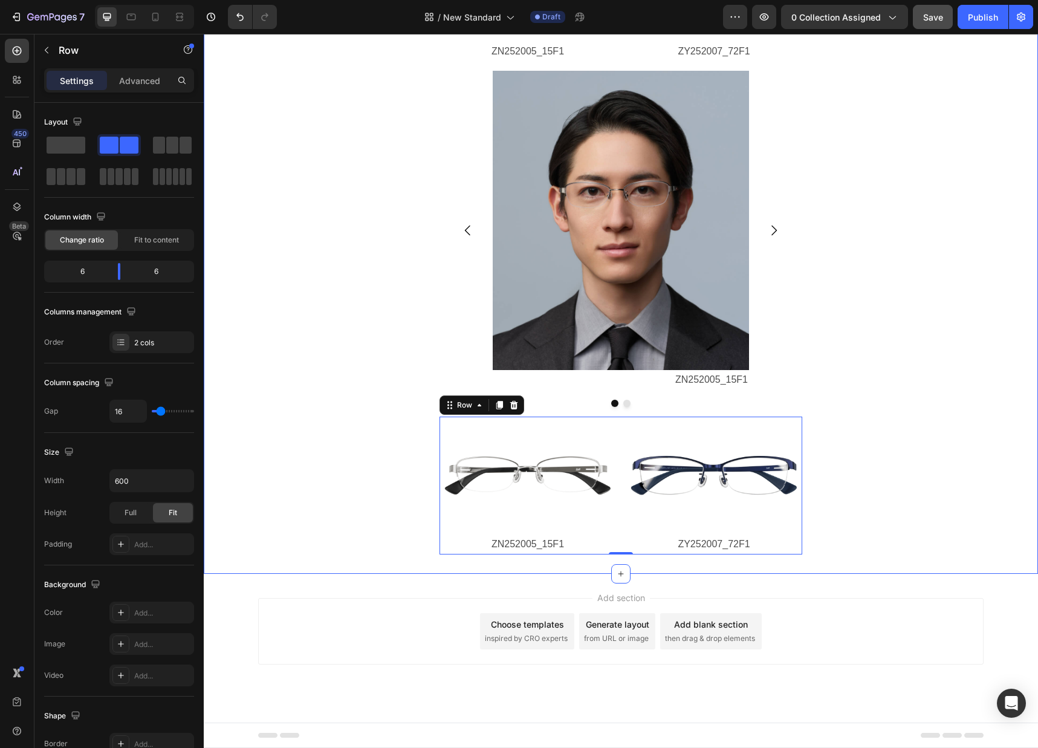
click at [782, 473] on div "METAL Heading 金屬框架展現時尚與幹練的印象，簡約設計營造出知性且沉穩的氛圍；非常適合正式場合或商務情境使用。 Text Block Image …" at bounding box center [621, 32] width 834 height 1044
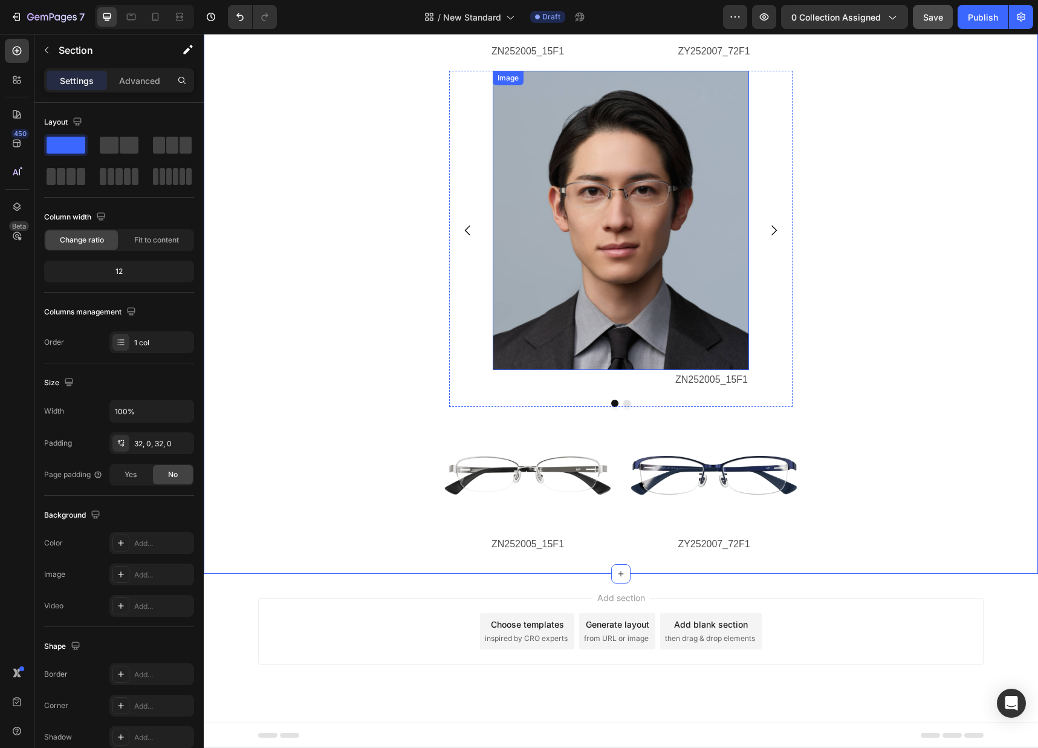
click at [641, 262] on img at bounding box center [621, 220] width 256 height 299
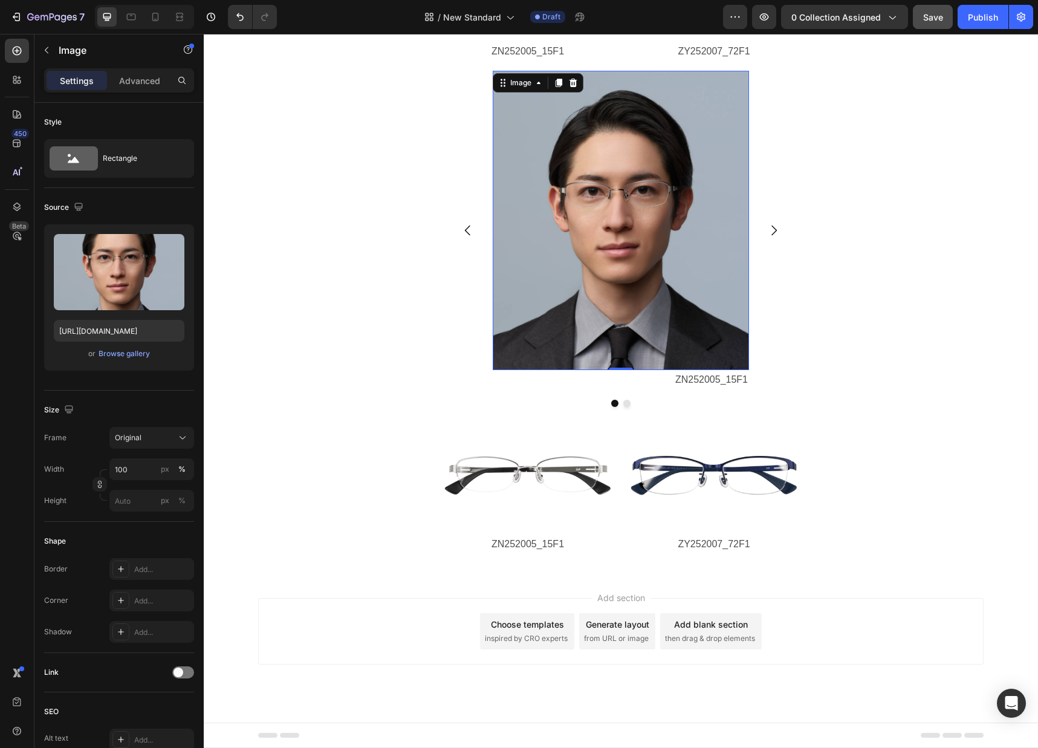
click at [581, 251] on img at bounding box center [621, 220] width 256 height 299
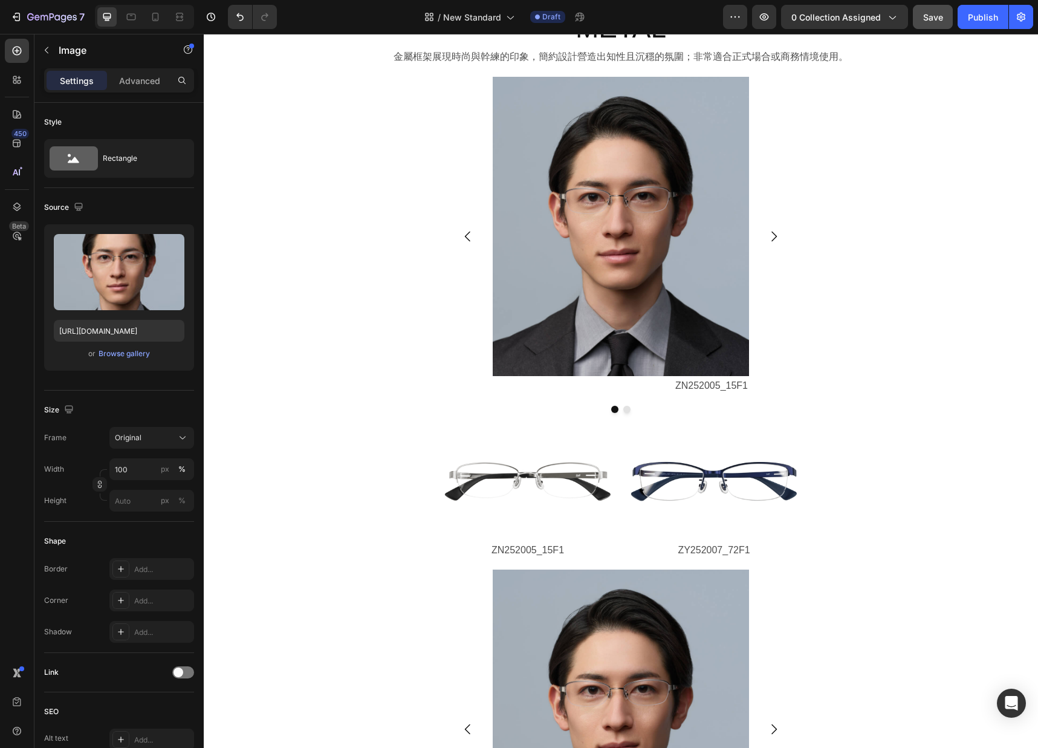
scroll to position [2010, 0]
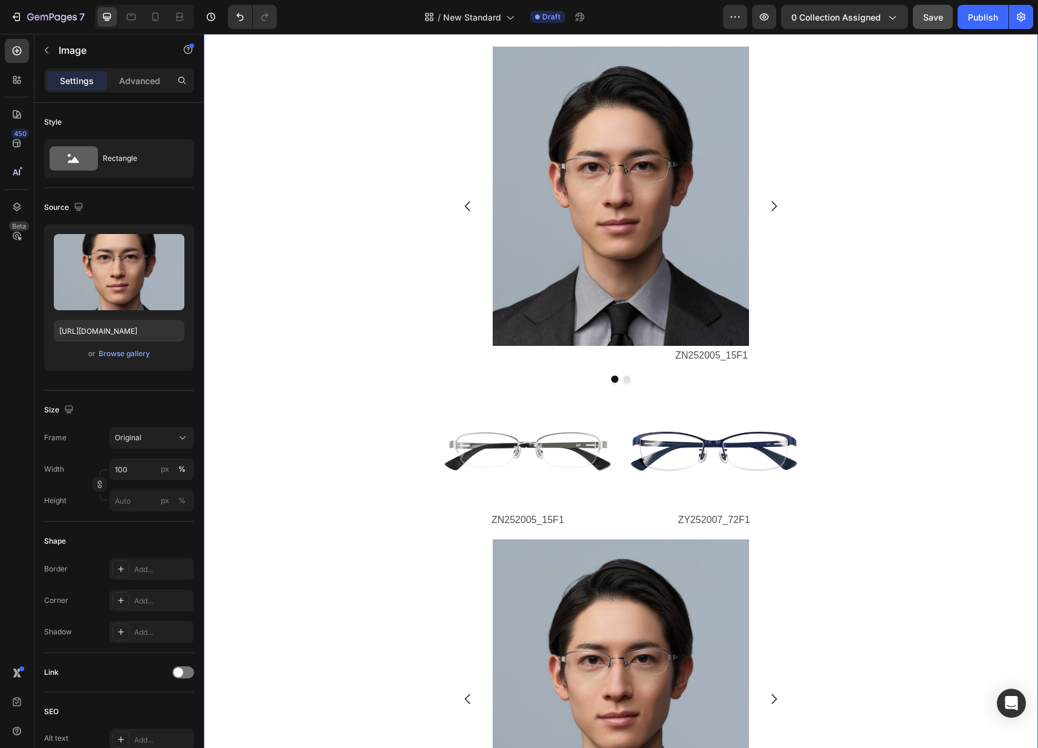
click at [351, 102] on div "METAL Heading 金屬框架展現時尚與幹練的印象，簡約設計營造出知性且沉穩的氛圍；非常適合正式場合或商務情境使用。 Text Block Image …" at bounding box center [621, 501] width 834 height 1044
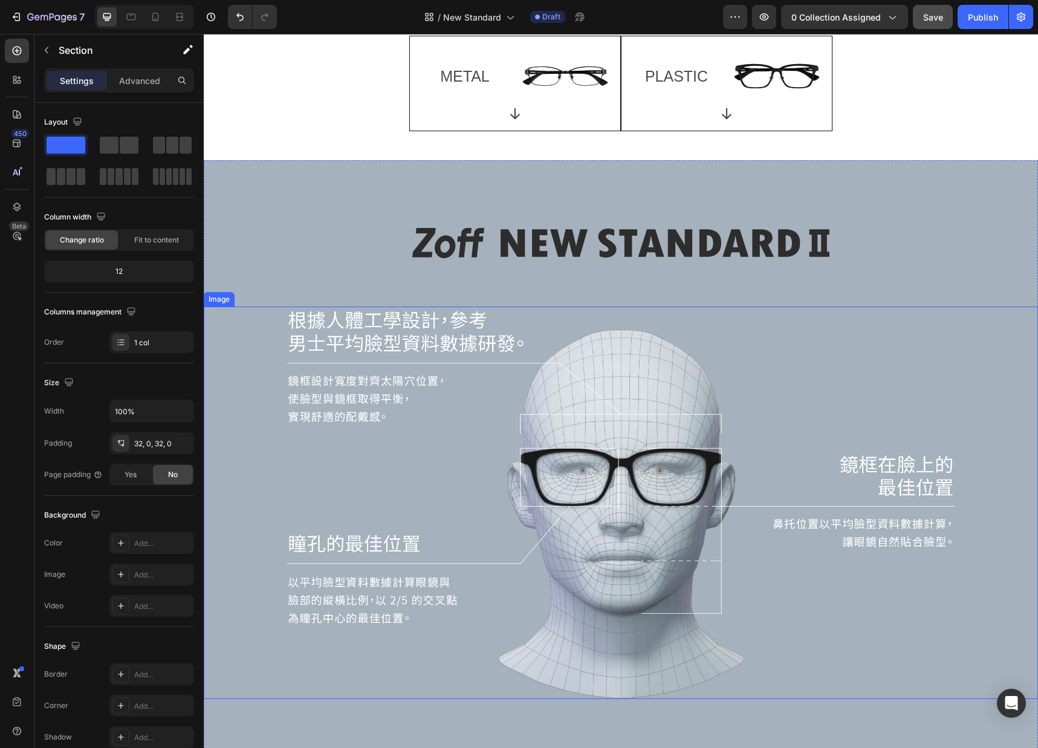
scroll to position [667, 0]
click at [617, 407] on img at bounding box center [620, 502] width 667 height 392
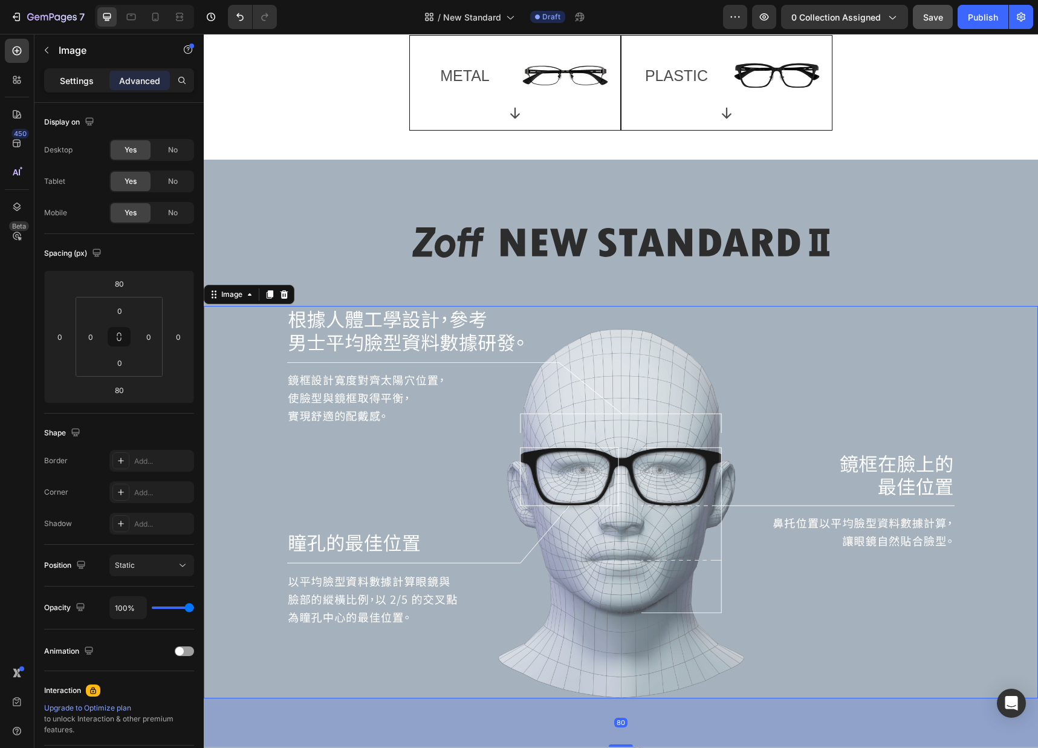
click at [65, 80] on p "Settings" at bounding box center [77, 80] width 34 height 13
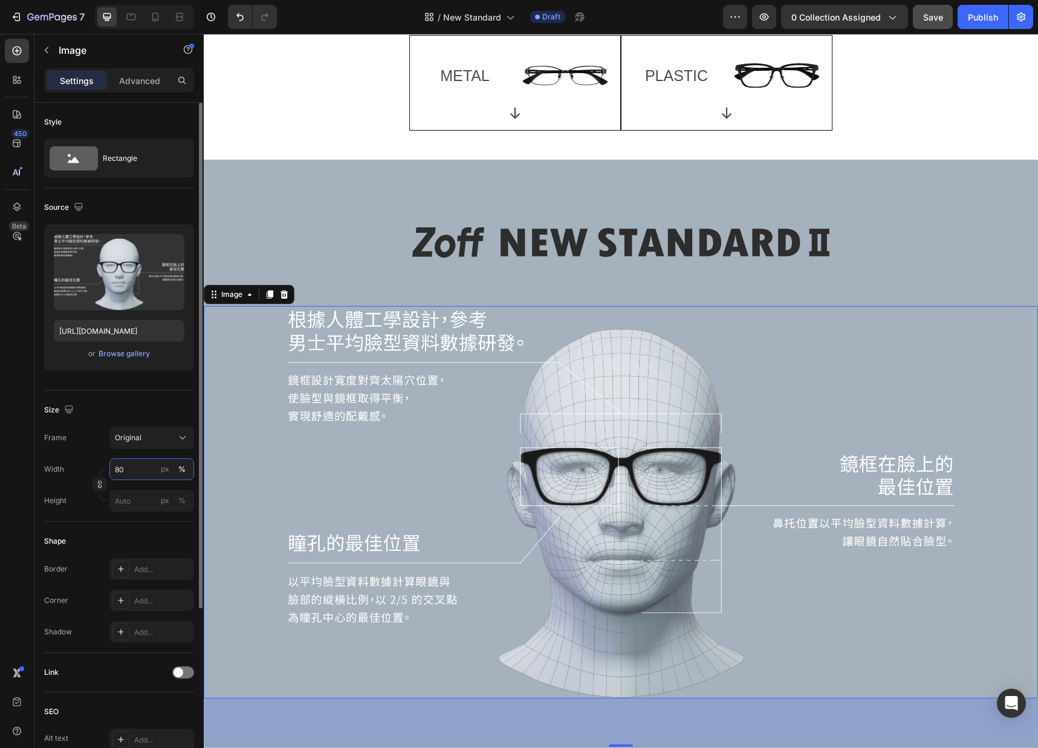
click at [138, 470] on input "80" at bounding box center [151, 469] width 85 height 22
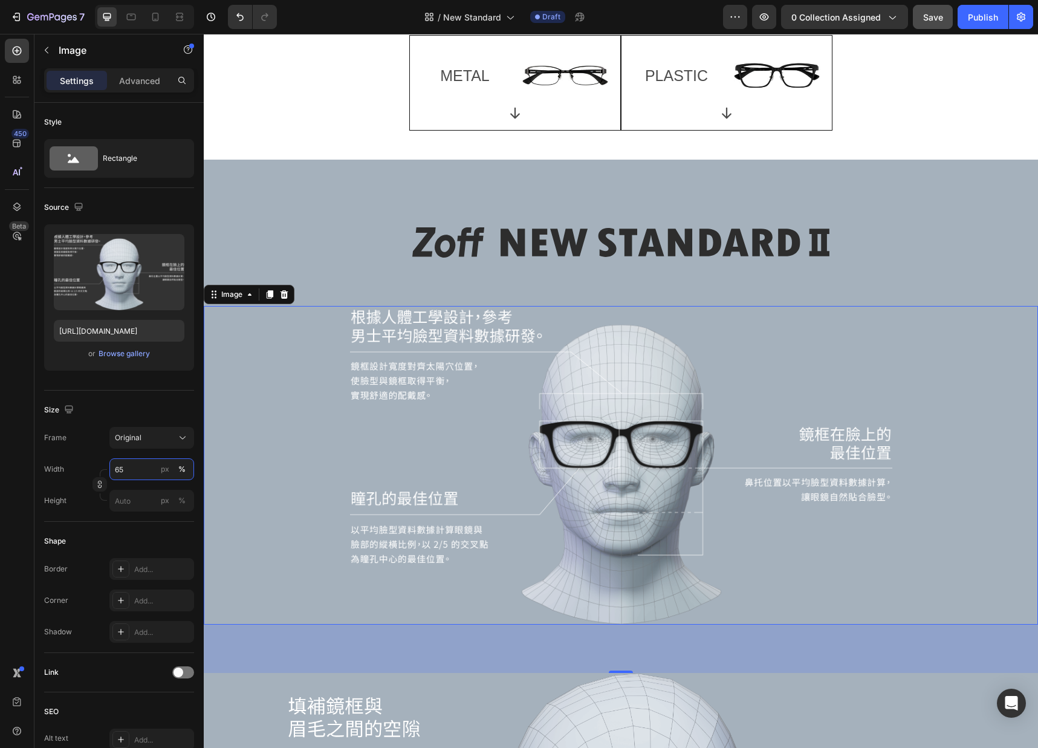
type input "65"
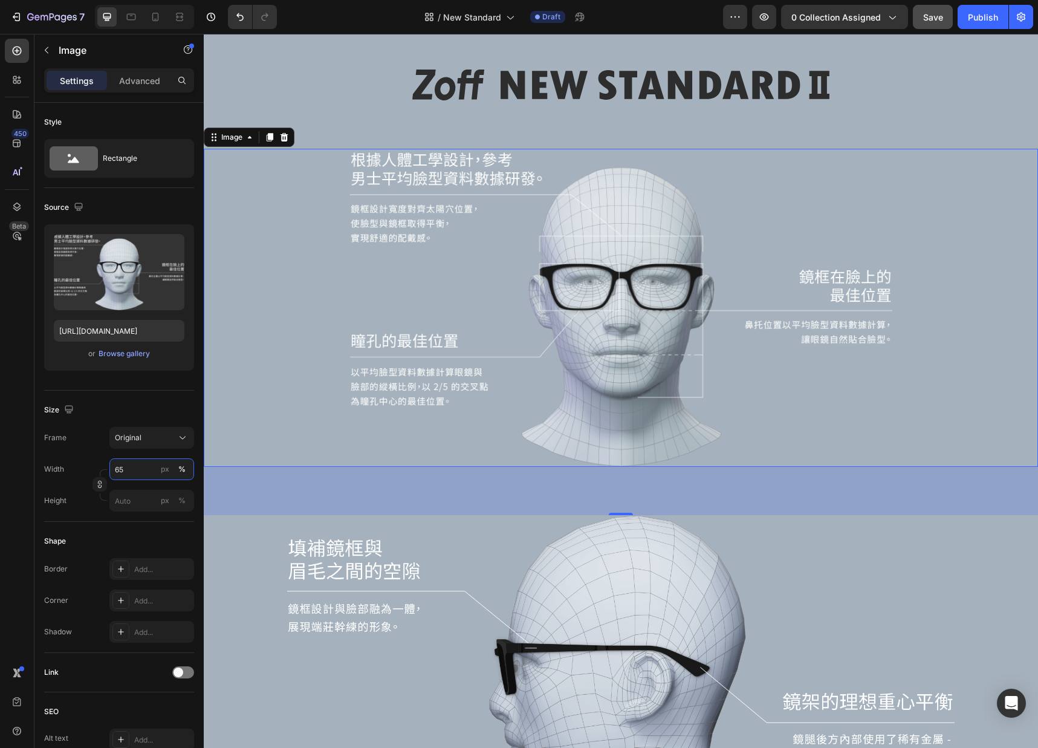
scroll to position [927, 0]
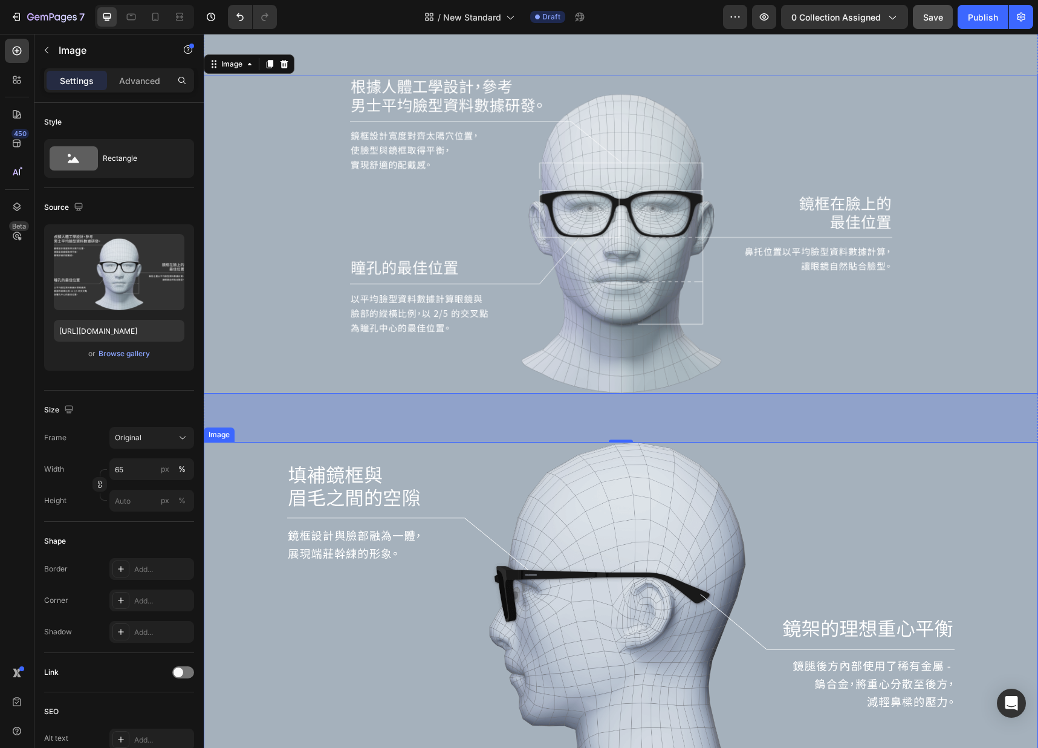
click at [607, 537] on img at bounding box center [620, 627] width 667 height 371
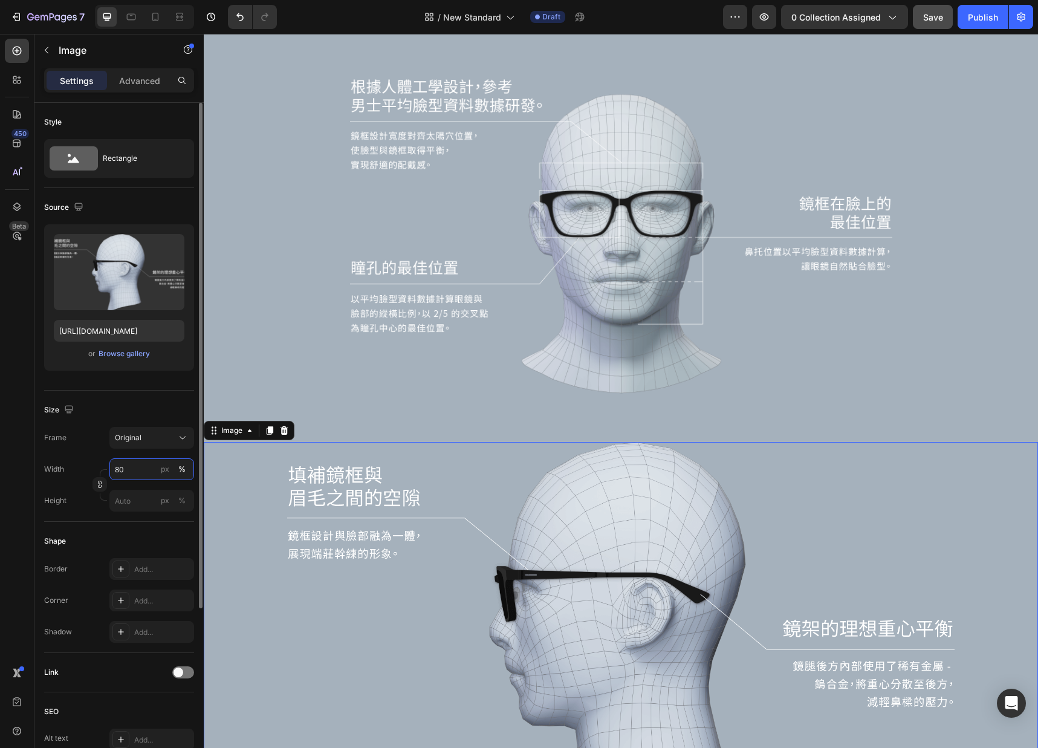
click at [134, 470] on input "80" at bounding box center [151, 469] width 85 height 22
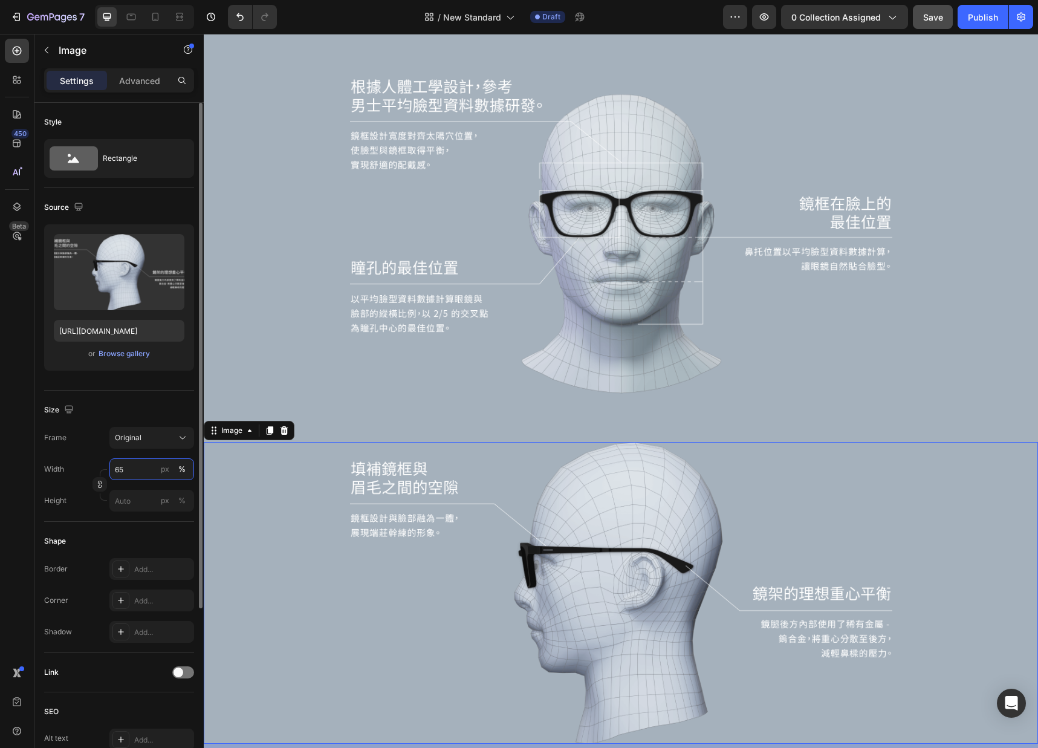
type input "65"
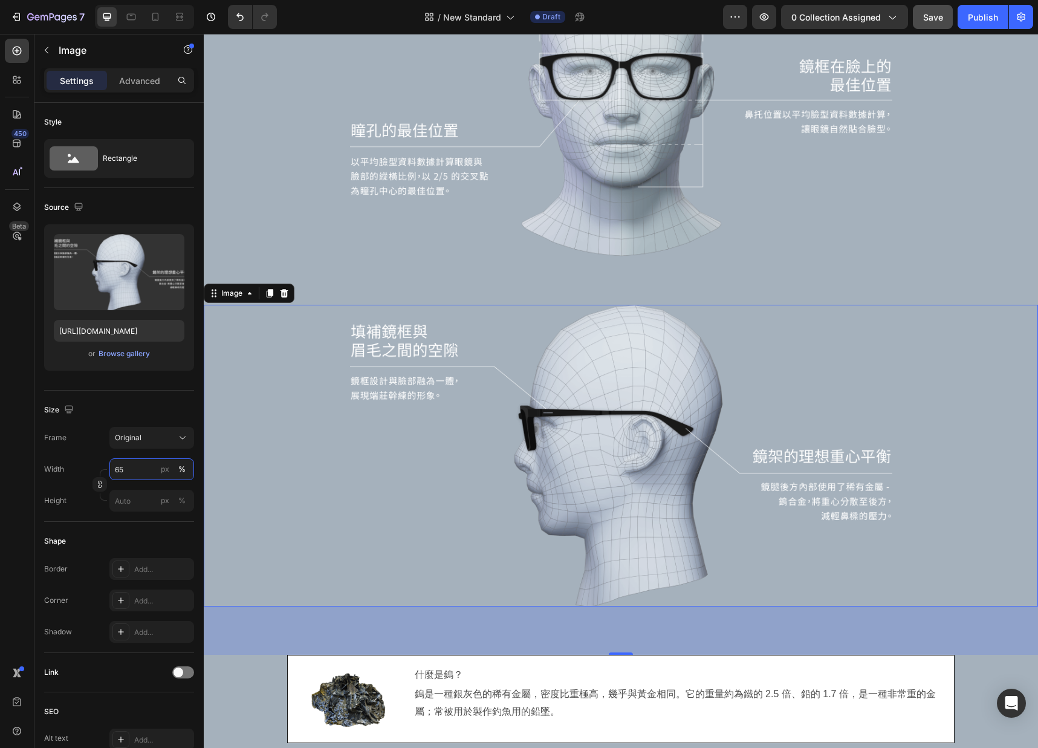
scroll to position [1218, 0]
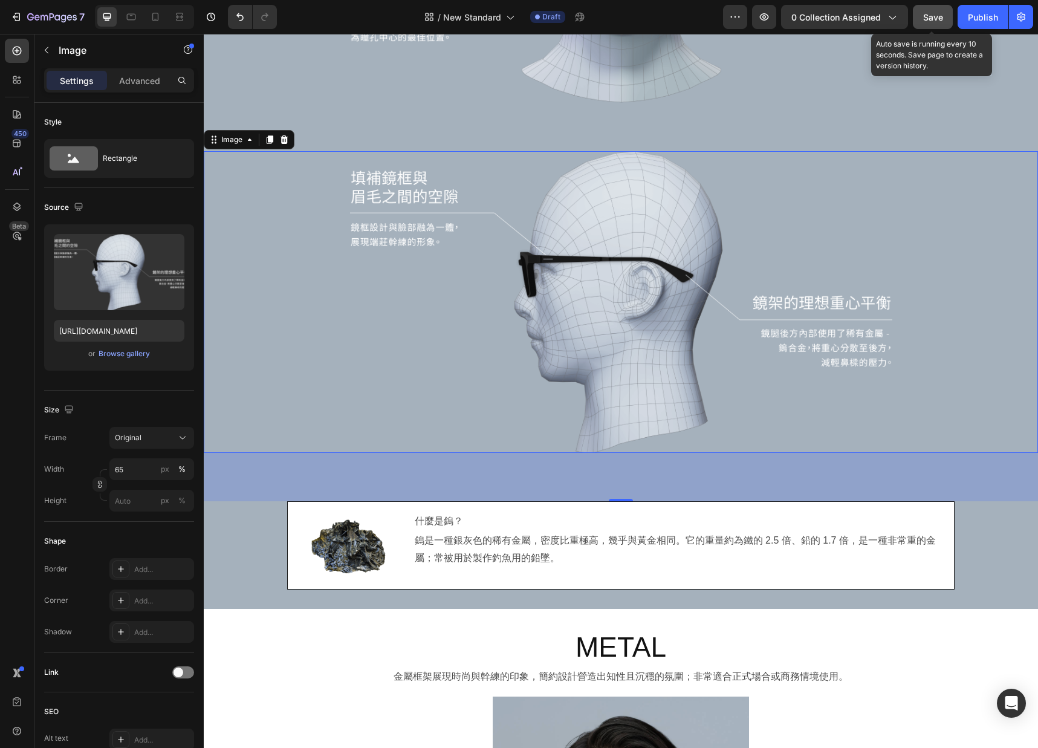
click at [782, 20] on span "Save" at bounding box center [933, 17] width 20 height 10
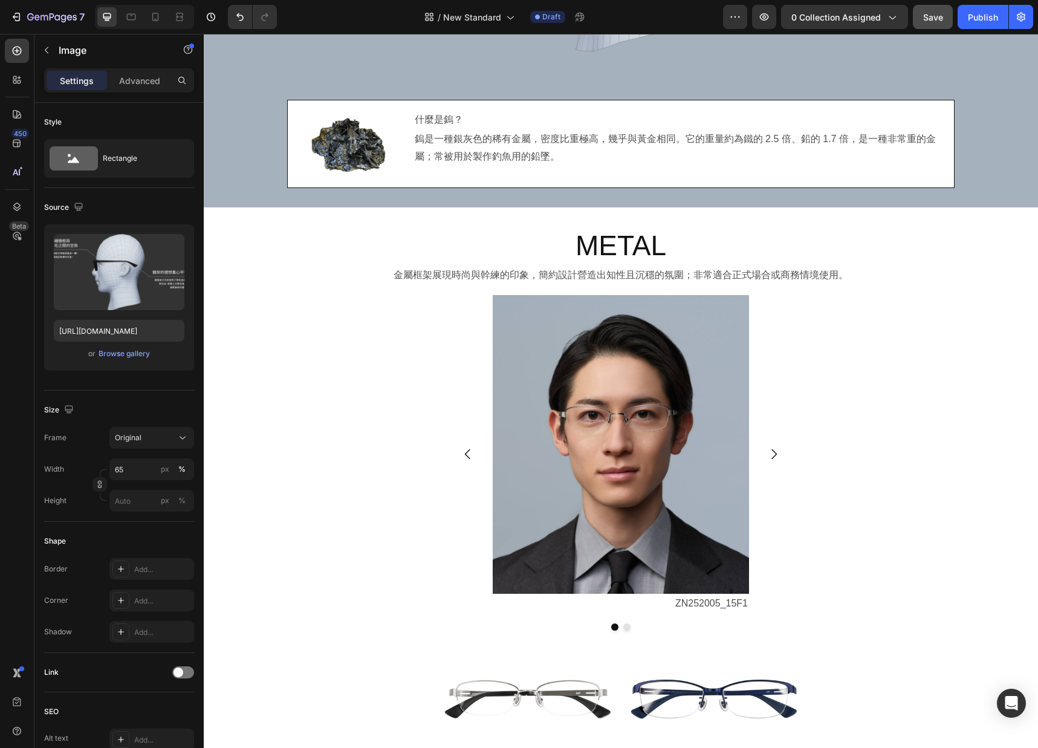
scroll to position [1617, 0]
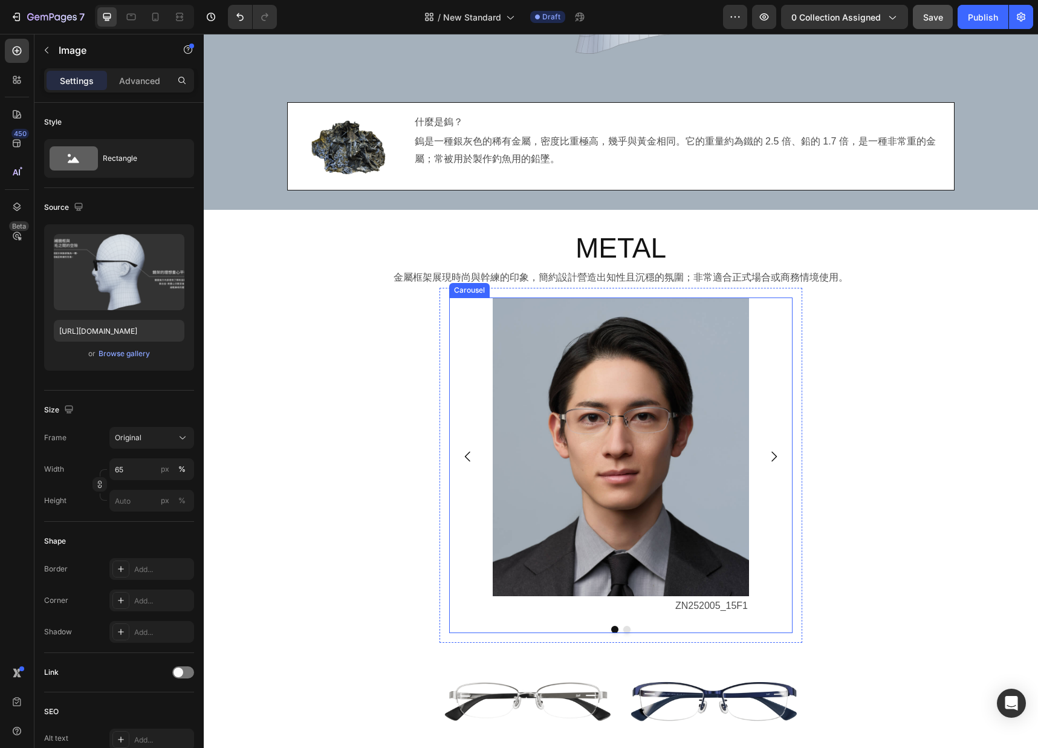
click at [625, 630] on button "Dot" at bounding box center [626, 629] width 7 height 7
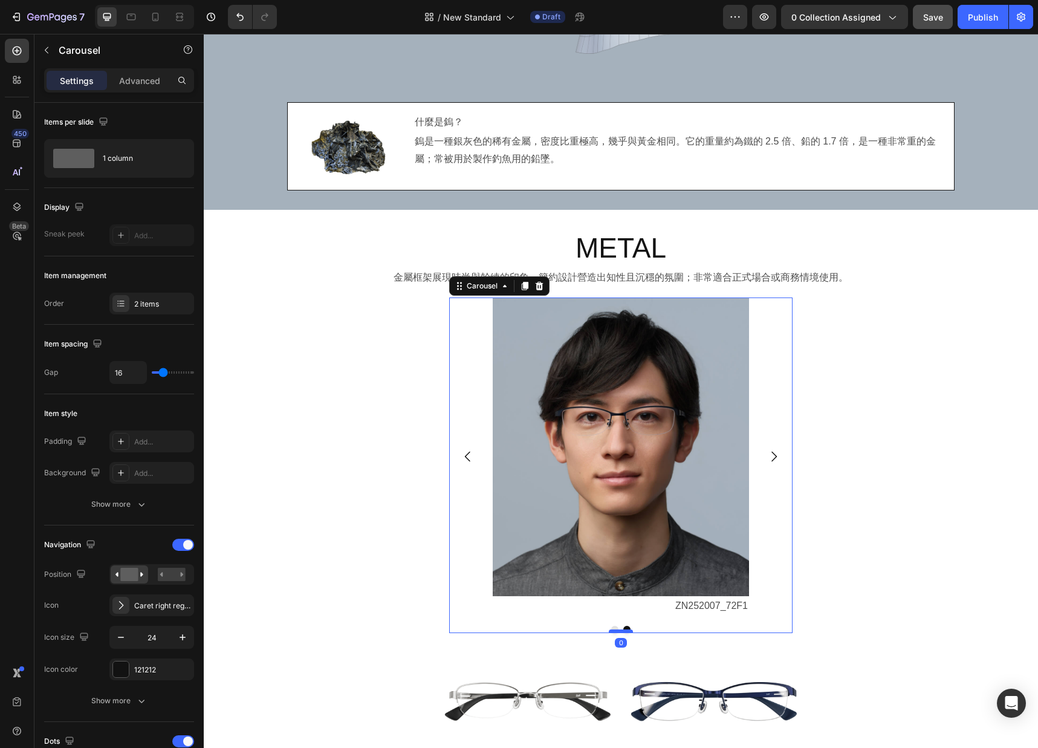
click at [614, 630] on div at bounding box center [621, 631] width 24 height 4
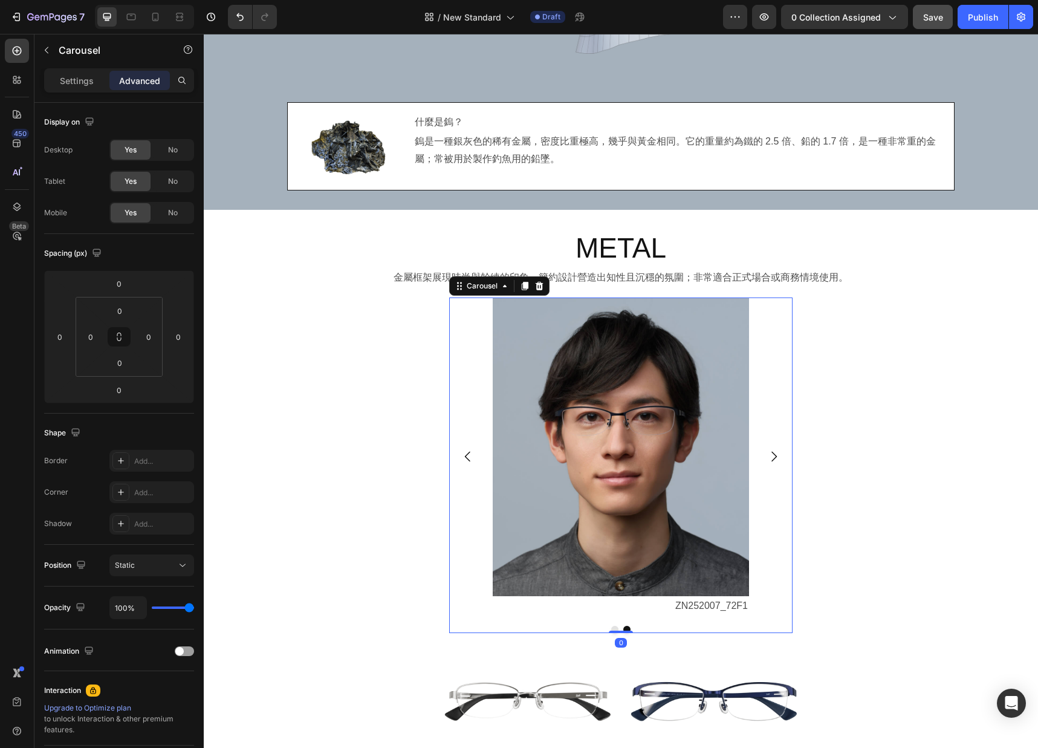
click at [614, 627] on button "Dot" at bounding box center [614, 629] width 7 height 7
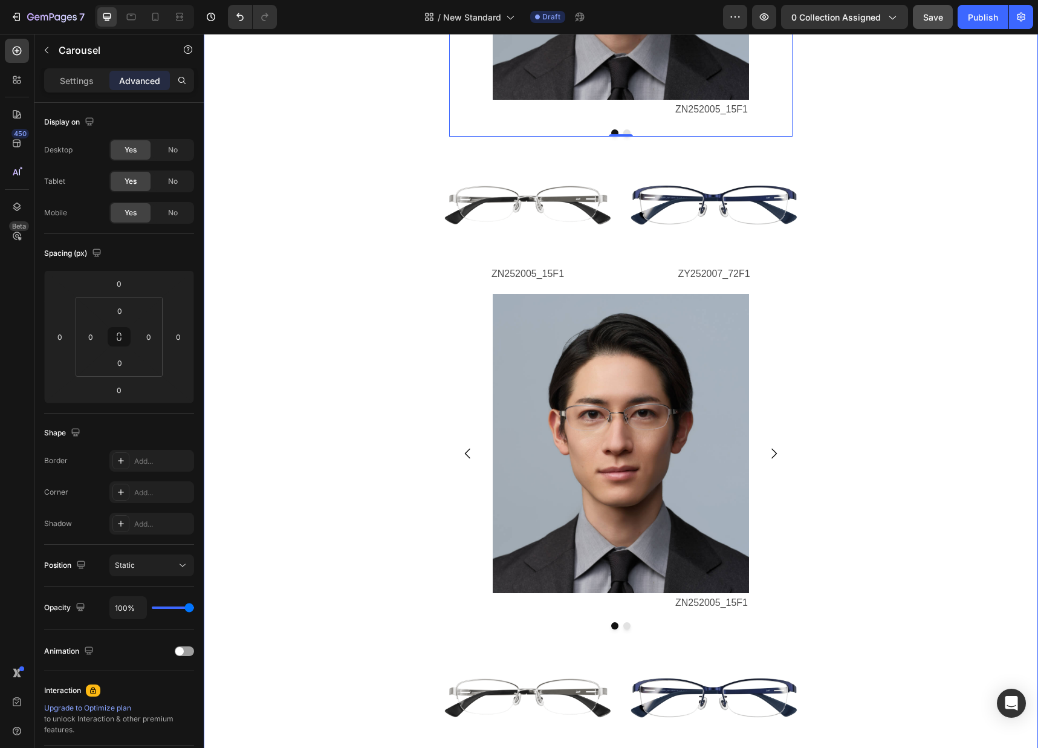
scroll to position [2153, 0]
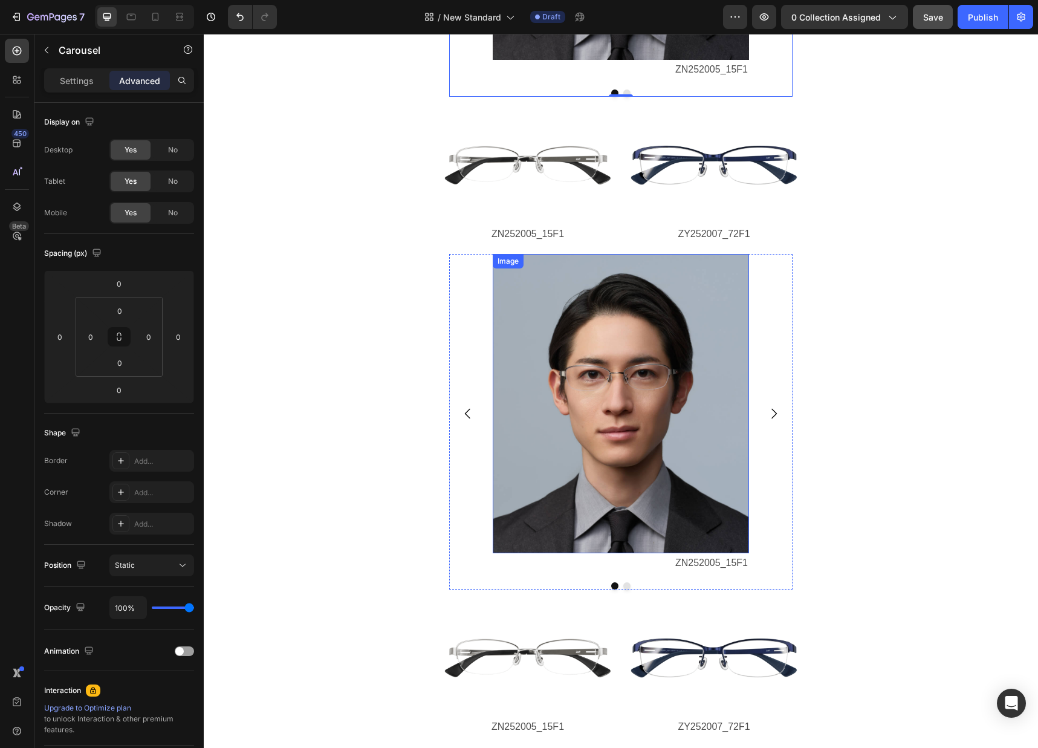
click at [615, 434] on img at bounding box center [621, 403] width 256 height 299
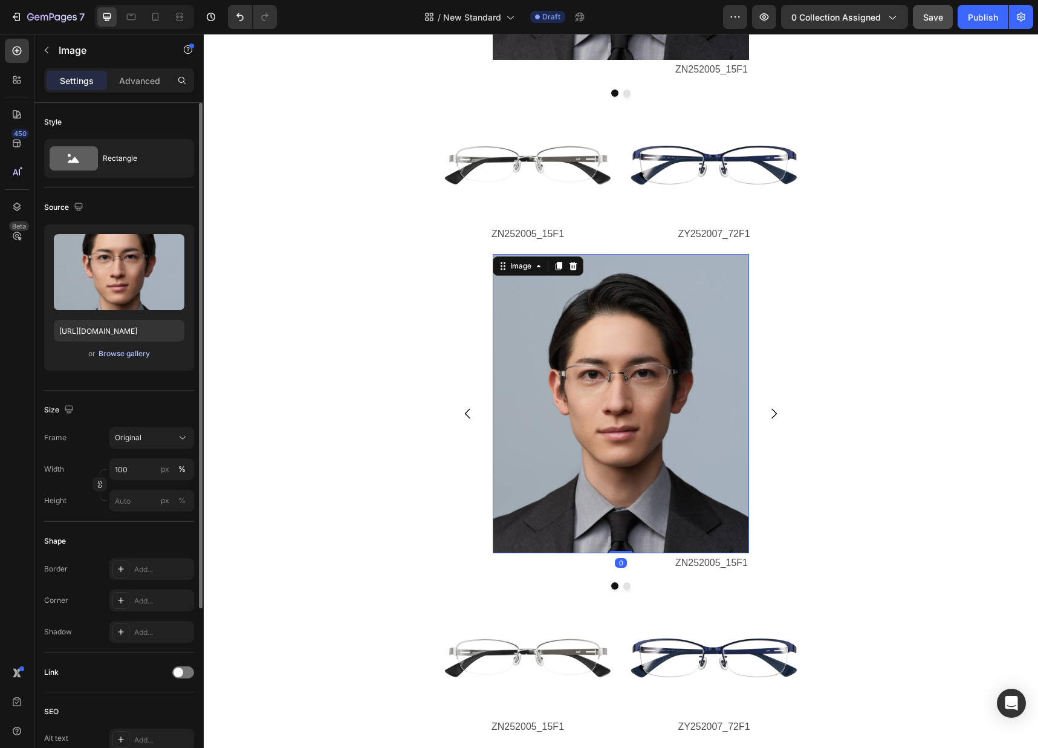
click at [131, 355] on div "Browse gallery" at bounding box center [124, 353] width 51 height 11
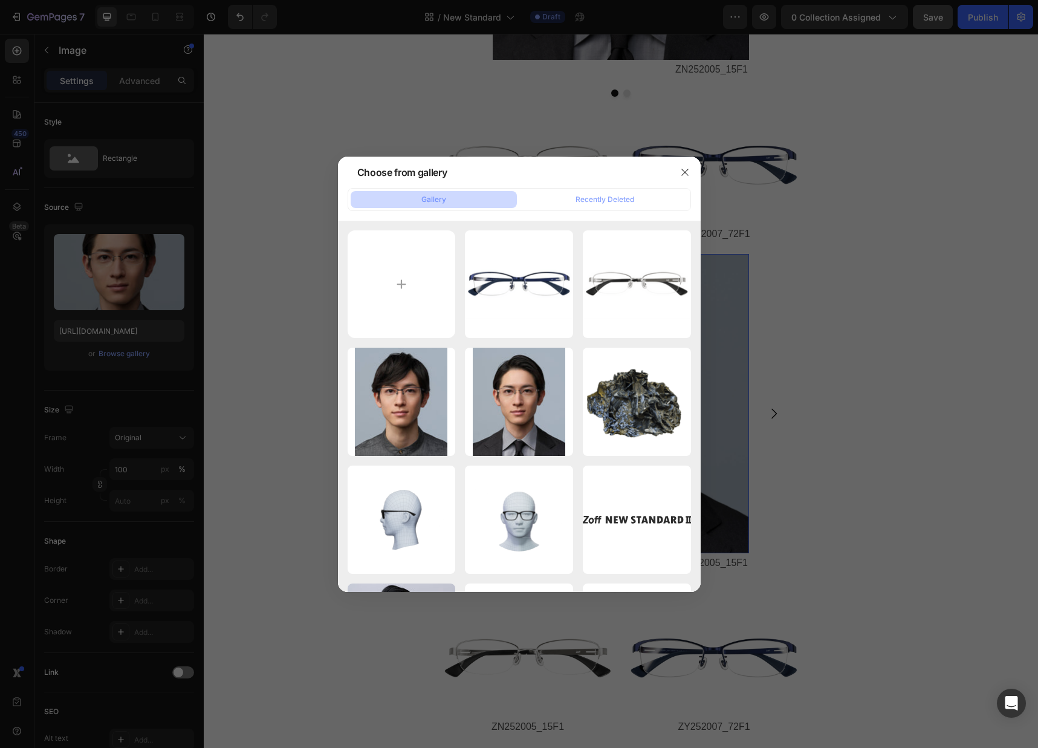
type input "C:\fakepath\metal_gallery02_image01.jpg"
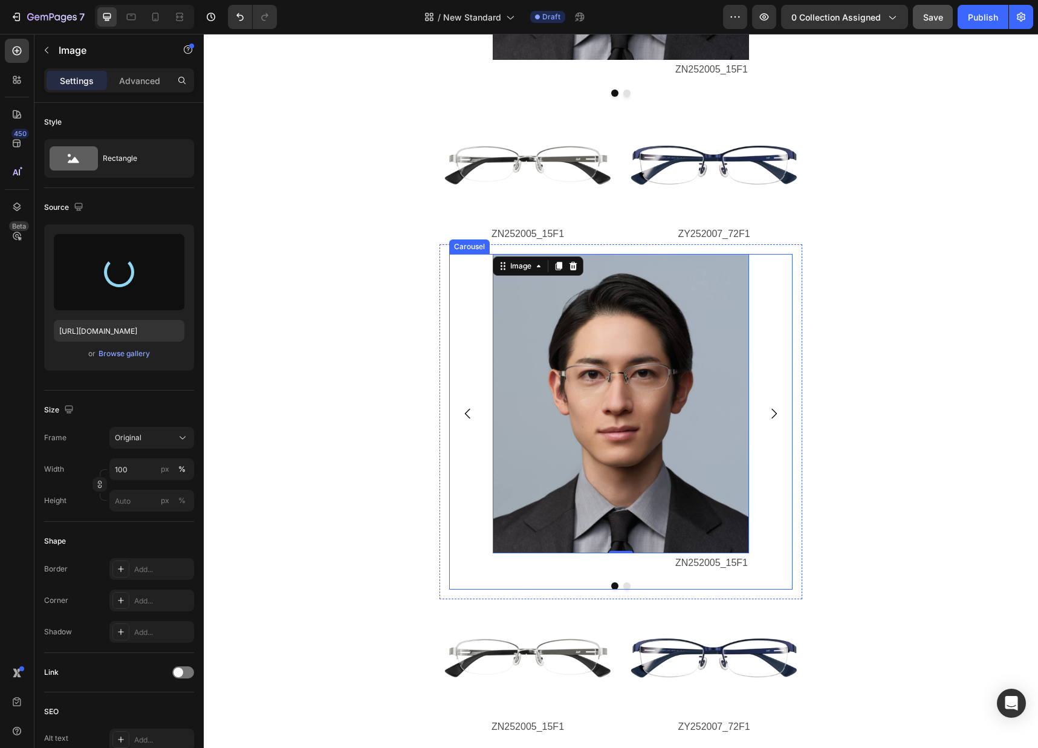
type input "[URL][DOMAIN_NAME]"
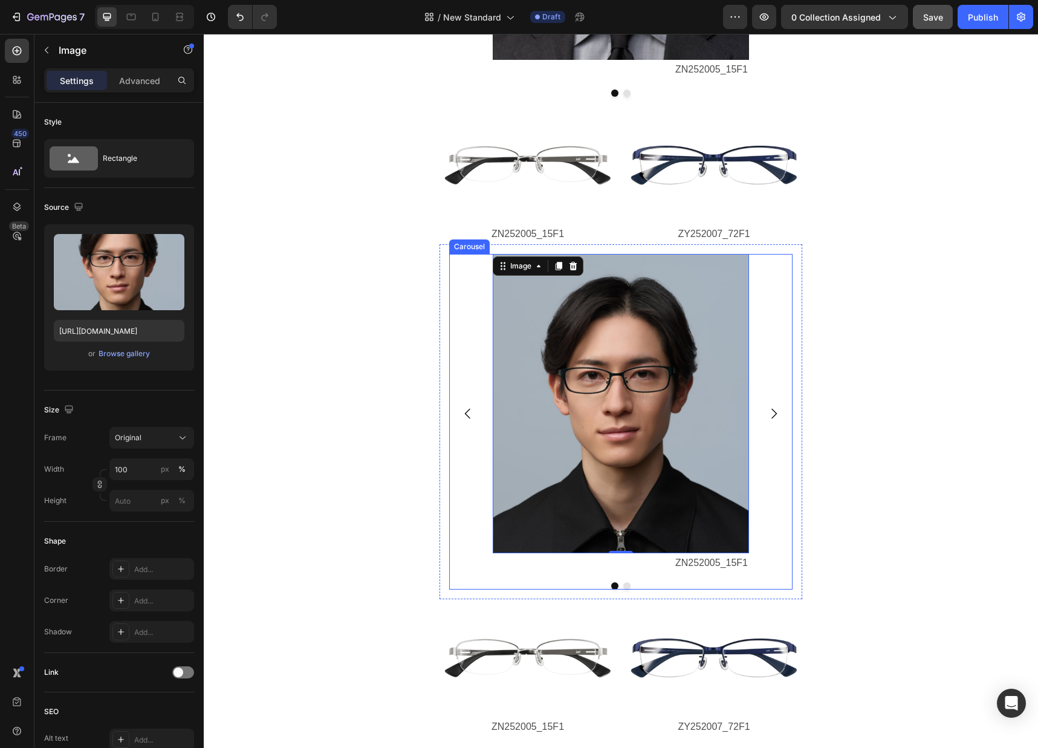
click at [775, 413] on icon "Carousel Next Arrow" at bounding box center [773, 413] width 5 height 10
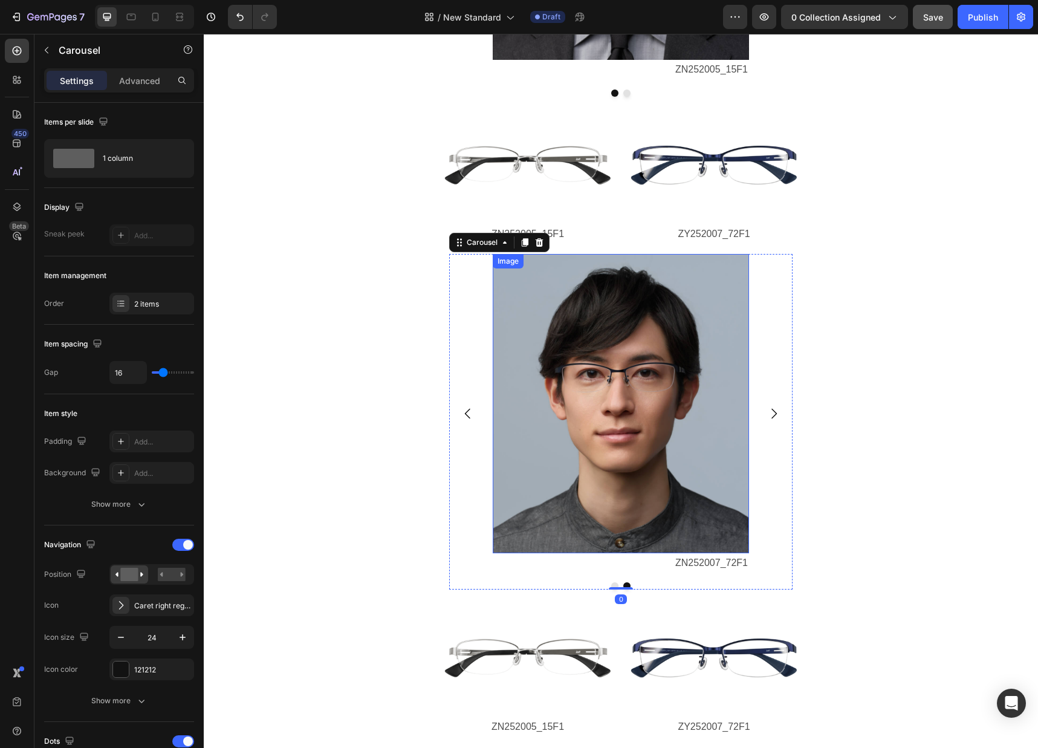
click at [693, 407] on img at bounding box center [621, 403] width 256 height 299
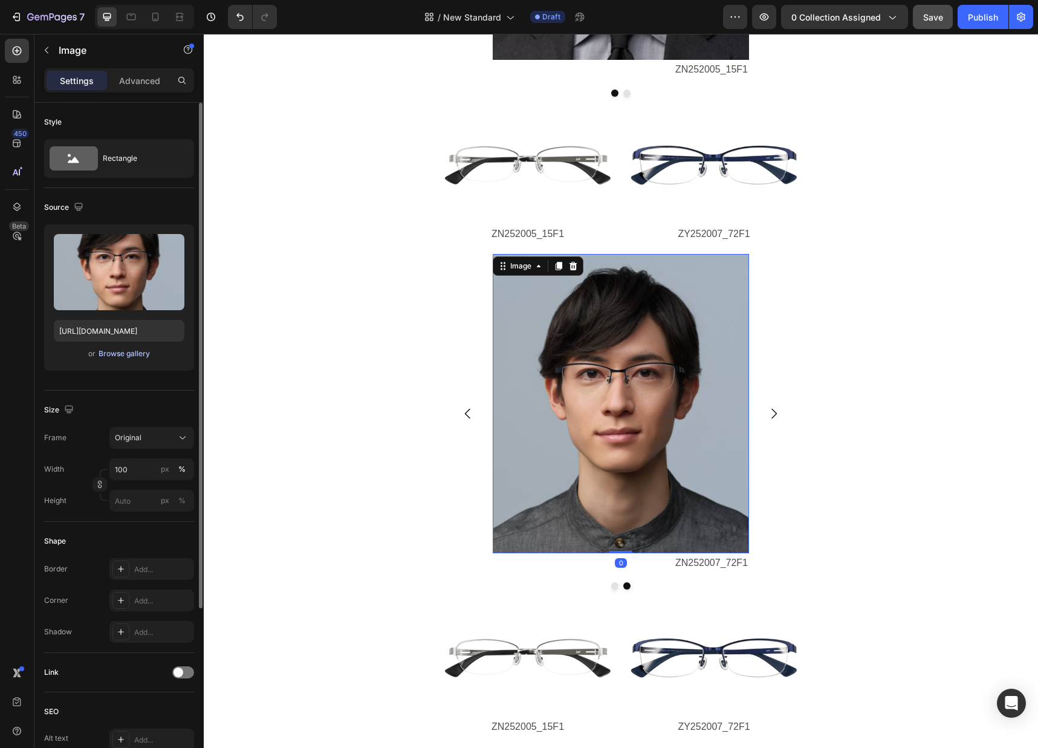
click at [132, 357] on div "Browse gallery" at bounding box center [124, 353] width 51 height 11
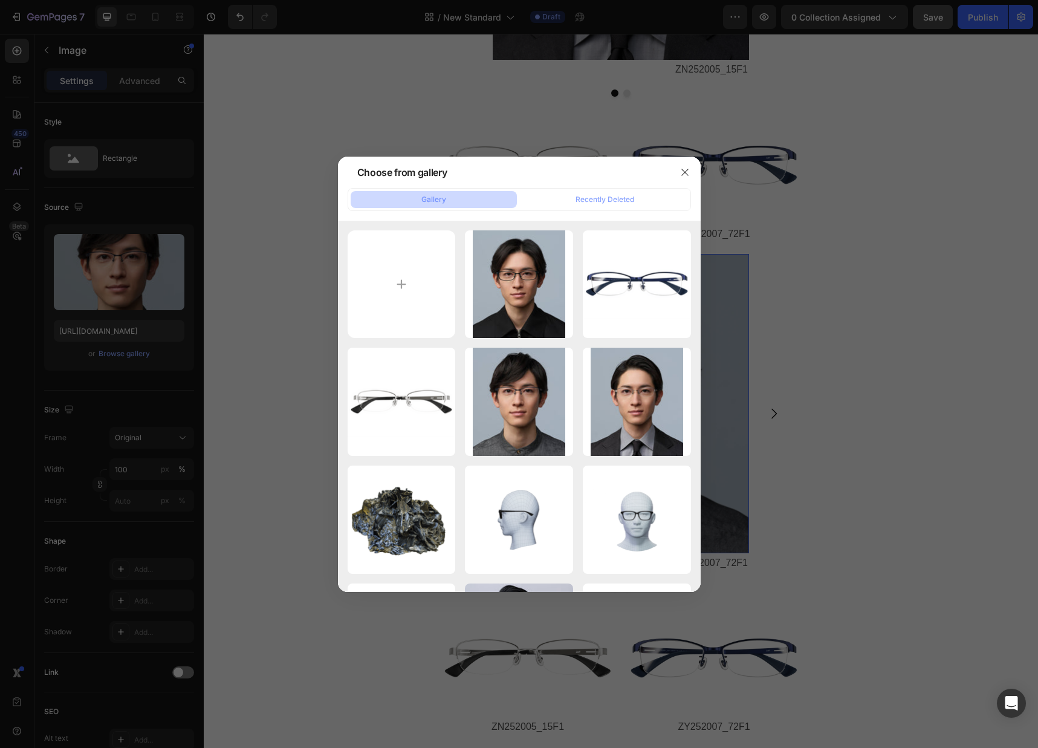
type input "C:\fakepath\metal_gallery02_image02.jpg"
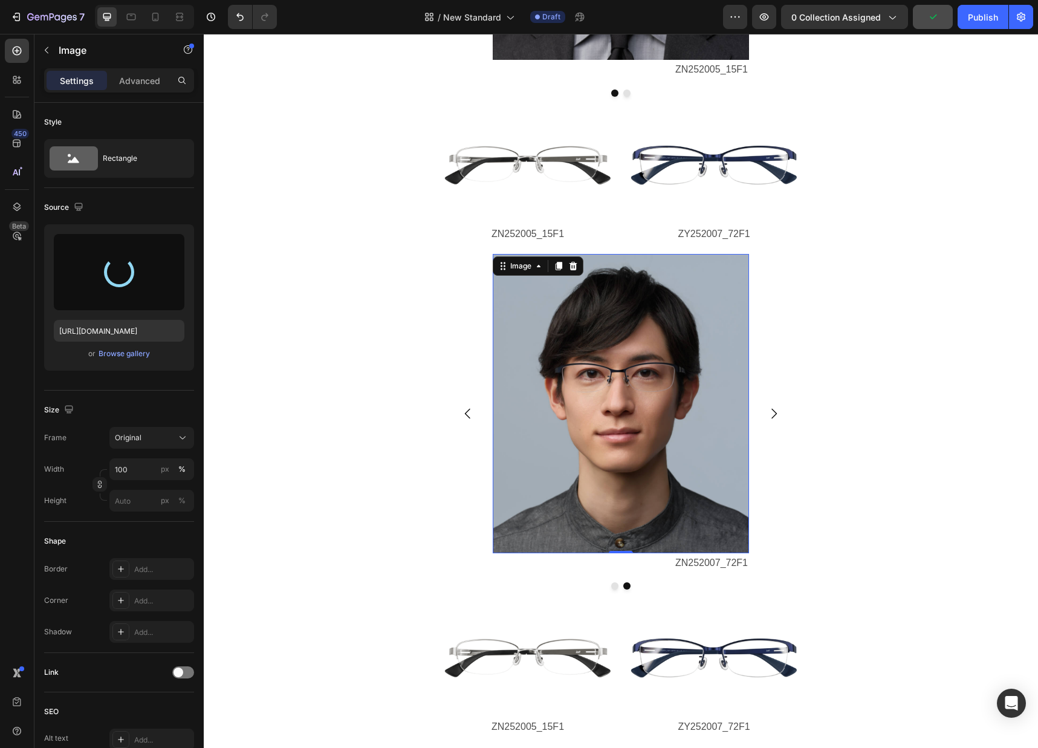
type input "[URL][DOMAIN_NAME]"
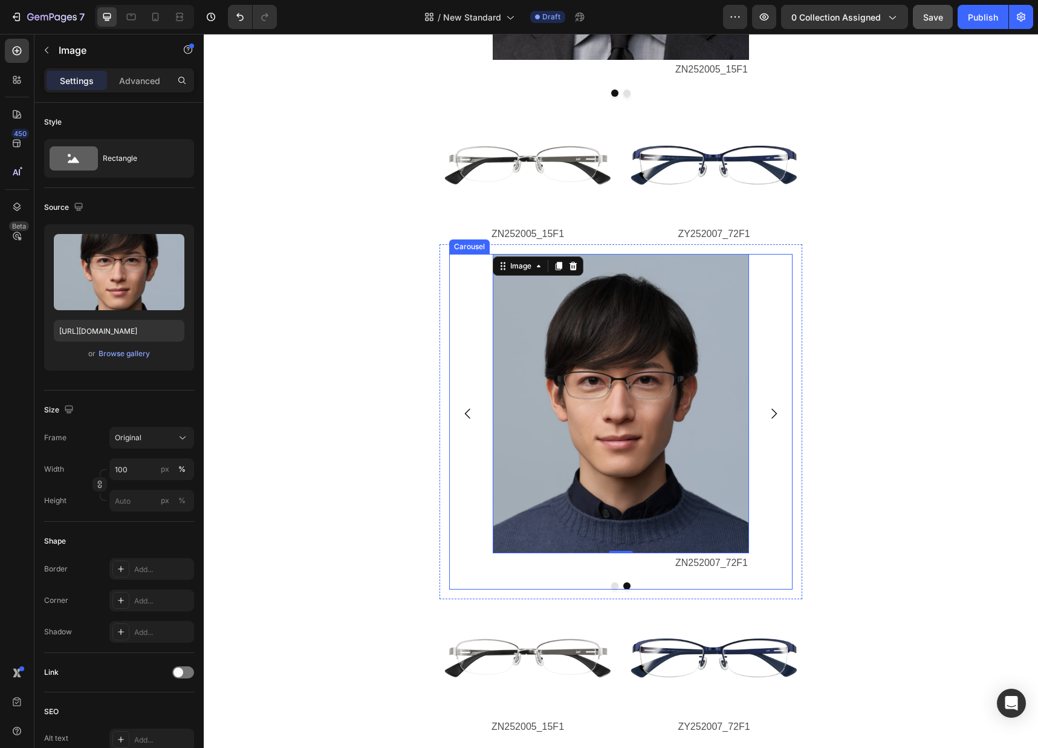
click at [615, 585] on button "Dot" at bounding box center [614, 585] width 7 height 7
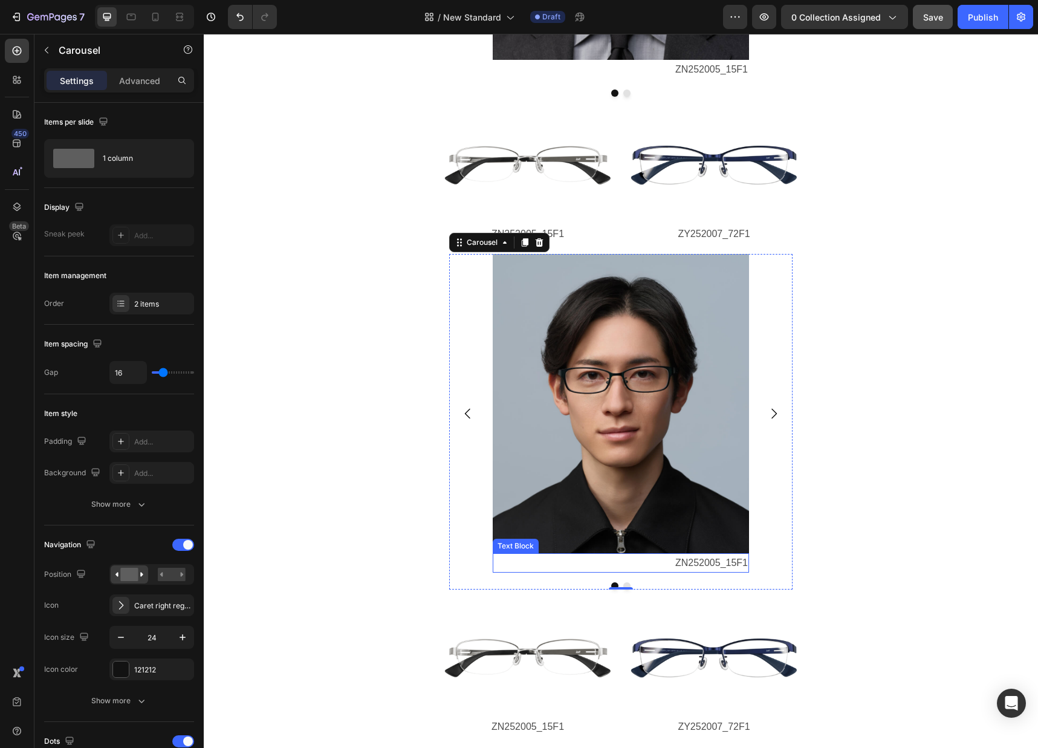
click at [728, 565] on p "ZN252005_15F1" at bounding box center [621, 563] width 254 height 18
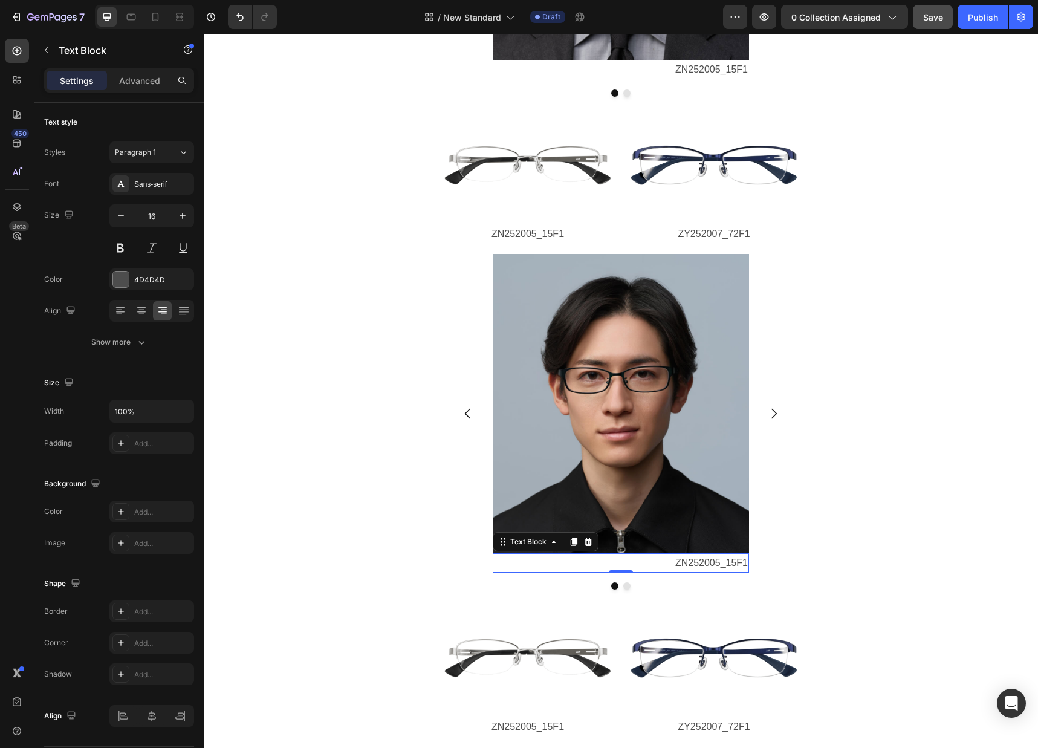
click at [711, 564] on p "ZN252005_15F1" at bounding box center [621, 563] width 254 height 18
click at [682, 566] on p "ZY252008_61F1" at bounding box center [621, 563] width 254 height 18
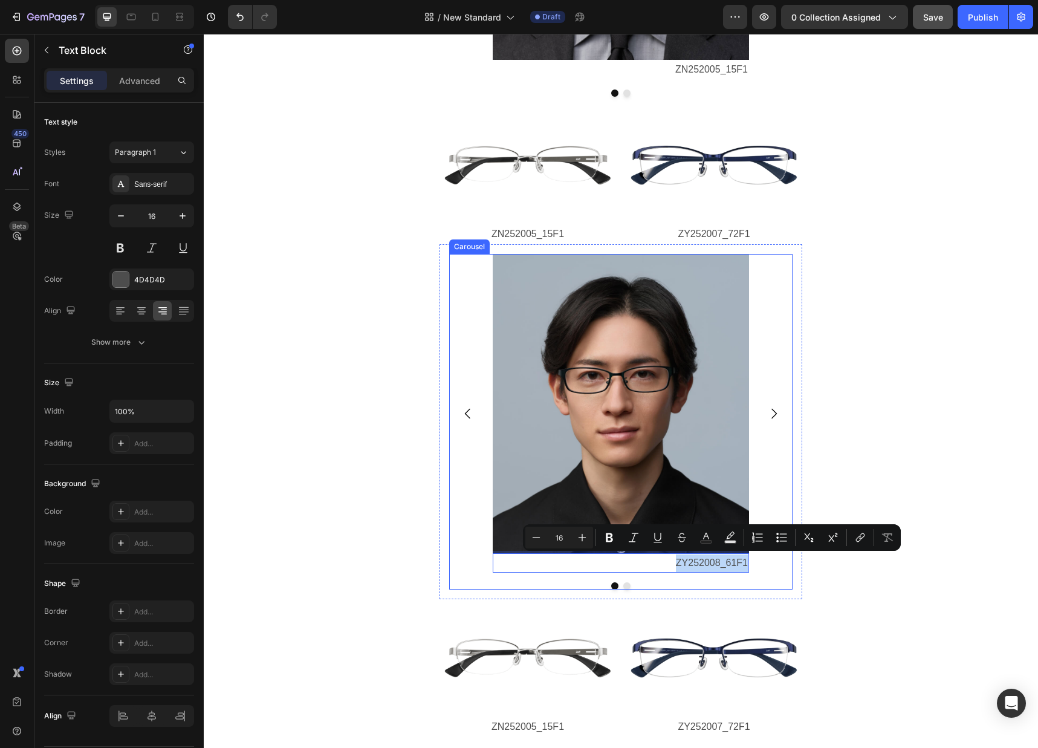
drag, startPoint x: 678, startPoint y: 562, endPoint x: 758, endPoint y: 566, distance: 79.9
click at [758, 566] on div "Image ZY252008_61F1 Text Block 0 Image ZN252007_72F1 Text Block" at bounding box center [620, 413] width 343 height 319
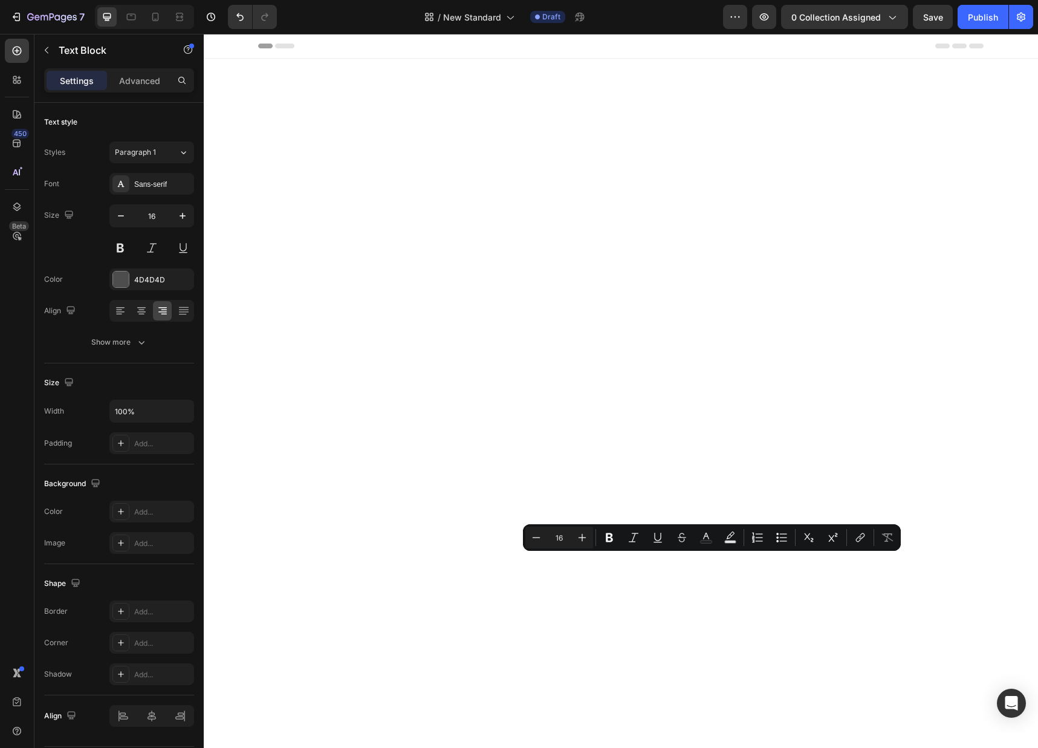
scroll to position [2153, 0]
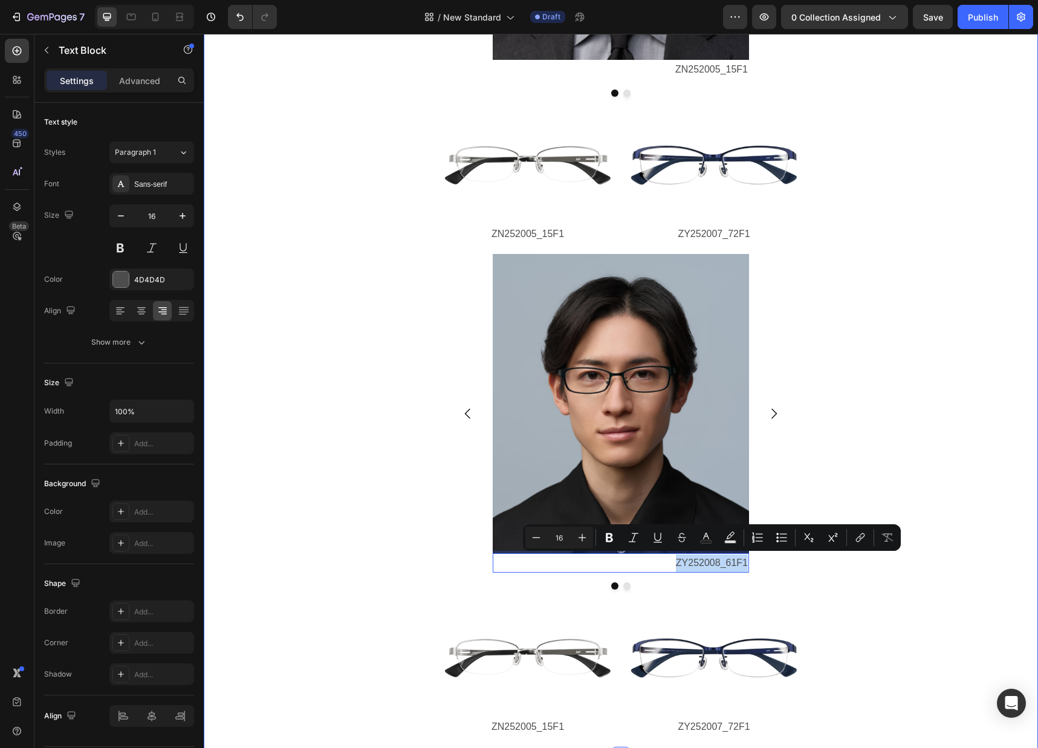
click at [927, 586] on div "METAL Heading 金屬框架展現時尚與幹練的印象，簡約設計營造出知性且沉穩的氛圍；非常適合正式場合或商務情境使用。 Text Block Image …" at bounding box center [621, 215] width 834 height 1044
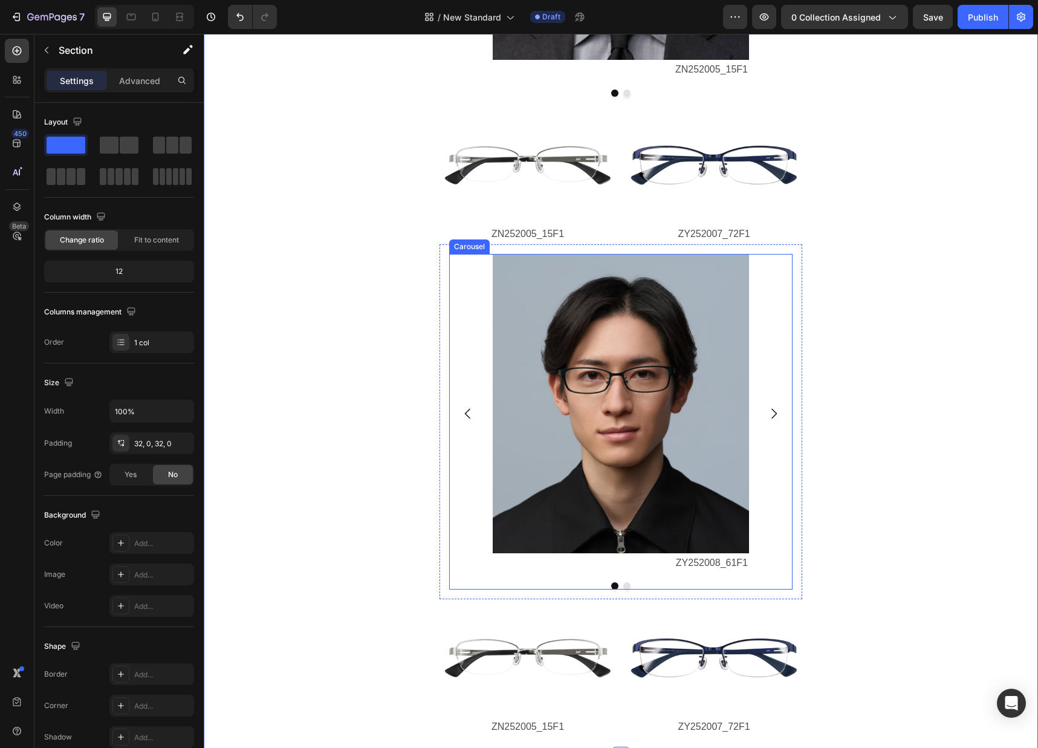
click at [776, 408] on icon "Carousel Next Arrow" at bounding box center [773, 413] width 15 height 15
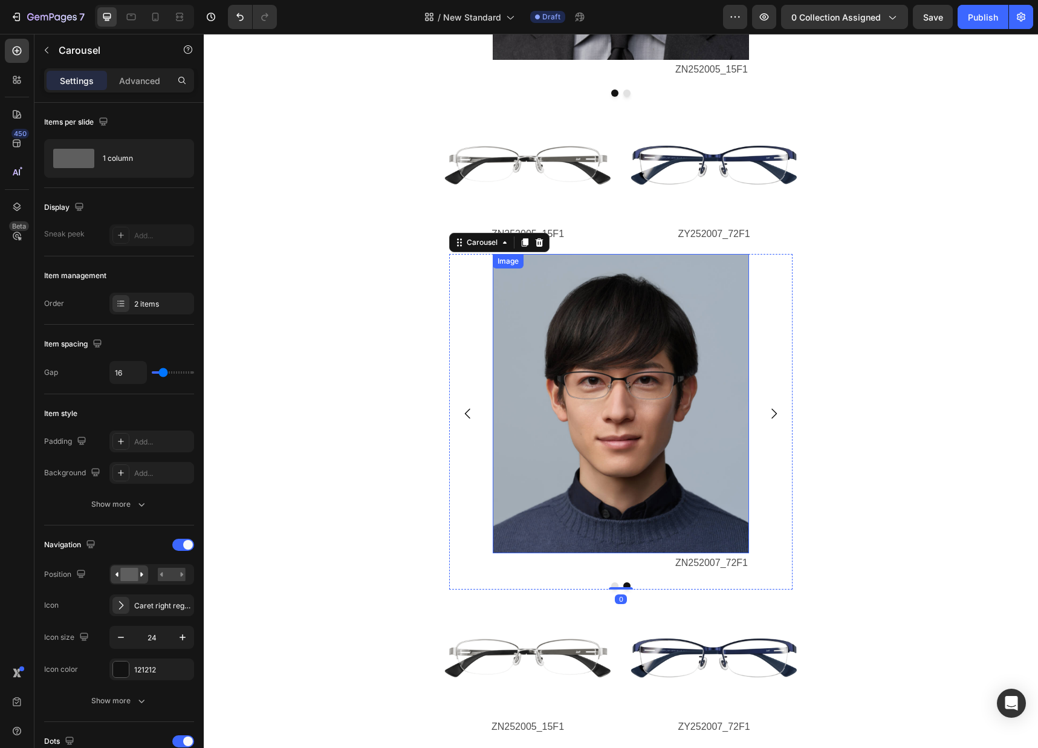
click at [626, 414] on img at bounding box center [621, 403] width 256 height 299
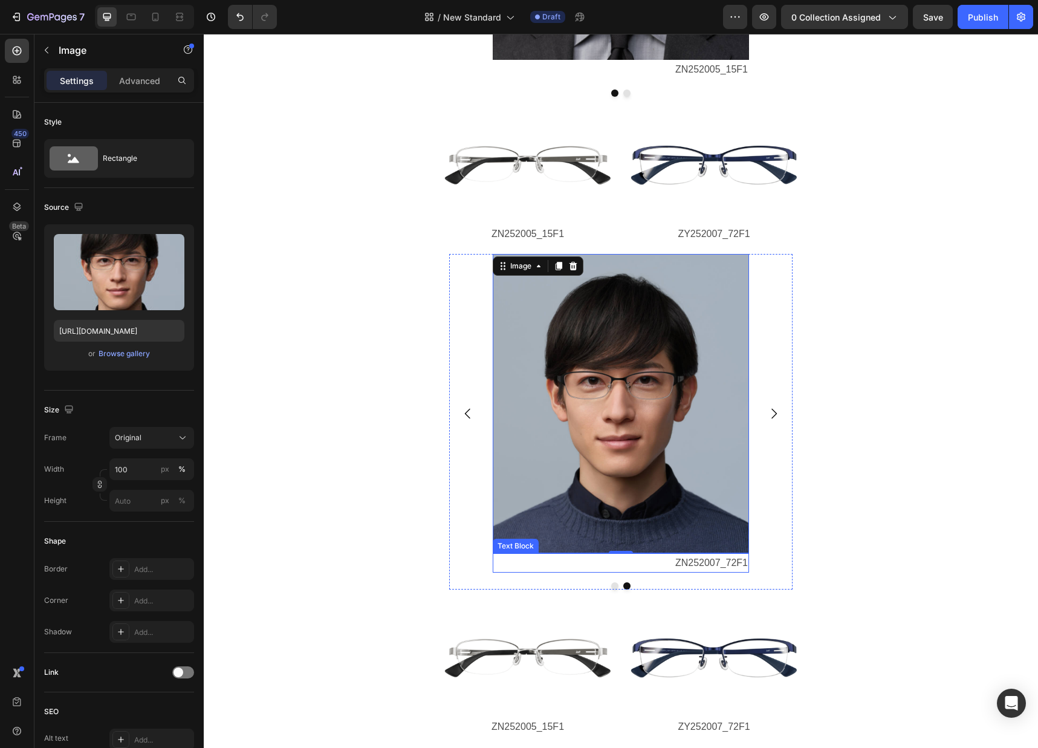
click at [707, 564] on p "ZN252007_72F1" at bounding box center [621, 563] width 254 height 18
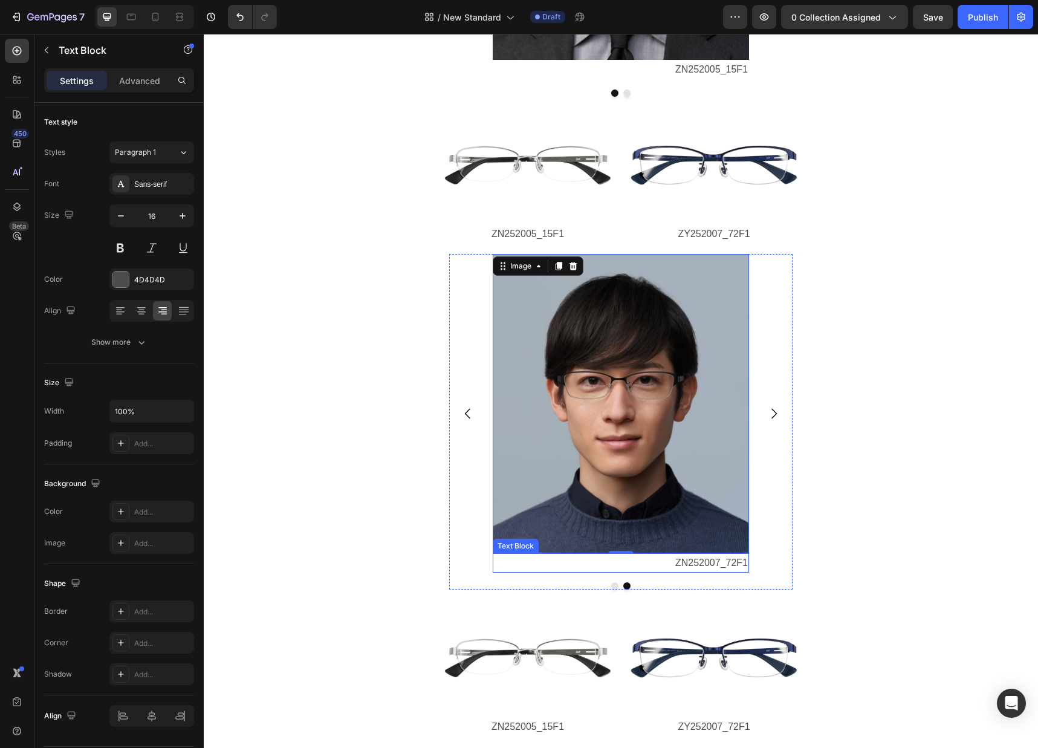
click at [707, 564] on p "ZN252007_72F1" at bounding box center [621, 563] width 254 height 18
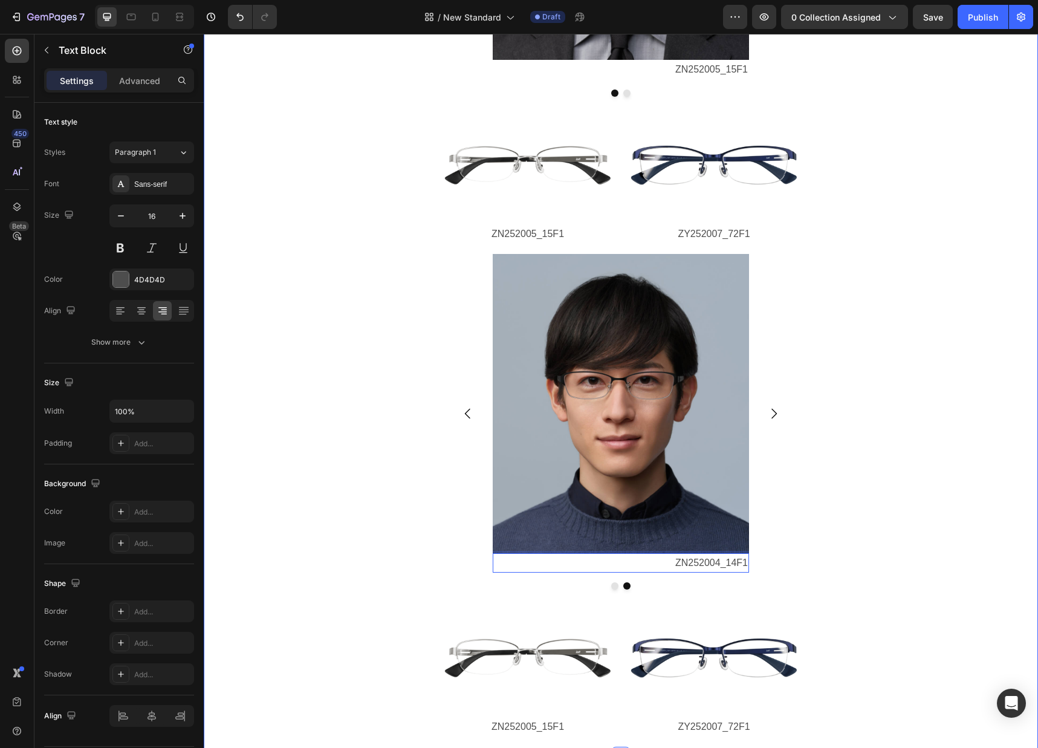
click at [369, 491] on div "METAL Heading 金屬框架展現時尚與幹練的印象，簡約設計營造出知性且沉穩的氛圍；非常適合正式場合或商務情境使用。 Text Block Image …" at bounding box center [621, 215] width 834 height 1044
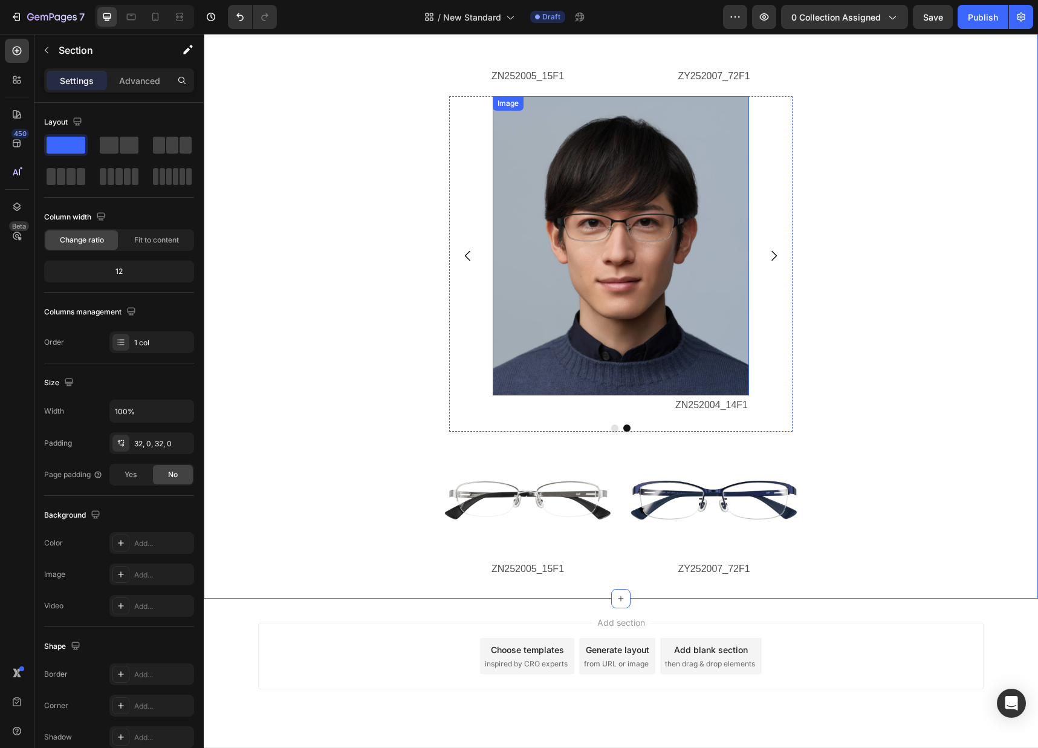
scroll to position [2336, 0]
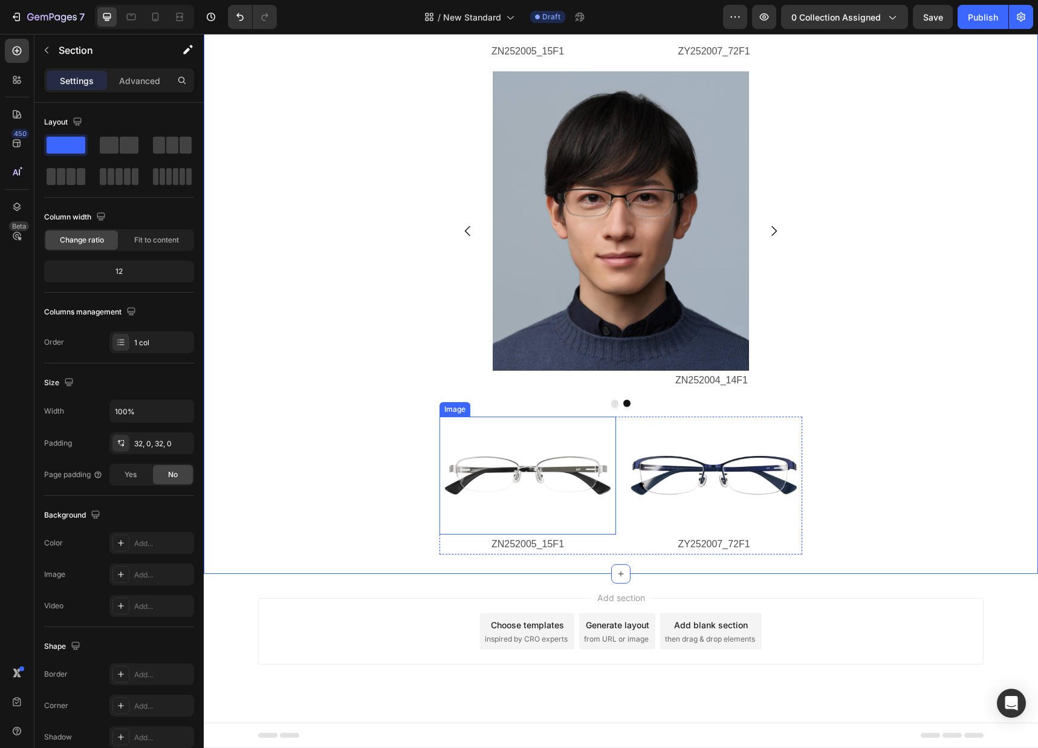
click at [571, 476] on img at bounding box center [527, 475] width 176 height 118
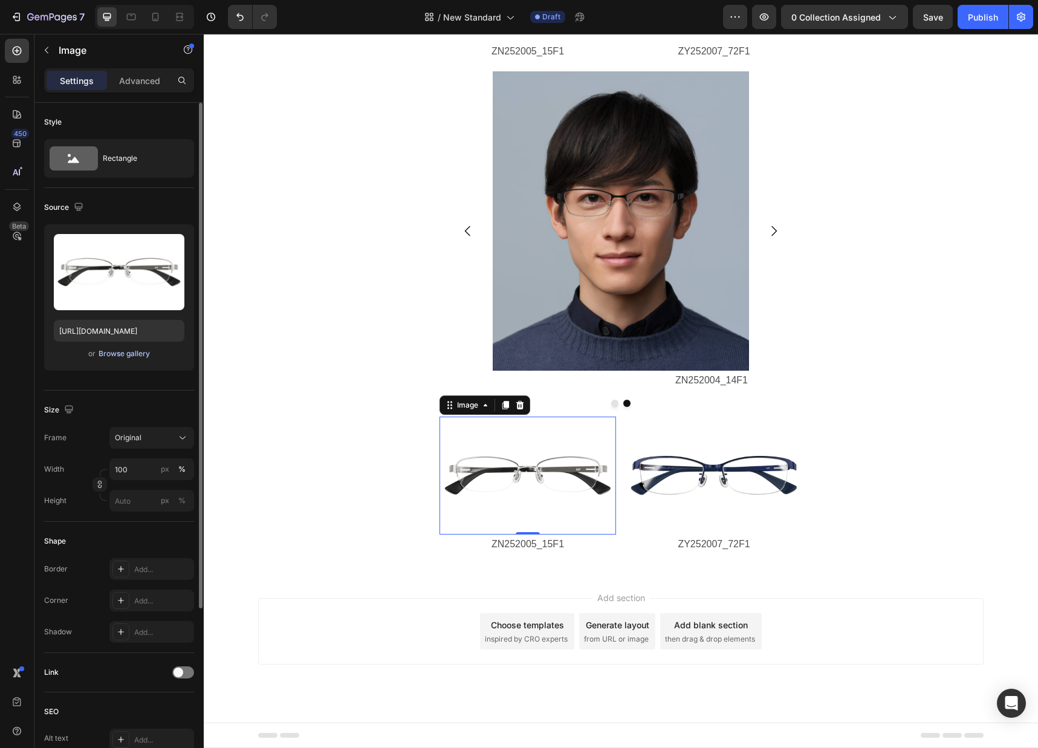
click at [124, 356] on div "Browse gallery" at bounding box center [124, 353] width 51 height 11
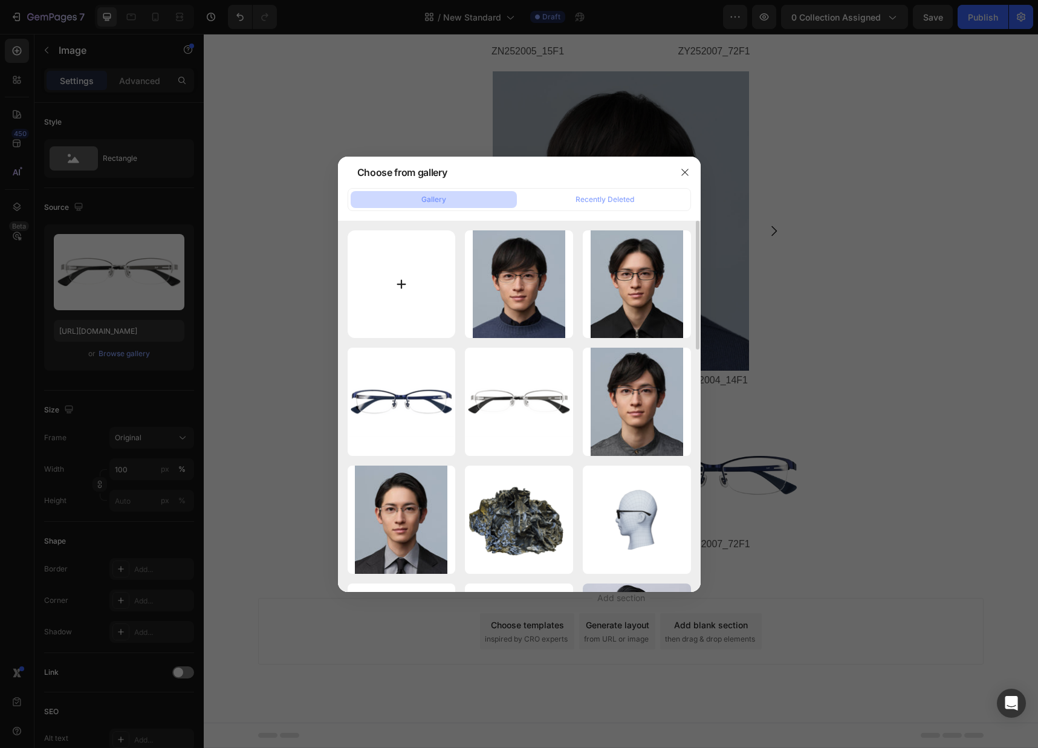
type input "C:\fakepath\ZY252008_61F1.png"
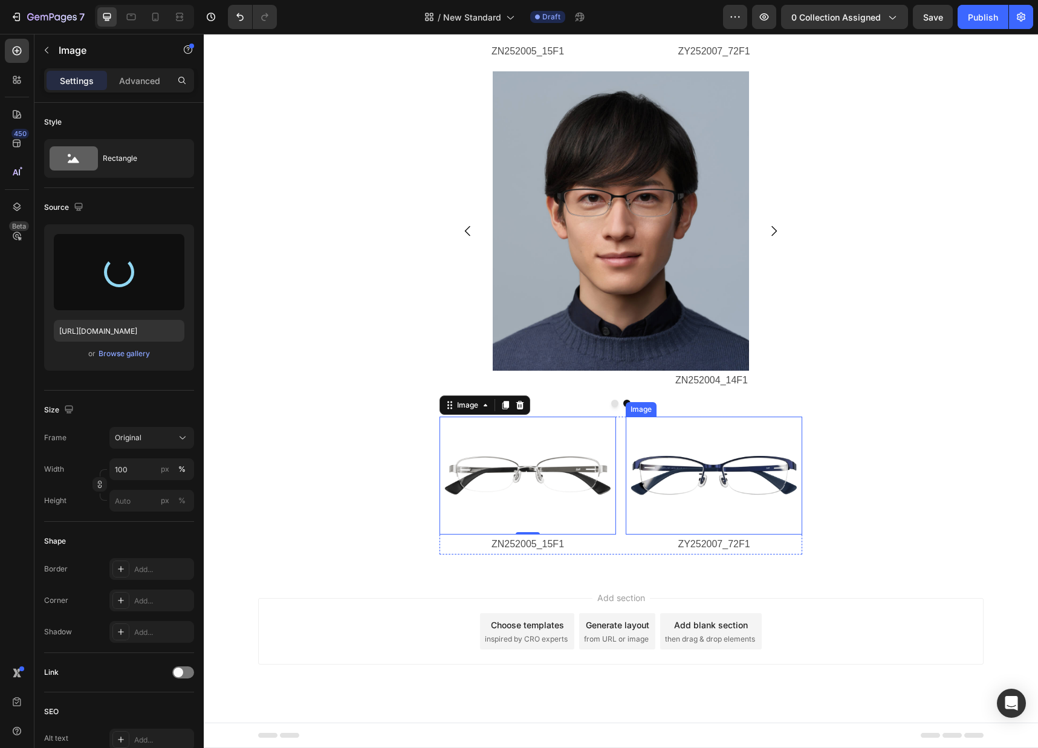
type input "https://cdn.shopify.com/s/files/1/0783/0129/9002/files/gempages_515660372875674…"
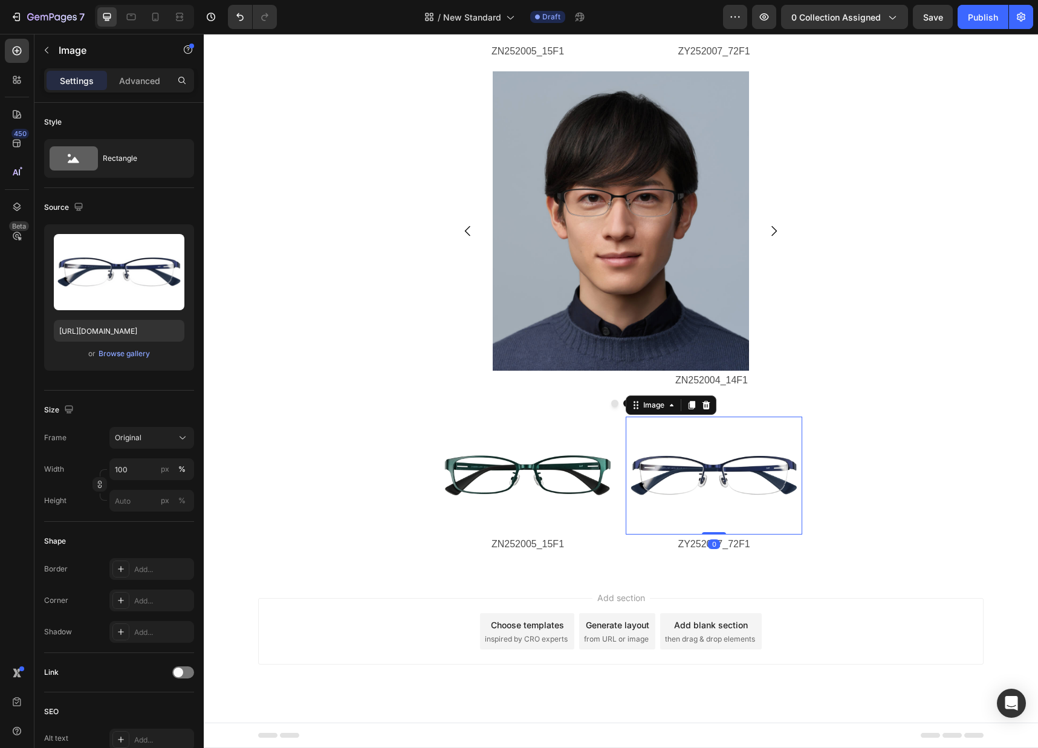
click at [695, 473] on img at bounding box center [714, 475] width 176 height 118
click at [137, 355] on div "Browse gallery" at bounding box center [124, 353] width 51 height 11
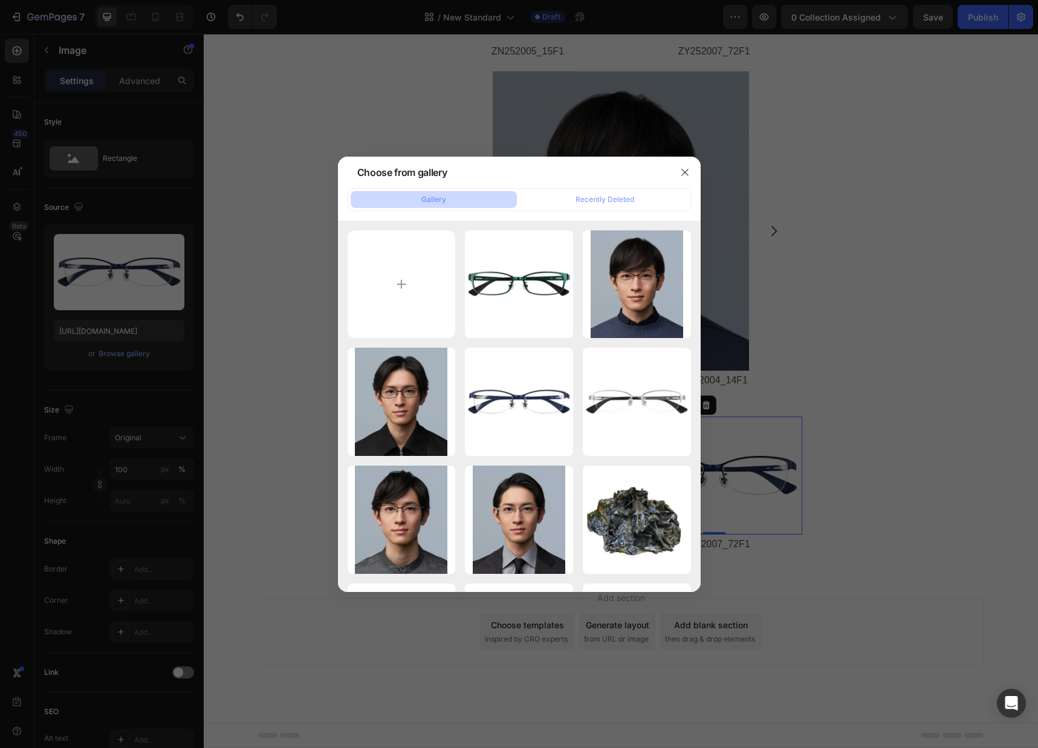
type input "C:\fakepath\ZN252004_14F2.png"
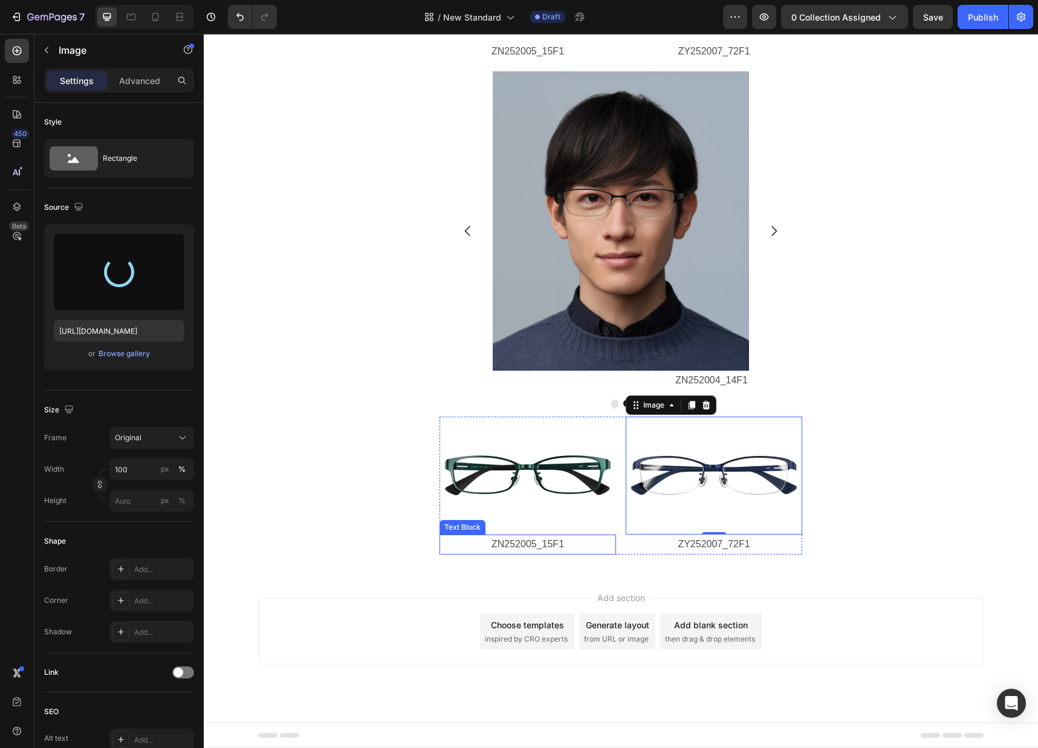
type input "https://cdn.shopify.com/s/files/1/0783/0129/9002/files/gempages_515660372875674…"
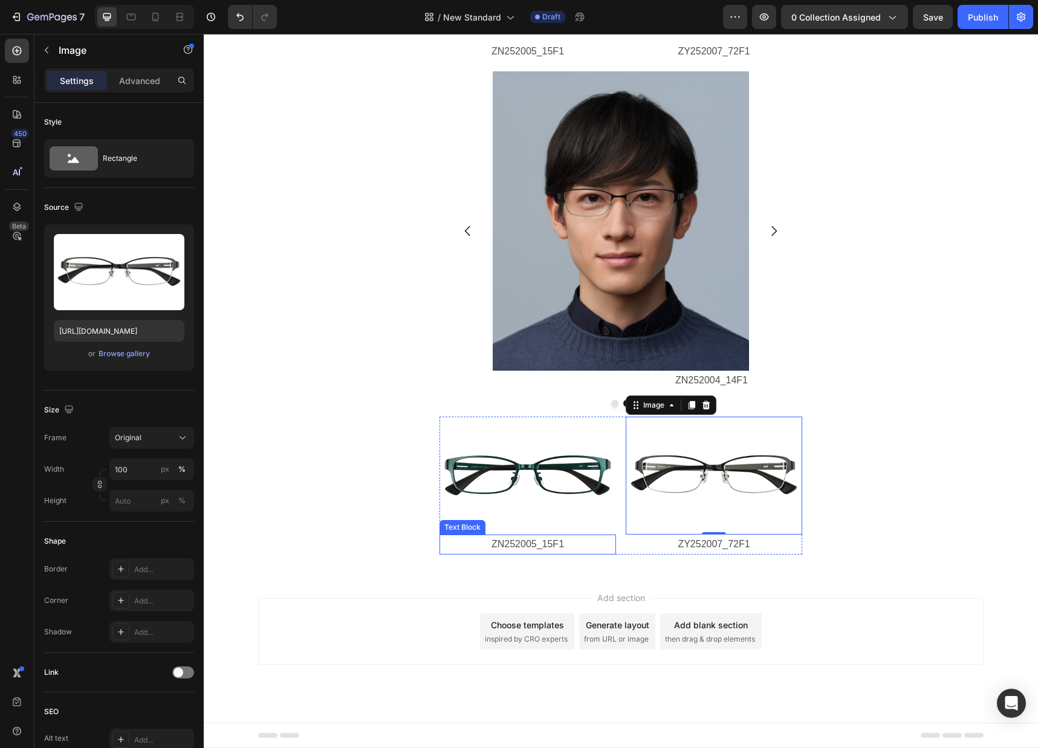
click at [540, 545] on p "ZN252005_15F1" at bounding box center [528, 545] width 174 height 18
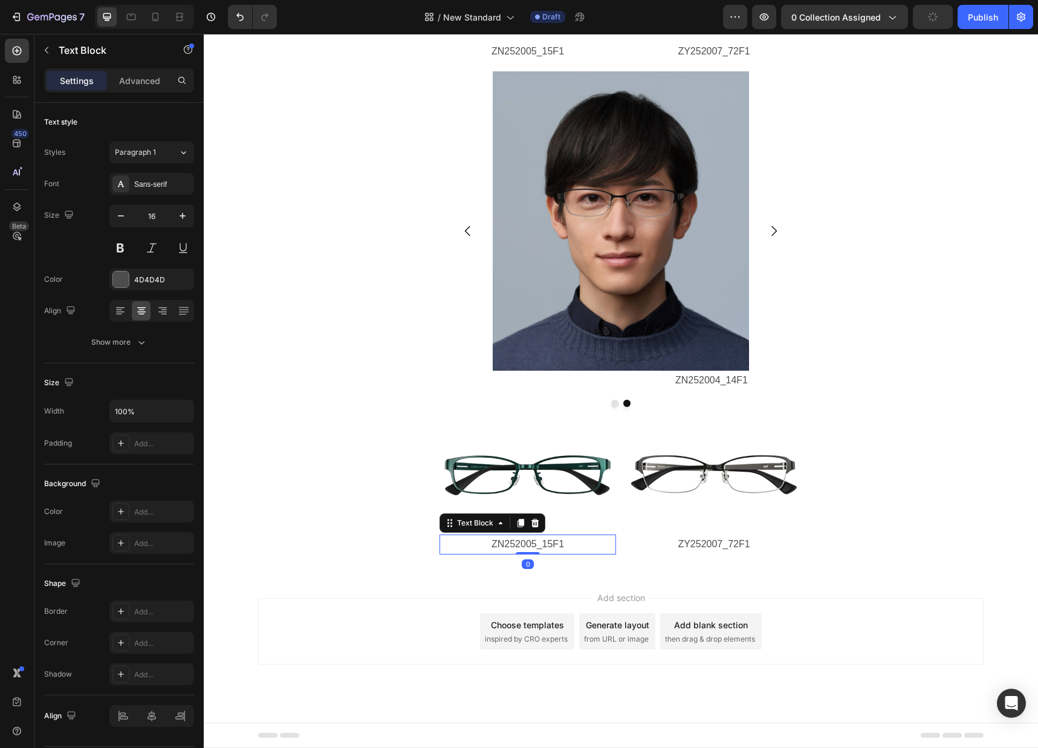
click at [557, 546] on p "ZN252005_15F1" at bounding box center [528, 545] width 174 height 18
click at [714, 545] on p "ZY252007_72F1" at bounding box center [714, 545] width 174 height 18
click at [738, 546] on p "ZY252007_72F1" at bounding box center [714, 545] width 174 height 18
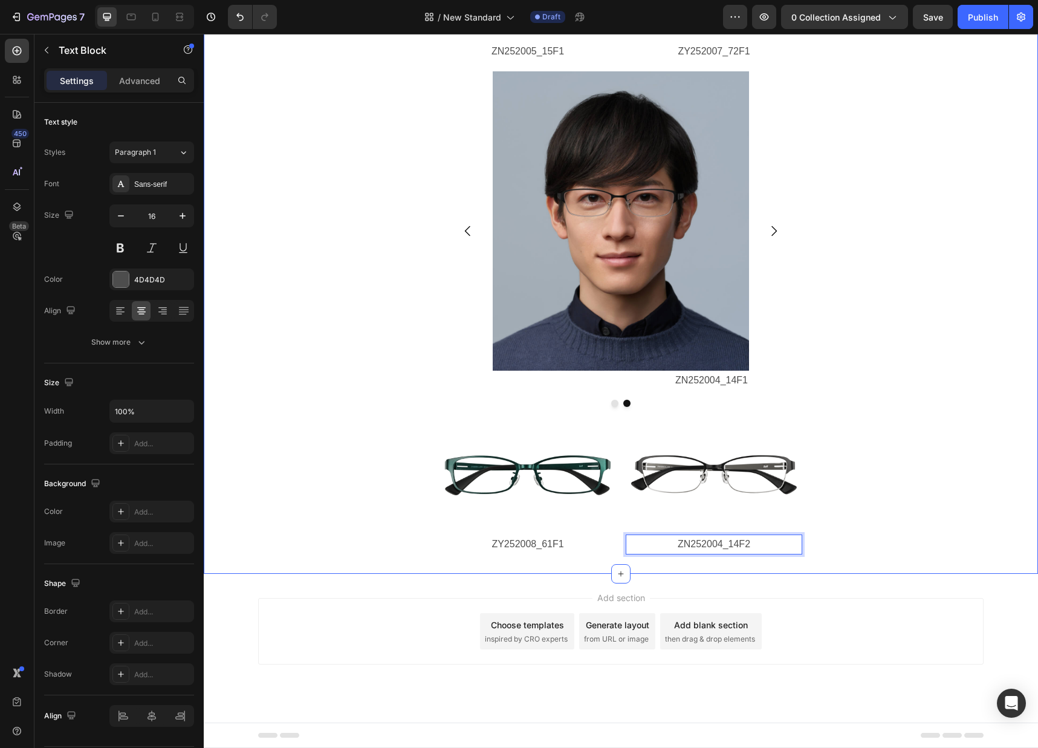
click at [380, 530] on div "METAL Heading 金屬框架展現時尚與幹練的印象，簡約設計營造出知性且沉穩的氛圍；非常適合正式場合或商務情境使用。 Text Block Image …" at bounding box center [621, 32] width 834 height 1044
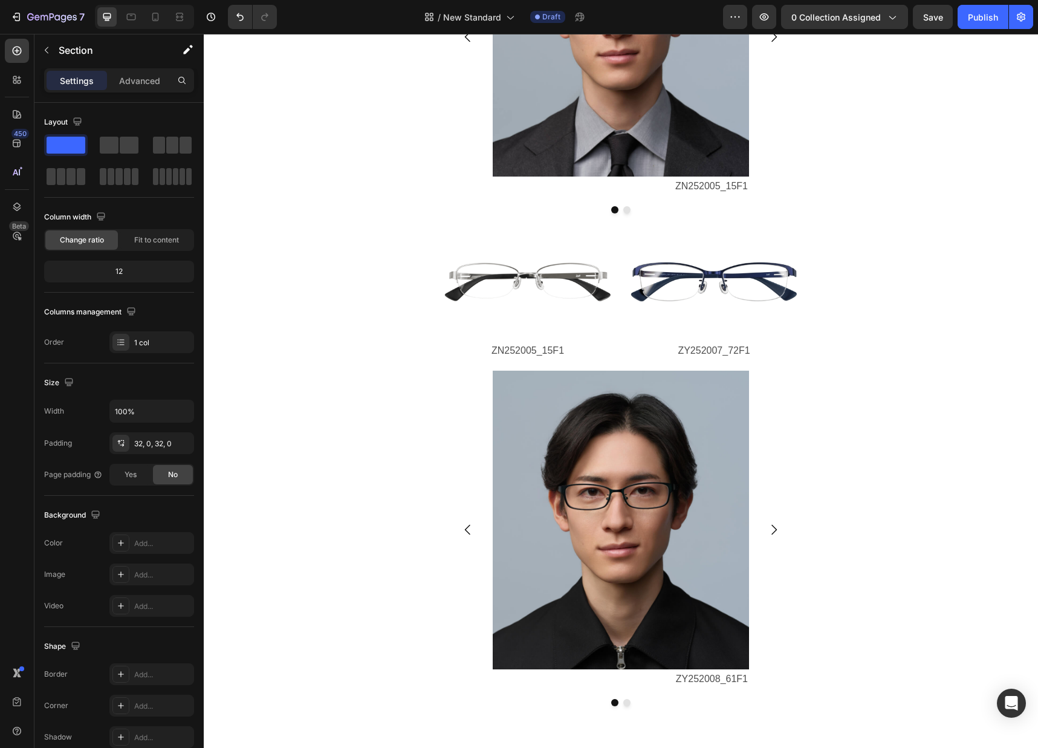
scroll to position [1393, 0]
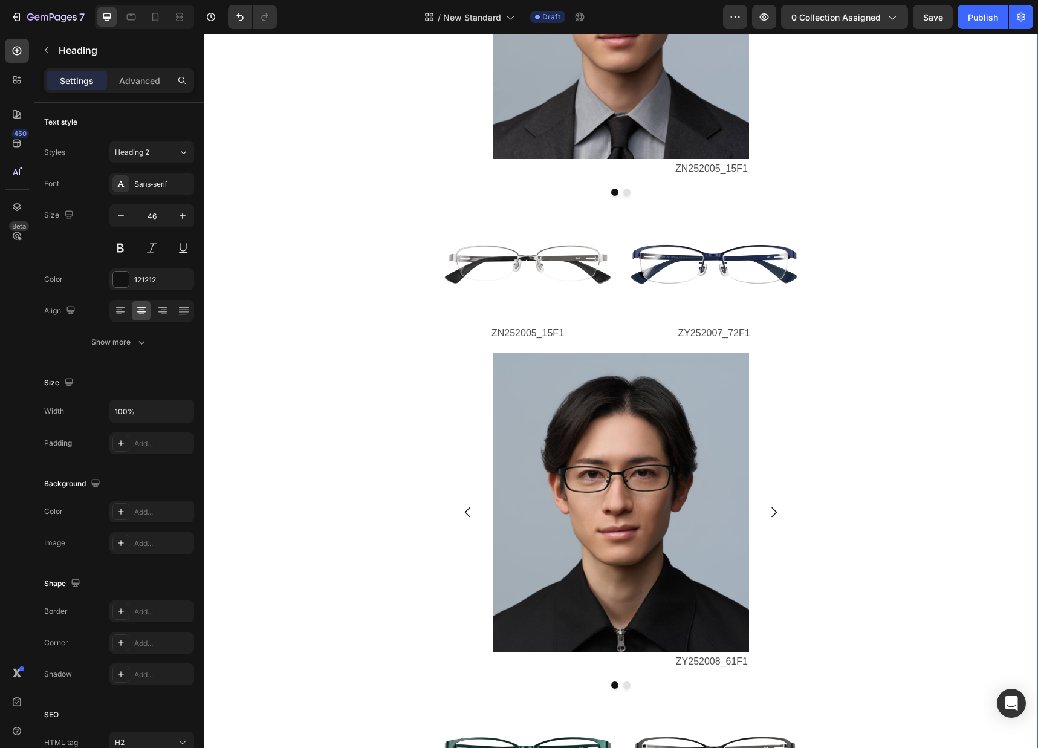
click at [416, 444] on div "METAL Heading 金屬框架展現時尚與幹練的印象，簡約設計營造出知性且沉穩的氛圍；非常適合正式場合或商務情境使用。 Text Block Image …" at bounding box center [621, 314] width 834 height 1083
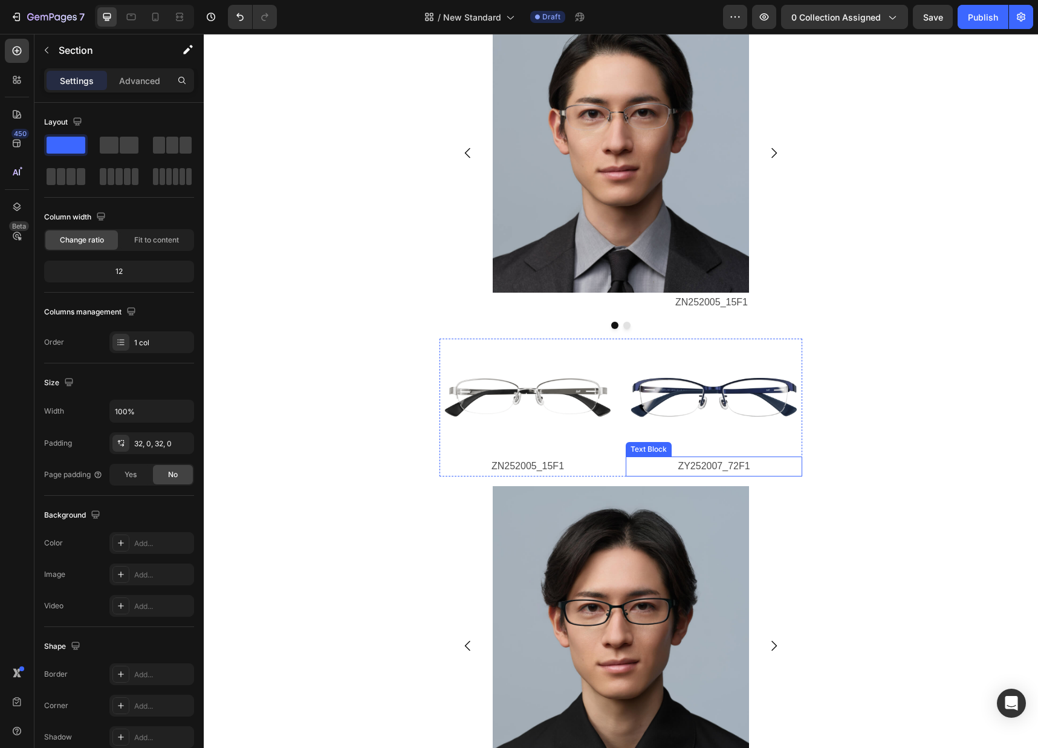
scroll to position [3023, 0]
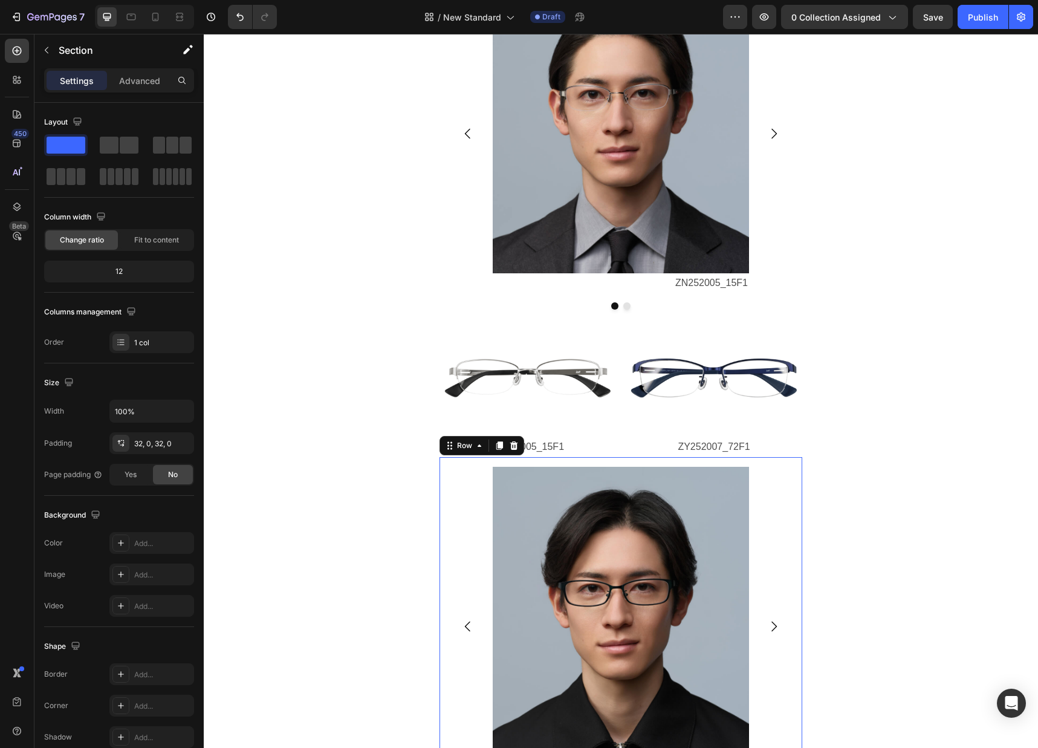
click at [798, 504] on div "Image ZY252008_61F1 Text Block Image ZN252004_14F1 Text Block Carousel Row 0" at bounding box center [620, 634] width 363 height 355
click at [516, 447] on icon at bounding box center [514, 445] width 8 height 8
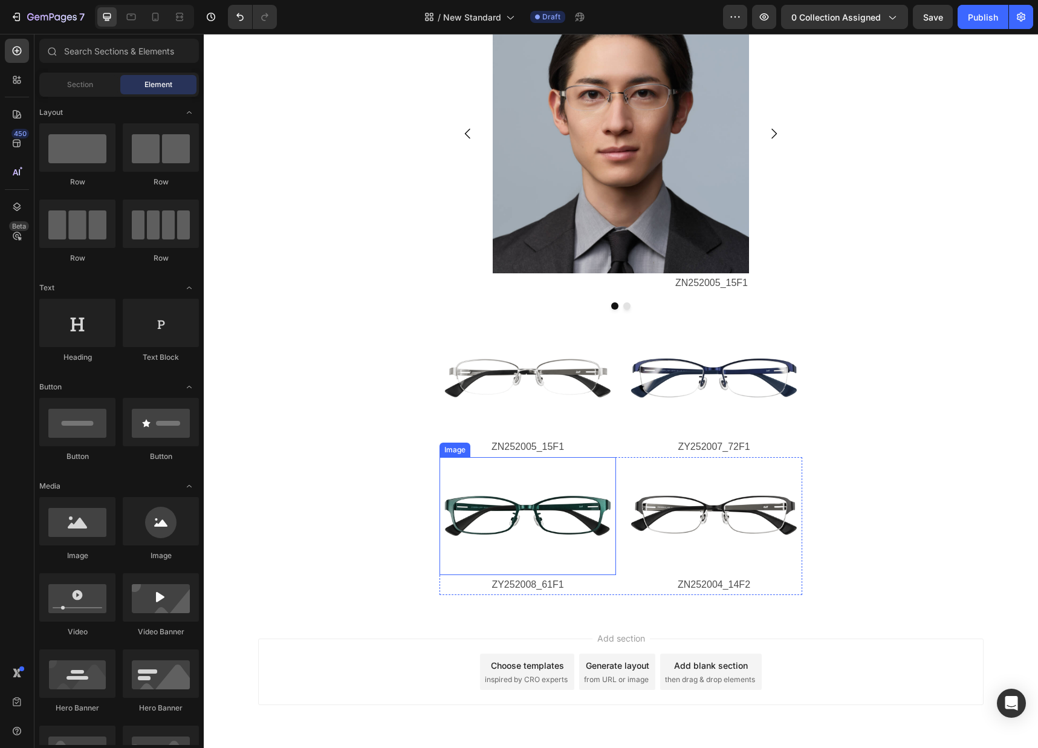
click at [458, 450] on div "Image" at bounding box center [455, 449] width 26 height 11
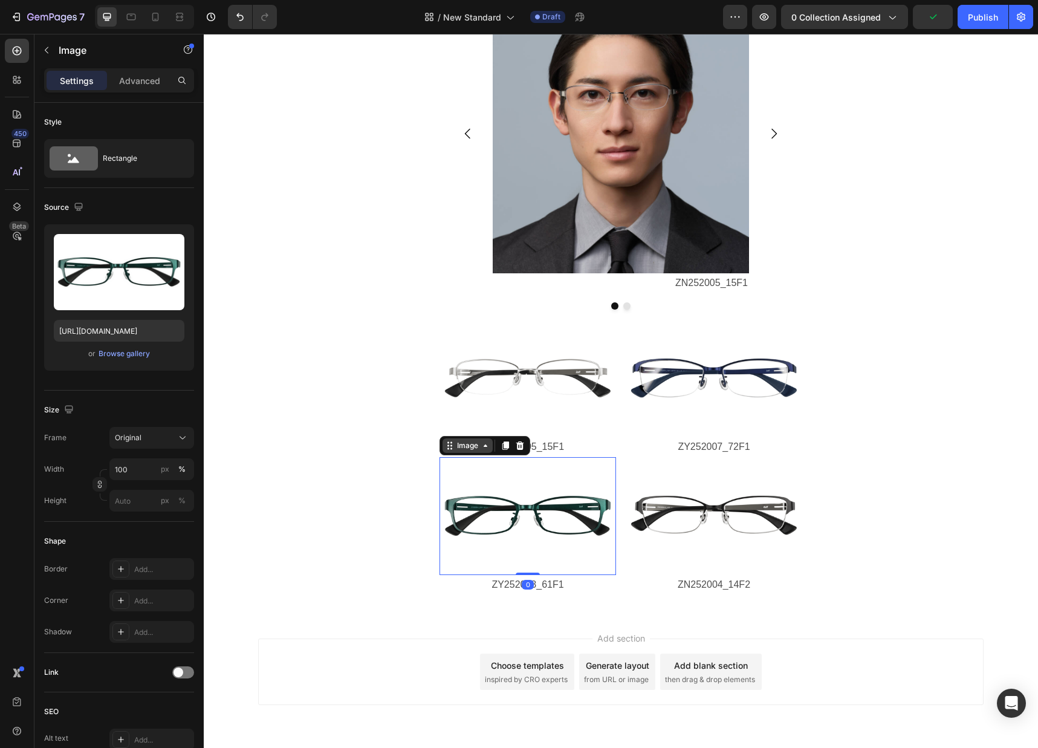
click at [484, 449] on icon at bounding box center [486, 446] width 10 height 10
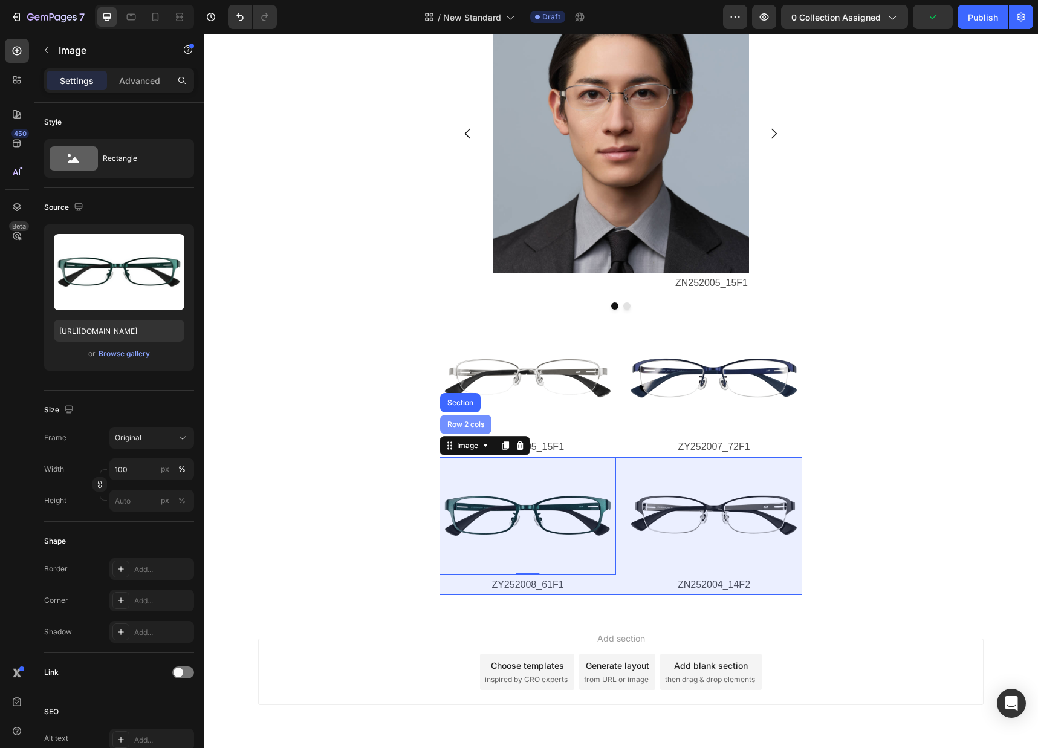
click at [474, 423] on div "Row 2 cols" at bounding box center [466, 424] width 42 height 7
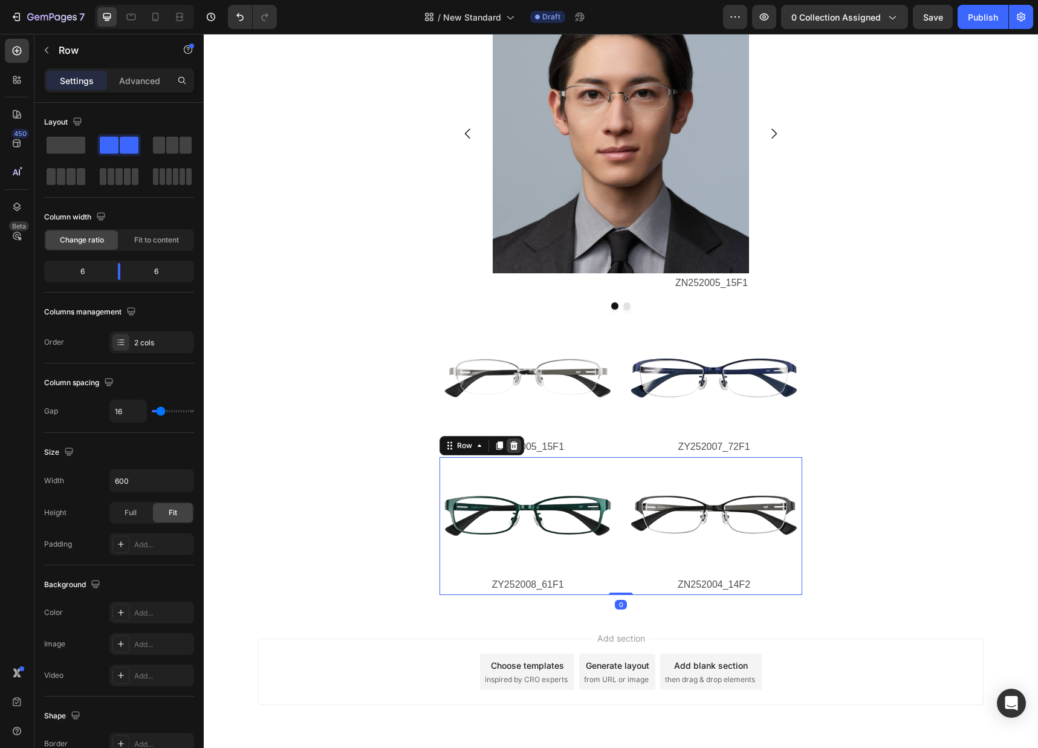
click at [514, 446] on icon at bounding box center [514, 445] width 8 height 8
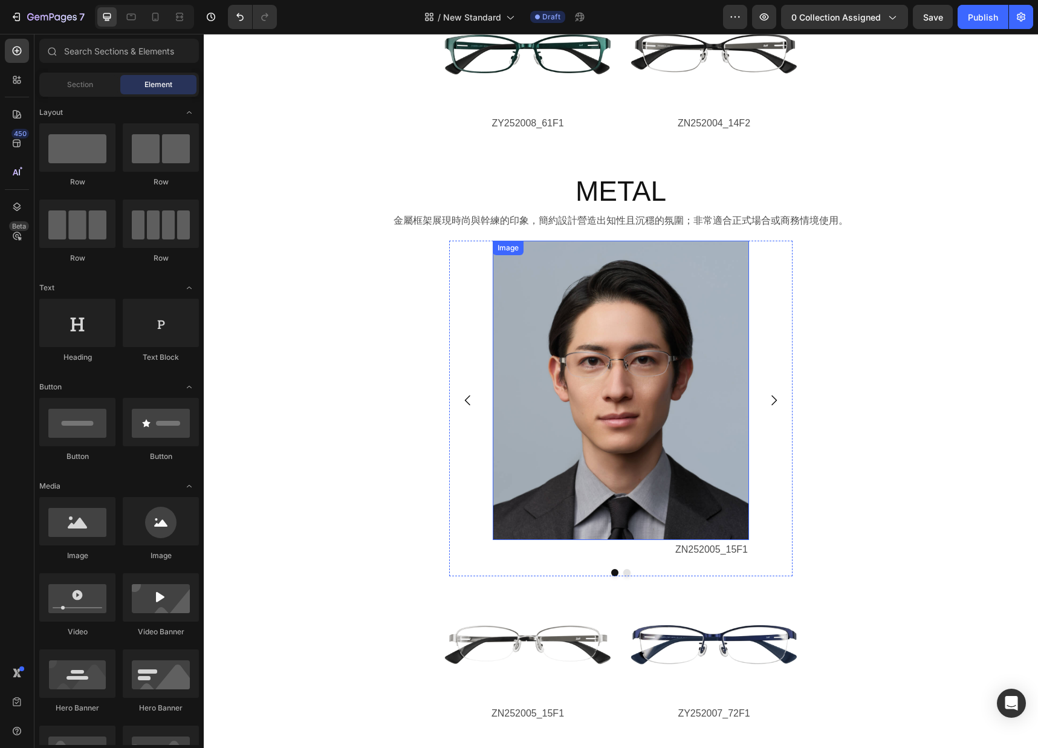
scroll to position [3051, 0]
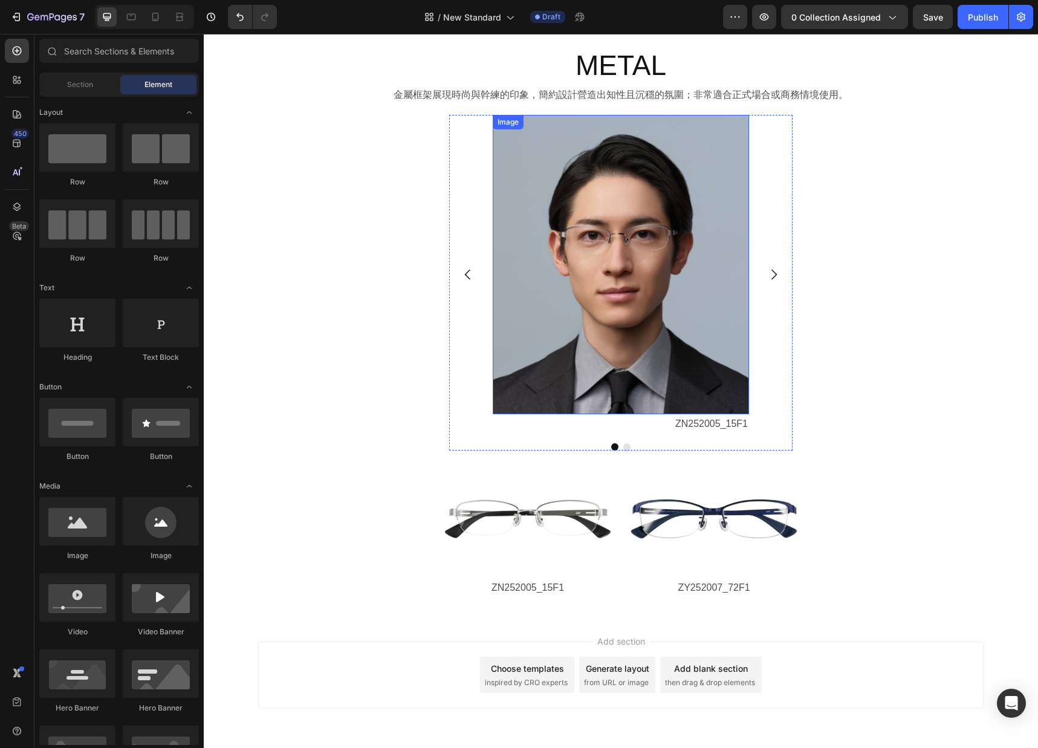
click at [614, 340] on img at bounding box center [621, 264] width 256 height 299
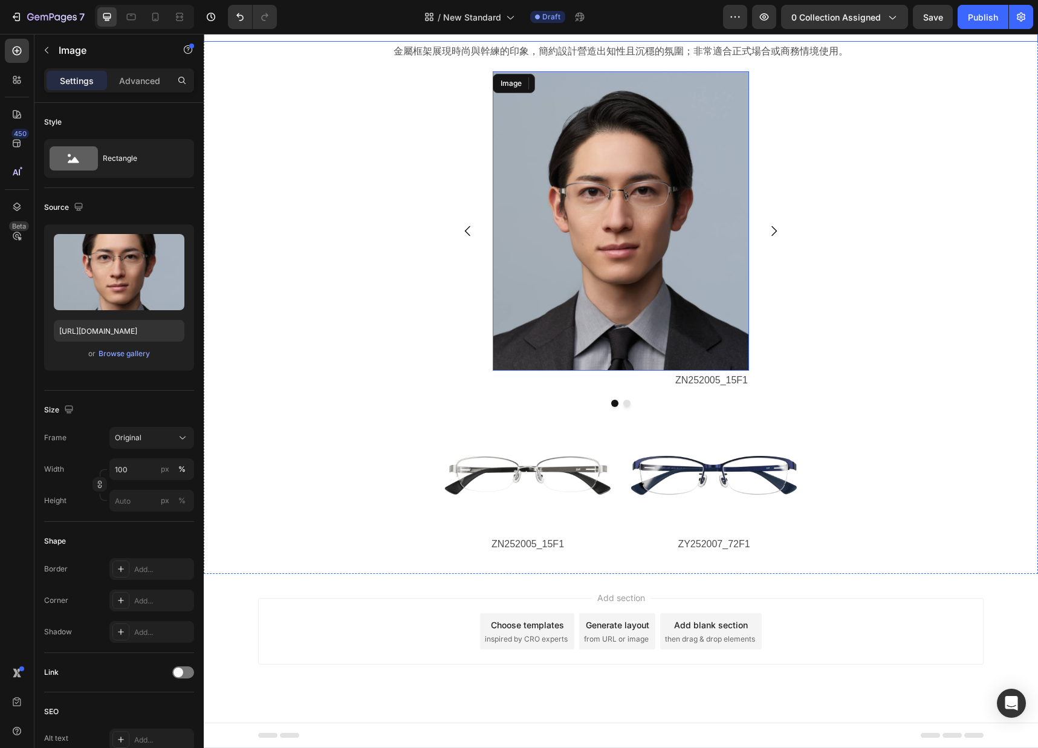
scroll to position [2805, 0]
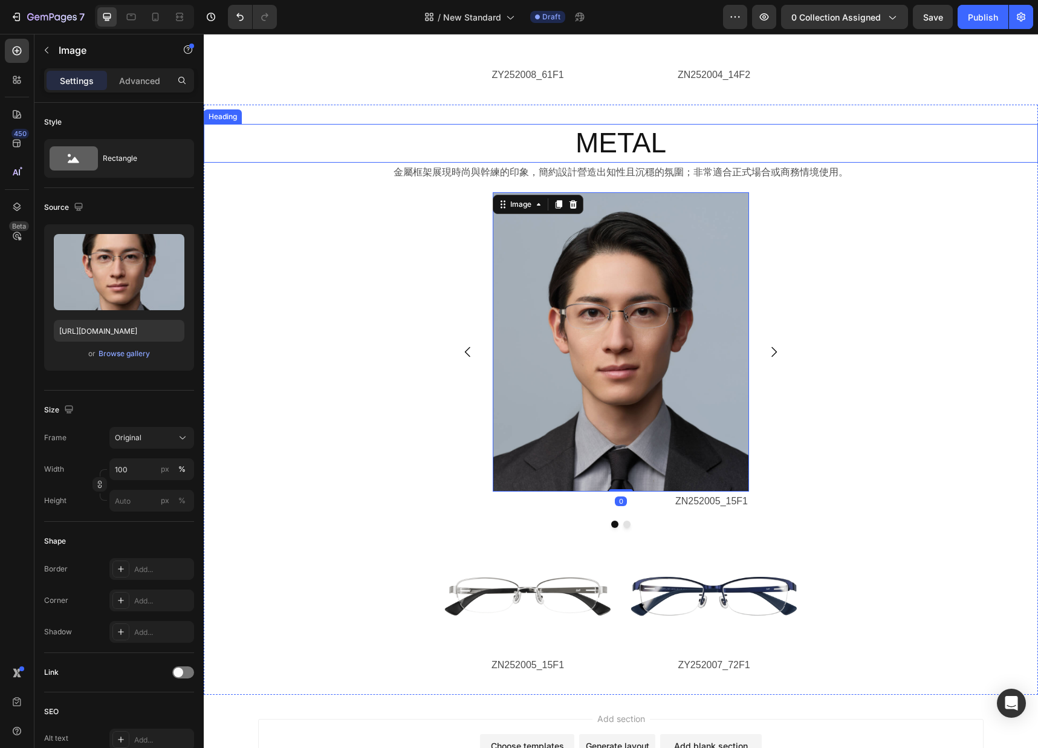
click at [614, 147] on h2 "METAL" at bounding box center [621, 143] width 834 height 39
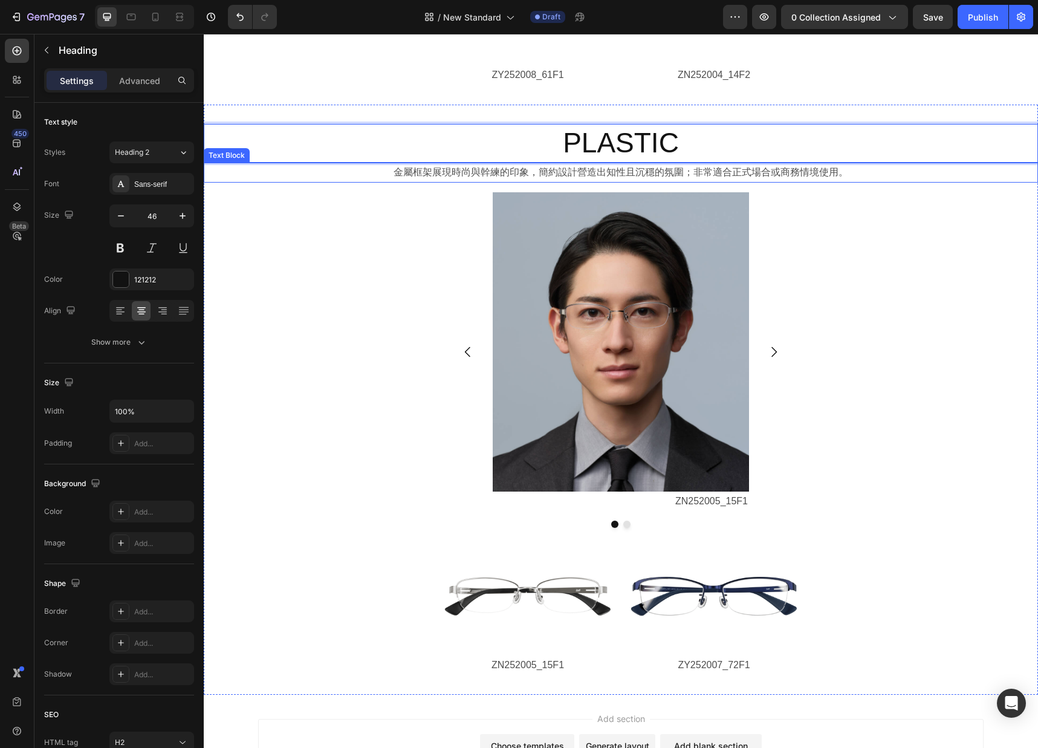
click at [556, 172] on p "金屬框架展現時尚與幹練的印象，簡約設計營造出知性且沉穩的氛圍；非常適合正式場合或商務情境使用。" at bounding box center [621, 173] width 832 height 18
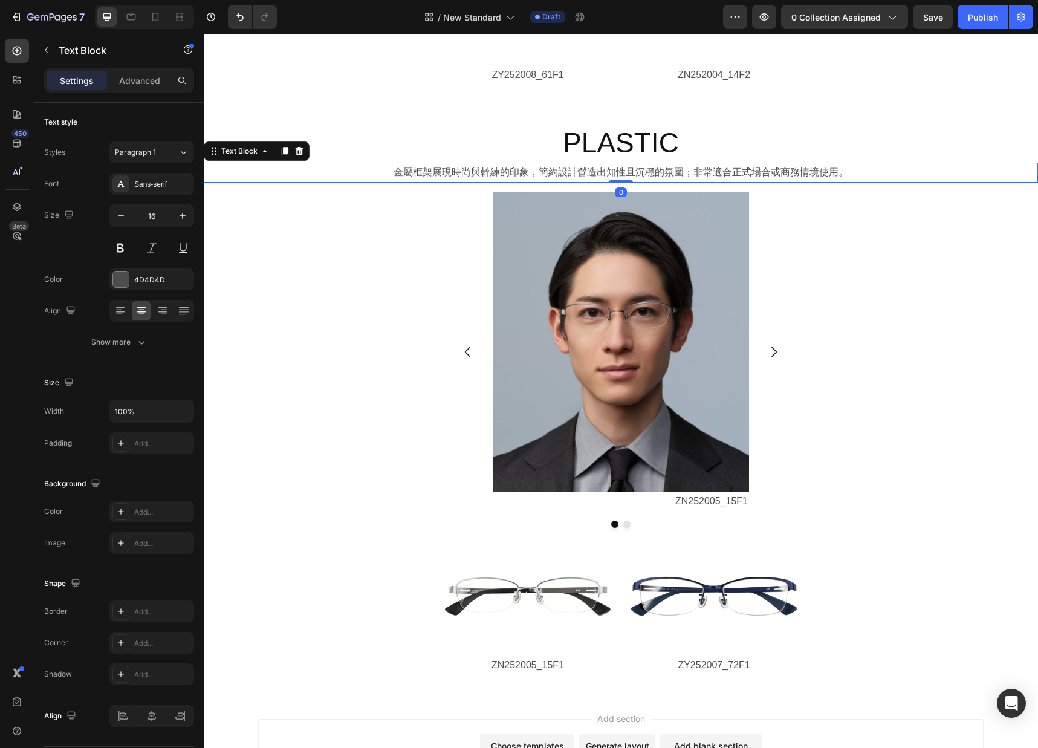
click at [479, 173] on p "金屬框架展現時尚與幹練的印象，簡約設計營造出知性且沉穩的氛圍；非常適合正式場合或商務情境使用。" at bounding box center [621, 173] width 832 height 18
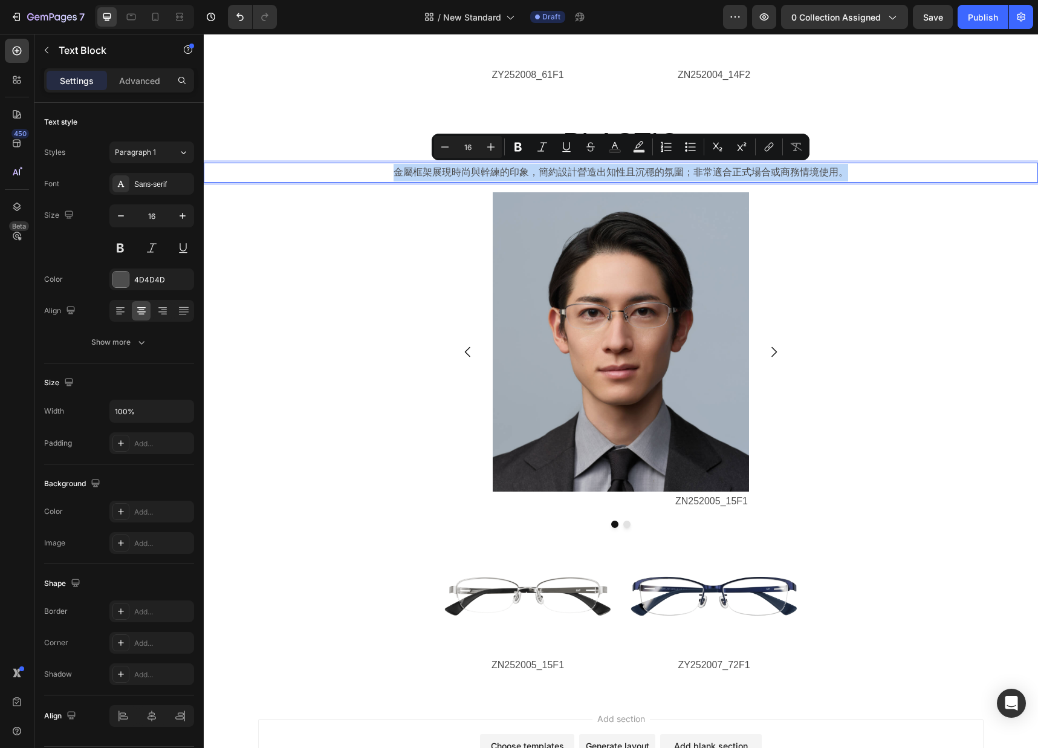
drag, startPoint x: 397, startPoint y: 172, endPoint x: 870, endPoint y: 181, distance: 472.8
click at [846, 169] on p "金屬框架展現時尚與幹練的印象，簡約設計營造出知性且沉穩的氛圍；非常適合正式場合或商務情境使用。" at bounding box center [621, 173] width 832 height 18
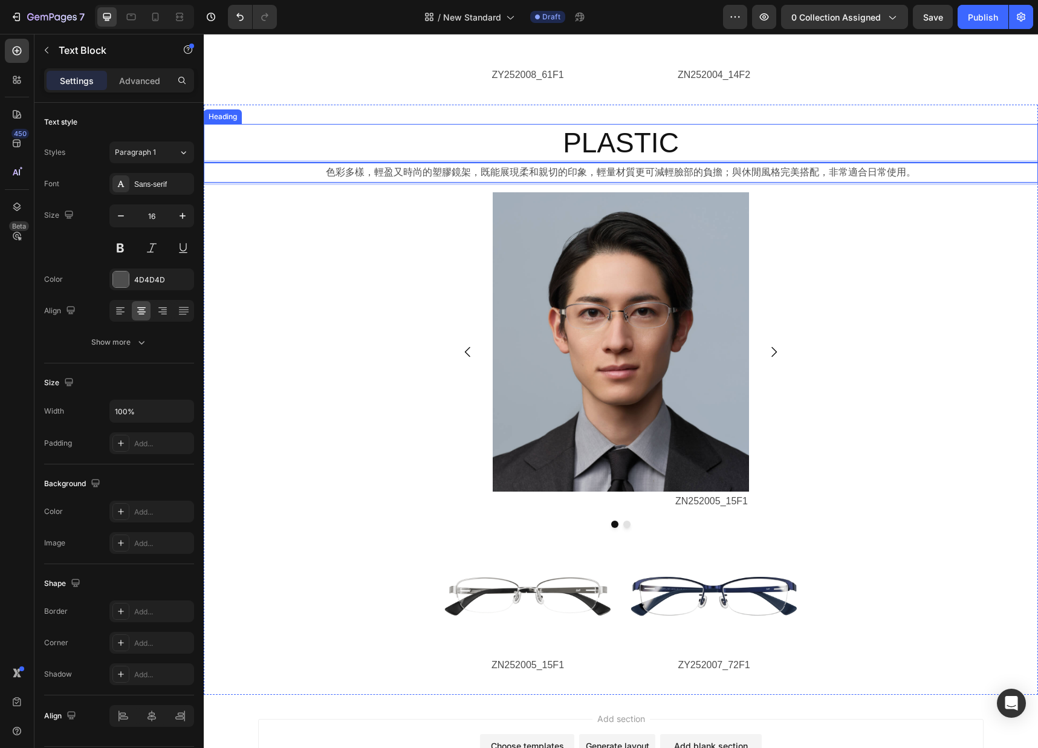
click at [792, 137] on p "PLASTIC" at bounding box center [621, 143] width 832 height 36
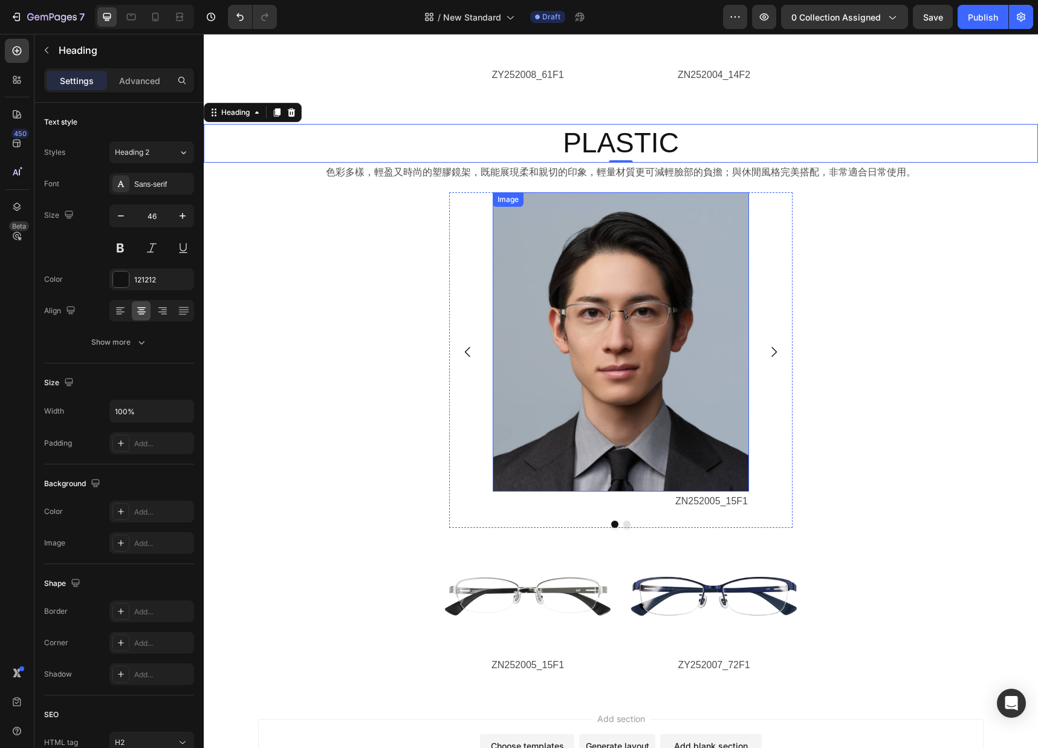
click at [594, 374] on img at bounding box center [621, 341] width 256 height 299
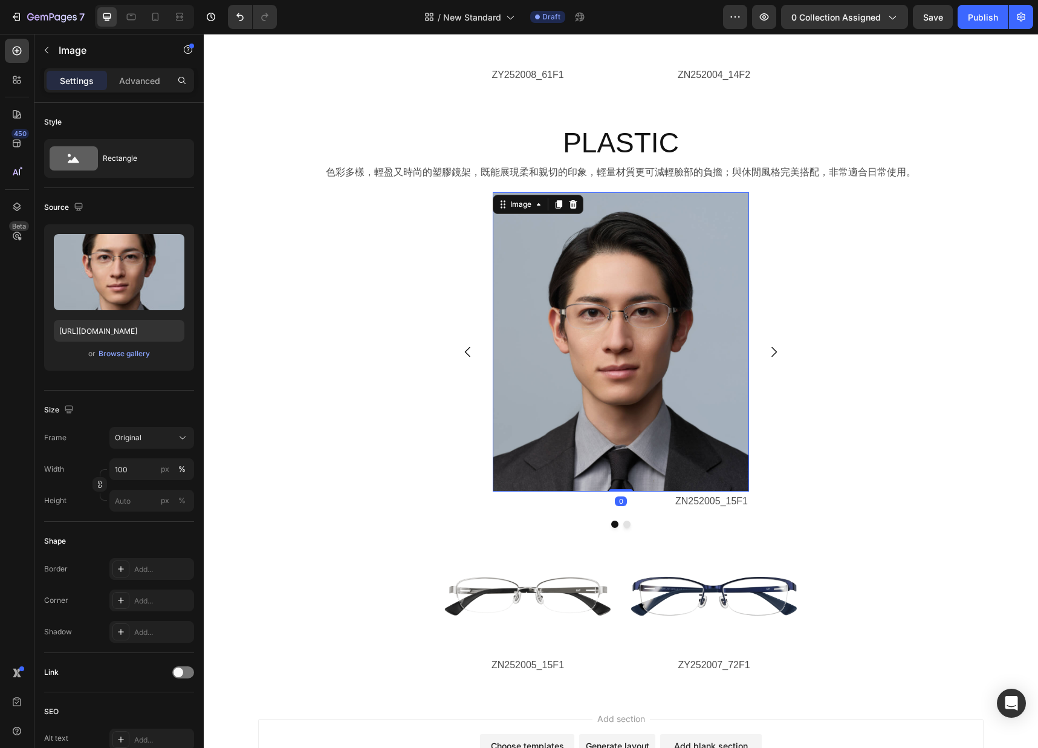
click at [599, 378] on img at bounding box center [621, 341] width 256 height 299
click at [138, 358] on div "Browse gallery" at bounding box center [124, 353] width 51 height 11
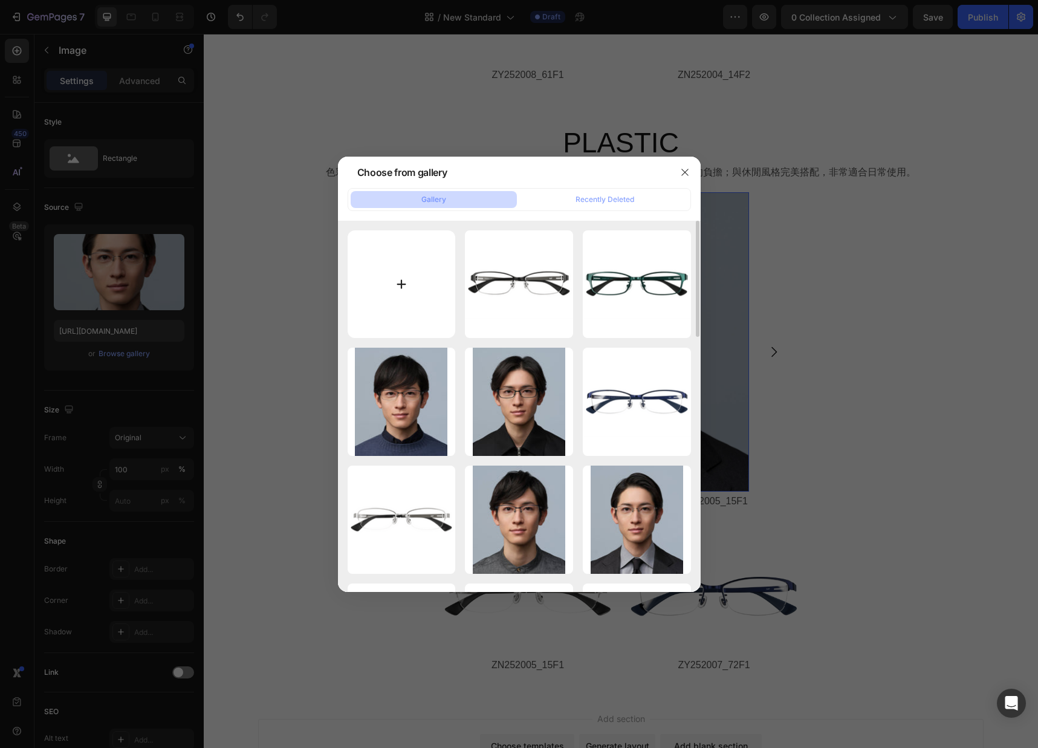
type input "C:\fakepath\plastic_gallery01_image01.jpg"
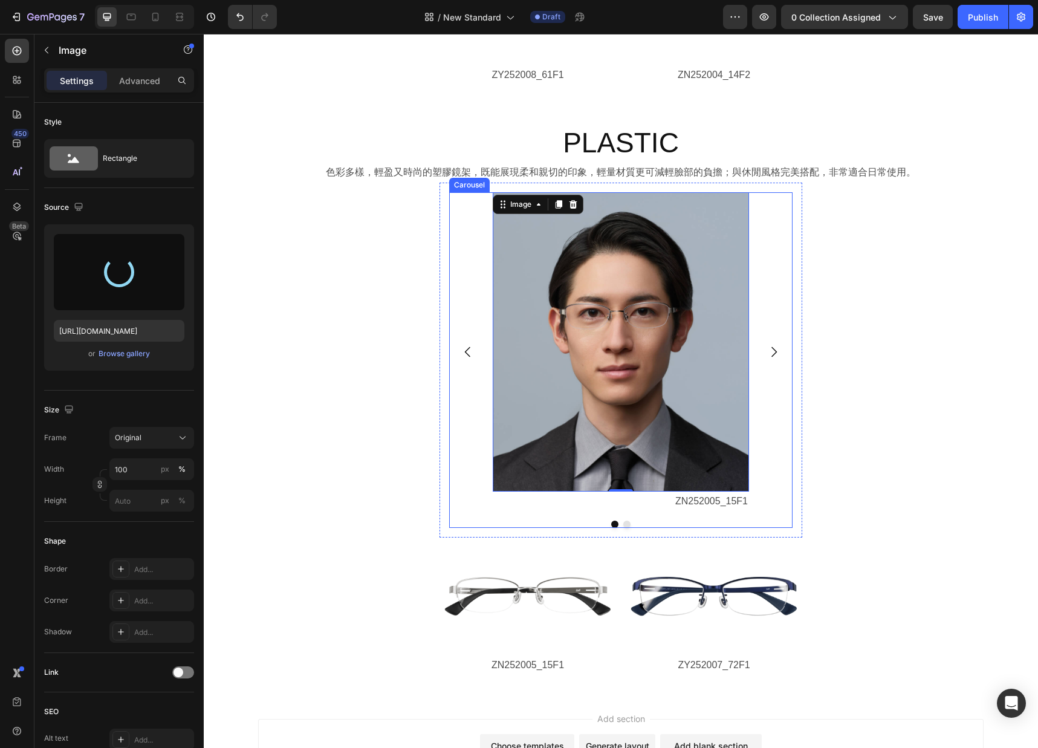
type input "https://cdn.shopify.com/s/files/1/0783/0129/9002/files/gempages_515660372875674…"
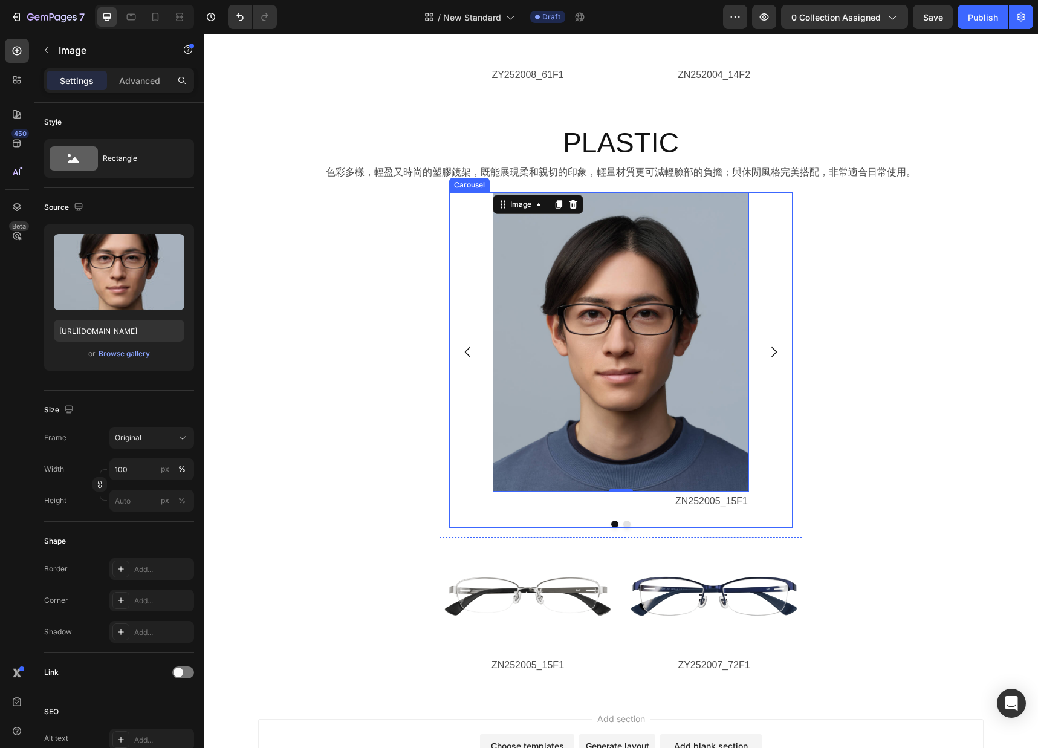
click at [772, 352] on icon "Carousel Next Arrow" at bounding box center [773, 352] width 15 height 15
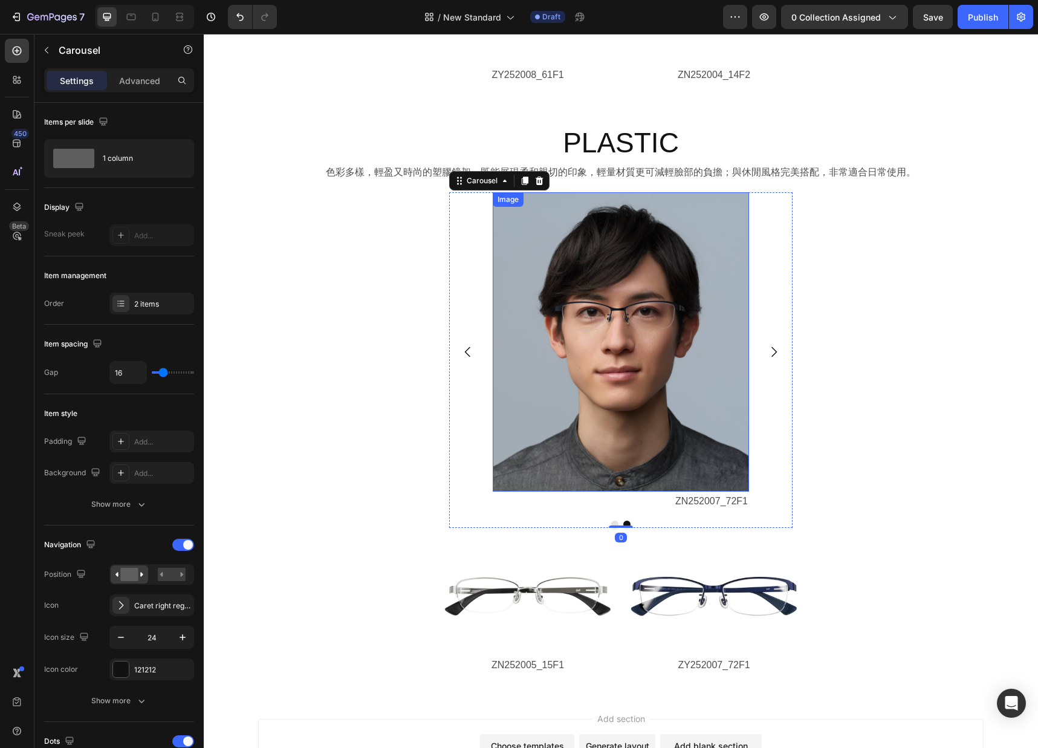
click at [656, 358] on img at bounding box center [621, 341] width 256 height 299
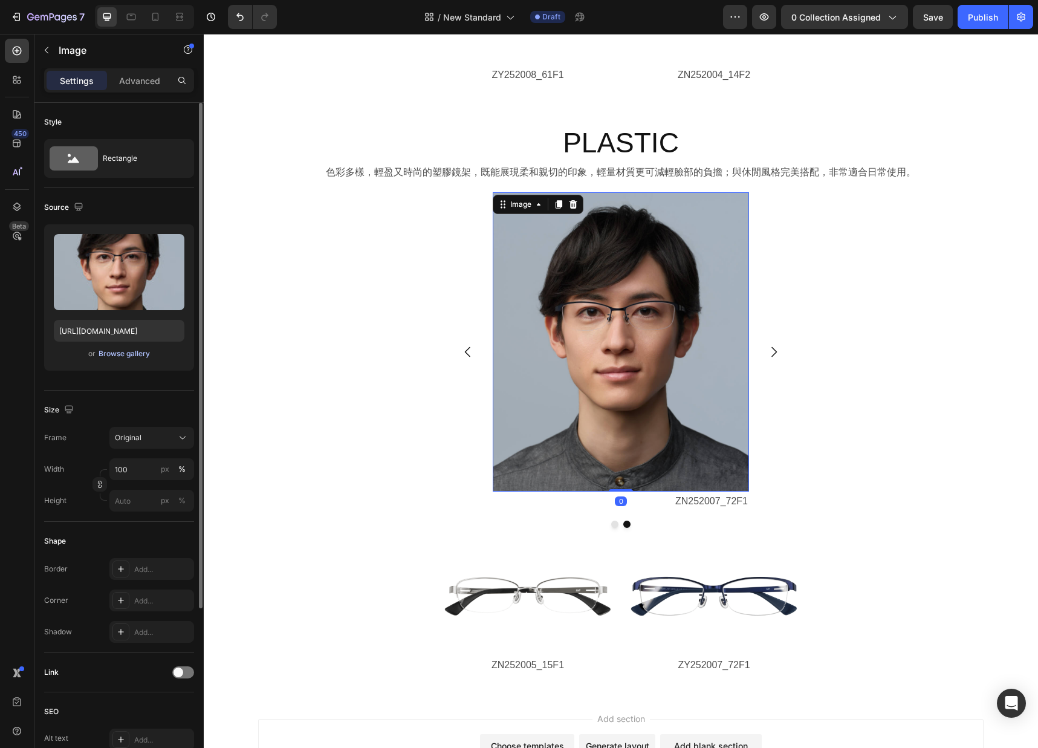
click at [128, 357] on div "Browse gallery" at bounding box center [124, 353] width 51 height 11
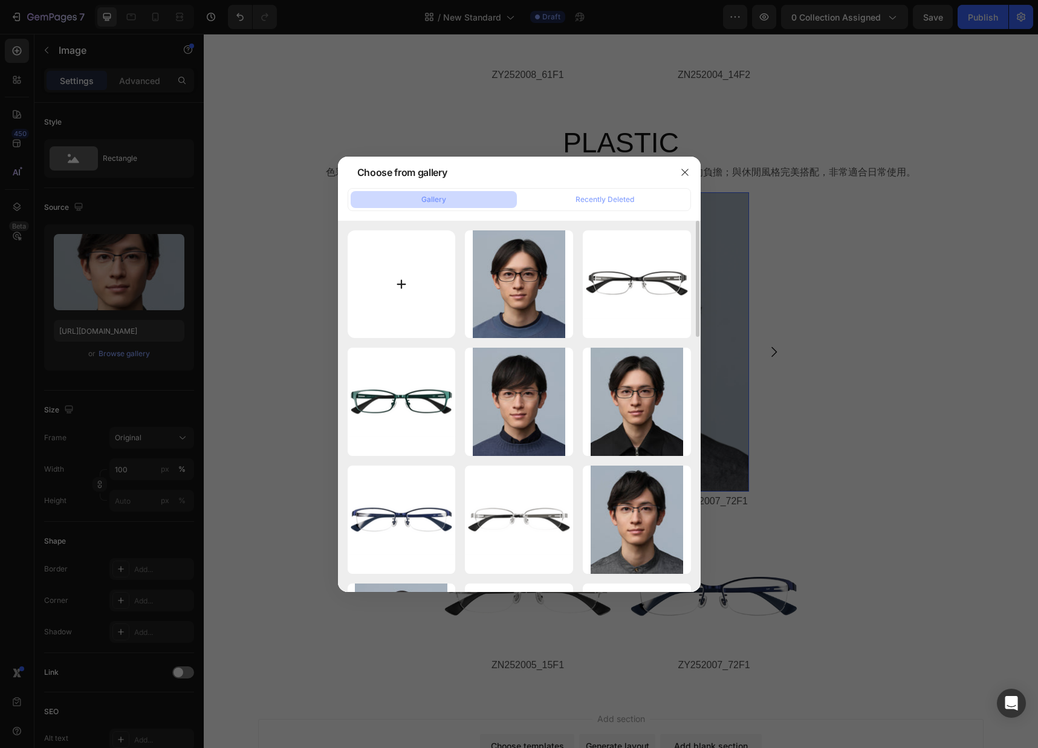
type input "C:\fakepath\plastic_gallery01_image02.jpg"
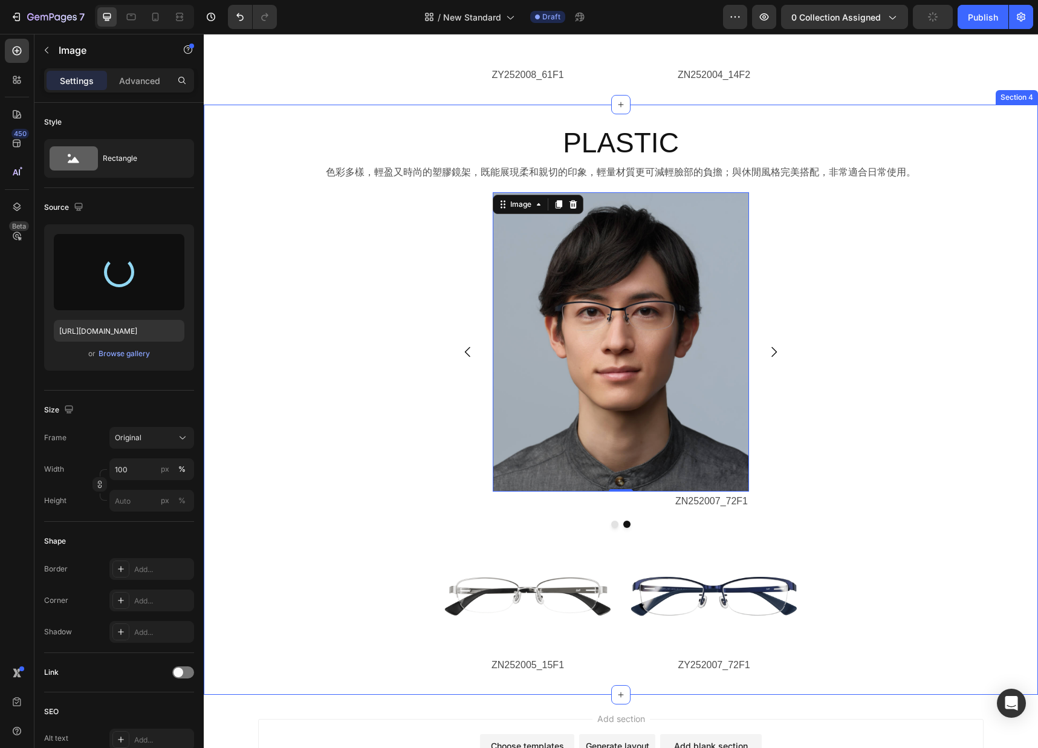
type input "https://cdn.shopify.com/s/files/1/0783/0129/9002/files/gempages_515660372875674…"
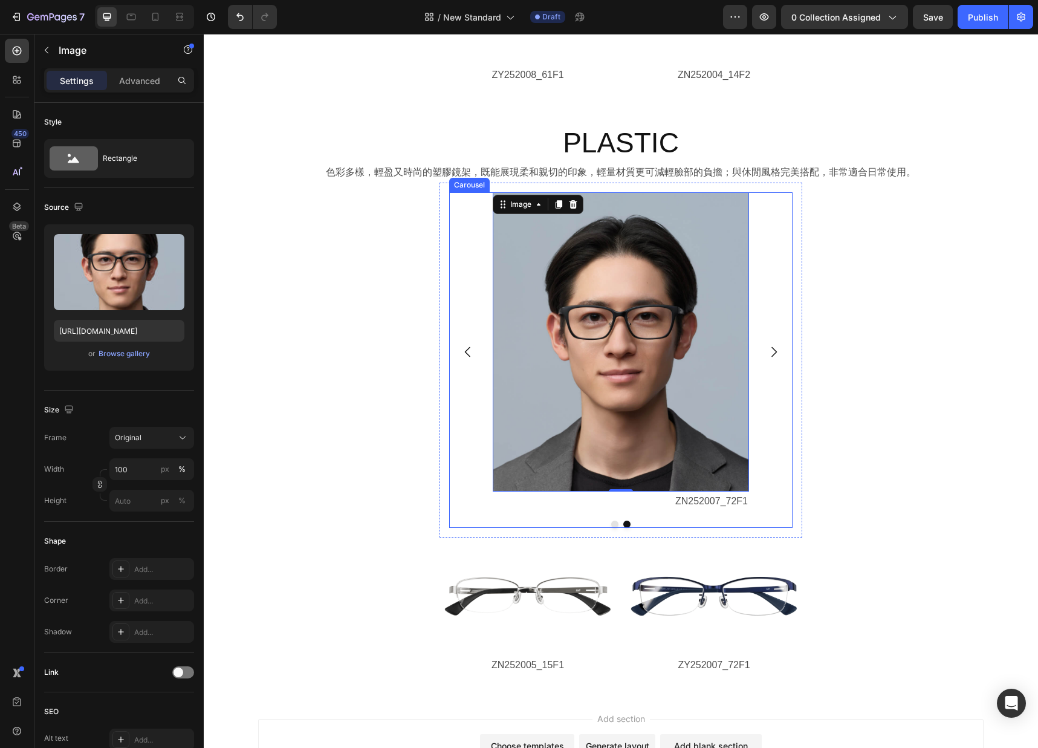
click at [465, 348] on icon "Carousel Back Arrow" at bounding box center [468, 352] width 15 height 15
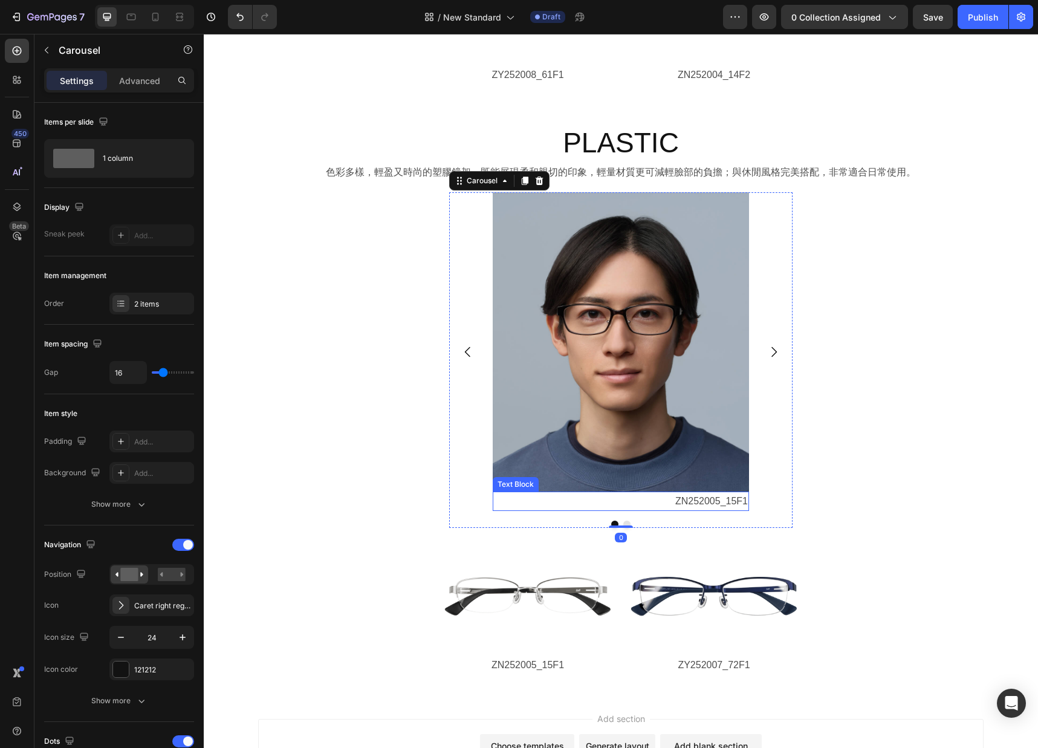
click at [705, 496] on p "ZN252005_15F1" at bounding box center [621, 502] width 254 height 18
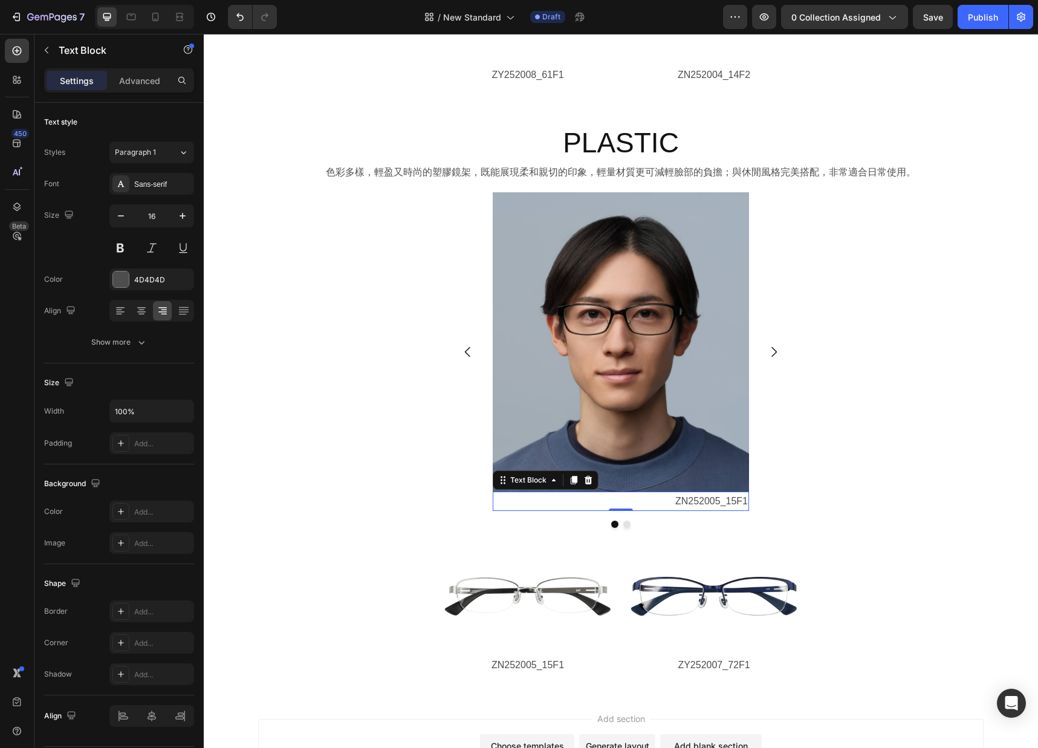
click at [701, 500] on p "ZN252005_15F1" at bounding box center [621, 502] width 254 height 18
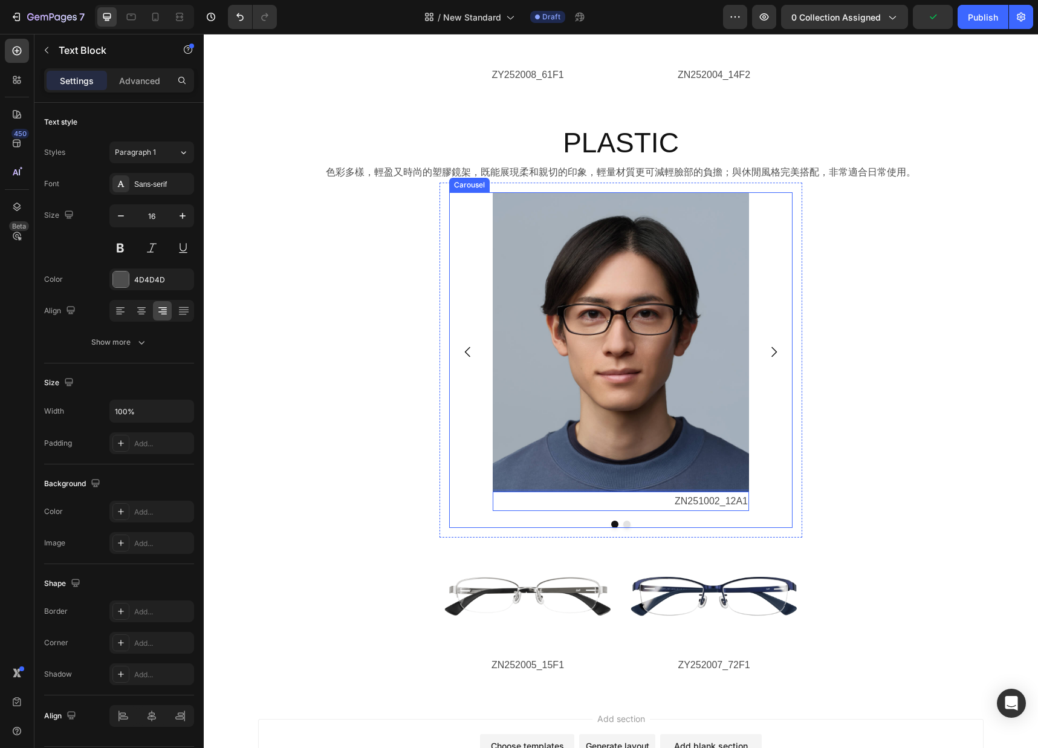
click at [775, 349] on icon "Carousel Next Arrow" at bounding box center [773, 351] width 5 height 10
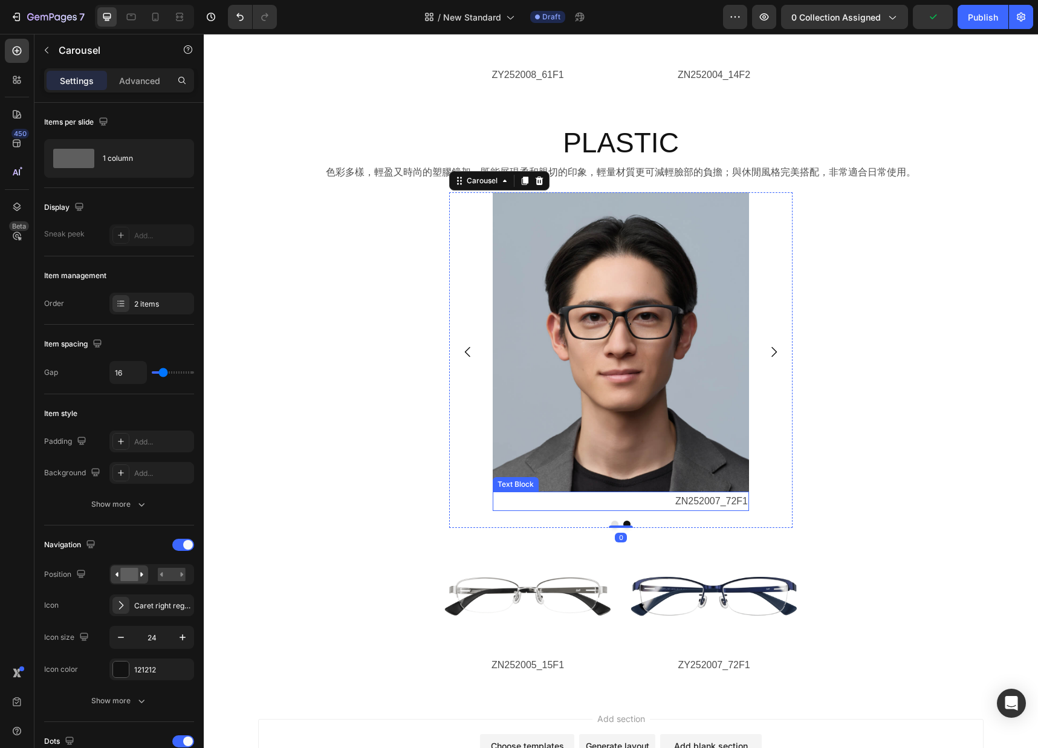
click at [689, 501] on p "ZN252007_72F1" at bounding box center [621, 502] width 254 height 18
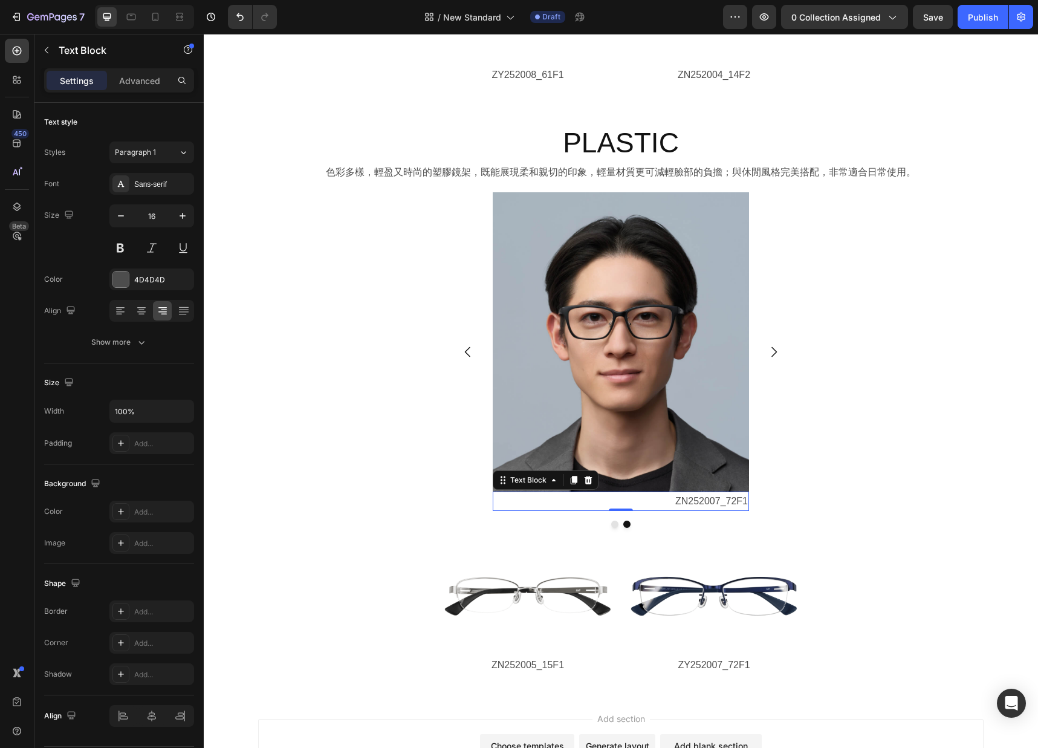
click at [678, 501] on p "ZN252007_72F1" at bounding box center [621, 502] width 254 height 18
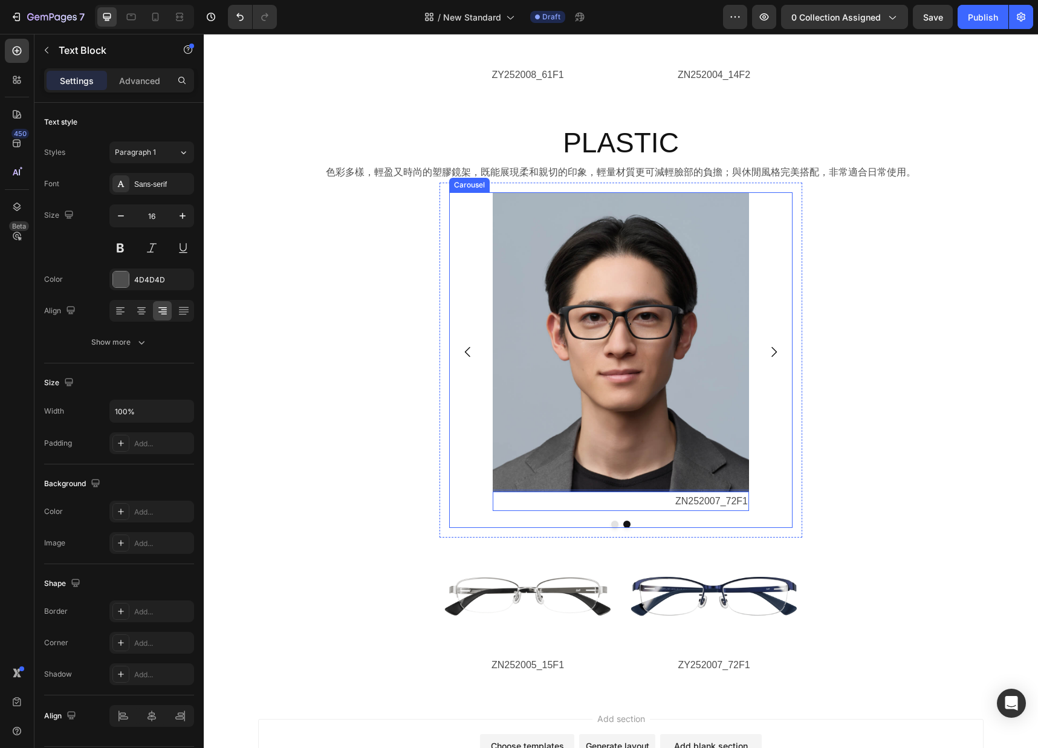
drag, startPoint x: 675, startPoint y: 502, endPoint x: 775, endPoint y: 502, distance: 100.3
click at [775, 502] on div "Image ZN251002_12A1 Text Block Image ZN252007_72F1 Text Block 0" at bounding box center [620, 351] width 343 height 319
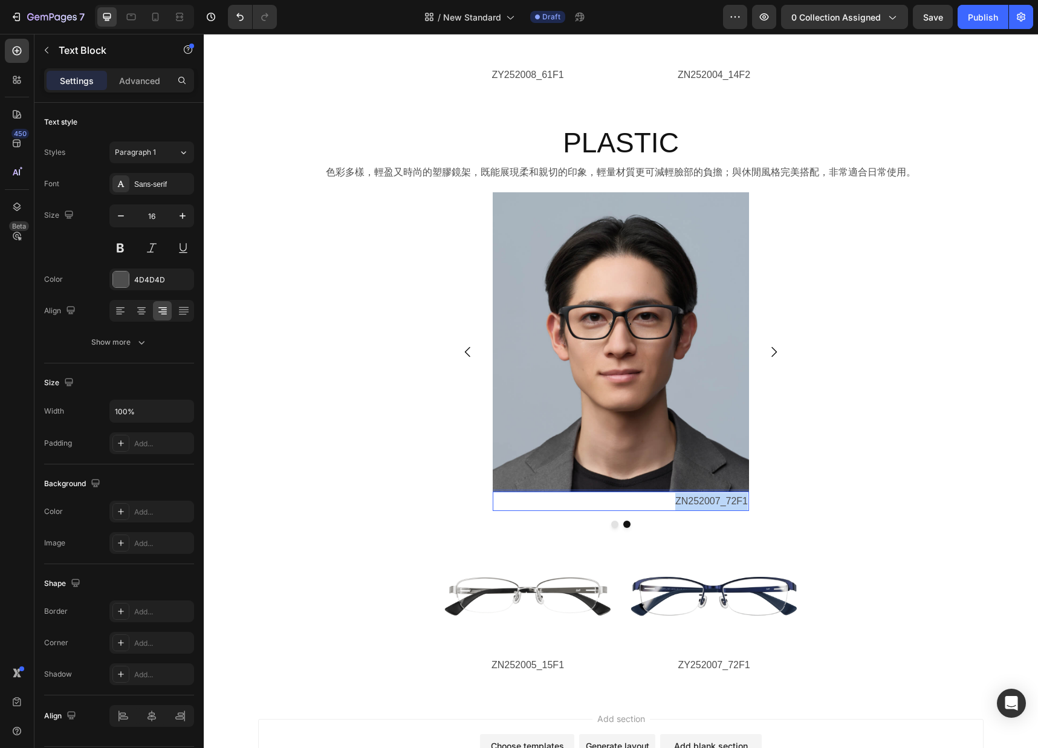
drag, startPoint x: 675, startPoint y: 502, endPoint x: 747, endPoint y: 504, distance: 72.0
click at [747, 504] on p "ZN252007_72F1" at bounding box center [621, 502] width 254 height 18
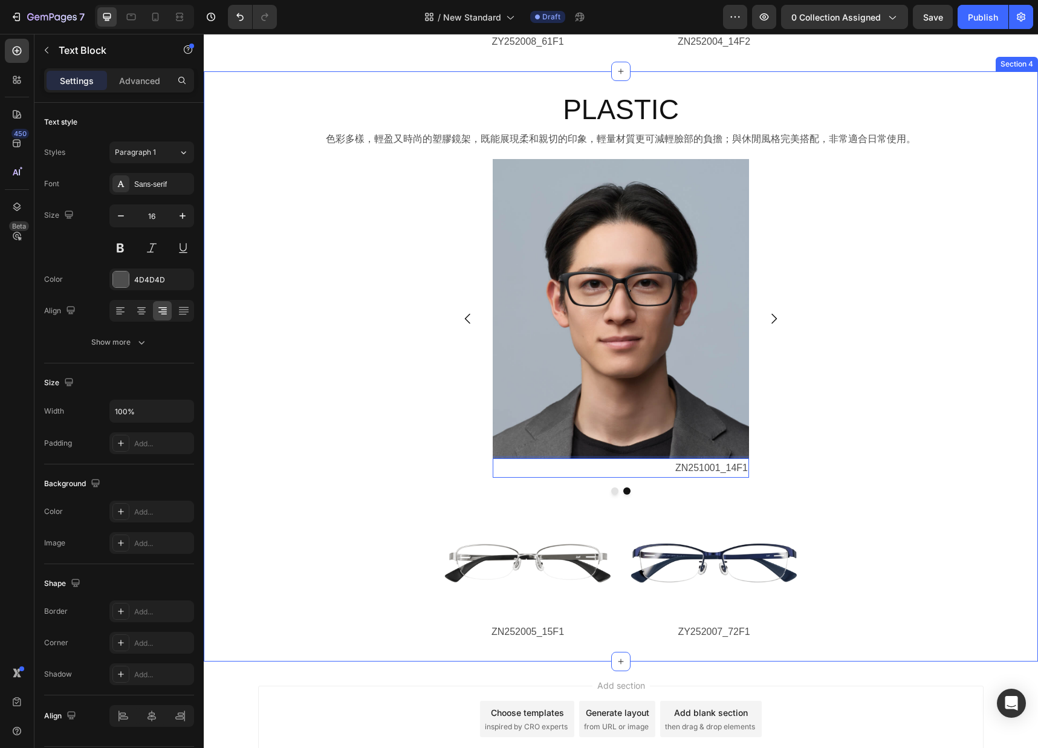
click at [844, 410] on div "PLASTIC Heading 色彩多樣，輕盈又時尚的塑膠鏡架，既能展現柔和親切的印象，輕量材質更可減輕臉部的負擔；與休閒風格完美搭配，非常適合日常使用。 T…" at bounding box center [621, 366] width 834 height 551
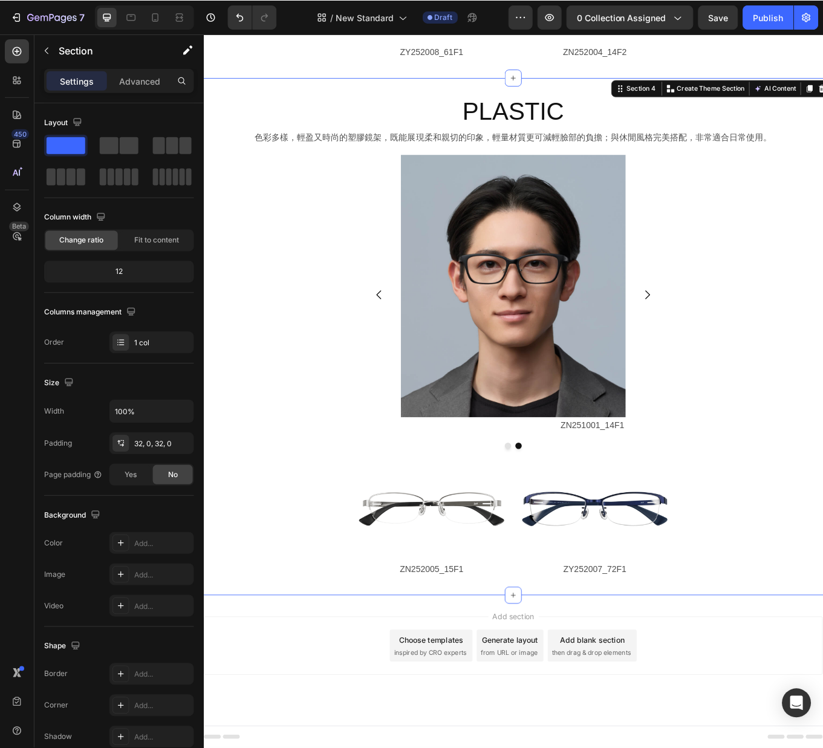
scroll to position [2803, 0]
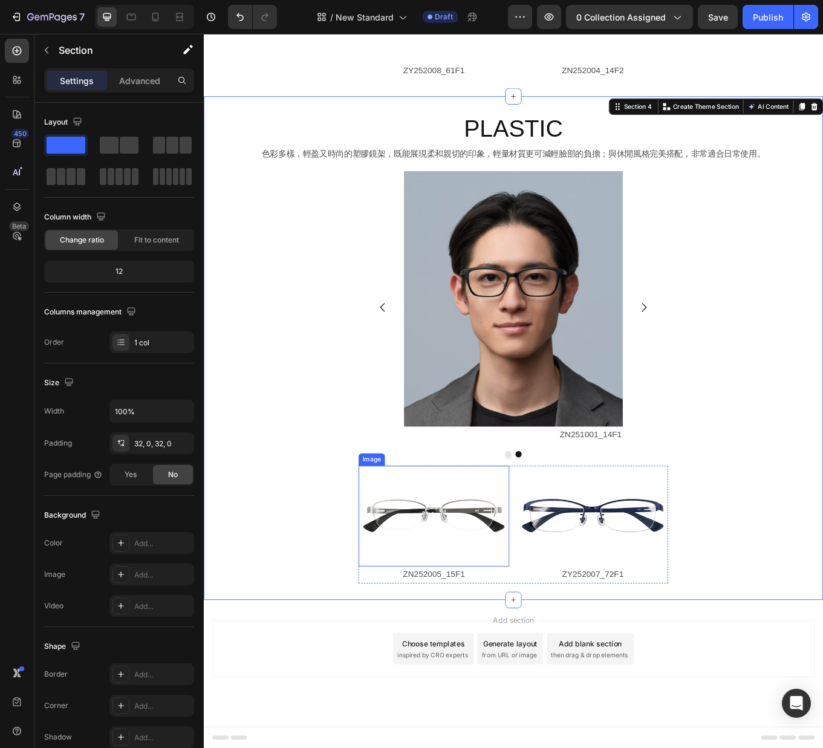
click at [506, 580] on img at bounding box center [473, 598] width 176 height 118
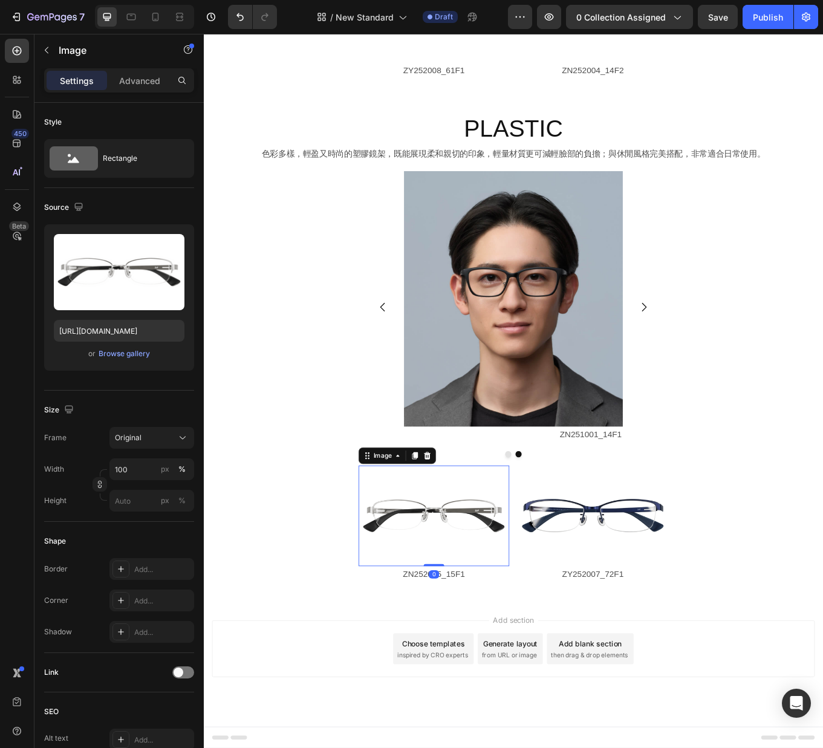
click at [508, 595] on img at bounding box center [473, 598] width 176 height 118
click at [132, 360] on div "or Browse gallery" at bounding box center [119, 353] width 131 height 15
click at [133, 356] on div "Browse gallery" at bounding box center [124, 353] width 51 height 11
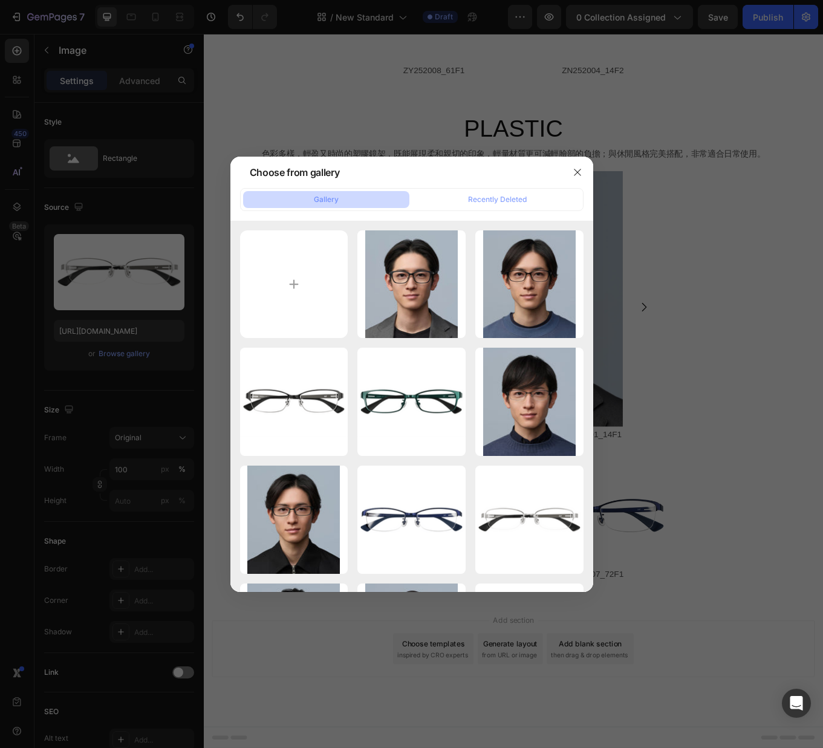
type input "C:\fakepath\ZN251002_12A1.png"
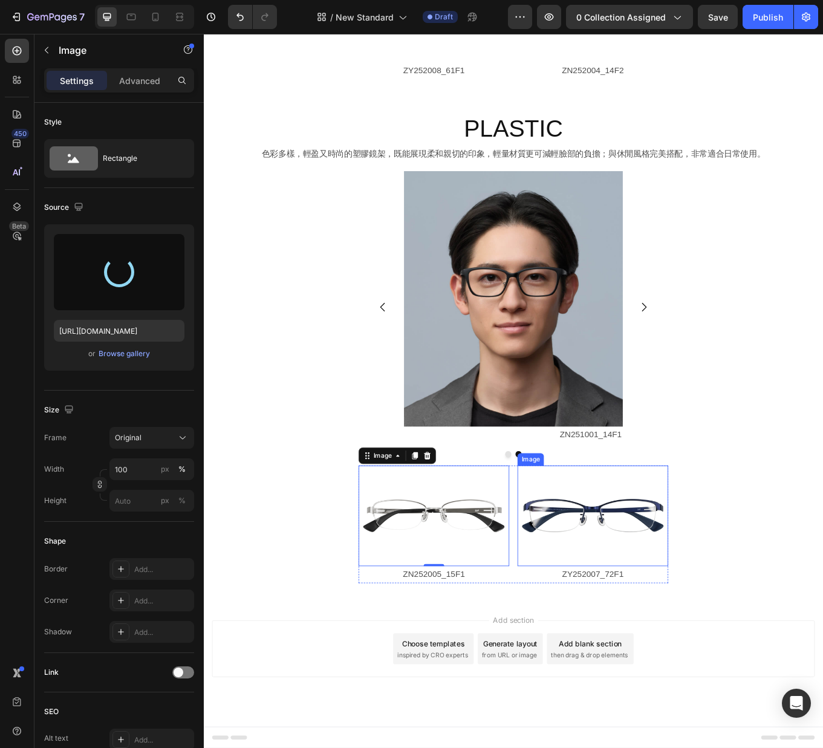
type input "https://cdn.shopify.com/s/files/1/0783/0129/9002/files/gempages_515660372875674…"
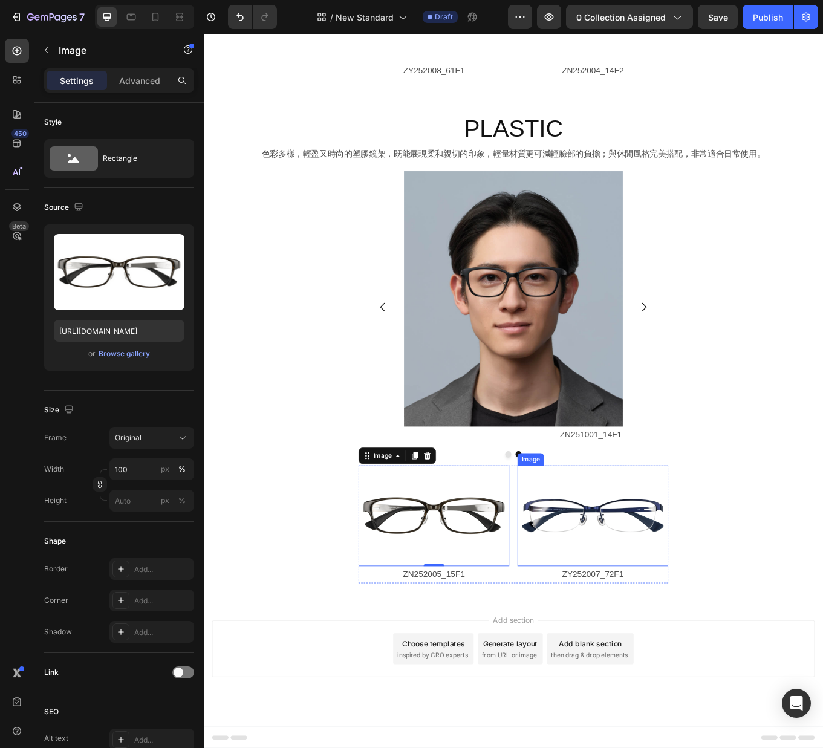
click at [638, 600] on img at bounding box center [659, 598] width 176 height 118
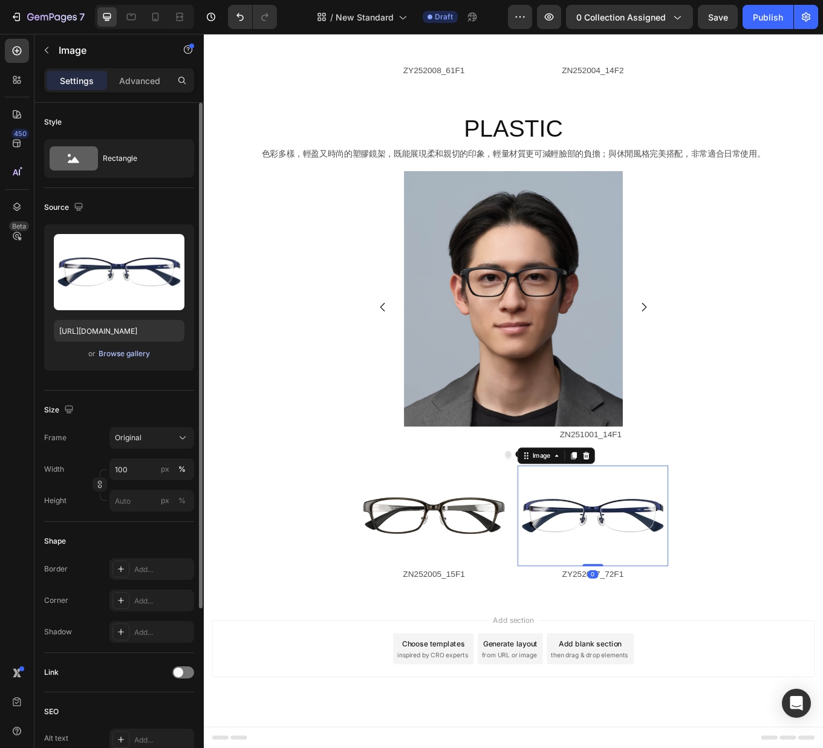
click at [128, 358] on div "Browse gallery" at bounding box center [124, 353] width 51 height 11
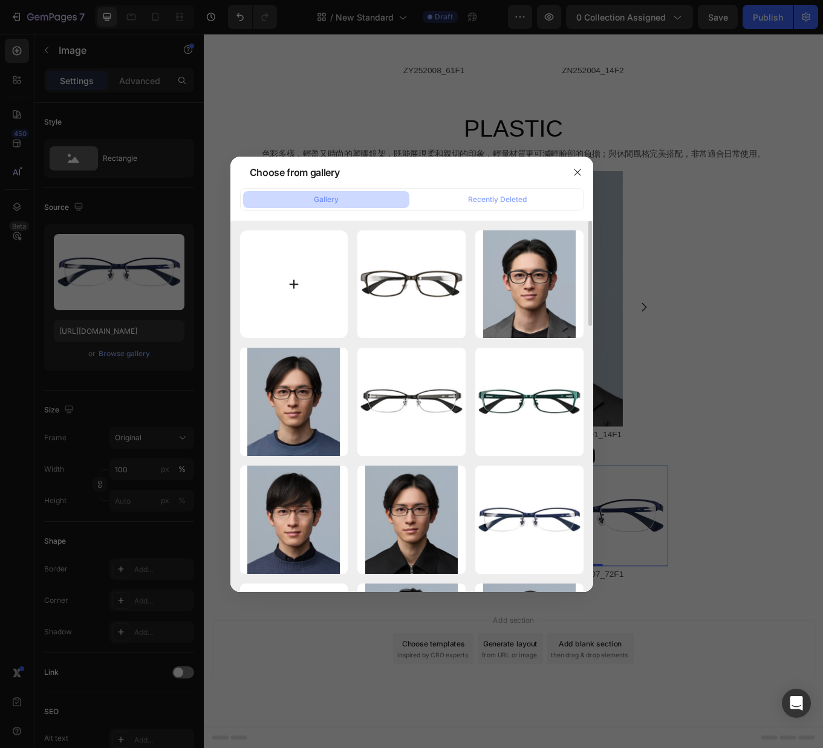
type input "C:\fakepath\ZN251001_14F1.png"
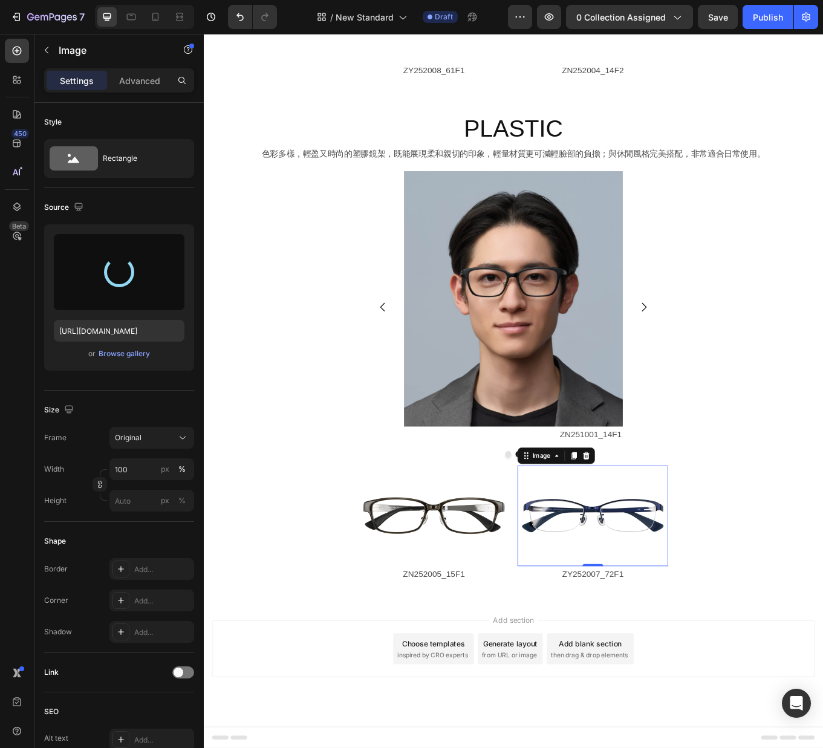
type input "https://cdn.shopify.com/s/files/1/0783/0129/9002/files/gempages_515660372875674…"
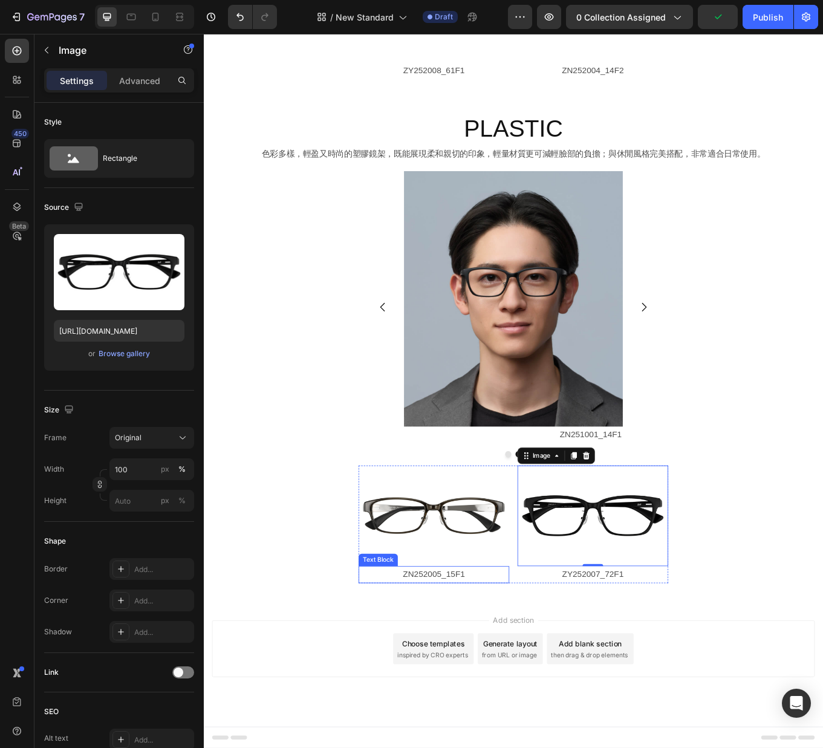
click at [470, 670] on p "ZN252005_15F1" at bounding box center [473, 667] width 174 height 18
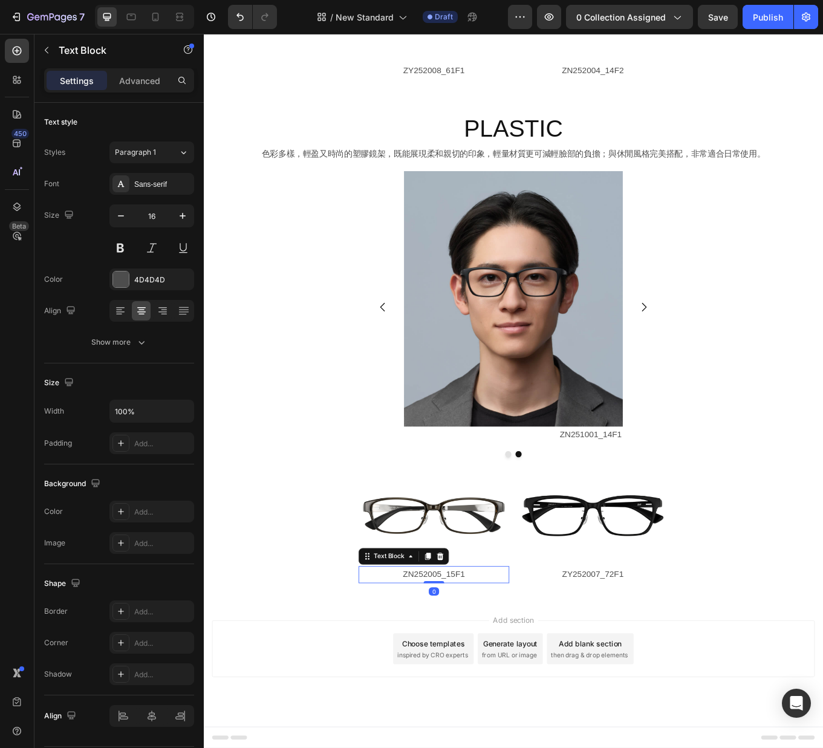
click at [487, 668] on p "ZN252005_15F1" at bounding box center [473, 667] width 174 height 18
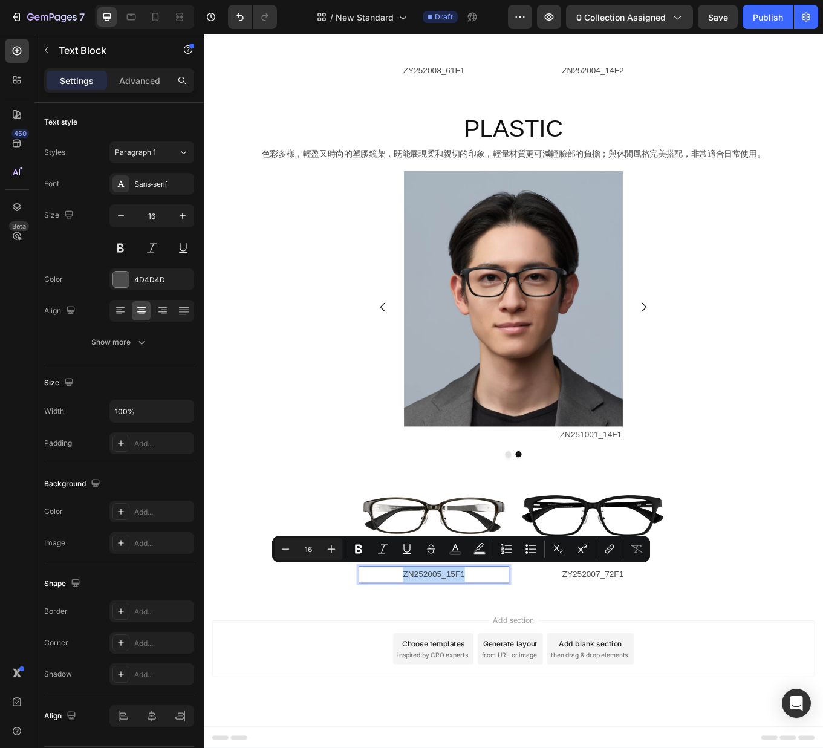
click at [514, 668] on p "ZN252005_15F1" at bounding box center [473, 667] width 174 height 18
drag, startPoint x: 479, startPoint y: 669, endPoint x: 516, endPoint y: 670, distance: 36.9
click at [516, 670] on p "ZN252005_15F1" at bounding box center [473, 667] width 174 height 18
drag, startPoint x: 438, startPoint y: 667, endPoint x: 512, endPoint y: 667, distance: 74.3
click at [512, 667] on p "ZN252005_15F1" at bounding box center [473, 667] width 174 height 18
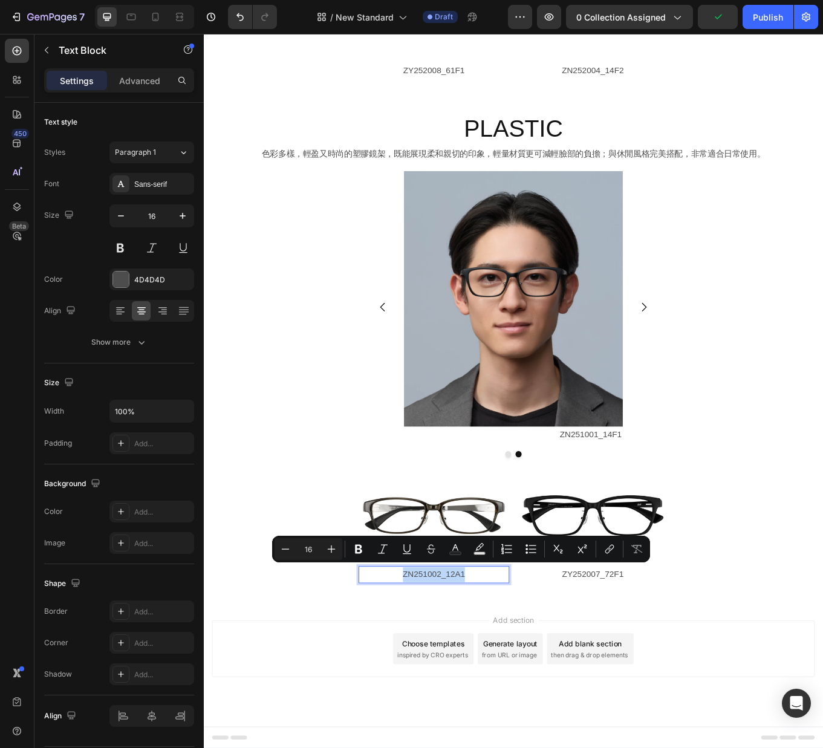
drag, startPoint x: 441, startPoint y: 669, endPoint x: 509, endPoint y: 668, distance: 68.3
click at [509, 668] on p "ZN251002_12A1" at bounding box center [473, 667] width 174 height 18
copy p "ZN251002_12A1"
click at [655, 664] on p "ZY252007_72F1" at bounding box center [659, 667] width 174 height 18
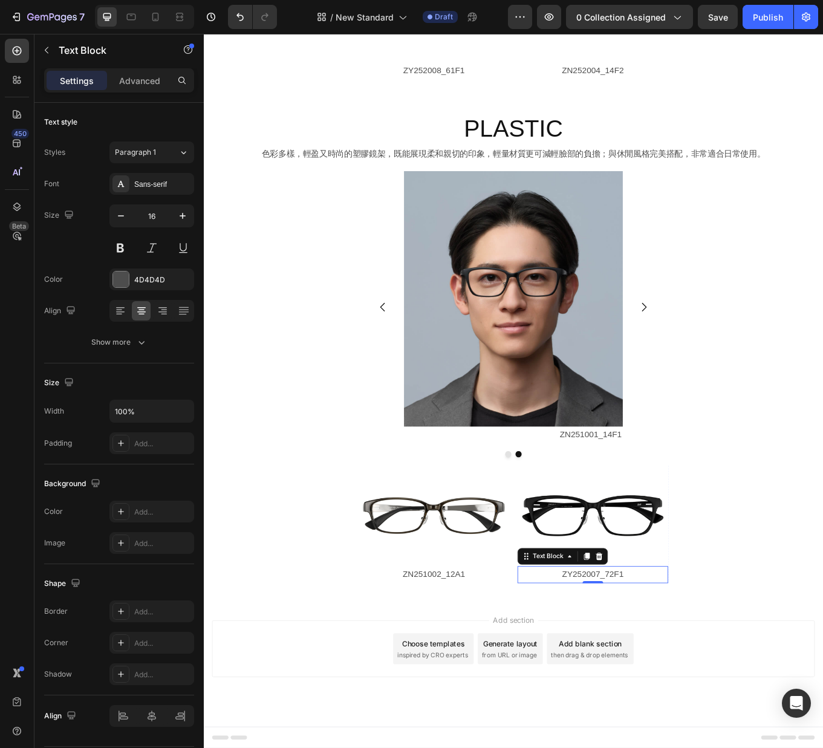
click at [655, 664] on p "ZY252007_72F1" at bounding box center [659, 667] width 174 height 18
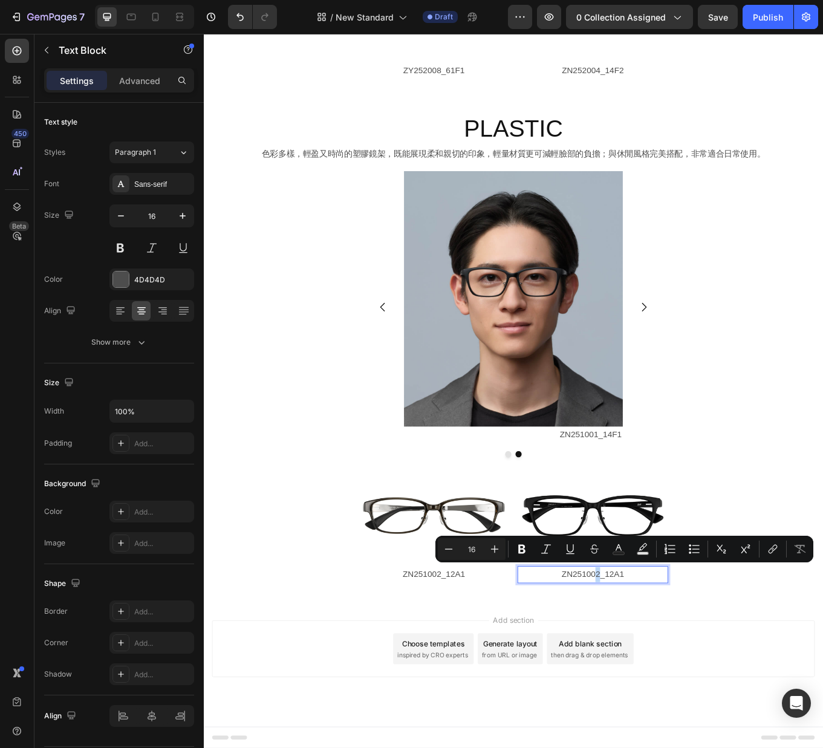
click at [665, 672] on p "ZN251002_12A1" at bounding box center [659, 667] width 174 height 18
click at [681, 670] on p "ZN251001_12A1" at bounding box center [659, 667] width 174 height 18
click at [688, 669] on p "ZN251001_14A1" at bounding box center [659, 667] width 174 height 18
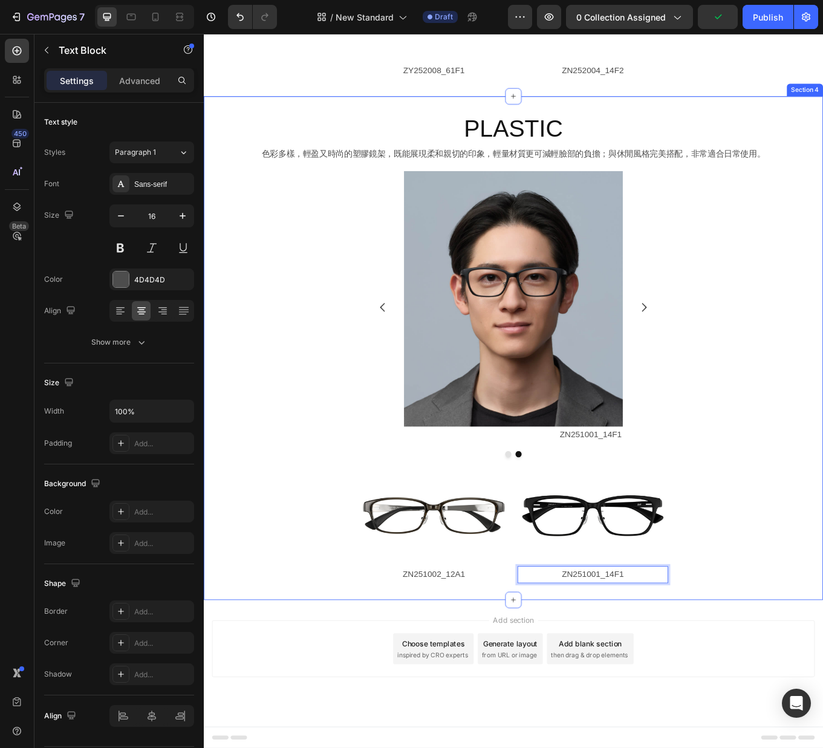
click at [829, 656] on div "PLASTIC Heading 色彩多樣，輕盈又時尚的塑膠鏡架，既能展現柔和親切的印象，輕量材質更可減輕臉部的負擔；與休閒風格完美搭配，非常適合日常使用。 T…" at bounding box center [566, 401] width 725 height 551
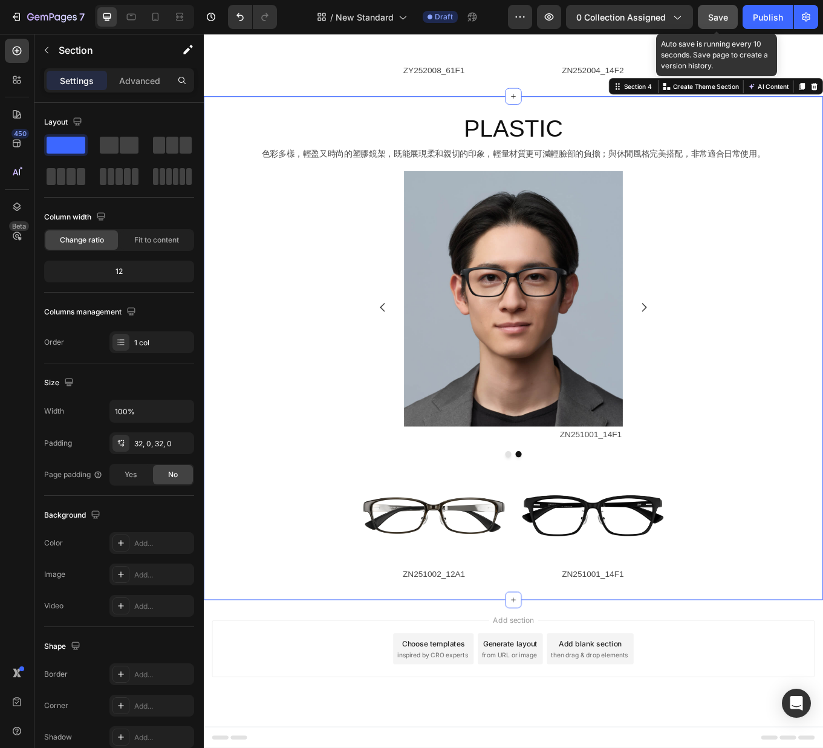
click at [717, 17] on span "Save" at bounding box center [718, 17] width 20 height 10
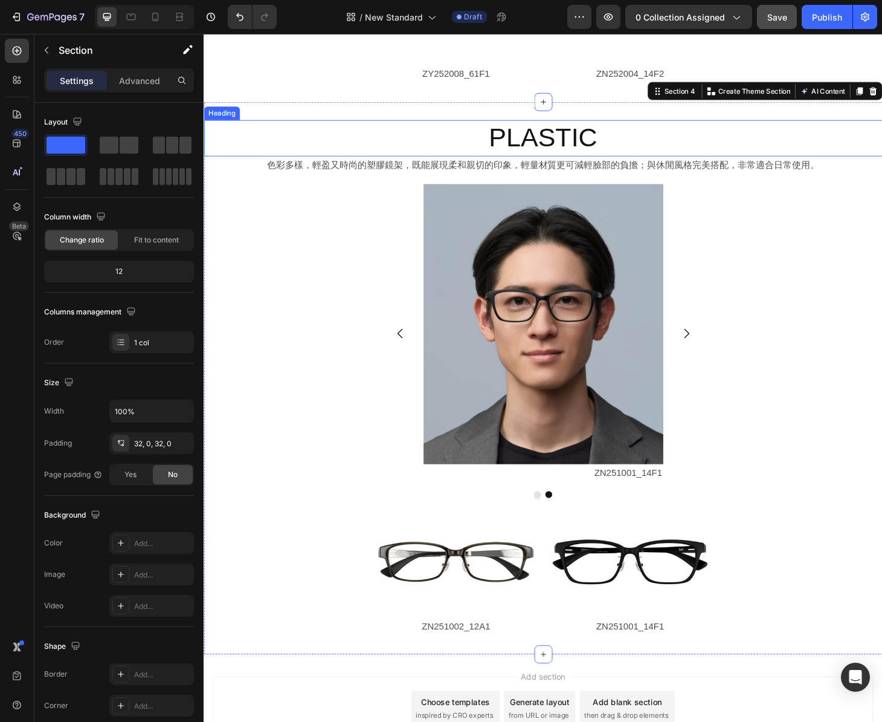
click at [585, 152] on p "PLASTIC" at bounding box center [566, 145] width 723 height 36
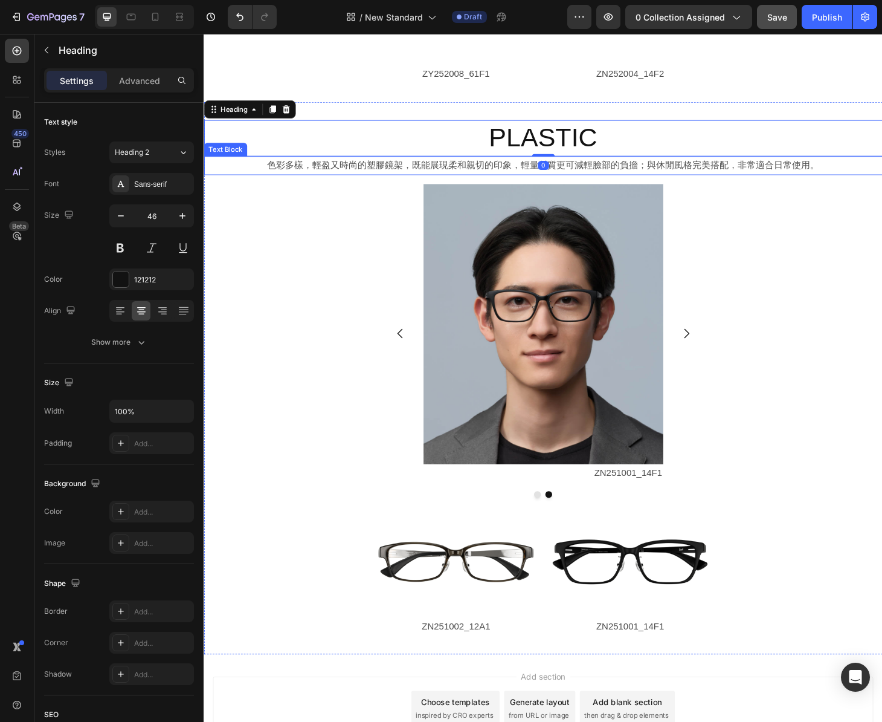
click at [688, 173] on p "色彩多樣，輕盈又時尚的塑膠鏡架，既能展現柔和親切的印象，輕量材質更可減輕臉部的負擔；與休閒風格完美搭配，非常適合日常使用。" at bounding box center [566, 175] width 723 height 18
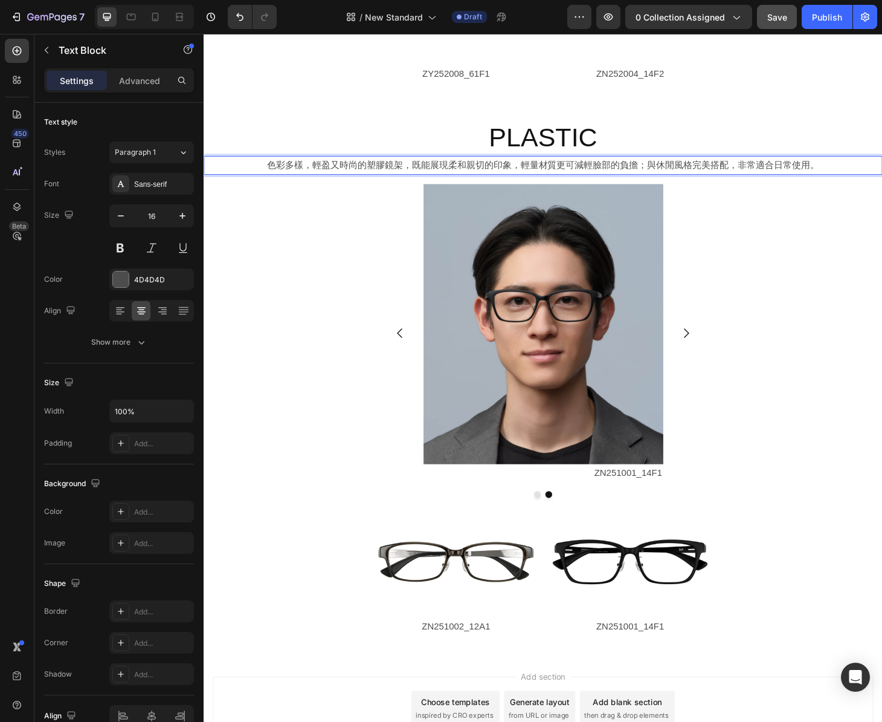
click at [544, 175] on p "色彩多樣，輕盈又時尚的塑膠鏡架，既能展現柔和親切的印象，輕量材質更可減輕臉部的負擔；與休閒風格完美搭配，非常適合日常使用。" at bounding box center [566, 175] width 723 height 18
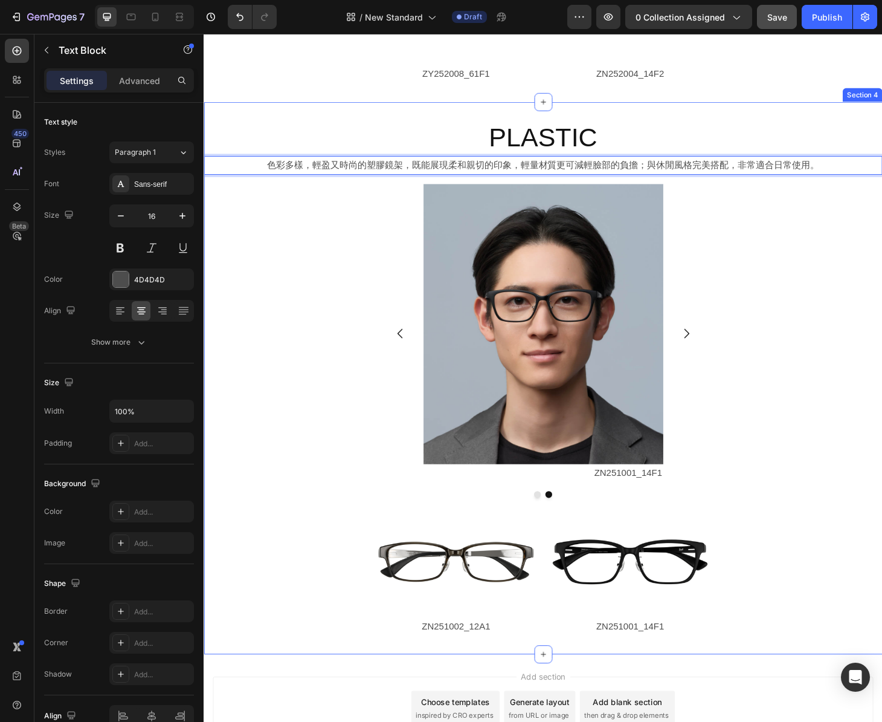
click at [835, 124] on div "PLASTIC Heading 色彩多樣，輕盈又時尚的塑膠鏡架，既能展現柔和親切的印象，輕量材質更可減輕臉部的負擔；與休閒風格完美搭配，非常適合日常使用。 T…" at bounding box center [566, 401] width 725 height 590
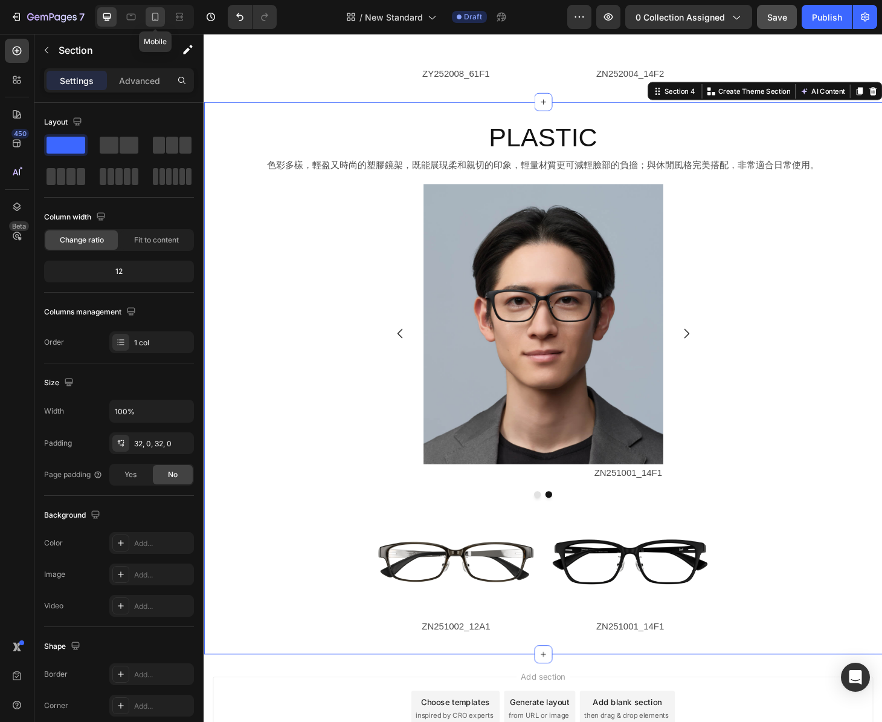
click at [155, 22] on icon at bounding box center [155, 17] width 12 height 12
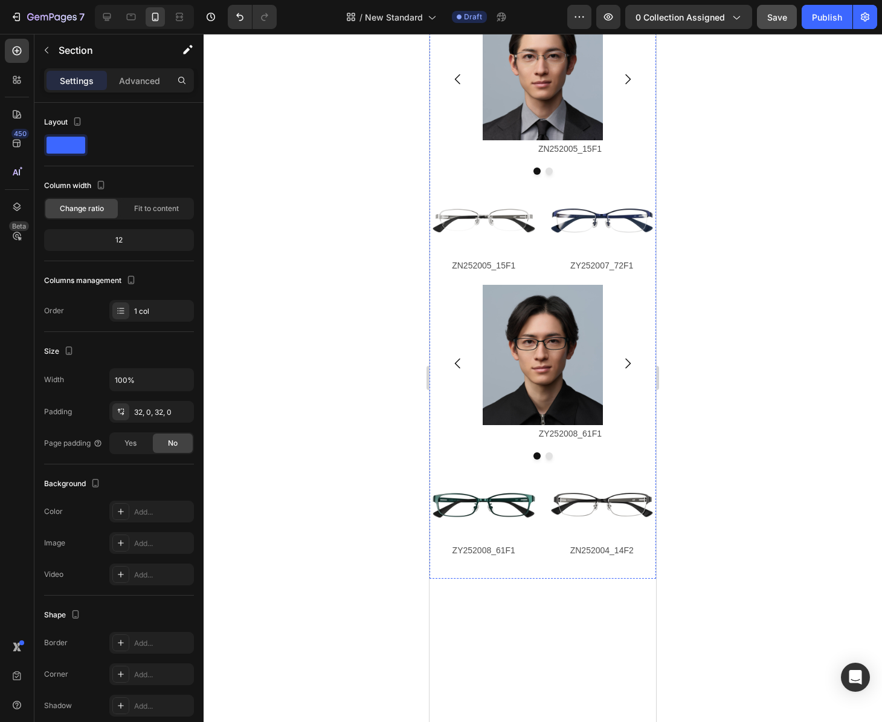
scroll to position [1193, 0]
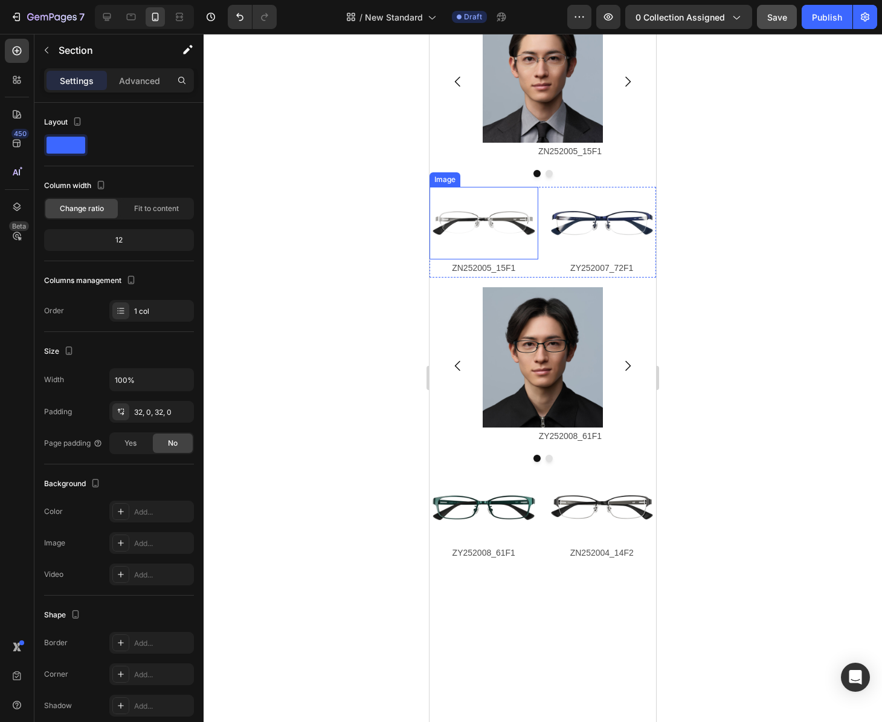
click at [506, 259] on img at bounding box center [484, 223] width 109 height 73
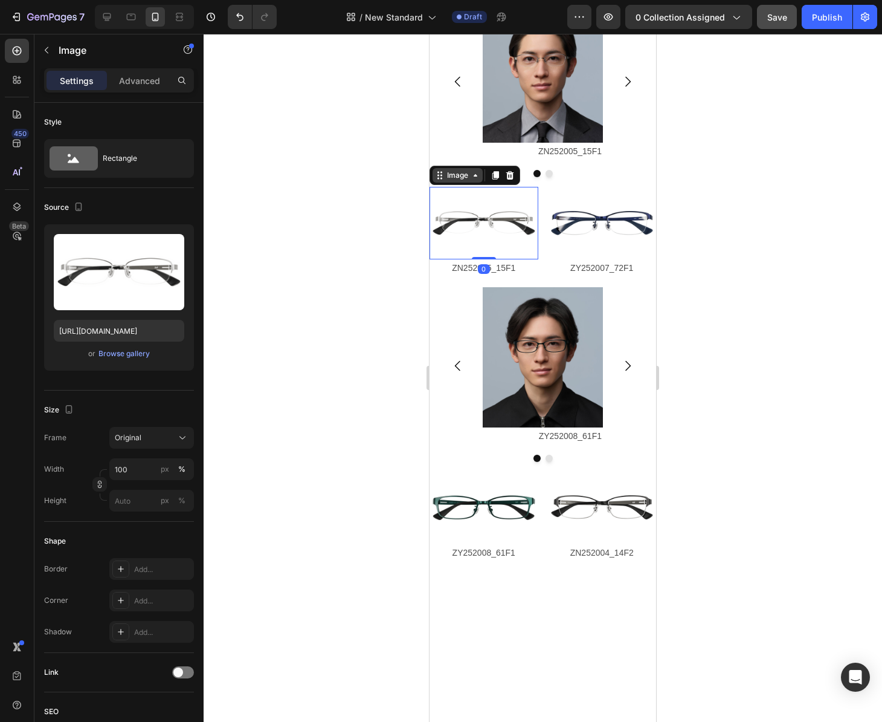
click at [472, 183] on div "Image" at bounding box center [458, 175] width 50 height 15
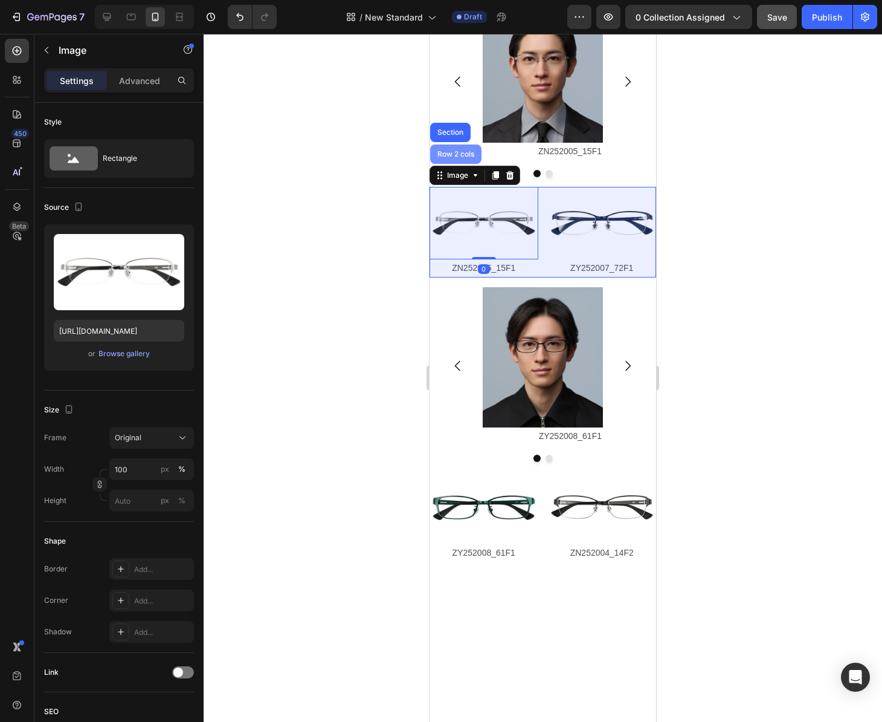
click at [464, 158] on div "Row 2 cols" at bounding box center [456, 154] width 42 height 7
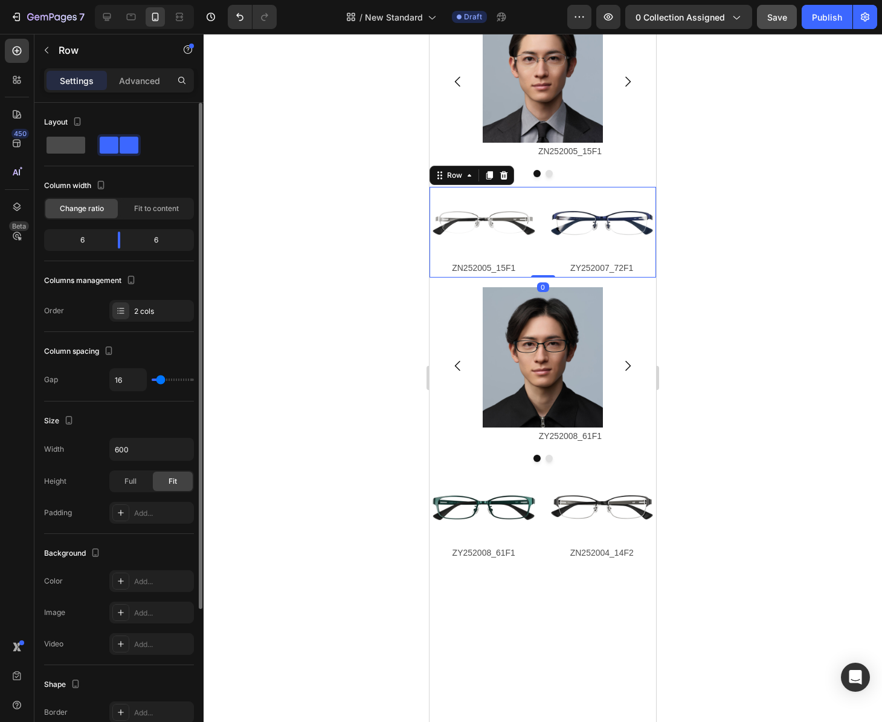
click at [63, 146] on span at bounding box center [66, 145] width 39 height 17
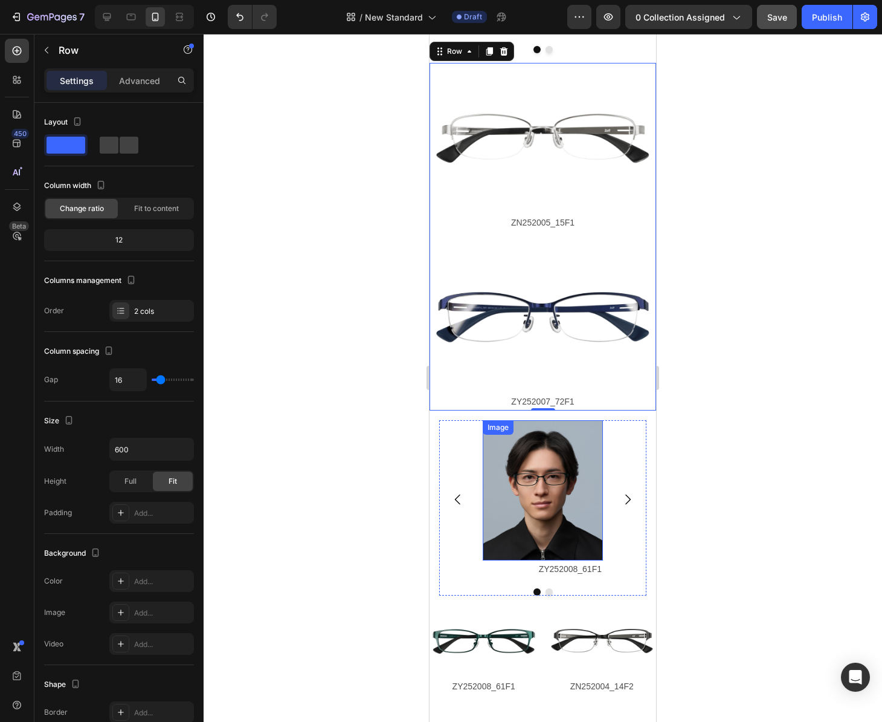
scroll to position [1662, 0]
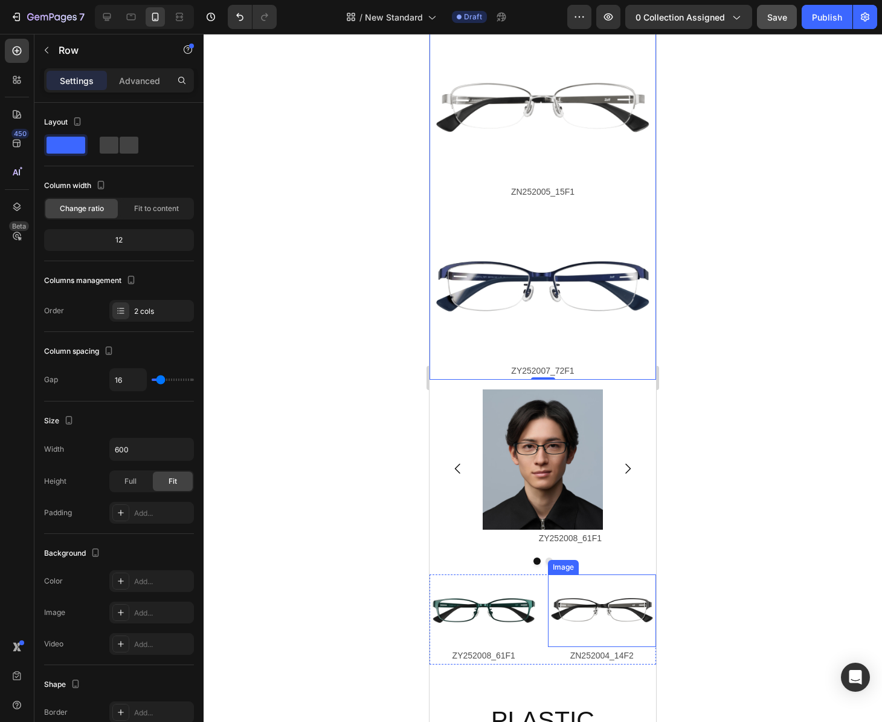
click at [581, 624] on img at bounding box center [602, 610] width 109 height 73
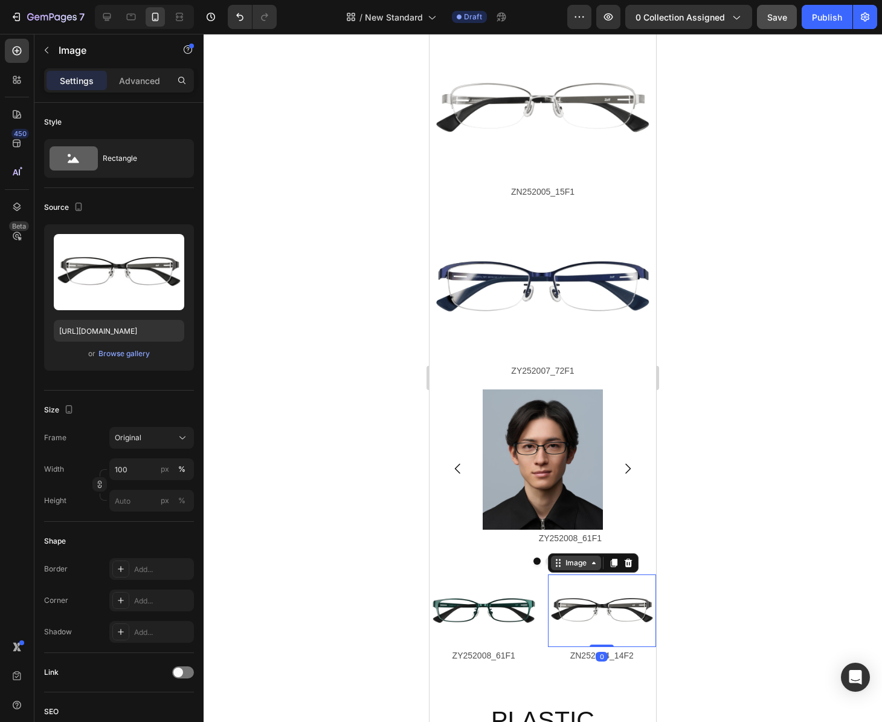
click at [585, 563] on div "Image" at bounding box center [576, 562] width 26 height 11
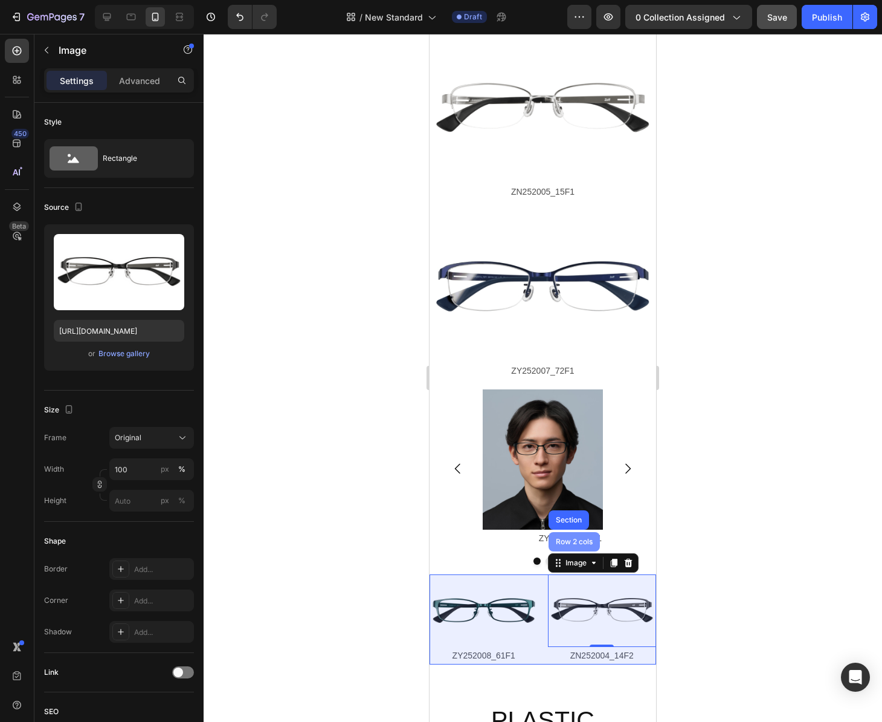
click at [574, 543] on div "Row 2 cols" at bounding box center [575, 541] width 42 height 7
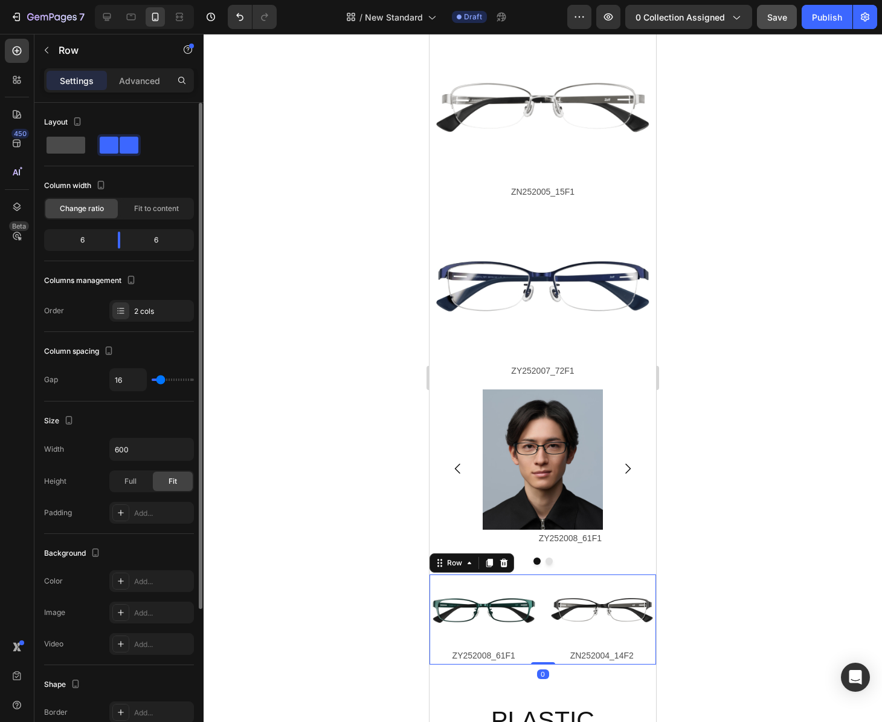
click at [68, 143] on span at bounding box center [66, 145] width 39 height 17
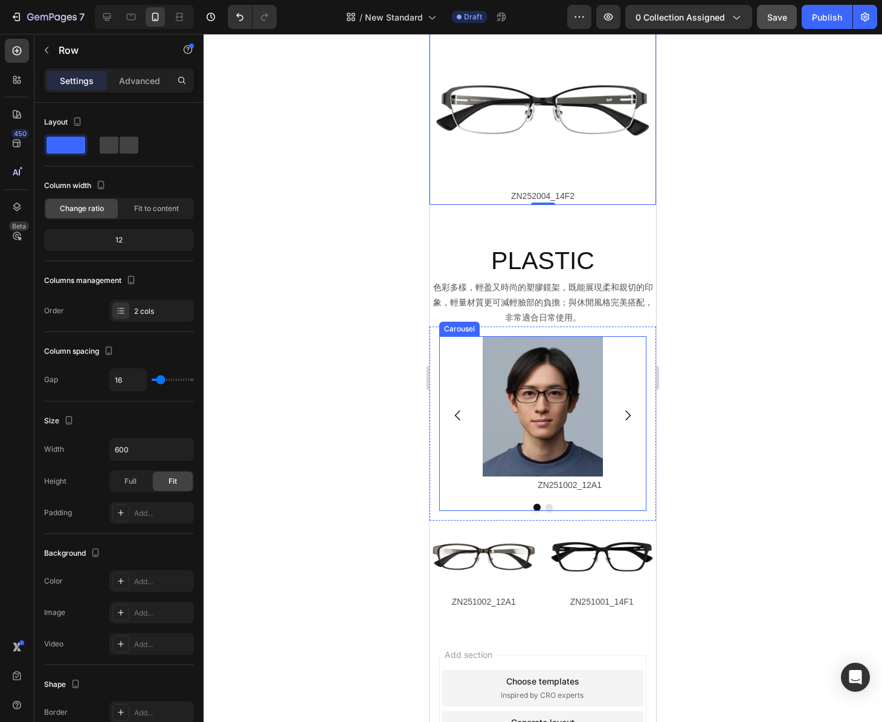
scroll to position [2514, 0]
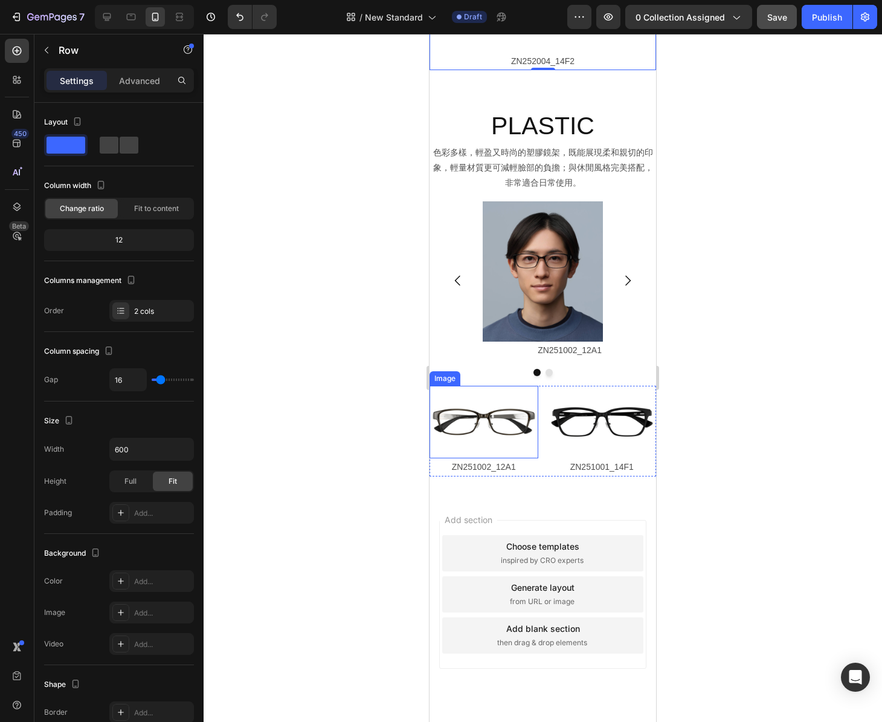
click at [468, 398] on img at bounding box center [484, 422] width 109 height 73
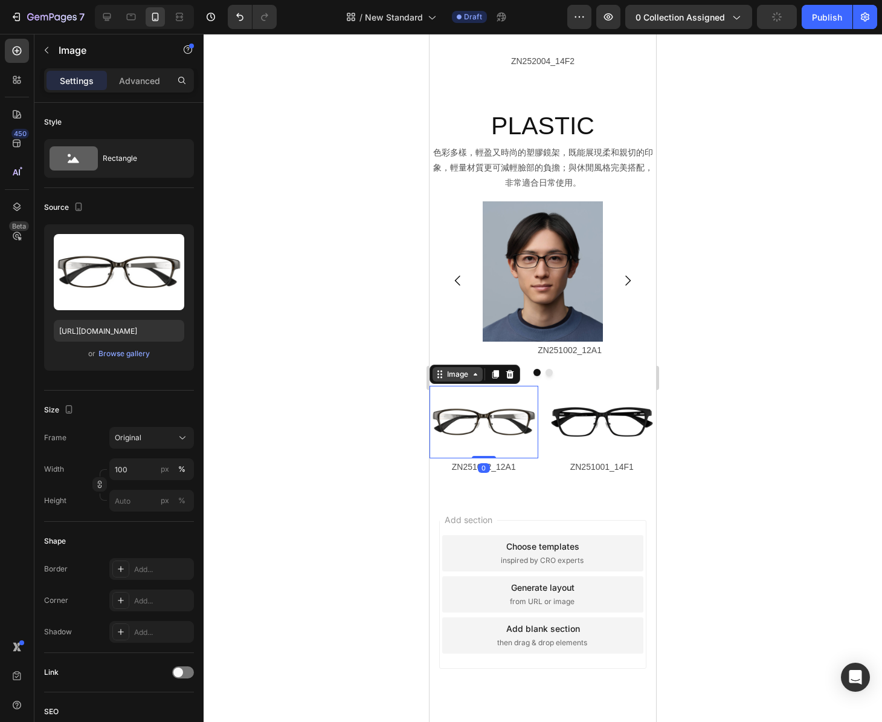
click at [463, 375] on div "Image" at bounding box center [458, 374] width 26 height 11
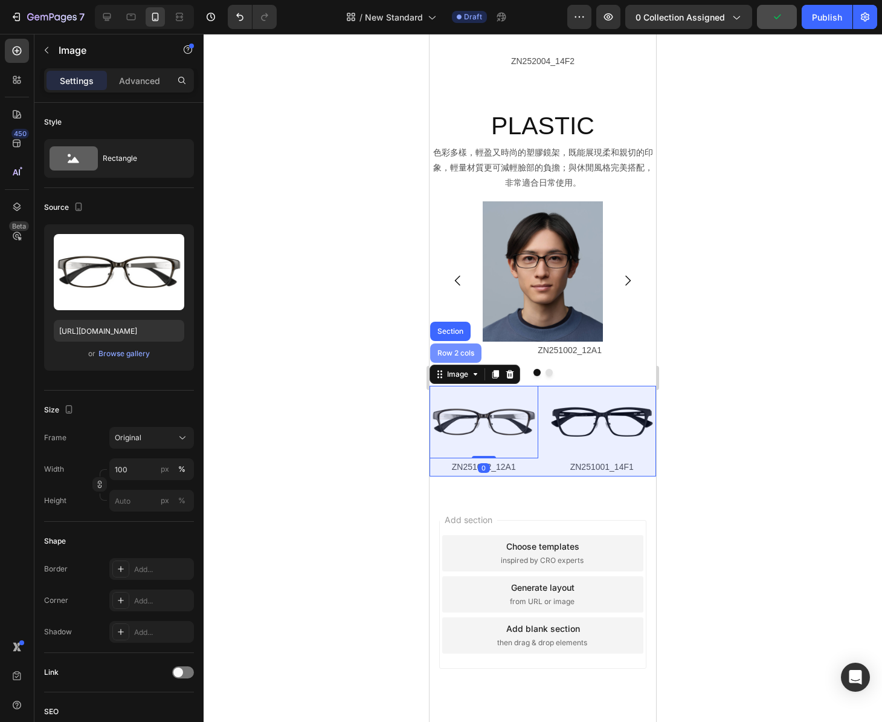
click at [462, 353] on div "Row 2 cols" at bounding box center [456, 352] width 42 height 7
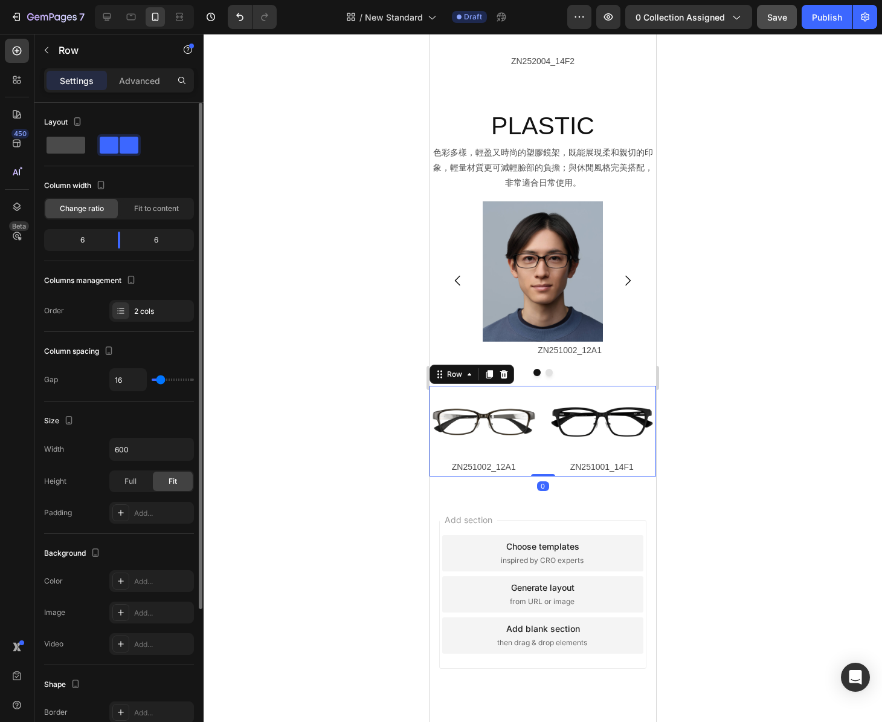
click at [62, 144] on span at bounding box center [66, 145] width 39 height 17
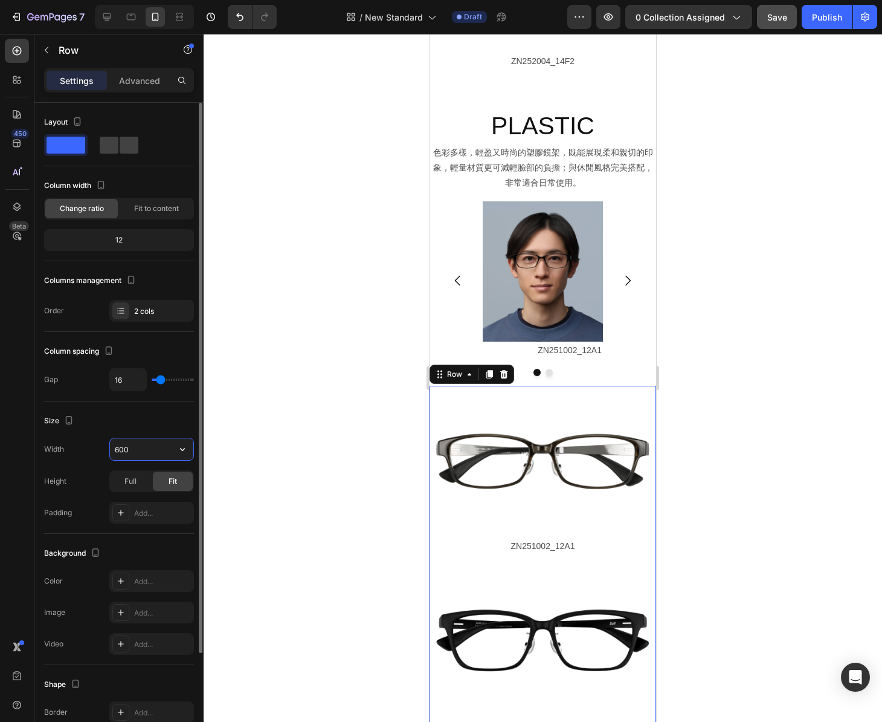
click at [151, 447] on input "600" at bounding box center [151, 449] width 83 height 22
click at [183, 450] on icon "button" at bounding box center [182, 449] width 12 height 12
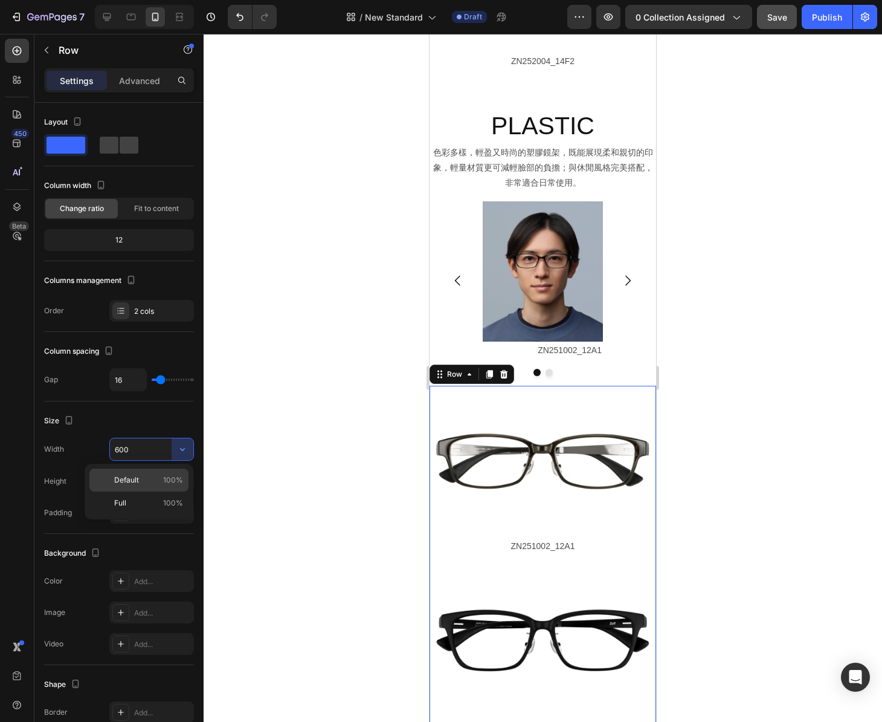
click at [170, 476] on span "100%" at bounding box center [173, 479] width 20 height 11
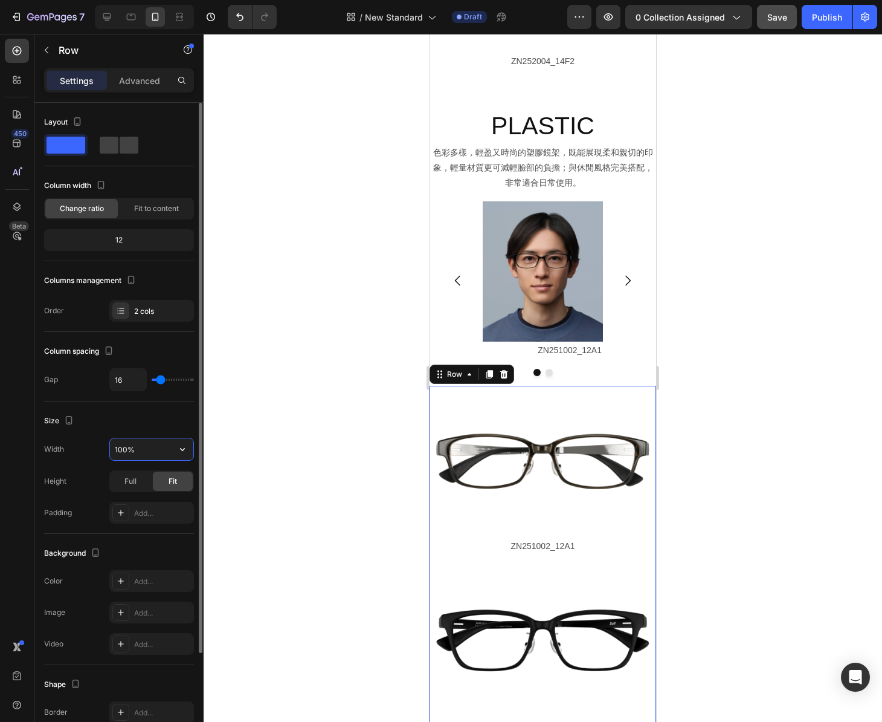
click at [122, 453] on input "100%" at bounding box center [151, 449] width 83 height 22
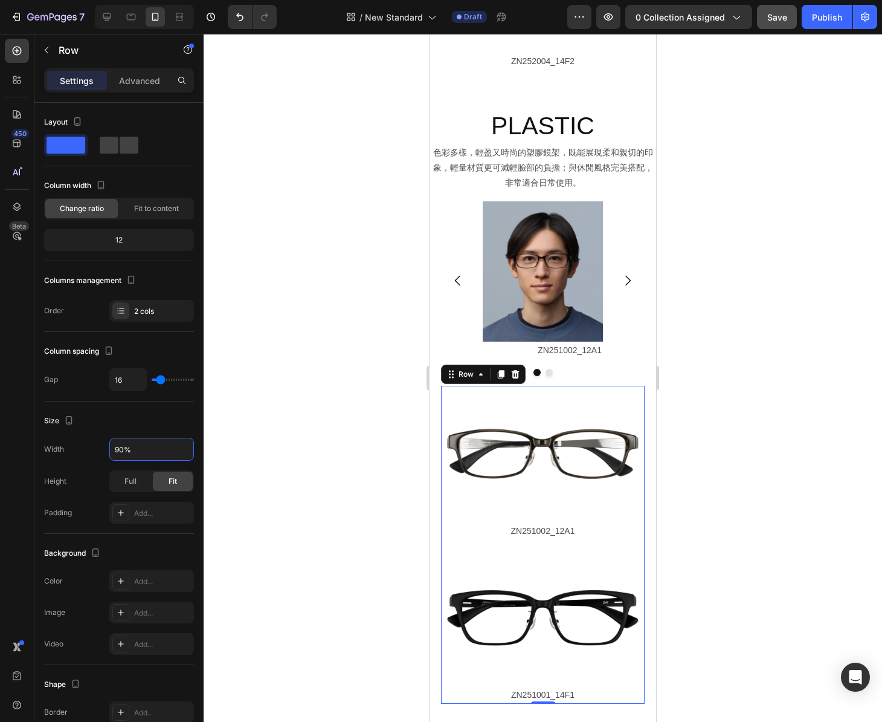
drag, startPoint x: 139, startPoint y: 450, endPoint x: 21, endPoint y: 438, distance: 118.4
click at [21, 438] on div "450 Beta Sections(18) Elements(88) Section Element Hero Section Product Detail …" at bounding box center [102, 378] width 204 height 688
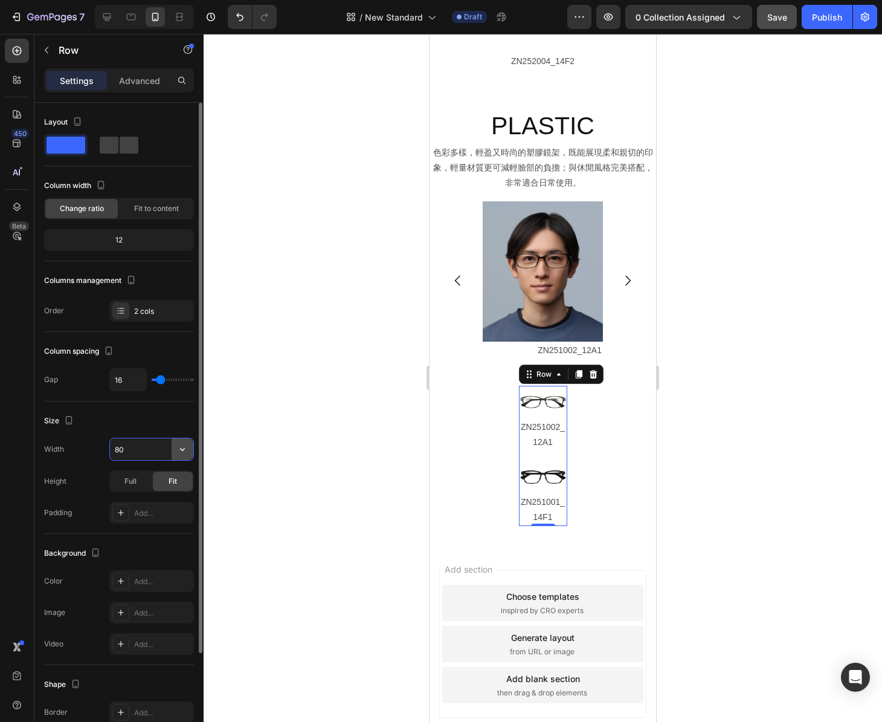
click at [178, 451] on icon "button" at bounding box center [182, 449] width 12 height 12
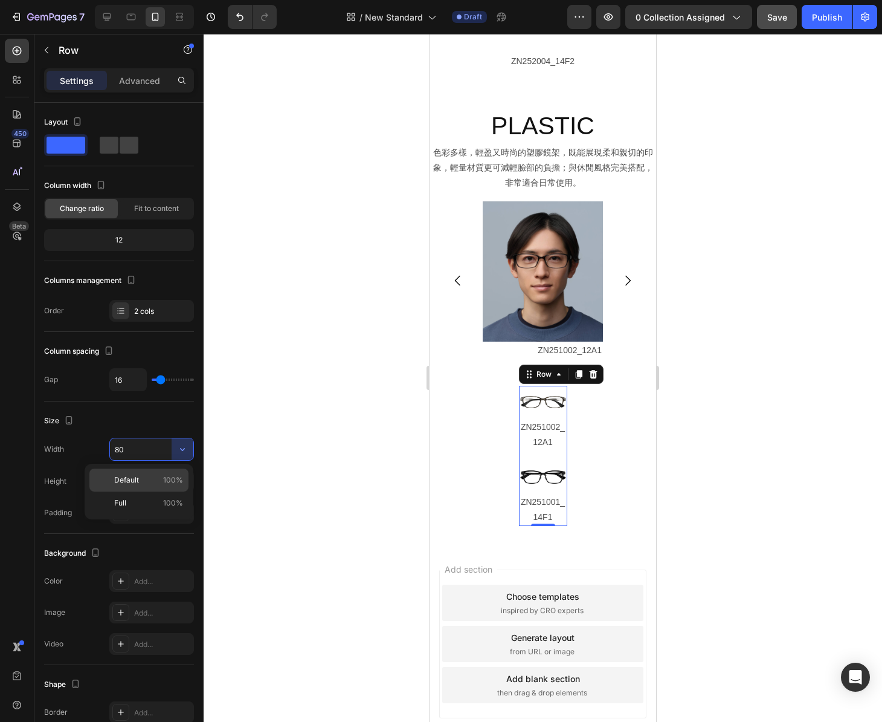
click at [154, 481] on p "Default 100%" at bounding box center [148, 479] width 69 height 11
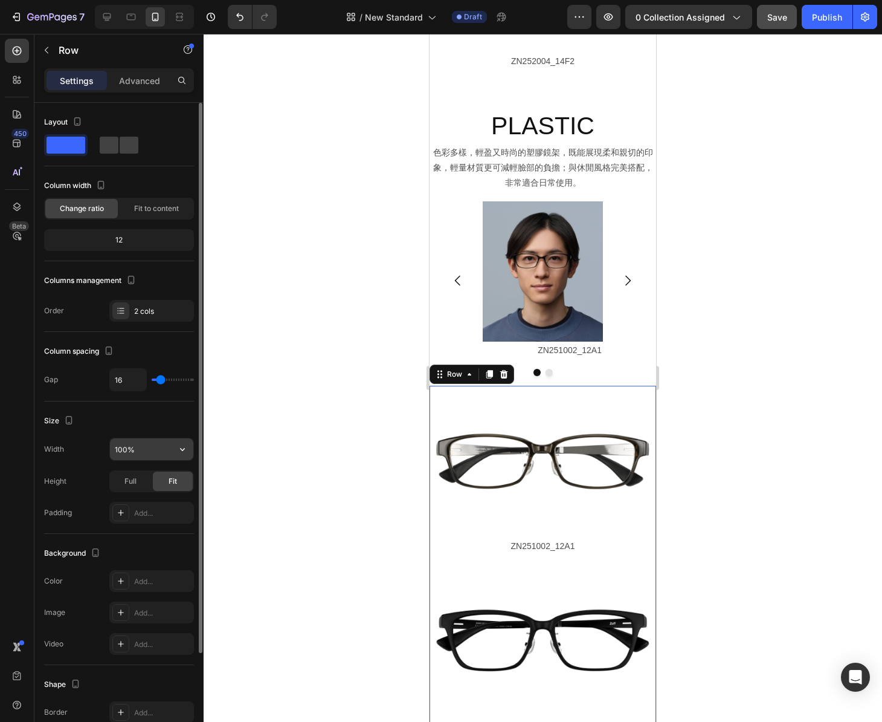
click at [146, 449] on input "100%" at bounding box center [151, 449] width 83 height 22
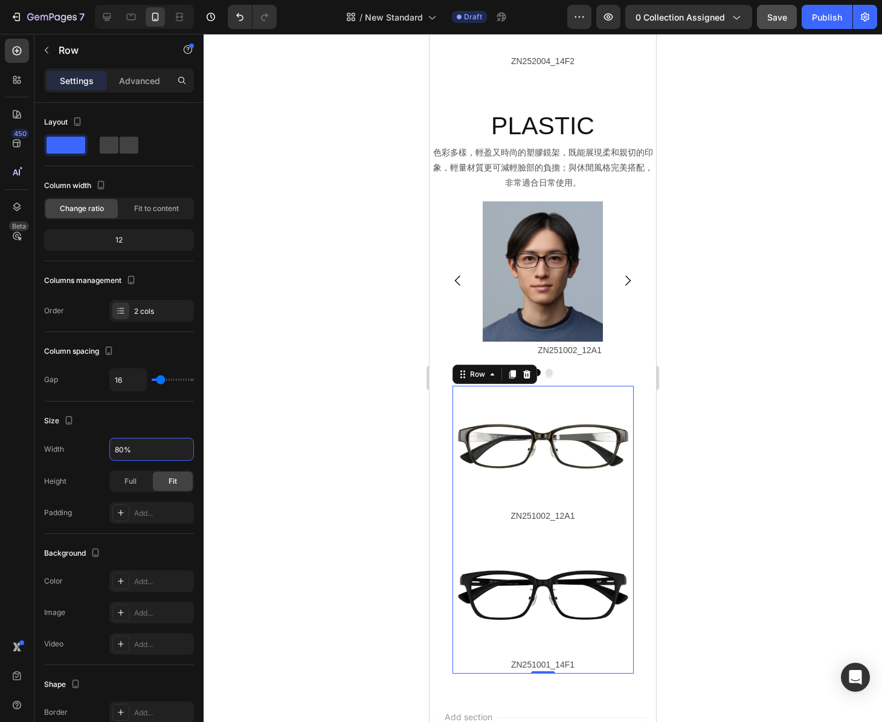
type input "80%"
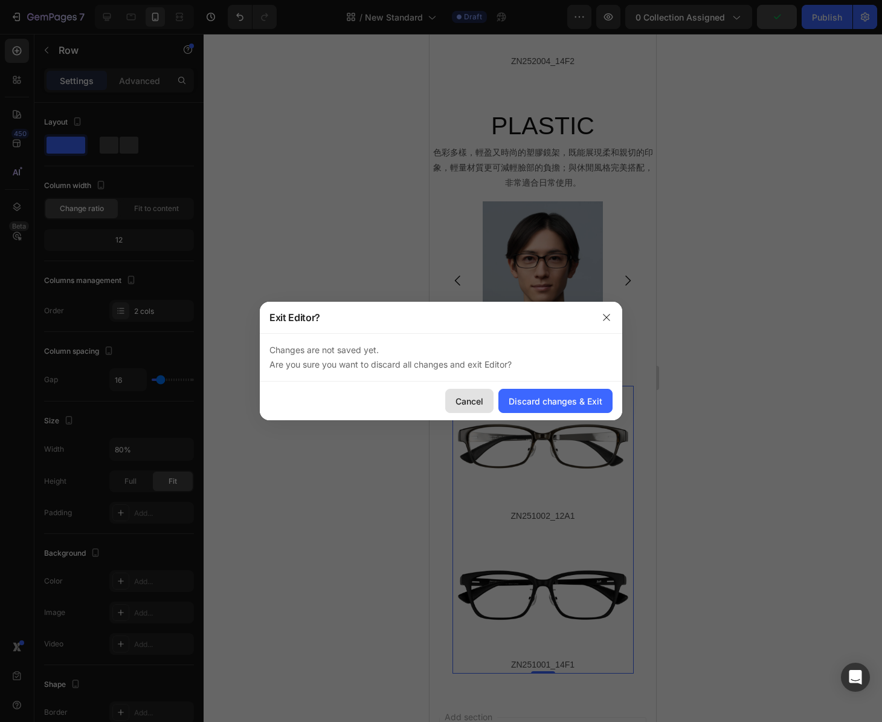
click at [474, 401] on div "Cancel" at bounding box center [470, 401] width 28 height 13
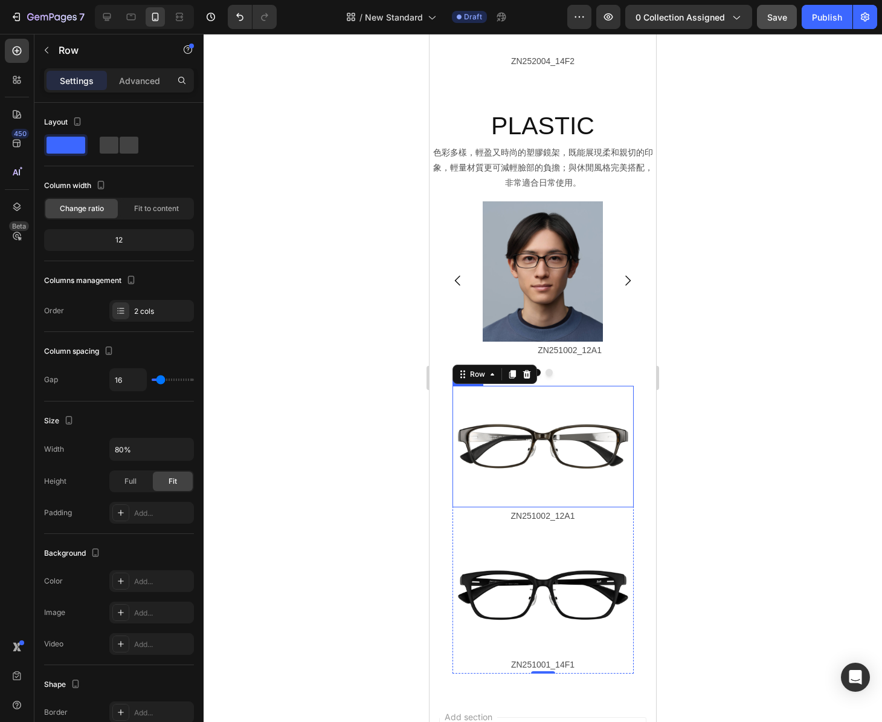
scroll to position [2498, 0]
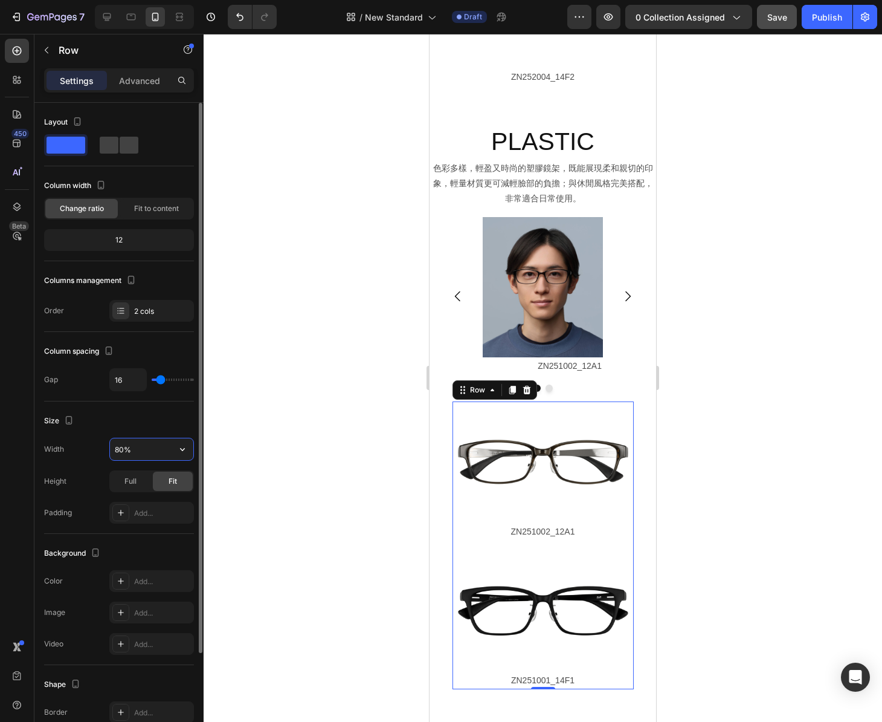
click at [132, 447] on input "80%" at bounding box center [151, 449] width 83 height 22
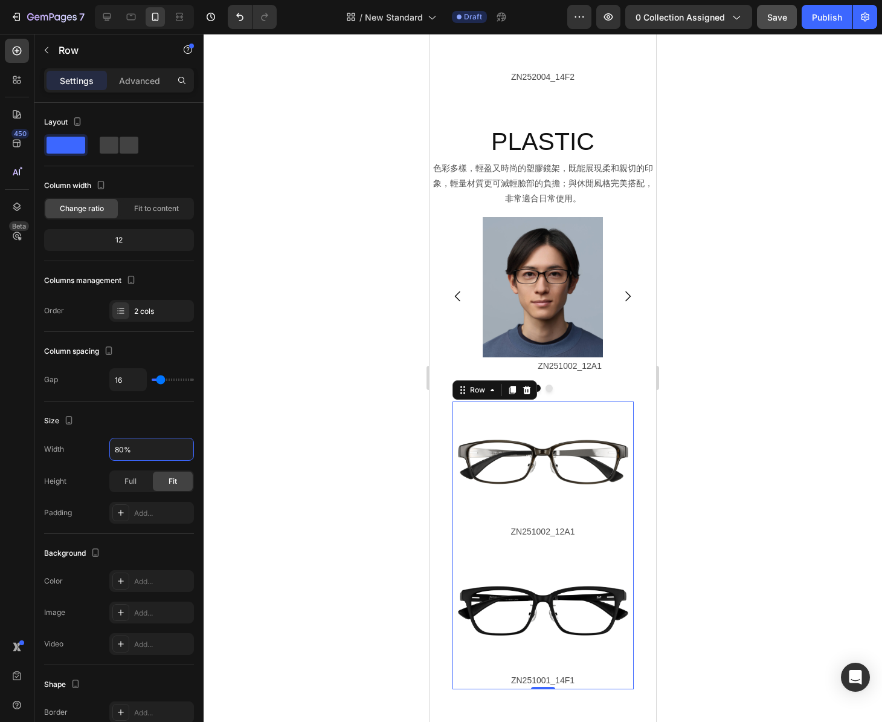
click at [419, 573] on div at bounding box center [543, 378] width 679 height 688
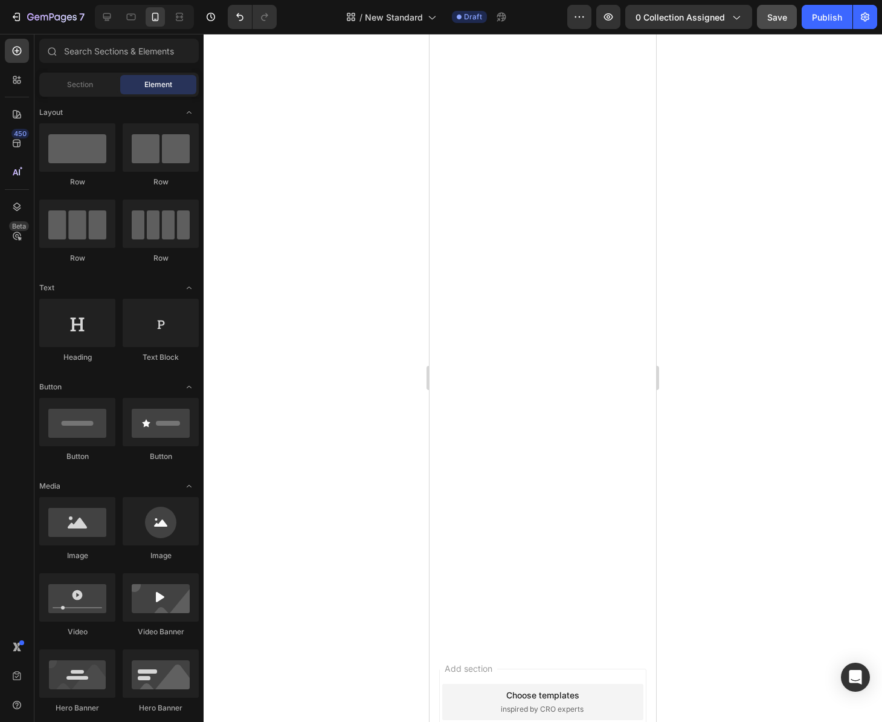
scroll to position [1799, 0]
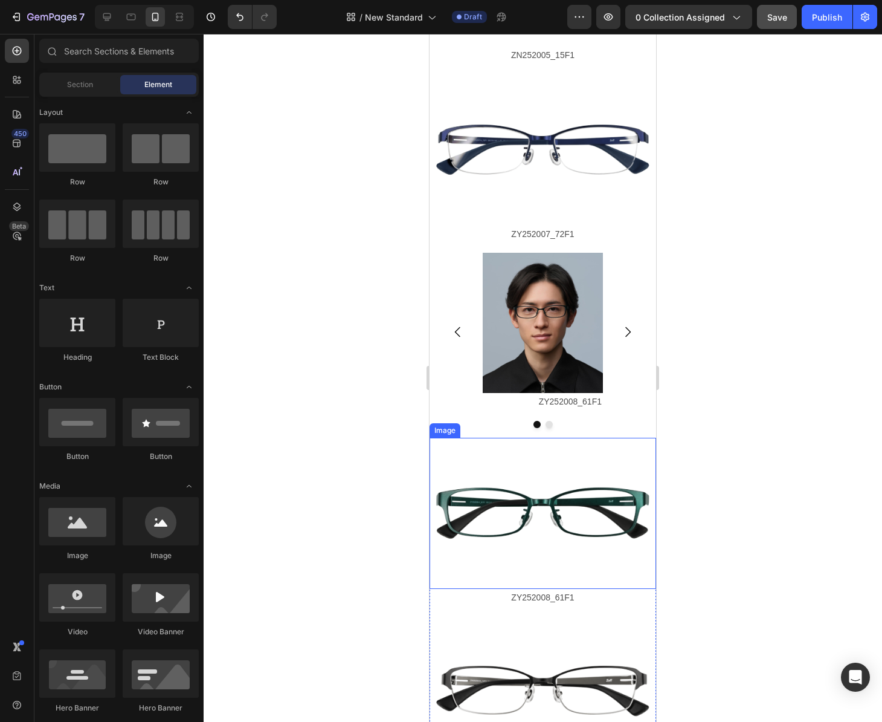
click at [462, 455] on img at bounding box center [543, 514] width 227 height 152
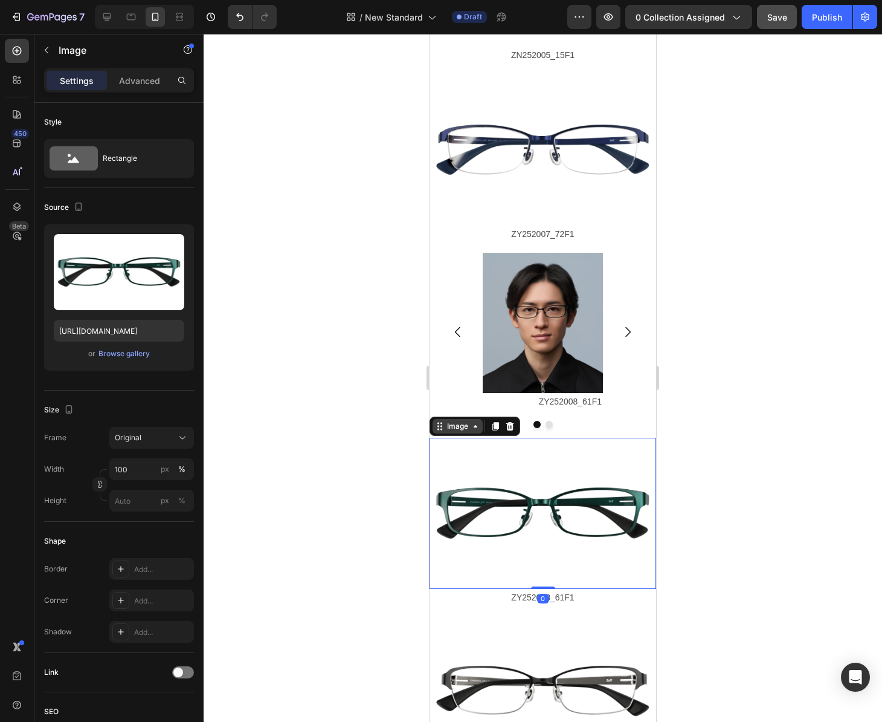
click at [457, 427] on div "Image" at bounding box center [458, 426] width 26 height 11
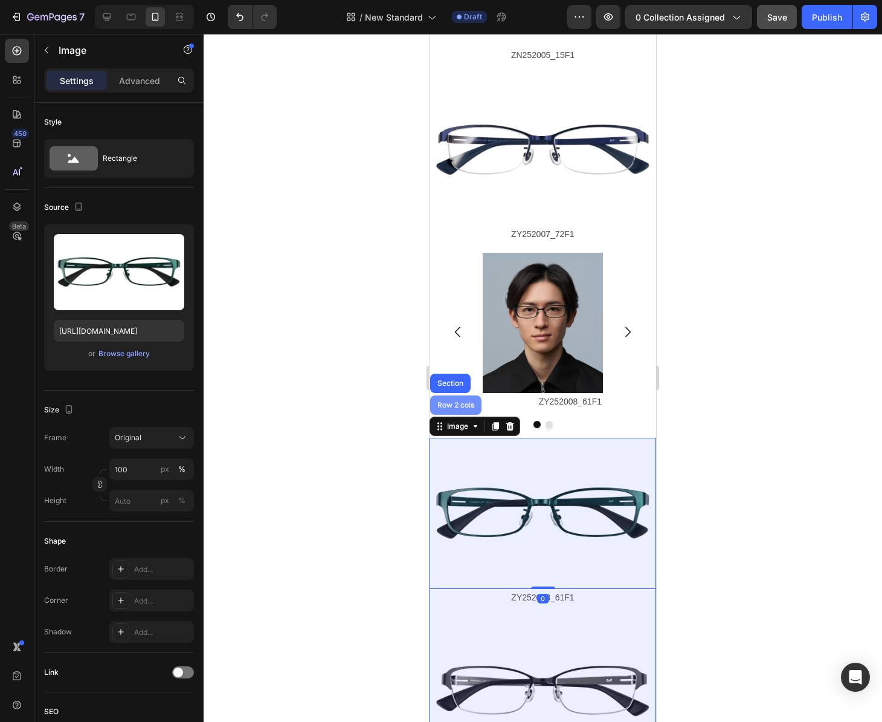
click at [456, 399] on div "Row 2 cols" at bounding box center [455, 404] width 51 height 19
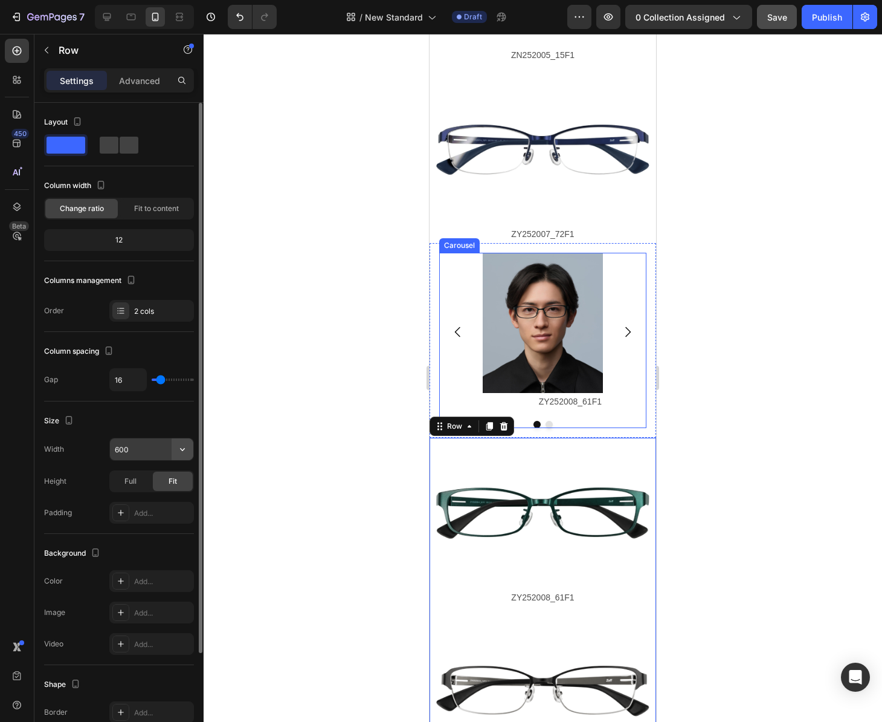
click at [182, 449] on icon "button" at bounding box center [182, 449] width 12 height 12
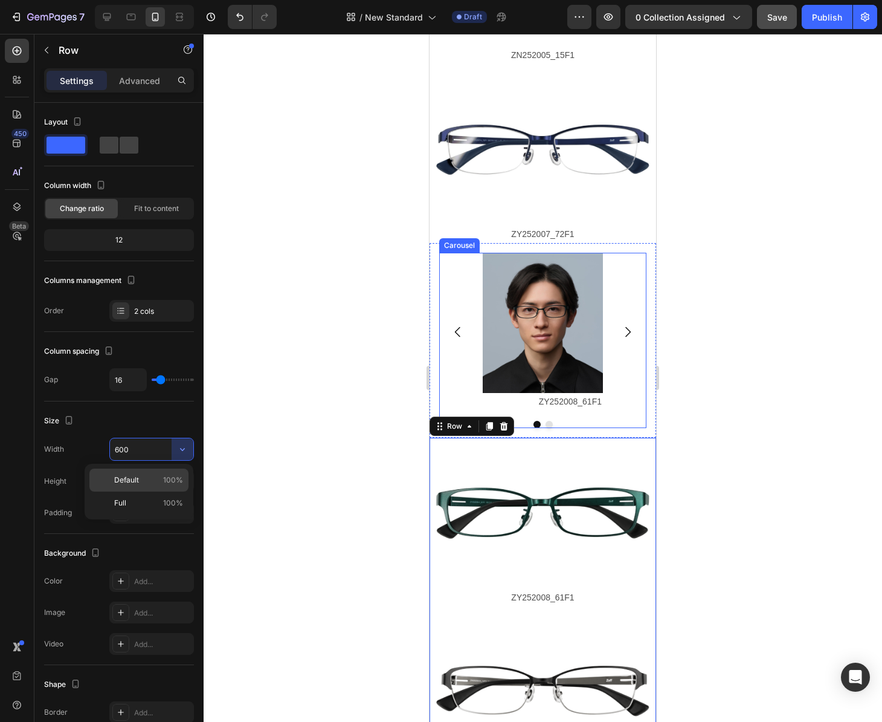
click at [157, 480] on p "Default 100%" at bounding box center [148, 479] width 69 height 11
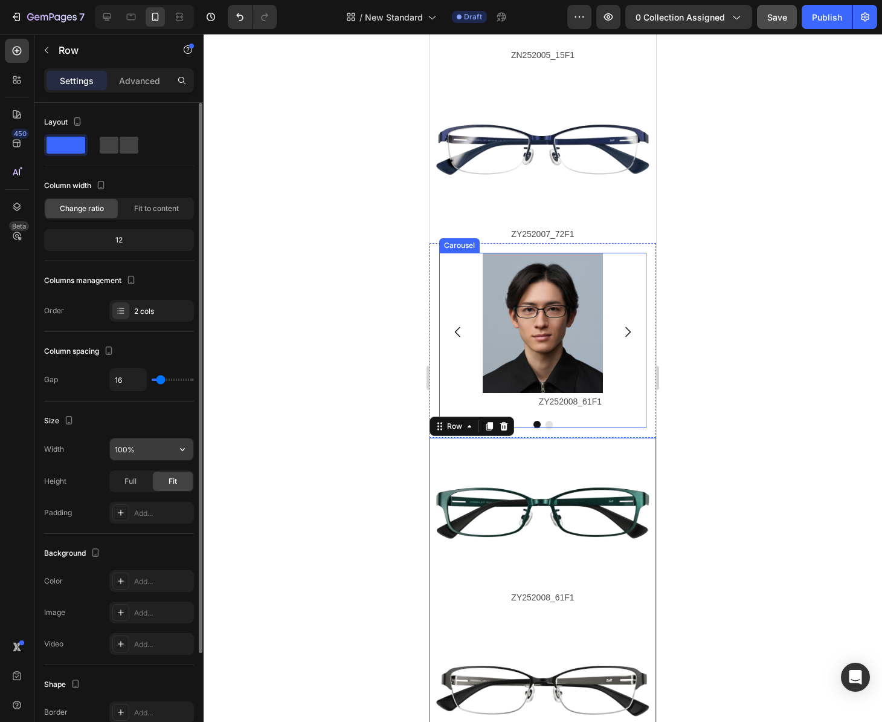
click at [141, 448] on input "100%" at bounding box center [151, 449] width 83 height 22
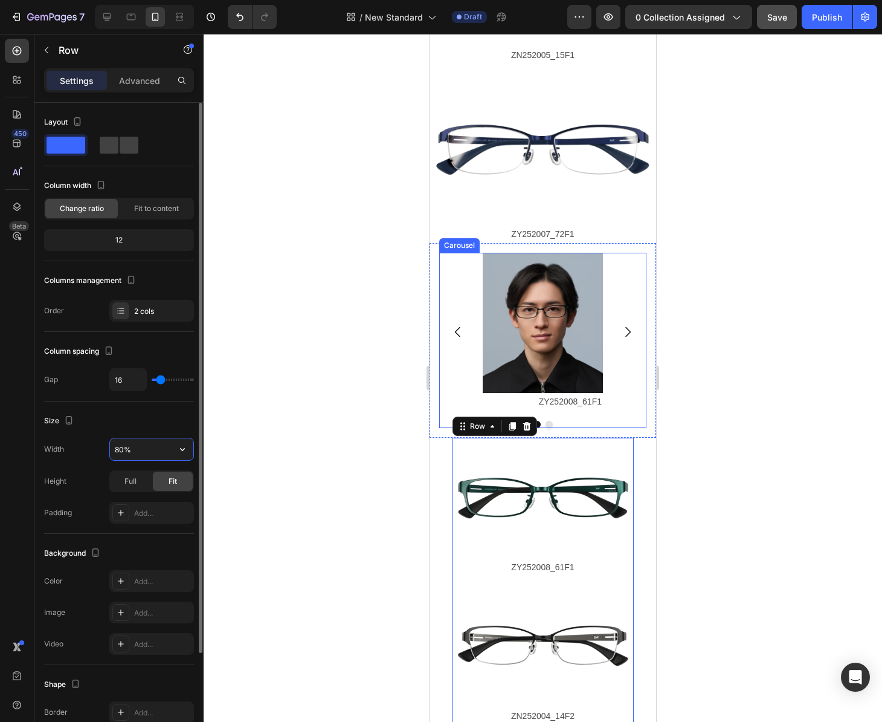
type input "80%"
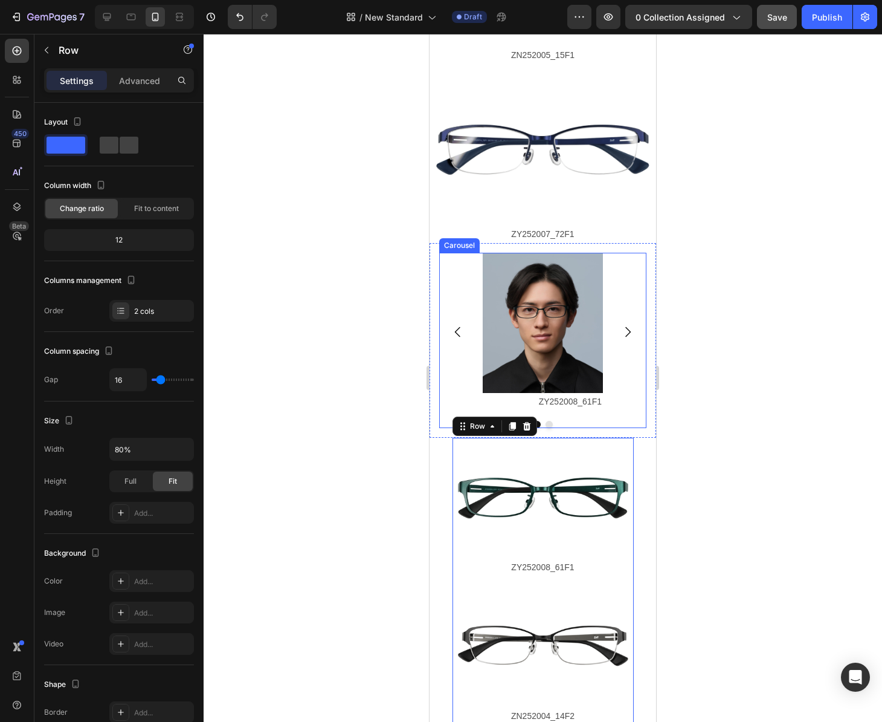
click at [369, 507] on div at bounding box center [543, 378] width 679 height 688
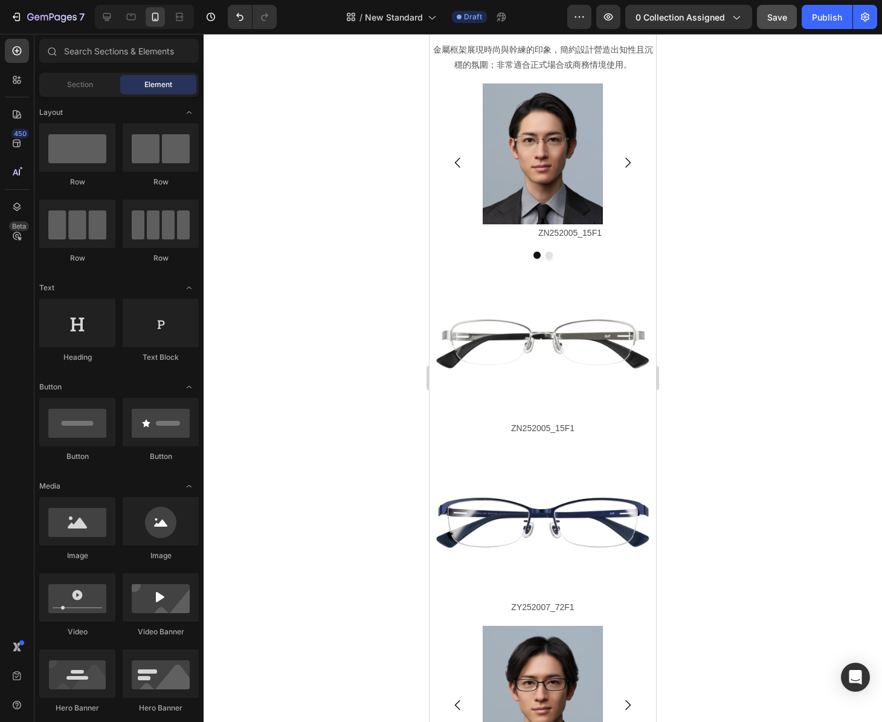
scroll to position [1344, 0]
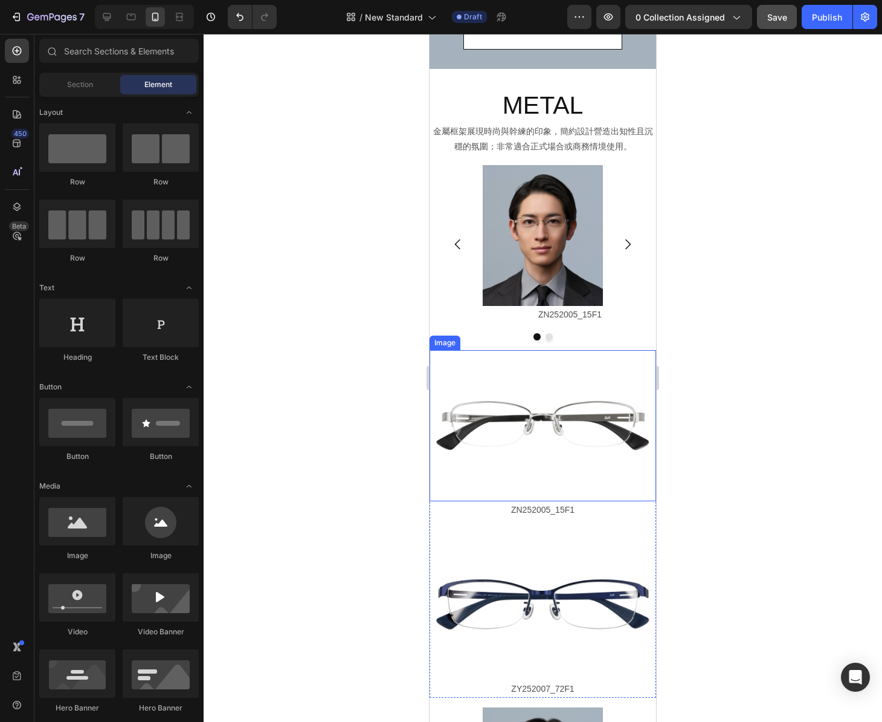
click at [581, 366] on img at bounding box center [543, 426] width 227 height 152
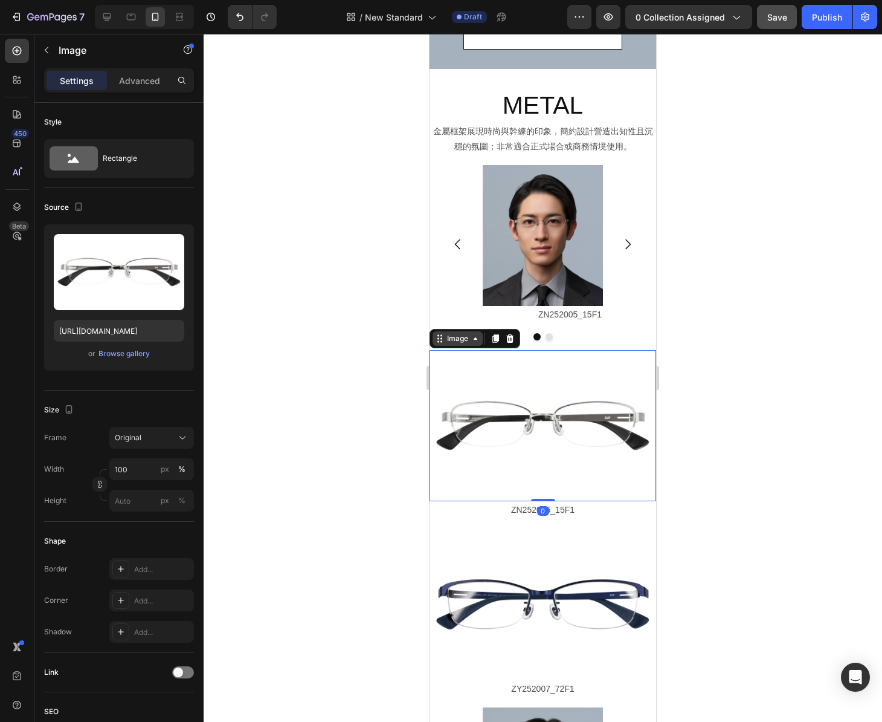
click at [462, 341] on div "Image" at bounding box center [458, 338] width 26 height 11
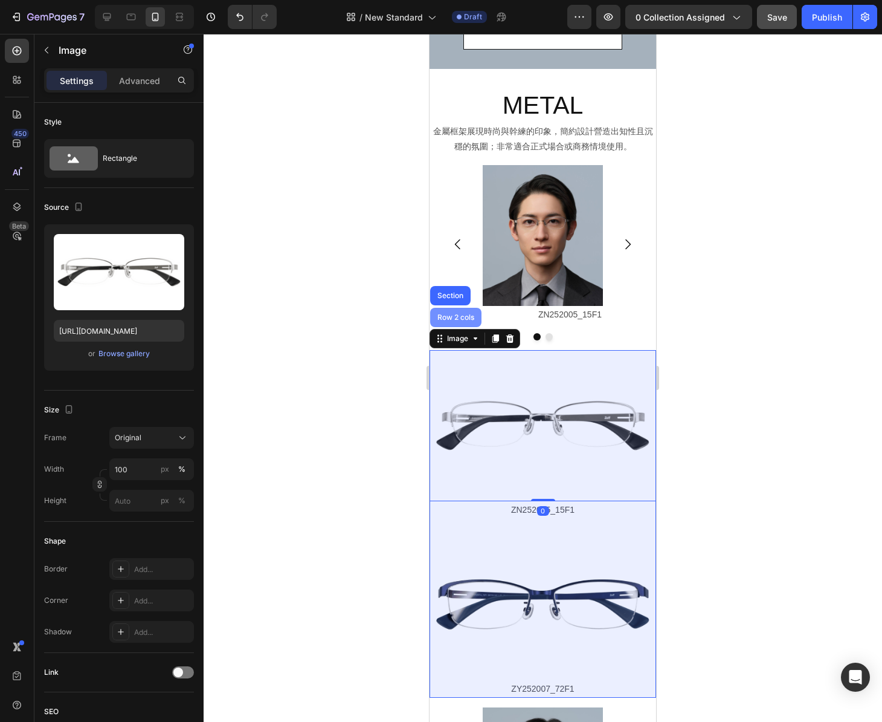
click at [459, 317] on div "Row 2 cols" at bounding box center [456, 317] width 42 height 7
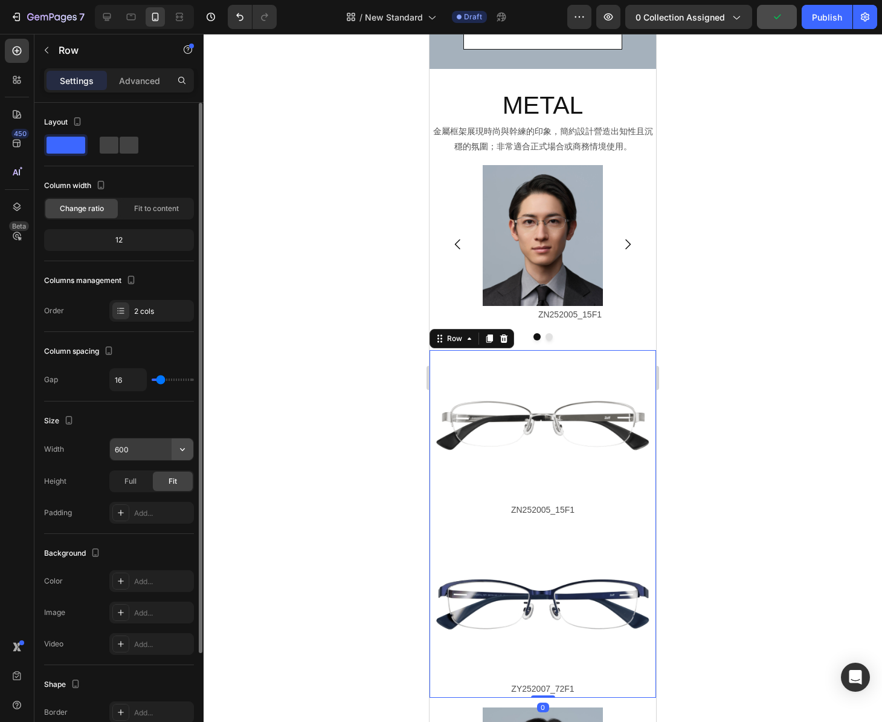
click at [185, 449] on icon "button" at bounding box center [182, 449] width 12 height 12
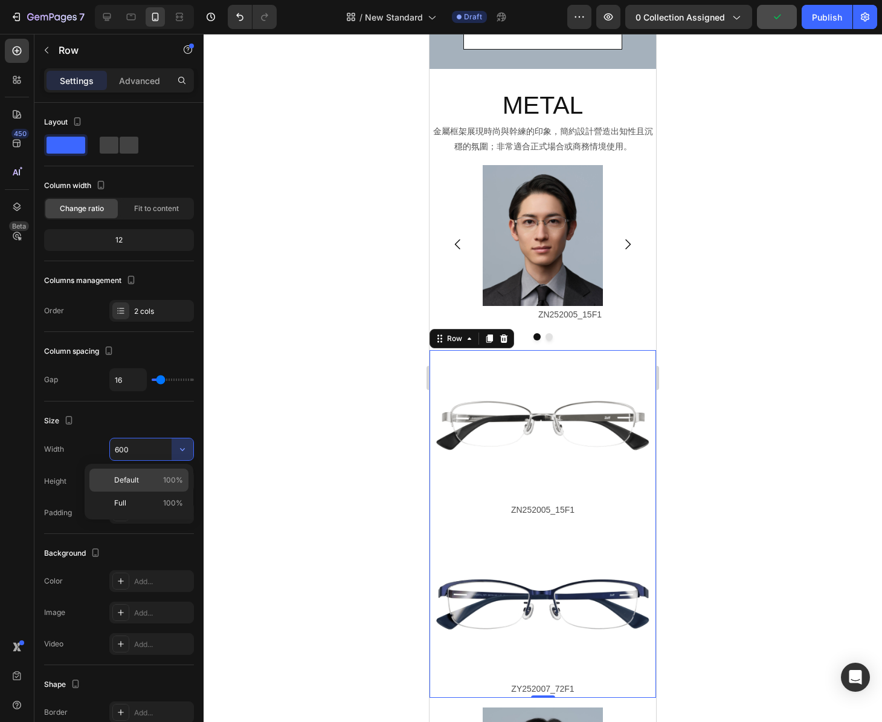
click at [149, 482] on p "Default 100%" at bounding box center [148, 479] width 69 height 11
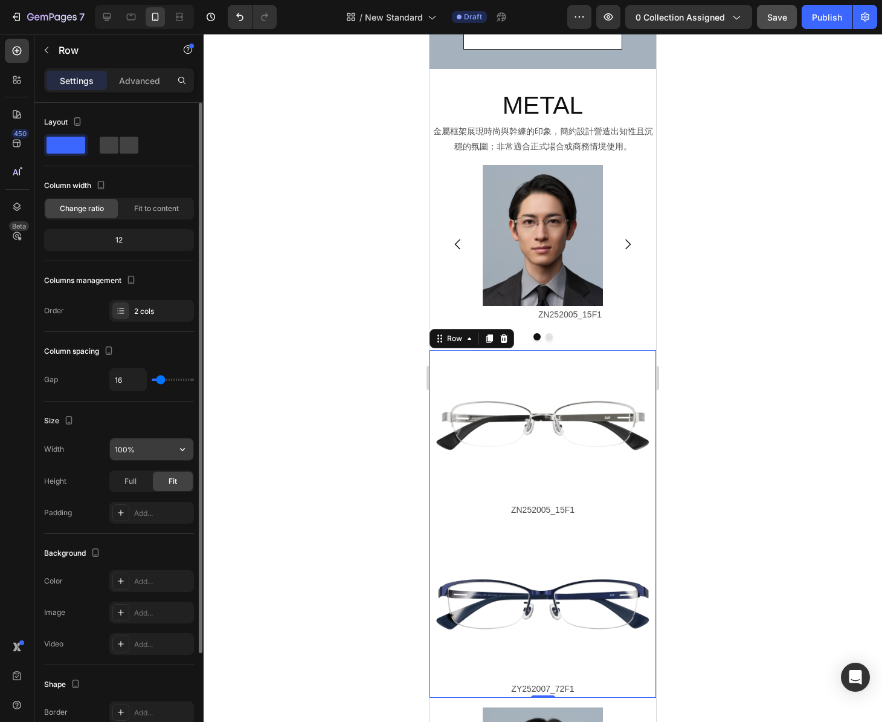
click at [161, 447] on input "100%" at bounding box center [151, 449] width 83 height 22
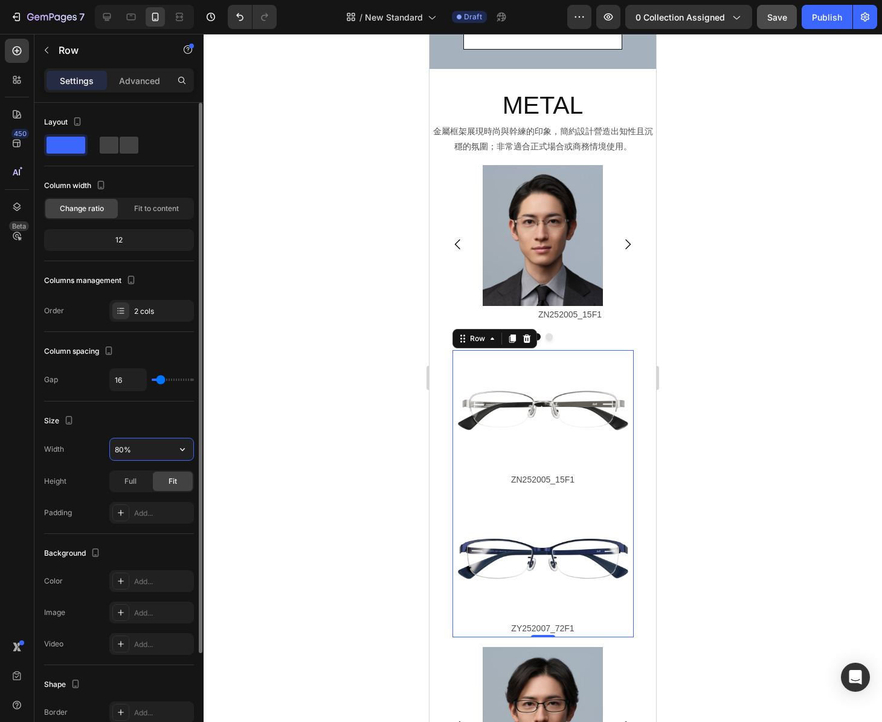
type input "80%"
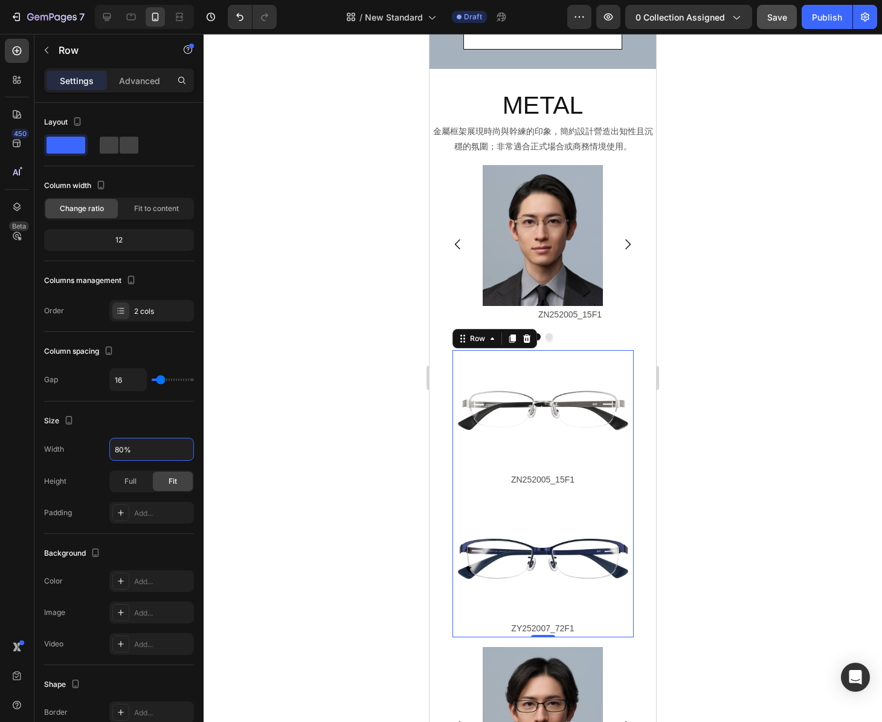
click at [332, 468] on div at bounding box center [543, 378] width 679 height 688
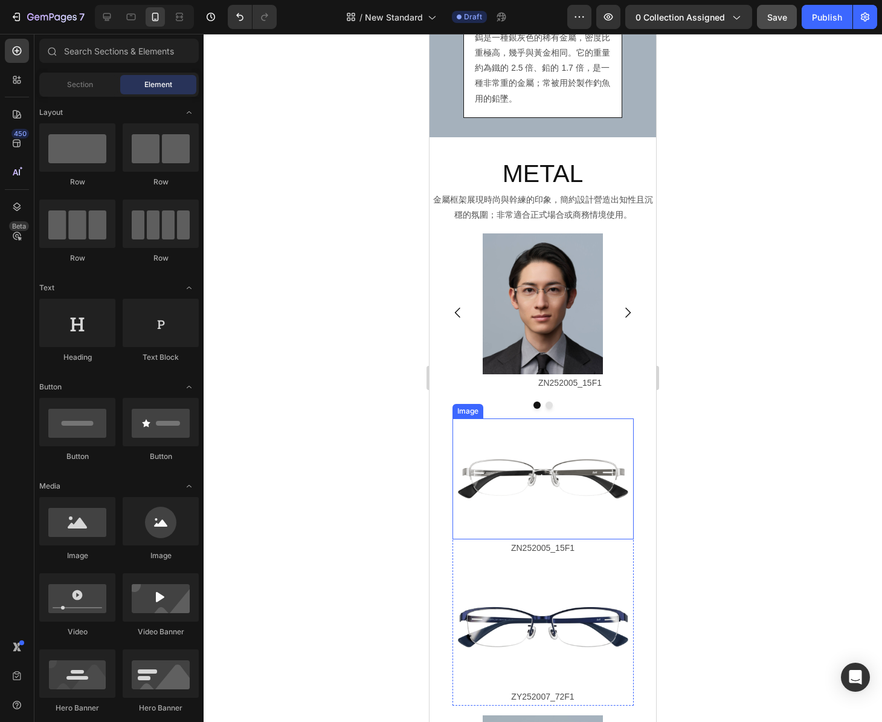
scroll to position [1132, 0]
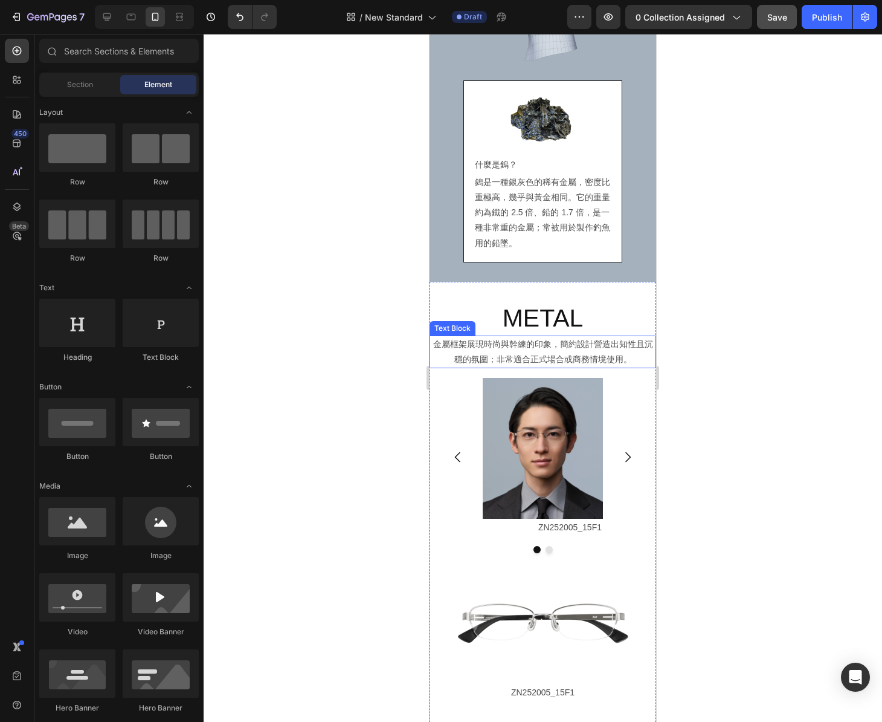
click at [587, 354] on p "金屬框架展現時尚與幹練的印象，簡約設計營造出知性且沉穩的氛圍；非常適合正式場合或商務情境使用。" at bounding box center [543, 352] width 224 height 30
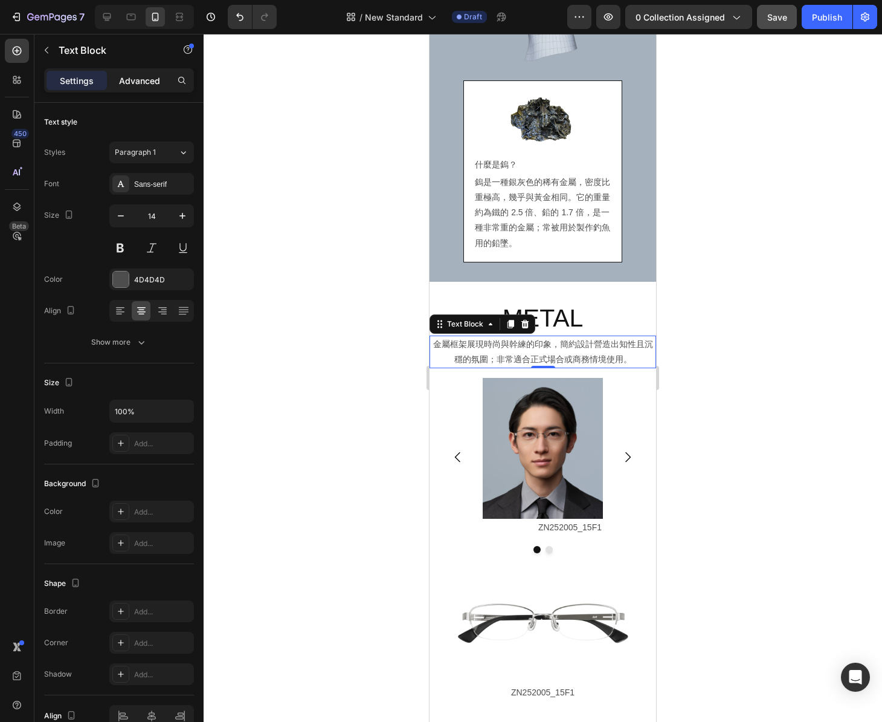
click at [143, 77] on p "Advanced" at bounding box center [139, 80] width 41 height 13
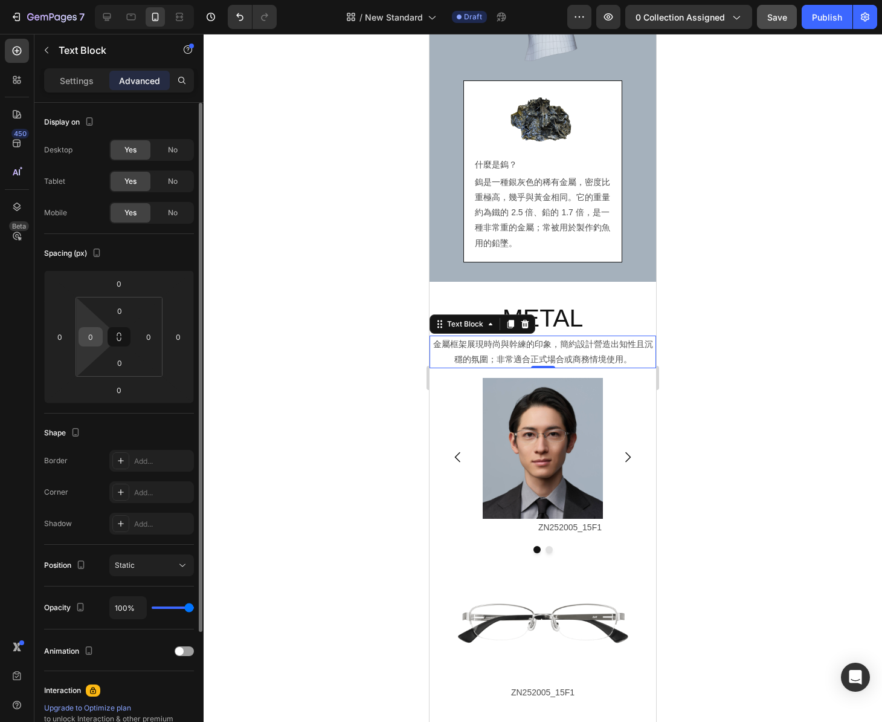
click at [91, 337] on input "0" at bounding box center [91, 337] width 18 height 18
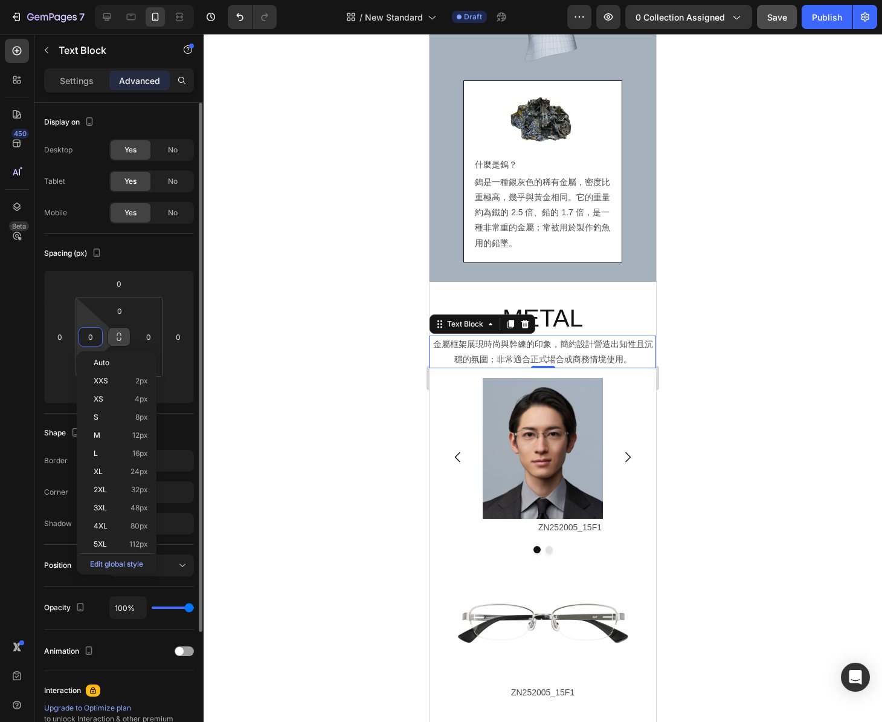
click at [112, 339] on button at bounding box center [119, 336] width 23 height 19
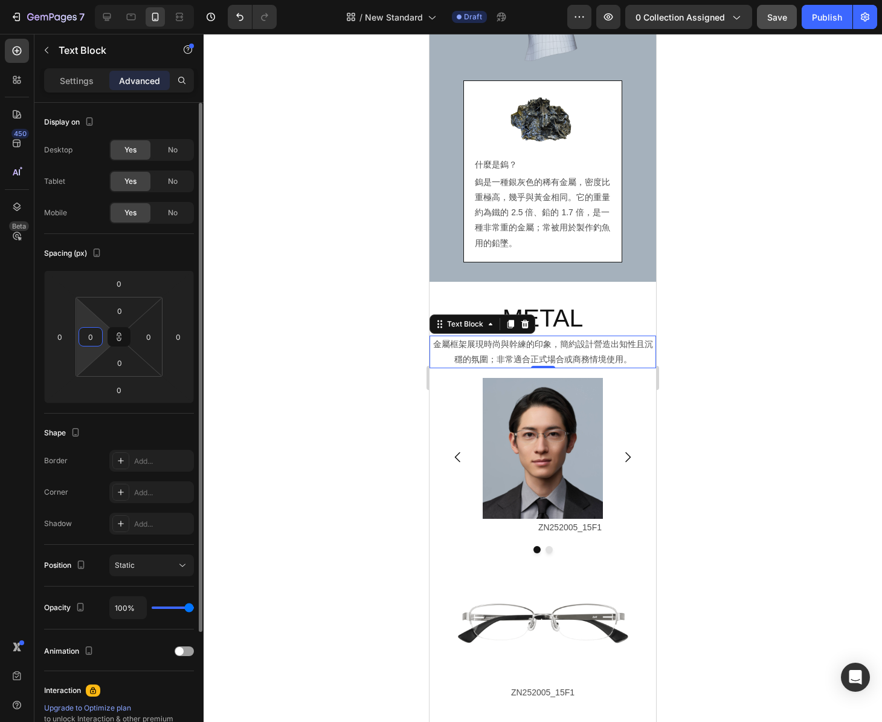
click at [99, 343] on input "0" at bounding box center [91, 337] width 18 height 18
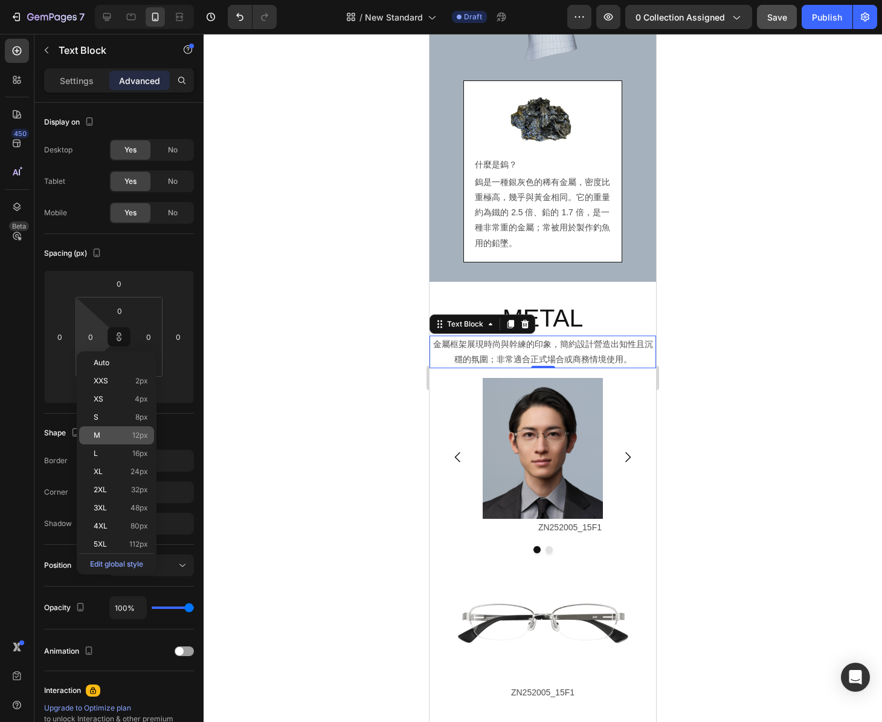
click at [117, 441] on div "M 12px" at bounding box center [116, 435] width 75 height 18
type input "12"
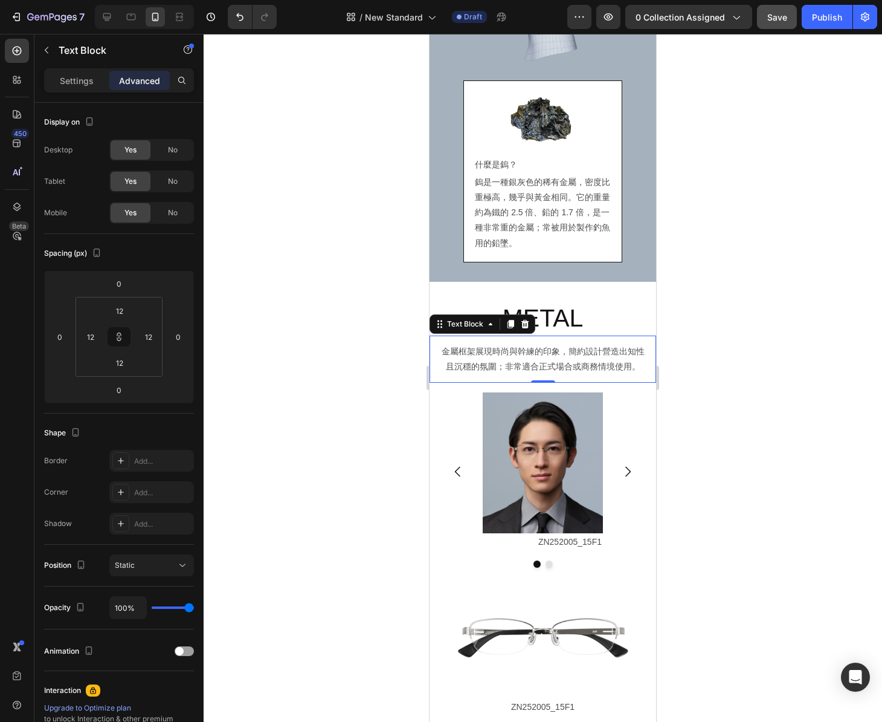
click at [335, 431] on div at bounding box center [543, 378] width 679 height 688
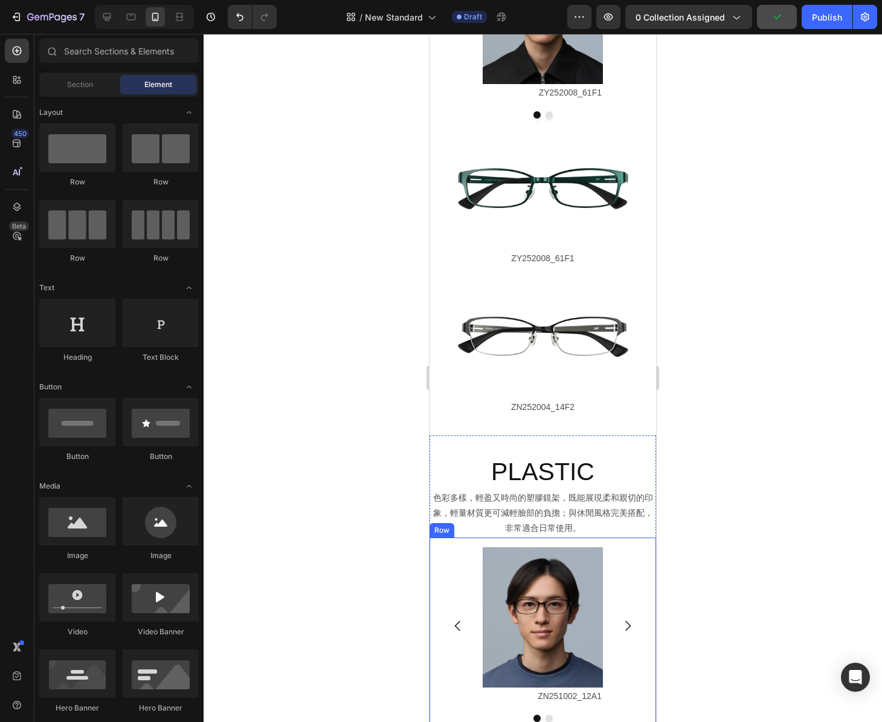
scroll to position [2115, 0]
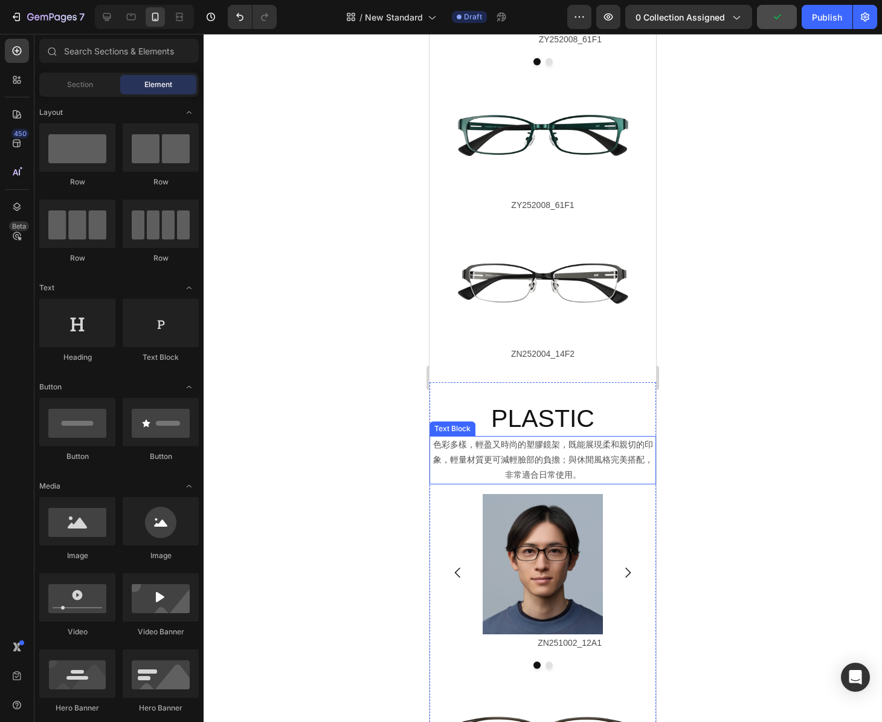
click at [593, 470] on p "色彩多樣，輕盈又時尚的塑膠鏡架，既能展現柔和親切的印象，輕量材質更可減輕臉部的負擔；與休閒風格完美搭配，非常適合日常使用。" at bounding box center [543, 460] width 224 height 46
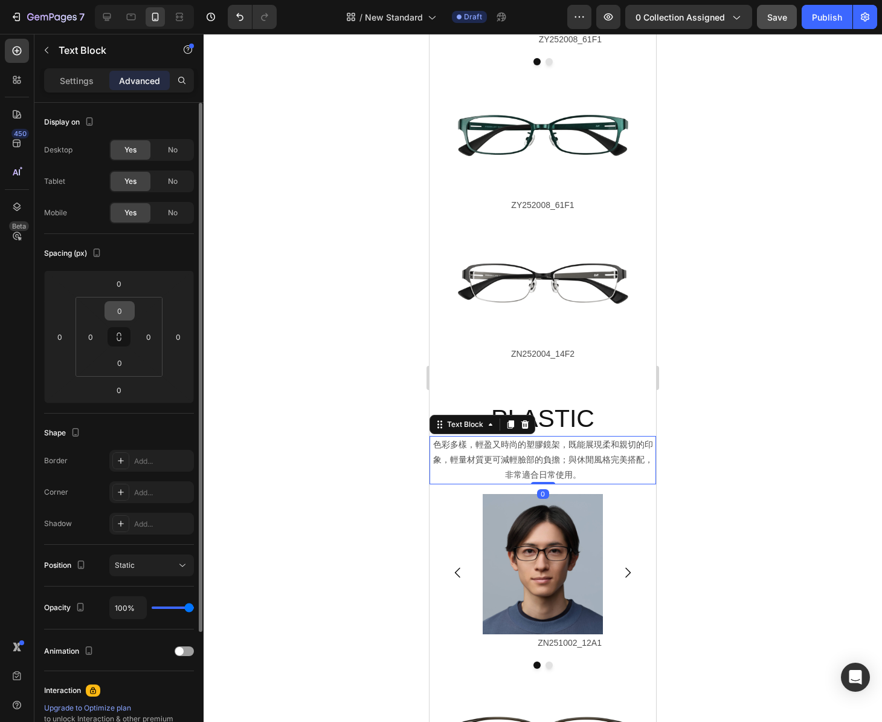
click at [120, 337] on icon at bounding box center [119, 339] width 4 height 4
click at [125, 311] on input "0" at bounding box center [120, 311] width 24 height 18
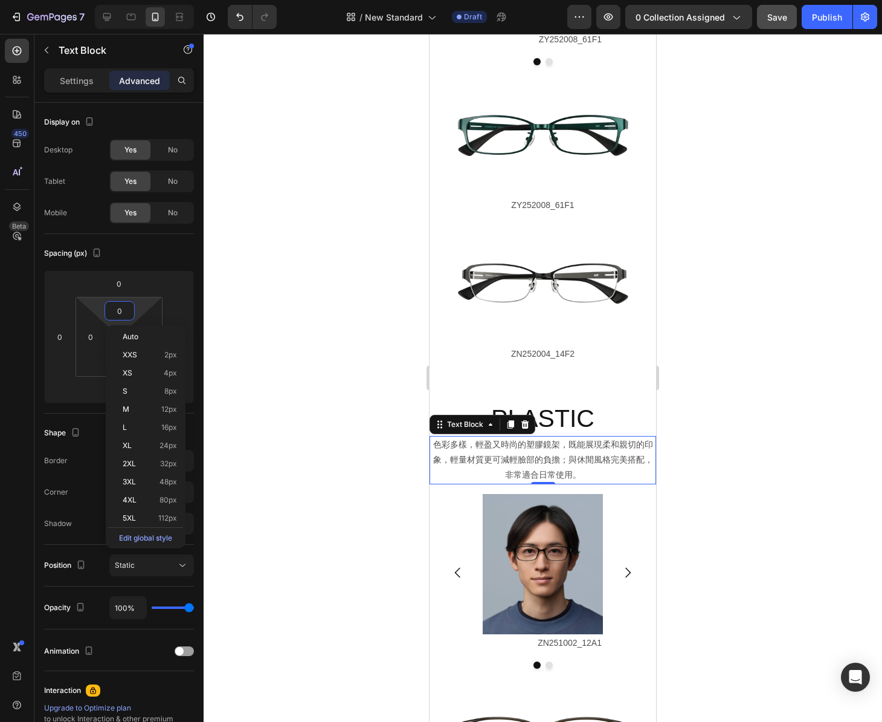
drag, startPoint x: 147, startPoint y: 404, endPoint x: 296, endPoint y: 412, distance: 149.5
click at [148, 404] on div "M 12px" at bounding box center [145, 409] width 75 height 18
type input "12"
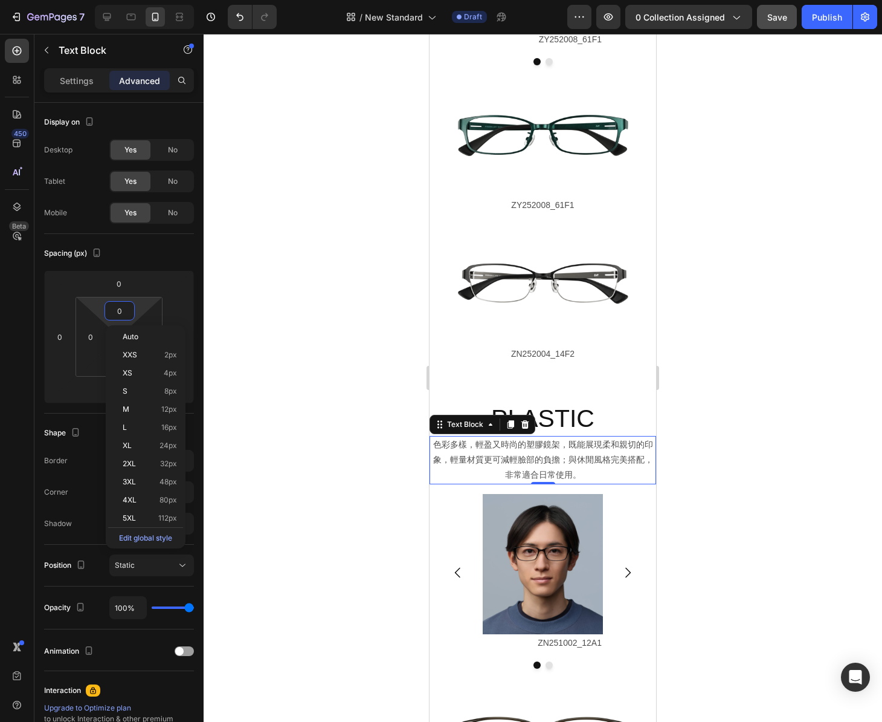
type input "12"
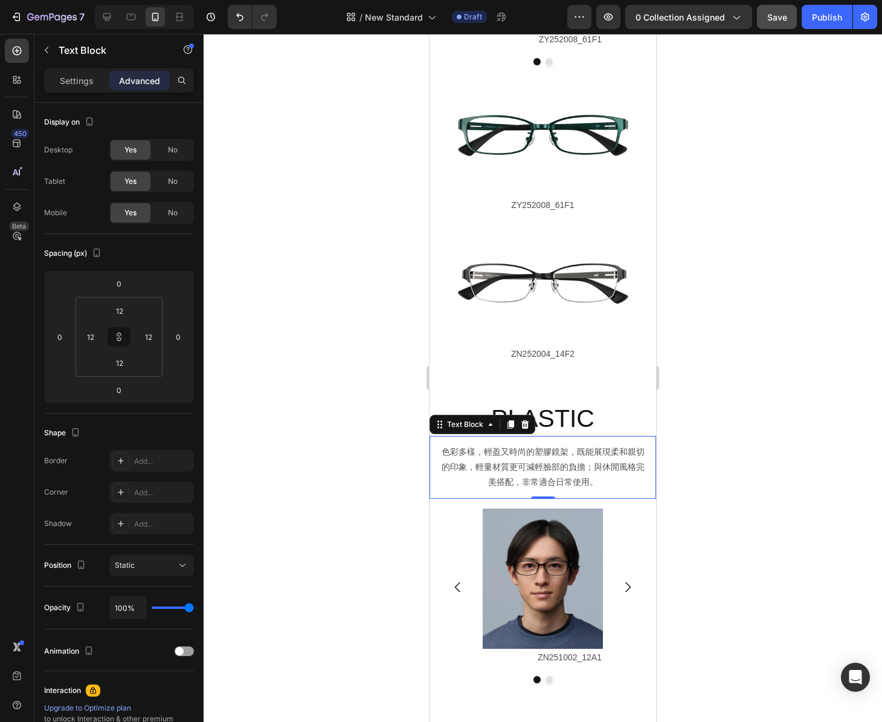
click at [291, 409] on div at bounding box center [543, 378] width 679 height 688
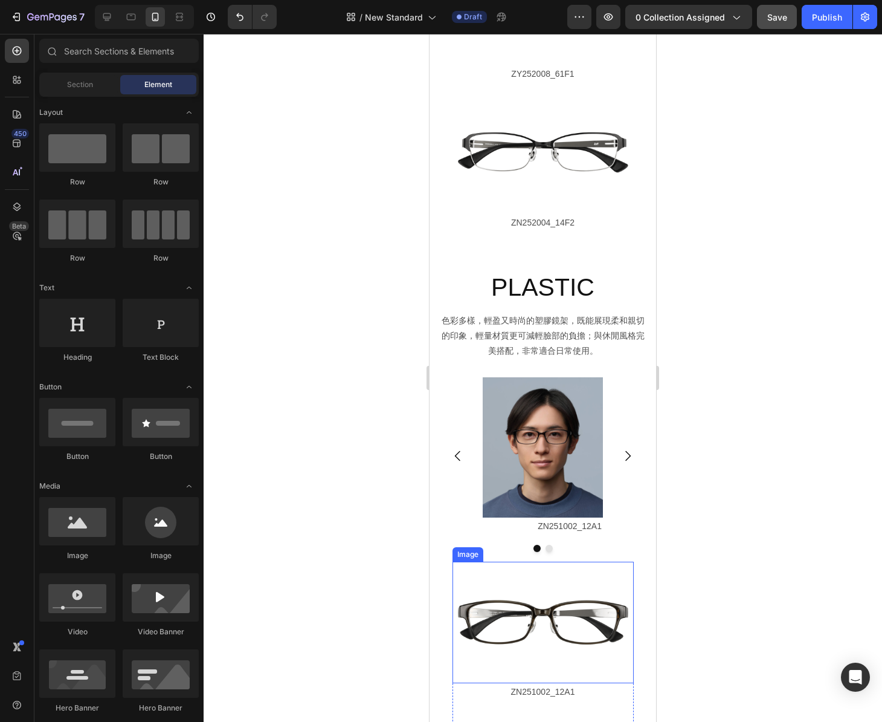
scroll to position [2278, 0]
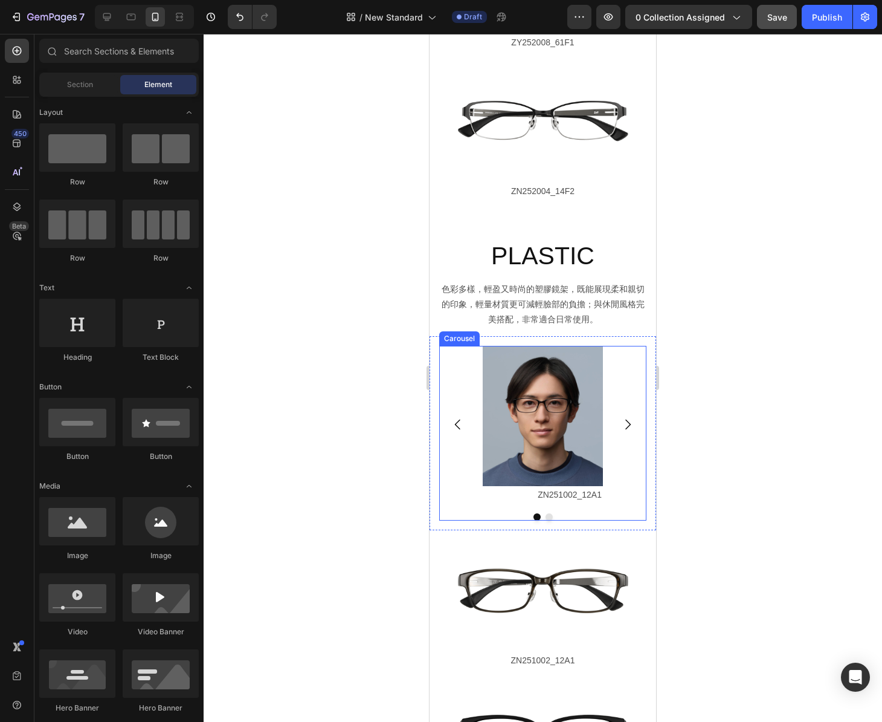
click at [626, 473] on div "Image ZN251002_12A1 Text Block Image ZN251001_14F1 Text Block" at bounding box center [542, 425] width 207 height 158
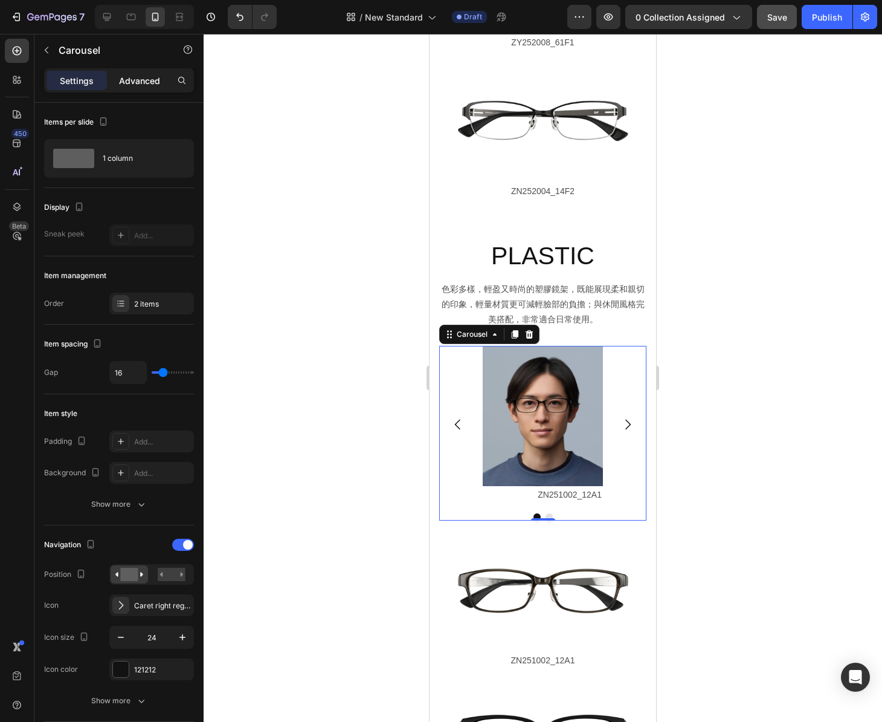
click at [134, 77] on p "Advanced" at bounding box center [139, 80] width 41 height 13
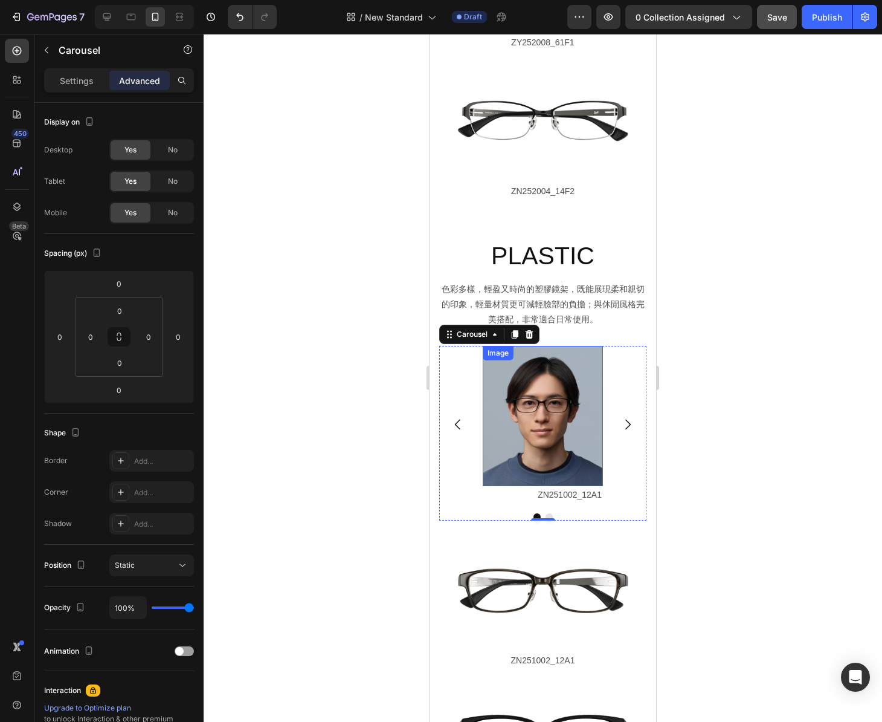
click at [549, 395] on img at bounding box center [543, 416] width 120 height 140
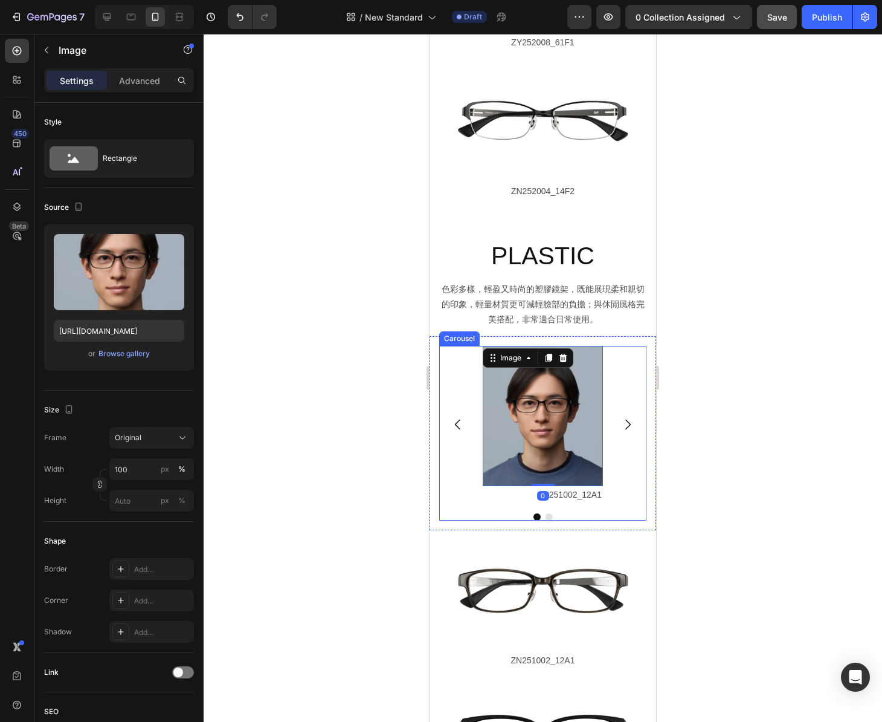
click at [629, 447] on div "Image 0 ZN251002_12A1 Text Block Image ZN251001_14F1 Text Block" at bounding box center [542, 425] width 207 height 158
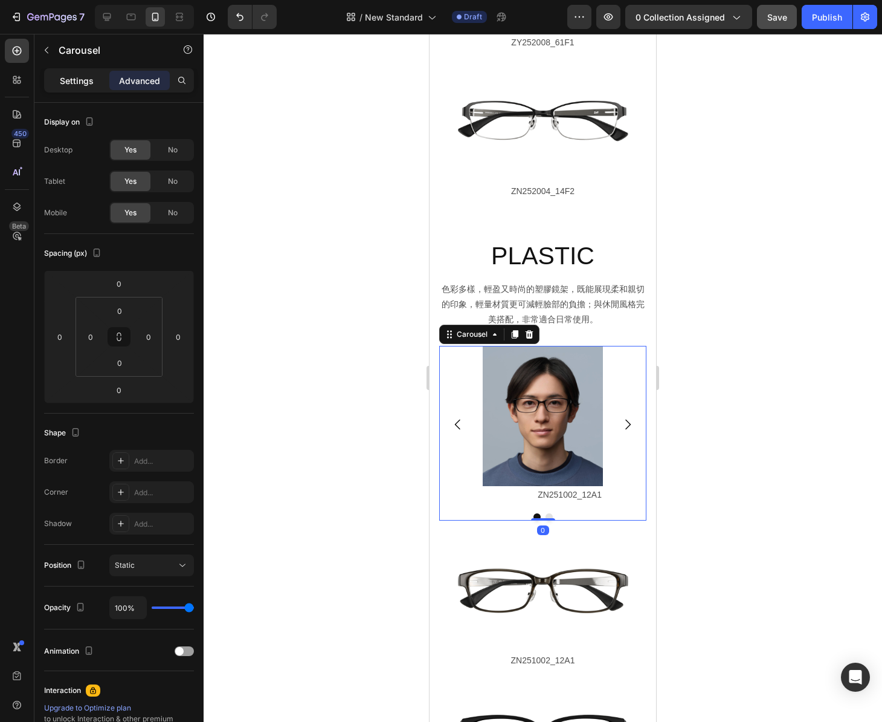
click at [77, 86] on p "Settings" at bounding box center [77, 80] width 34 height 13
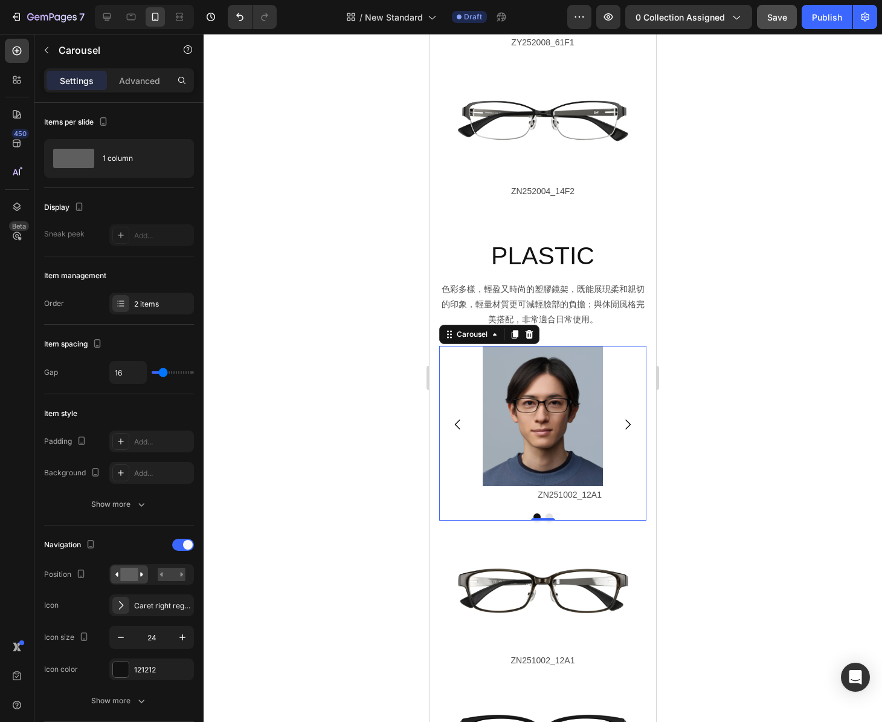
click at [73, 79] on p "Settings" at bounding box center [77, 80] width 34 height 13
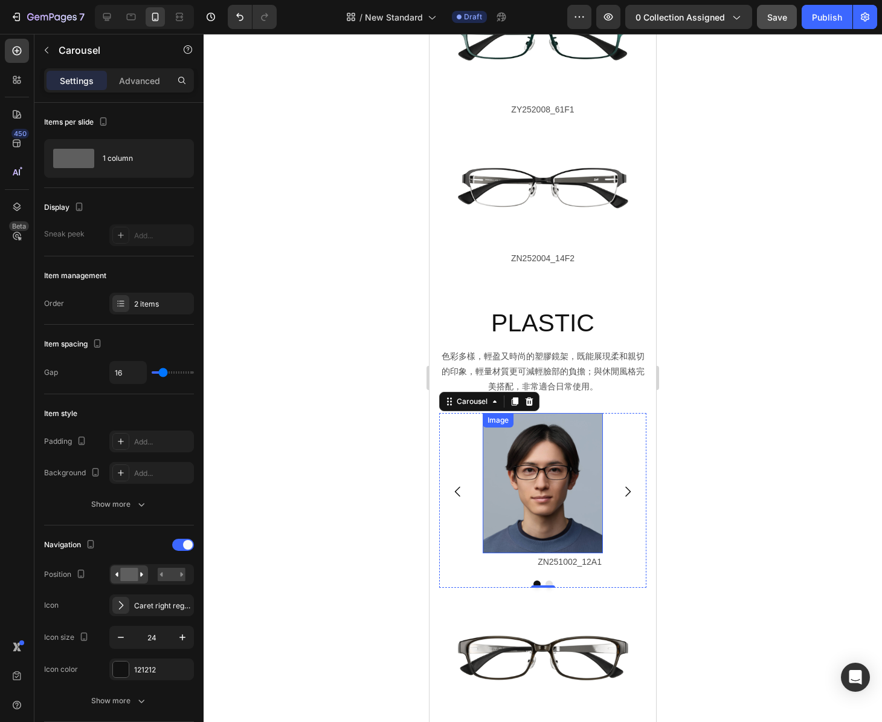
scroll to position [2210, 0]
click at [454, 433] on div "Image ZN251002_12A1 Text Block Image ZN251001_14F1 Text Block" at bounding box center [542, 492] width 207 height 158
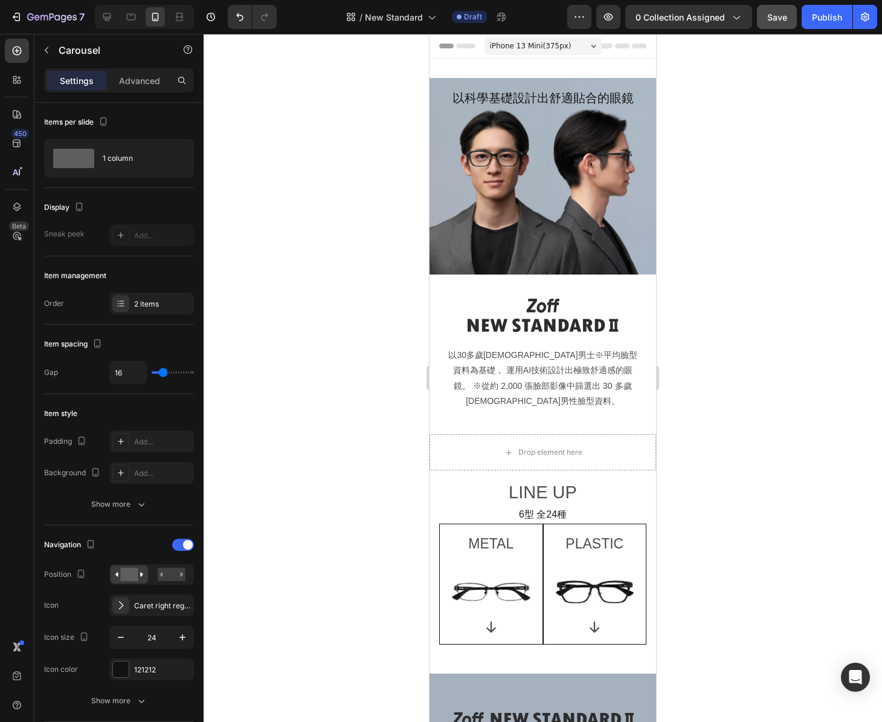
scroll to position [125, 0]
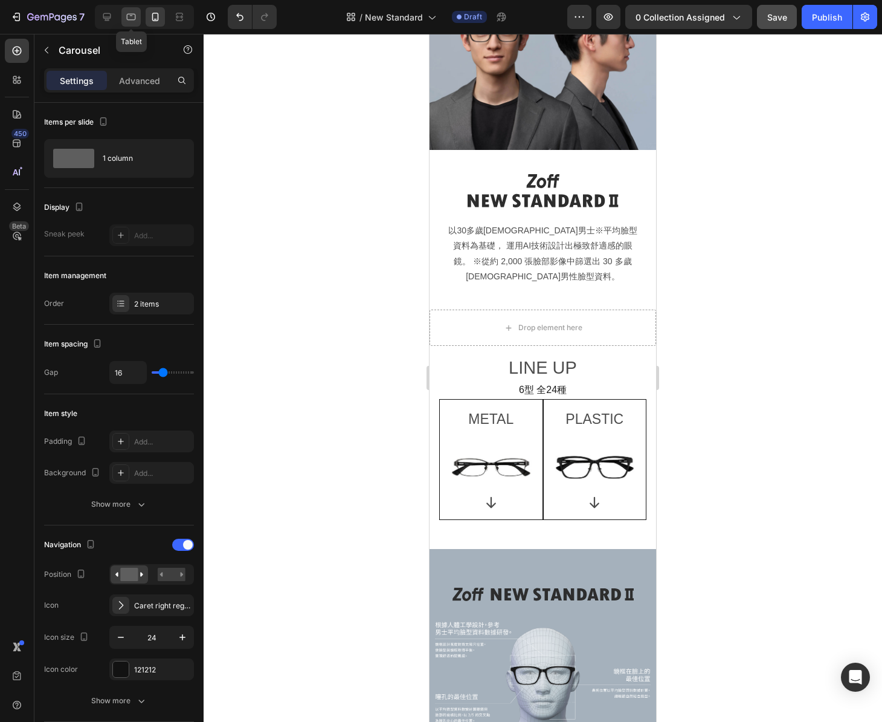
click at [129, 13] on icon at bounding box center [131, 17] width 12 height 12
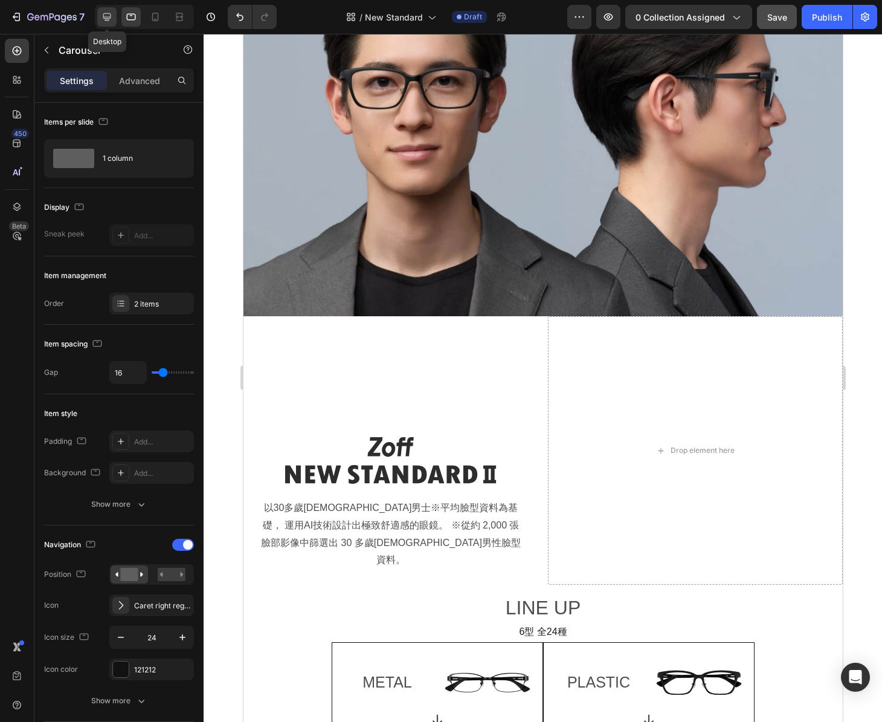
click at [99, 17] on div at bounding box center [106, 16] width 19 height 19
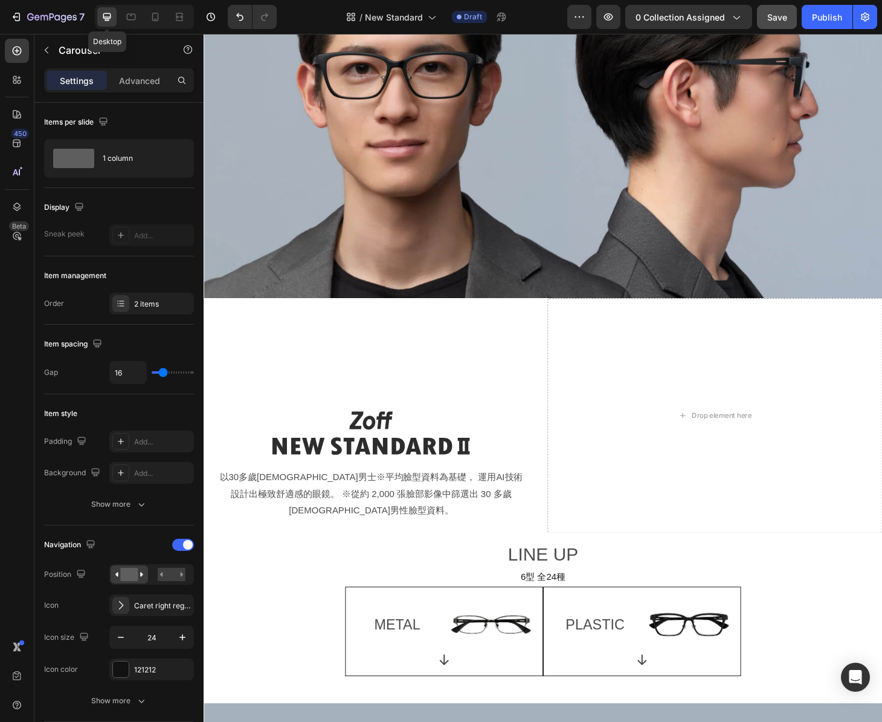
click at [107, 17] on icon at bounding box center [107, 17] width 8 height 8
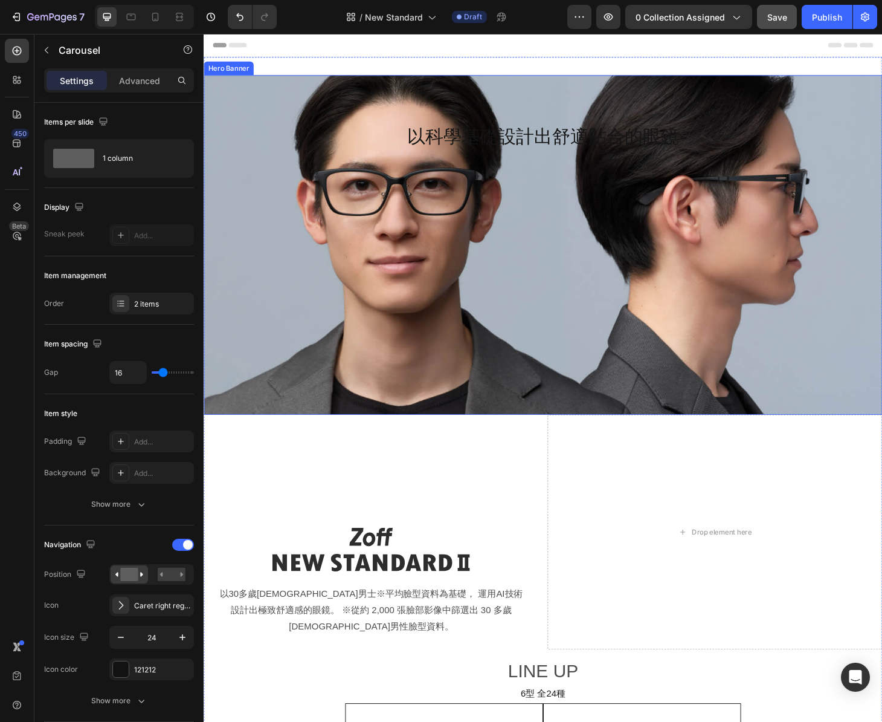
click at [618, 409] on div "Background Image" at bounding box center [566, 259] width 725 height 363
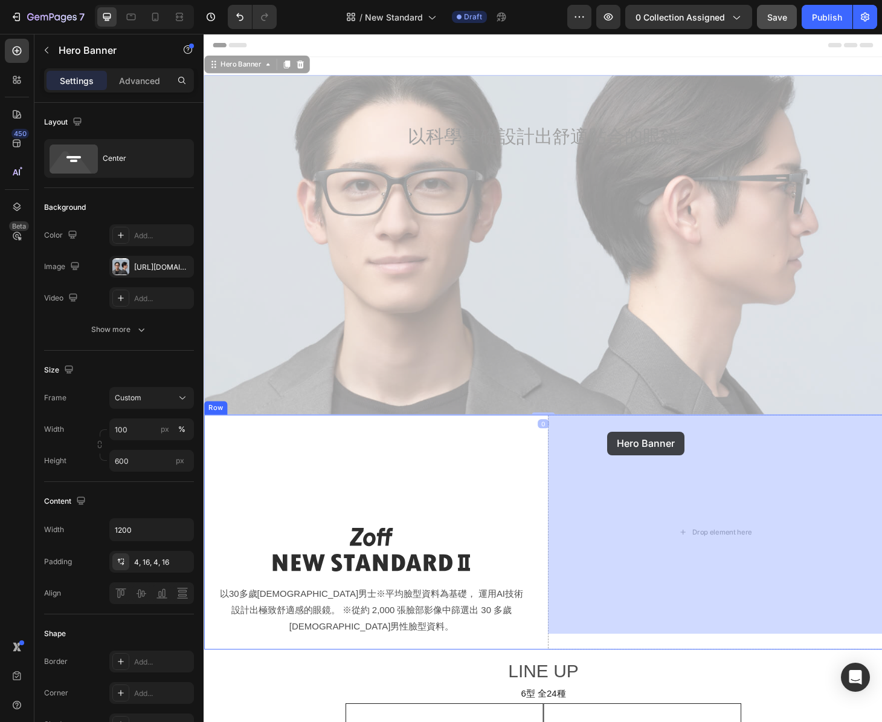
drag, startPoint x: 239, startPoint y: 69, endPoint x: 635, endPoint y: 459, distance: 556.1
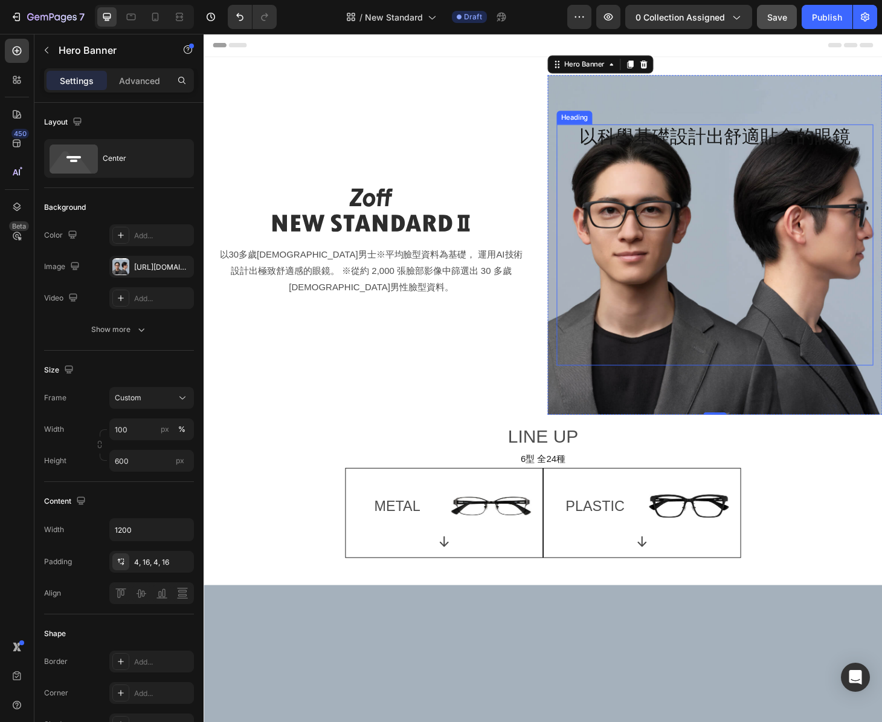
click at [751, 151] on h2 "以科學基礎設計出舒適貼合的眼鏡" at bounding box center [750, 259] width 338 height 257
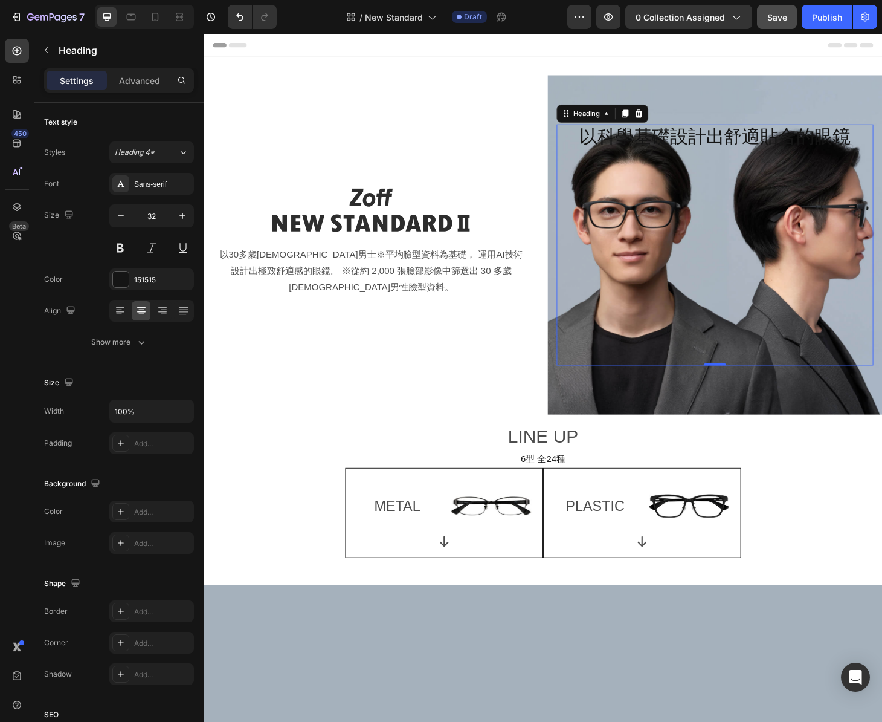
click at [754, 147] on h2 "以科學基礎設計出舒適貼合的眼鏡" at bounding box center [750, 259] width 338 height 257
click at [754, 147] on p "以科學基礎設計出舒適貼合的眼鏡" at bounding box center [750, 259] width 336 height 255
click at [897, 143] on p "以科學基礎設計出舒適貼合的眼鏡" at bounding box center [750, 259] width 336 height 255
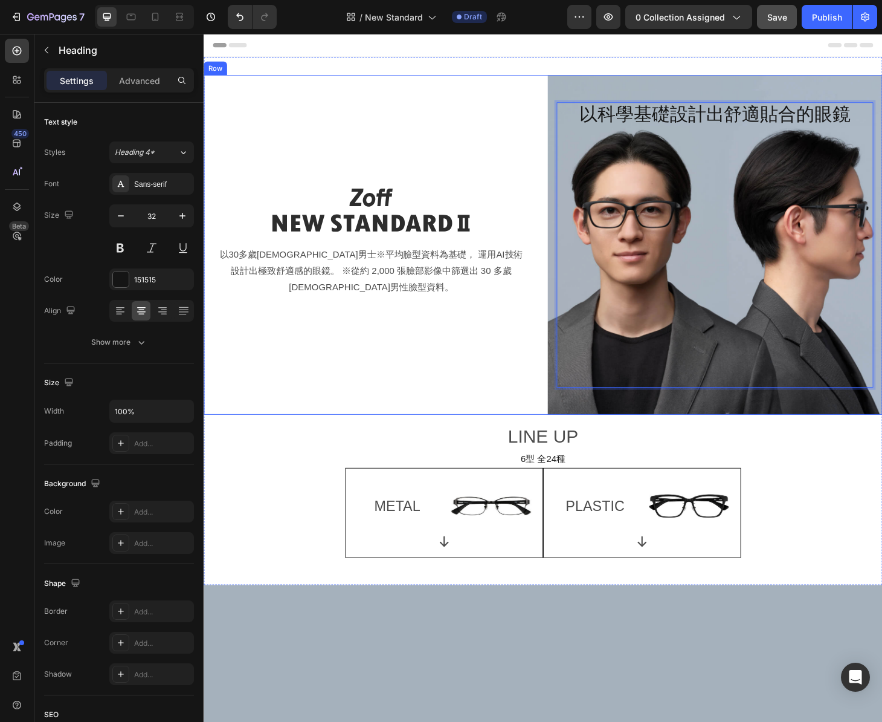
click at [438, 143] on div "Image 以30多歲日本男士※平均臉型資料為基礎， 運用AI技術設計出極致舒適感的眼鏡。 ※從約 2,000 張臉部影像中篩選出 30 多歲日本男性臉型資料…" at bounding box center [383, 259] width 358 height 363
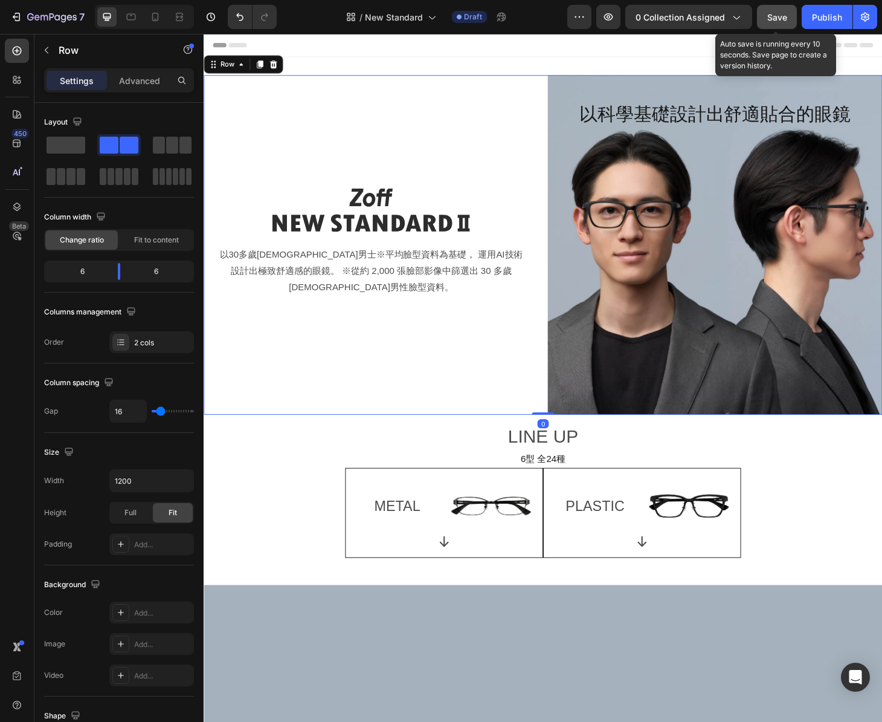
click at [777, 22] on div "Save" at bounding box center [778, 17] width 20 height 13
click at [160, 17] on icon at bounding box center [155, 17] width 12 height 12
type input "100%"
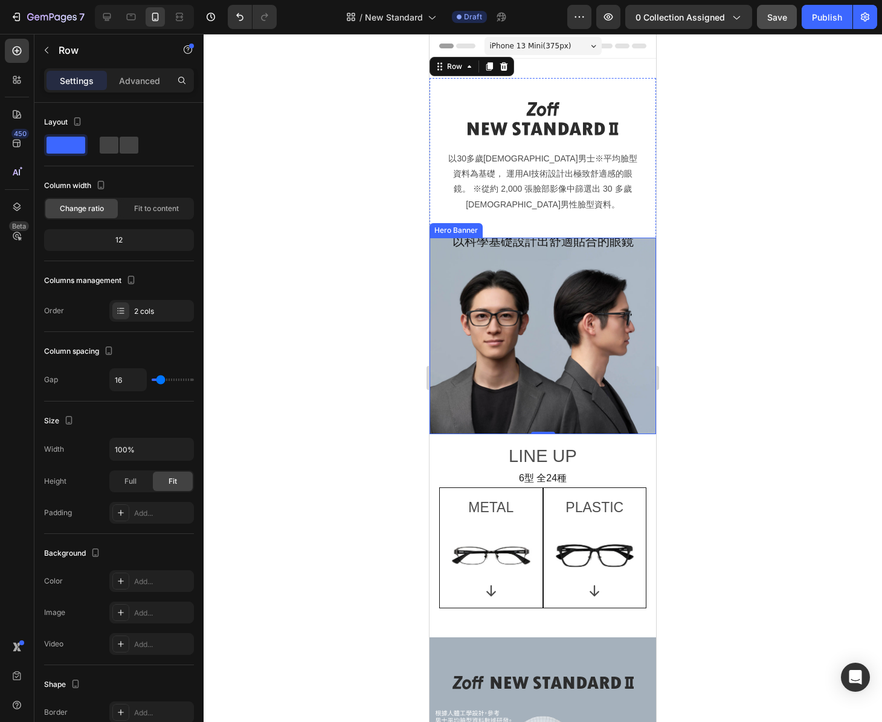
click at [649, 265] on div "以科學基礎設計出舒適貼合的眼鏡 Heading" at bounding box center [543, 335] width 227 height 226
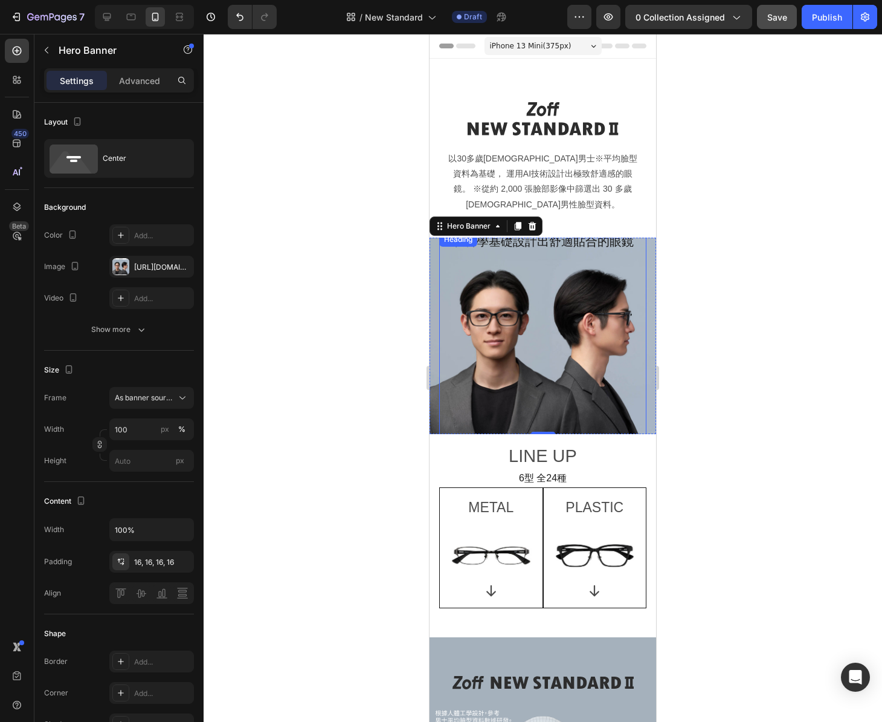
click at [576, 233] on p "以科學基礎設計出舒適貼合的眼鏡" at bounding box center [543, 335] width 205 height 204
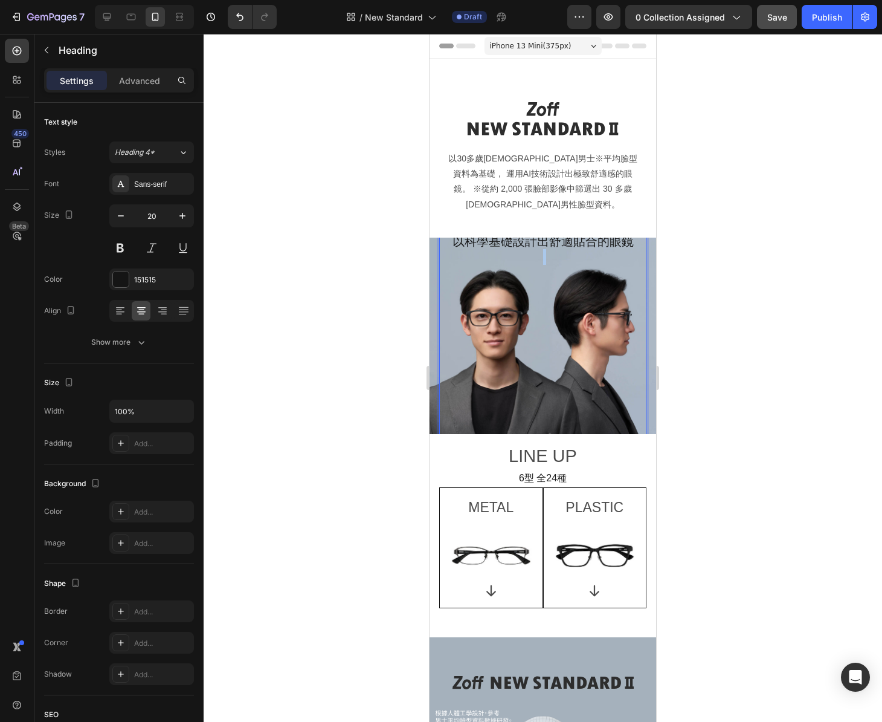
click at [560, 241] on p "以科學基礎設計出舒適貼合的眼鏡 ⁠⁠⁠⁠⁠⁠⁠" at bounding box center [543, 335] width 205 height 204
click at [334, 256] on div at bounding box center [543, 378] width 679 height 688
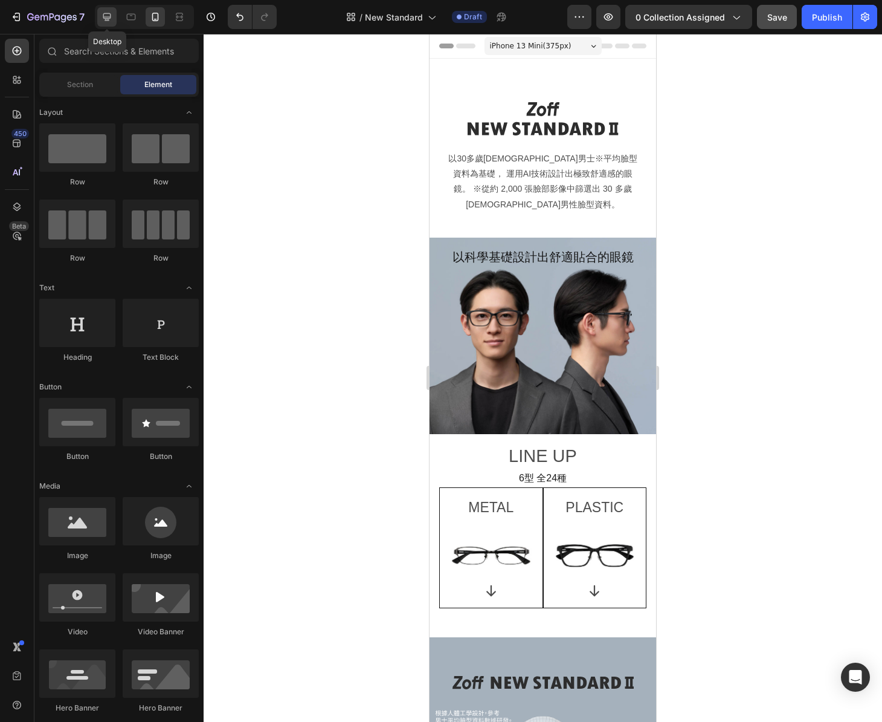
click at [112, 18] on icon at bounding box center [107, 17] width 12 height 12
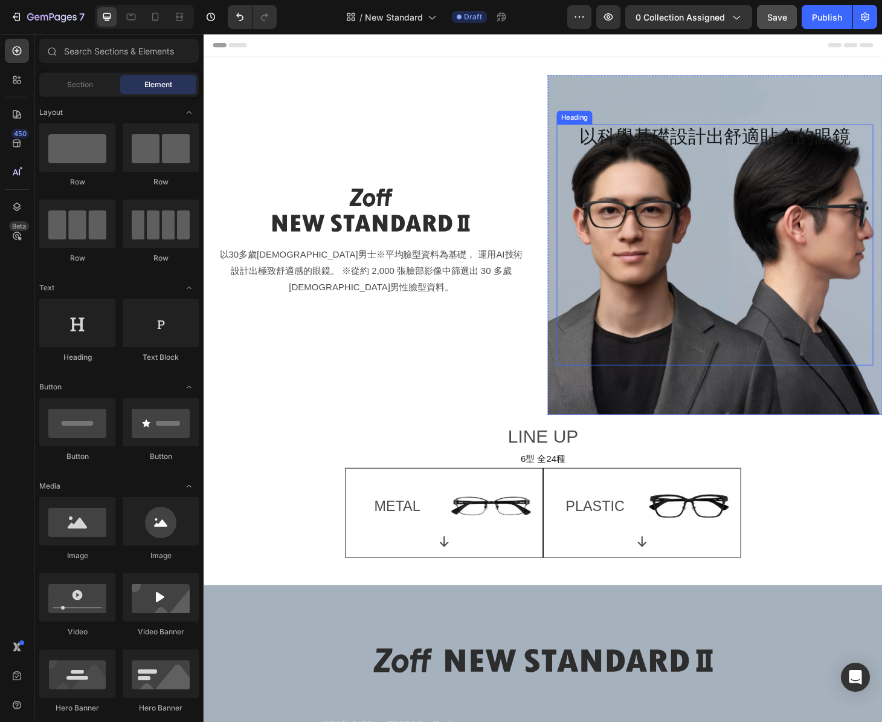
click at [682, 154] on p "以科學基礎設計出舒適貼合的眼鏡" at bounding box center [750, 259] width 336 height 255
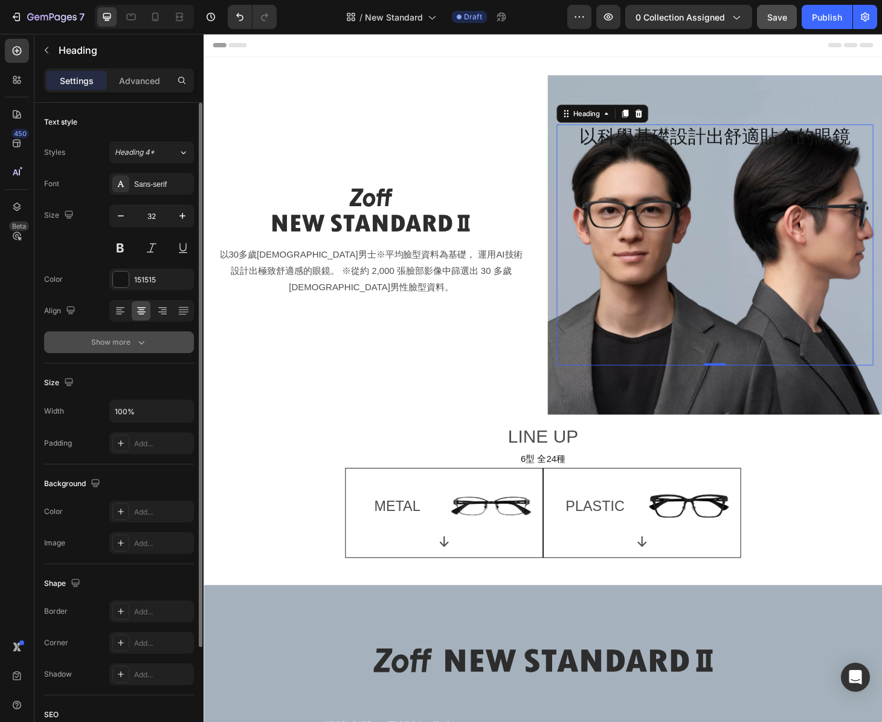
click at [125, 340] on div "Show more" at bounding box center [119, 342] width 56 height 12
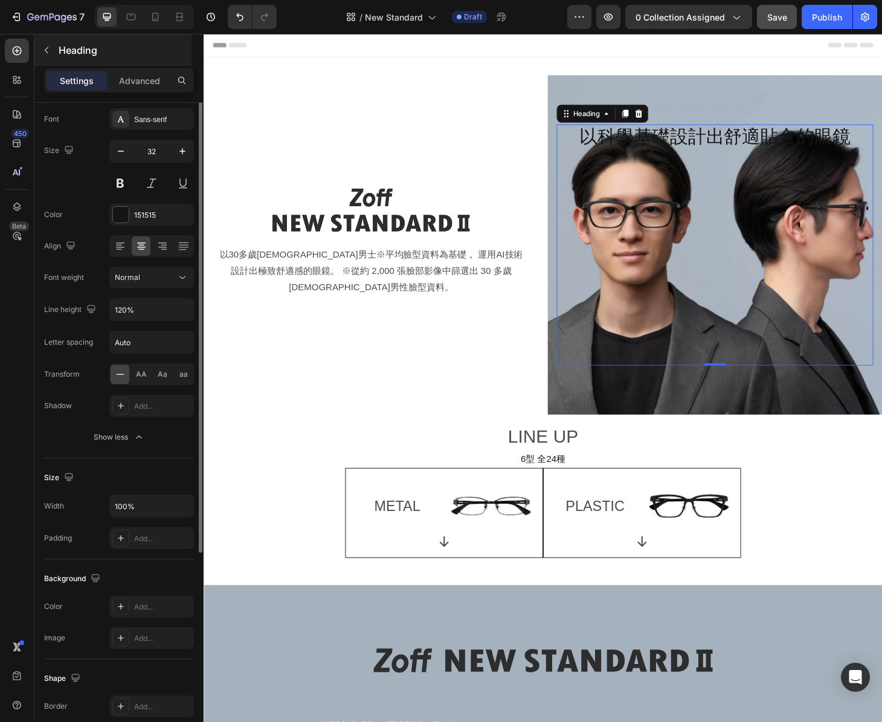
scroll to position [15, 0]
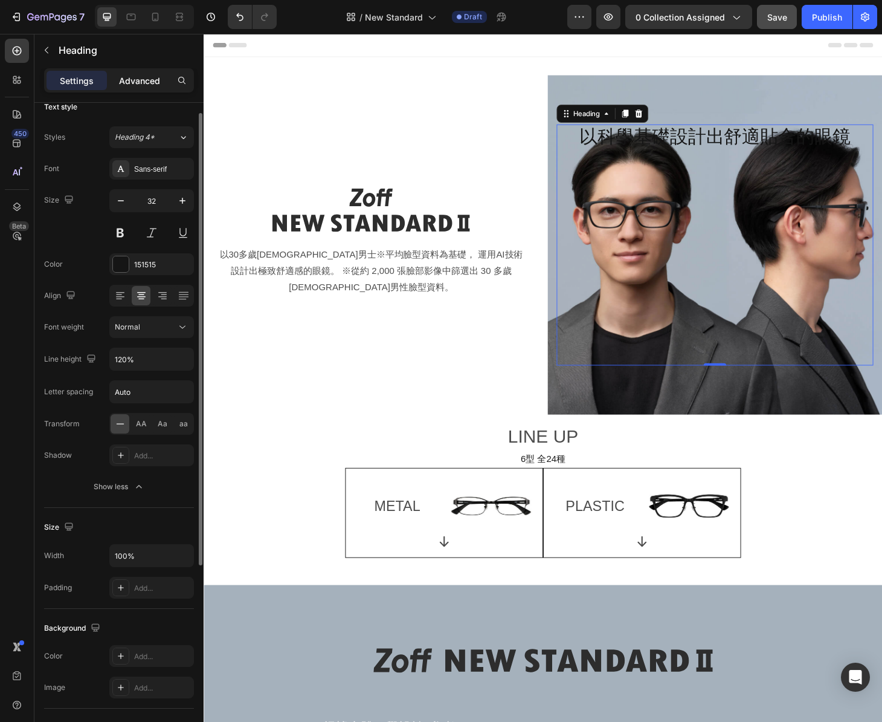
click at [138, 85] on p "Advanced" at bounding box center [139, 80] width 41 height 13
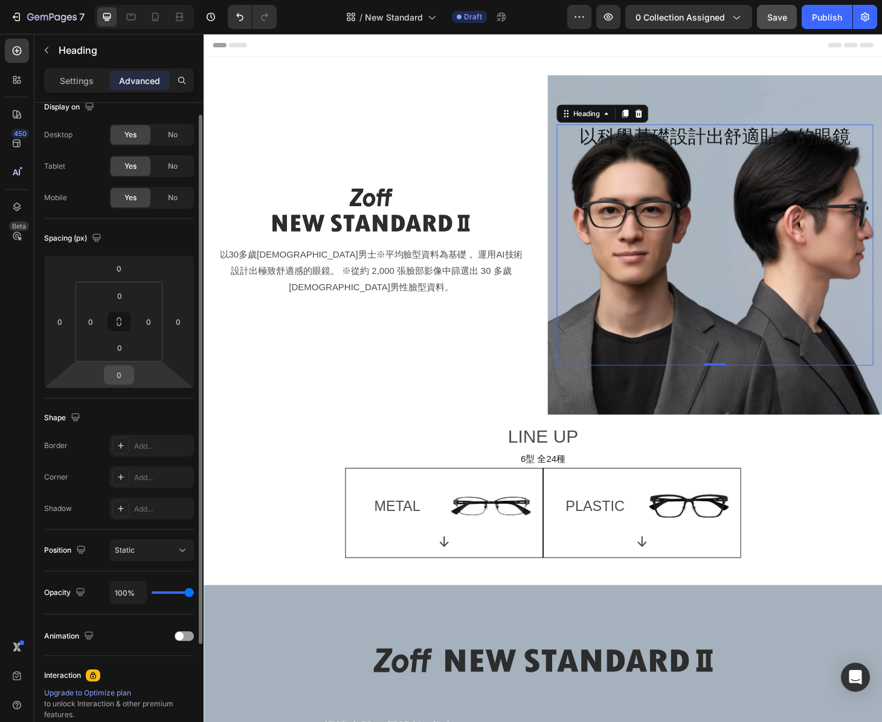
click at [121, 378] on input "0" at bounding box center [119, 375] width 24 height 18
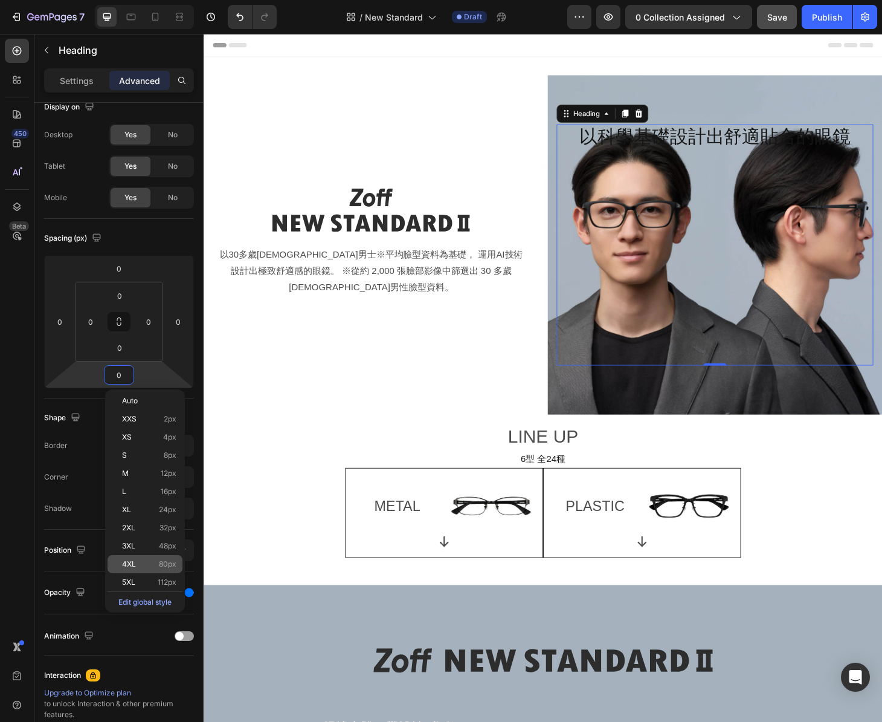
click at [157, 565] on p "4XL 80px" at bounding box center [149, 564] width 54 height 8
type input "80"
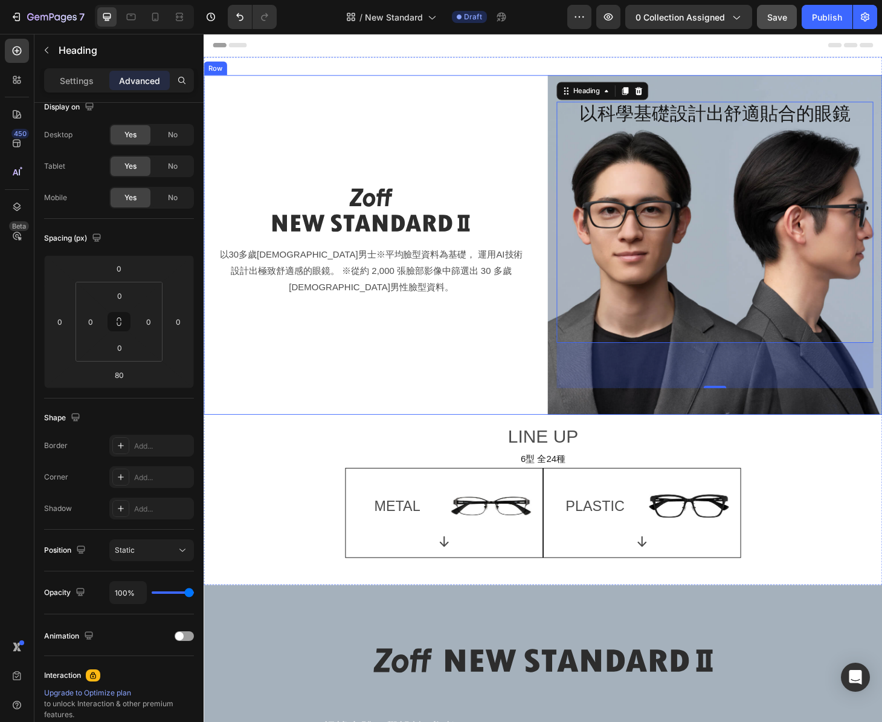
click at [346, 405] on div "Image 以30多歲日本男士※平均臉型資料為基礎， 運用AI技術設計出極致舒適感的眼鏡。 ※從約 2,000 張臉部影像中篩選出 30 多歲日本男性臉型資料…" at bounding box center [383, 259] width 358 height 363
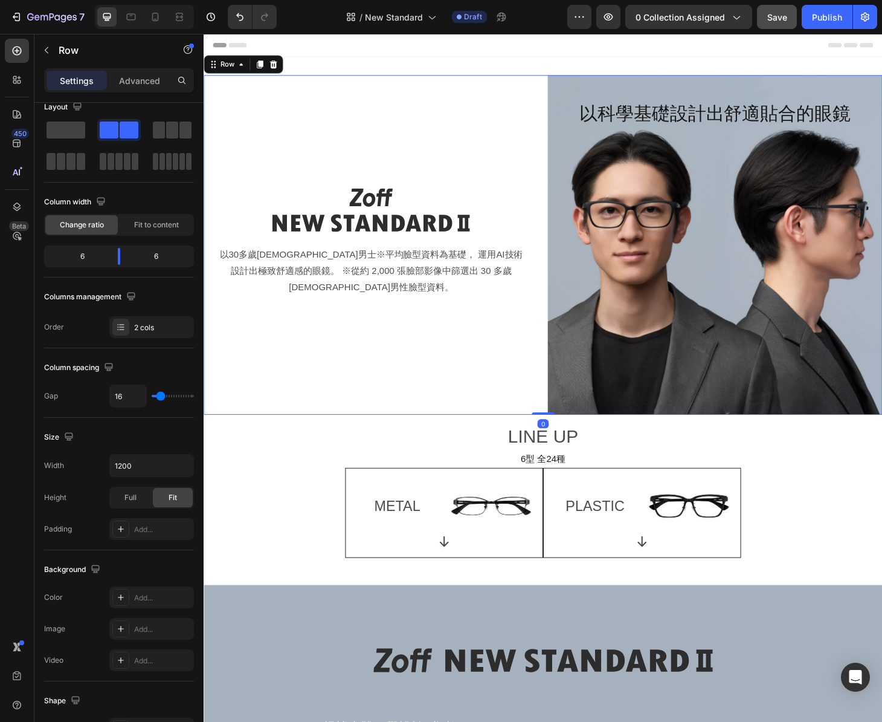
scroll to position [0, 0]
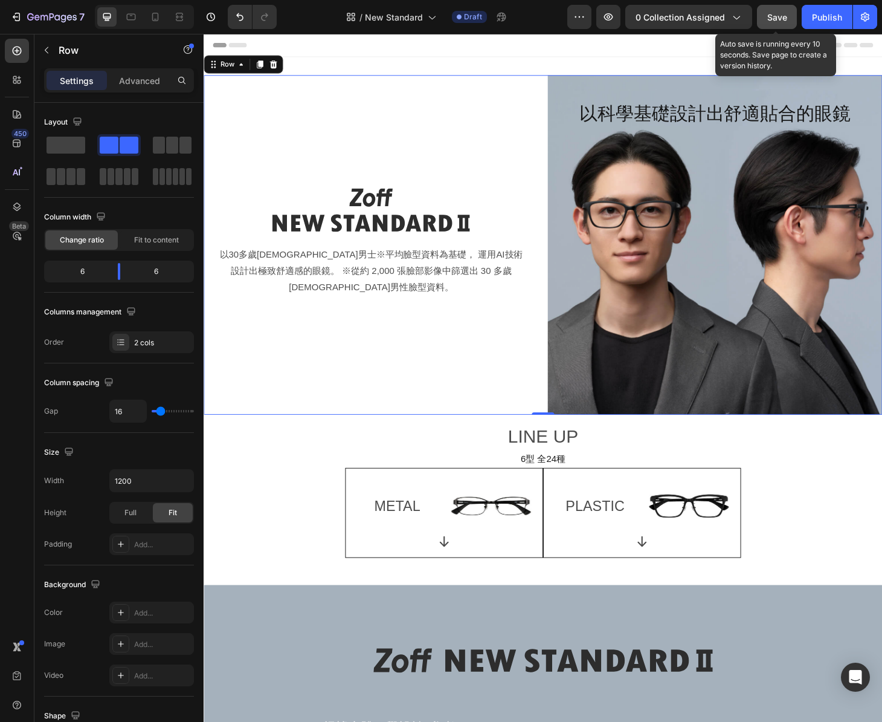
click at [782, 20] on span "Save" at bounding box center [778, 17] width 20 height 10
click at [783, 16] on span "Save" at bounding box center [778, 17] width 20 height 10
